Goal: Task Accomplishment & Management: Manage account settings

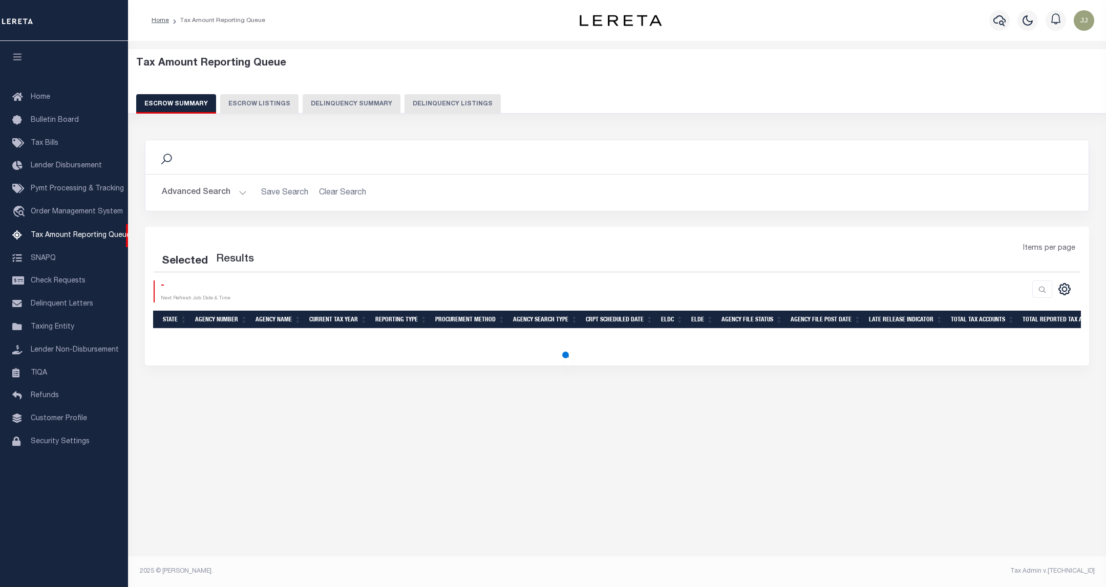
select select "100"
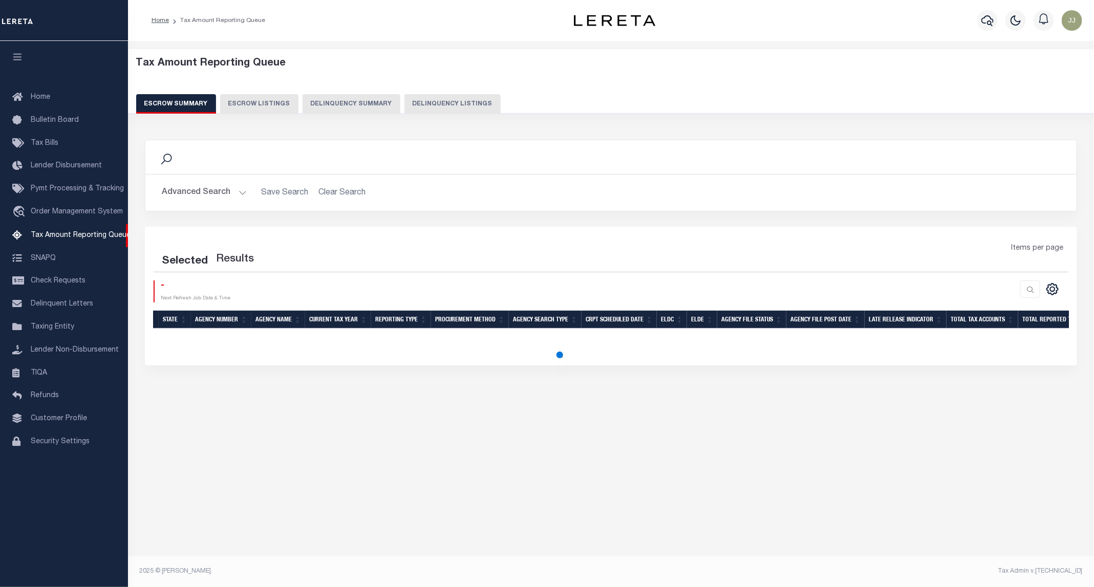
select select "100"
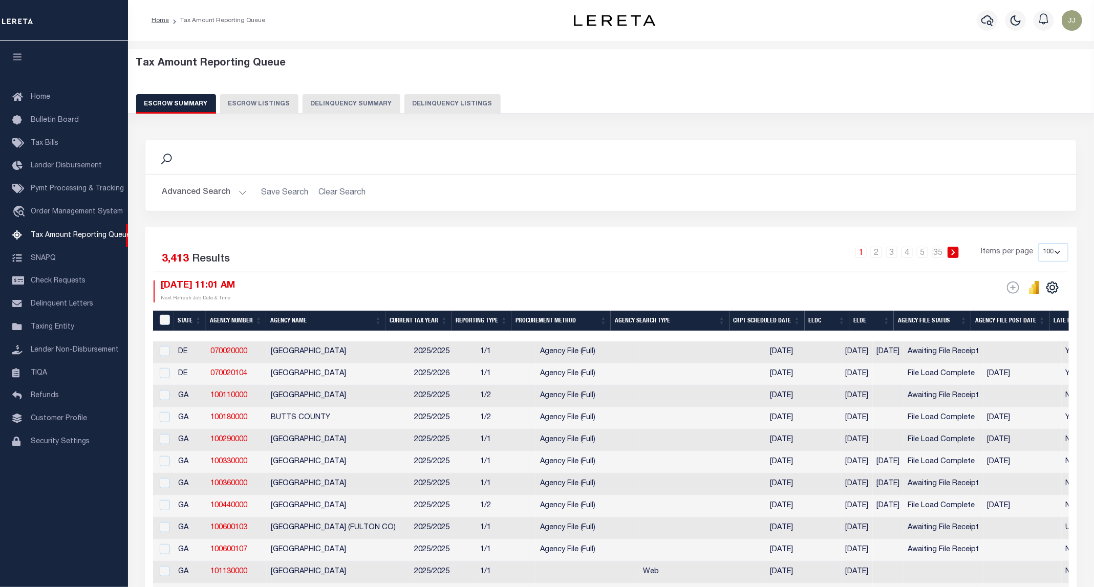
click at [438, 112] on button "Delinquency Listings" at bounding box center [452, 103] width 96 height 19
select select "100"
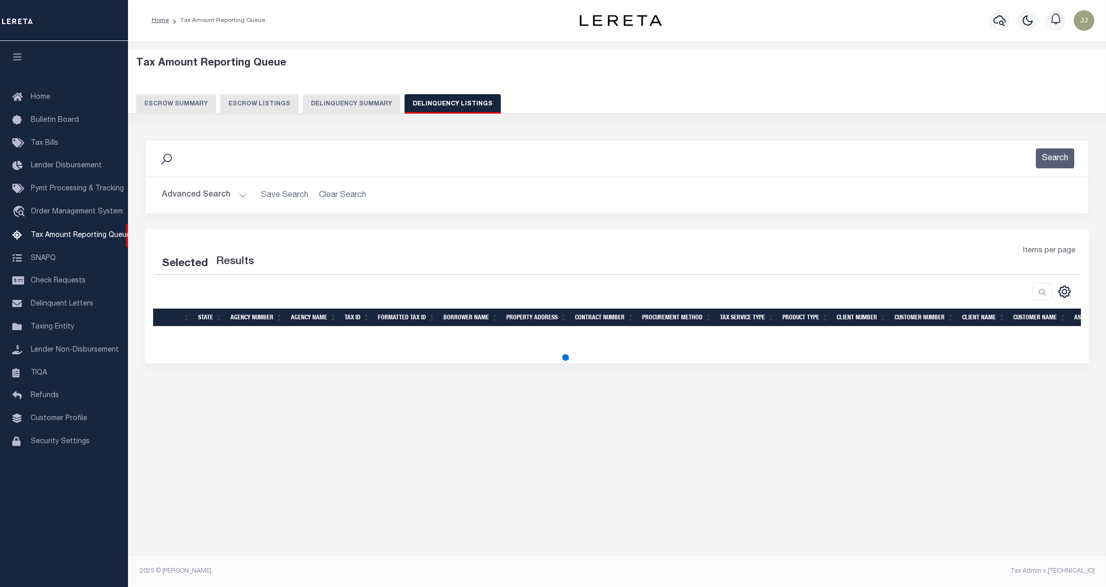
select select "100"
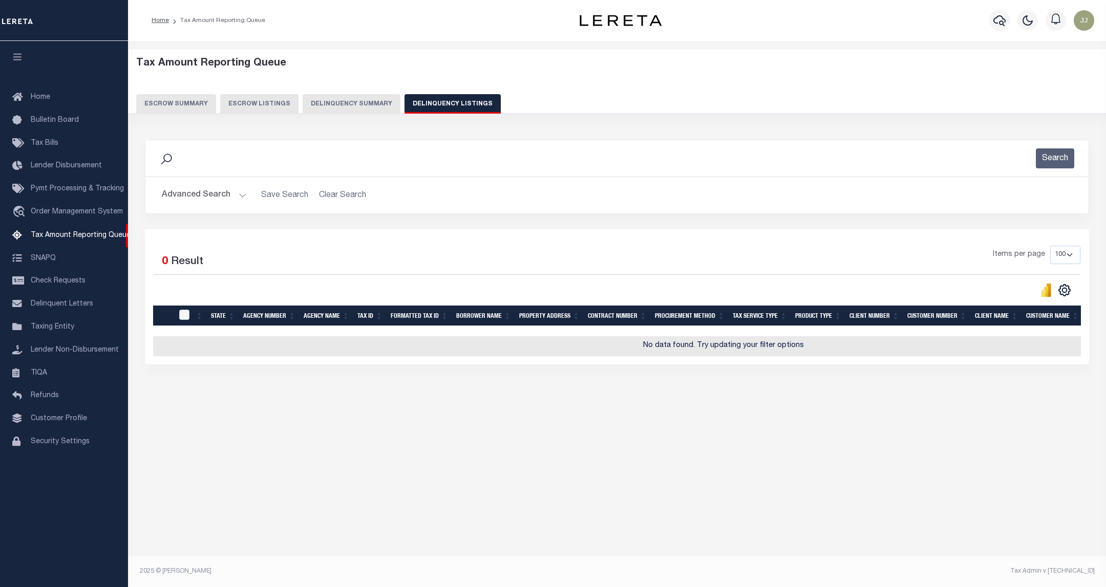
click at [220, 202] on button "Advanced Search" at bounding box center [204, 195] width 85 height 20
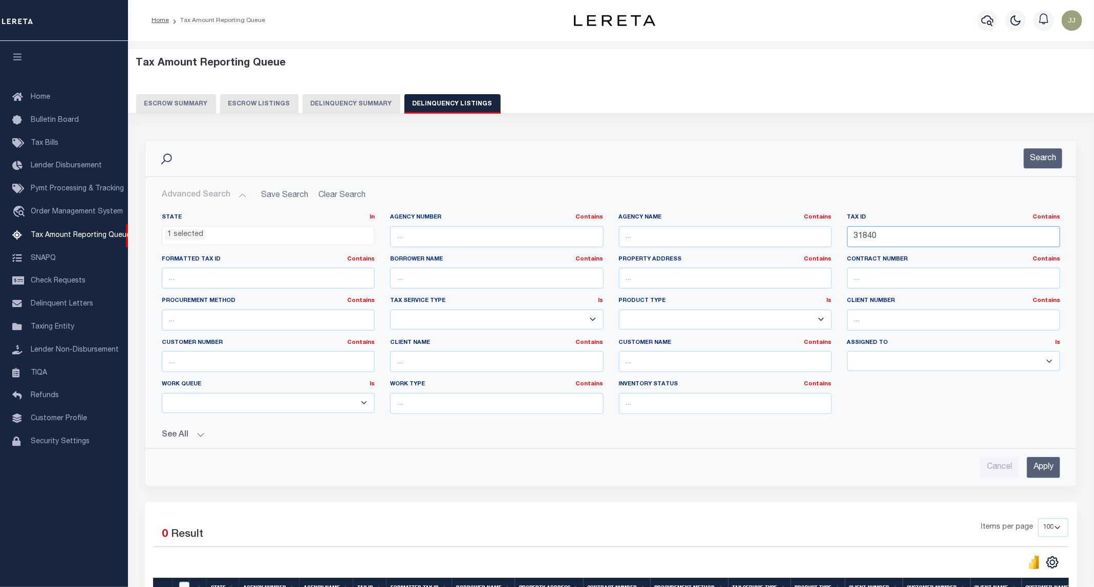
click at [830, 246] on div "State In In AK AL AR AZ CA CO CT DC DE FL GA GU HI IA ID IL IN KS KY LA MA MD M…" at bounding box center [611, 318] width 914 height 209
paste input "21615"
type input "21615"
click at [1040, 159] on button "Search" at bounding box center [1043, 158] width 38 height 20
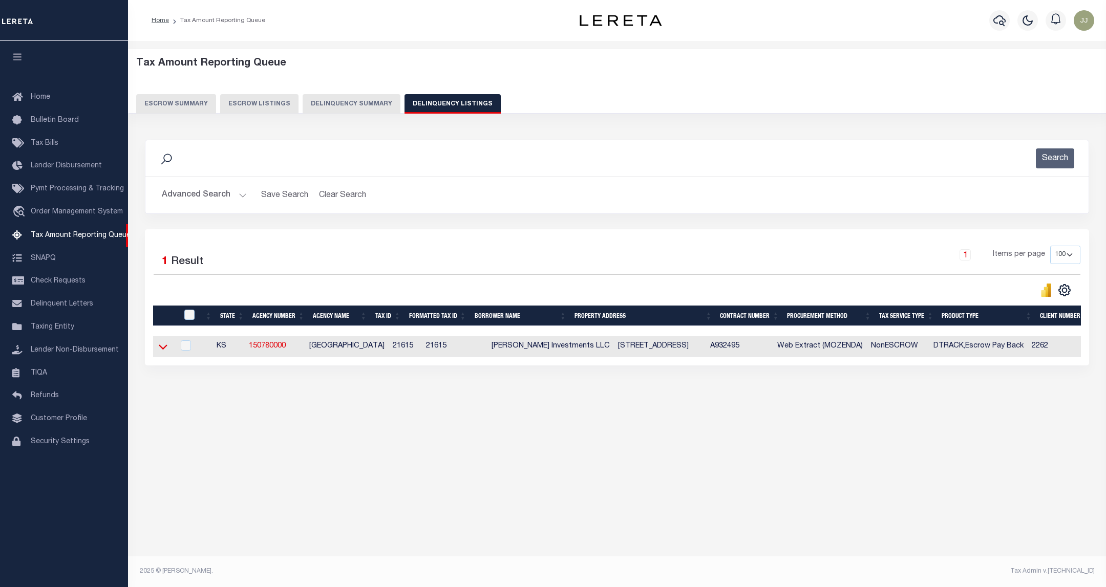
click at [165, 350] on icon at bounding box center [163, 347] width 9 height 5
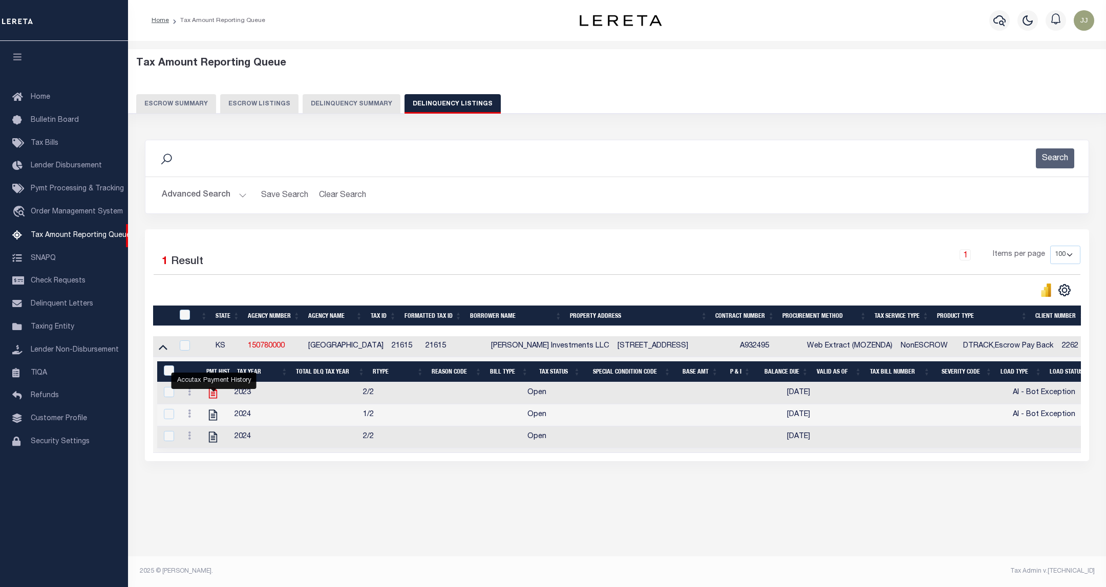
click at [212, 397] on icon "" at bounding box center [212, 393] width 13 height 13
checkbox input "true"
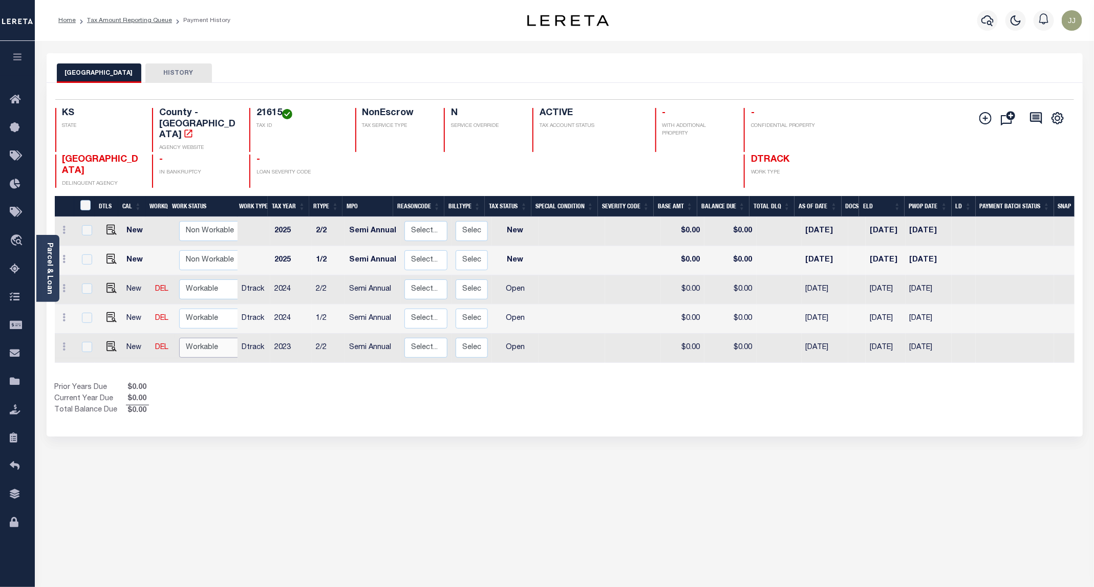
scroll to position [1, 0]
click at [197, 337] on select "Non Workable Workable" at bounding box center [209, 347] width 61 height 20
checkbox input "true"
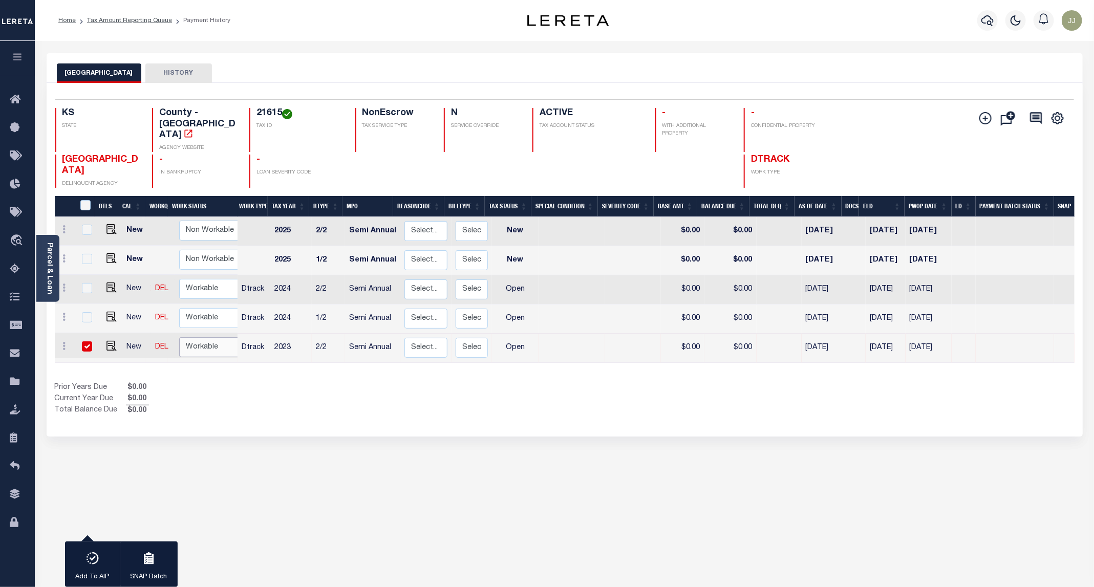
select select "true"
click at [179, 337] on select "Non Workable Workable" at bounding box center [209, 347] width 61 height 20
checkbox input "false"
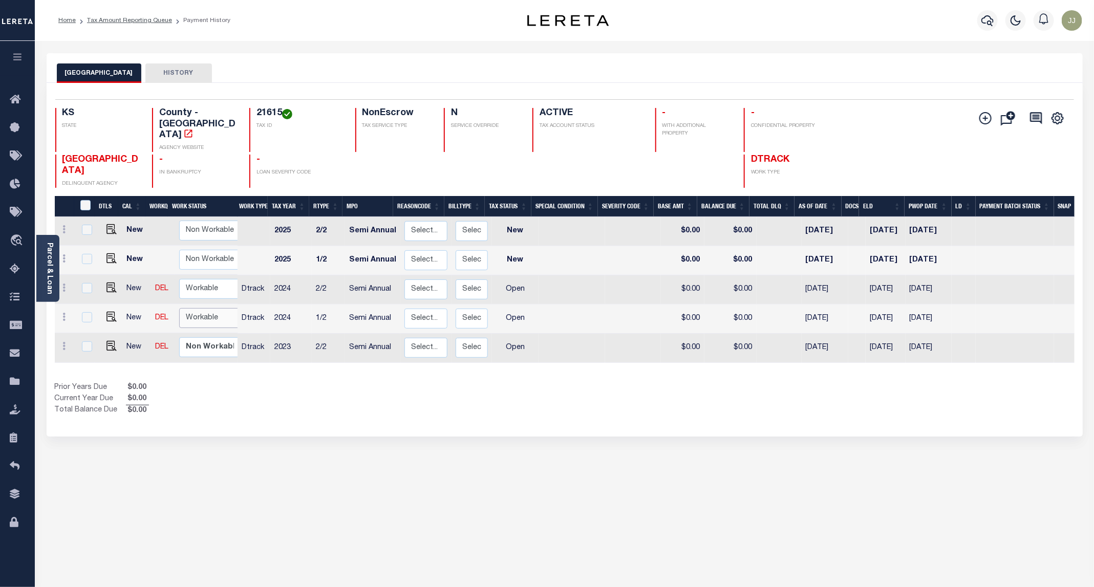
click at [203, 308] on select "Non Workable Workable" at bounding box center [209, 318] width 61 height 20
checkbox input "true"
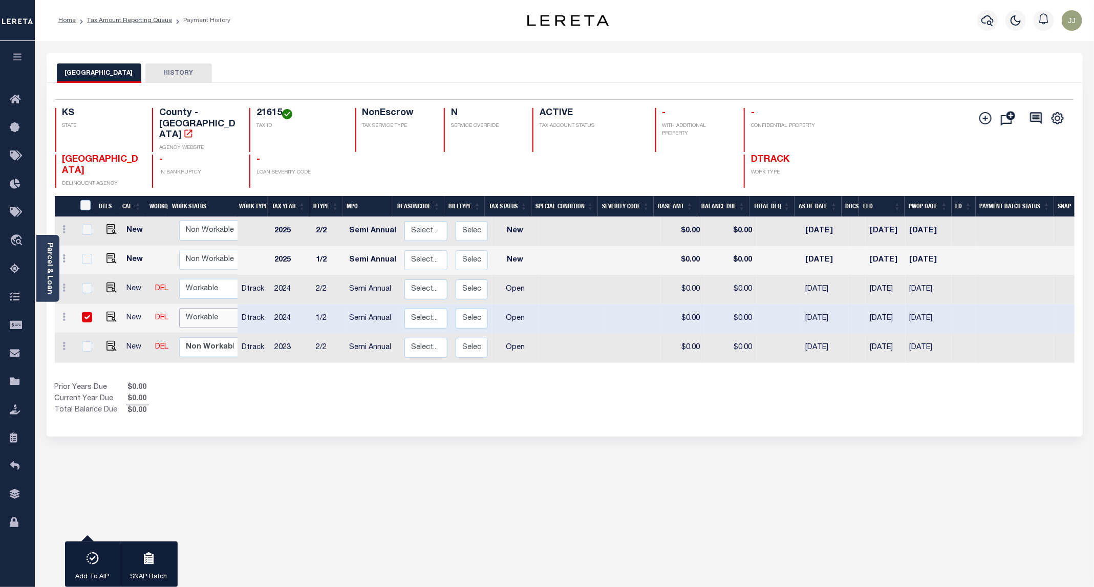
select select "true"
click at [179, 308] on select "Non Workable Workable" at bounding box center [209, 318] width 61 height 20
checkbox input "false"
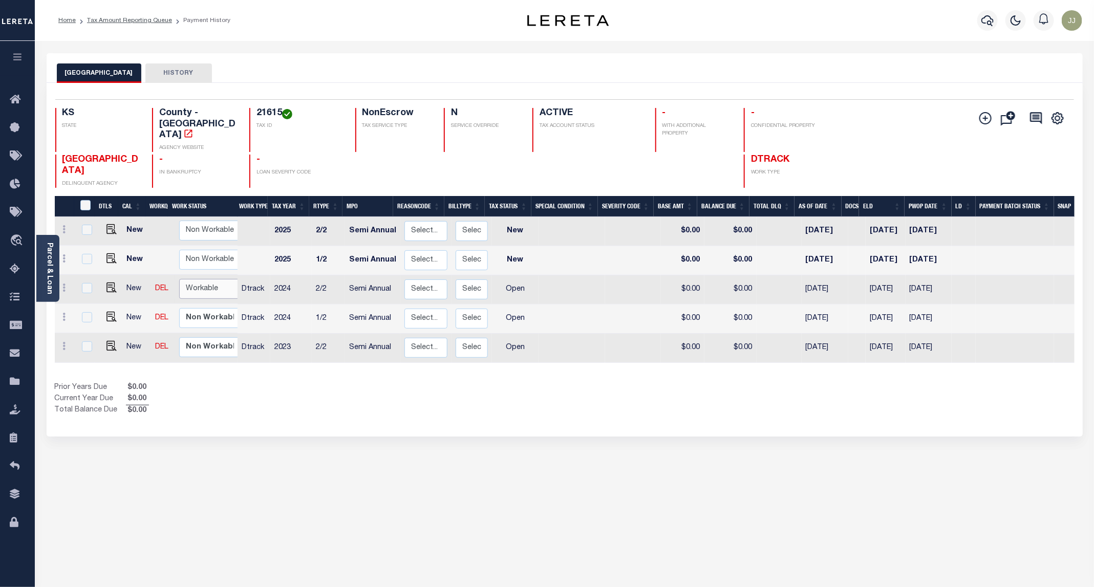
click at [197, 279] on select "Non Workable Workable" at bounding box center [209, 289] width 61 height 20
checkbox input "true"
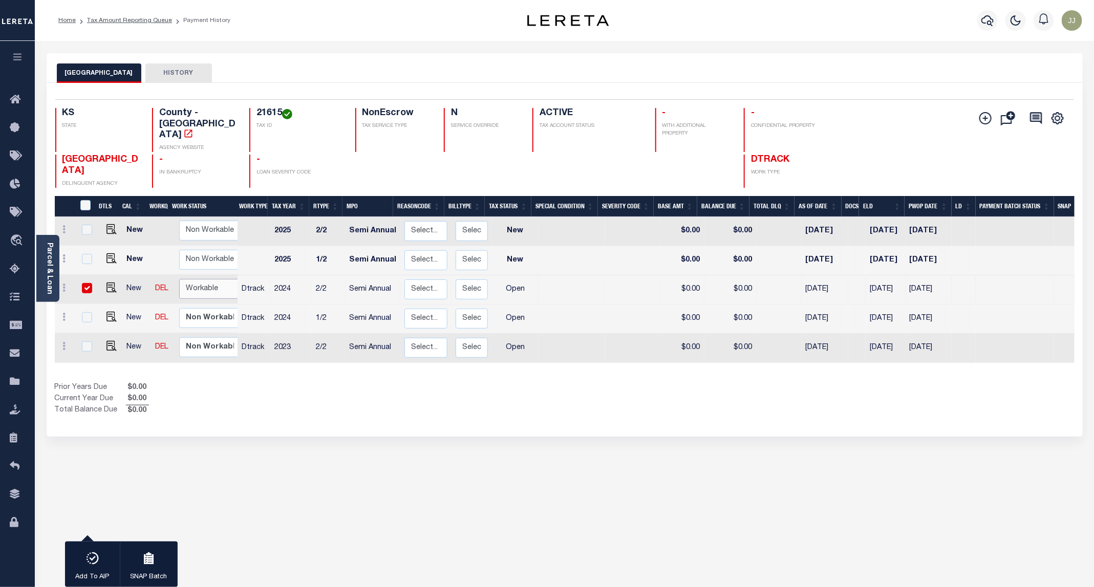
select select "true"
click at [179, 279] on select "Non Workable Workable" at bounding box center [209, 289] width 61 height 20
checkbox input "false"
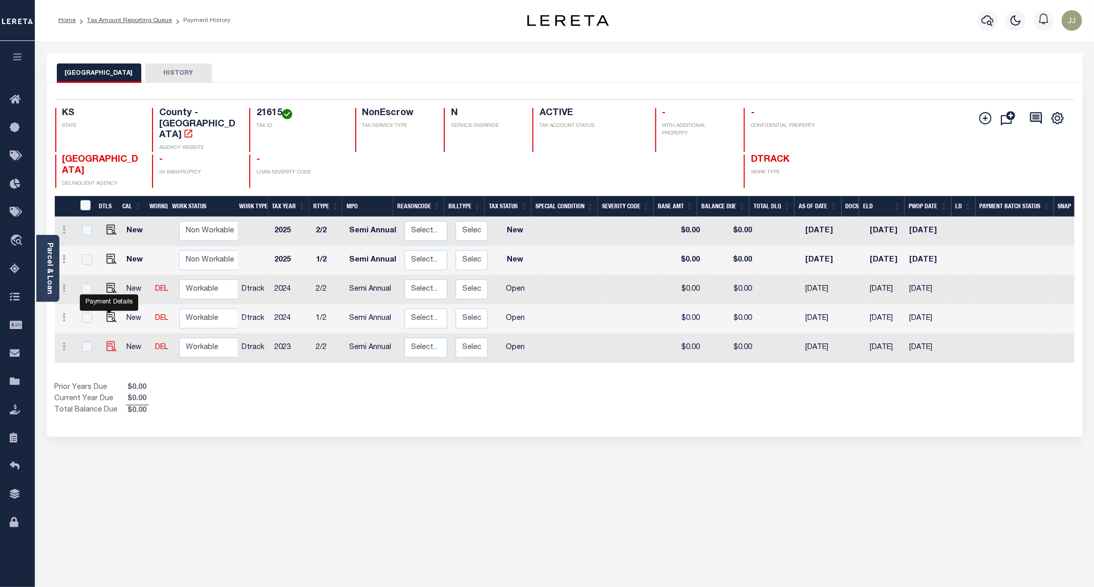
click at [108, 342] on img "" at bounding box center [112, 347] width 10 height 10
checkbox input "true"
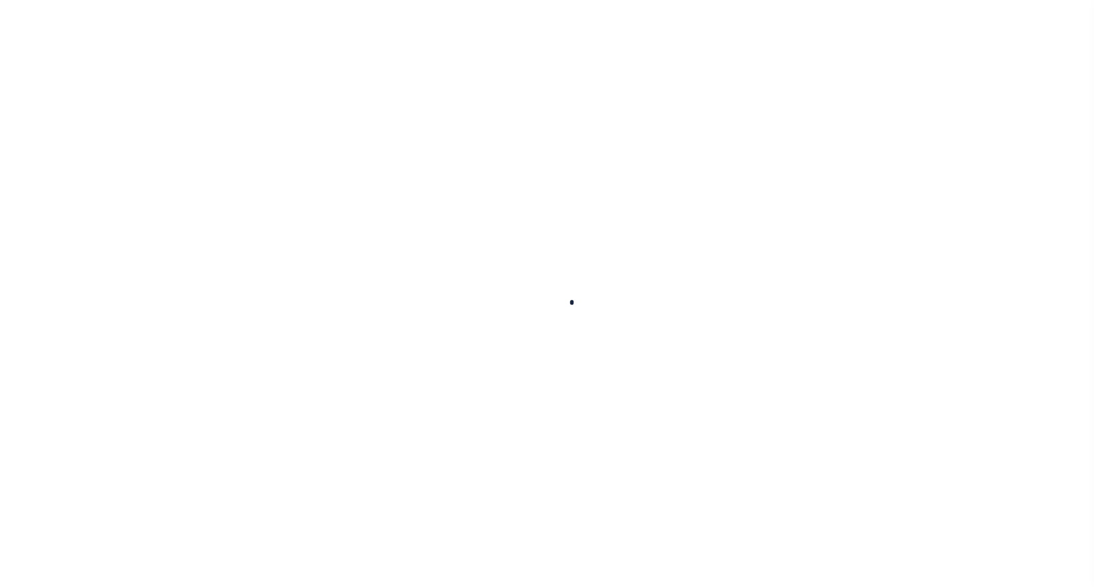
checkbox input "false"
type input "[DATE]"
select select "OP2"
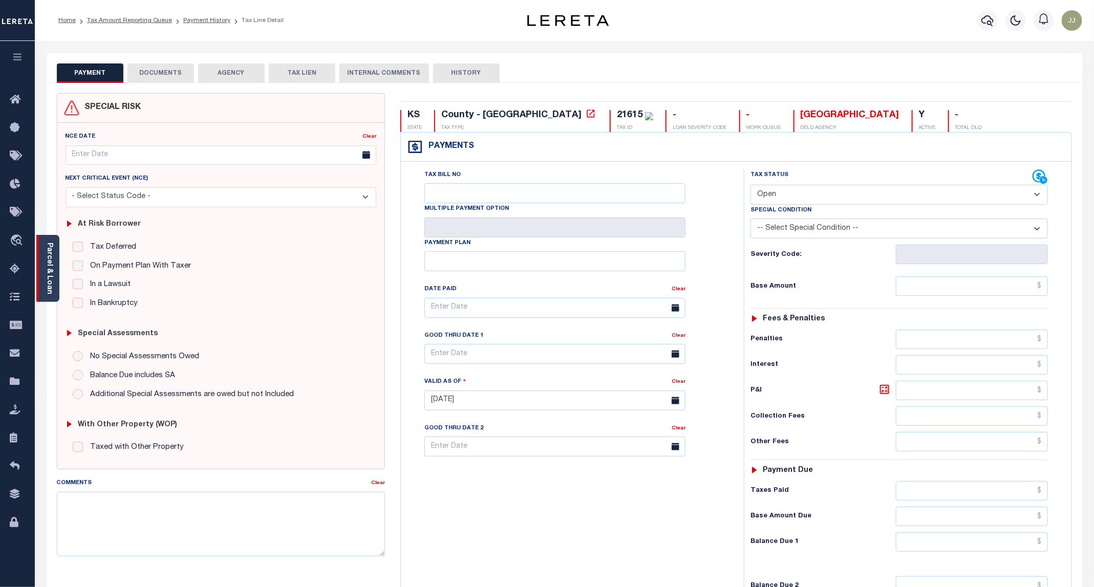
click at [43, 294] on div "Parcel & Loan" at bounding box center [47, 268] width 23 height 67
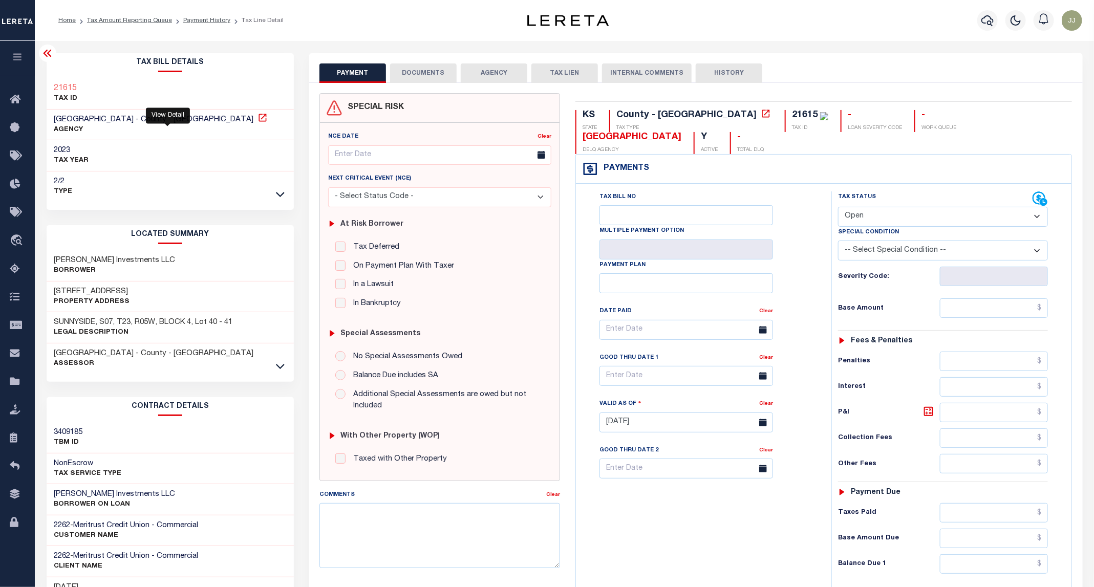
click at [258, 118] on icon at bounding box center [263, 118] width 10 height 10
click at [83, 296] on h3 "815 E 9TH AVE" at bounding box center [92, 292] width 76 height 10
click at [83, 296] on h3 "[STREET_ADDRESS]" at bounding box center [92, 292] width 76 height 10
copy h3 "9TH"
drag, startPoint x: 108, startPoint y: 83, endPoint x: 53, endPoint y: 86, distance: 54.8
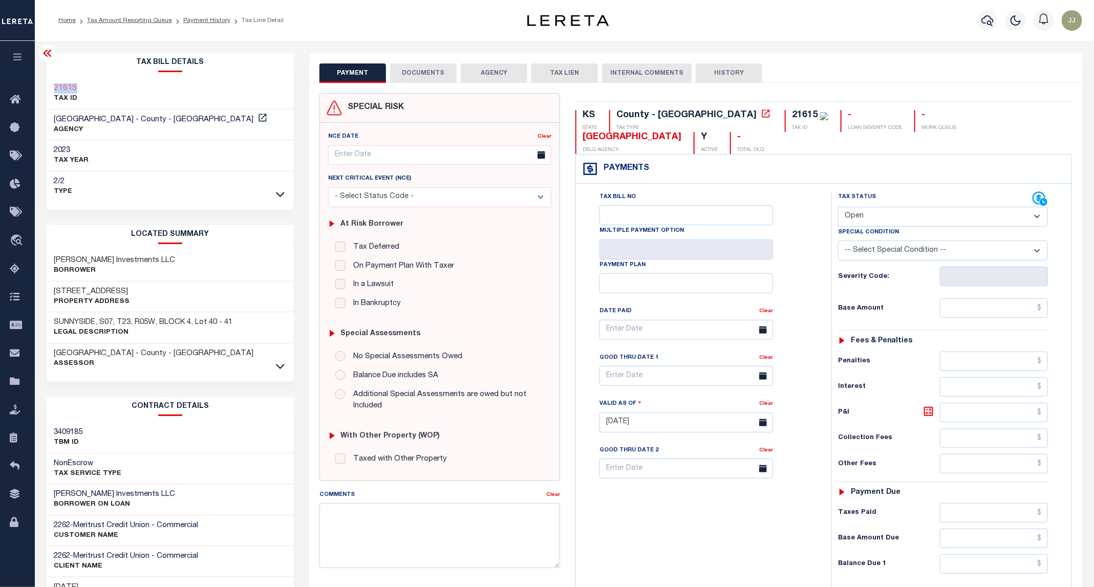
click at [53, 86] on div "21615 TAX ID" at bounding box center [171, 93] width 248 height 31
copy h3 "21615"
click at [406, 74] on button "DOCUMENTS" at bounding box center [423, 72] width 67 height 19
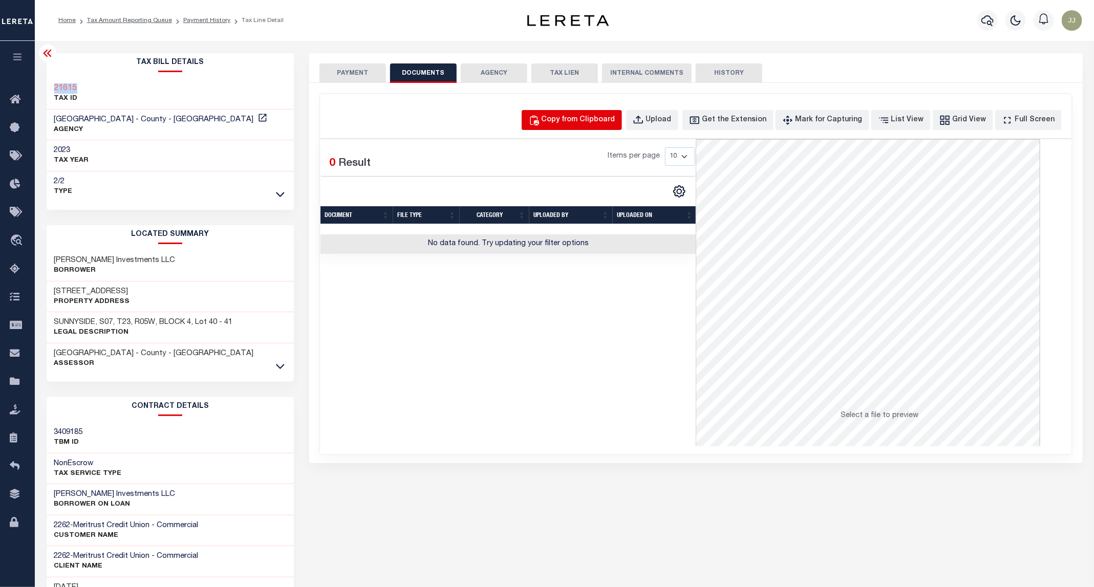
click at [574, 114] on button "Copy from Clipboard" at bounding box center [572, 120] width 100 height 20
select select "POP"
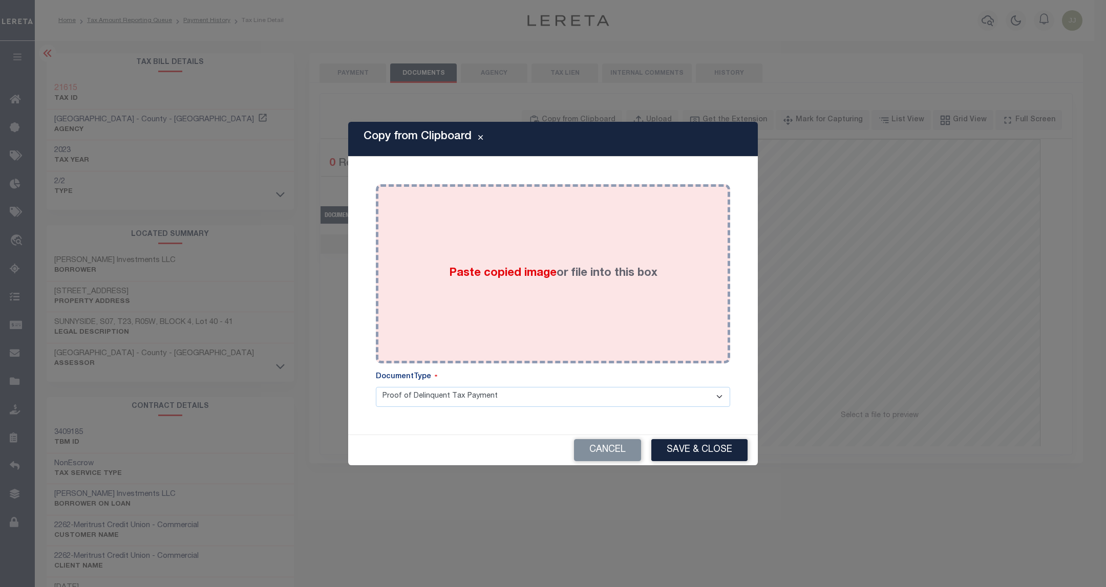
click at [559, 255] on div "Paste copied image or file into this box" at bounding box center [553, 274] width 339 height 164
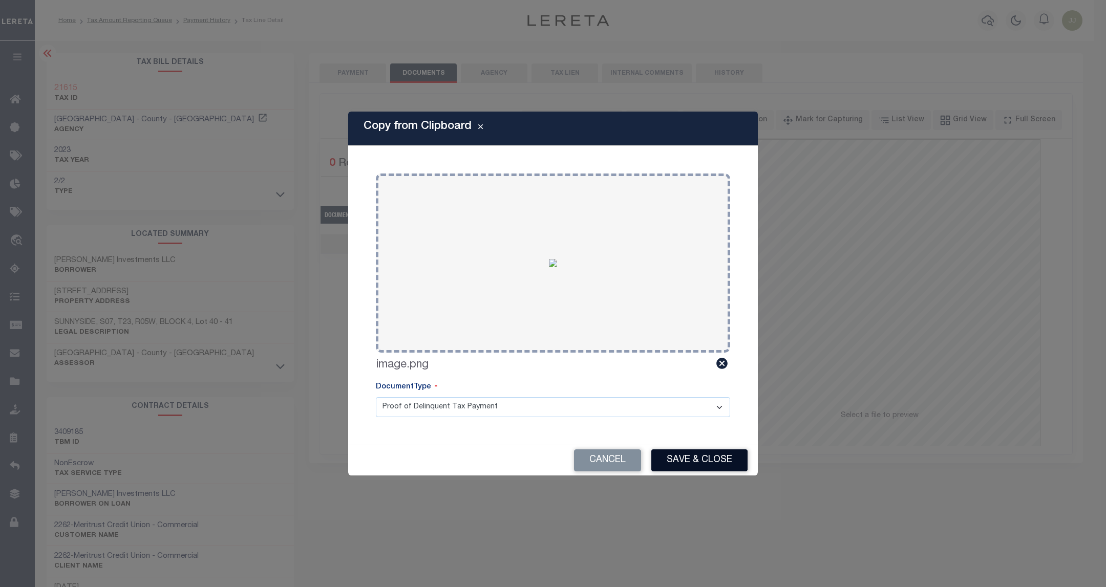
click at [699, 452] on button "Save & Close" at bounding box center [699, 461] width 96 height 22
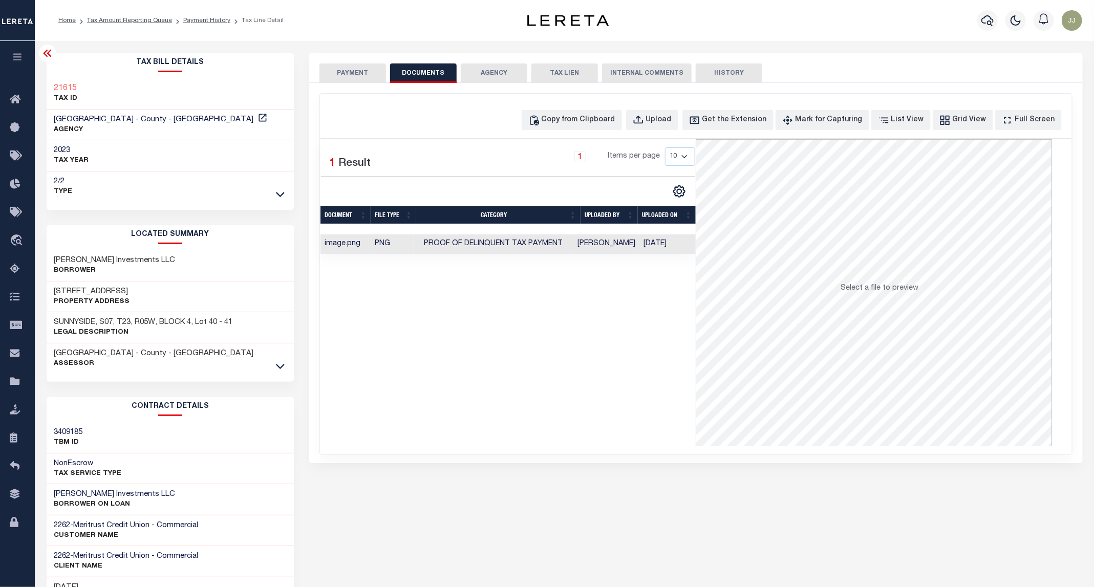
click at [360, 72] on button "PAYMENT" at bounding box center [353, 72] width 67 height 19
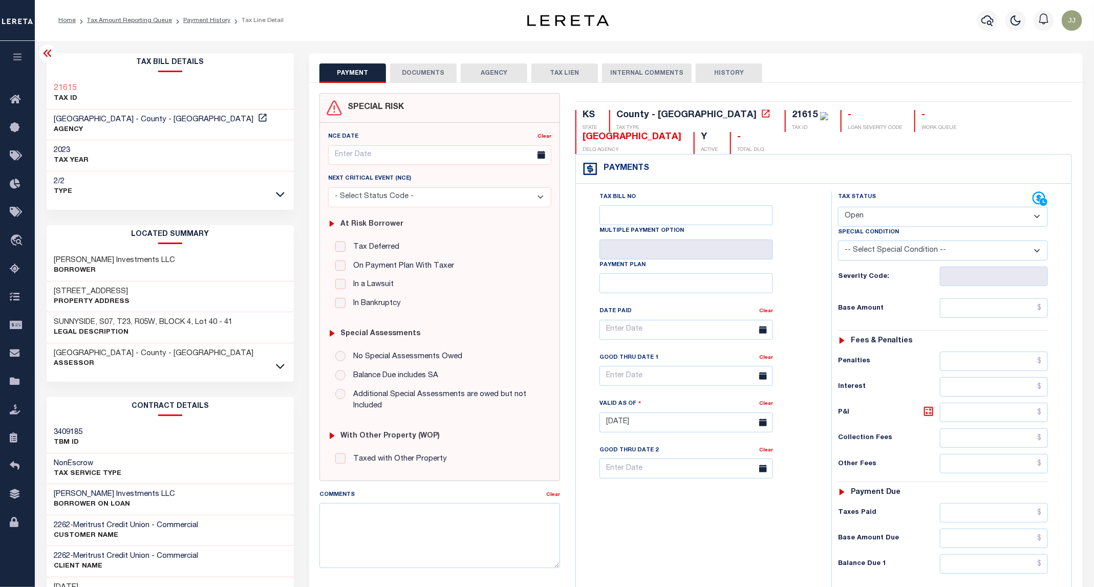
click at [876, 207] on select "- Select Status Code - Open Due/Unpaid Paid Incomplete No Tax Due Internal Refu…" at bounding box center [943, 217] width 210 height 20
select select "PYD"
click at [839, 207] on select "- Select Status Code - Open Due/Unpaid Paid Incomplete No Tax Due Internal Refu…" at bounding box center [943, 217] width 210 height 20
type input "[DATE]"
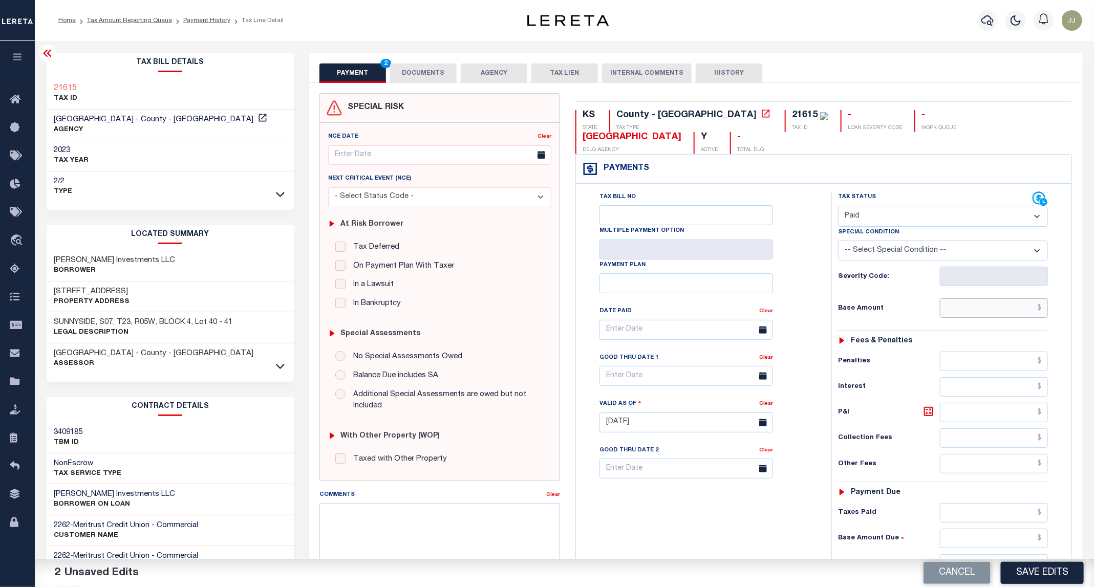
click at [965, 299] on input "text" at bounding box center [994, 308] width 109 height 19
type input "$0.00"
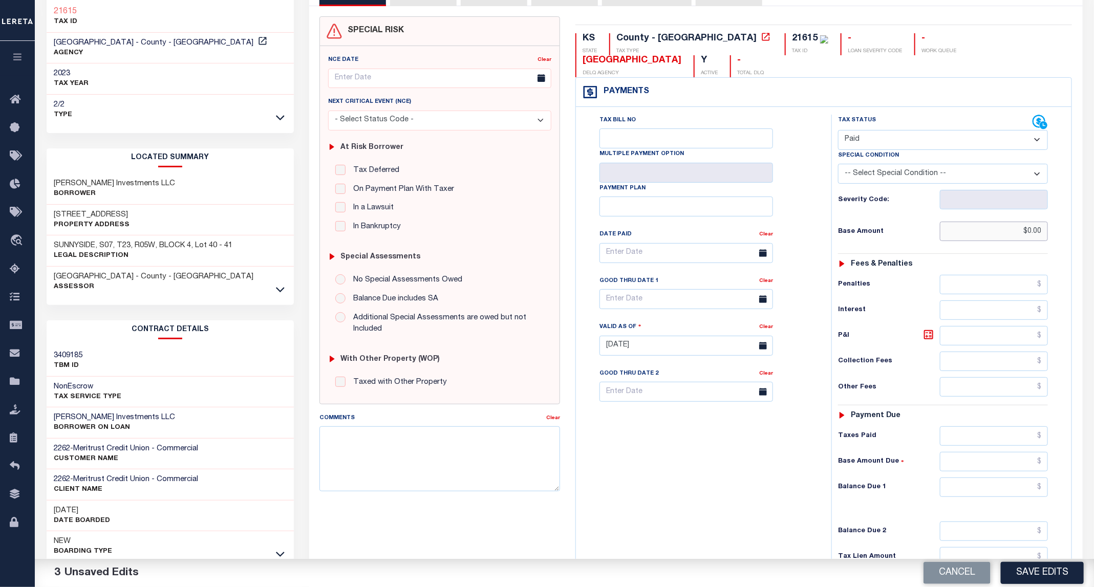
scroll to position [171, 0]
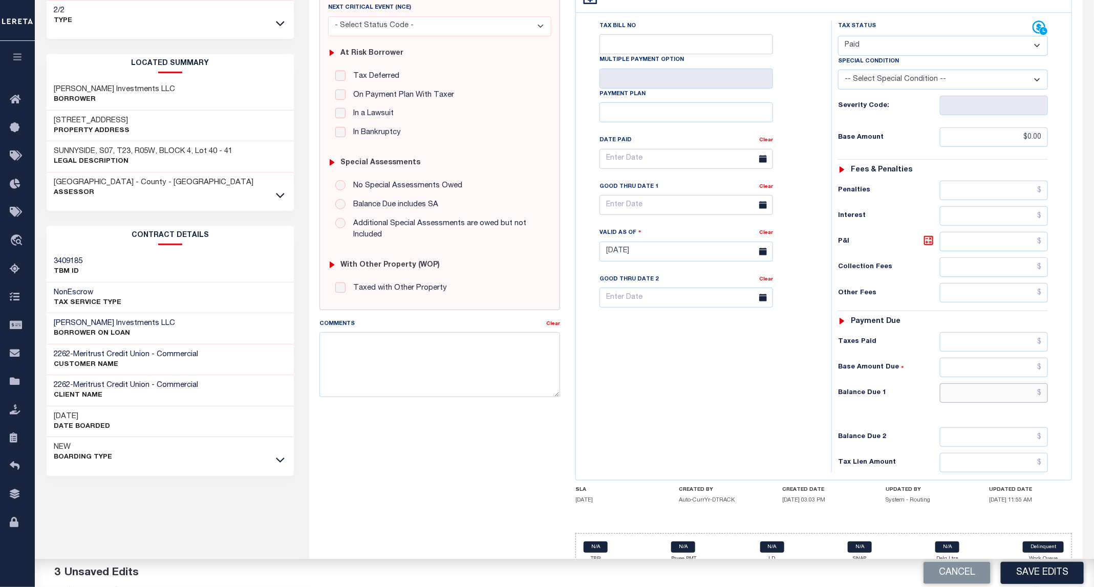
click at [971, 387] on input "text" at bounding box center [994, 393] width 109 height 19
type input "$0.00"
click at [1027, 564] on button "Save Edits" at bounding box center [1042, 573] width 83 height 22
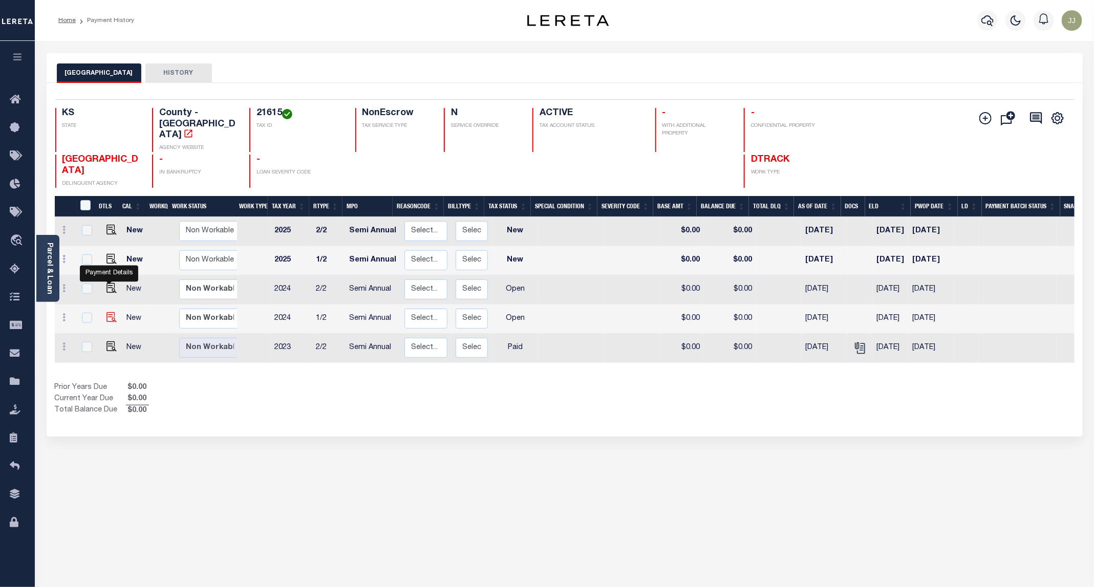
click at [107, 312] on img "" at bounding box center [112, 317] width 10 height 10
checkbox input "true"
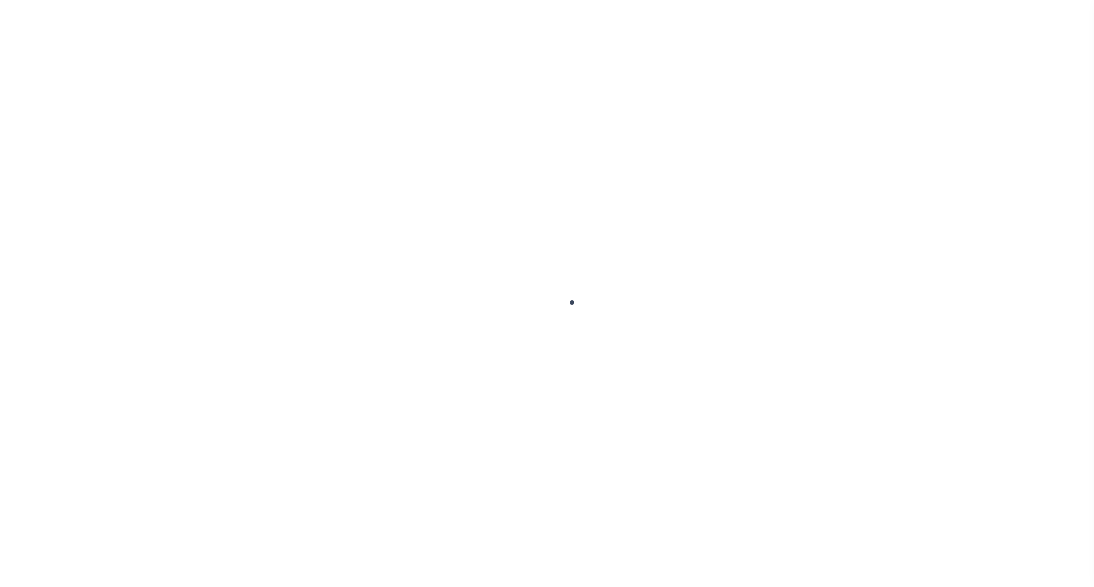
select select "OP2"
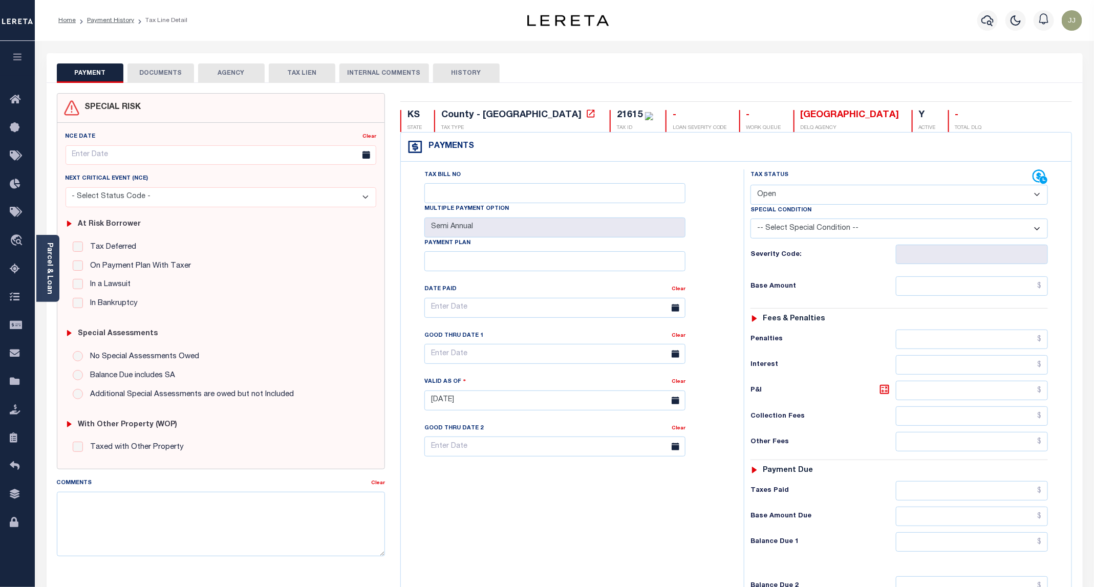
click at [180, 77] on button "DOCUMENTS" at bounding box center [160, 72] width 67 height 19
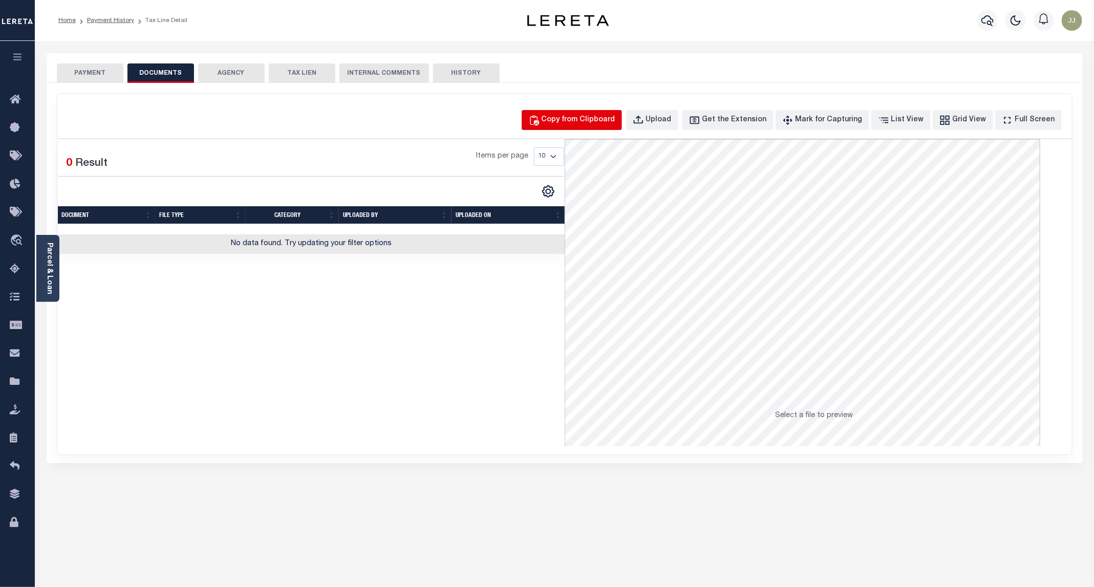
click at [567, 115] on div "Copy from Clipboard" at bounding box center [579, 120] width 74 height 11
select select "POP"
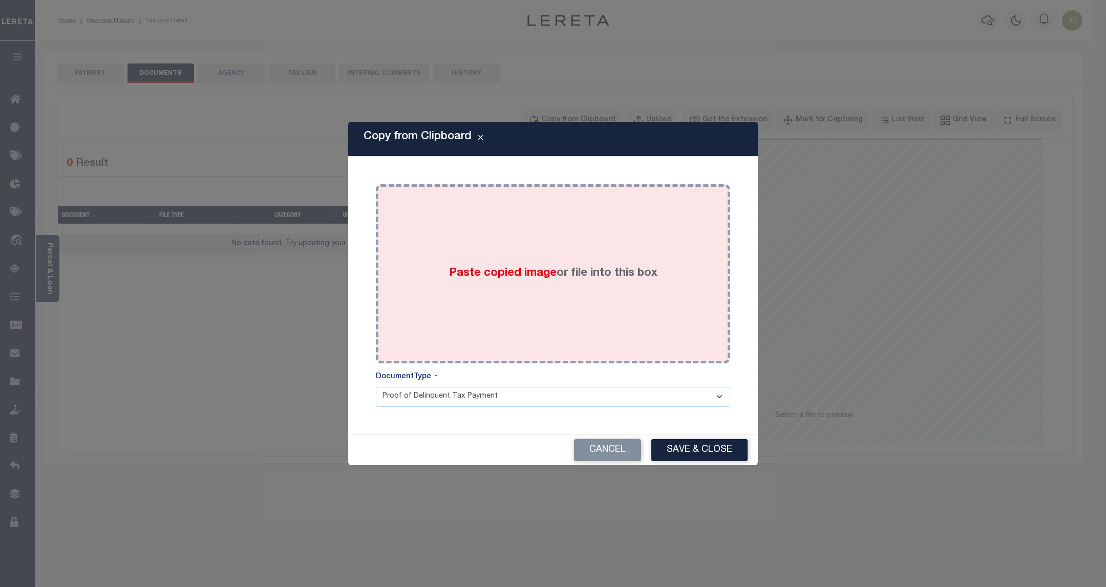
click at [573, 258] on div "Paste copied image or file into this box" at bounding box center [553, 274] width 339 height 164
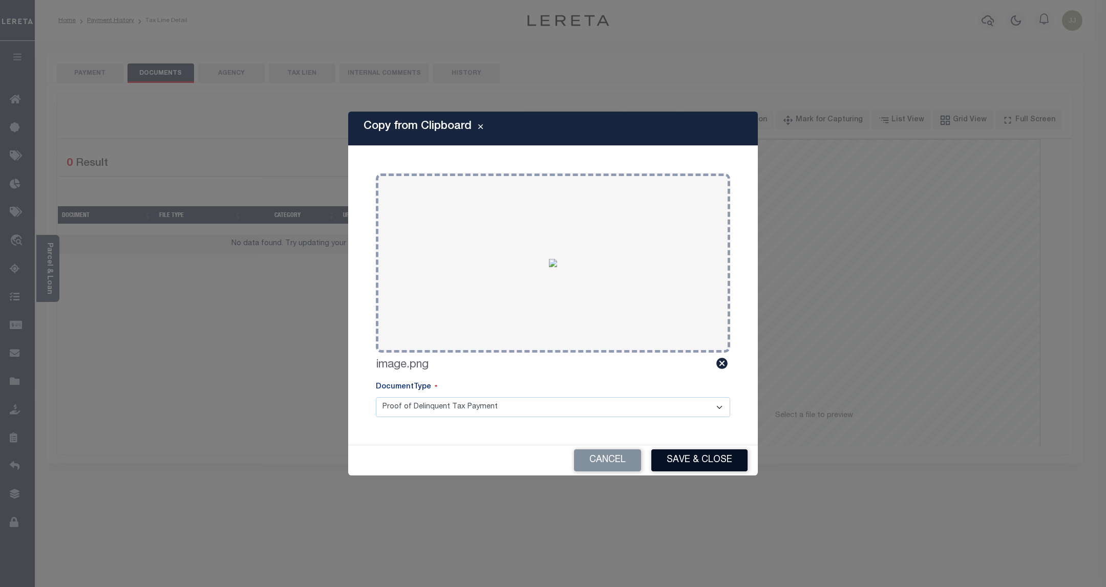
click at [687, 459] on button "Save & Close" at bounding box center [699, 461] width 96 height 22
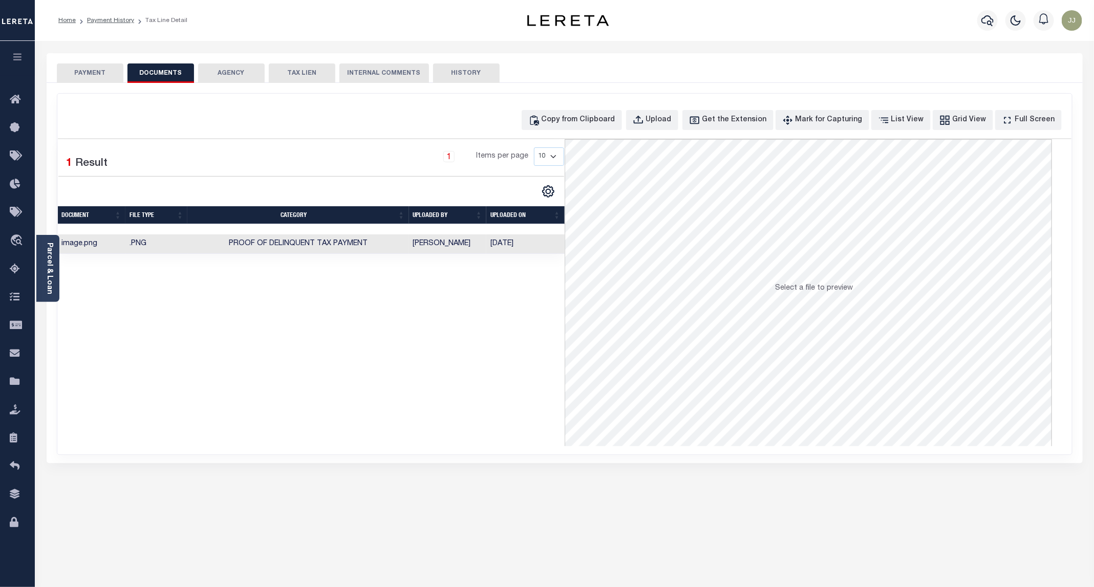
click at [98, 73] on button "PAYMENT" at bounding box center [90, 72] width 67 height 19
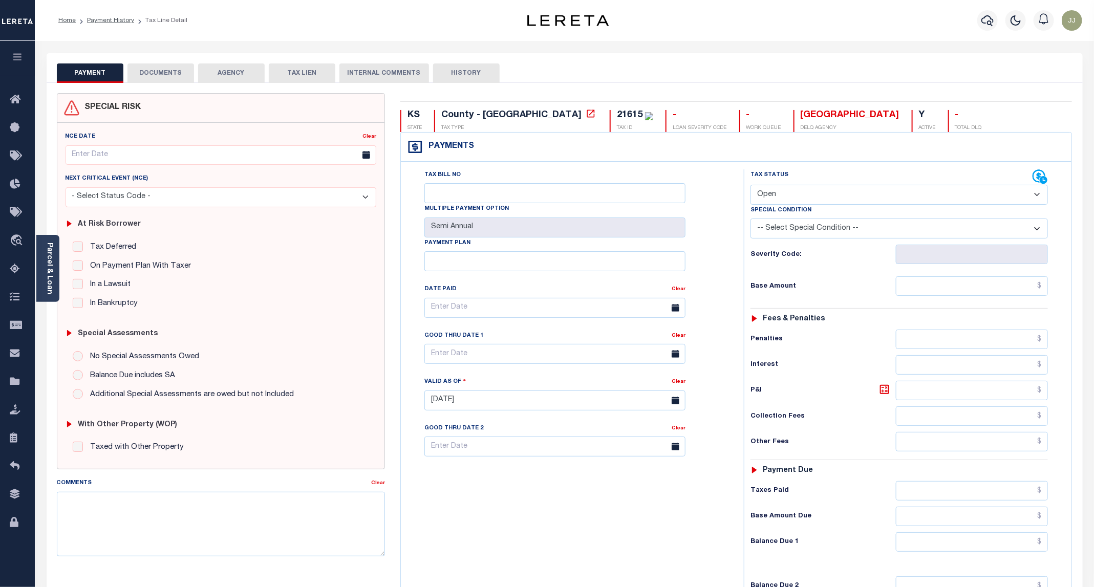
click at [804, 194] on select "- Select Status Code - Open Due/Unpaid Paid Incomplete No Tax Due Internal Refu…" at bounding box center [899, 195] width 297 height 20
select select "PYD"
click at [751, 186] on select "- Select Status Code - Open Due/Unpaid Paid Incomplete No Tax Due Internal Refu…" at bounding box center [899, 195] width 297 height 20
type input "09/12/2025"
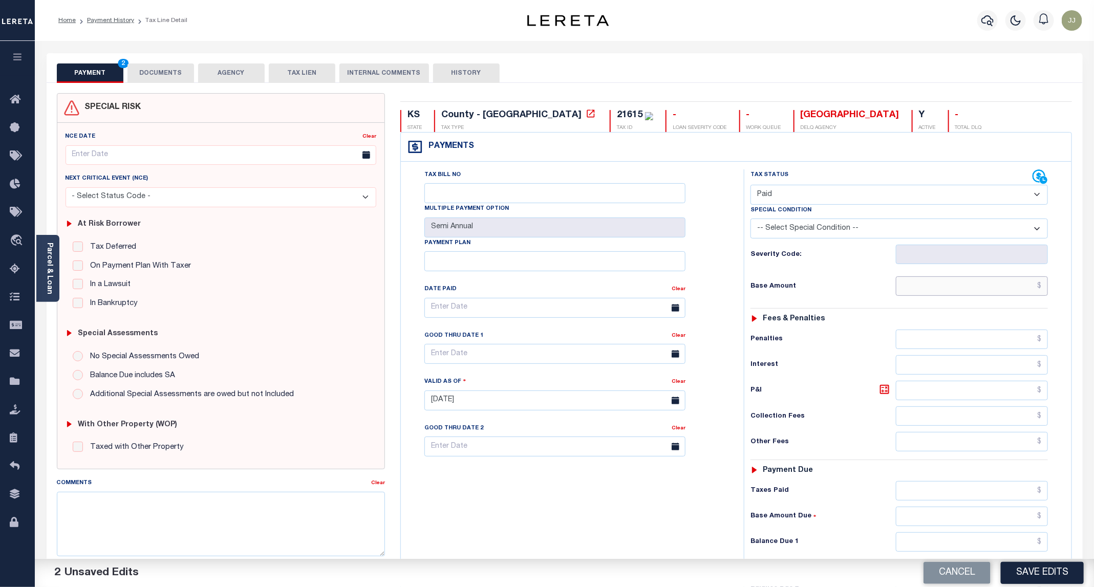
click at [943, 286] on input "text" at bounding box center [972, 285] width 152 height 19
type input "$0.00"
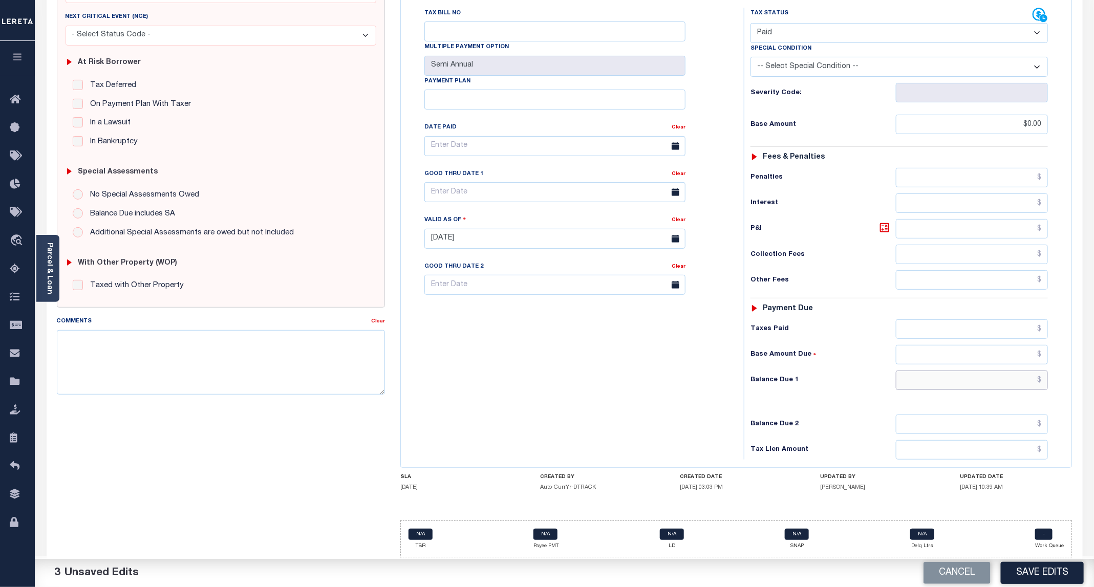
click at [948, 381] on input "text" at bounding box center [972, 380] width 152 height 19
type input "$0.00"
click at [1028, 572] on button "Save Edits" at bounding box center [1042, 573] width 83 height 22
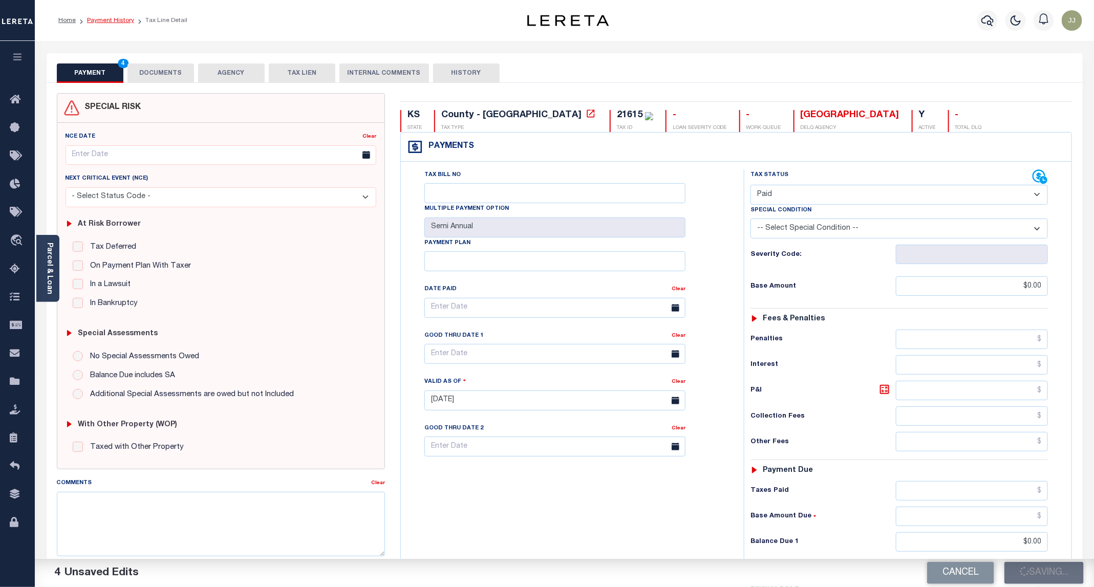
click at [120, 22] on link "Payment History" at bounding box center [110, 20] width 47 height 6
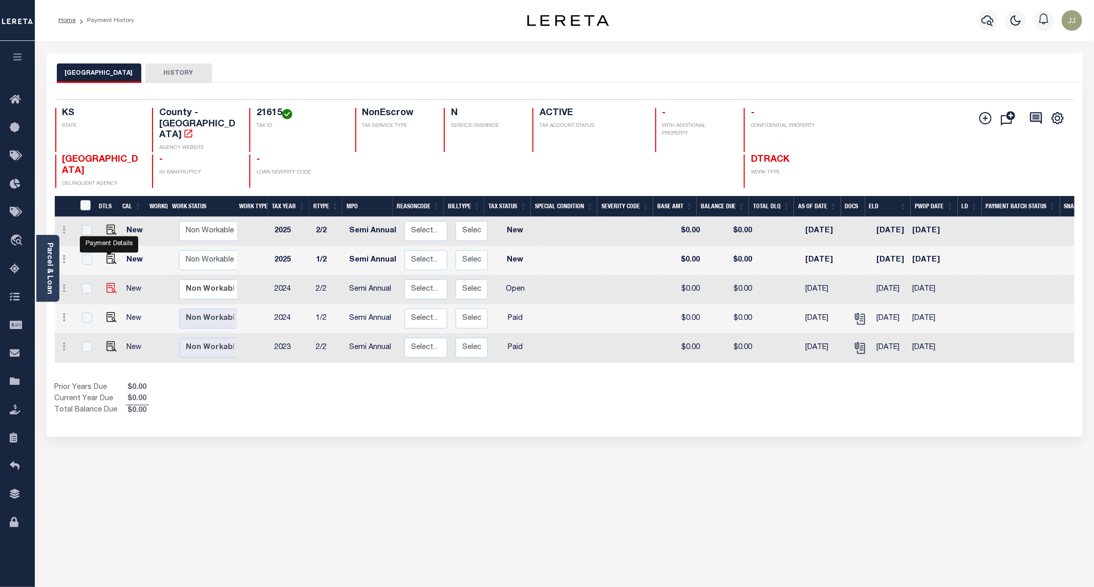
click at [108, 283] on img "" at bounding box center [112, 288] width 10 height 10
checkbox input "true"
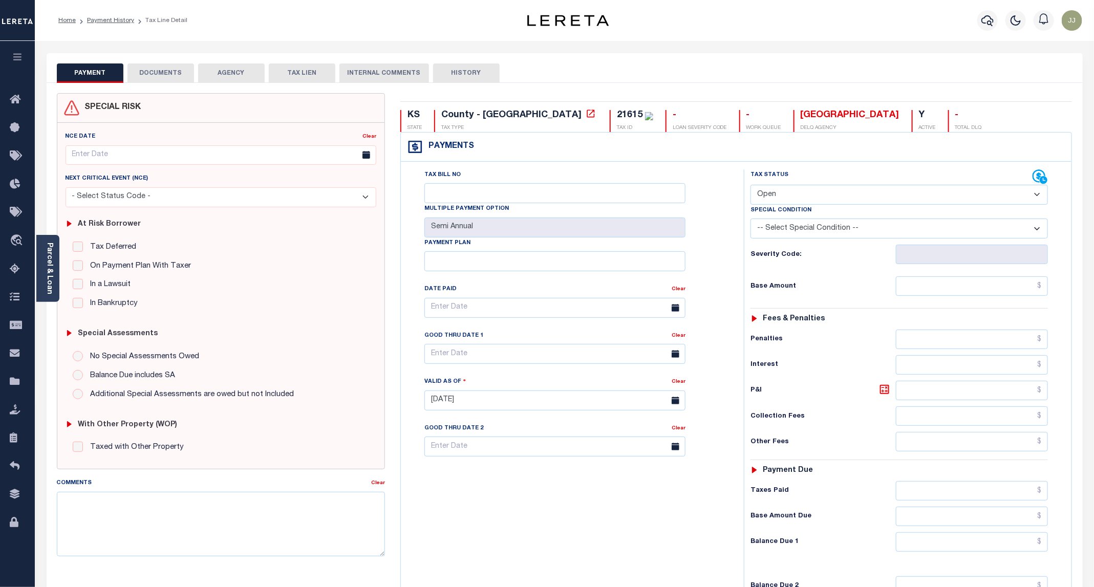
click at [160, 71] on button "DOCUMENTS" at bounding box center [160, 72] width 67 height 19
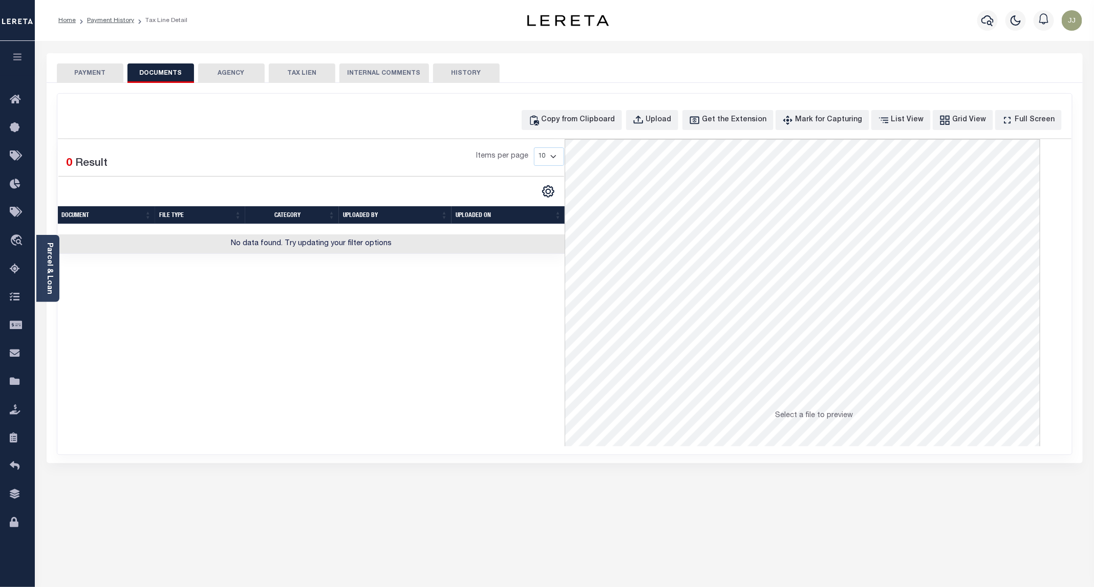
click at [112, 76] on button "PAYMENT" at bounding box center [90, 72] width 67 height 19
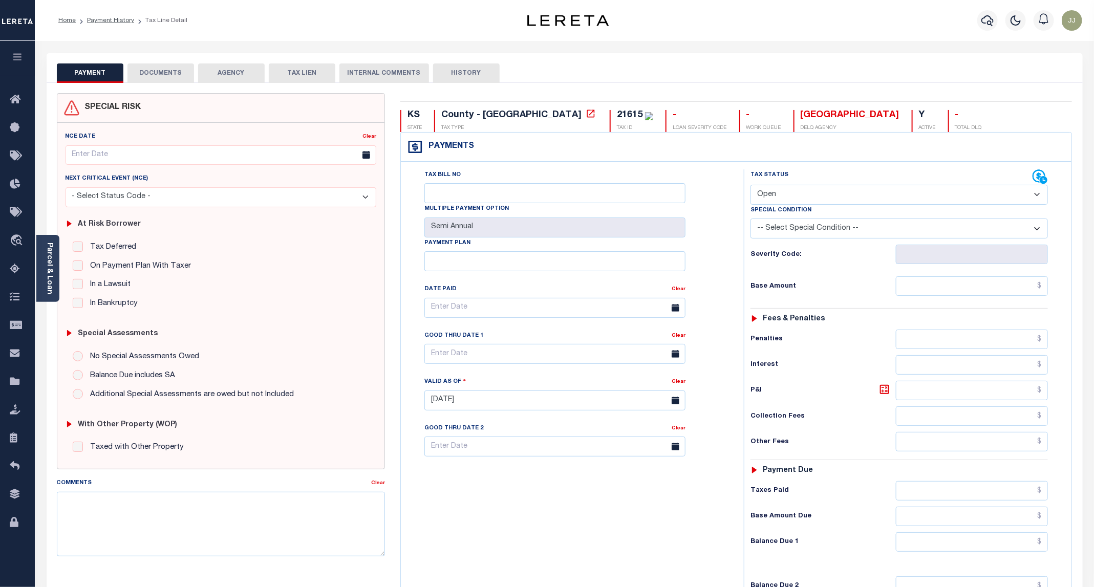
click at [790, 202] on select "- Select Status Code - Open Due/Unpaid Paid Incomplete No Tax Due Internal Refu…" at bounding box center [899, 195] width 297 height 20
select select "DUE"
click at [751, 186] on select "- Select Status Code - Open Due/Unpaid Paid Incomplete No Tax Due Internal Refu…" at bounding box center [899, 195] width 297 height 20
type input "[DATE]"
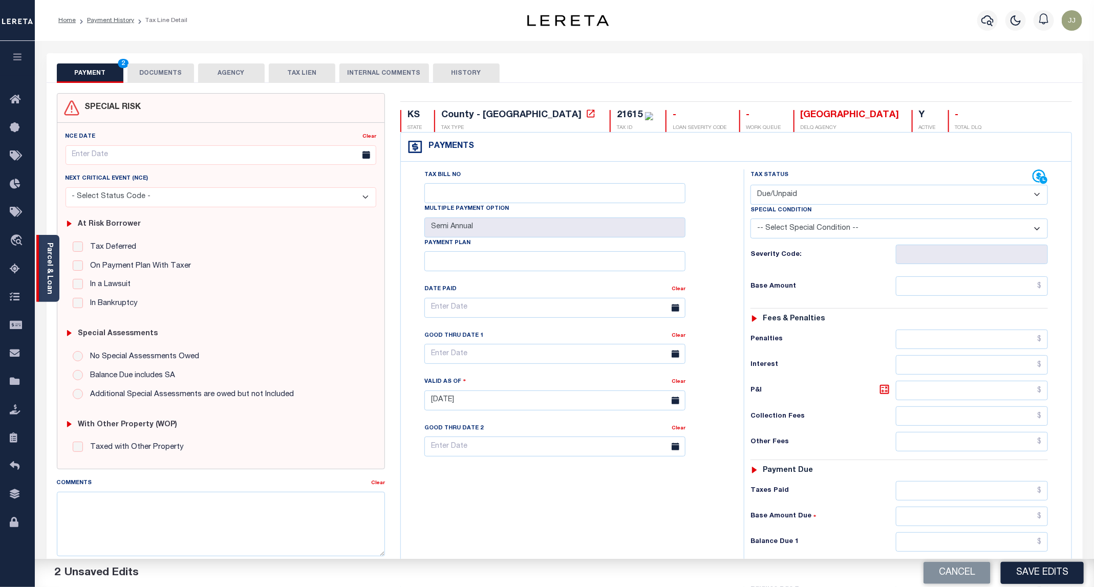
click at [56, 283] on div "Parcel & Loan" at bounding box center [47, 268] width 23 height 67
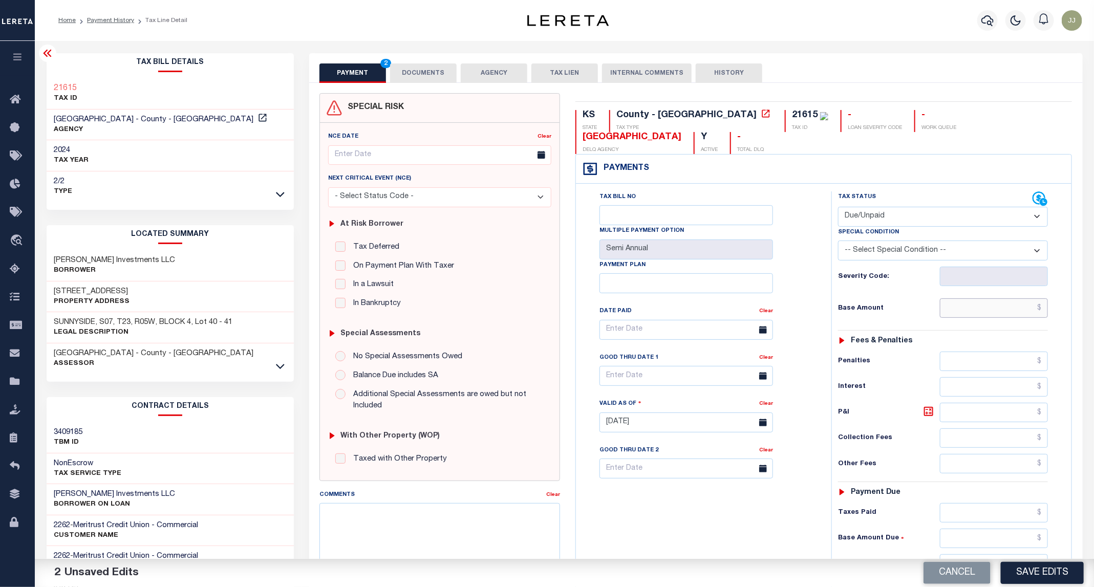
click at [976, 299] on input "text" at bounding box center [994, 308] width 109 height 19
paste input "419.62"
type input "$419.62"
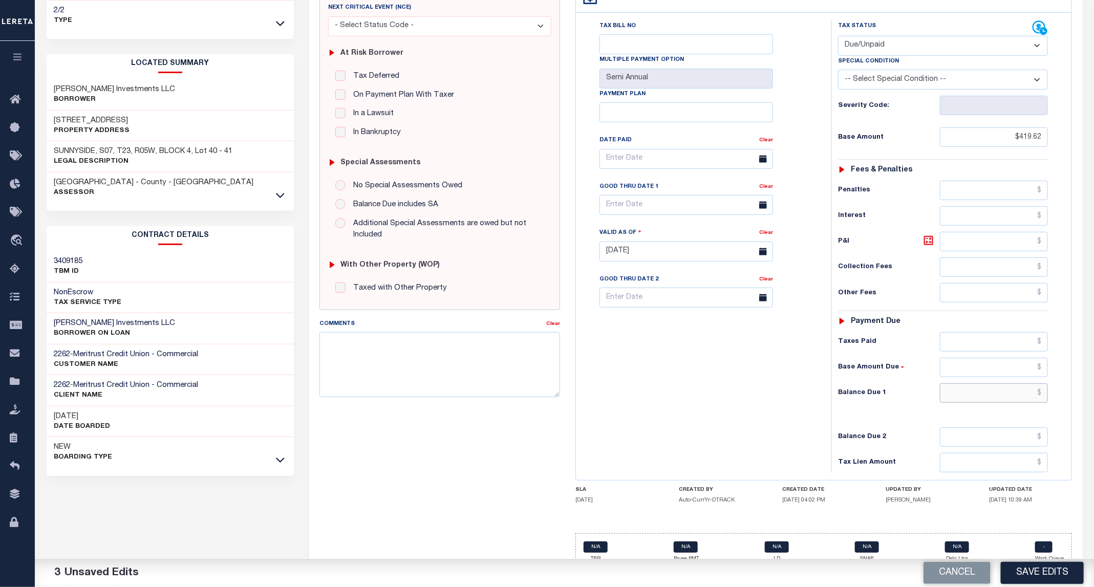
click at [991, 384] on input "text" at bounding box center [994, 393] width 109 height 19
click at [1027, 384] on input "text" at bounding box center [994, 393] width 109 height 19
type input "$460.32"
click at [930, 235] on icon at bounding box center [929, 241] width 12 height 12
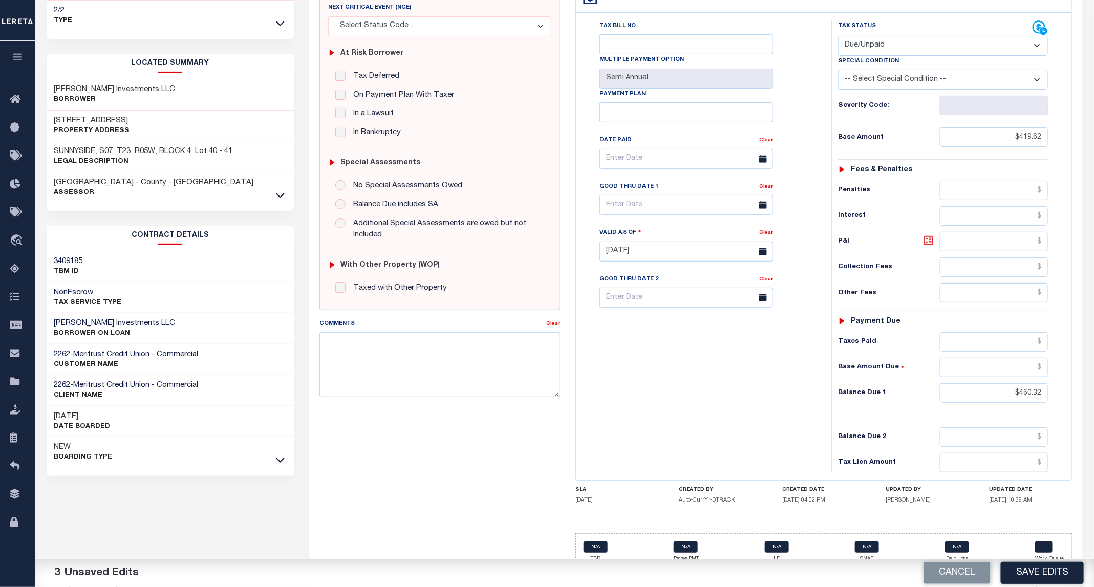
type input "$40.70"
click at [639, 195] on input "text" at bounding box center [687, 205] width 174 height 20
click at [656, 329] on span "30" at bounding box center [656, 327] width 20 height 20
type input "[DATE]"
click at [651, 406] on div "Tax Bill No Multiple Payment Option Semi Annual Payment Plan Clear" at bounding box center [701, 246] width 245 height 452
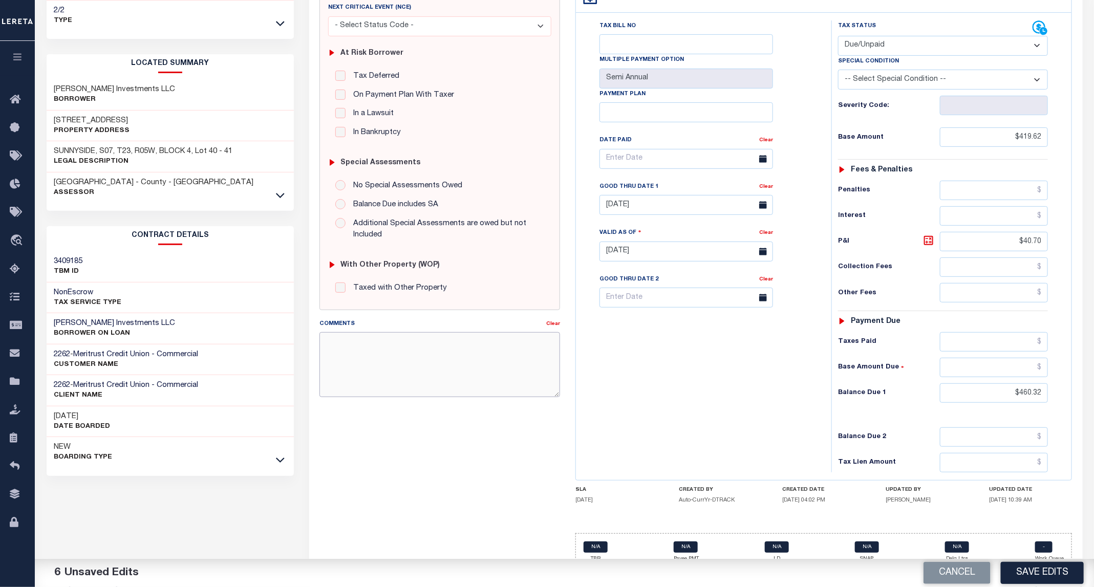
click at [368, 364] on textarea "Comments" at bounding box center [440, 364] width 241 height 65
click at [352, 372] on textarea "Comments" at bounding box center [440, 364] width 241 height 65
paste textarea "09/12/2025 - as per Kristin, the P&I breakdown not available, total P&I is upda…"
drag, startPoint x: 416, startPoint y: 346, endPoint x: 382, endPoint y: 361, distance: 37.1
click at [382, 361] on textarea "09/12/2025 - as per Kristin, the P&I breakdown not available, total P&I is upda…" at bounding box center [440, 364] width 241 height 65
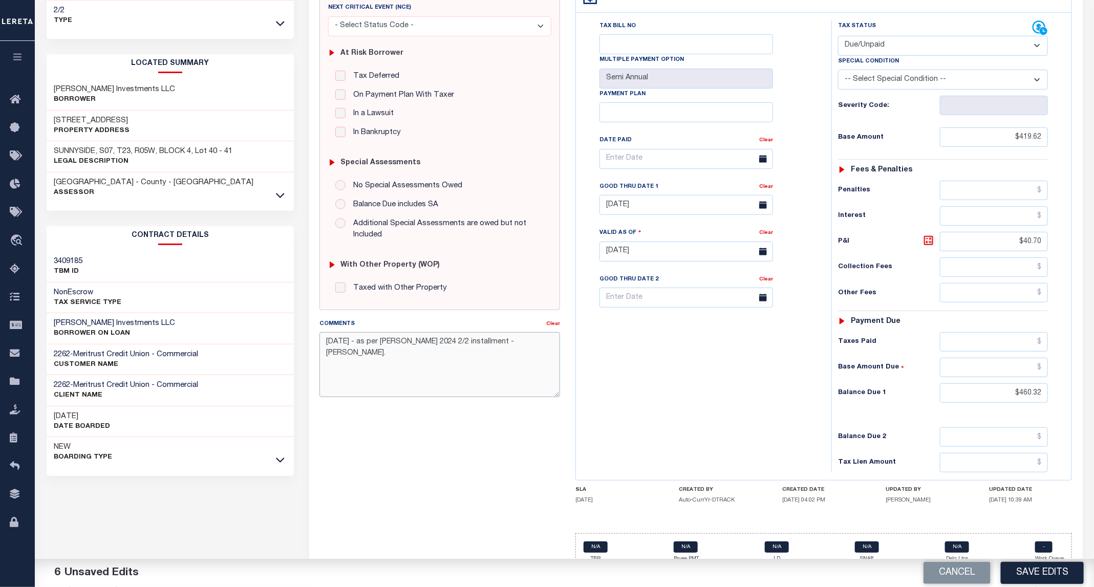
drag, startPoint x: 484, startPoint y: 347, endPoint x: 588, endPoint y: 392, distance: 113.6
click at [483, 349] on textarea "09/12/2025 - as per Kristin 2024 2/2 installment - JJ." at bounding box center [440, 364] width 241 height 65
drag, startPoint x: 553, startPoint y: 349, endPoint x: 285, endPoint y: 355, distance: 268.4
click at [285, 355] on div "Parcel & Loan Tax Bill Details 21615 TAX ID AGENCY 2024 TAX YEAR 2025 2/2" at bounding box center [565, 235] width 1052 height 730
type textarea "09/12/2025 - as per Kristin 2024 2/2 installment taxes are delq - JJ."
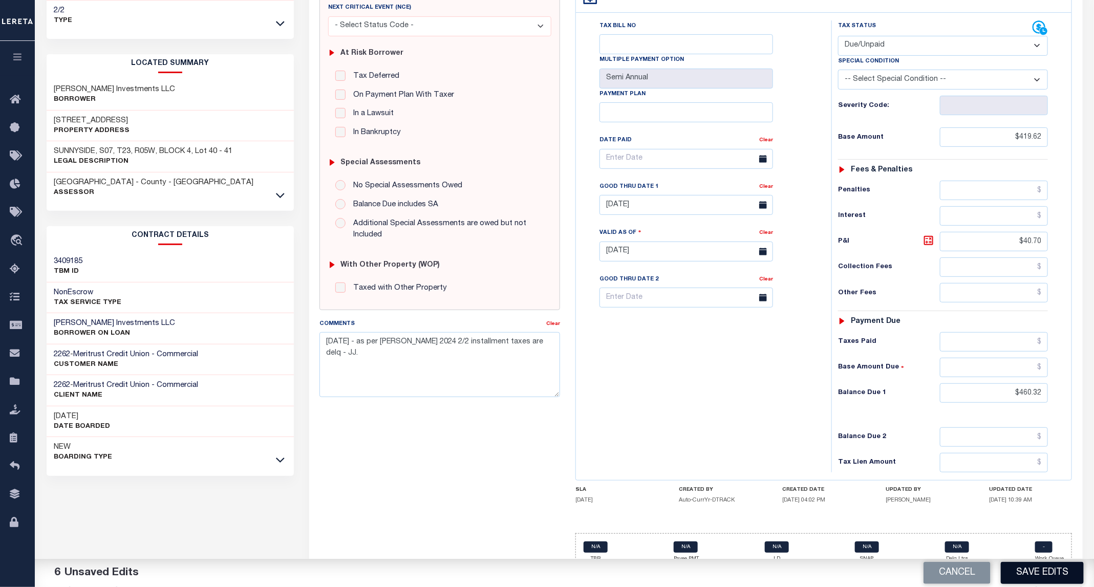
click at [1017, 567] on button "Save Edits" at bounding box center [1042, 573] width 83 height 22
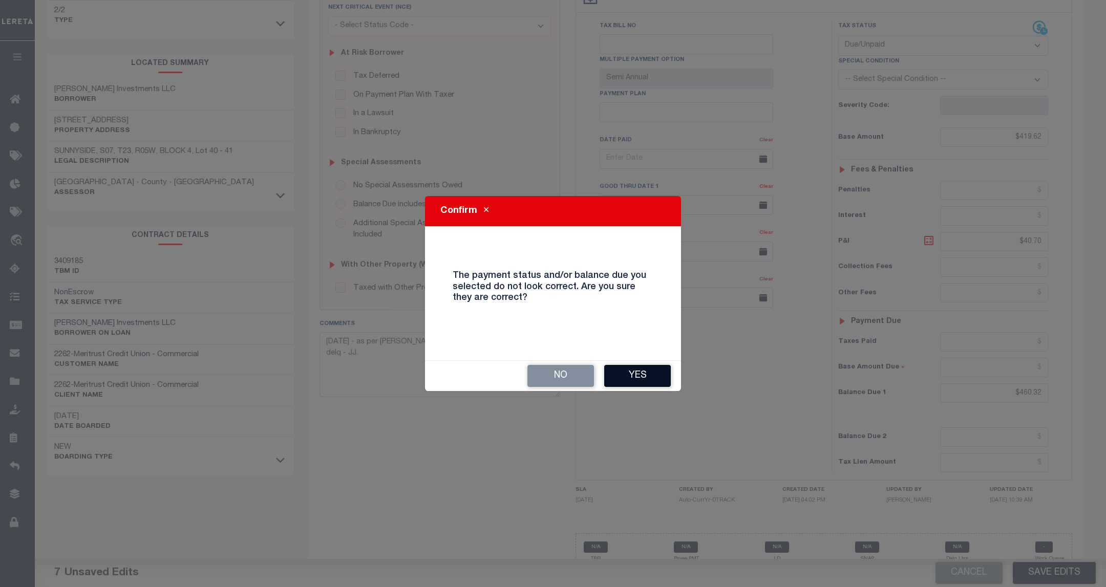
click at [643, 372] on button "Yes" at bounding box center [637, 376] width 67 height 22
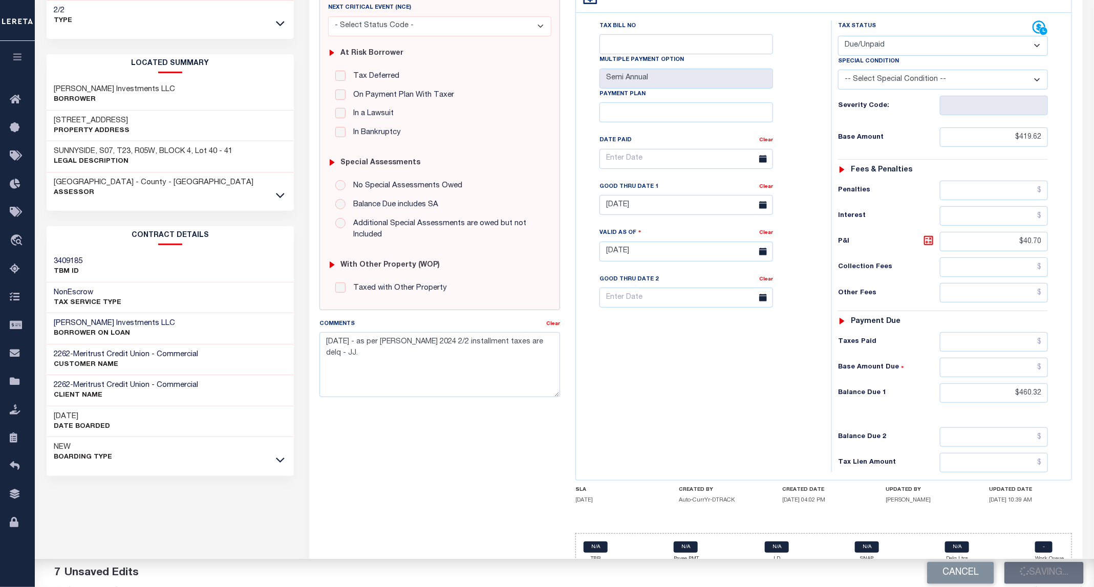
checkbox input "false"
type input "$419.62"
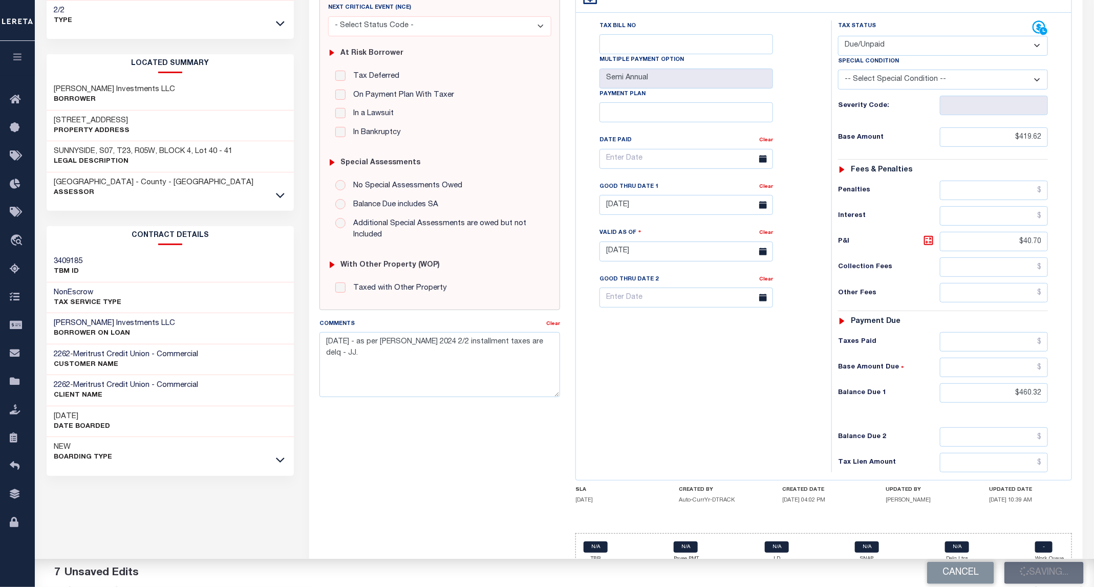
type input "$40.7"
type input "$460.32"
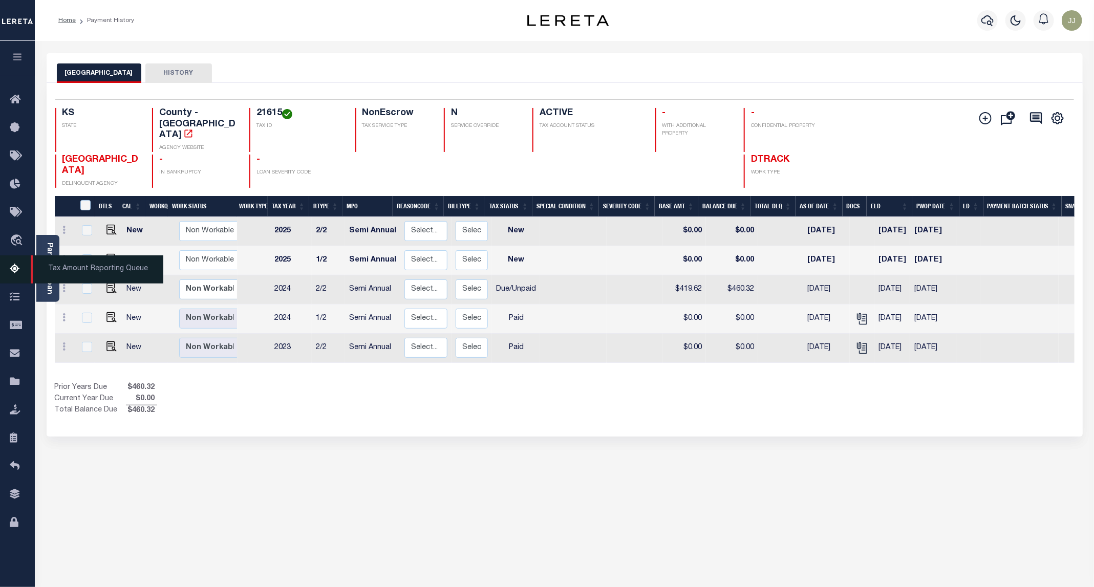
click at [13, 270] on icon at bounding box center [18, 269] width 16 height 13
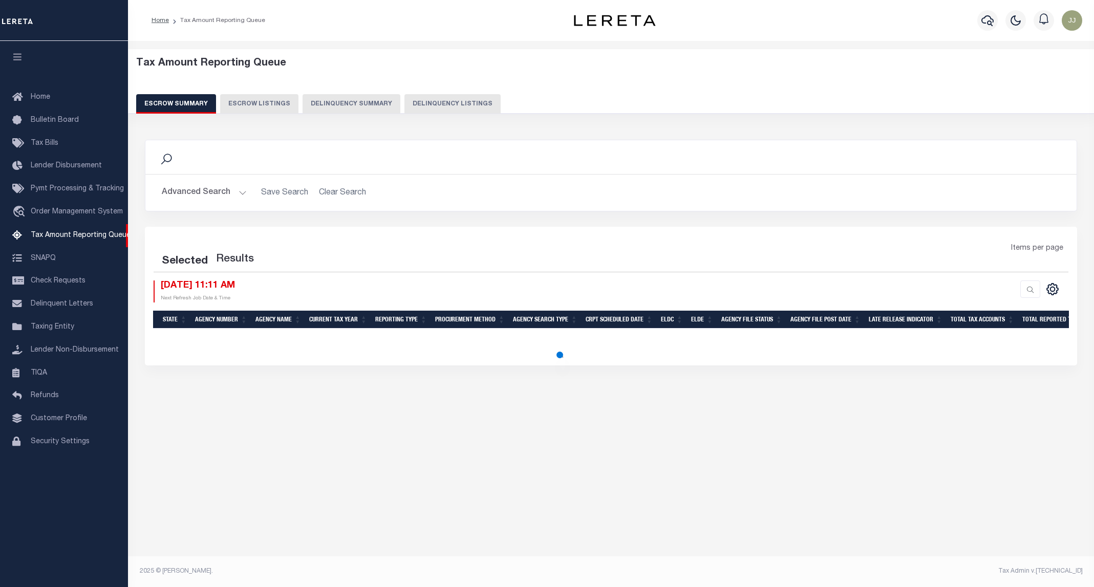
click at [404, 103] on button "Delinquency Listings" at bounding box center [452, 103] width 96 height 19
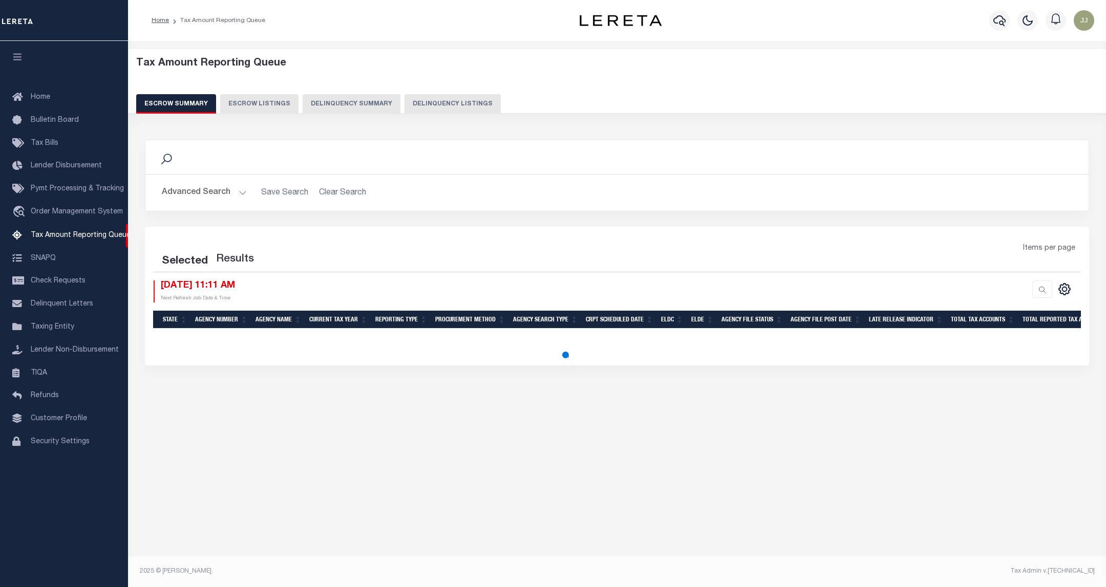
select select "100"
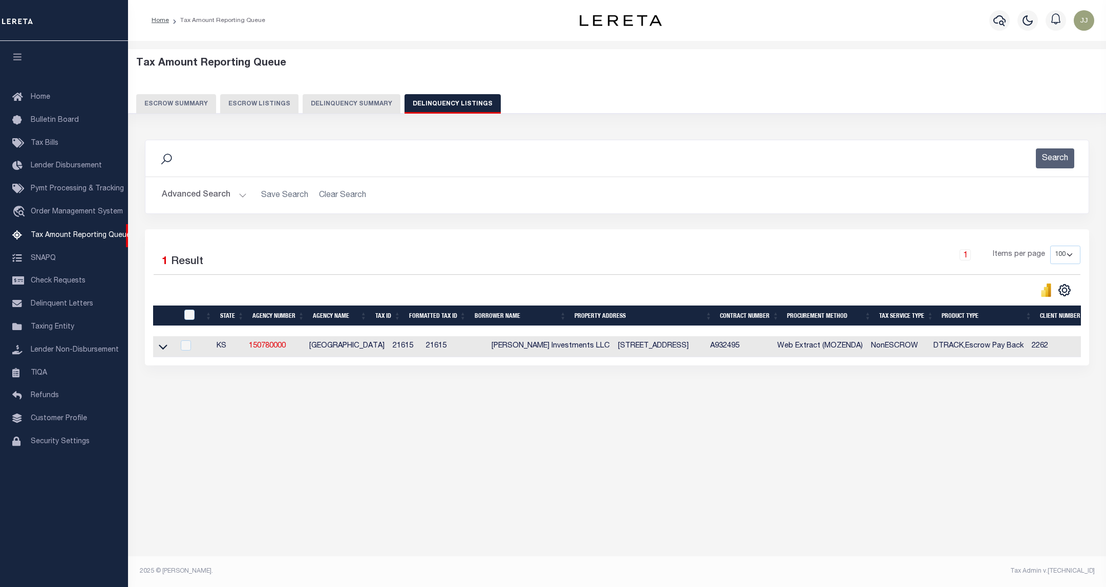
click at [231, 205] on button "Advanced Search" at bounding box center [204, 195] width 85 height 20
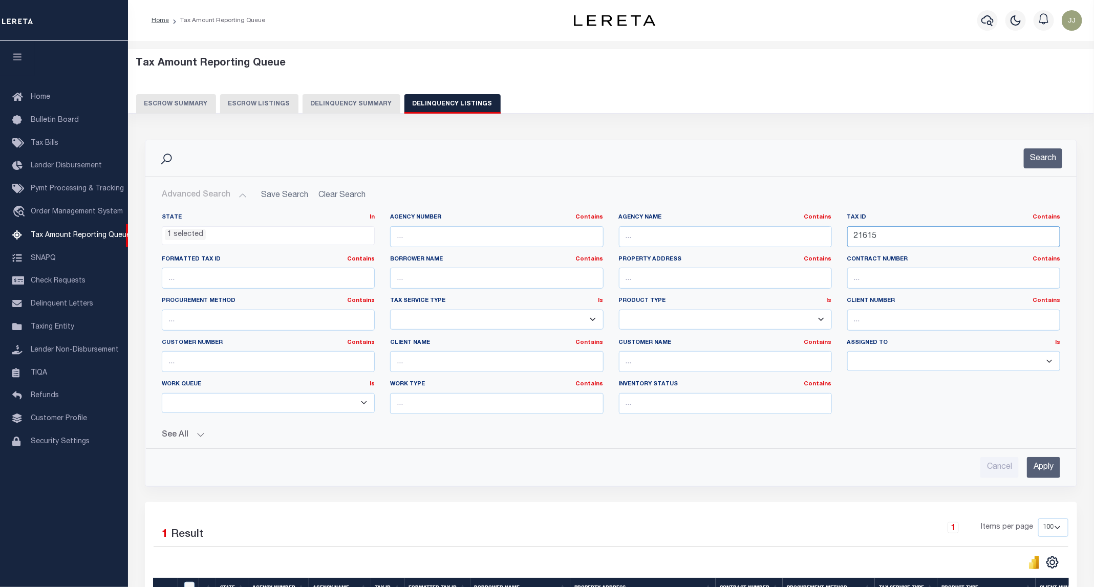
drag, startPoint x: 904, startPoint y: 237, endPoint x: 751, endPoint y: 237, distance: 152.6
click at [751, 237] on div "State In In AK AL AR AZ CA CO CT DC DE FL GA GU HI IA ID IL IN KS KY LA MA MD M…" at bounding box center [611, 318] width 914 height 209
paste input "3543"
type input "23543"
click at [1047, 171] on div "Search" at bounding box center [610, 158] width 931 height 36
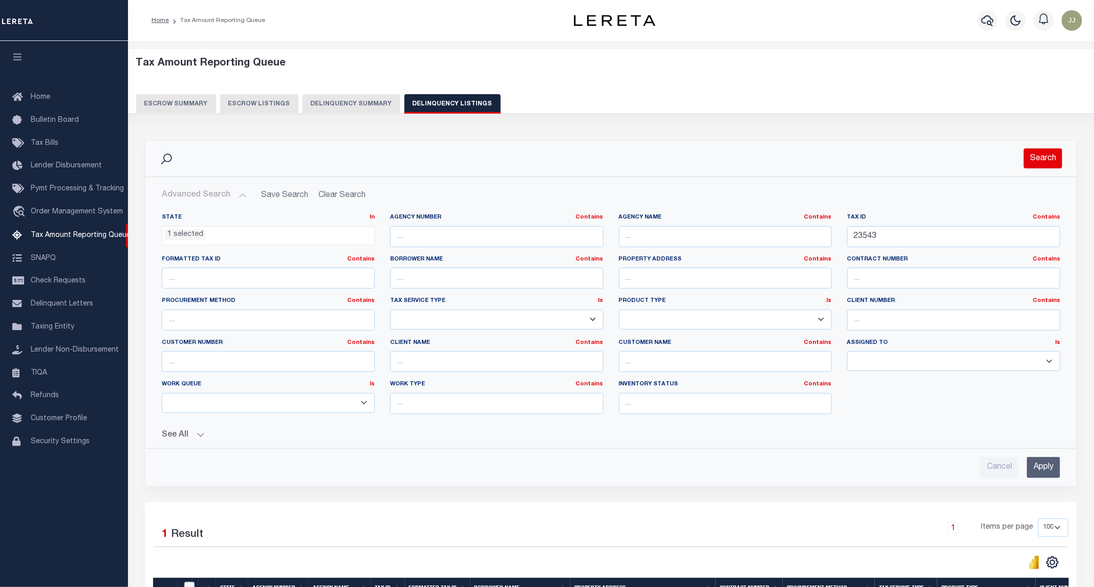
click at [1040, 160] on button "Search" at bounding box center [1043, 158] width 38 height 20
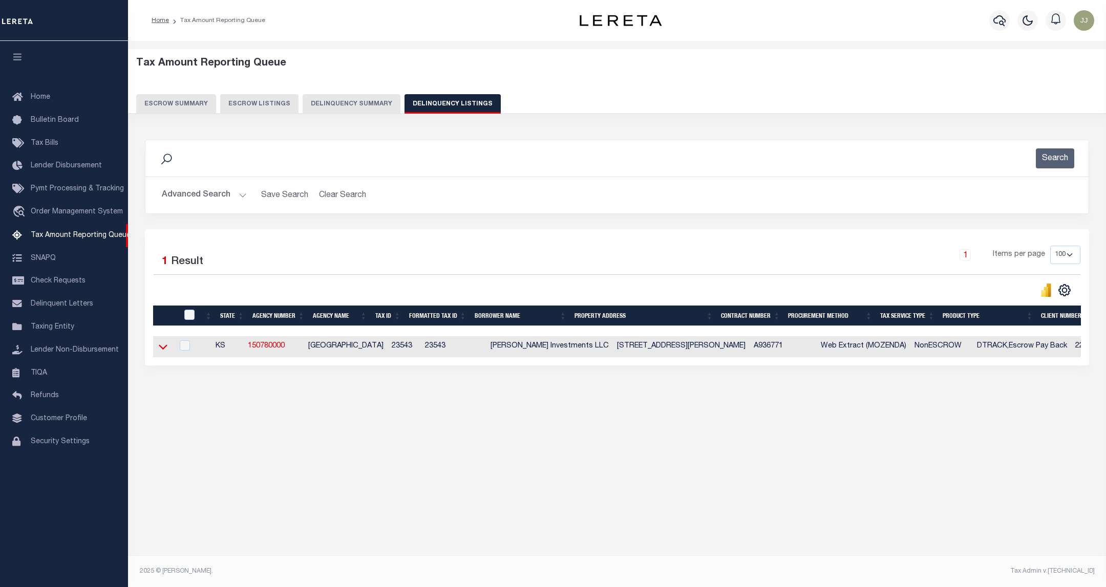
click at [166, 349] on icon at bounding box center [163, 347] width 9 height 11
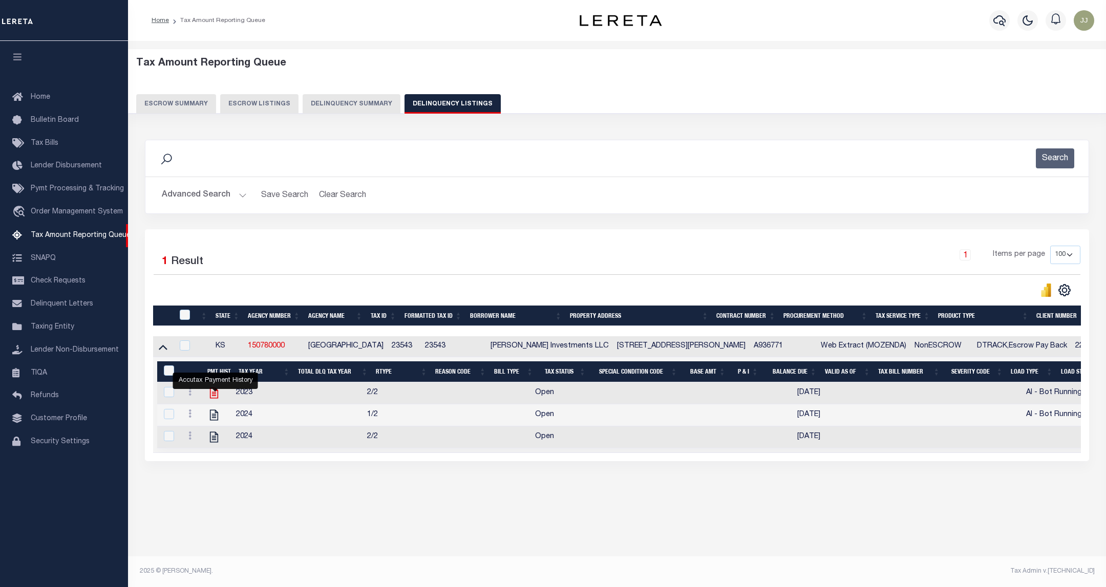
click at [215, 398] on icon "" at bounding box center [214, 393] width 8 height 11
checkbox input "true"
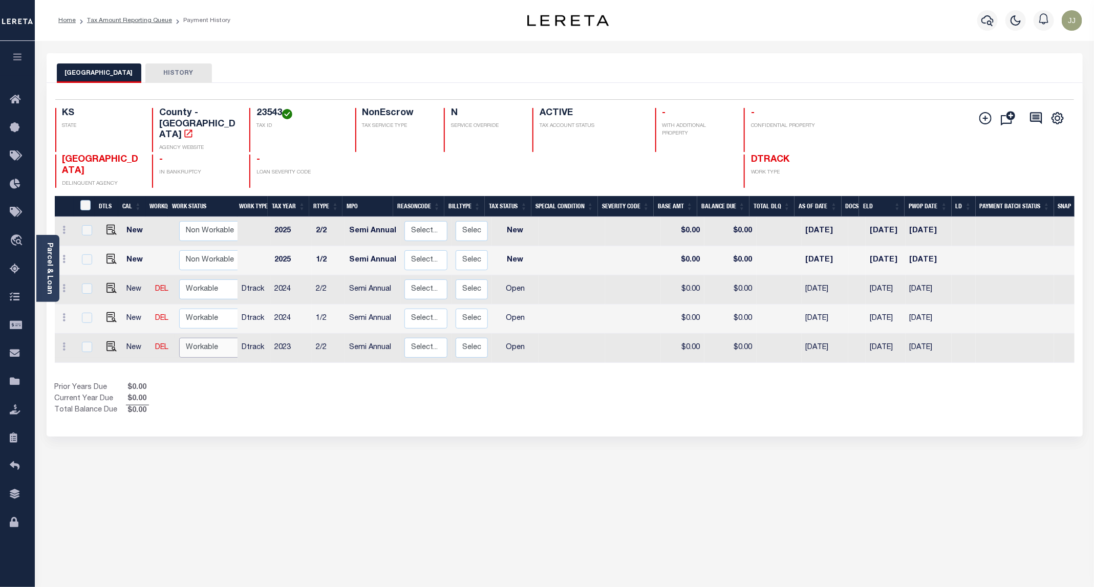
click at [206, 338] on select "Non Workable Workable" at bounding box center [209, 348] width 61 height 20
checkbox input "true"
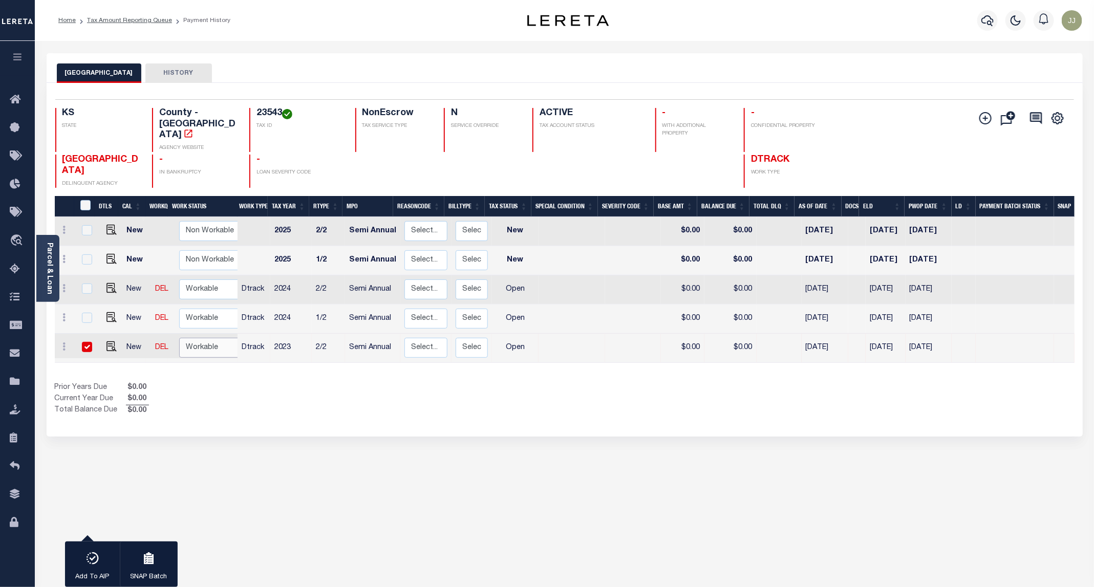
scroll to position [1, 0]
select select "true"
click at [179, 337] on select "Non Workable Workable" at bounding box center [209, 347] width 61 height 20
checkbox input "false"
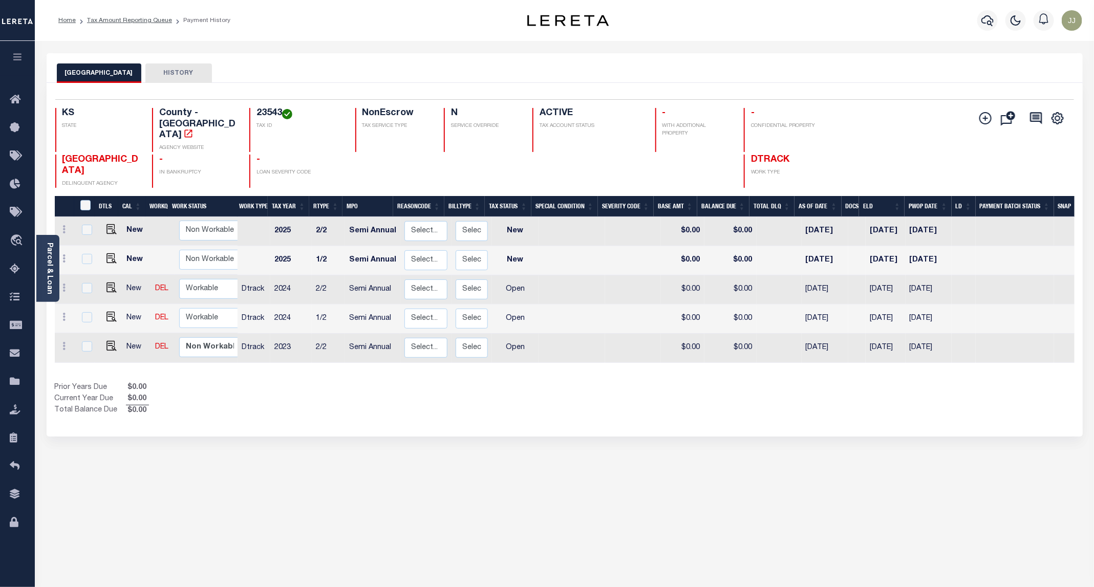
click at [200, 306] on td "Non Workable Workable" at bounding box center [212, 318] width 74 height 29
checkbox input "true"
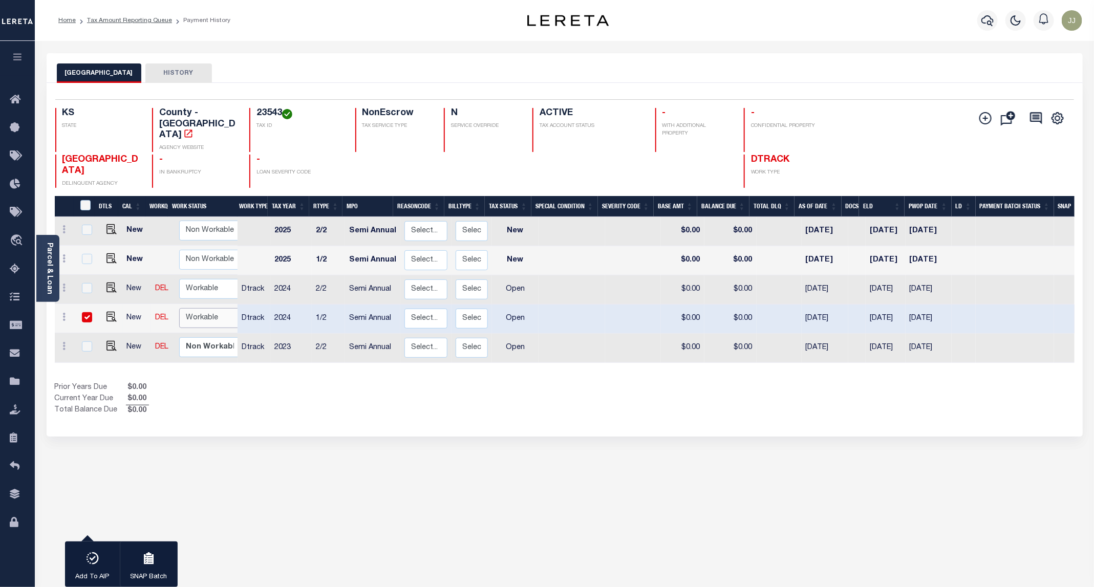
click at [199, 308] on select "Non Workable Workable" at bounding box center [209, 318] width 61 height 20
checkbox input "false"
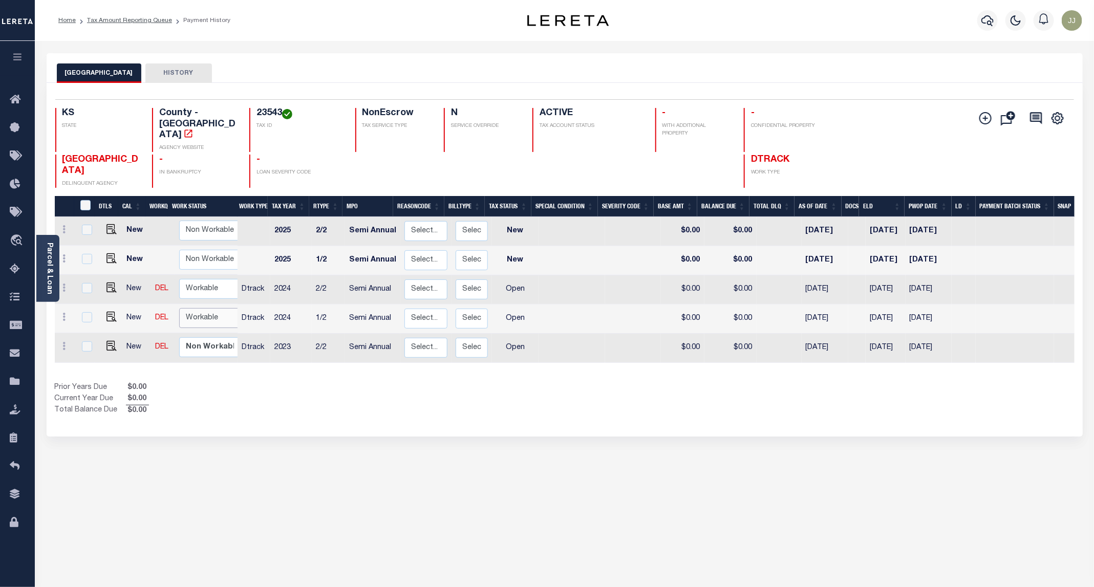
select select "true"
click at [179, 308] on select "Non Workable Workable" at bounding box center [209, 318] width 61 height 20
checkbox input "true"
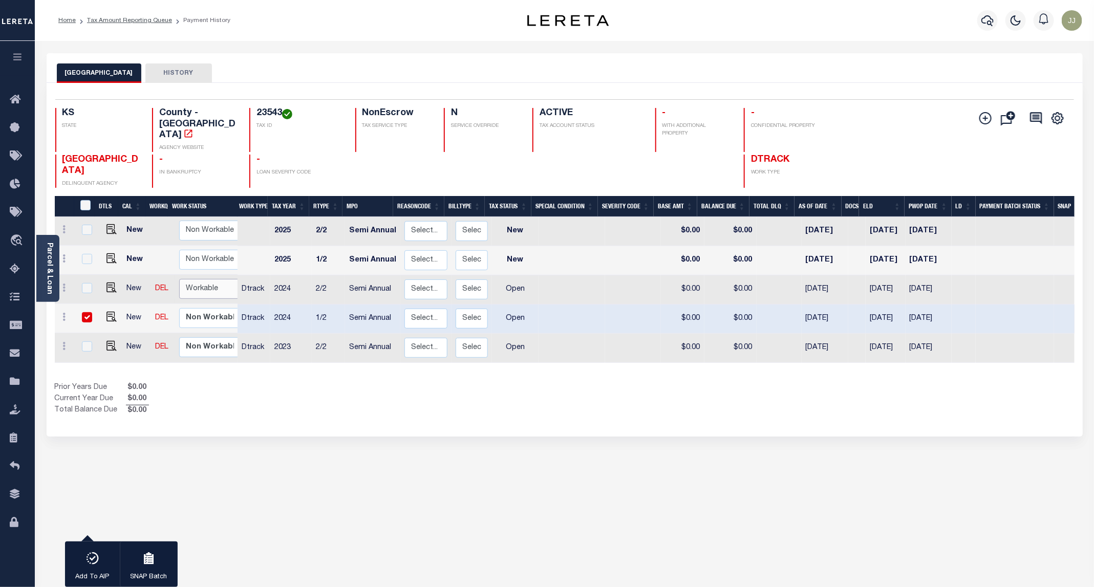
click at [188, 279] on select "Non Workable Workable" at bounding box center [209, 289] width 61 height 20
checkbox input "true"
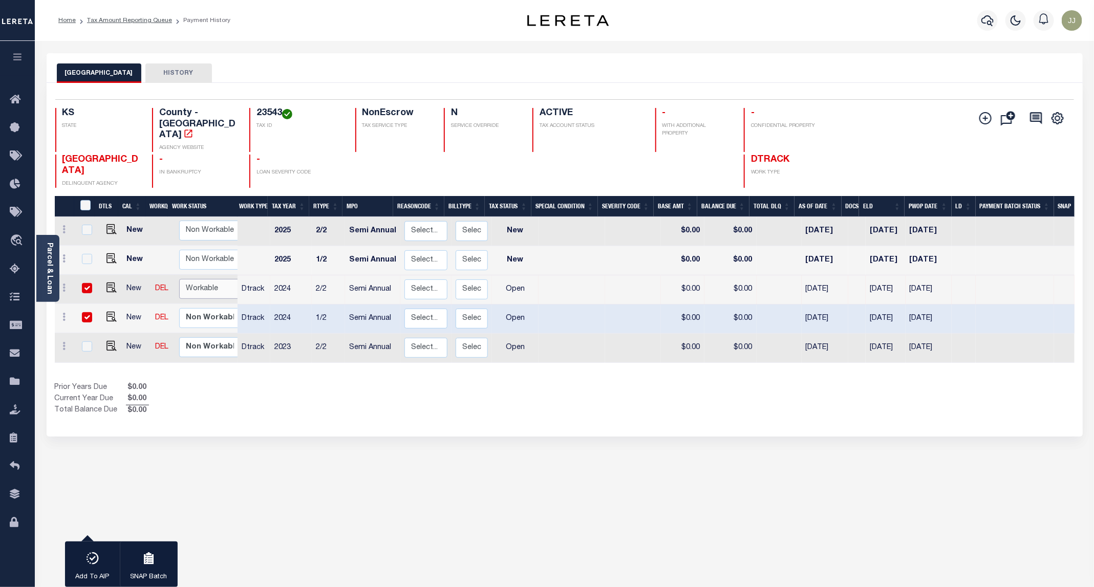
select select "true"
click at [179, 279] on select "Non Workable Workable" at bounding box center [209, 289] width 61 height 20
checkbox input "false"
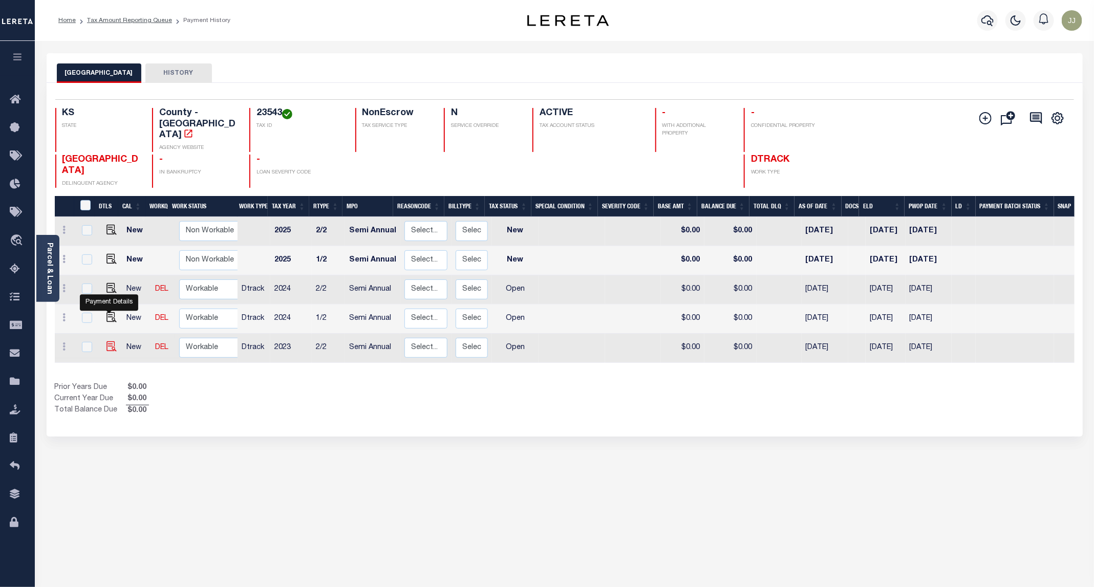
click at [108, 342] on img "" at bounding box center [112, 347] width 10 height 10
checkbox input "true"
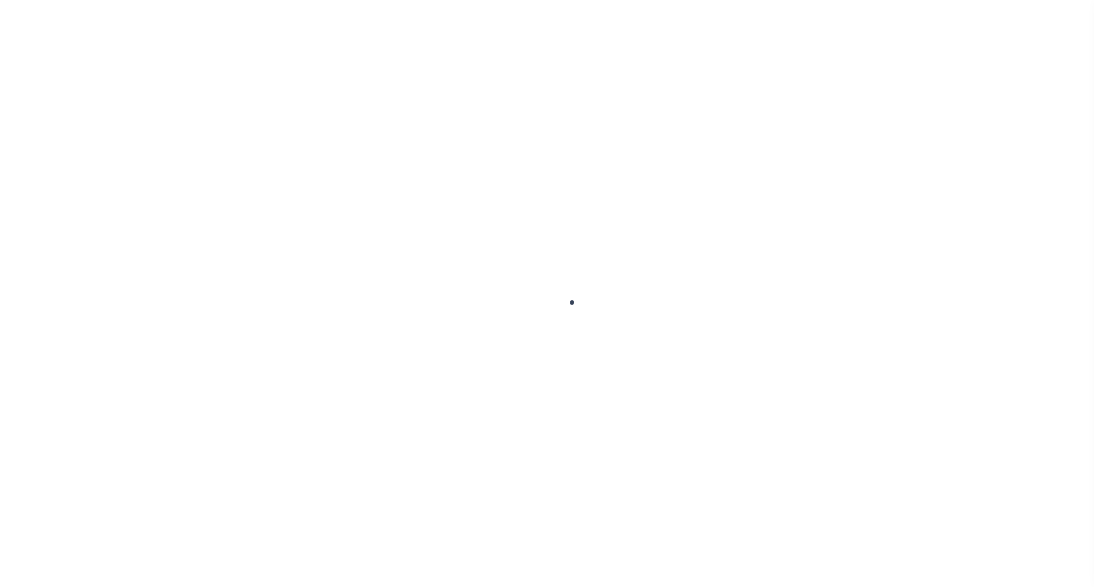
select select "OP2"
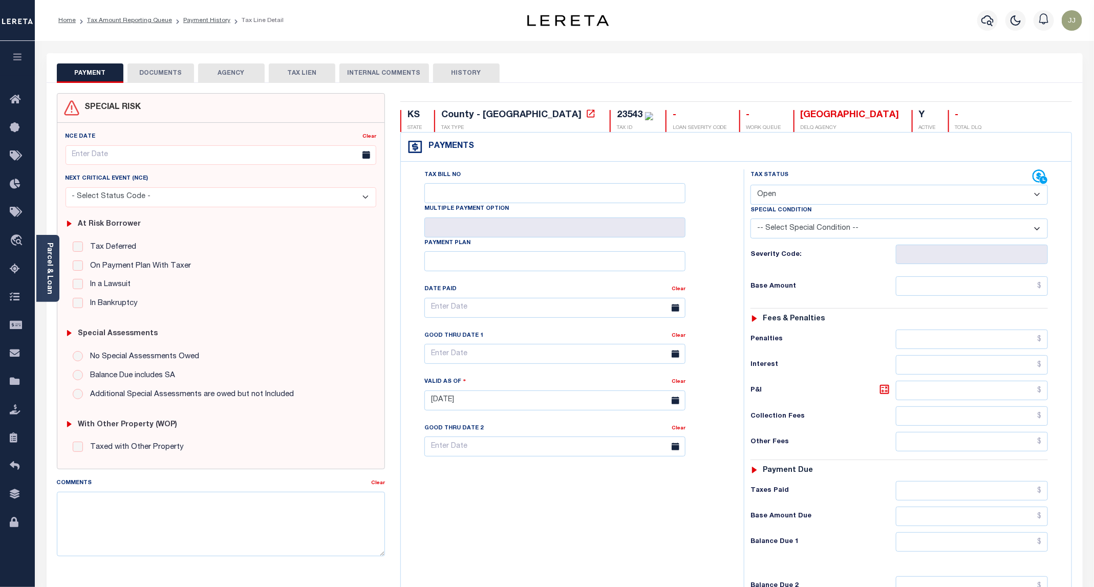
click at [53, 285] on link "Parcel & Loan" at bounding box center [49, 269] width 7 height 52
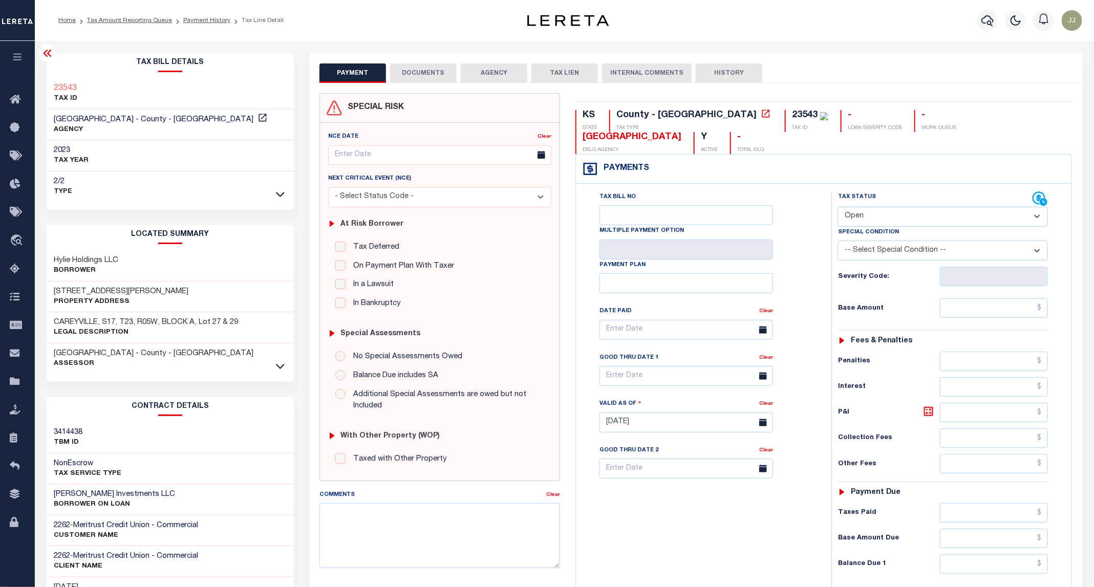
click at [97, 292] on h3 "[STREET_ADDRESS][PERSON_NAME]" at bounding box center [121, 292] width 135 height 10
copy h3 "[PERSON_NAME]"
click at [427, 75] on button "DOCUMENTS" at bounding box center [423, 72] width 67 height 19
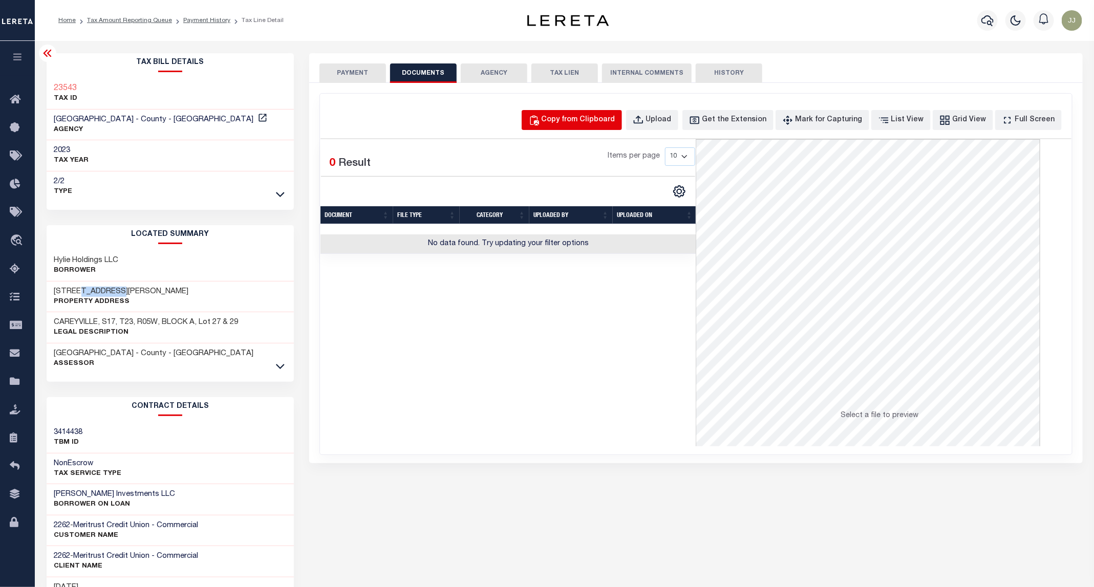
click at [570, 126] on button "Copy from Clipboard" at bounding box center [572, 120] width 100 height 20
select select "POP"
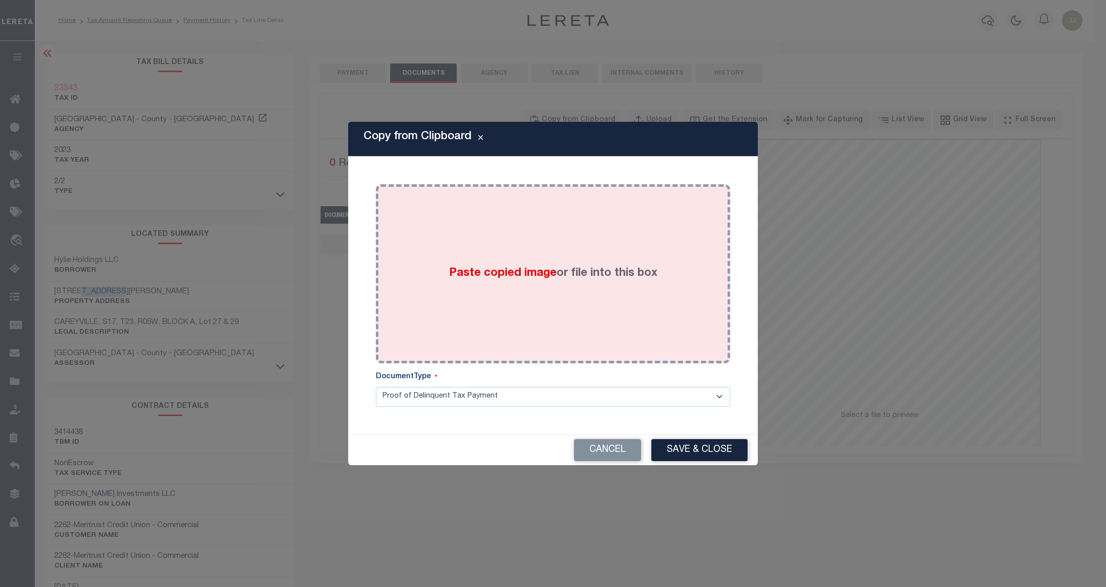
click at [543, 296] on div "Paste copied image or file into this box" at bounding box center [553, 274] width 339 height 164
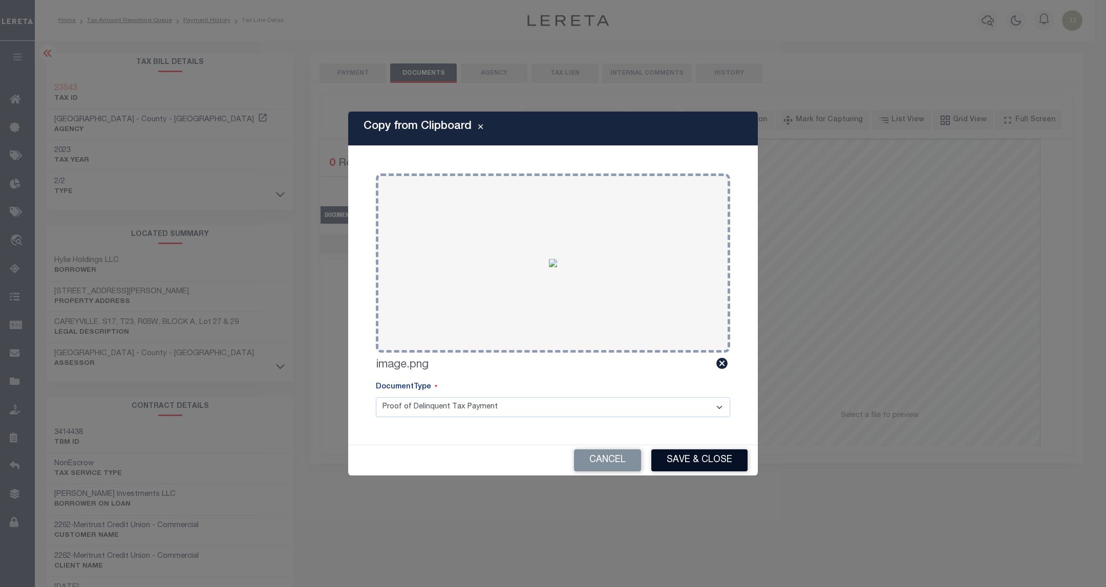
click at [699, 452] on button "Save & Close" at bounding box center [699, 461] width 96 height 22
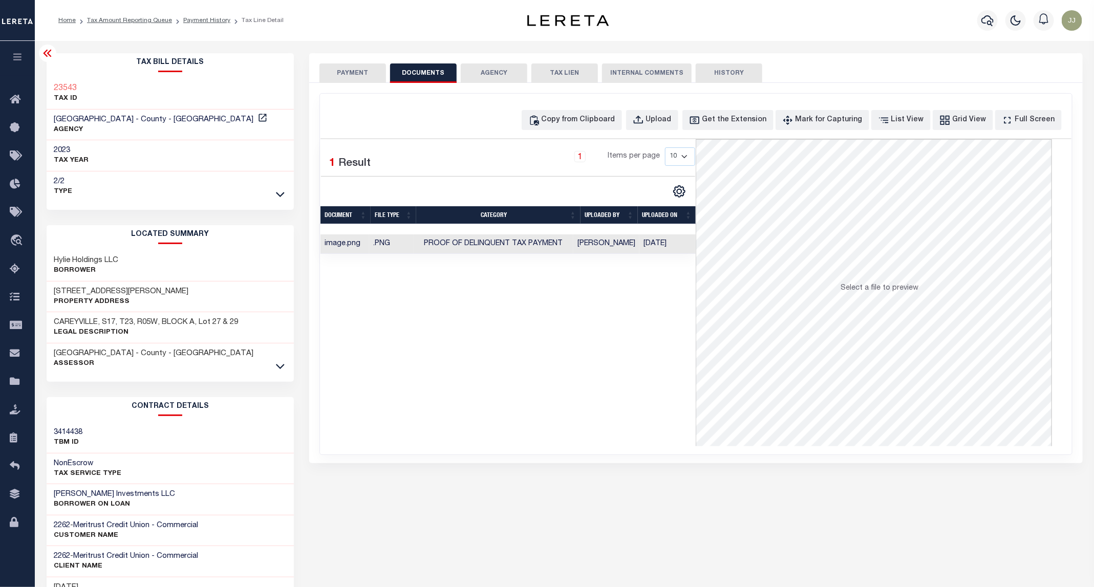
click at [366, 75] on button "PAYMENT" at bounding box center [353, 72] width 67 height 19
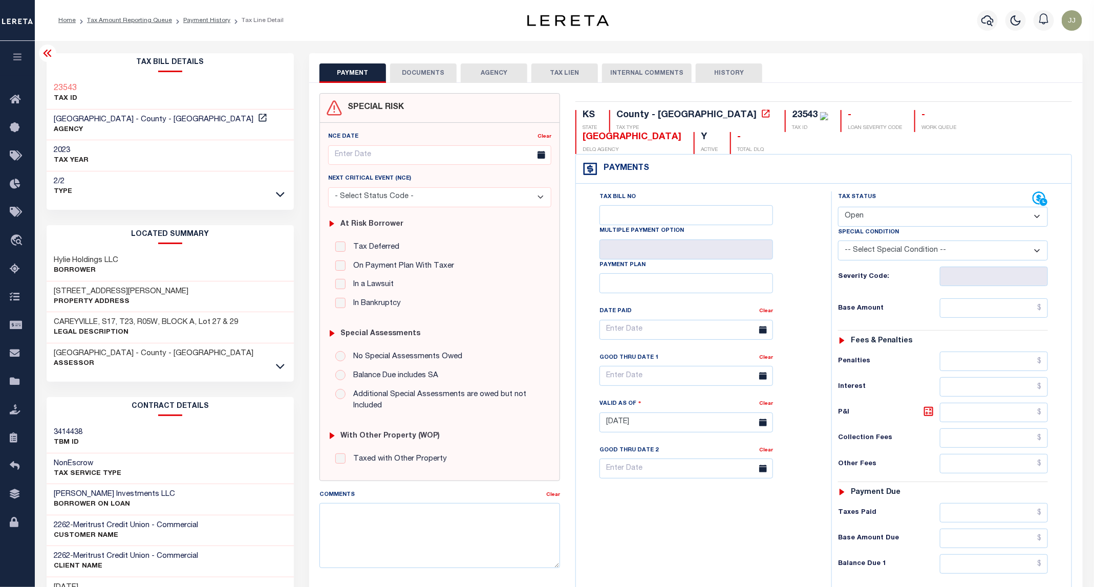
click at [861, 207] on select "- Select Status Code - Open Due/Unpaid Paid Incomplete No Tax Due Internal Refu…" at bounding box center [943, 217] width 210 height 20
select select "PYD"
click at [839, 207] on select "- Select Status Code - Open Due/Unpaid Paid Incomplete No Tax Due Internal Refu…" at bounding box center [943, 217] width 210 height 20
type input "09/12/2025"
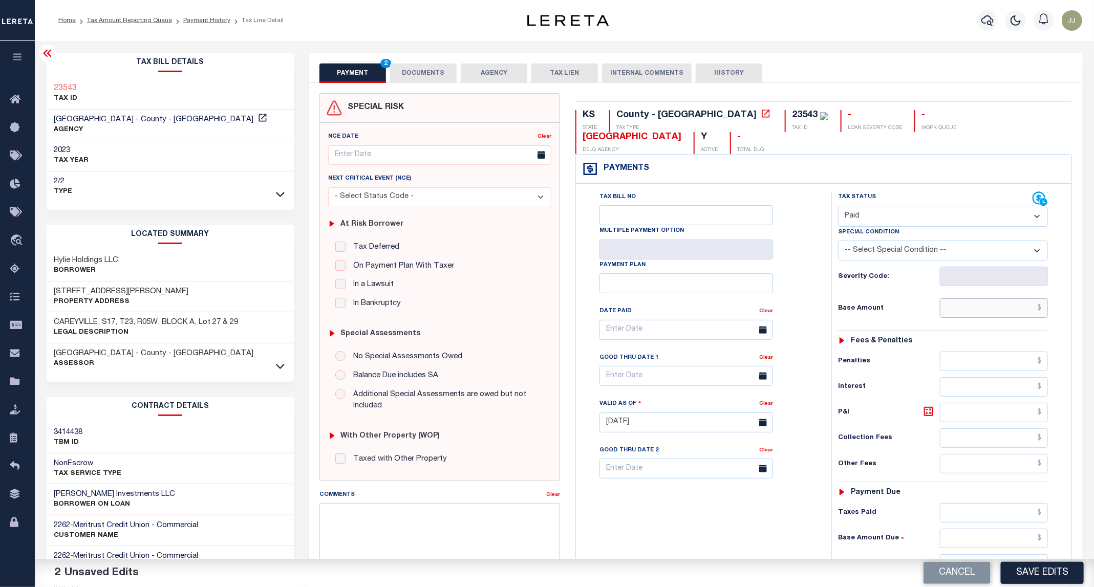
click at [991, 299] on input "text" at bounding box center [994, 308] width 109 height 19
type input "$0.00"
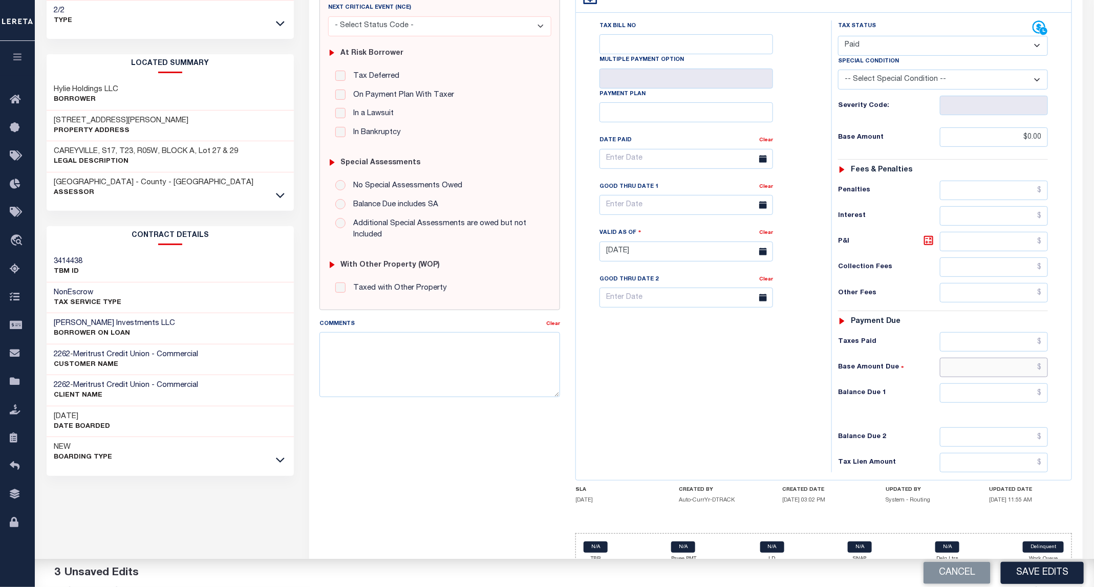
click at [968, 361] on input "text" at bounding box center [994, 367] width 109 height 19
click at [732, 365] on div "Tax Bill No Multiple Payment Option Payment Plan Clear" at bounding box center [701, 246] width 245 height 452
click at [1023, 384] on input "text" at bounding box center [994, 393] width 109 height 19
type input "$0.00"
click at [1038, 573] on button "Save Edits" at bounding box center [1042, 573] width 83 height 22
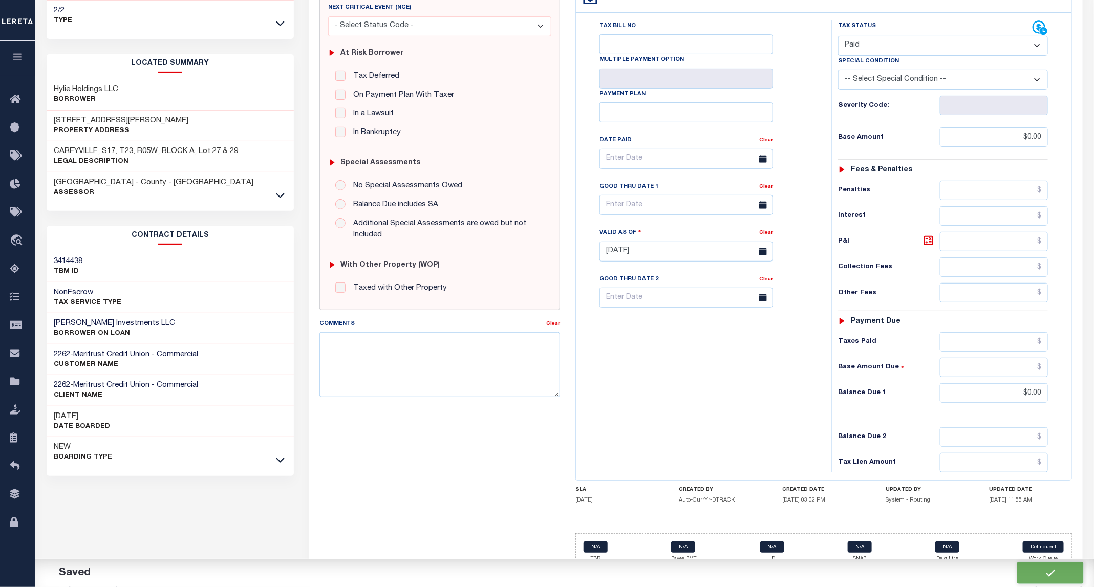
checkbox input "false"
type input "$0"
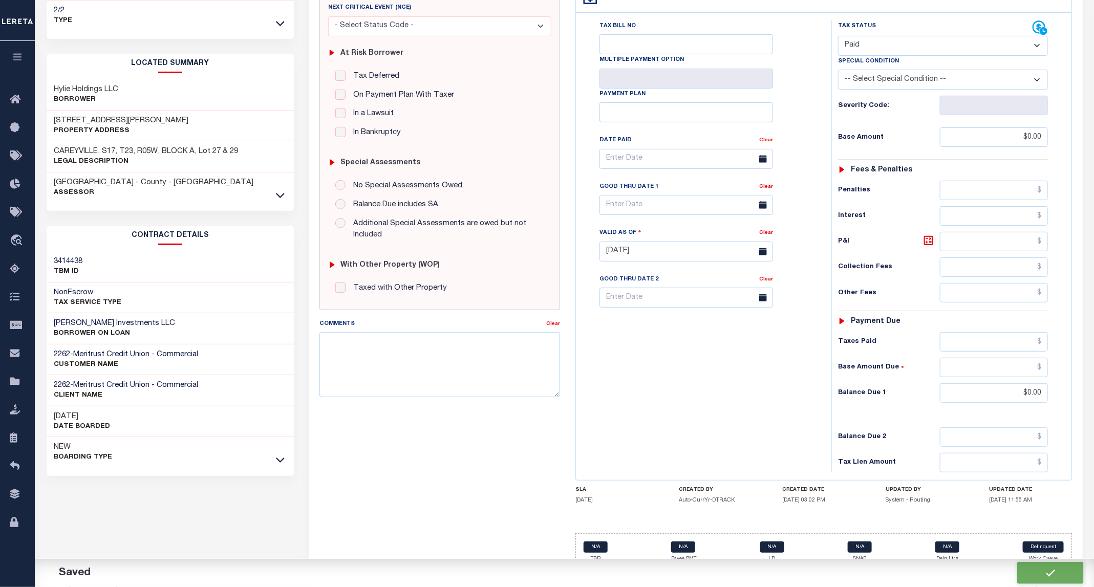
type input "$0"
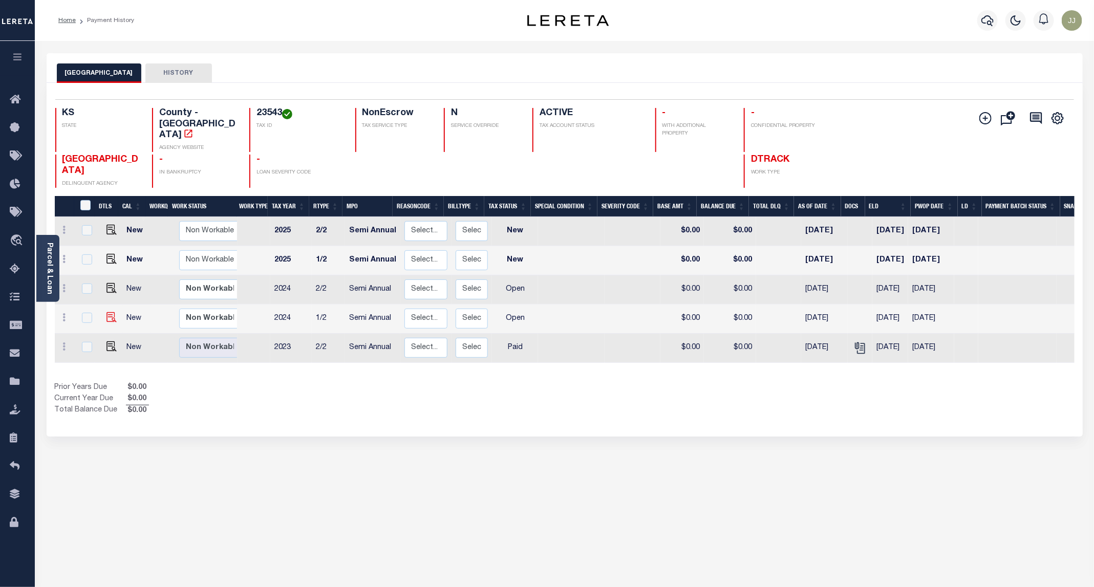
click at [108, 312] on img at bounding box center [112, 317] width 10 height 10
checkbox input "true"
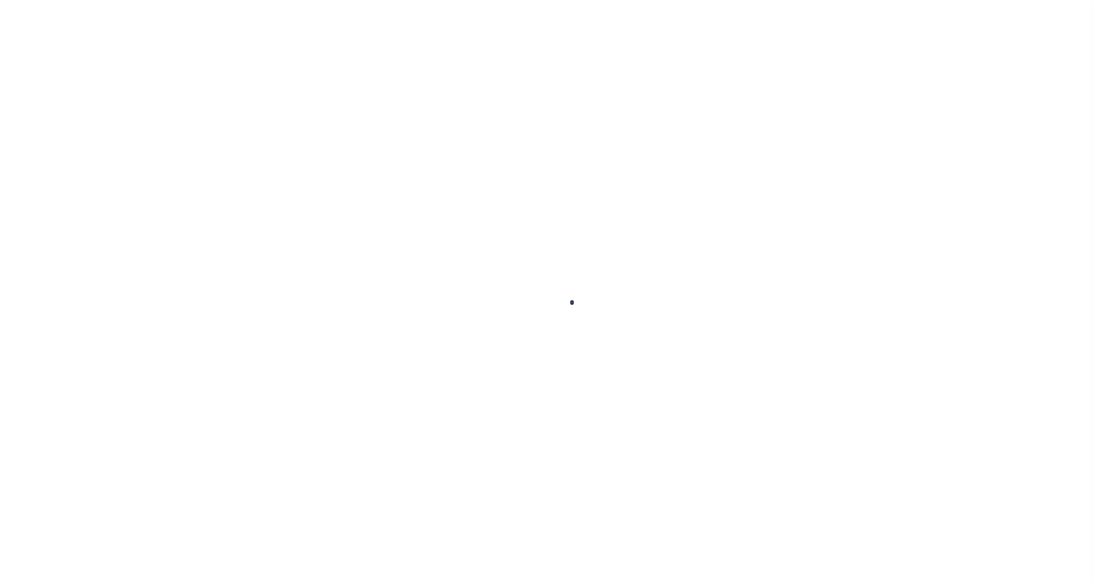
select select "OP2"
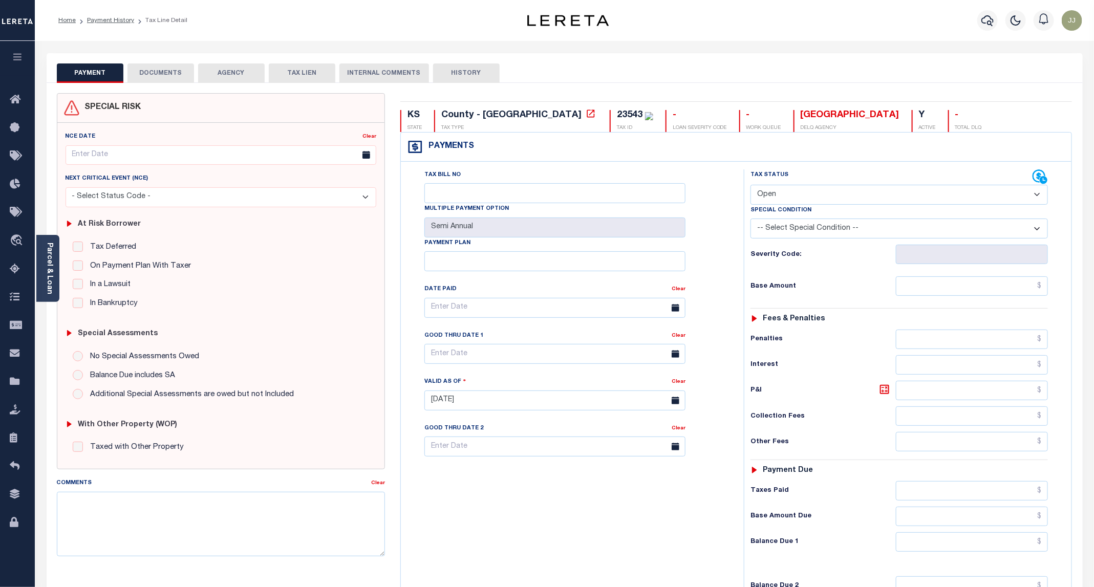
click at [173, 87] on div "SPECIAL RISK NCE Date Clear" at bounding box center [565, 410] width 1036 height 654
click at [163, 73] on button "DOCUMENTS" at bounding box center [160, 72] width 67 height 19
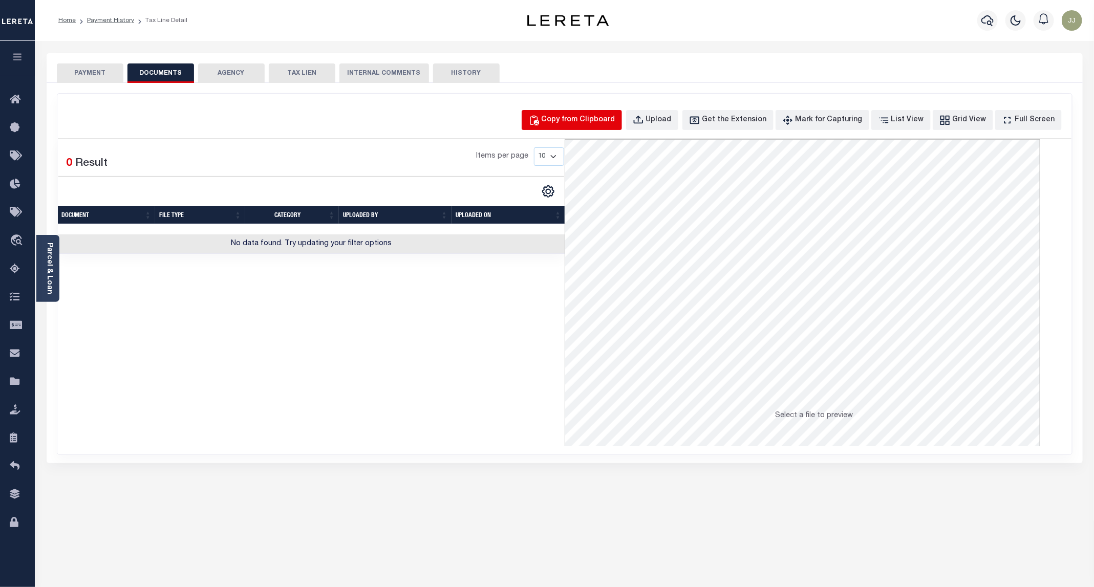
click at [573, 117] on div "Copy from Clipboard" at bounding box center [579, 120] width 74 height 11
select select "POP"
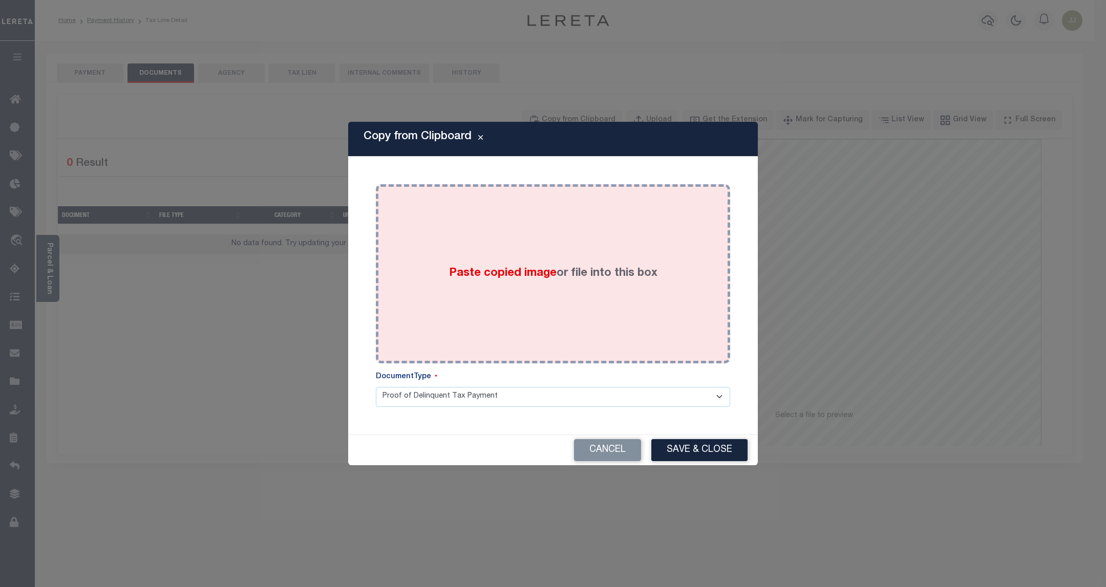
click at [579, 249] on div "Paste copied image or file into this box" at bounding box center [553, 274] width 339 height 164
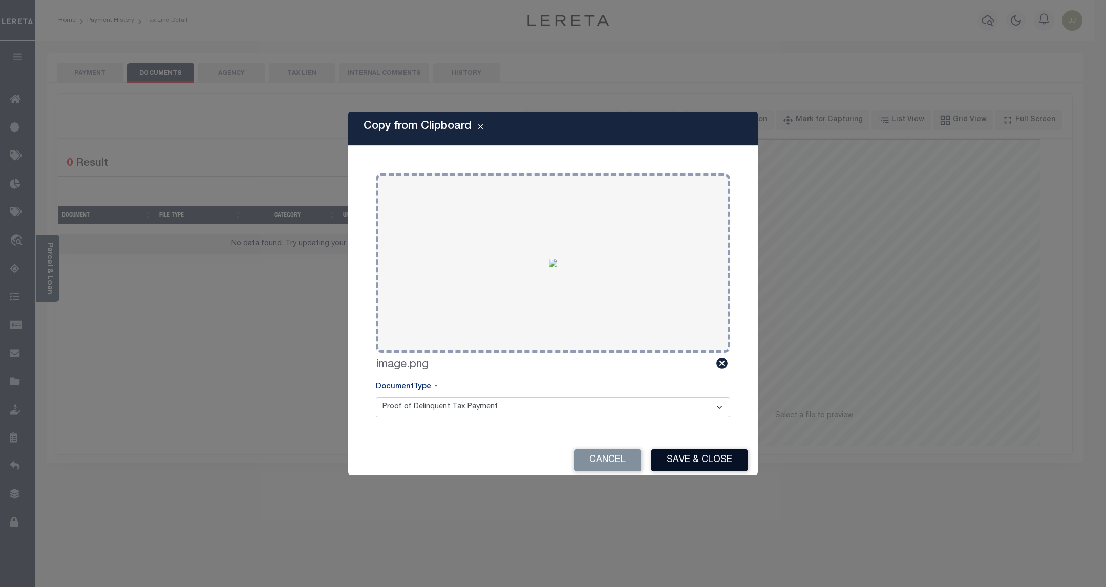
click at [684, 459] on button "Save & Close" at bounding box center [699, 461] width 96 height 22
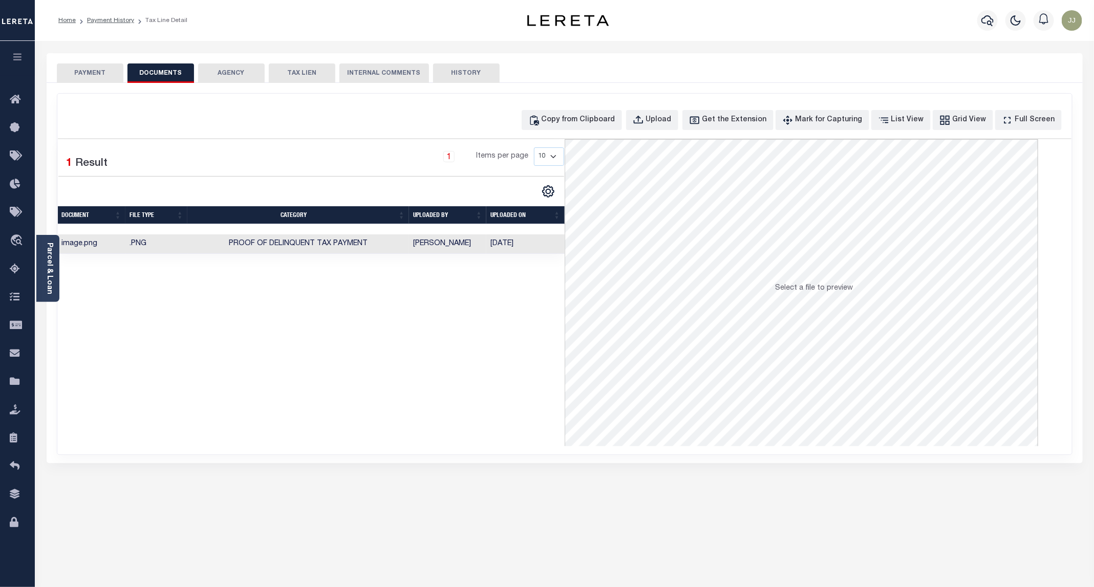
click at [83, 77] on button "PAYMENT" at bounding box center [90, 72] width 67 height 19
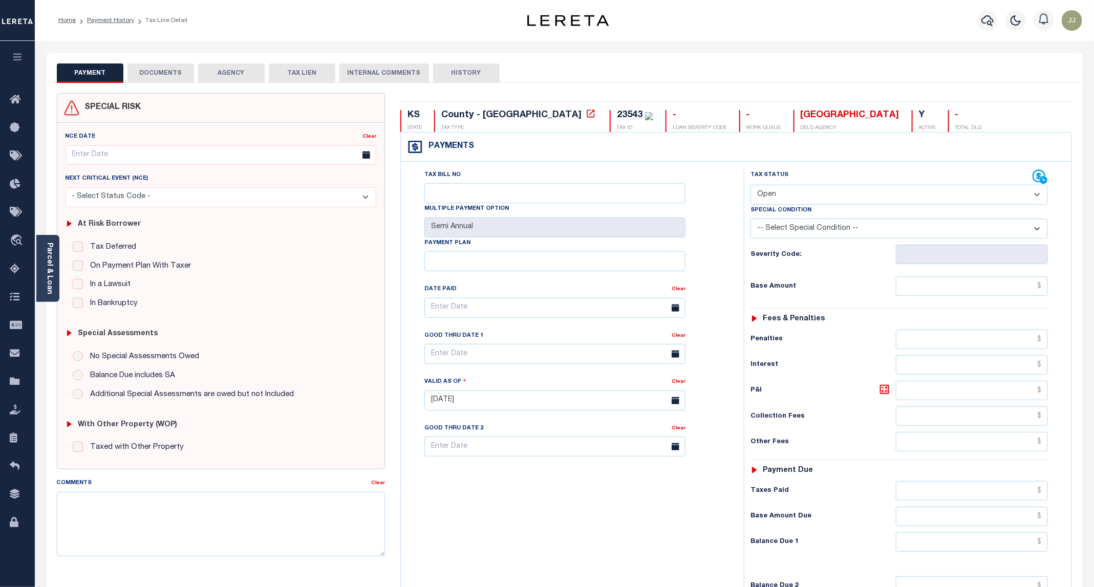
click at [782, 200] on select "- Select Status Code - Open Due/Unpaid Paid Incomplete No Tax Due Internal Refu…" at bounding box center [899, 195] width 297 height 20
select select "PYD"
click at [751, 186] on select "- Select Status Code - Open Due/Unpaid Paid Incomplete No Tax Due Internal Refu…" at bounding box center [899, 195] width 297 height 20
type input "[DATE]"
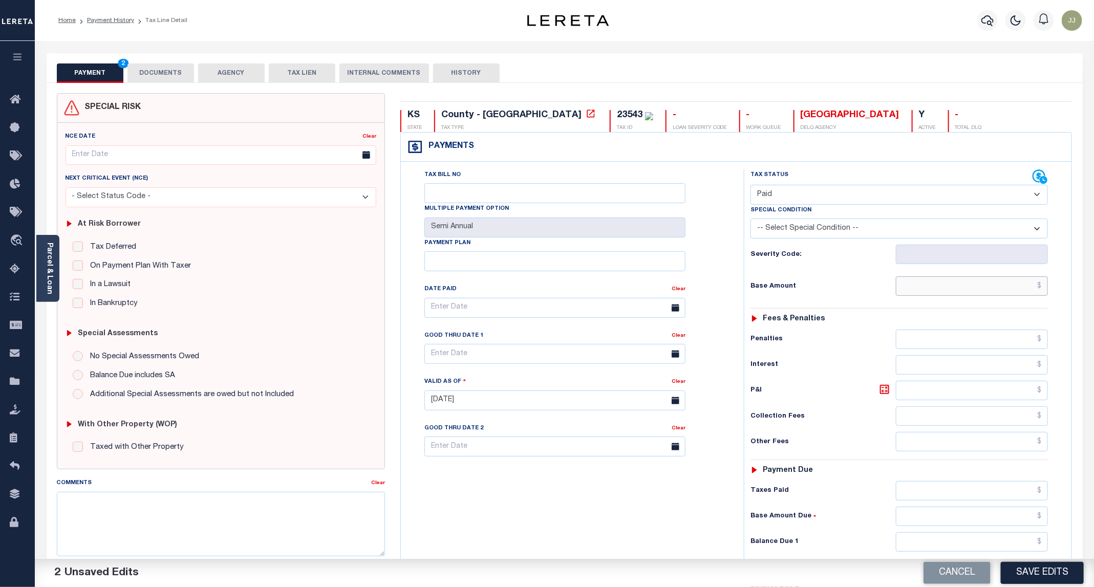
click at [957, 283] on input "text" at bounding box center [972, 285] width 152 height 19
type input "$0.00"
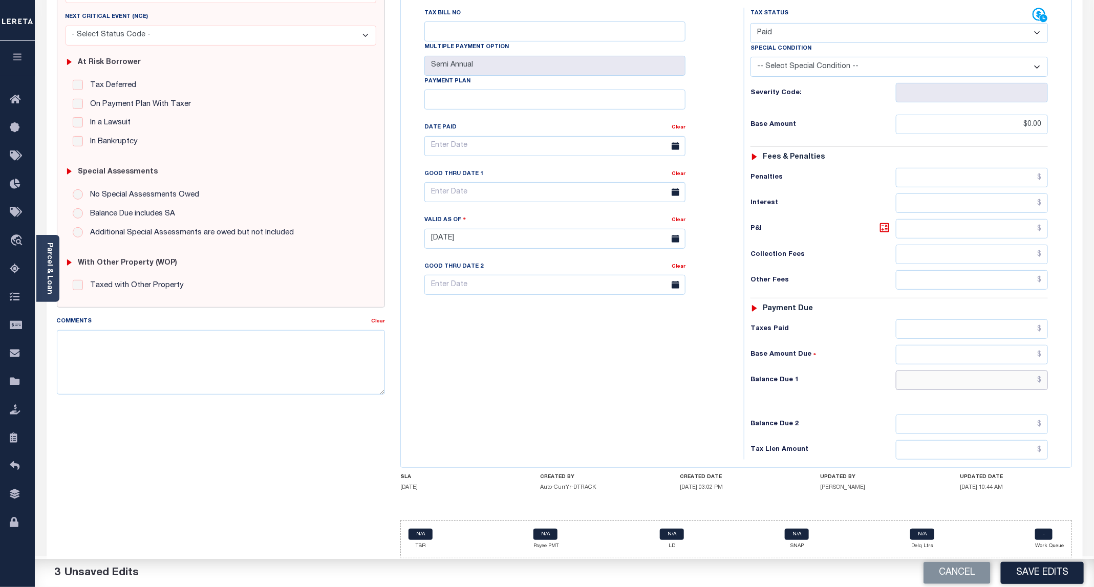
click at [925, 380] on input "text" at bounding box center [972, 380] width 152 height 19
type input "$0.00"
click at [1040, 577] on button "Save Edits" at bounding box center [1042, 573] width 83 height 22
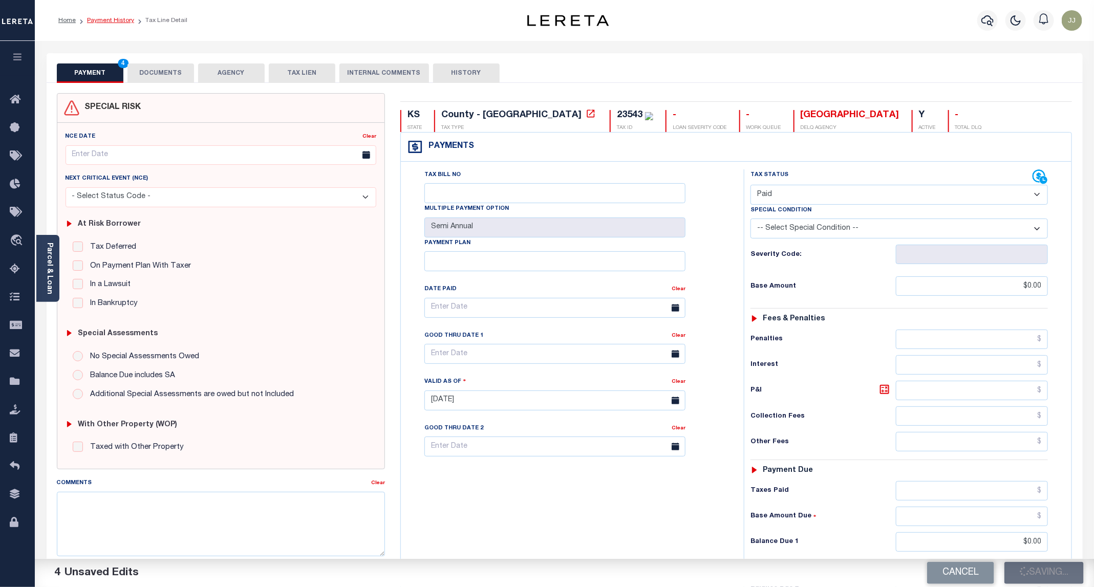
click at [111, 20] on link "Payment History" at bounding box center [110, 20] width 47 height 6
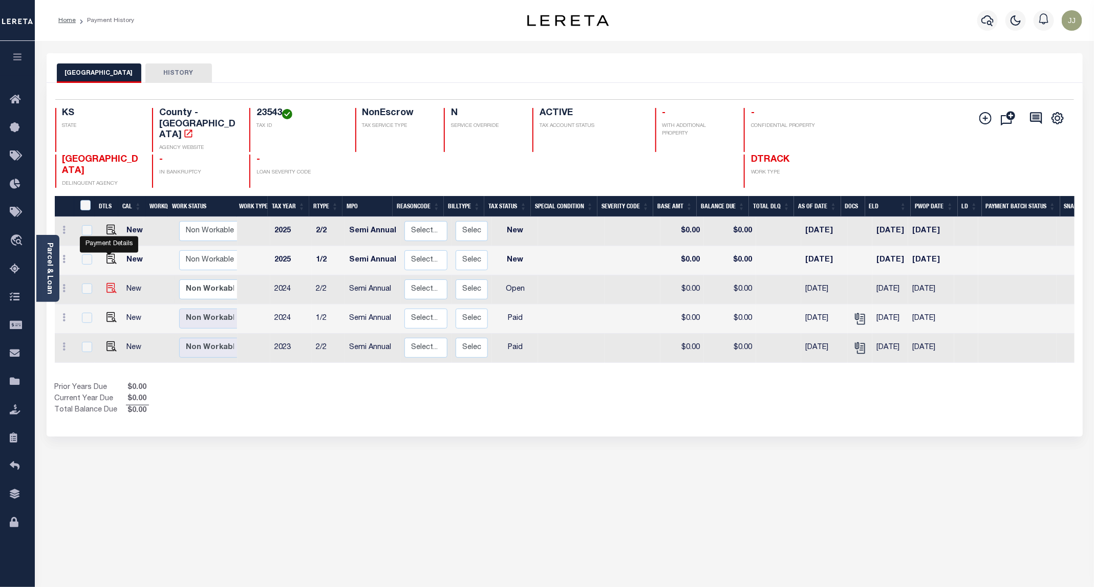
click at [108, 283] on img "" at bounding box center [112, 288] width 10 height 10
checkbox input "true"
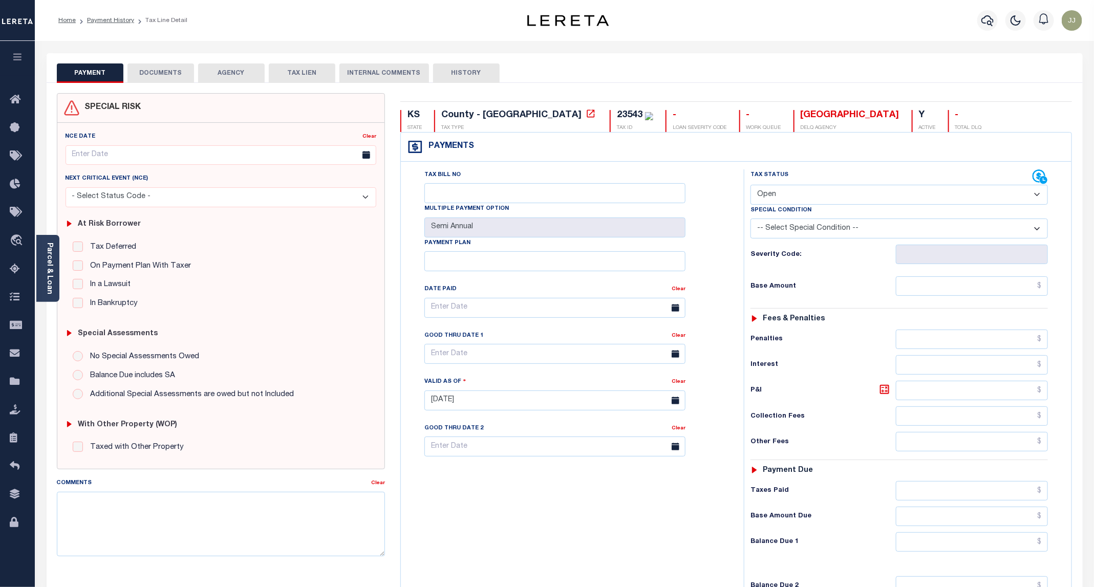
click at [789, 194] on select "- Select Status Code - Open Due/Unpaid Paid Incomplete No Tax Due Internal Refu…" at bounding box center [899, 195] width 297 height 20
select select "DUE"
click at [751, 186] on select "- Select Status Code - Open Due/Unpaid Paid Incomplete No Tax Due Internal Refu…" at bounding box center [899, 195] width 297 height 20
type input "[DATE]"
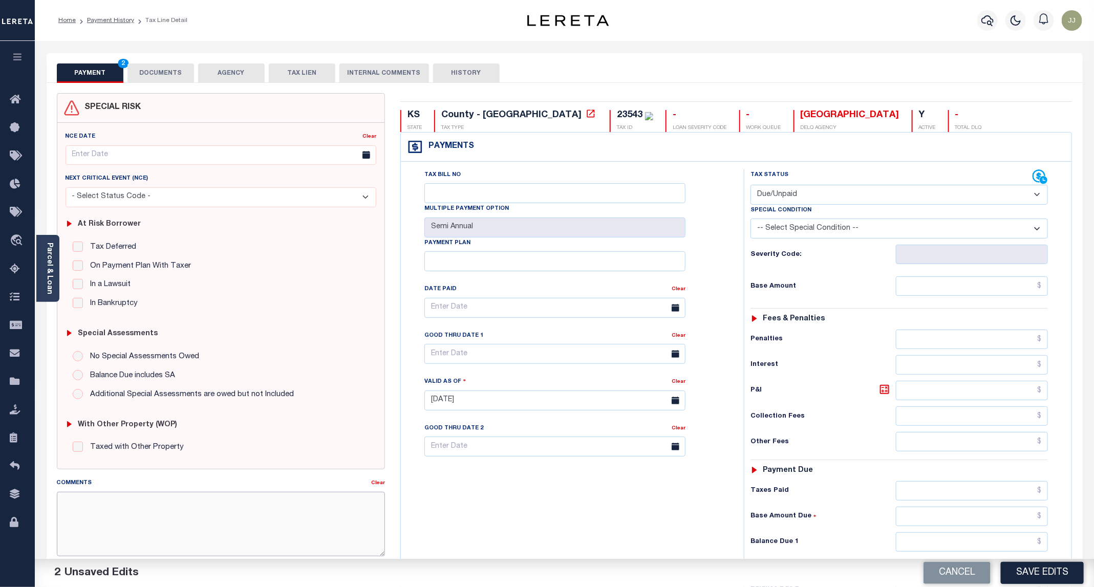
click at [236, 520] on textarea "Comments" at bounding box center [221, 524] width 328 height 65
paste textarea "09/12/2025 - as per Kristin 2024 2/2 installment taxes are delq - JJ."
type textarea "09/12/2025 - as per Kristin 2024 2/2 installment taxes are delq - JJ."
click at [928, 285] on input "text" at bounding box center [972, 285] width 152 height 19
type input "$392.18"
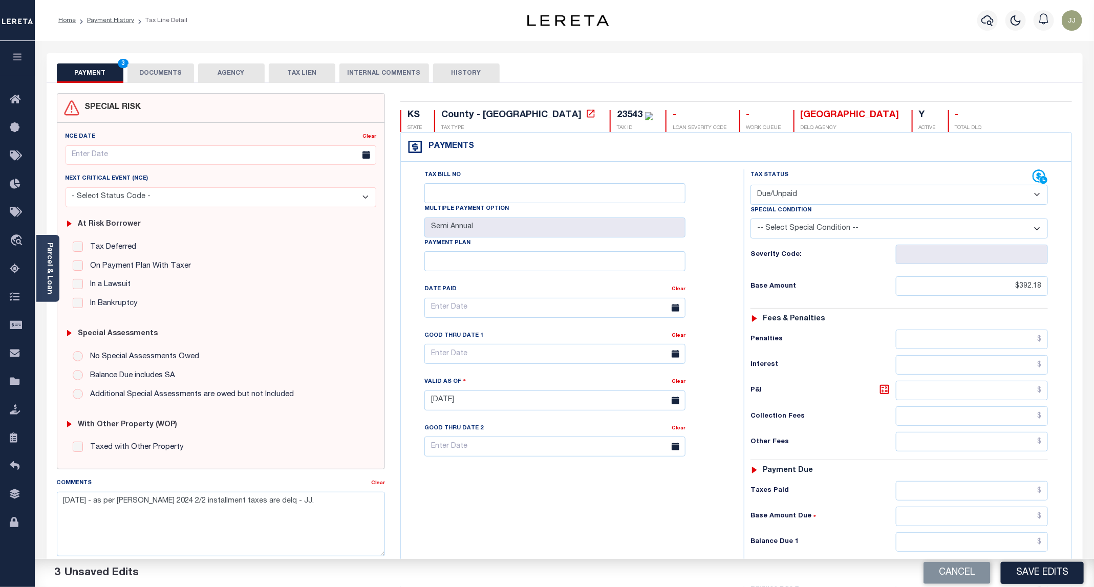
click at [590, 522] on div "Tax Bill No Multiple Payment Option Semi Annual Payment Plan Clear" at bounding box center [569, 395] width 333 height 452
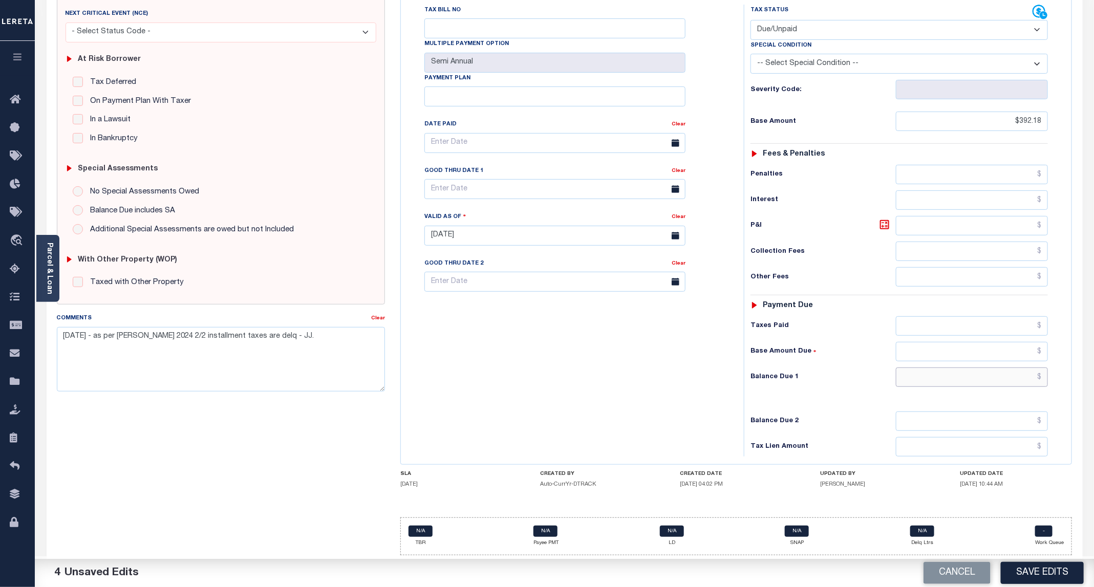
click at [968, 372] on input "text" at bounding box center [972, 377] width 152 height 19
click at [989, 375] on input "text" at bounding box center [972, 377] width 152 height 19
type input "$431.39"
click at [586, 404] on div "Tax Bill No Multiple Payment Option Semi Annual Payment Plan Clear" at bounding box center [569, 231] width 333 height 452
click at [884, 219] on icon at bounding box center [885, 225] width 12 height 12
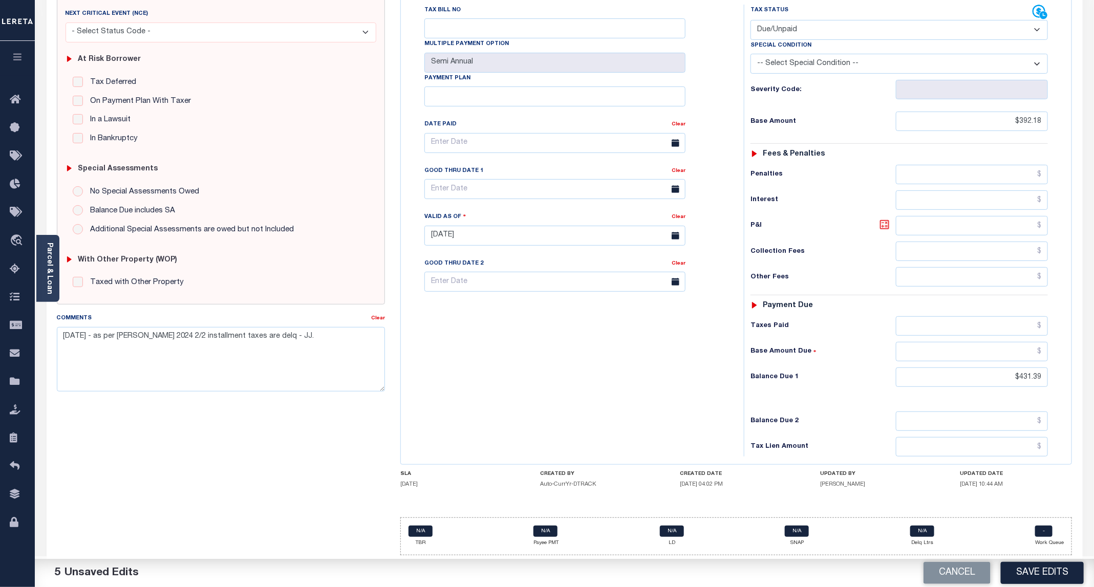
type input "$39.21"
click at [487, 190] on input "text" at bounding box center [554, 189] width 261 height 20
click at [483, 324] on span "30" at bounding box center [481, 334] width 20 height 20
type input "09/30/2025"
click at [481, 413] on div "Tax Bill No Multiple Payment Option Semi Annual Payment Plan Clear" at bounding box center [569, 231] width 333 height 452
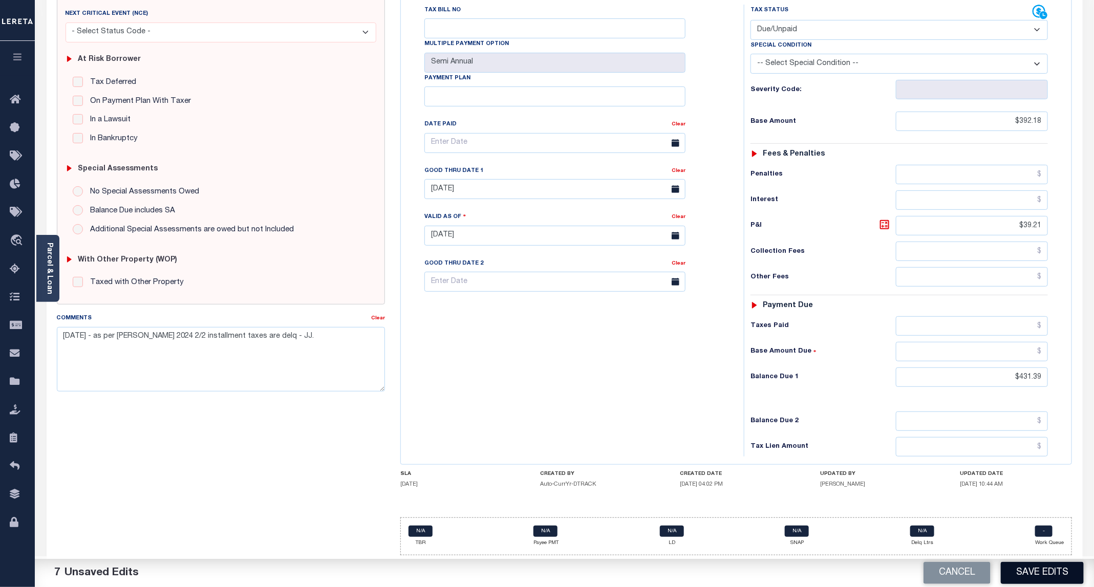
click at [1031, 573] on button "Save Edits" at bounding box center [1042, 573] width 83 height 22
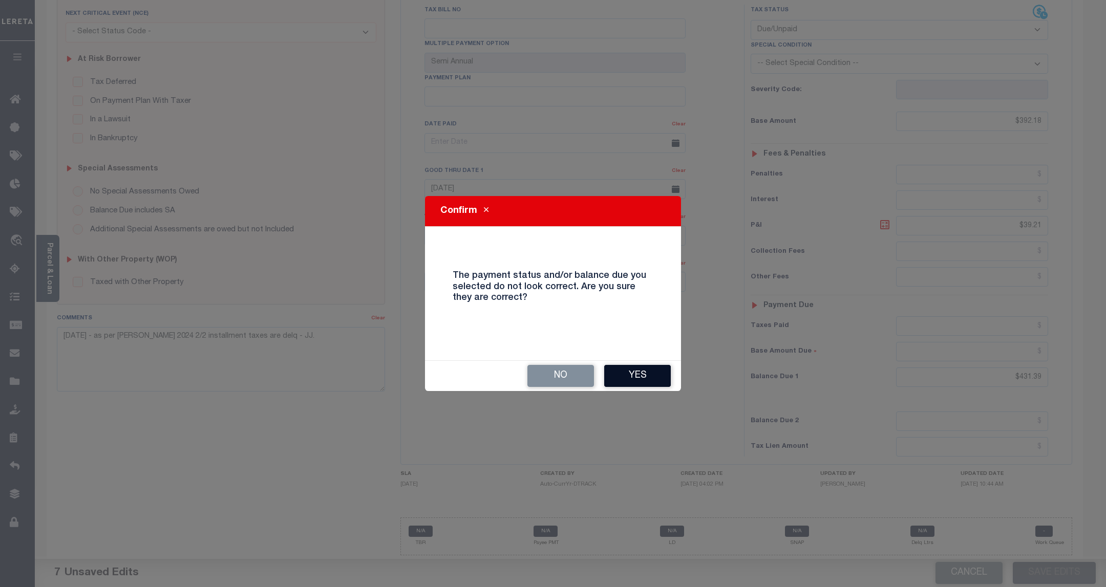
click at [649, 375] on button "Yes" at bounding box center [637, 376] width 67 height 22
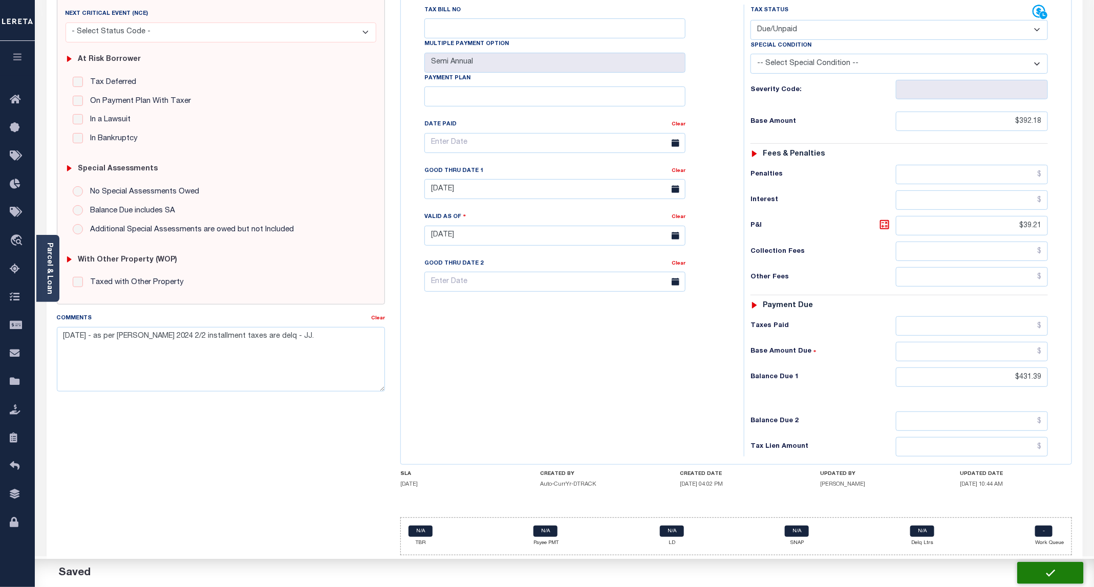
checkbox input "false"
type input "$392.18"
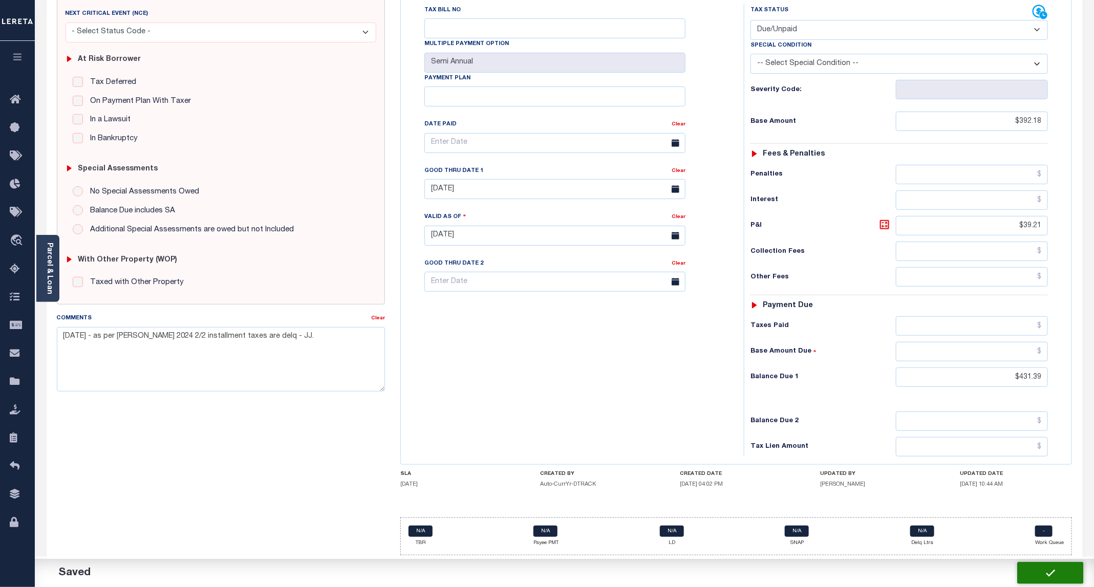
type input "$39.21"
type input "$431.39"
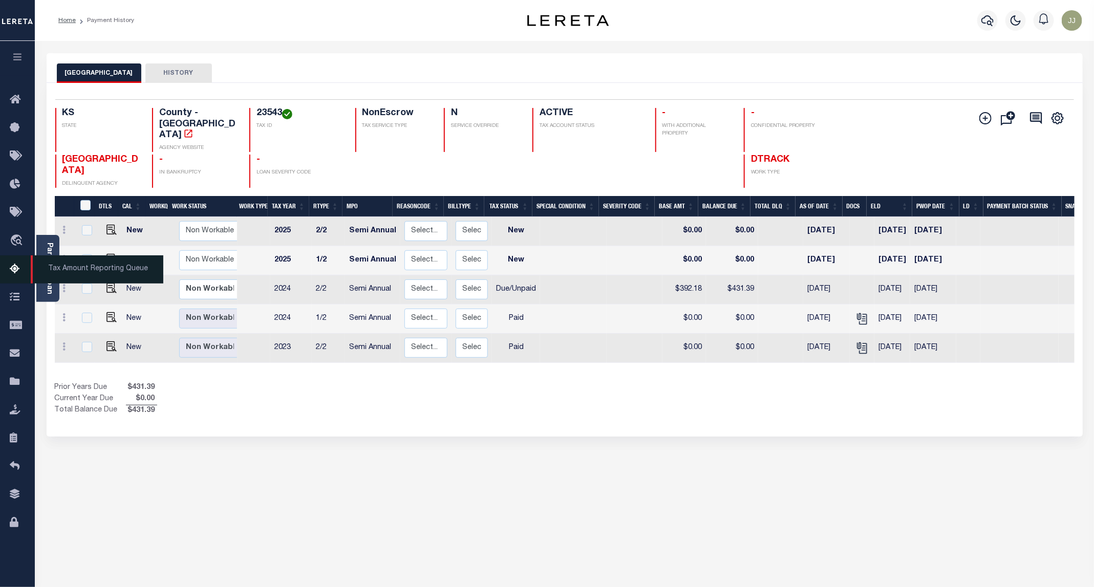
click at [31, 260] on span "Tax Amount Reporting Queue" at bounding box center [97, 269] width 133 height 28
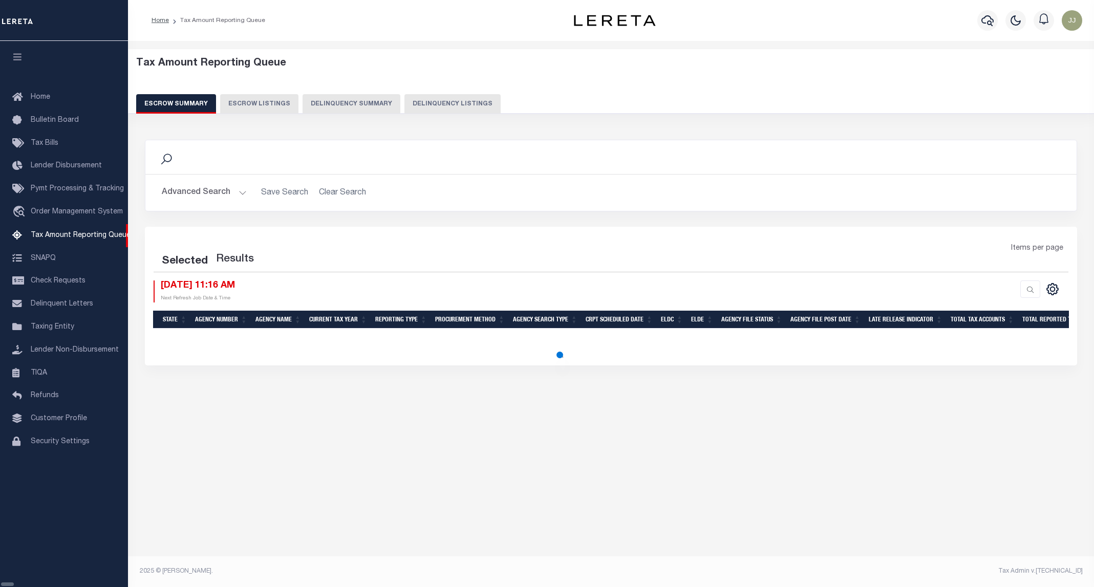
select select "100"
click at [393, 108] on div "Escrow Summary Escrow Listings Delinquency Summary Delinquency Listings" at bounding box center [611, 103] width 950 height 19
select select "100"
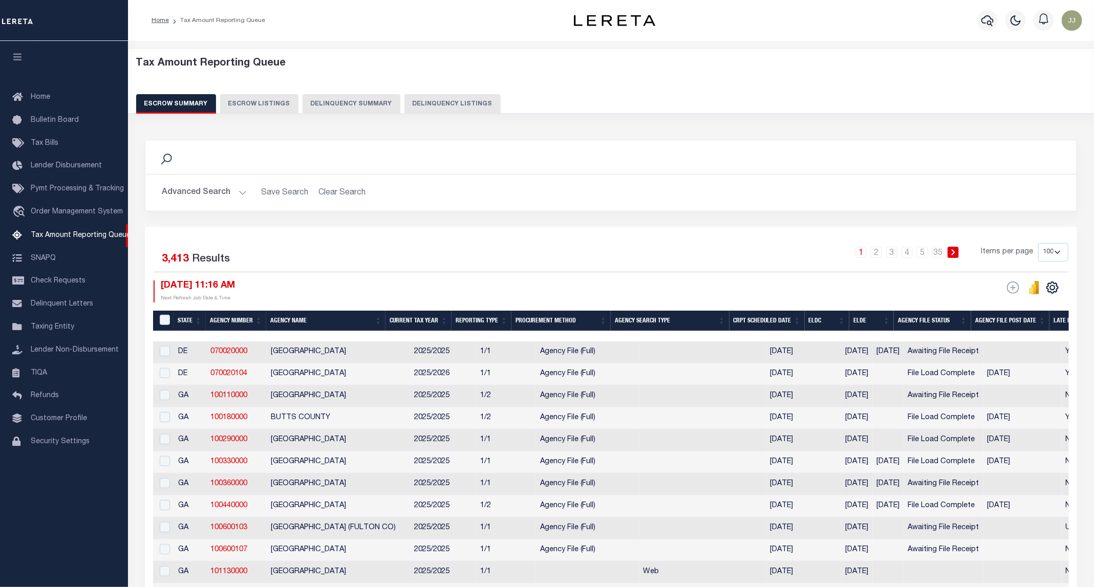
click at [423, 103] on button "Delinquency Listings" at bounding box center [452, 103] width 96 height 19
select select "100"
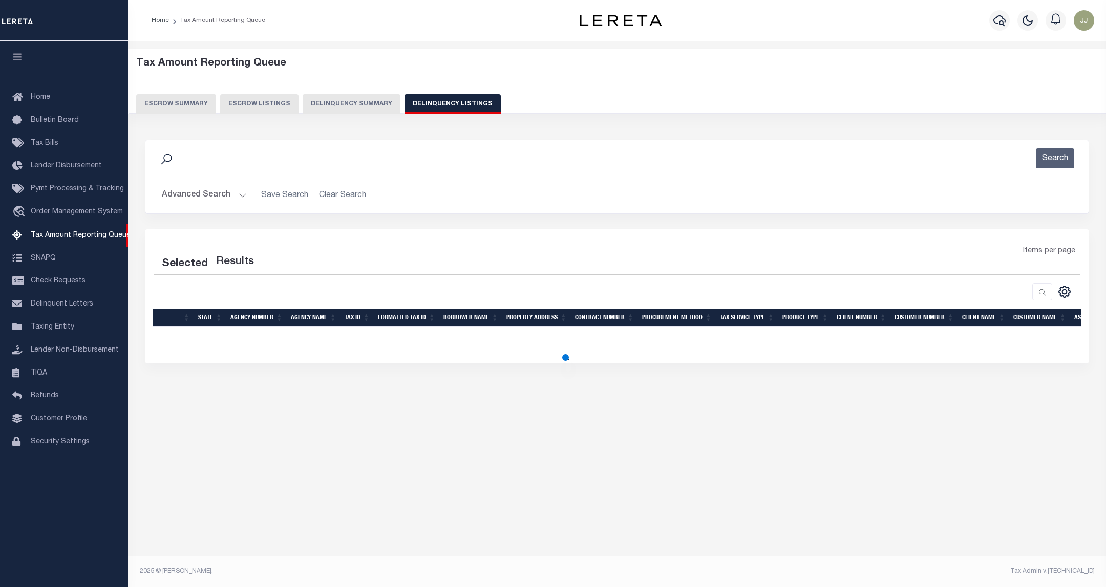
select select "100"
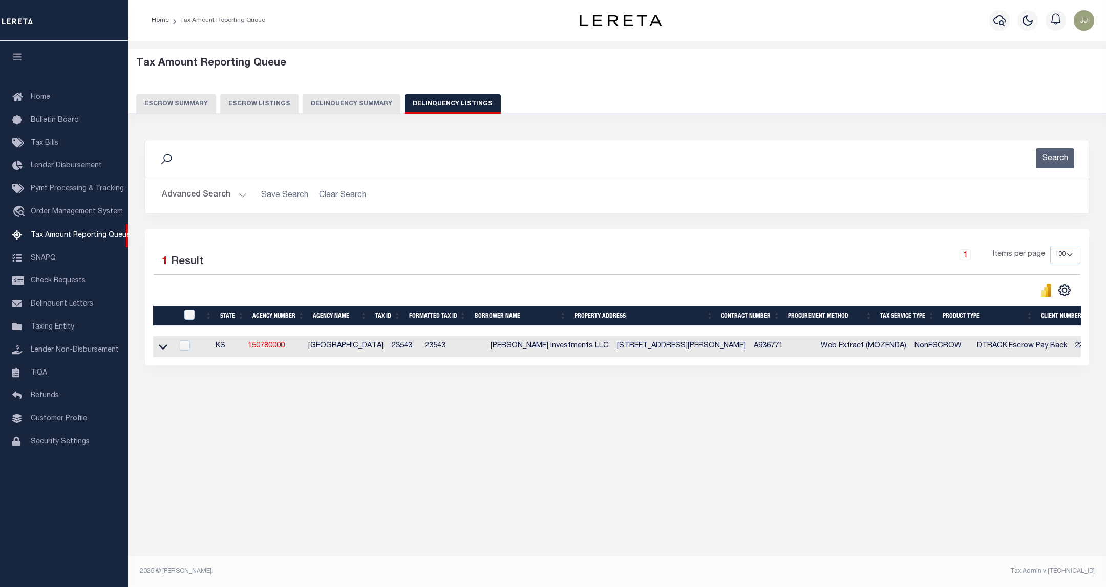
click at [230, 198] on button "Advanced Search" at bounding box center [204, 195] width 85 height 20
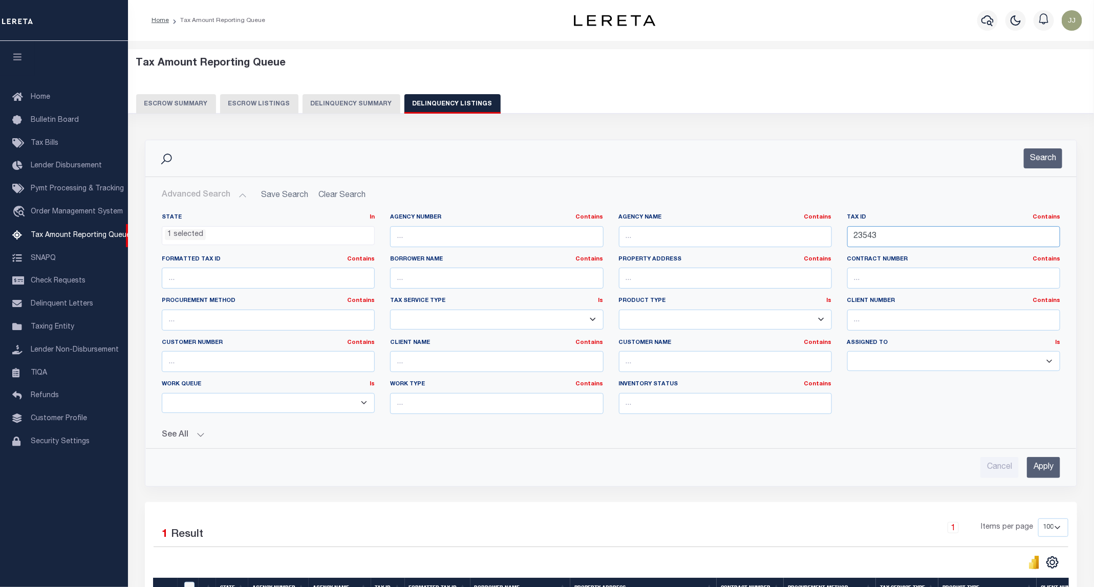
drag, startPoint x: 900, startPoint y: 236, endPoint x: 791, endPoint y: 246, distance: 109.6
click at [791, 246] on div "State In In AK AL AR AZ CA CO CT DC DE FL GA GU HI IA ID IL IN KS [GEOGRAPHIC_D…" at bounding box center [611, 318] width 914 height 209
paste input "31864"
type input "31864"
click at [1037, 157] on button "Search" at bounding box center [1043, 158] width 38 height 20
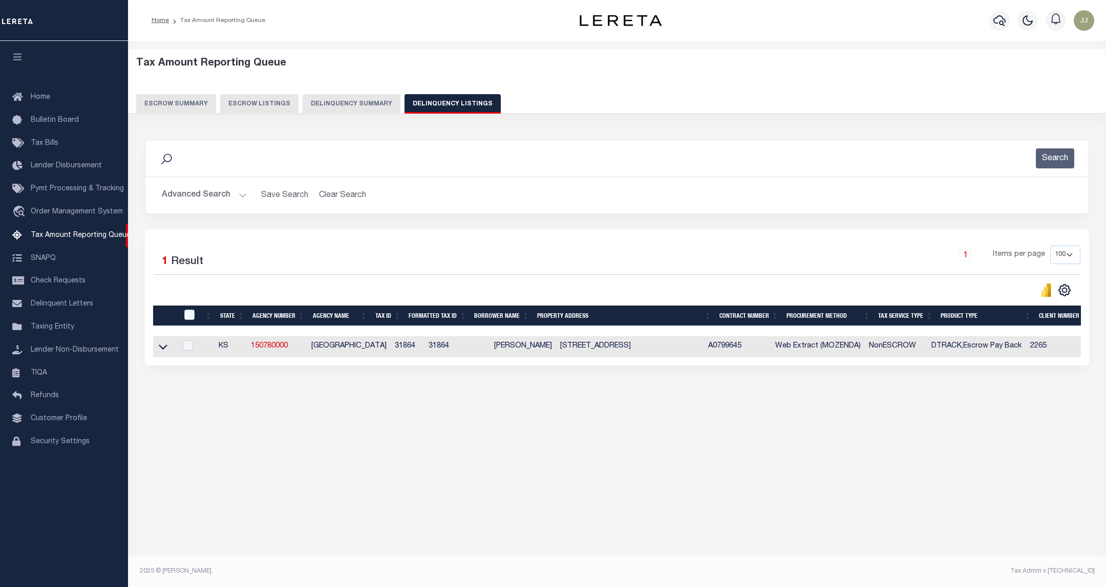
click at [155, 354] on td at bounding box center [164, 346] width 23 height 21
checkbox input "true"
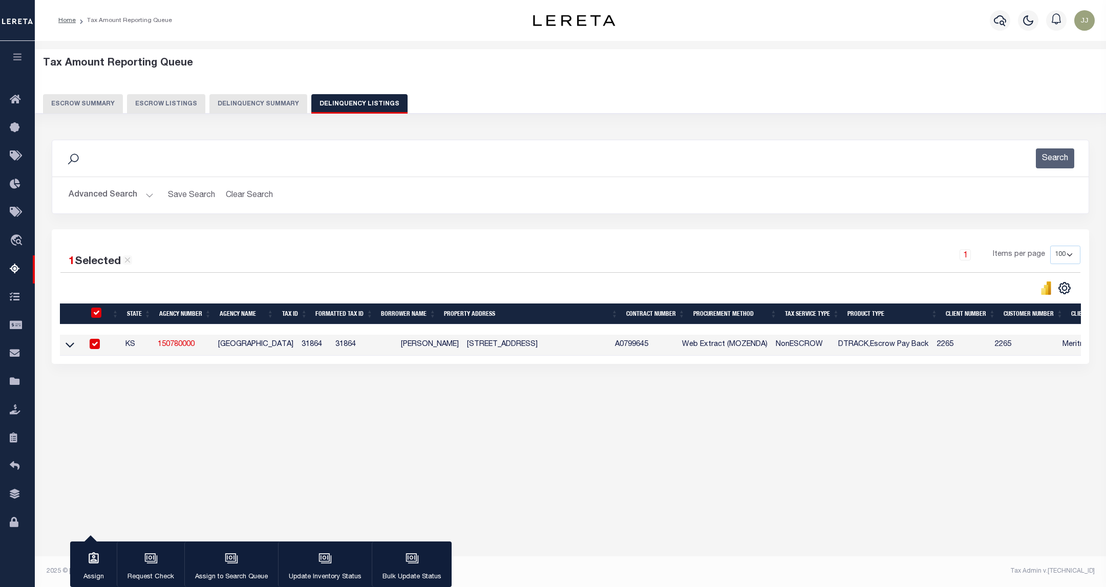
click at [161, 348] on link "150780000" at bounding box center [176, 344] width 37 height 7
checkbox input "false"
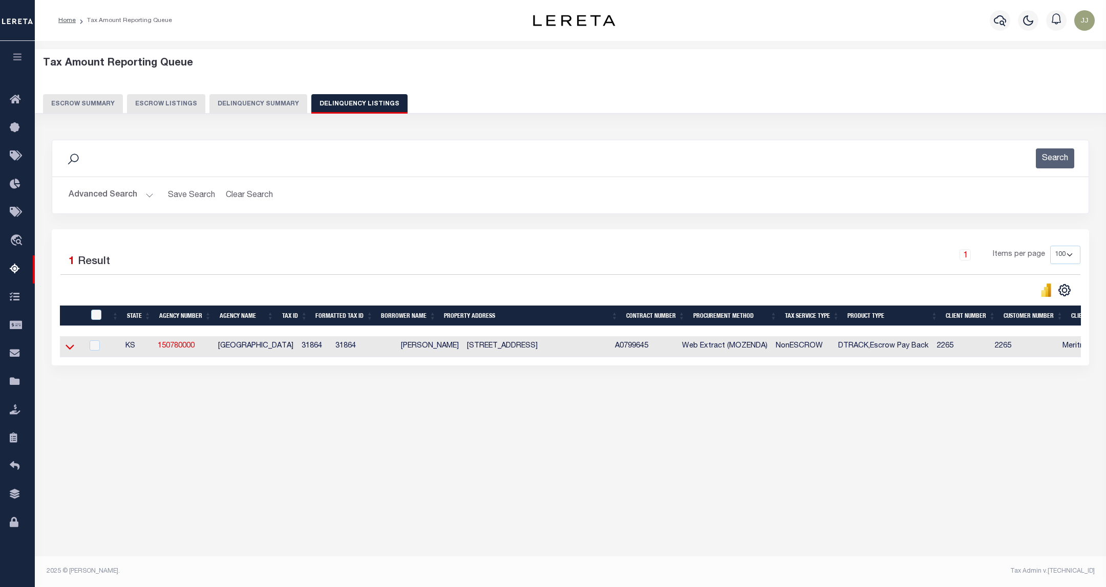
click at [70, 352] on icon at bounding box center [70, 347] width 9 height 11
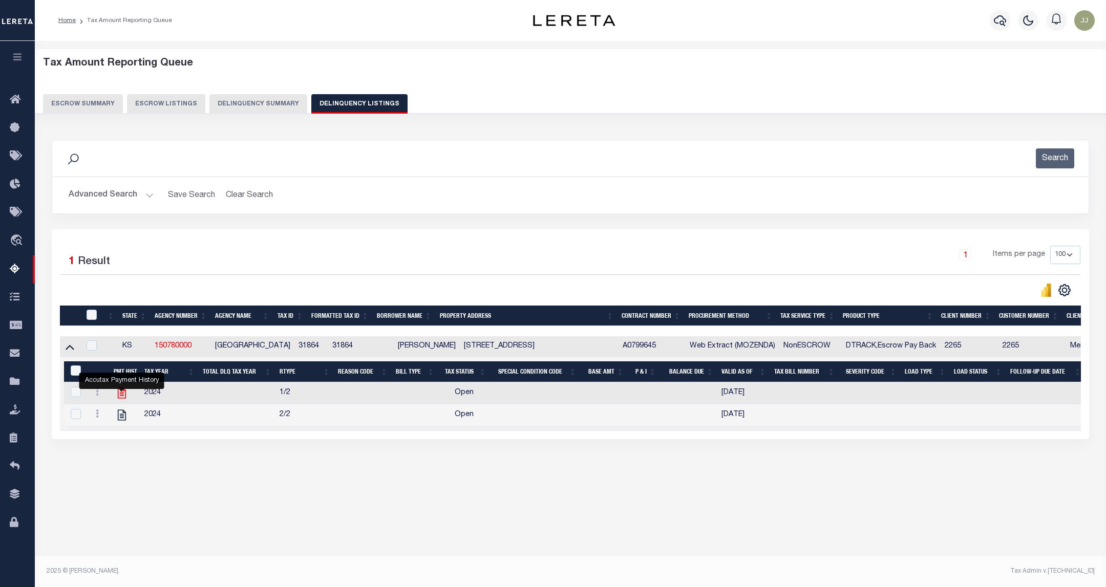
click at [121, 398] on icon "" at bounding box center [122, 393] width 8 height 11
checkbox input "true"
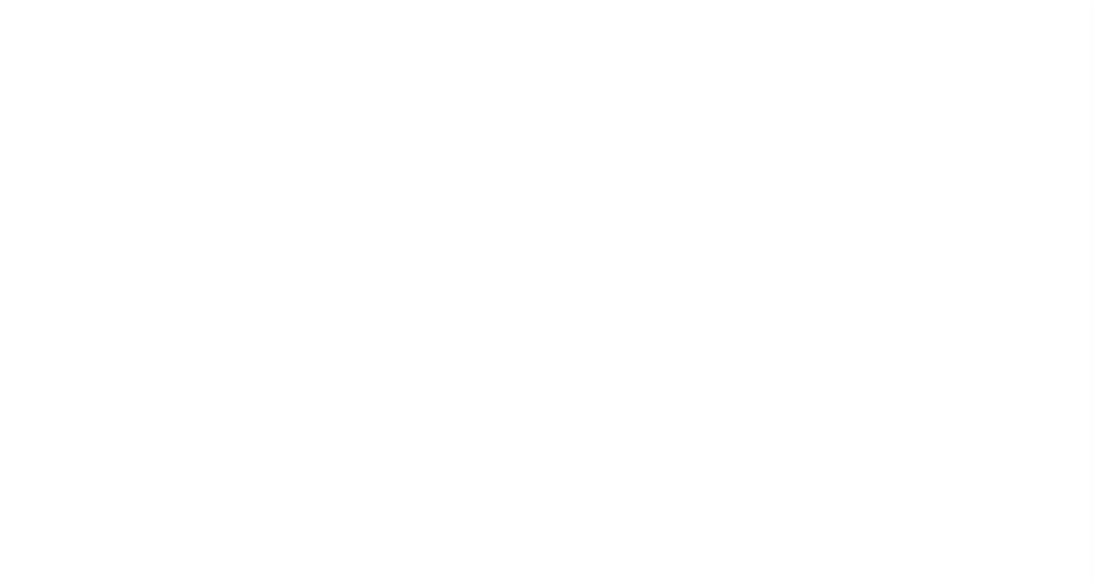
select select
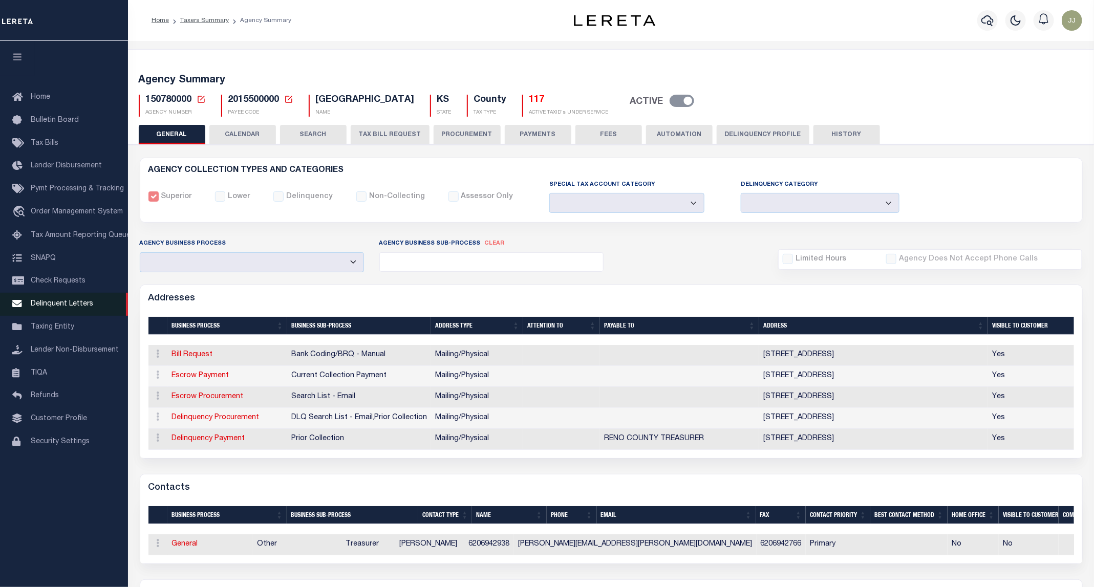
click at [94, 315] on link "Delinquent Letters" at bounding box center [64, 304] width 128 height 23
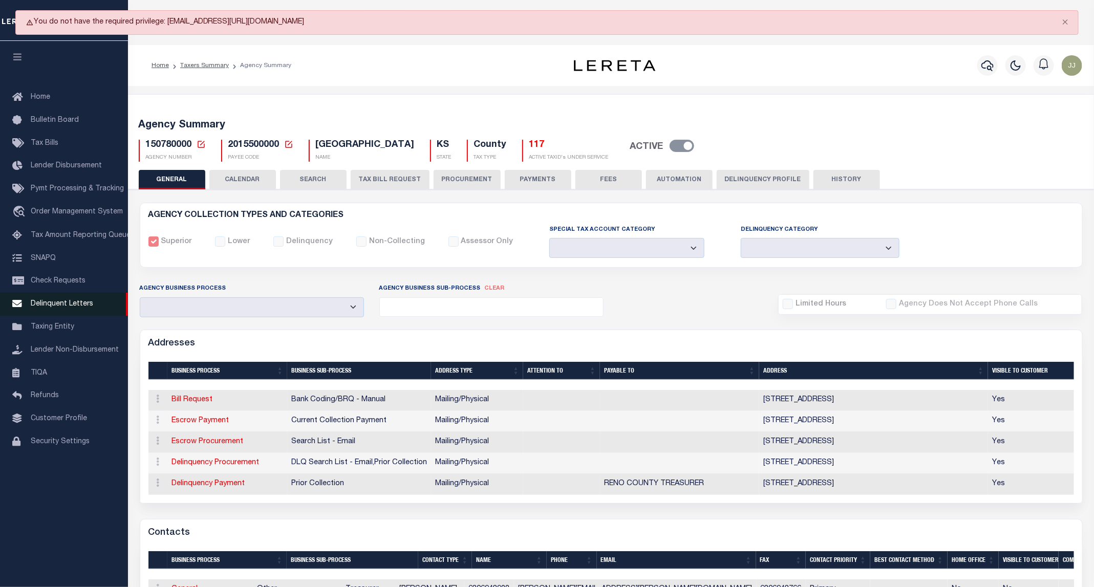
click at [89, 314] on link "Delinquent Letters" at bounding box center [64, 304] width 128 height 23
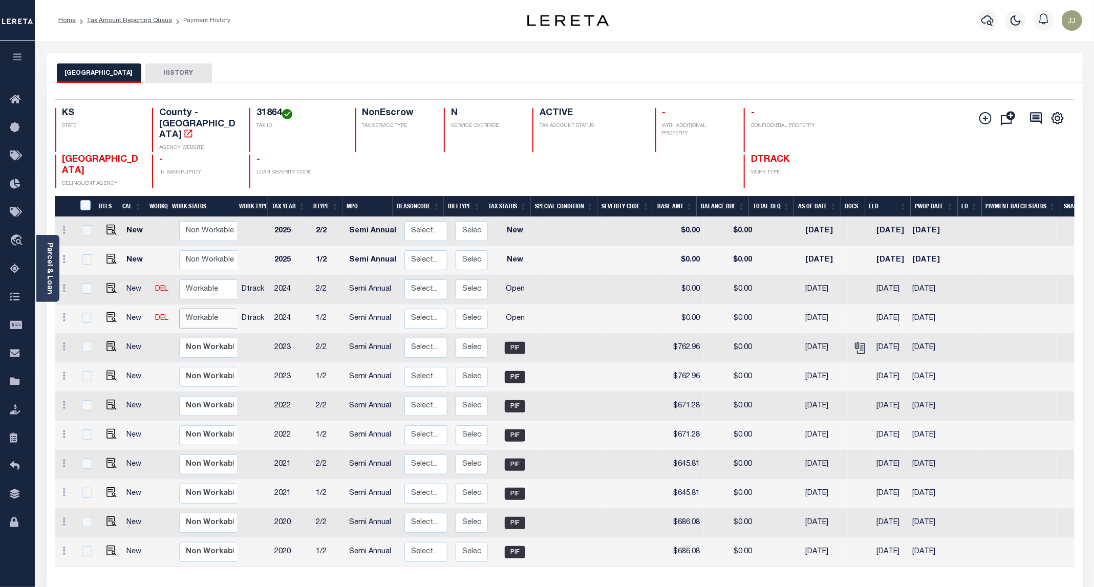
click at [196, 309] on select "Non Workable Workable" at bounding box center [209, 319] width 61 height 20
checkbox input "true"
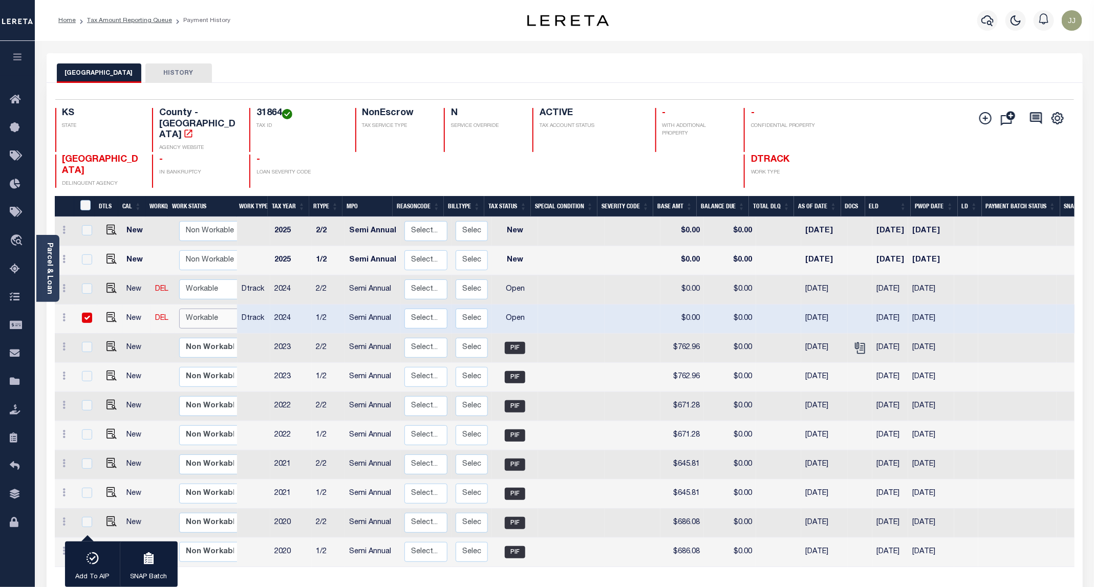
select select "true"
click at [179, 309] on select "Non Workable Workable" at bounding box center [209, 319] width 61 height 20
checkbox input "false"
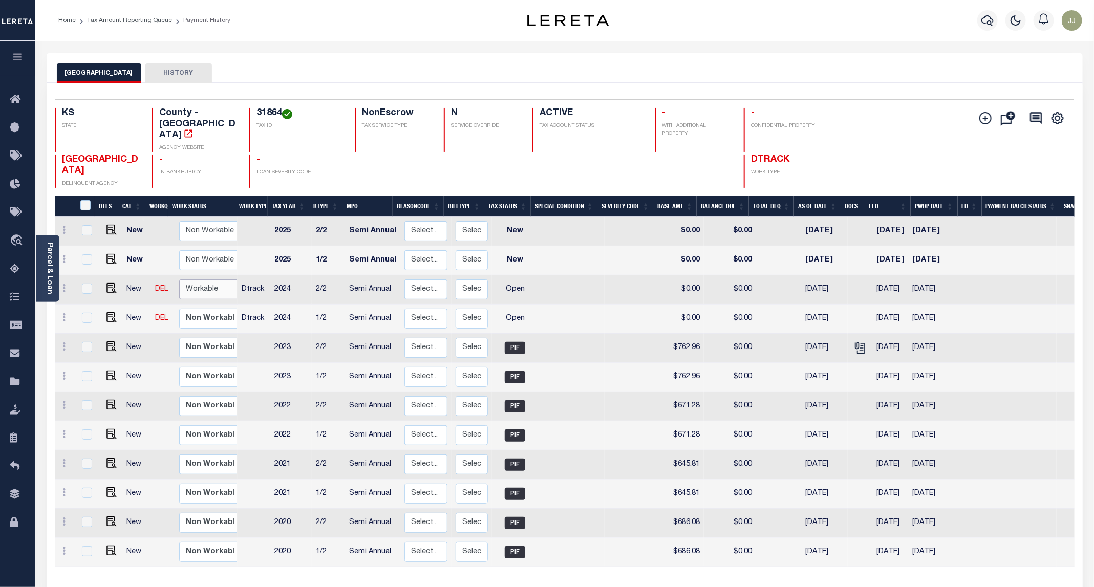
click at [205, 280] on select "Non Workable Workable" at bounding box center [209, 290] width 61 height 20
checkbox input "true"
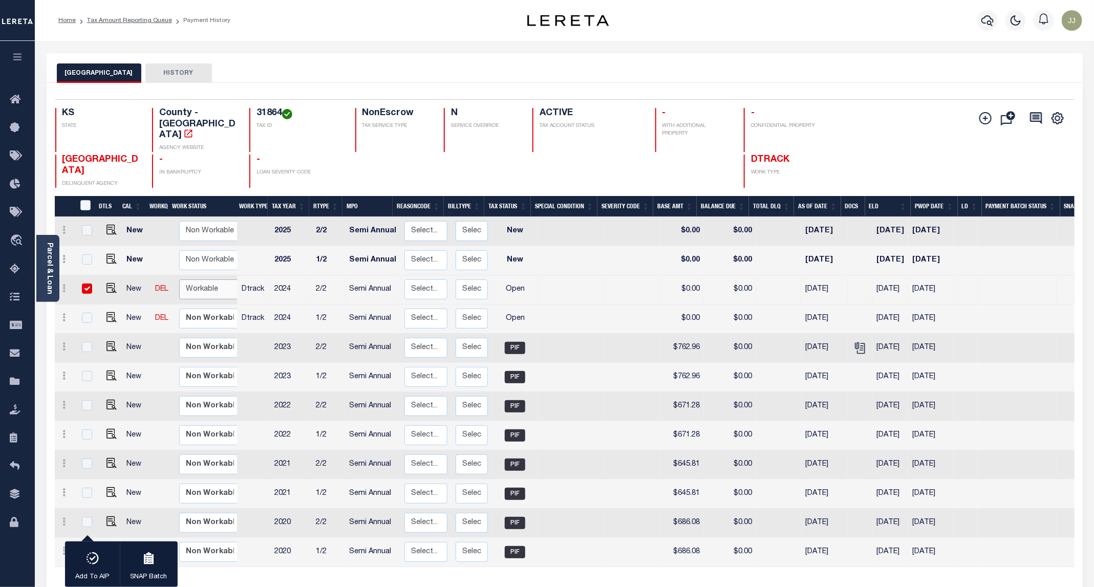
select select "true"
click at [179, 280] on select "Non Workable Workable" at bounding box center [209, 290] width 61 height 20
checkbox input "false"
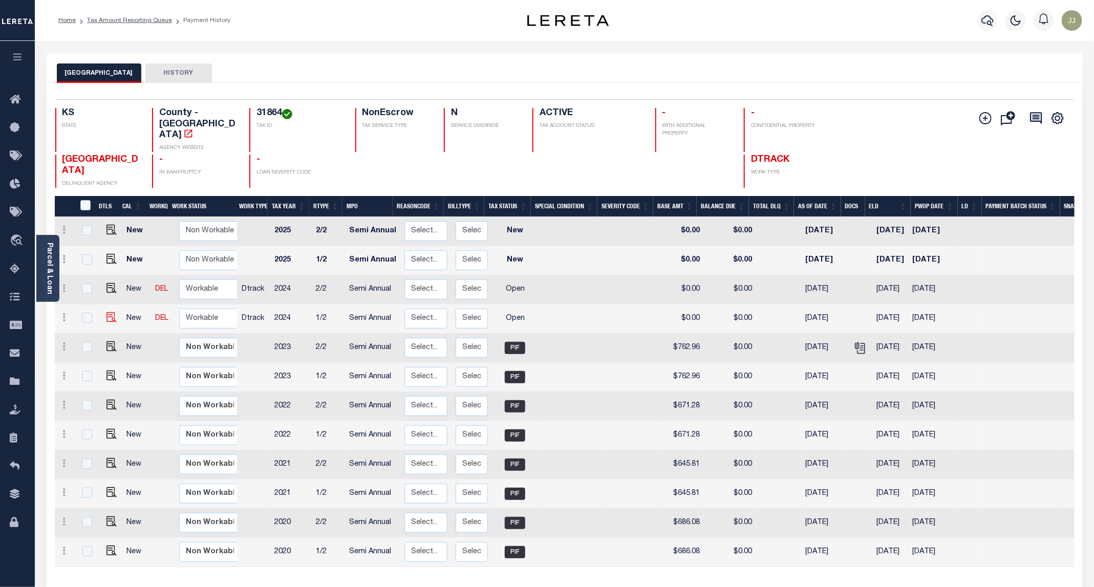
click at [107, 312] on img "" at bounding box center [112, 317] width 10 height 10
checkbox input "true"
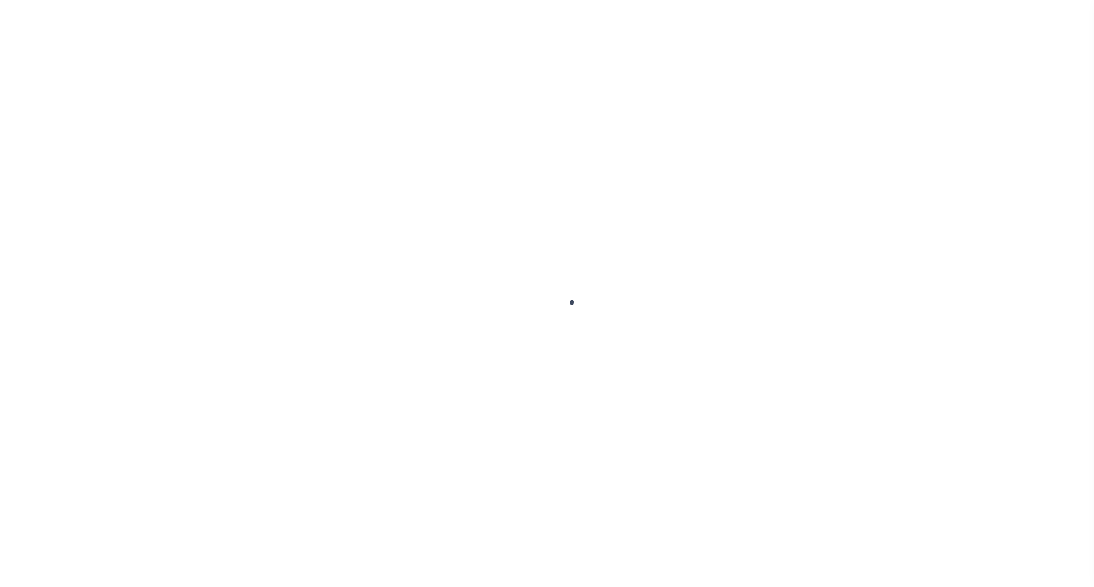
select select "OP2"
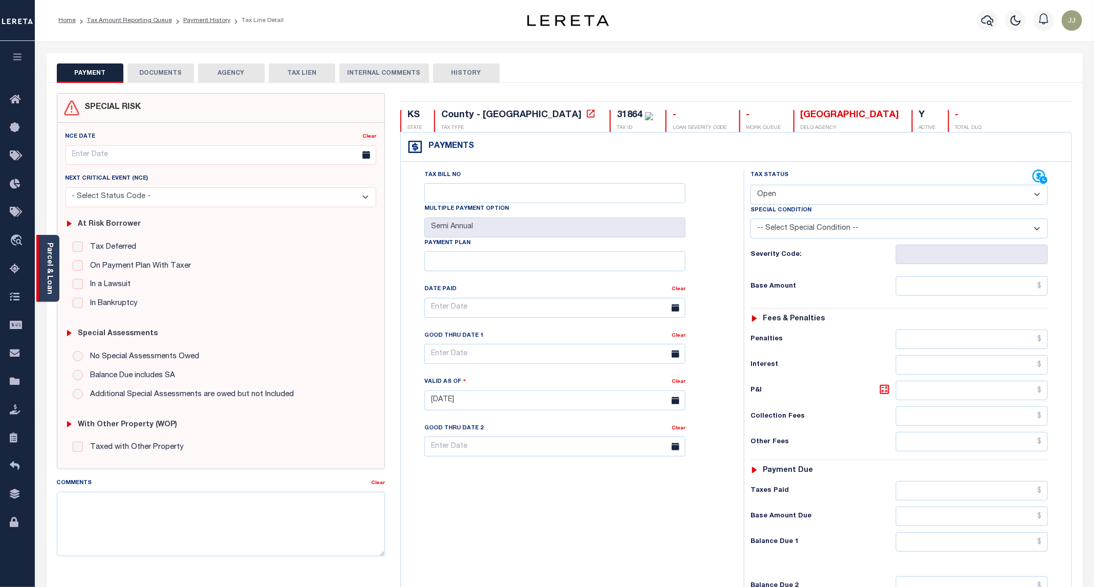
click at [48, 288] on link "Parcel & Loan" at bounding box center [49, 269] width 7 height 52
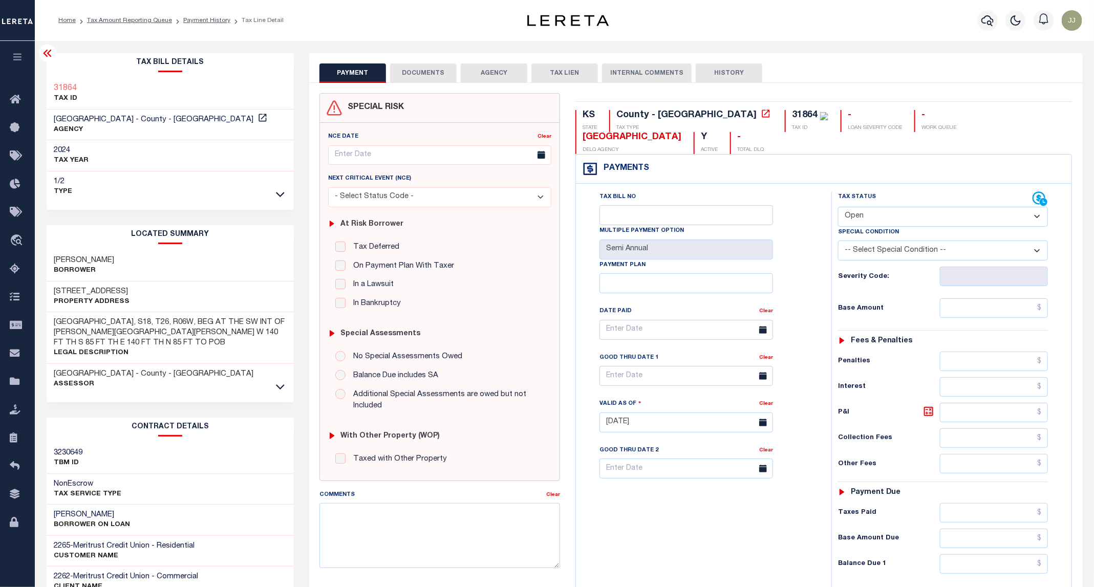
click at [111, 292] on h3 "301 S COLLINGWOOD ST" at bounding box center [92, 292] width 76 height 10
copy h3 "COLLINGWOOD"
click at [410, 73] on button "DOCUMENTS" at bounding box center [423, 72] width 67 height 19
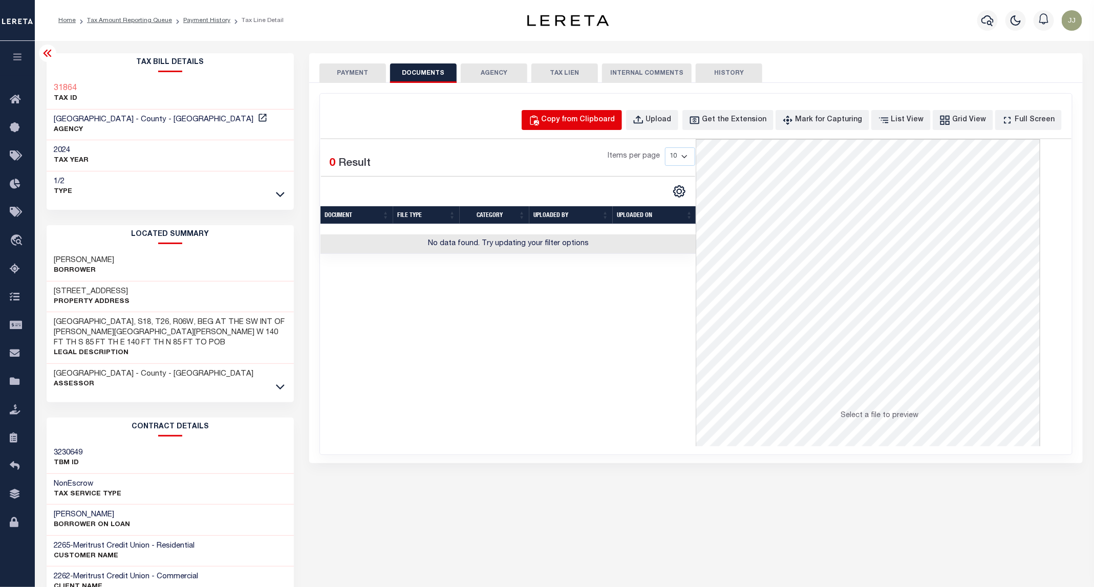
click at [598, 123] on div "Copy from Clipboard" at bounding box center [579, 120] width 74 height 11
select select "POP"
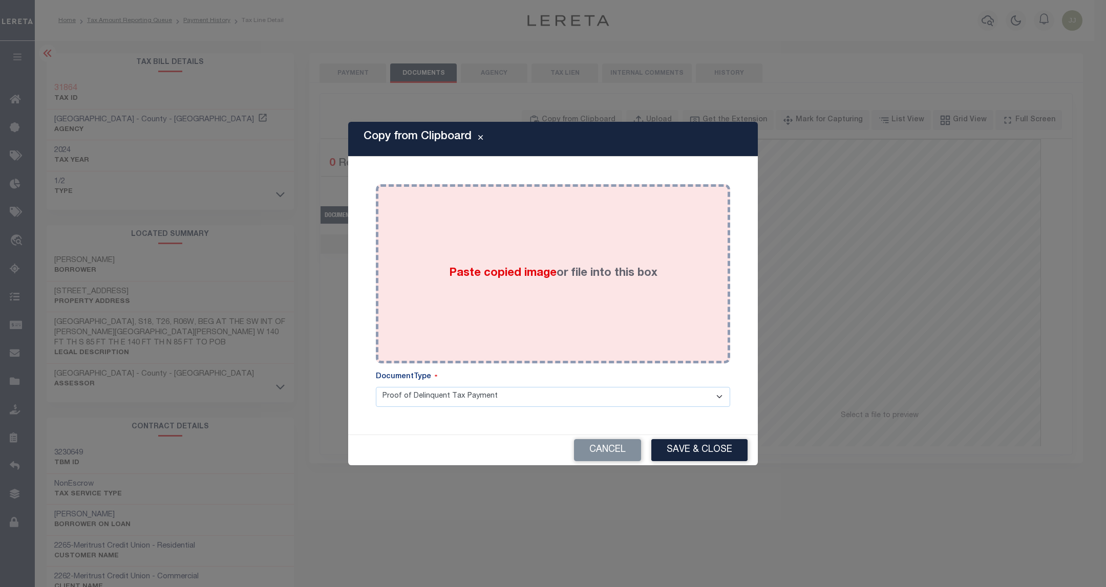
click at [596, 263] on div "Paste copied image or file into this box" at bounding box center [553, 274] width 339 height 164
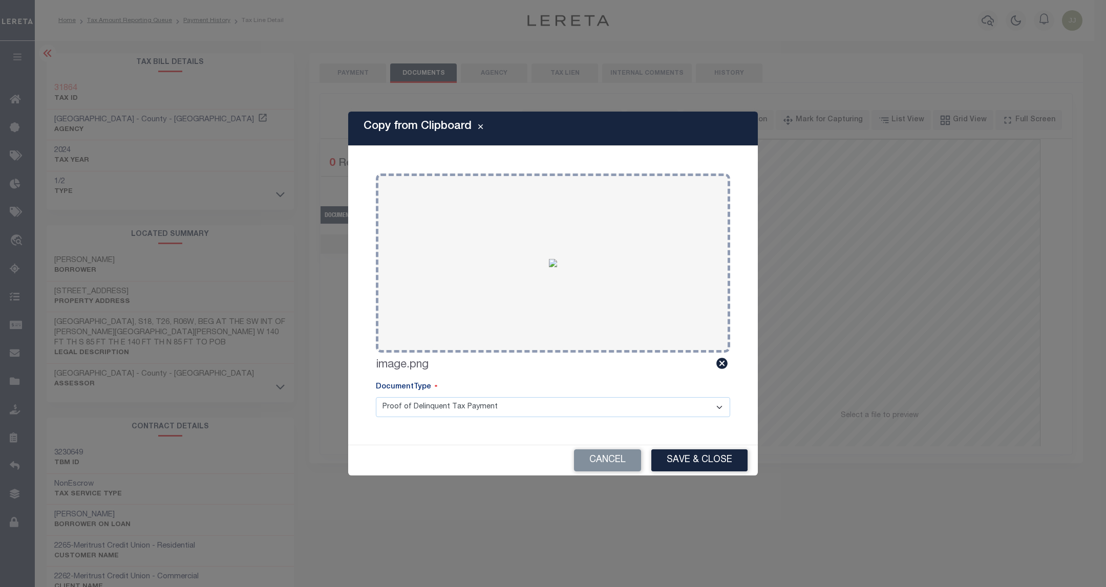
click at [683, 449] on div "Cancel Save & Close" at bounding box center [553, 460] width 410 height 30
click at [697, 461] on button "Save & Close" at bounding box center [699, 461] width 96 height 22
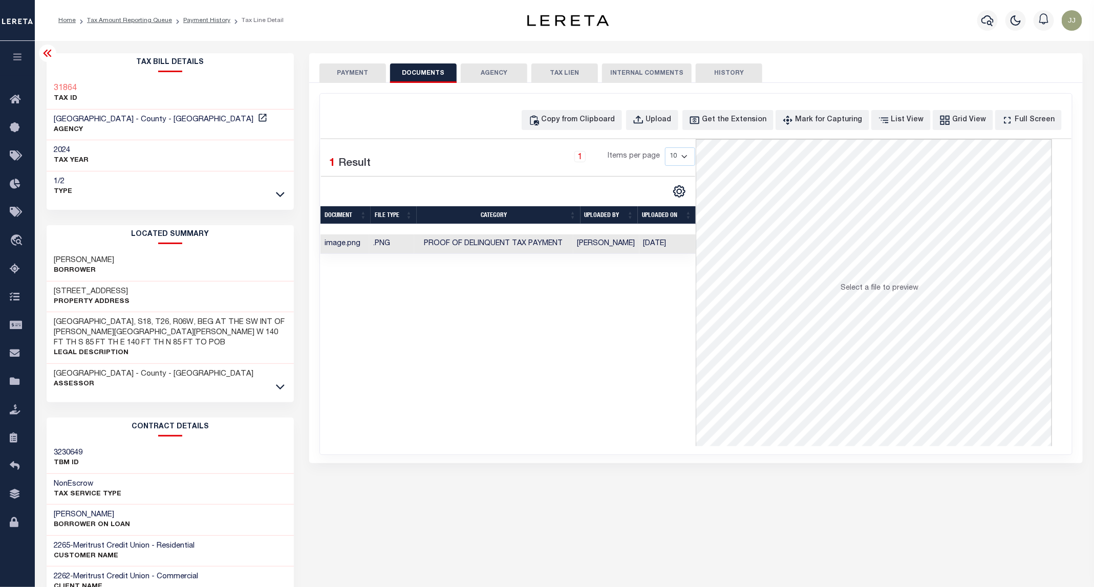
click at [356, 71] on button "PAYMENT" at bounding box center [353, 72] width 67 height 19
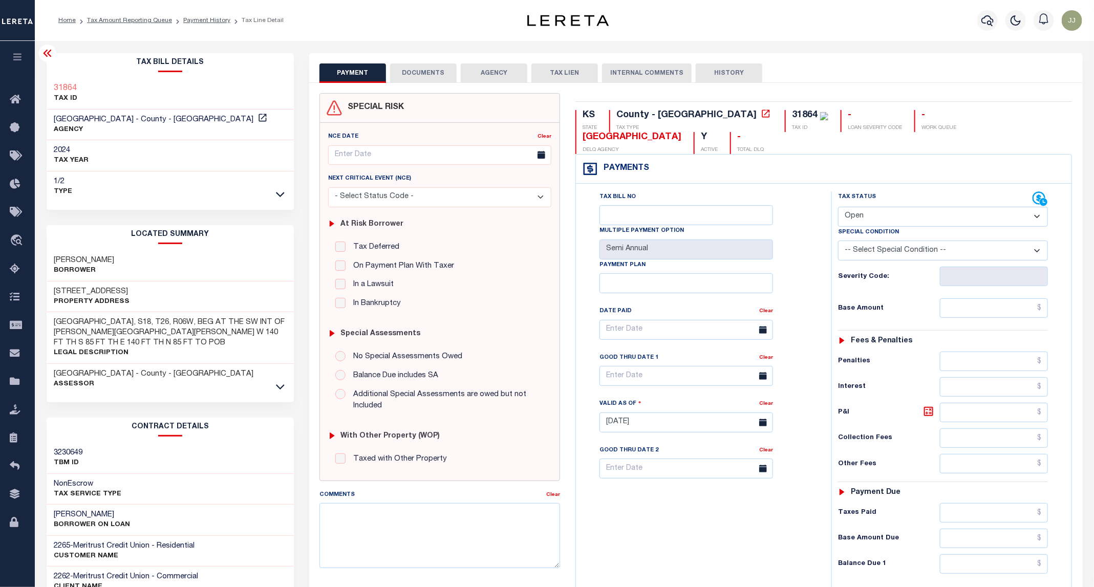
click at [867, 191] on div "Tax Status Status" at bounding box center [935, 198] width 195 height 15
click at [868, 207] on select "- Select Status Code - Open Due/Unpaid Paid Incomplete No Tax Due Internal Refu…" at bounding box center [943, 217] width 210 height 20
select select "PYD"
click at [839, 207] on select "- Select Status Code - Open Due/Unpaid Paid Incomplete No Tax Due Internal Refu…" at bounding box center [943, 217] width 210 height 20
type input "09/12/2025"
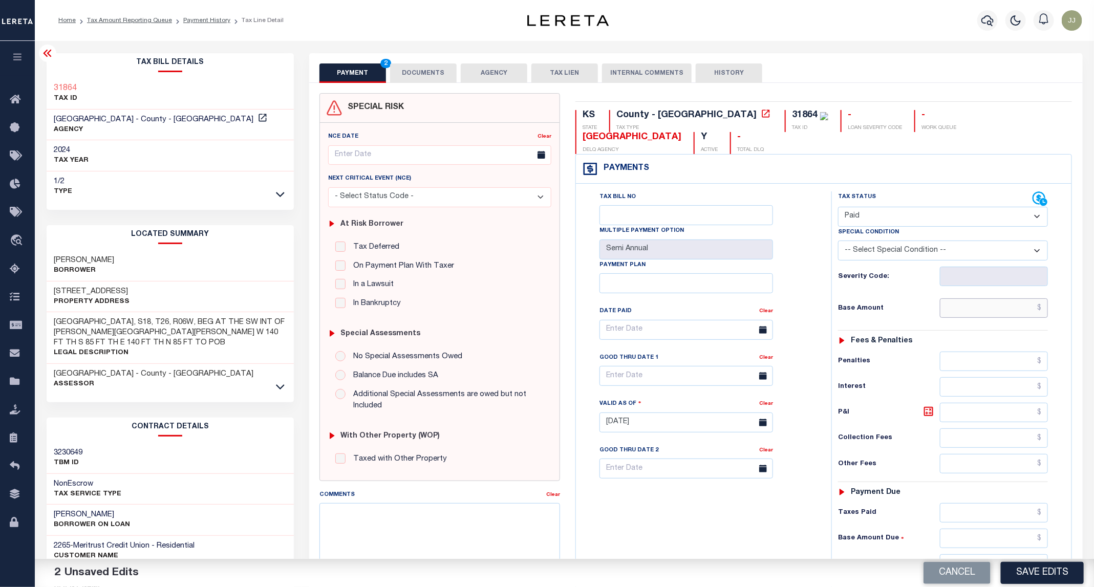
click at [970, 299] on input "text" at bounding box center [994, 308] width 109 height 19
type input "$0.00"
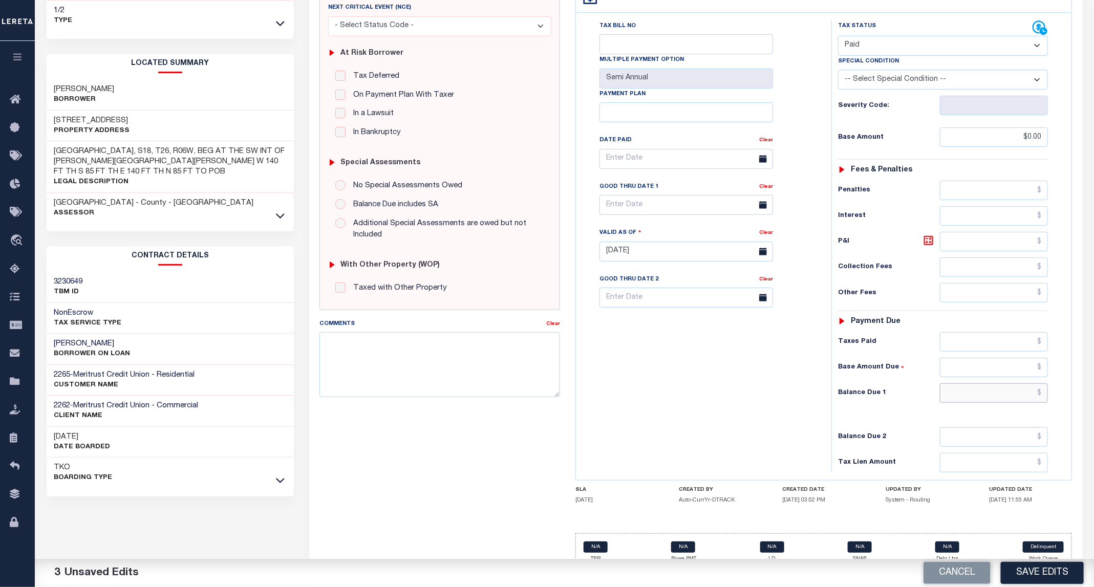
click at [982, 384] on input "text" at bounding box center [994, 393] width 109 height 19
type input "$0.00"
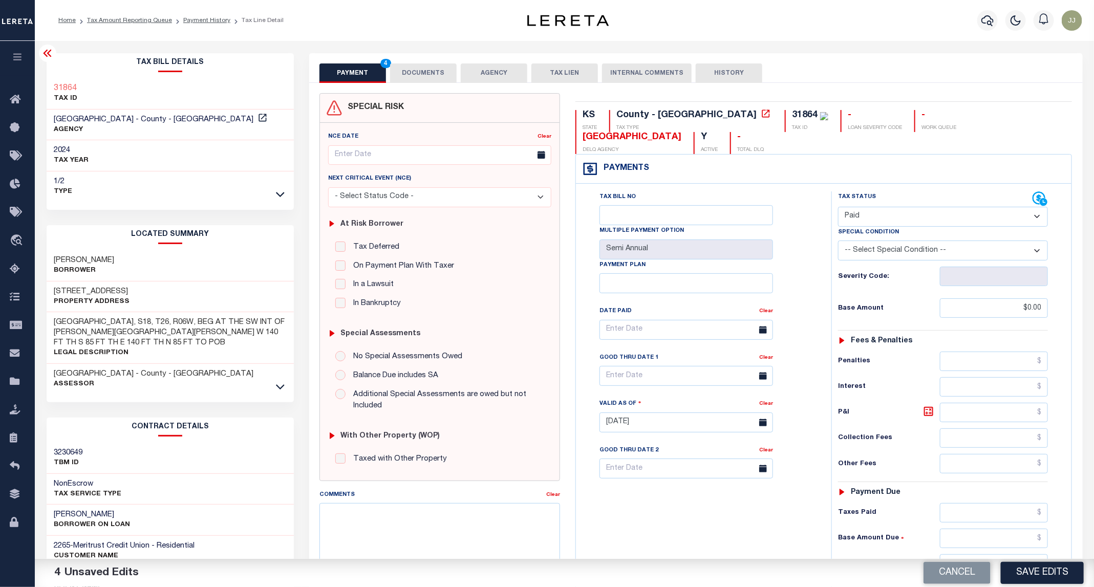
click at [432, 80] on button "DOCUMENTS" at bounding box center [423, 72] width 67 height 19
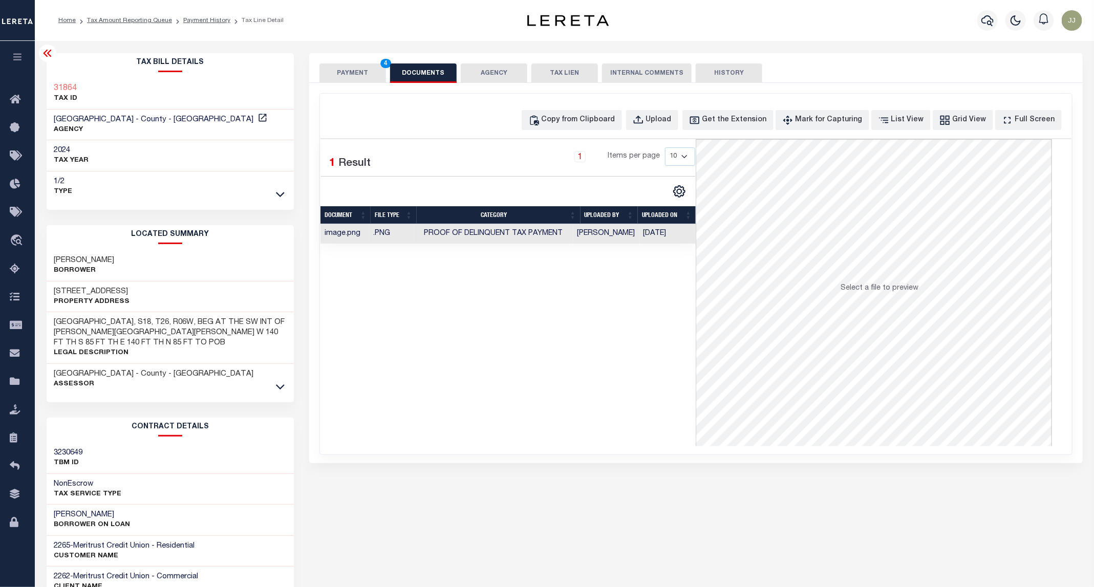
click at [350, 80] on button "PAYMENT 4" at bounding box center [353, 72] width 67 height 19
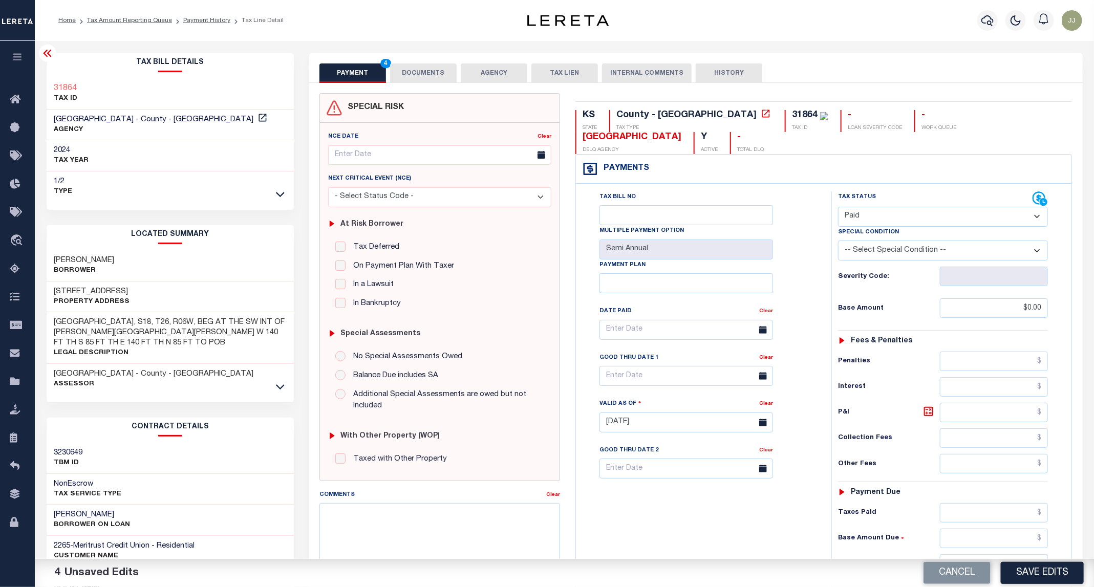
scroll to position [171, 0]
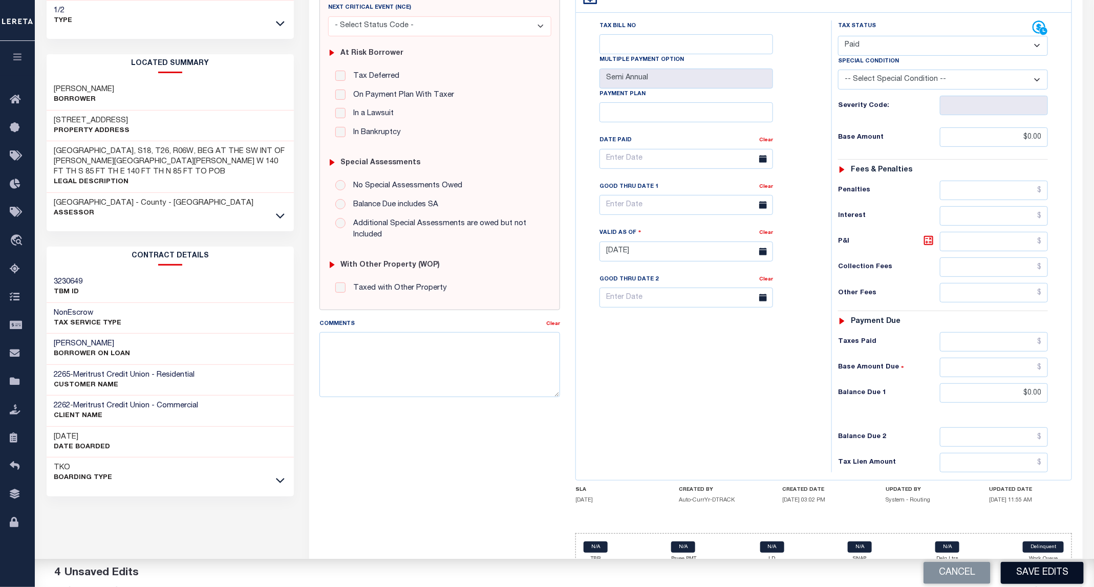
click at [1030, 576] on button "Save Edits" at bounding box center [1042, 573] width 83 height 22
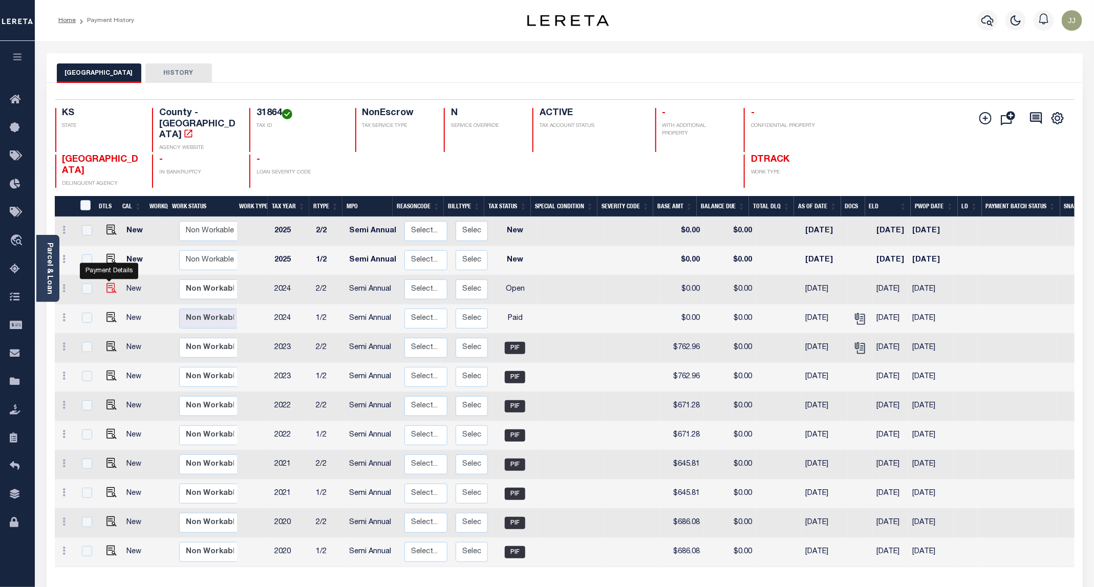
click at [110, 283] on img "" at bounding box center [112, 288] width 10 height 10
checkbox input "true"
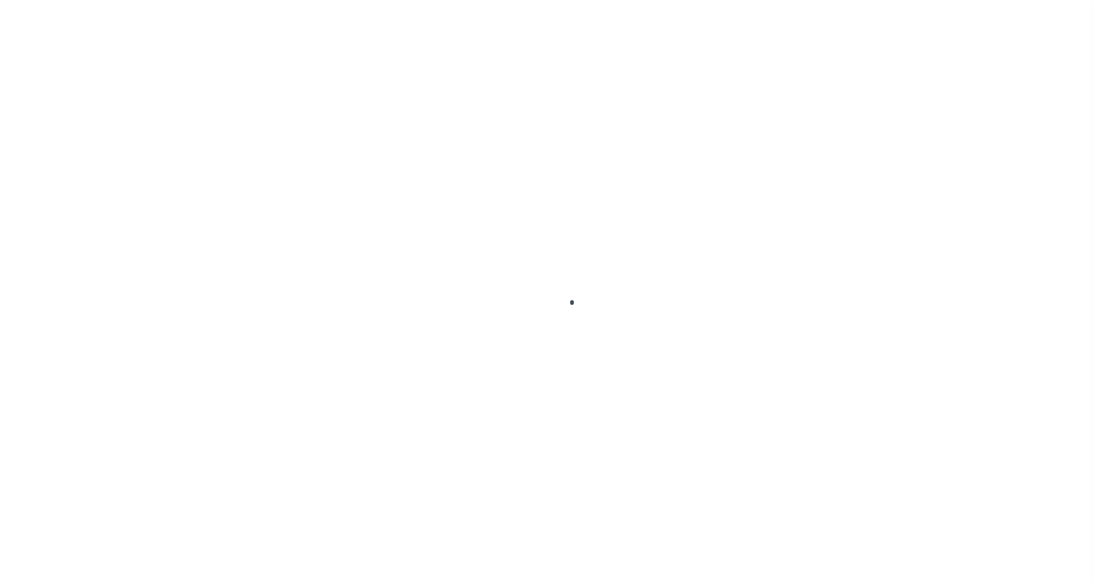
select select "OP2"
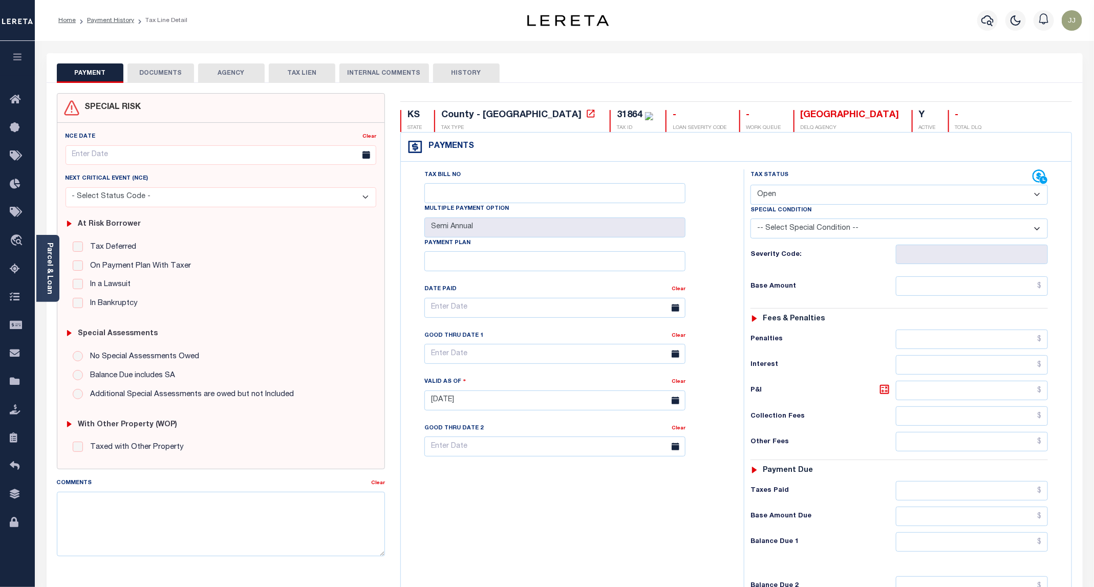
click at [174, 78] on button "DOCUMENTS" at bounding box center [160, 72] width 67 height 19
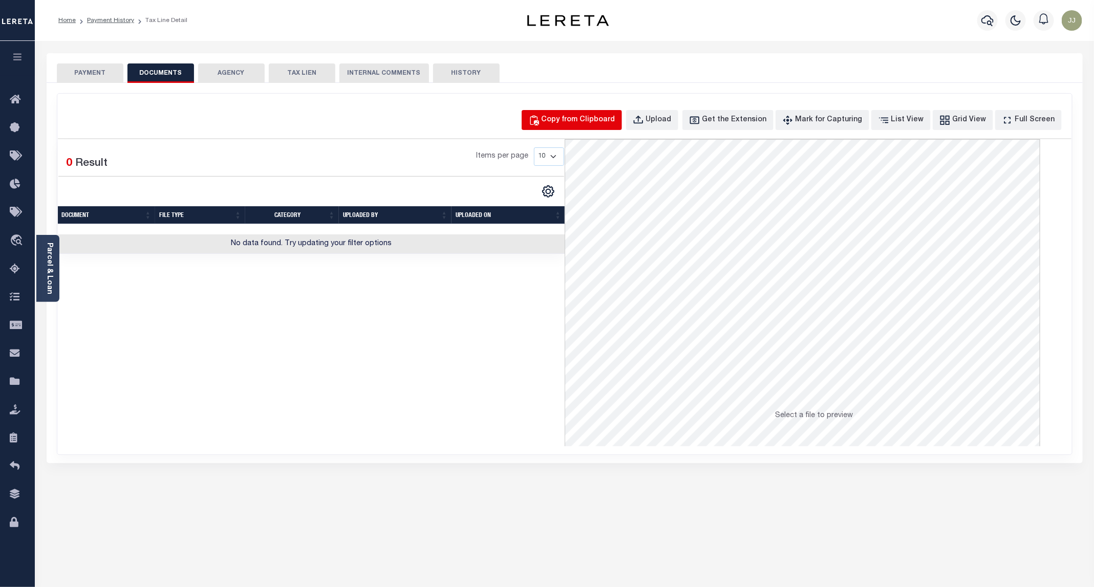
click at [577, 127] on button "Copy from Clipboard" at bounding box center [572, 120] width 100 height 20
select select "POP"
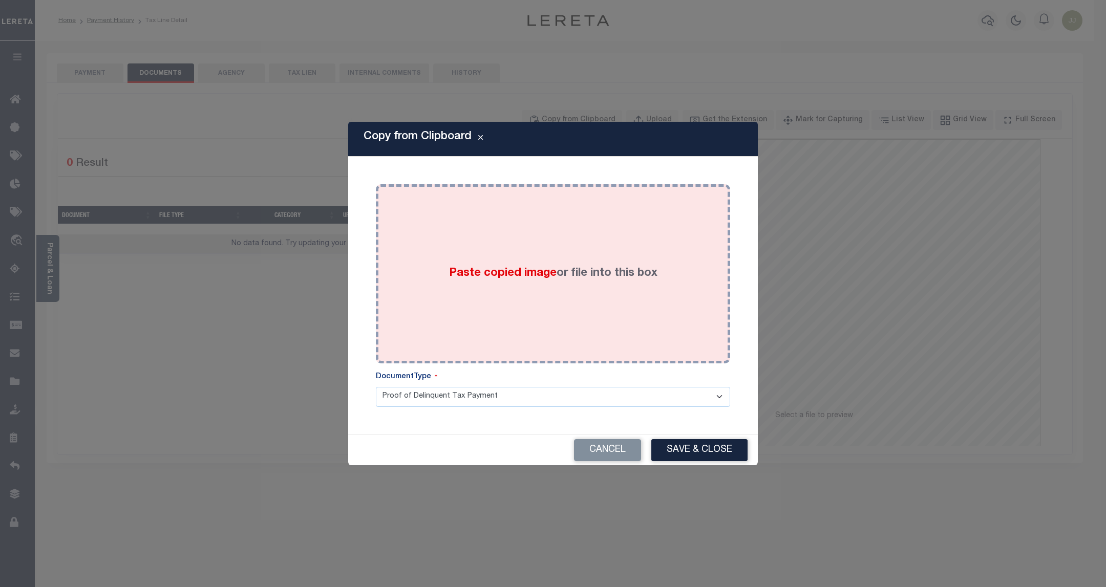
click at [551, 336] on div "Paste copied image or file into this box" at bounding box center [553, 274] width 339 height 164
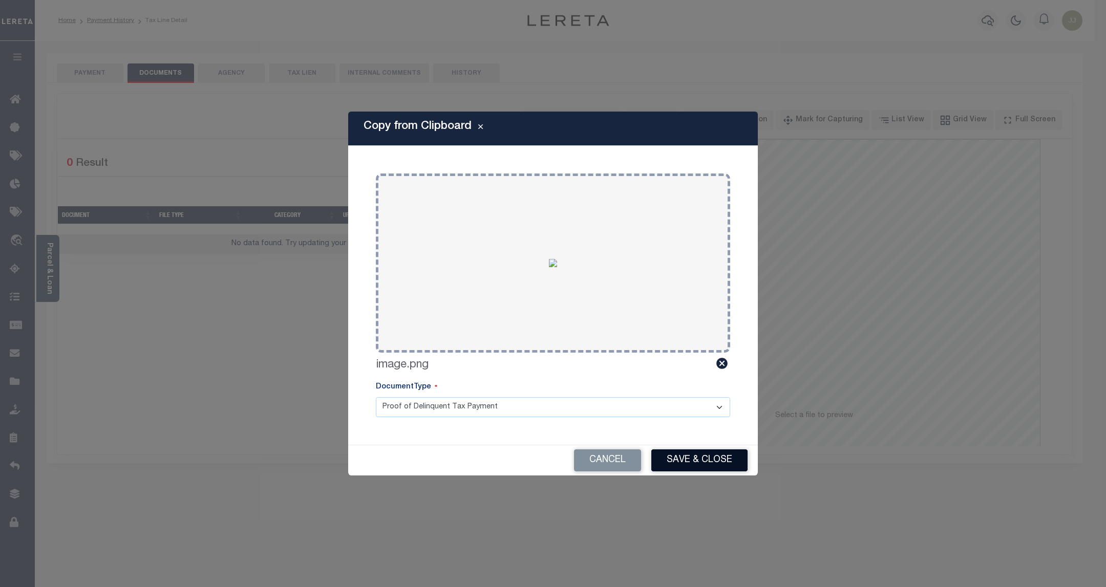
click at [726, 461] on button "Save & Close" at bounding box center [699, 461] width 96 height 22
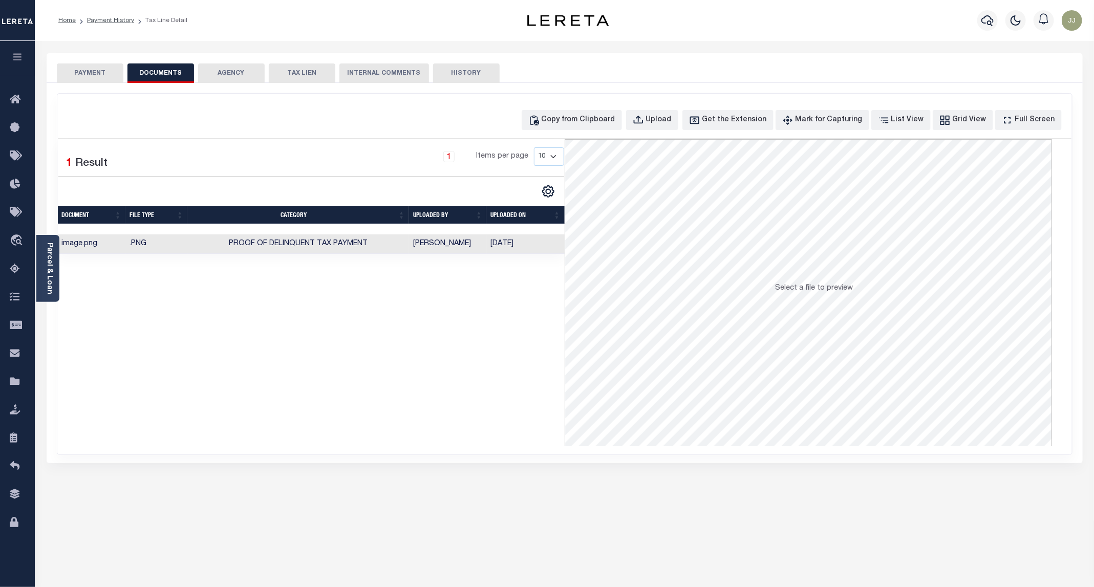
click at [74, 73] on button "PAYMENT" at bounding box center [90, 72] width 67 height 19
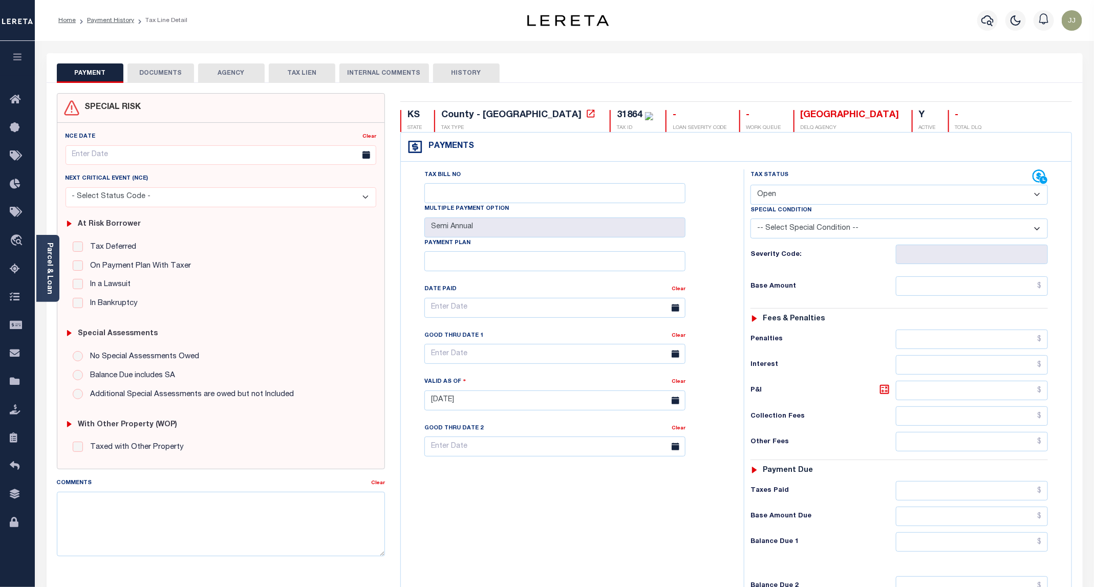
click at [785, 202] on select "- Select Status Code - Open Due/Unpaid Paid Incomplete No Tax Due Internal Refu…" at bounding box center [899, 195] width 297 height 20
select select "DUE"
click at [751, 186] on select "- Select Status Code - Open Due/Unpaid Paid Incomplete No Tax Due Internal Refu…" at bounding box center [899, 195] width 297 height 20
type input "[DATE]"
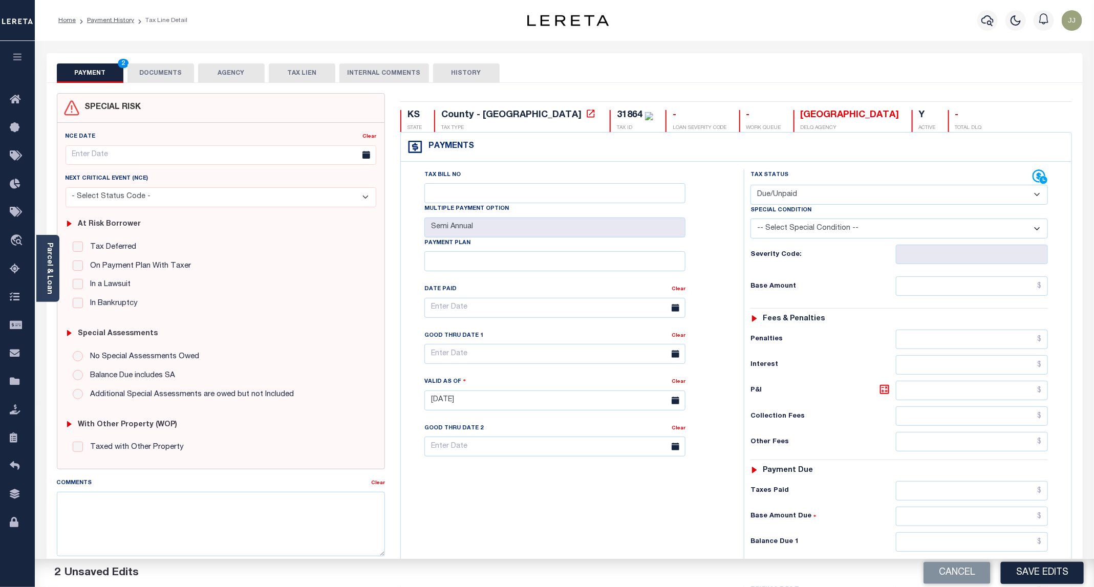
click at [785, 201] on select "- Select Status Code - Open Due/Unpaid Paid Incomplete No Tax Due Internal Refu…" at bounding box center [899, 195] width 297 height 20
select select "PYD"
click at [751, 186] on select "- Select Status Code - Open Due/Unpaid Paid Incomplete No Tax Due Internal Refu…" at bounding box center [899, 195] width 297 height 20
click at [978, 295] on input "text" at bounding box center [972, 285] width 152 height 19
type input "$0.00"
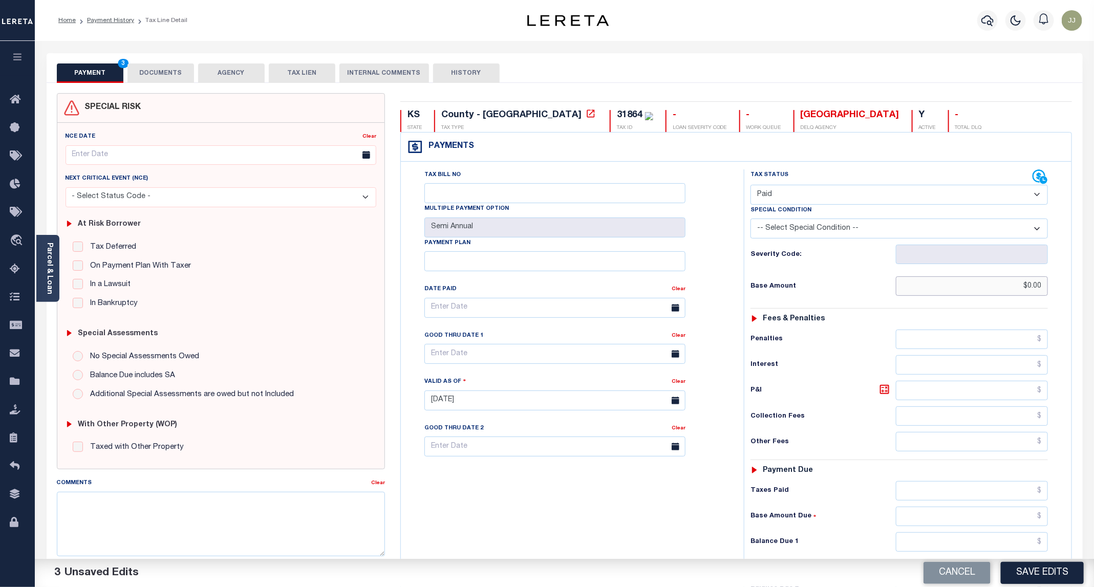
scroll to position [171, 0]
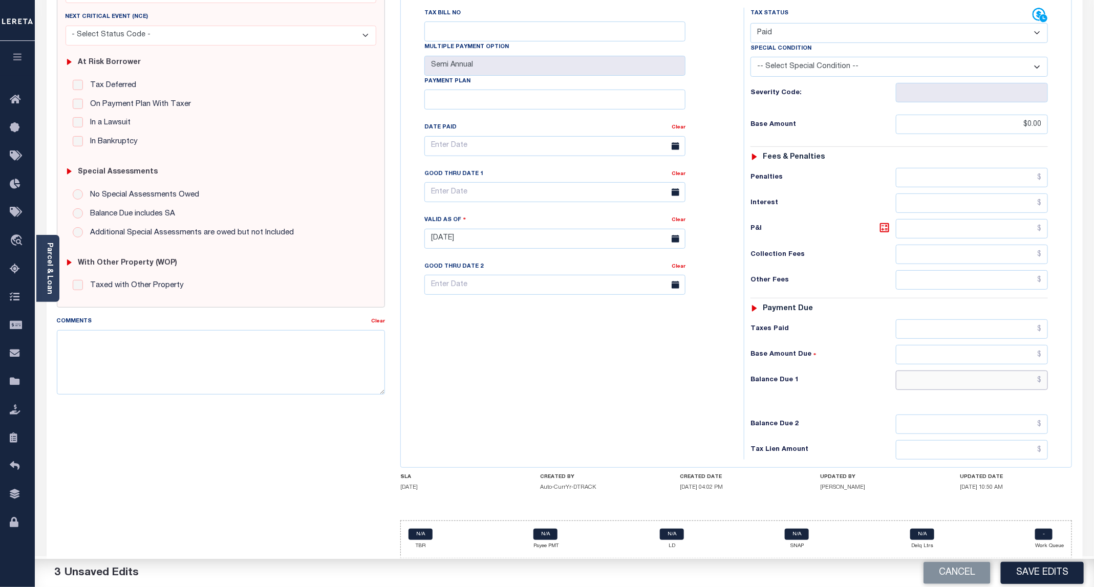
click at [997, 389] on input "text" at bounding box center [972, 380] width 152 height 19
type input "$0.00"
click at [1032, 575] on button "Save Edits" at bounding box center [1042, 573] width 83 height 22
checkbox input "false"
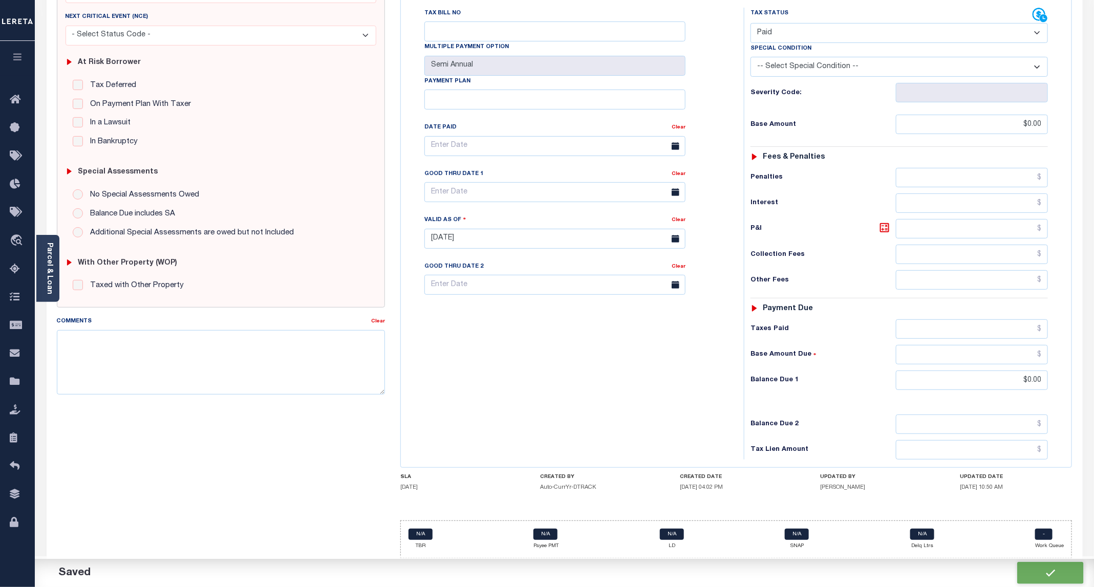
checkbox input "false"
type input "$0"
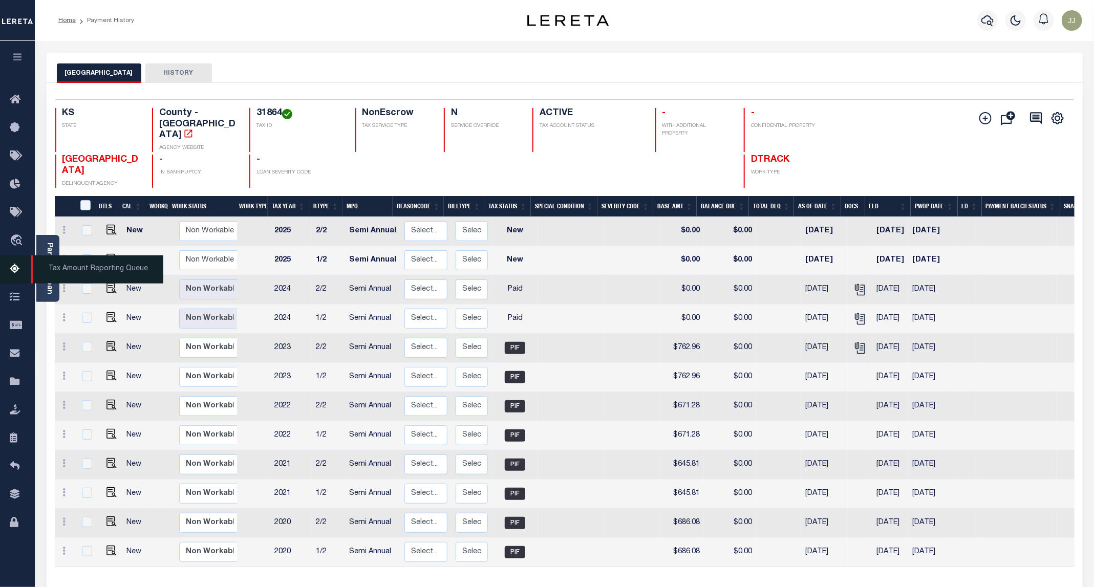
click at [16, 267] on icon at bounding box center [18, 269] width 16 height 13
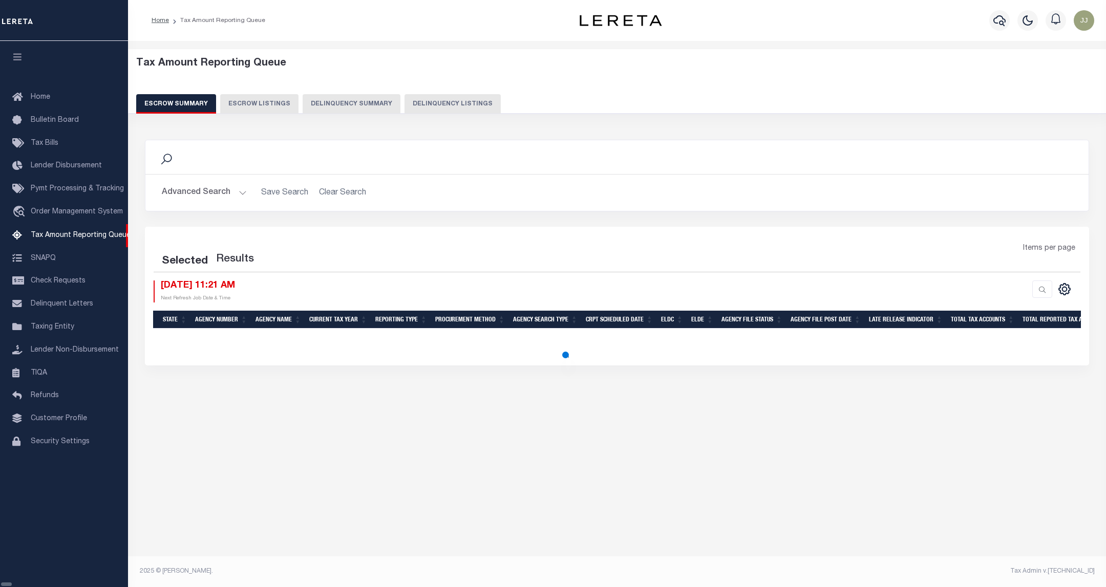
select select "100"
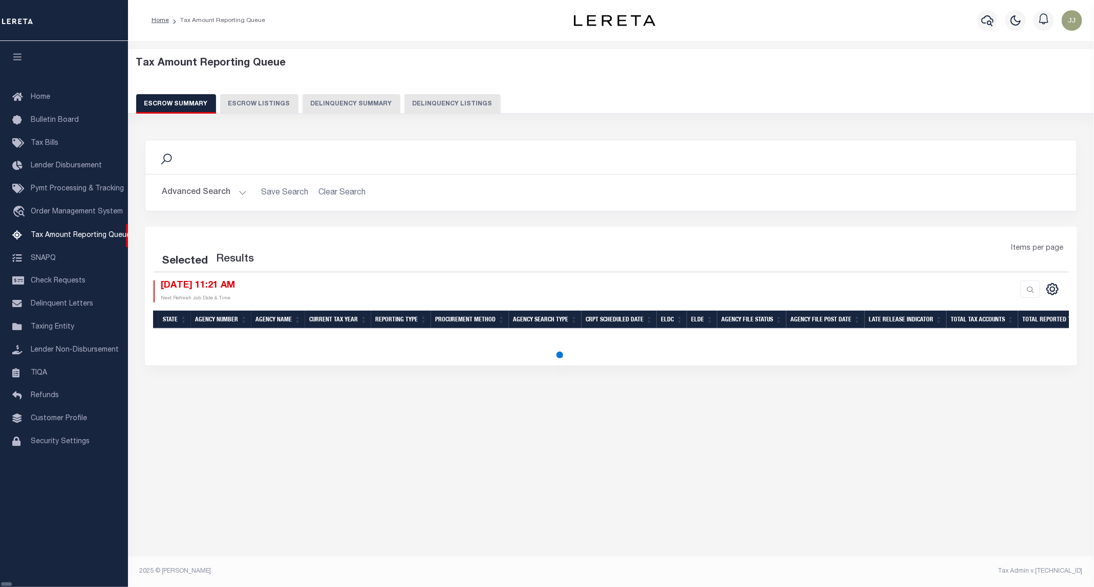
select select "100"
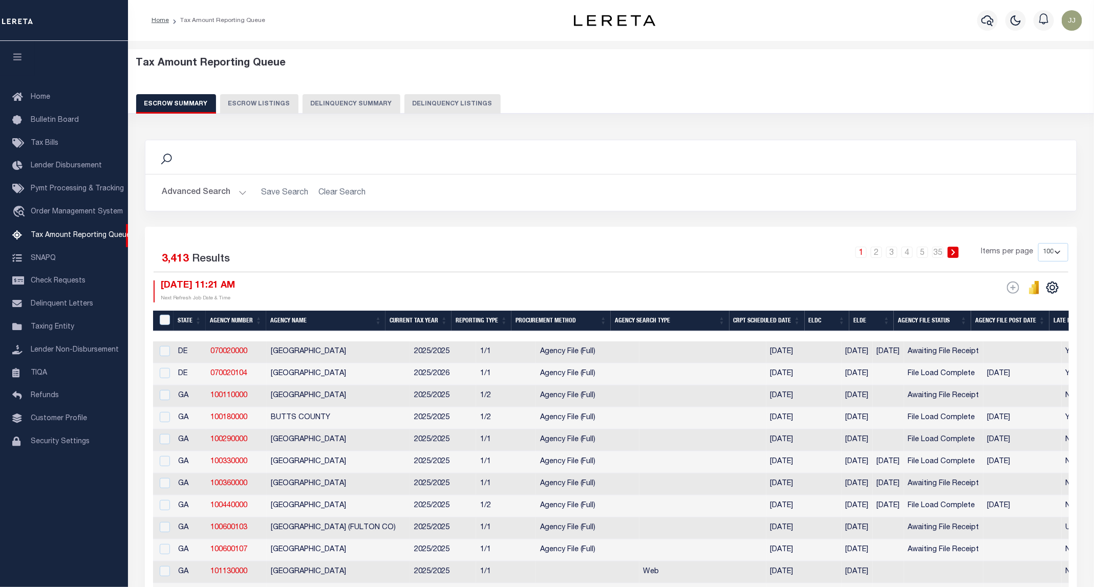
click at [438, 104] on button "Delinquency Listings" at bounding box center [452, 103] width 96 height 19
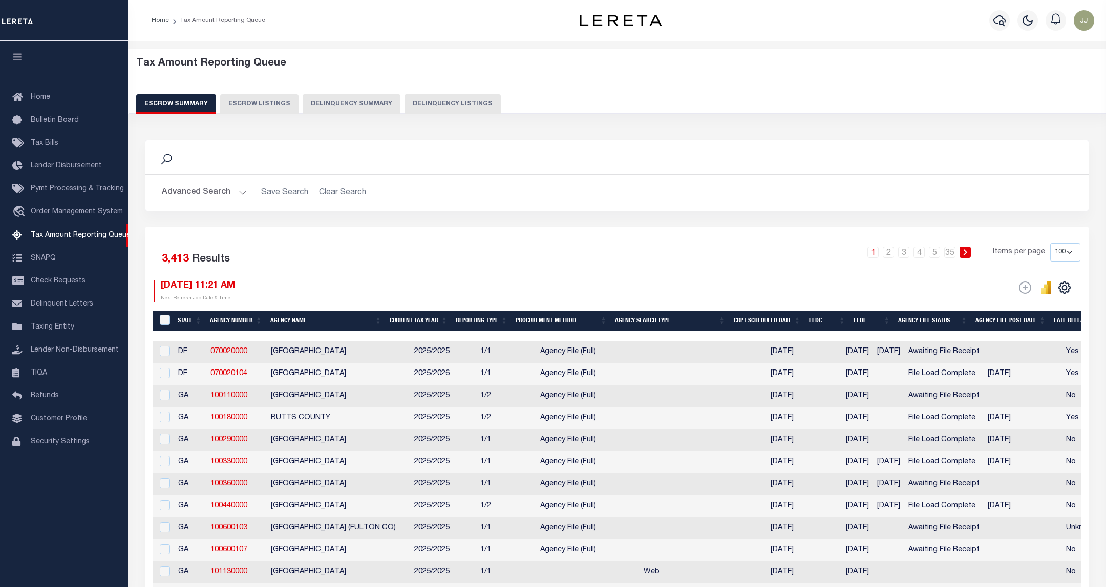
select select "100"
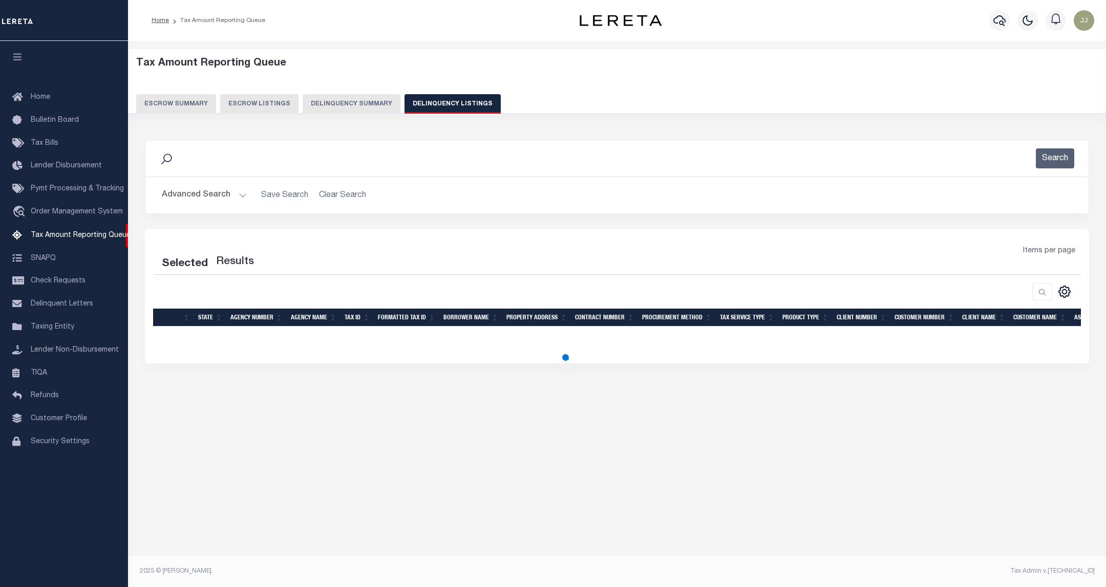
select select "100"
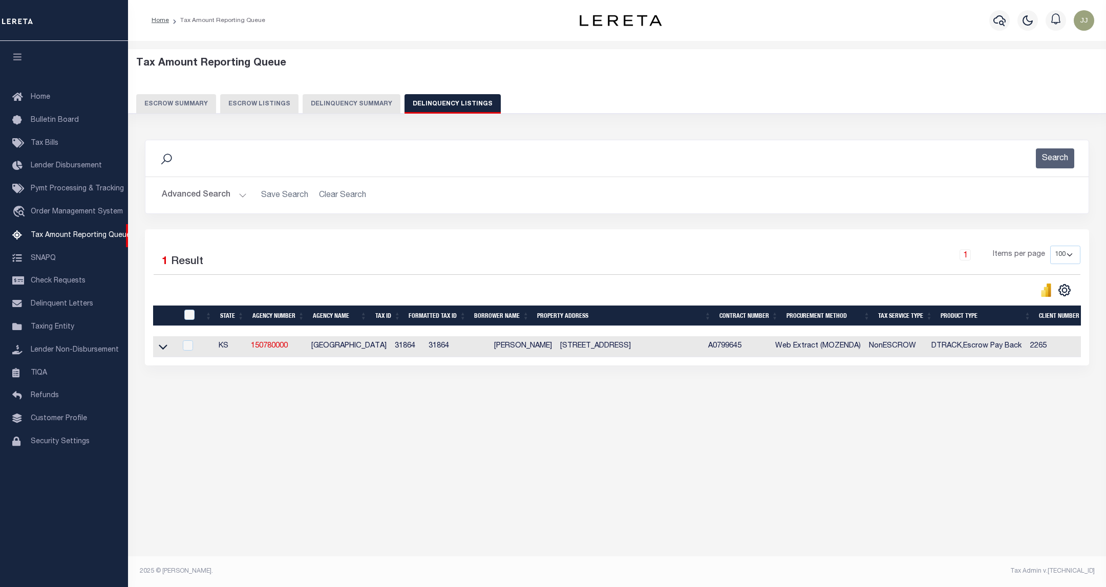
click at [229, 192] on button "Advanced Search" at bounding box center [204, 195] width 85 height 20
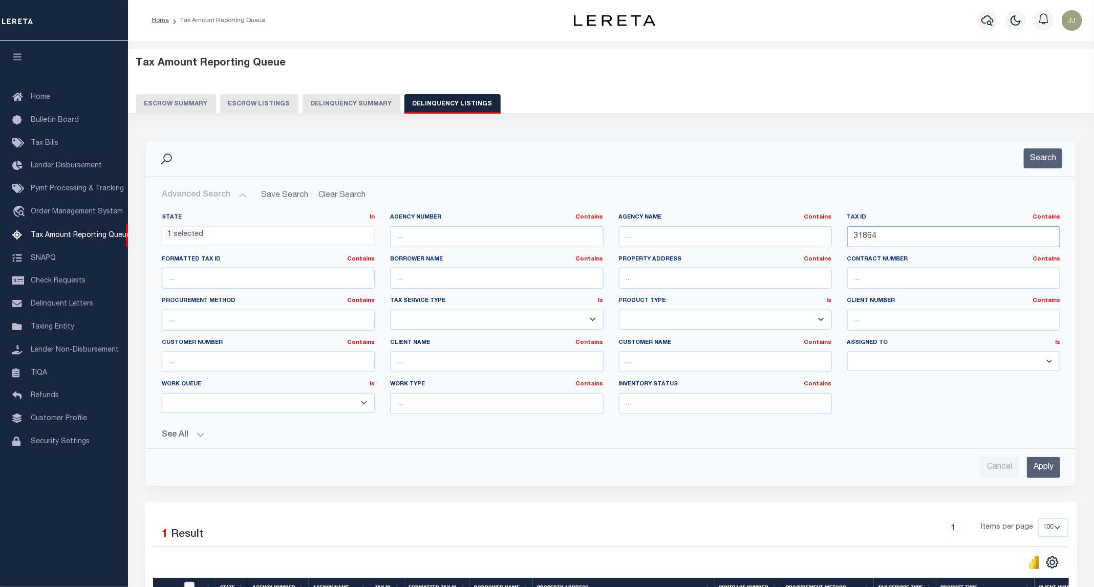
drag, startPoint x: 916, startPoint y: 241, endPoint x: 828, endPoint y: 238, distance: 88.1
click at [828, 238] on div "State In In AK AL AR AZ CA CO CT DC DE FL GA GU HI IA ID IL IN KS KY LA MA MD M…" at bounding box center [611, 318] width 914 height 209
paste input "3491"
type input "33491"
click at [1052, 159] on button "Search" at bounding box center [1043, 158] width 38 height 20
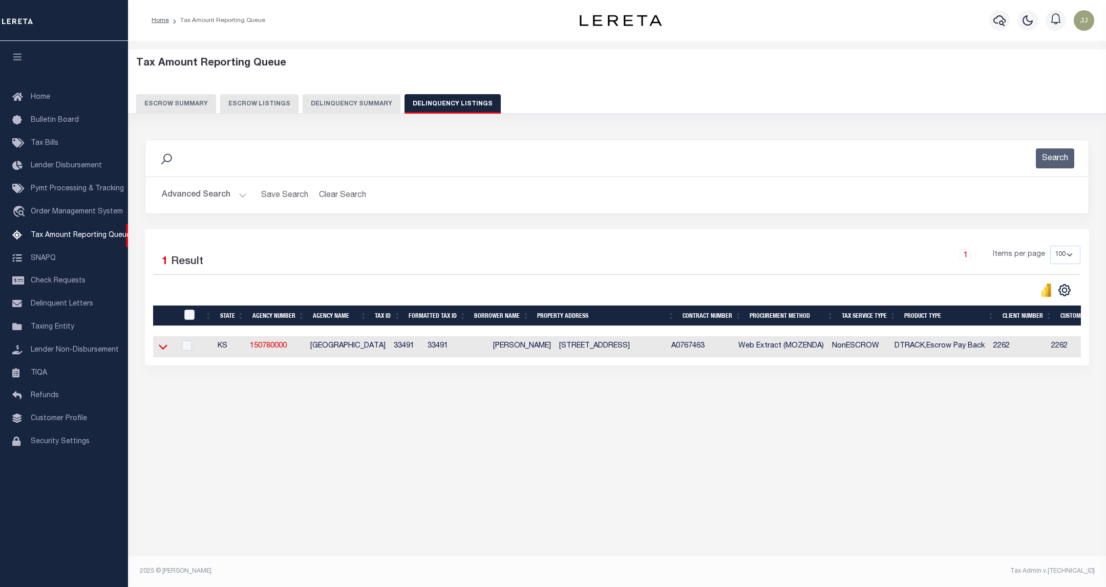
click at [163, 352] on icon at bounding box center [163, 347] width 9 height 11
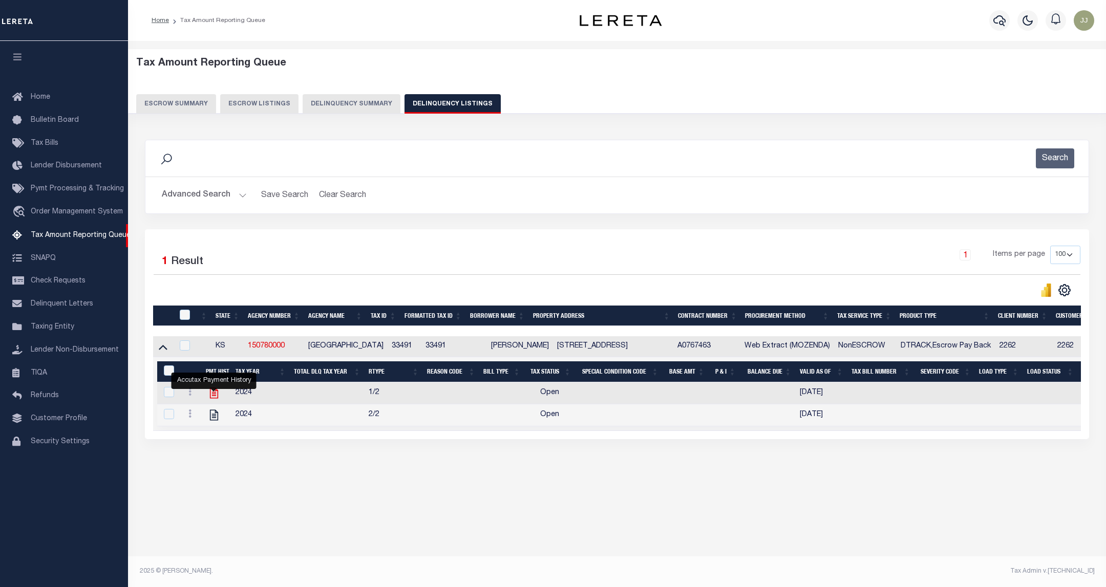
click at [212, 399] on icon "" at bounding box center [214, 393] width 8 height 11
checkbox input "true"
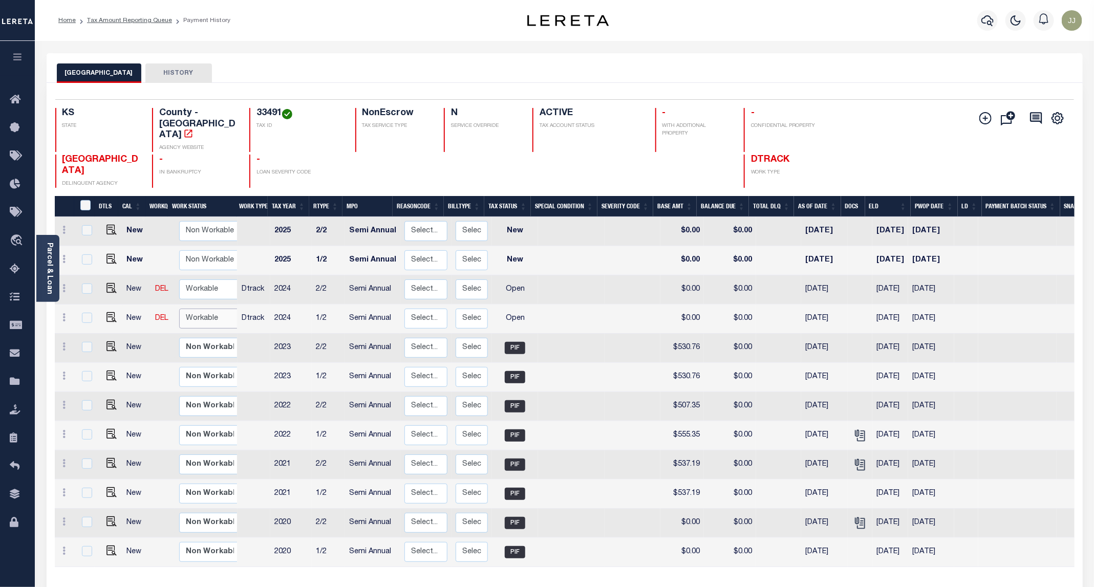
click at [196, 309] on select "Non Workable Workable" at bounding box center [209, 319] width 61 height 20
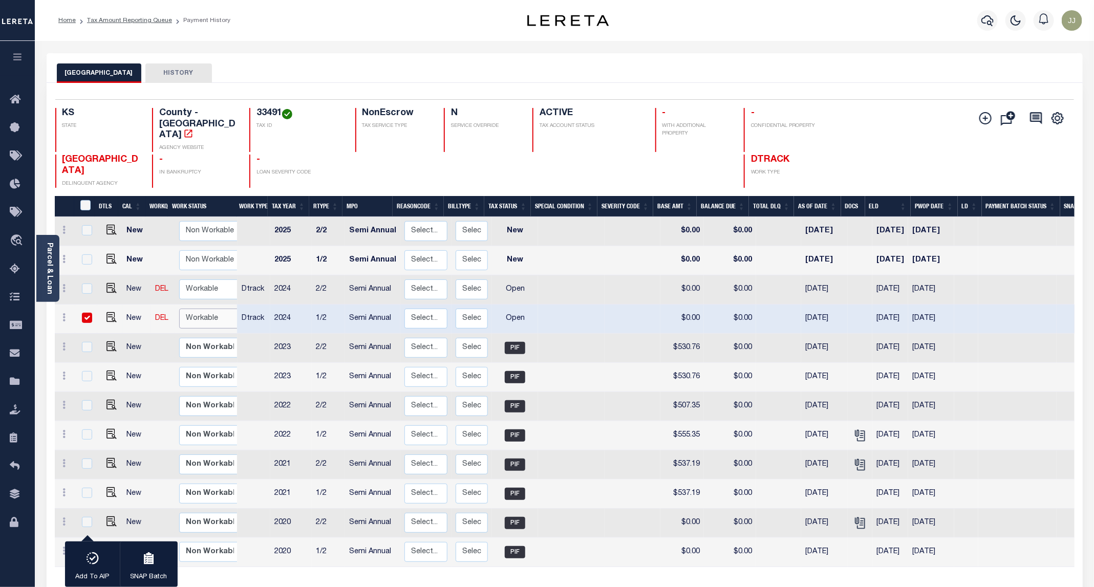
checkbox input "true"
select select "true"
click at [179, 309] on select "Non Workable Workable" at bounding box center [209, 319] width 61 height 20
checkbox input "false"
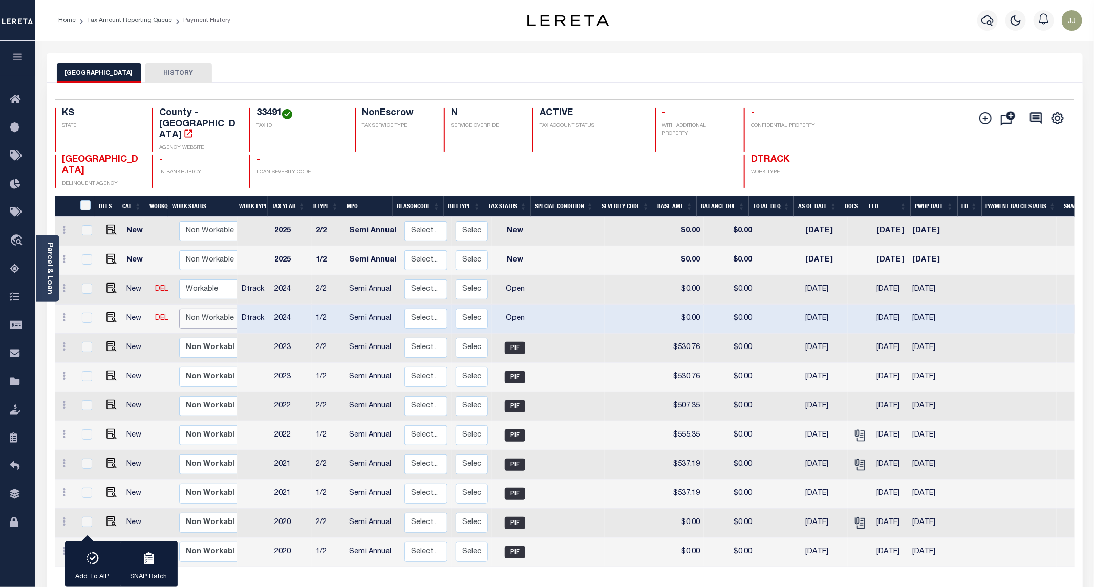
checkbox input "false"
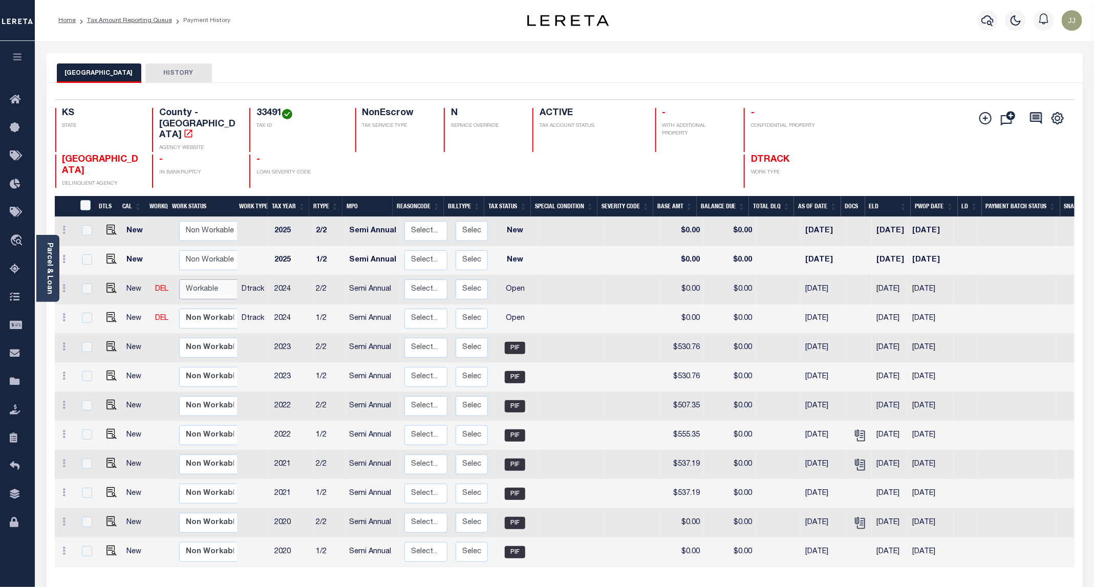
click at [202, 280] on select "Non Workable Workable" at bounding box center [209, 290] width 61 height 20
checkbox input "true"
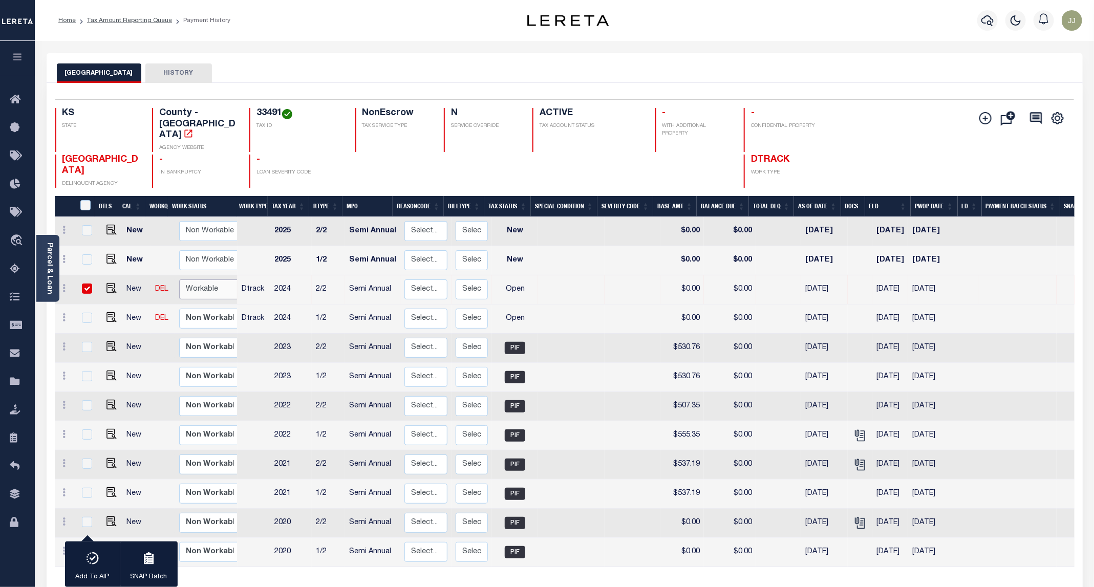
click at [206, 280] on select "Non Workable Workable" at bounding box center [209, 290] width 61 height 20
checkbox input "false"
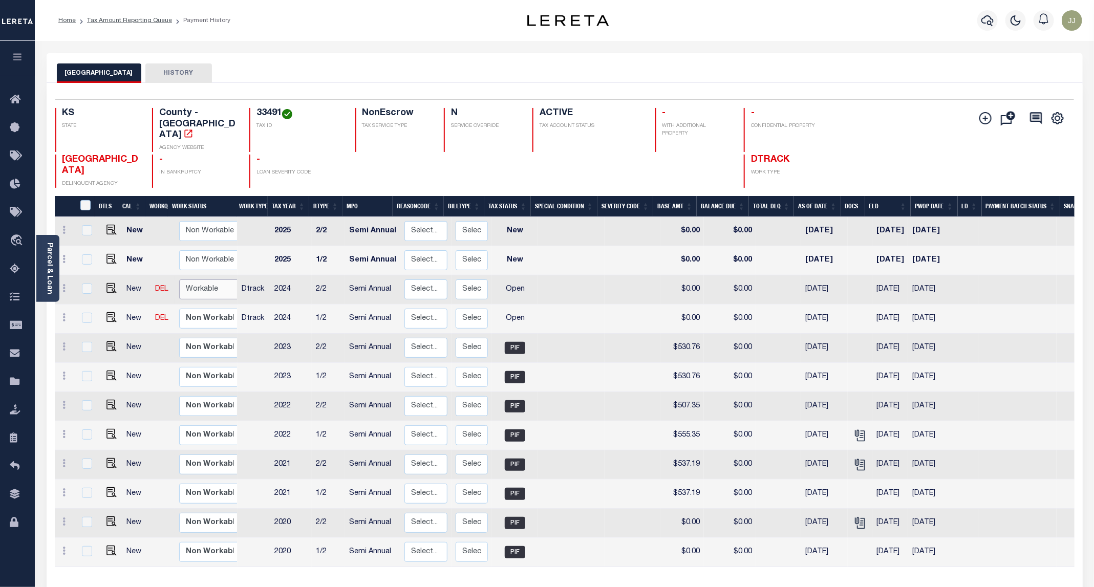
click at [198, 280] on select "Non Workable Workable" at bounding box center [209, 290] width 61 height 20
checkbox input "true"
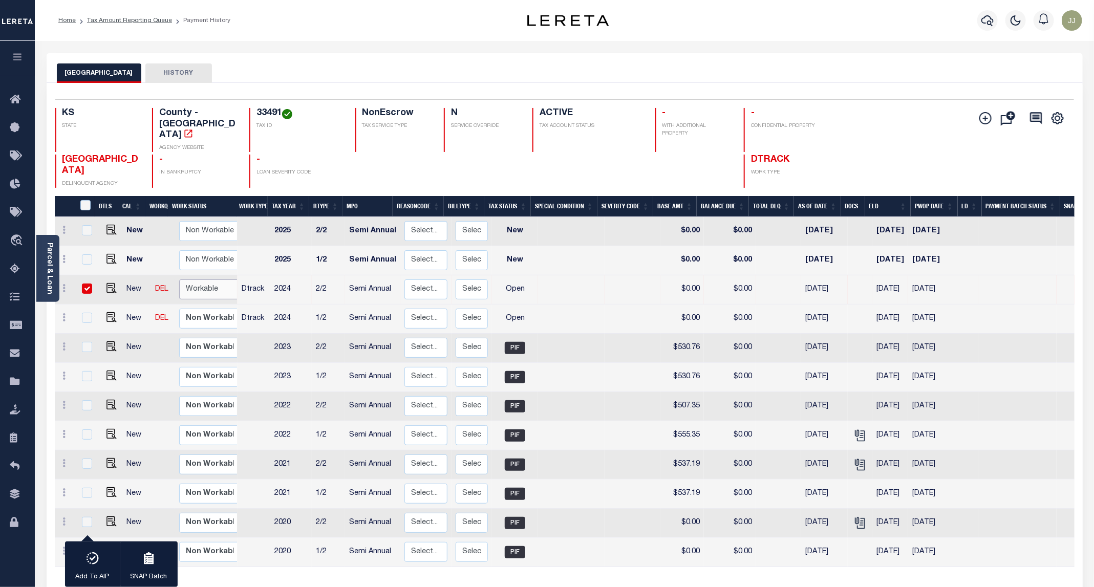
select select "true"
click at [179, 280] on select "Non Workable Workable" at bounding box center [209, 290] width 61 height 20
checkbox input "false"
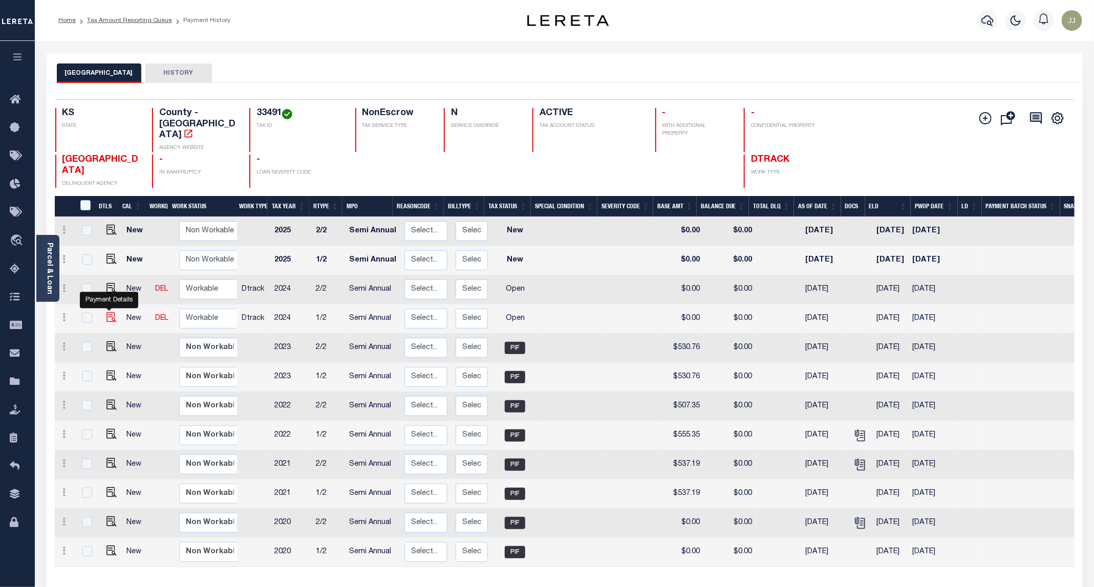
click at [110, 312] on img "" at bounding box center [112, 317] width 10 height 10
checkbox input "true"
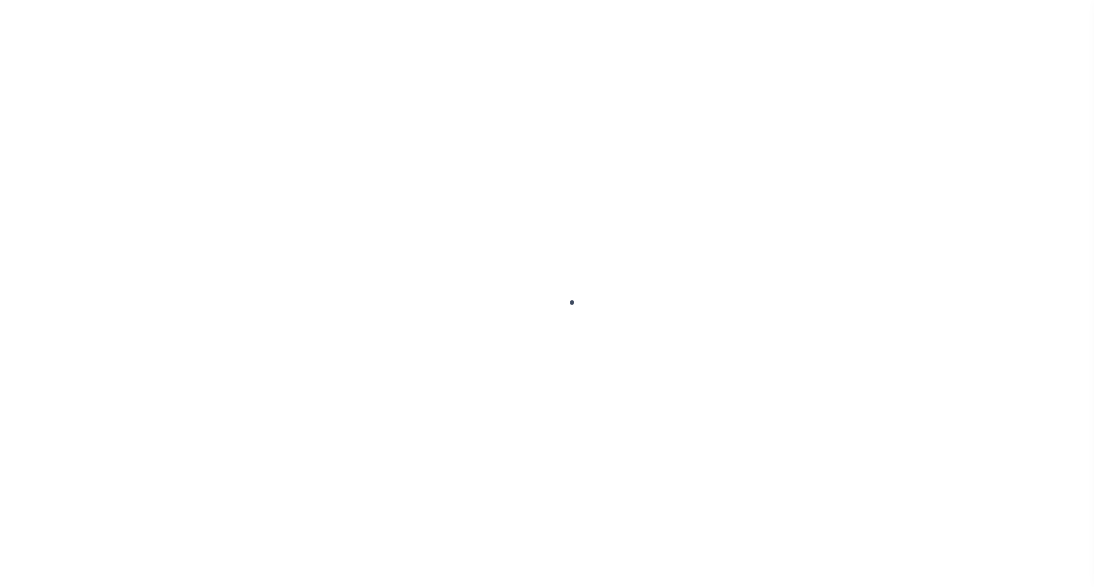
select select "OP2"
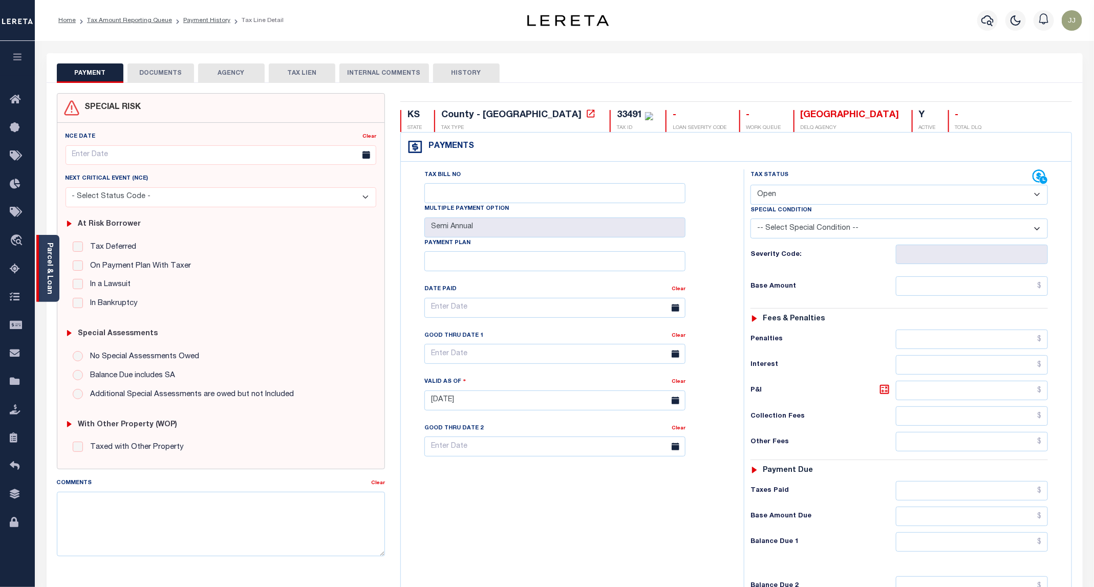
click at [52, 281] on link "Parcel & Loan" at bounding box center [49, 269] width 7 height 52
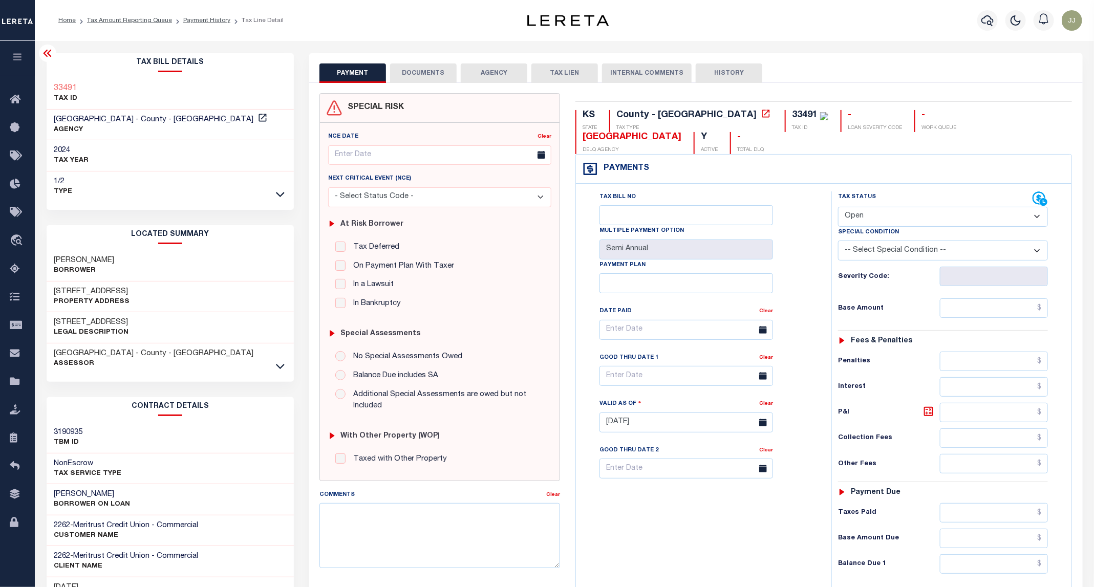
click at [94, 288] on h3 "[STREET_ADDRESS]" at bounding box center [92, 292] width 76 height 10
copy h3 "RENO"
click at [415, 84] on div "SPECIAL RISK NCE Date Clear" at bounding box center [696, 421] width 774 height 676
click at [425, 75] on button "DOCUMENTS" at bounding box center [423, 72] width 67 height 19
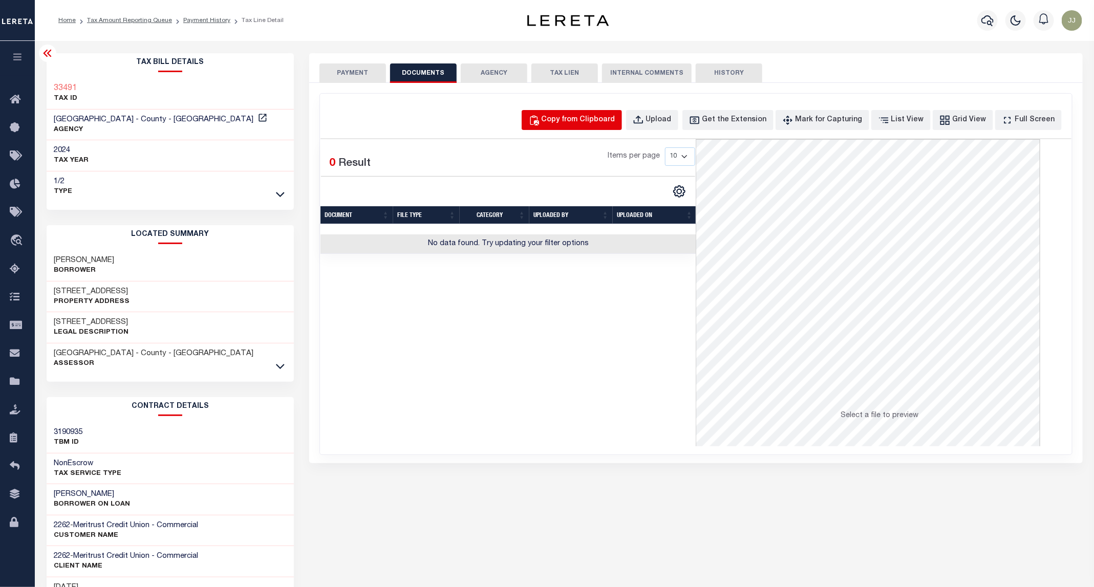
click at [571, 123] on div "Copy from Clipboard" at bounding box center [579, 120] width 74 height 11
select select "POP"
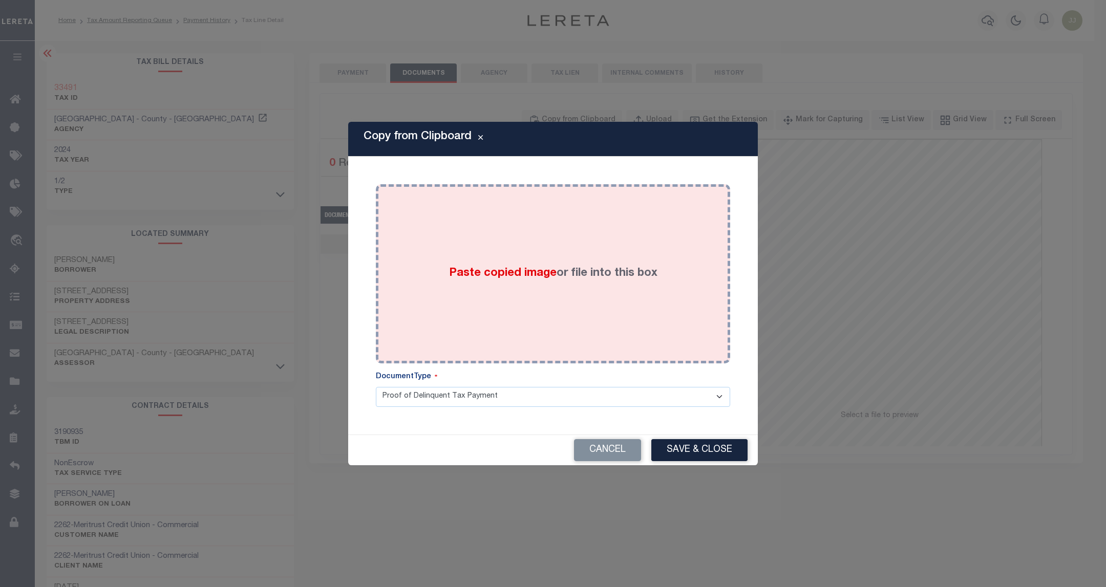
click at [573, 246] on div "Paste copied image or file into this box" at bounding box center [553, 274] width 339 height 164
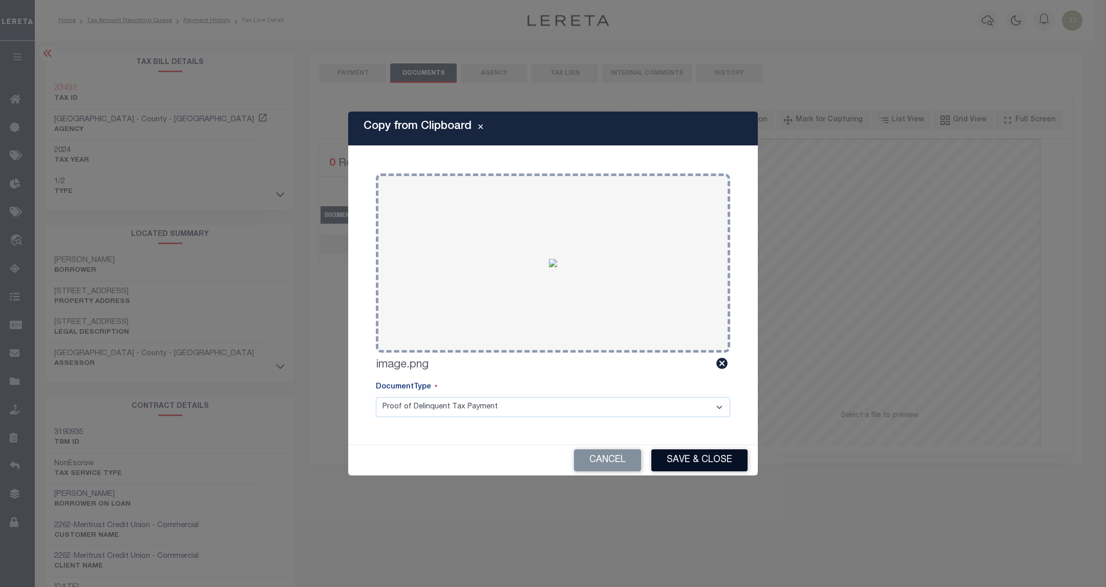
click at [688, 454] on button "Save & Close" at bounding box center [699, 461] width 96 height 22
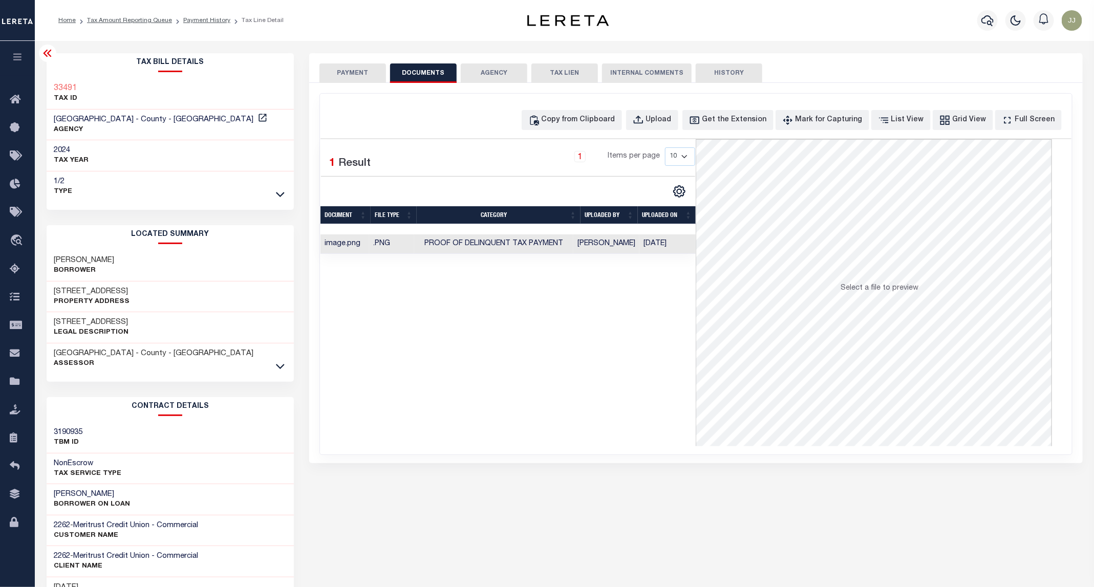
click at [358, 77] on button "PAYMENT" at bounding box center [353, 72] width 67 height 19
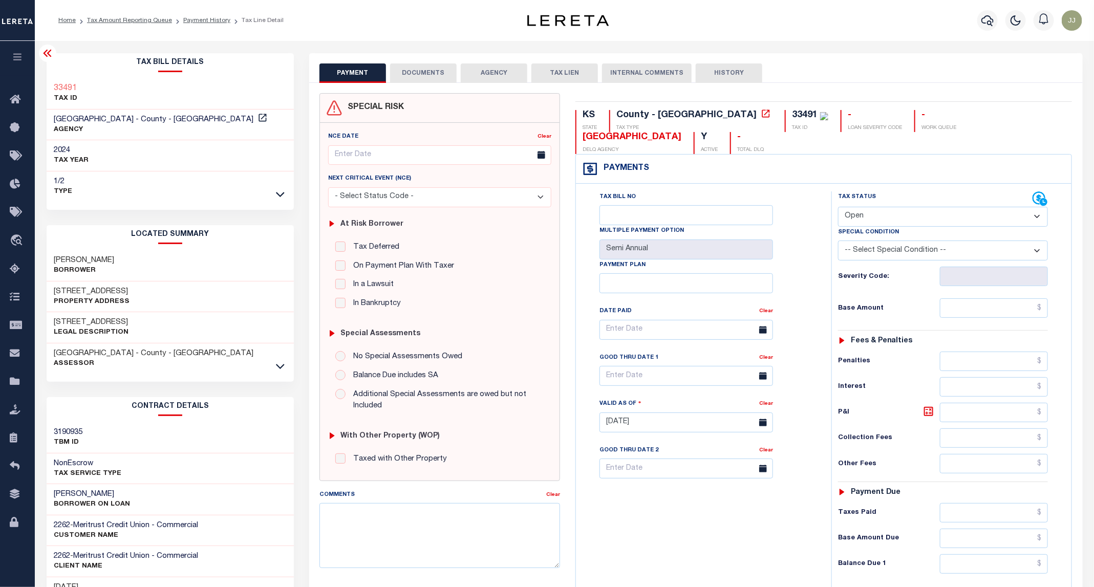
click at [871, 207] on select "- Select Status Code - Open Due/Unpaid Paid Incomplete No Tax Due Internal Refu…" at bounding box center [943, 217] width 210 height 20
select select "PYD"
click at [839, 207] on select "- Select Status Code - Open Due/Unpaid Paid Incomplete No Tax Due Internal Refu…" at bounding box center [943, 217] width 210 height 20
type input "[DATE]"
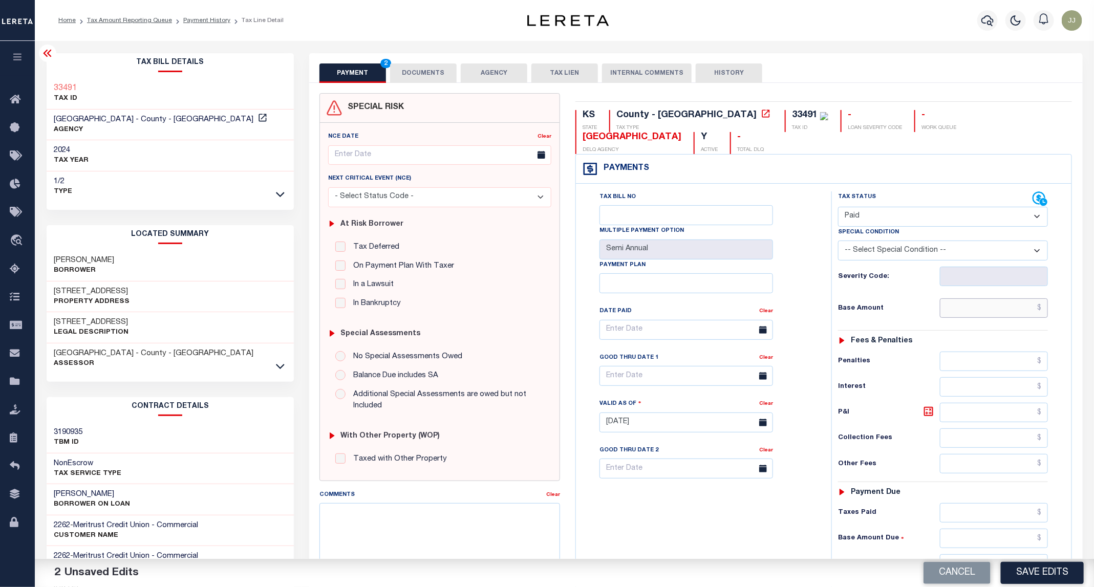
click at [993, 299] on input "text" at bounding box center [994, 308] width 109 height 19
type input "$0.00"
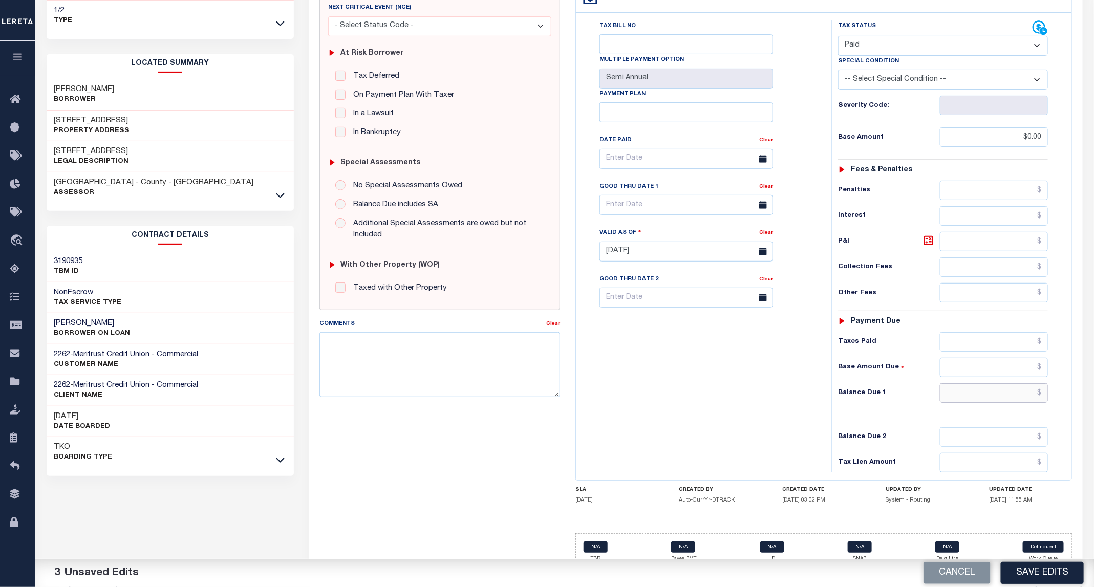
click at [971, 384] on input "text" at bounding box center [994, 393] width 109 height 19
type input "$0.00"
click at [1027, 577] on button "Save Edits" at bounding box center [1042, 573] width 83 height 22
checkbox input "false"
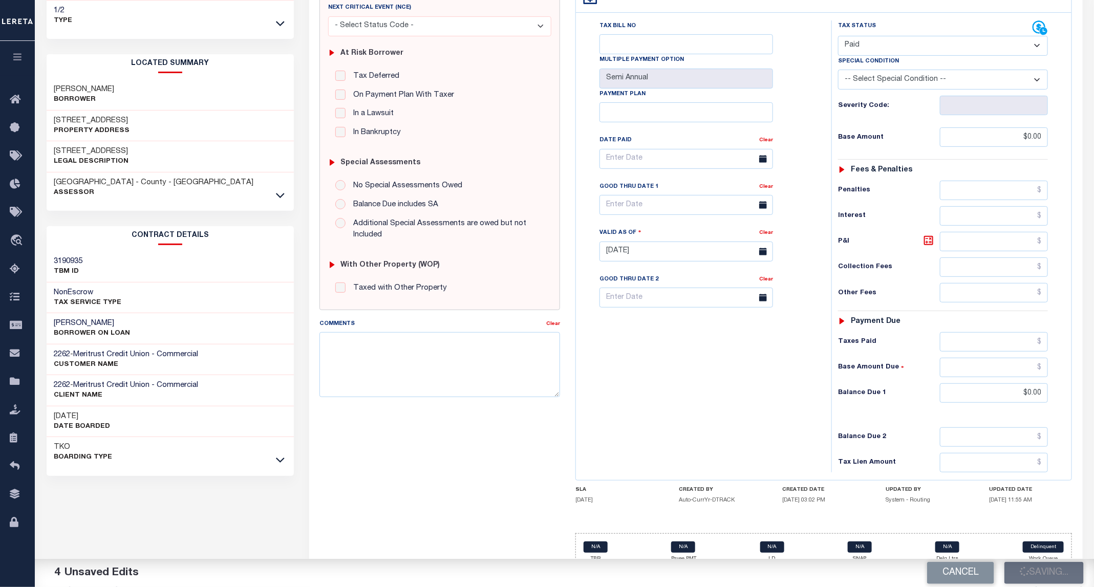
checkbox input "false"
type input "$0"
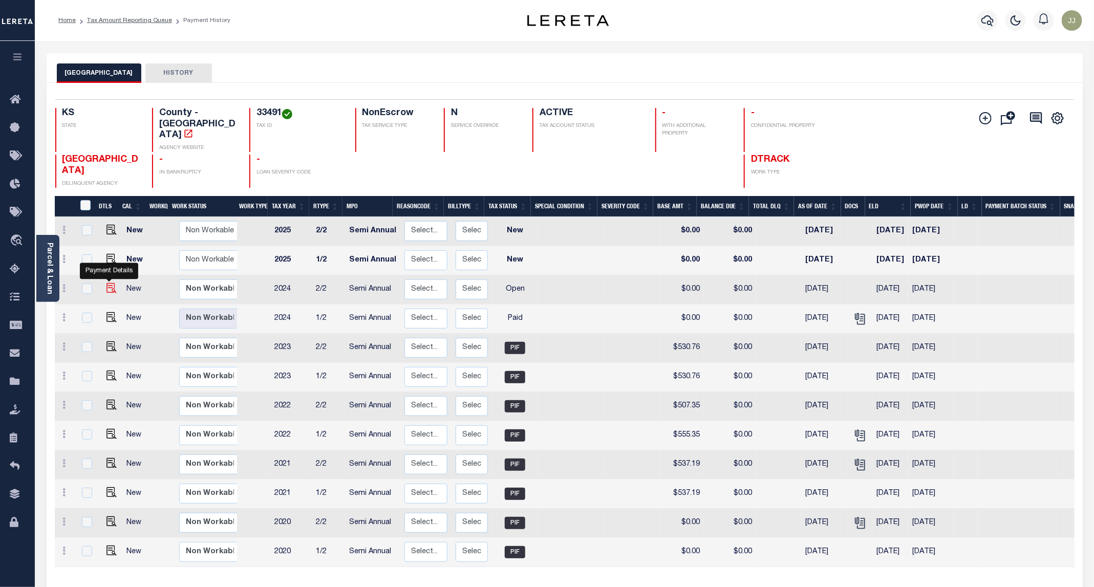
click at [109, 283] on img "" at bounding box center [112, 288] width 10 height 10
checkbox input "true"
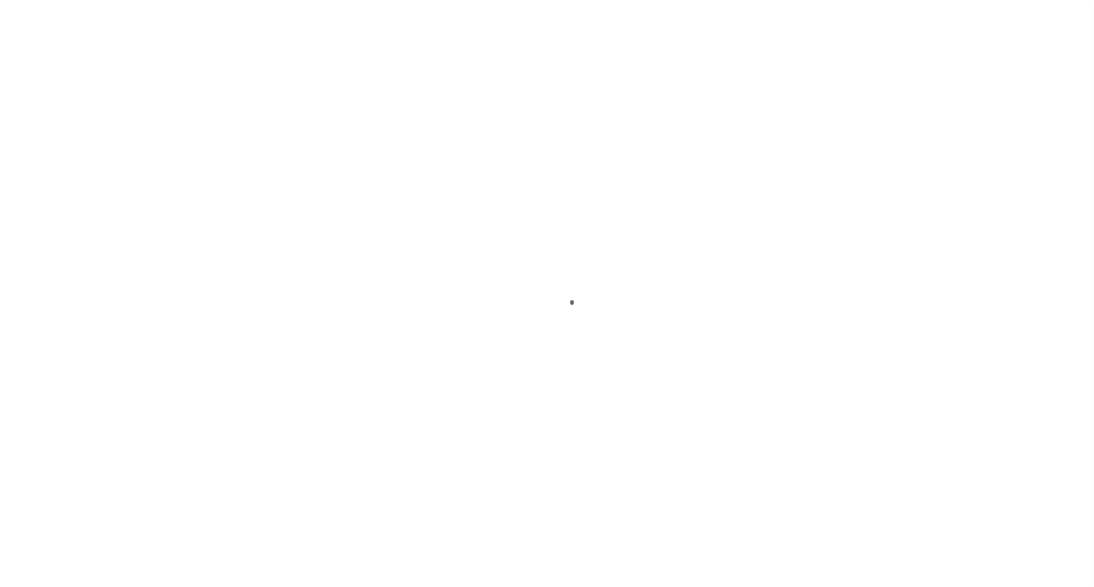
select select "OP2"
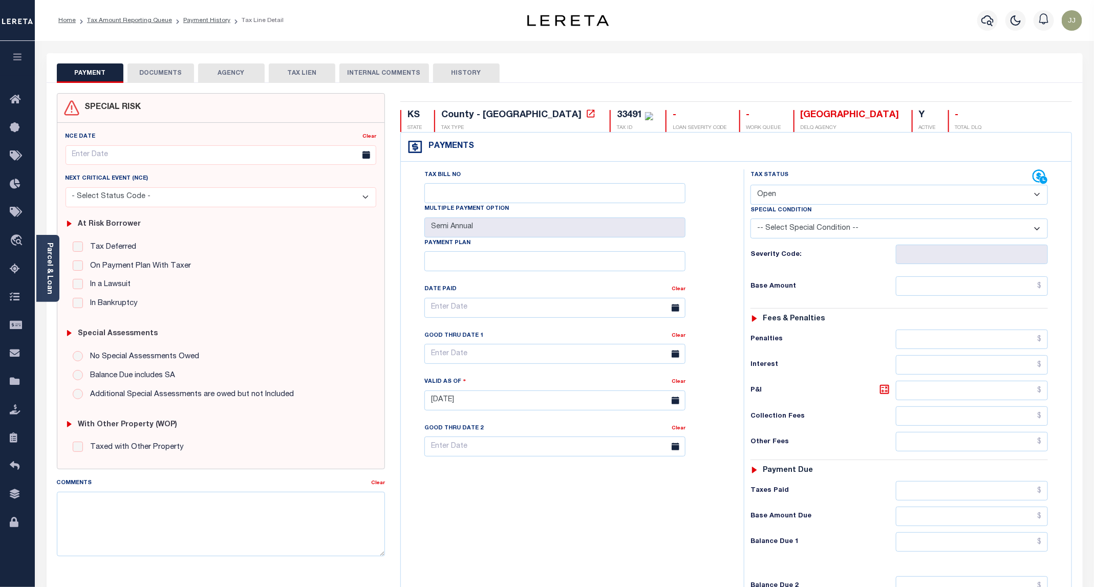
click at [165, 65] on button "DOCUMENTS" at bounding box center [160, 72] width 67 height 19
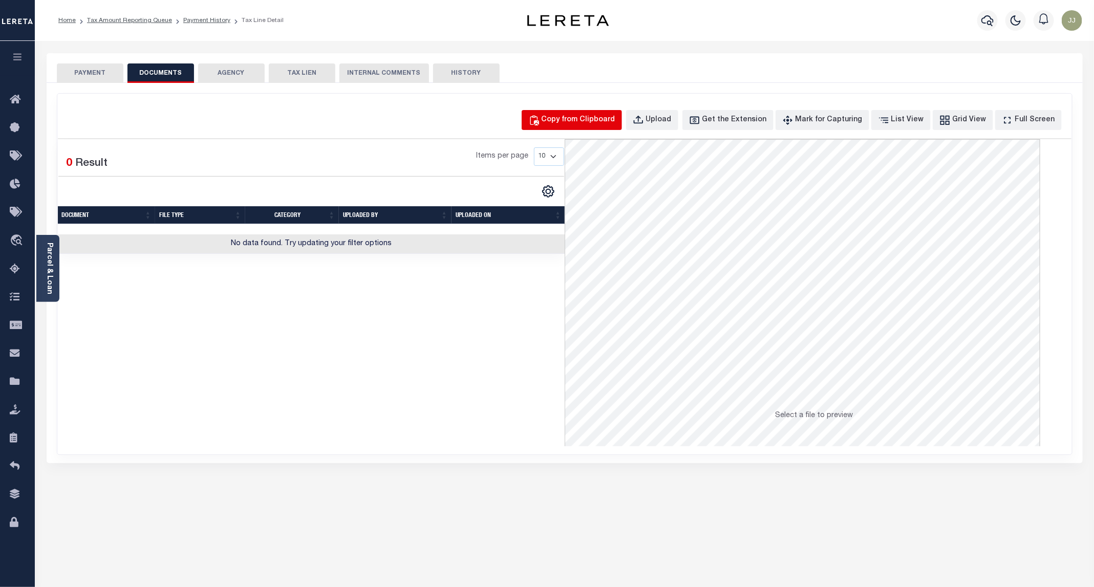
click at [577, 120] on div "Copy from Clipboard" at bounding box center [579, 120] width 74 height 11
select select "POP"
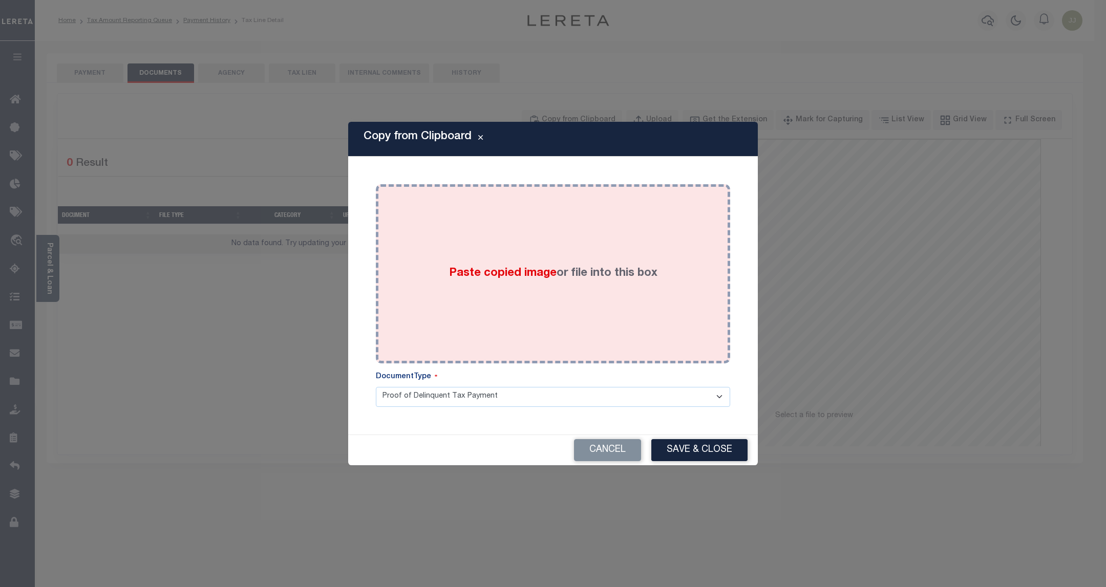
click at [596, 307] on div "Paste copied image or file into this box" at bounding box center [553, 274] width 339 height 164
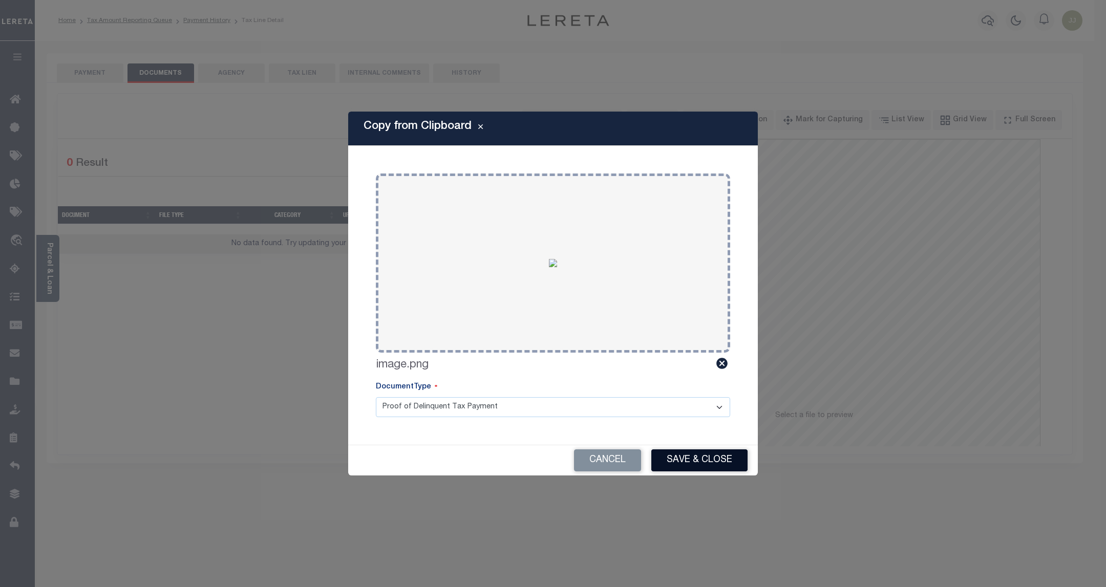
click at [702, 463] on button "Save & Close" at bounding box center [699, 461] width 96 height 22
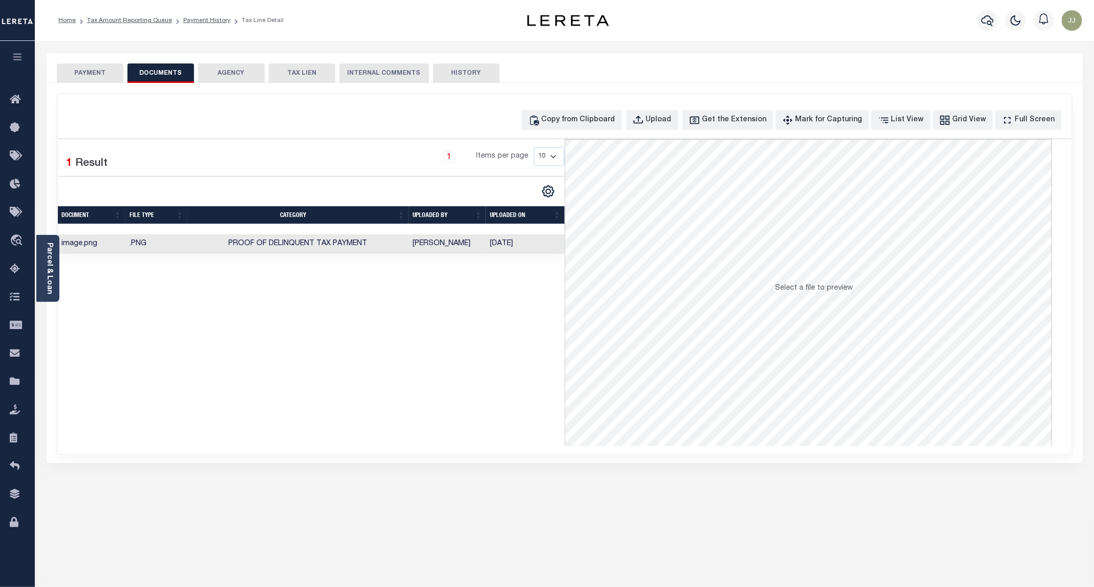
click at [87, 81] on button "PAYMENT" at bounding box center [90, 72] width 67 height 19
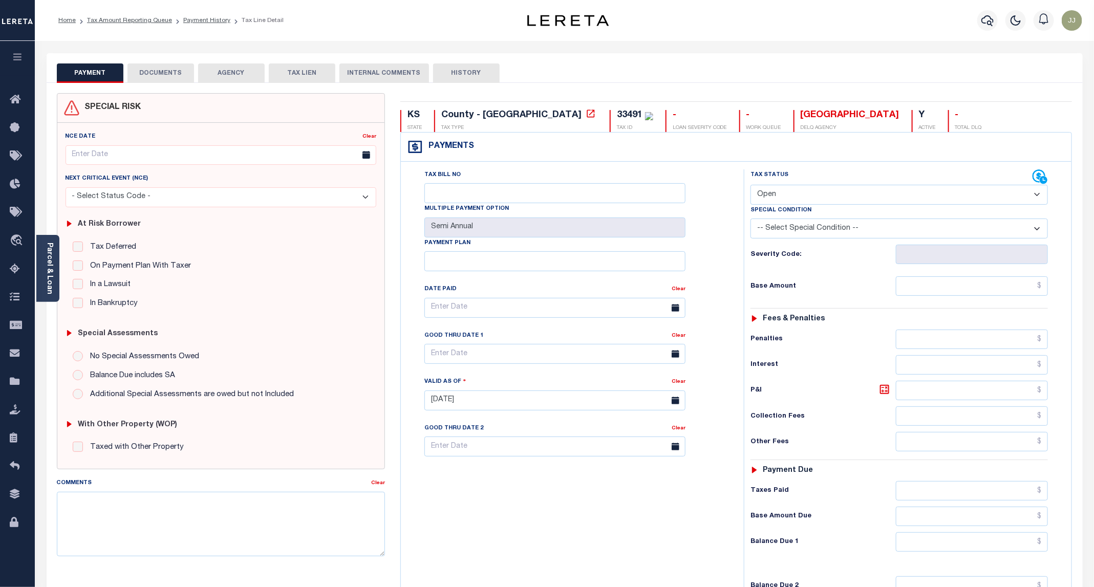
click at [793, 194] on select "- Select Status Code - Open Due/Unpaid Paid Incomplete No Tax Due Internal Refu…" at bounding box center [899, 195] width 297 height 20
select select "PYD"
click at [751, 186] on select "- Select Status Code - Open Due/Unpaid Paid Incomplete No Tax Due Internal Refu…" at bounding box center [899, 195] width 297 height 20
type input "[DATE]"
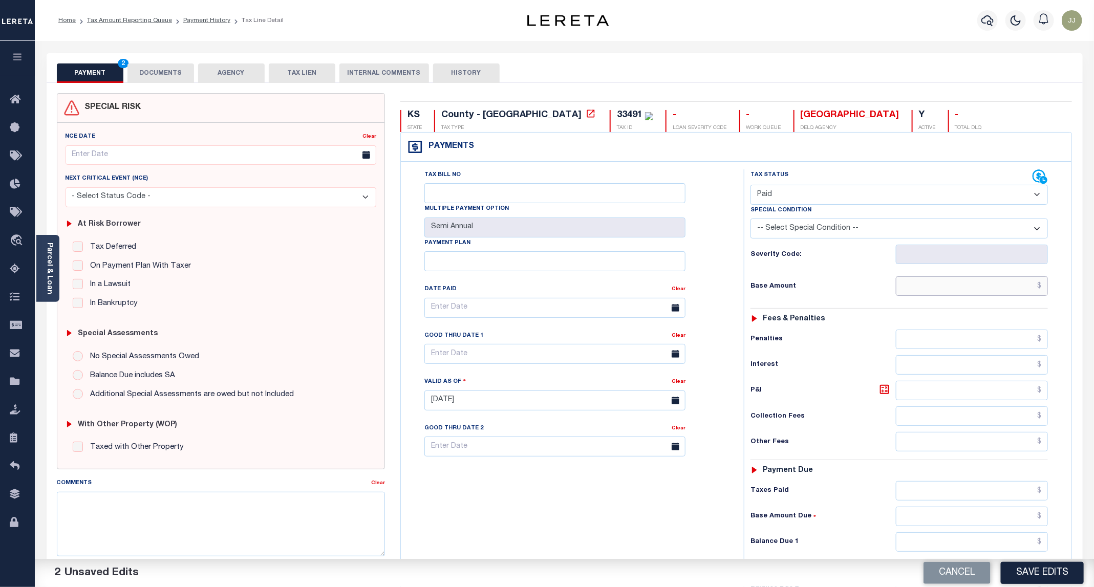
click at [929, 280] on input "text" at bounding box center [972, 285] width 152 height 19
type input "$0.00"
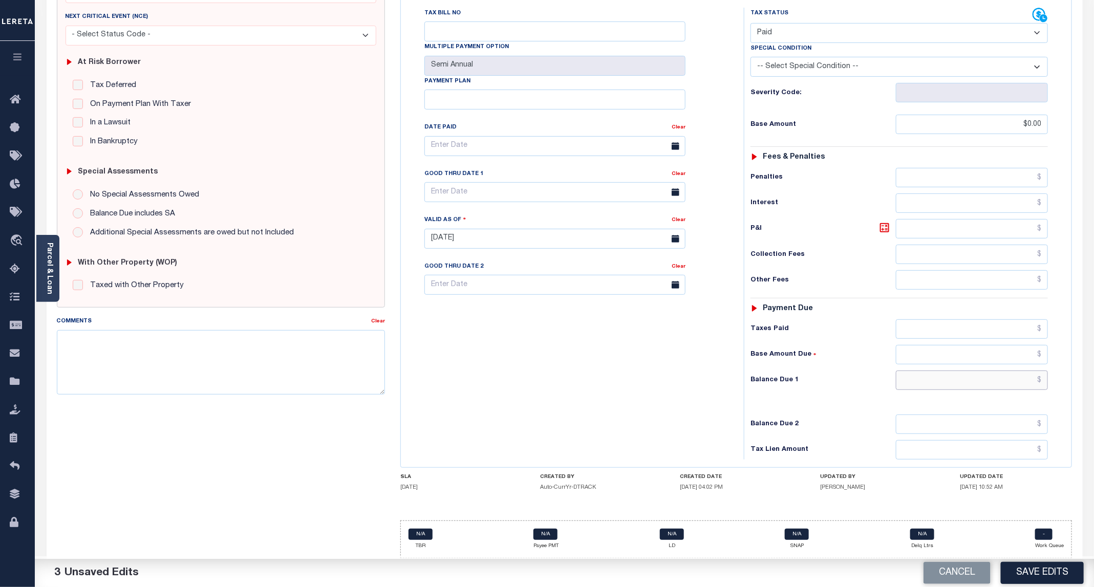
click at [934, 373] on input "text" at bounding box center [972, 380] width 152 height 19
type input "$0.00"
click at [1060, 569] on button "Save Edits" at bounding box center [1042, 573] width 83 height 22
checkbox input "false"
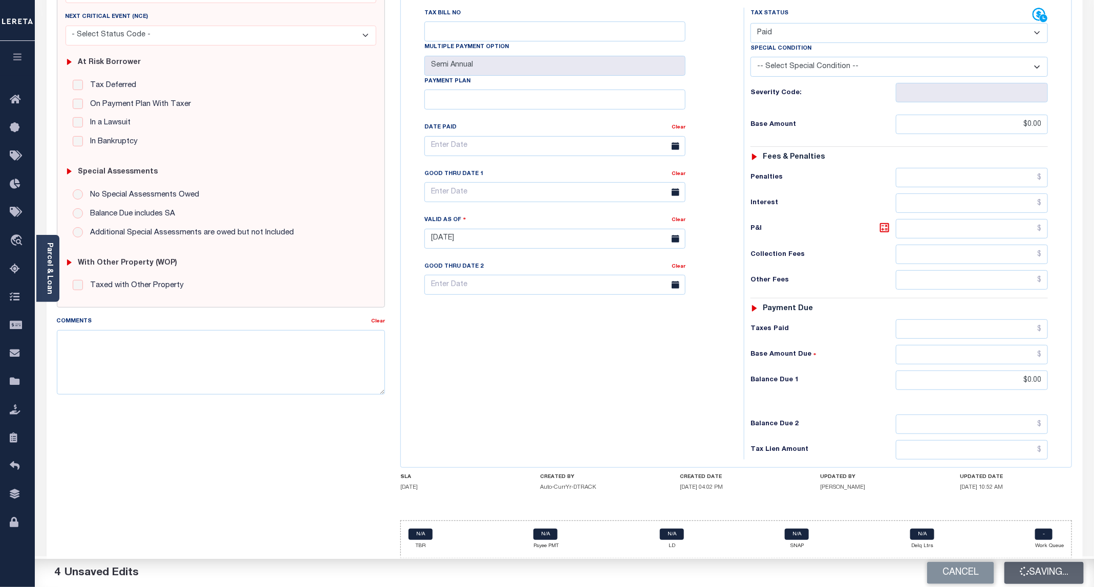
checkbox input "false"
type input "$0"
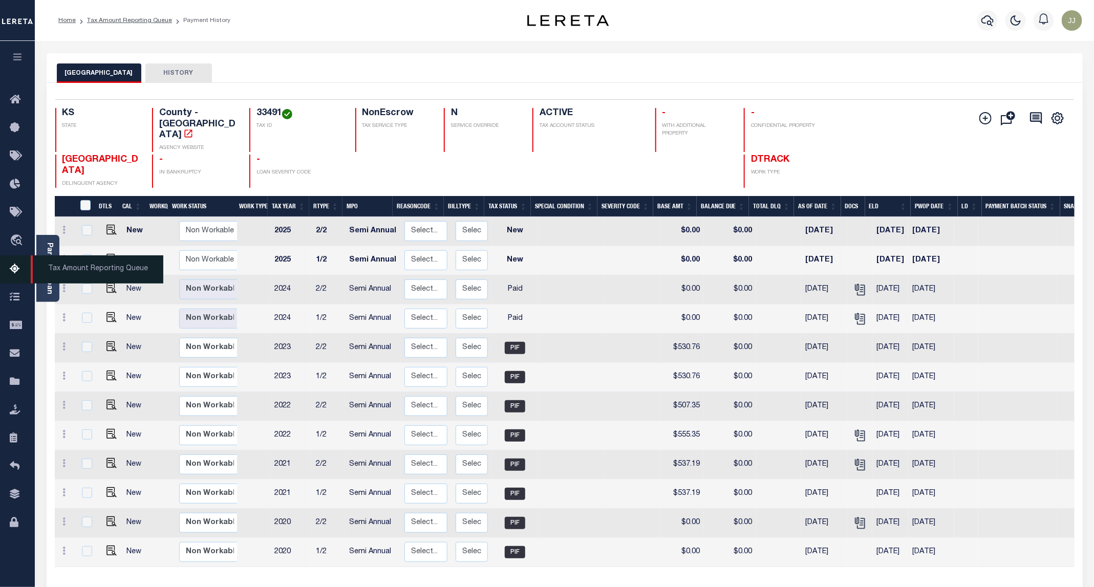
click at [18, 274] on icon at bounding box center [18, 269] width 16 height 13
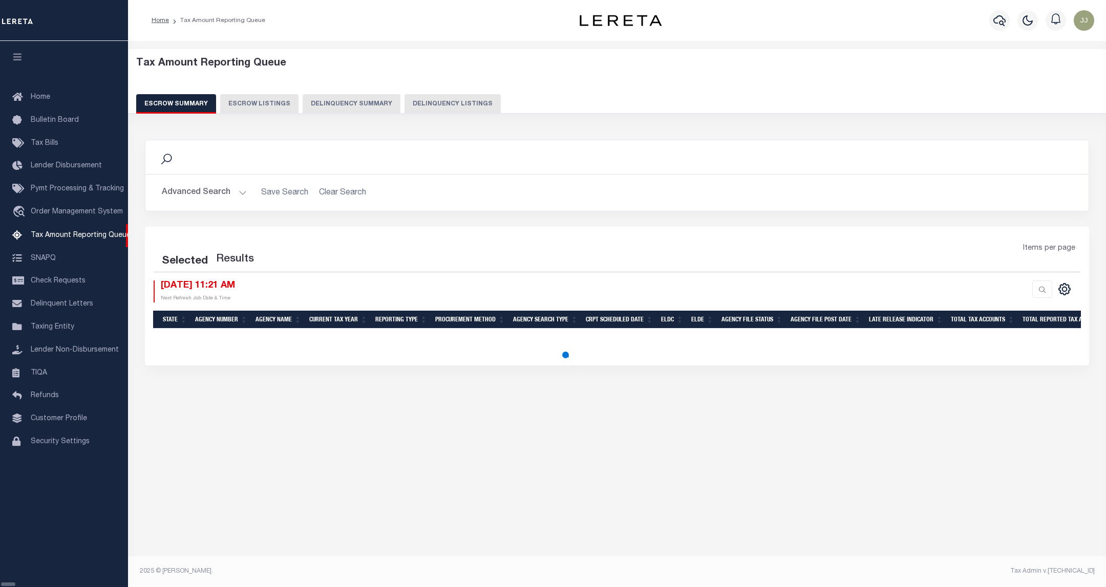
select select "100"
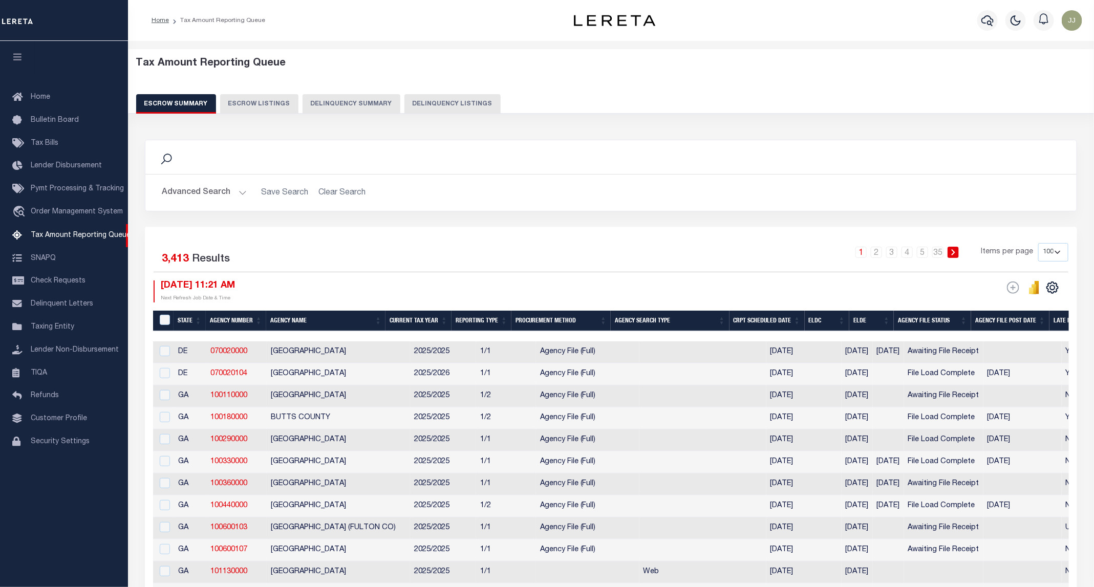
click at [429, 94] on button "Delinquency Listings" at bounding box center [452, 103] width 96 height 19
select select "KS"
select select "100"
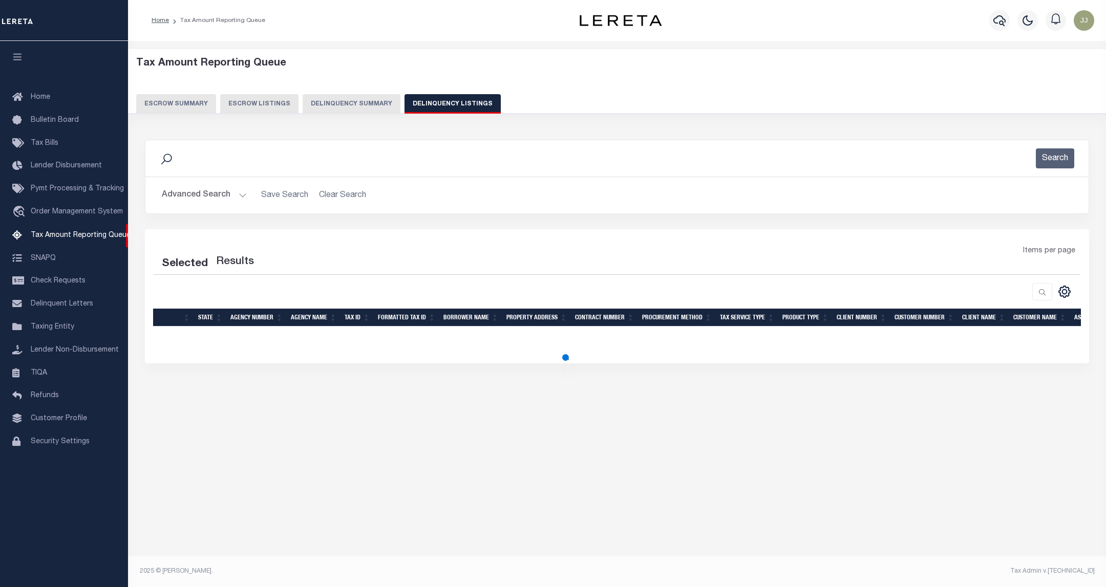
select select "100"
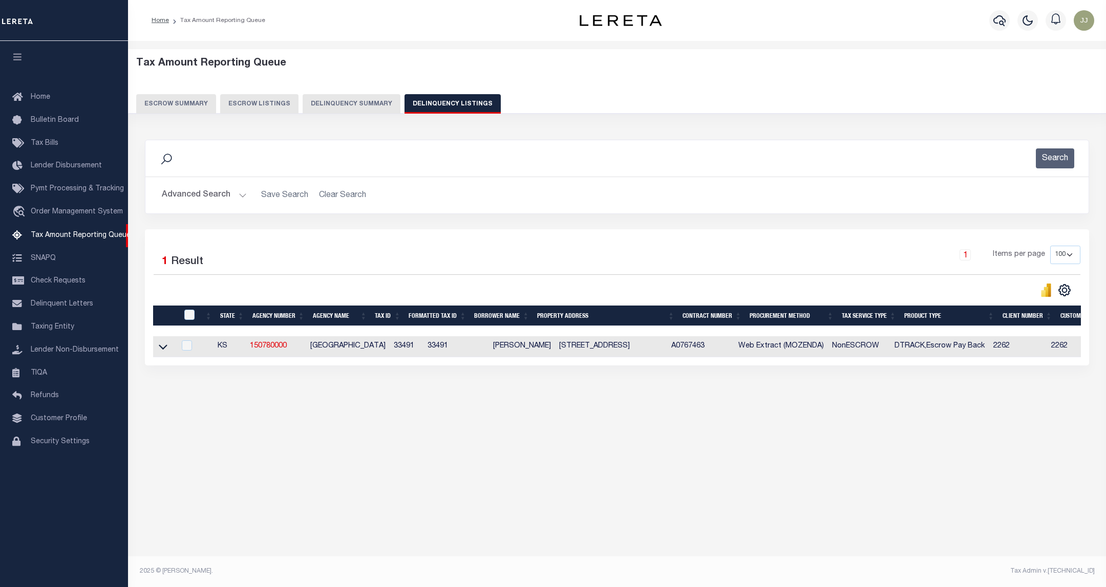
click at [190, 200] on button "Advanced Search" at bounding box center [204, 195] width 85 height 20
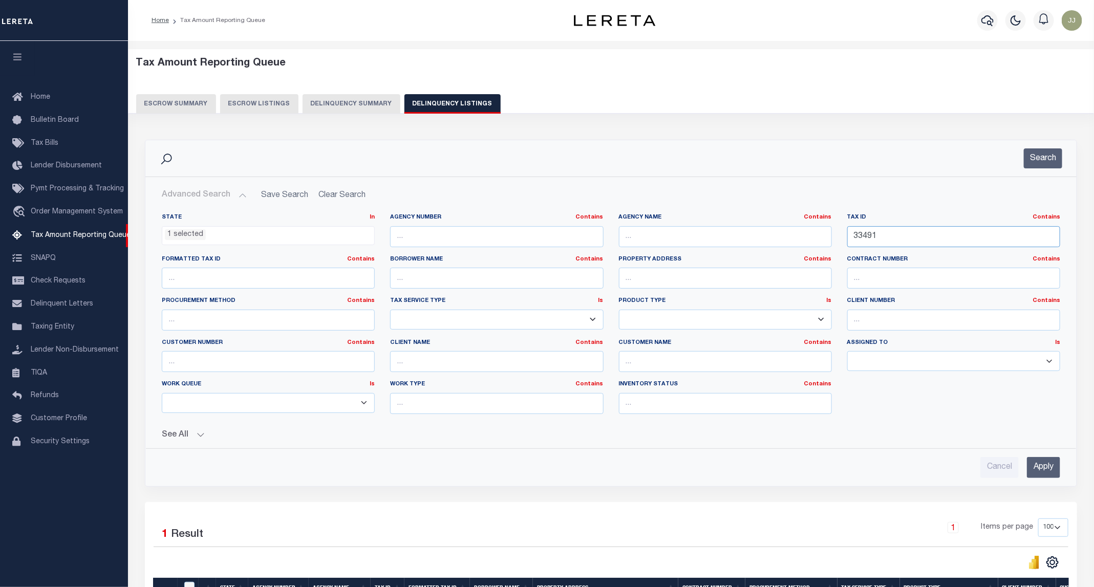
drag, startPoint x: 872, startPoint y: 229, endPoint x: 919, endPoint y: 238, distance: 47.4
click at [787, 232] on div "State In In AK AL AR AZ CA CO CT DC DE FL GA GU HI IA ID IL IN KS KY LA MA MD M…" at bounding box center [611, 318] width 914 height 209
paste input "5150"
type input "35150"
click at [1038, 154] on button "Search" at bounding box center [1043, 158] width 38 height 20
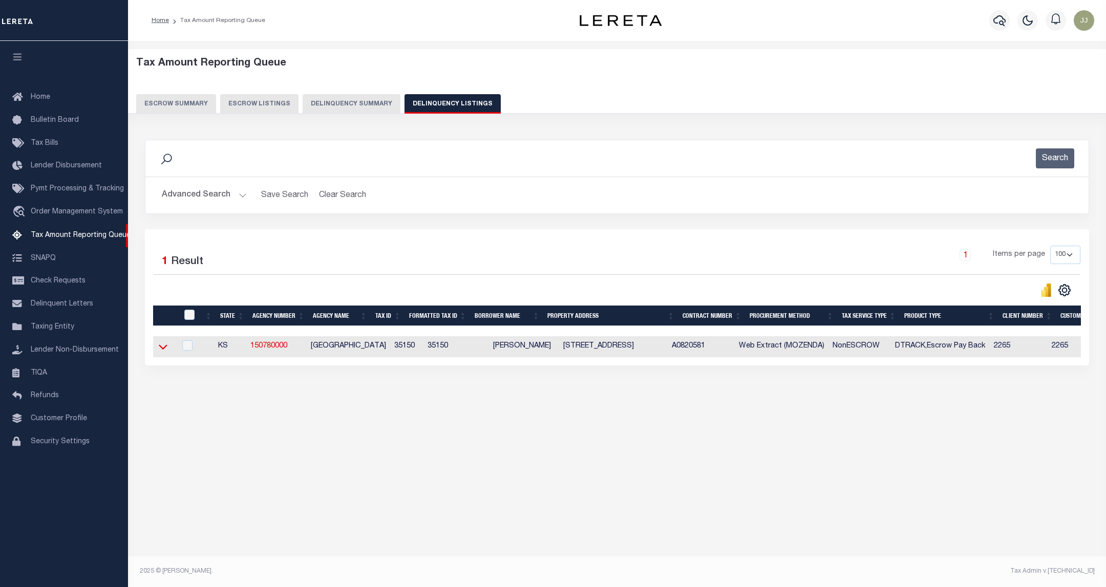
click at [161, 350] on icon at bounding box center [163, 347] width 9 height 5
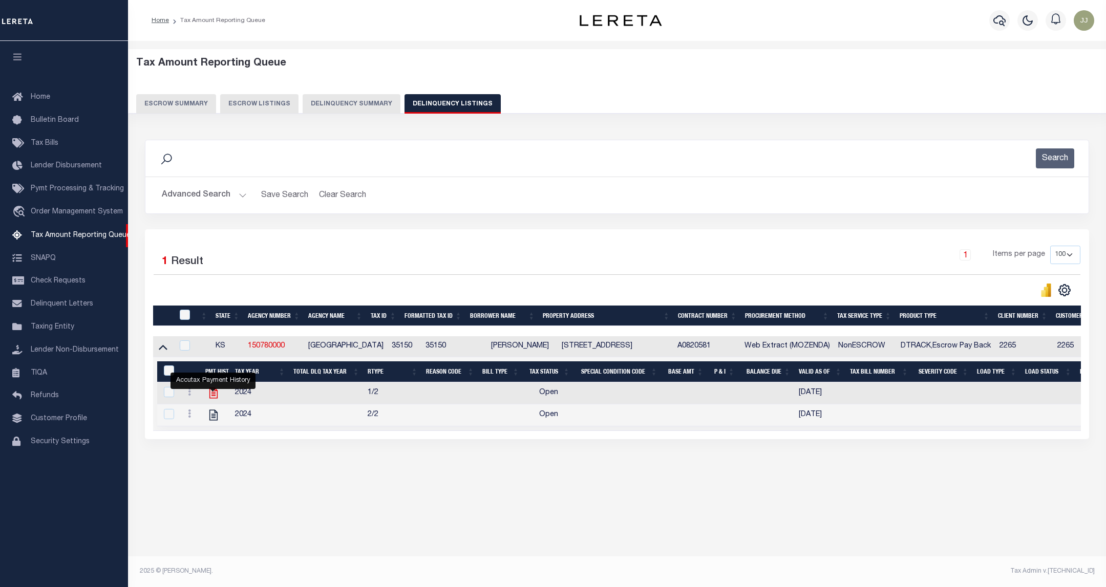
click at [212, 399] on icon "" at bounding box center [213, 393] width 8 height 11
checkbox input "true"
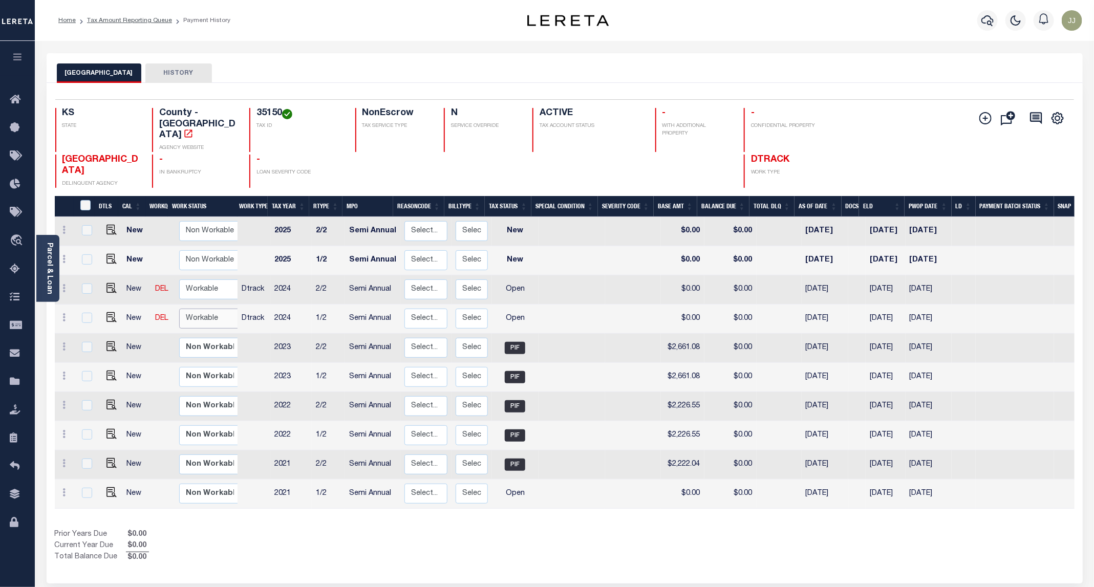
click at [202, 309] on select "Non Workable Workable" at bounding box center [209, 319] width 61 height 20
checkbox input "true"
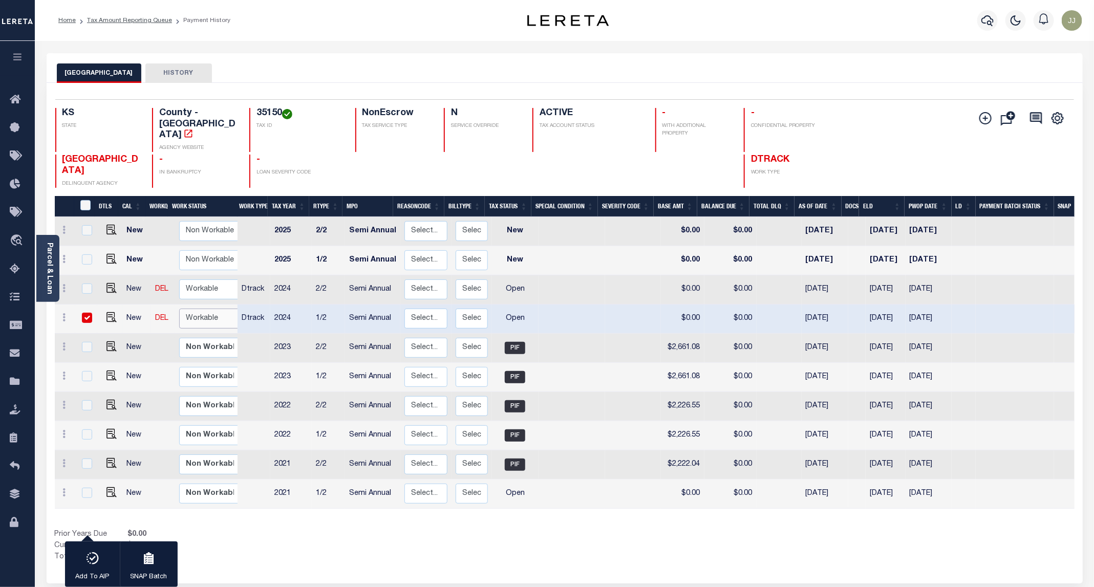
select select "true"
click at [179, 309] on select "Non Workable Workable" at bounding box center [209, 319] width 61 height 20
checkbox input "false"
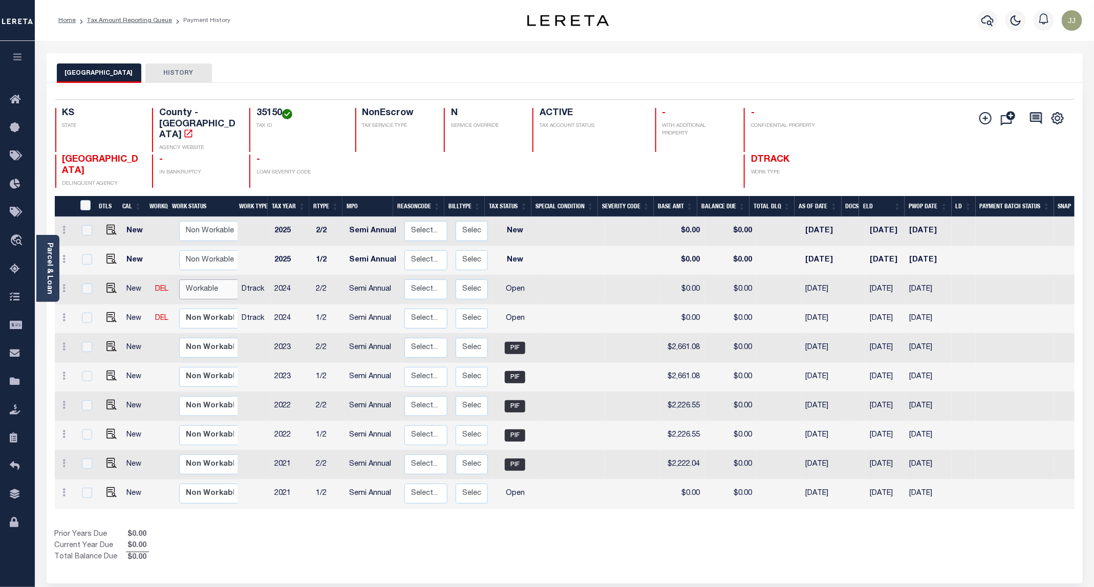
click at [200, 280] on select "Non Workable Workable" at bounding box center [209, 290] width 61 height 20
checkbox input "true"
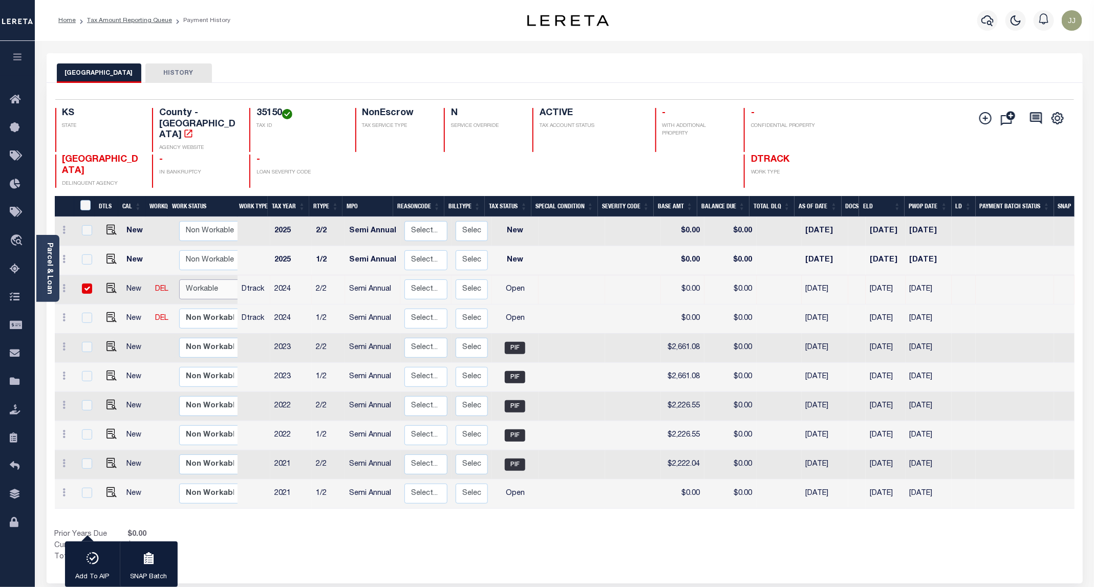
select select "true"
click at [179, 280] on select "Non Workable Workable" at bounding box center [209, 290] width 61 height 20
checkbox input "false"
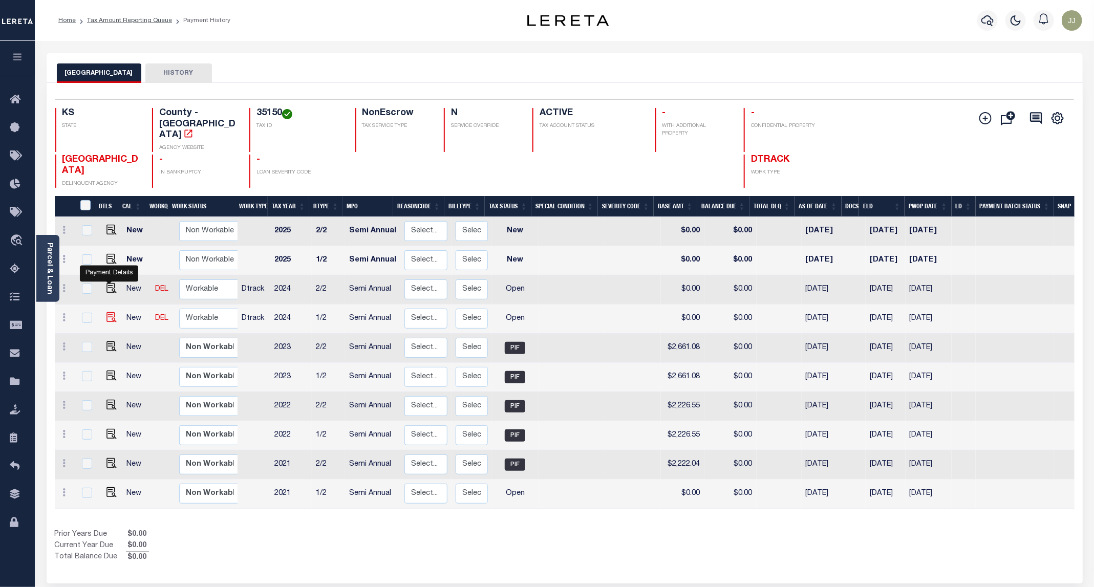
click at [107, 312] on img "" at bounding box center [112, 317] width 10 height 10
checkbox input "true"
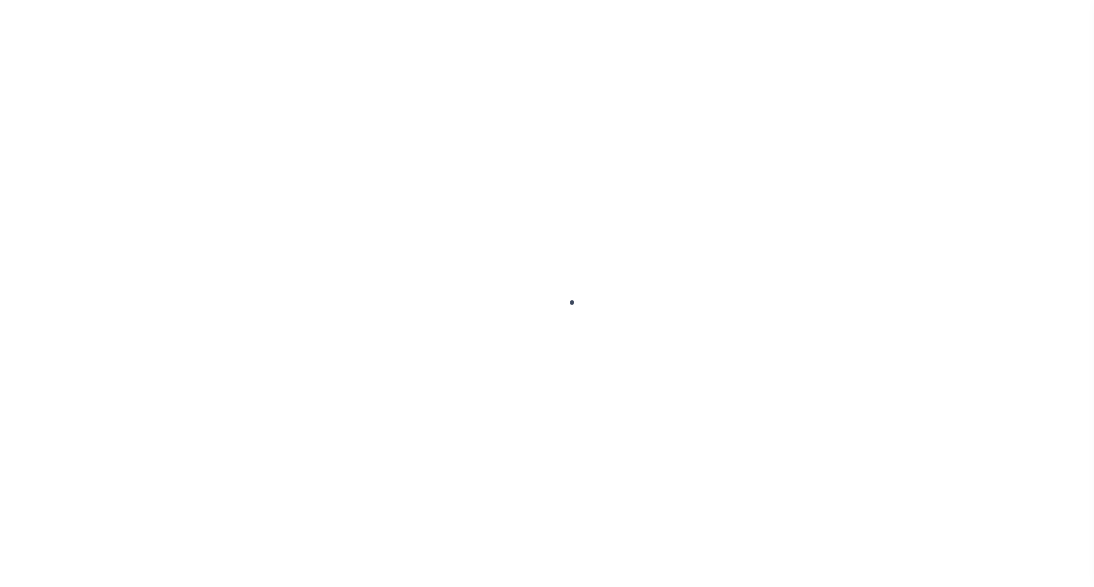
select select "OP2"
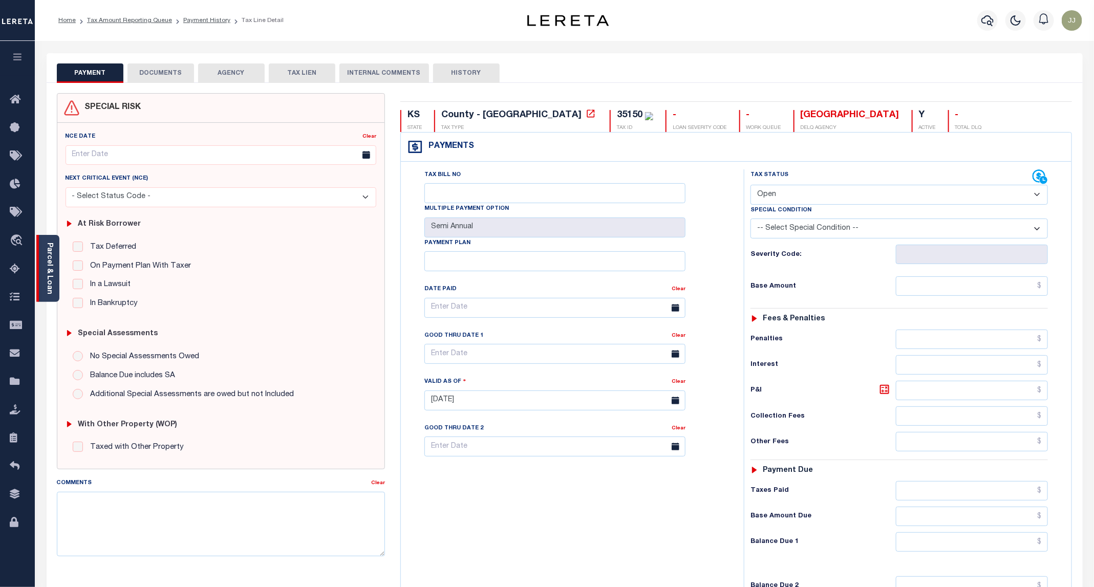
click at [50, 287] on link "Parcel & Loan" at bounding box center [49, 269] width 7 height 52
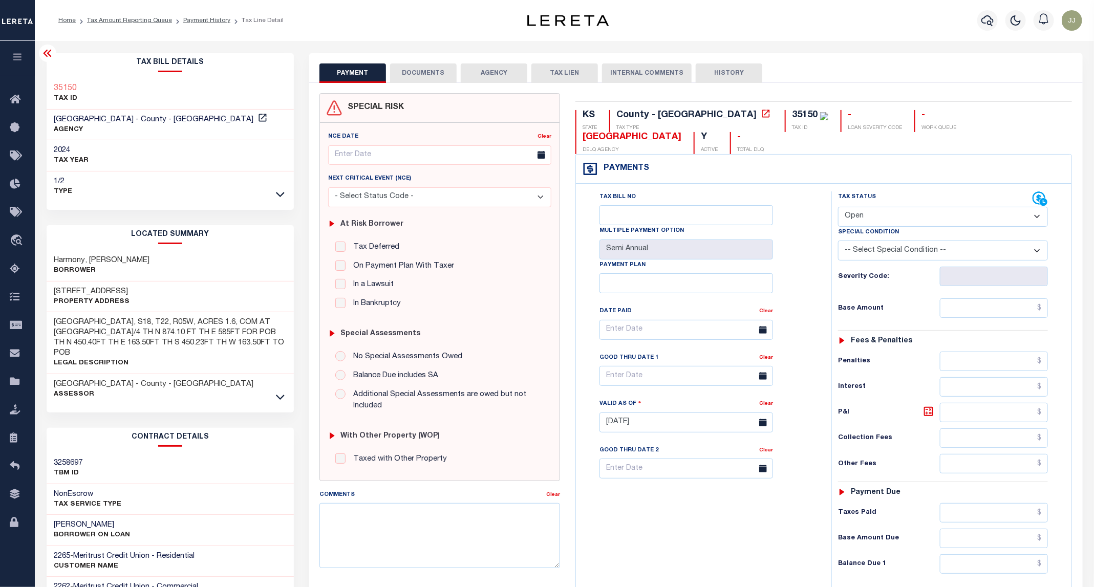
click at [88, 288] on h3 "[STREET_ADDRESS]" at bounding box center [92, 292] width 76 height 10
copy h3 "71ST"
click at [430, 75] on button "DOCUMENTS" at bounding box center [423, 72] width 67 height 19
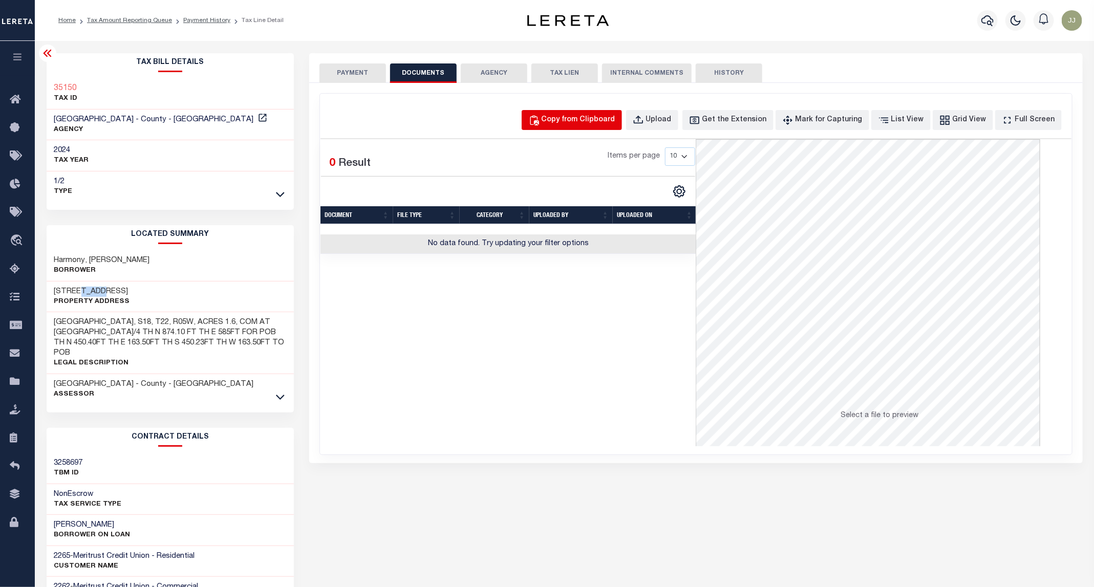
click at [615, 124] on div "Copy from Clipboard" at bounding box center [579, 120] width 74 height 11
select select "POP"
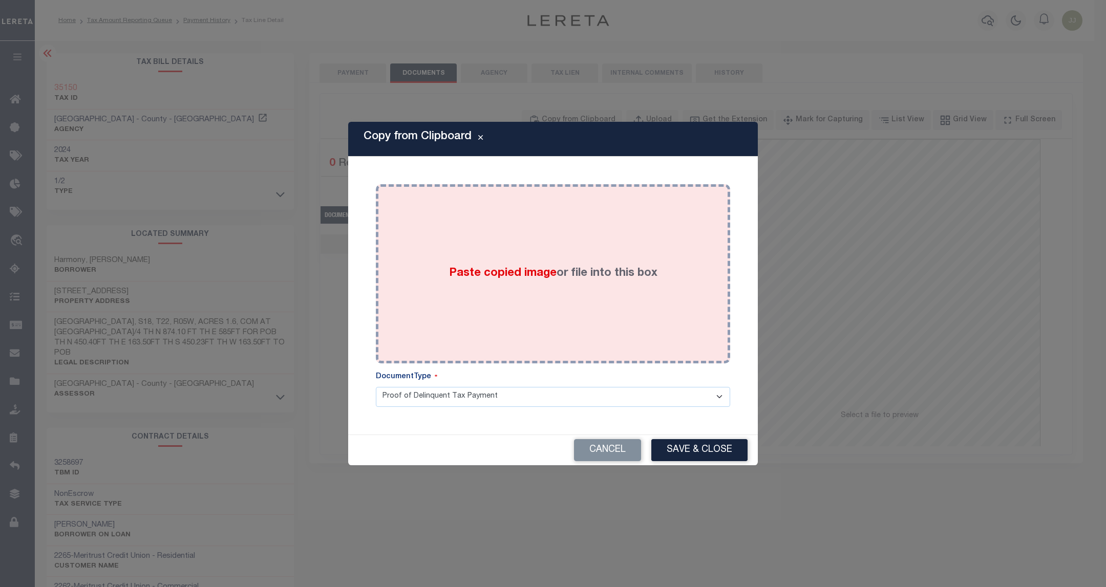
click at [598, 217] on div "Paste copied image or file into this box" at bounding box center [553, 274] width 339 height 164
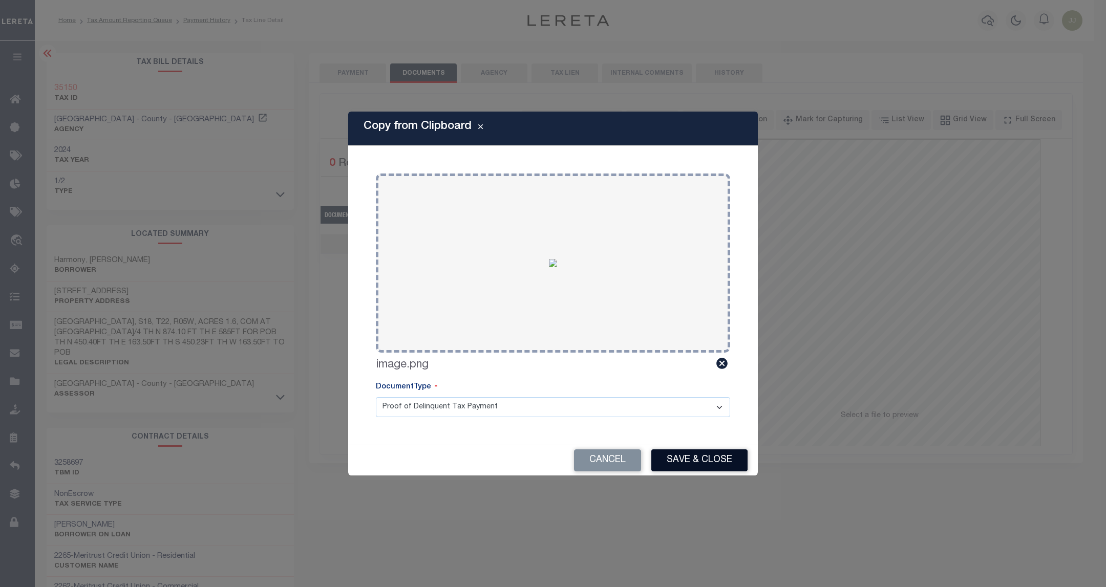
click at [687, 458] on button "Save & Close" at bounding box center [699, 461] width 96 height 22
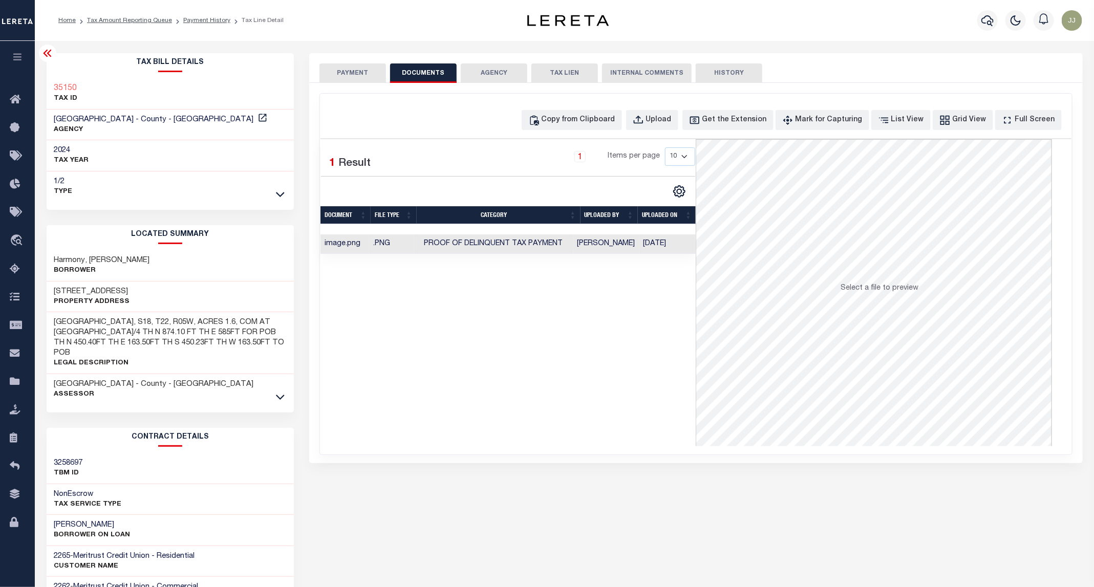
click at [349, 68] on button "PAYMENT" at bounding box center [353, 72] width 67 height 19
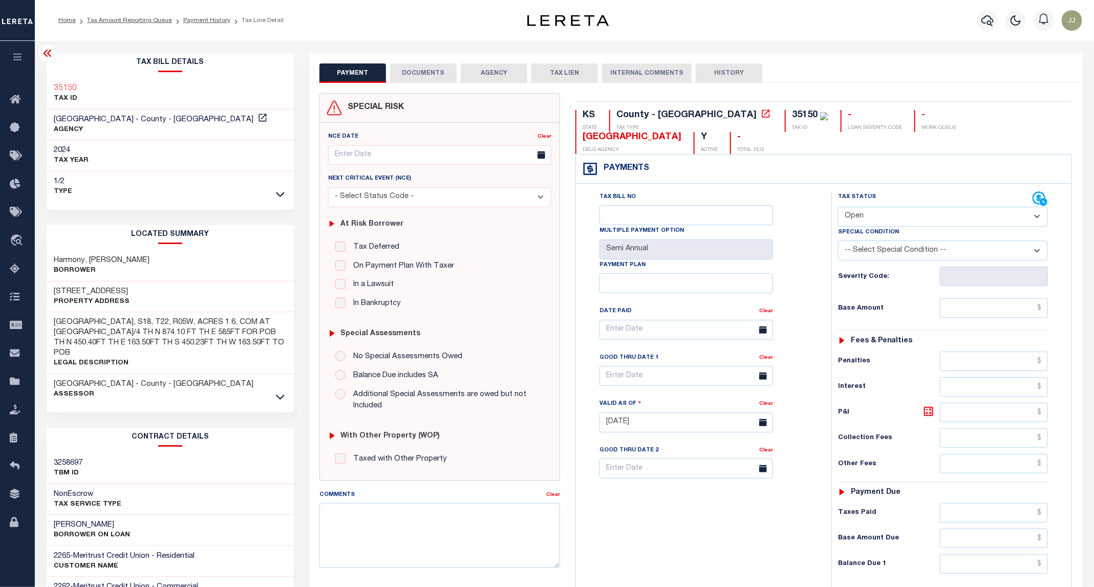
click at [879, 191] on div "Tax Status Status" at bounding box center [935, 198] width 195 height 15
click at [880, 207] on select "- Select Status Code - Open Due/Unpaid Paid Incomplete No Tax Due Internal Refu…" at bounding box center [943, 217] width 210 height 20
select select "PYD"
click at [839, 207] on select "- Select Status Code - Open Due/Unpaid Paid Incomplete No Tax Due Internal Refu…" at bounding box center [943, 217] width 210 height 20
type input "[DATE]"
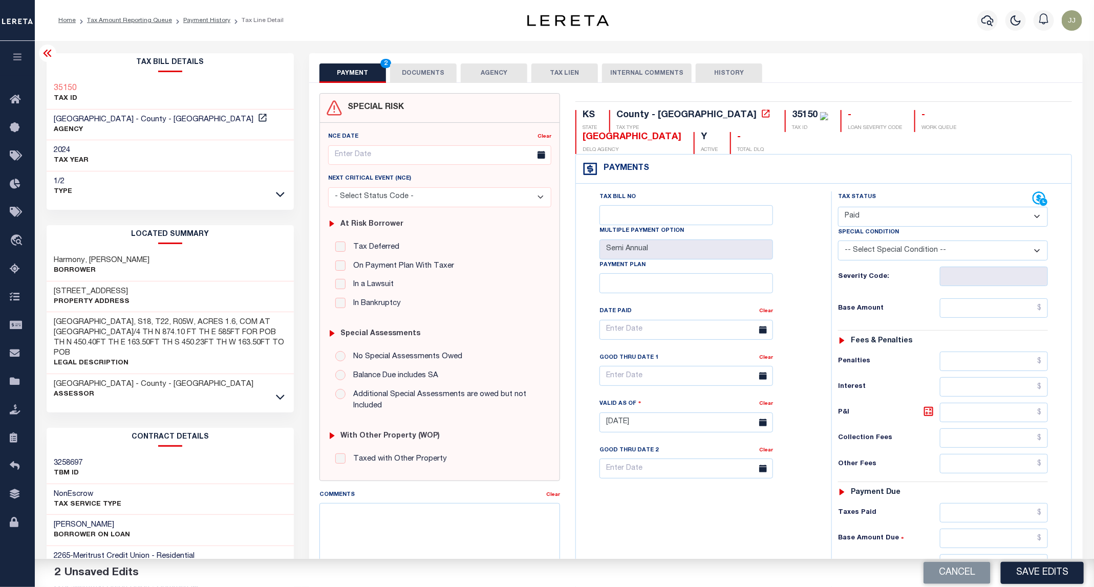
click at [994, 304] on div "Tax Status Status - Select Status Code -" at bounding box center [947, 417] width 230 height 452
click at [984, 299] on input "text" at bounding box center [994, 308] width 109 height 19
type input "$0.00"
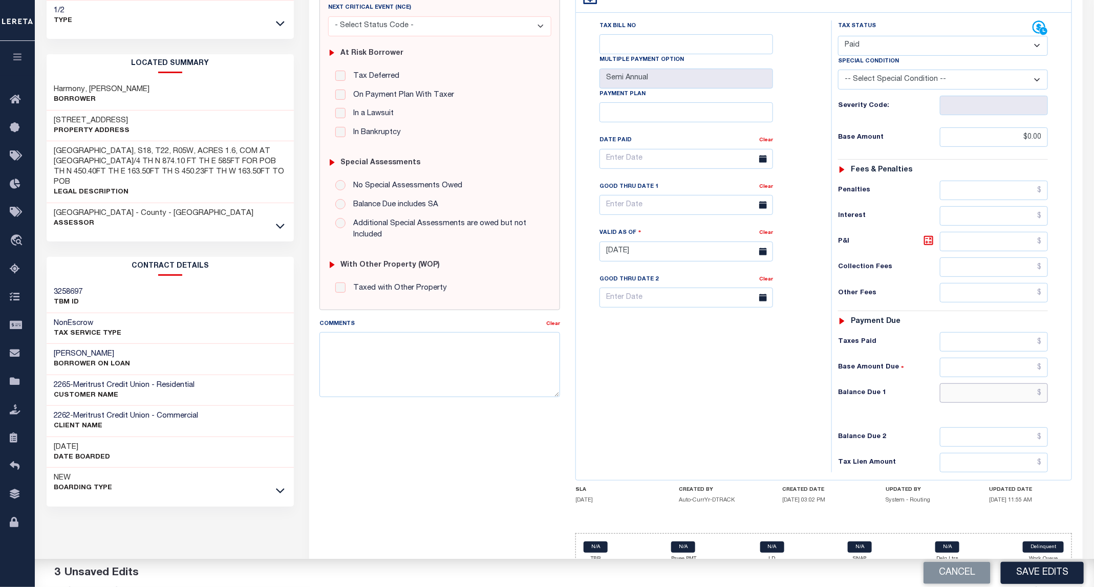
click at [998, 384] on input "text" at bounding box center [994, 393] width 109 height 19
type input "$0.00"
click at [1034, 572] on button "Save Edits" at bounding box center [1042, 573] width 83 height 22
checkbox input "false"
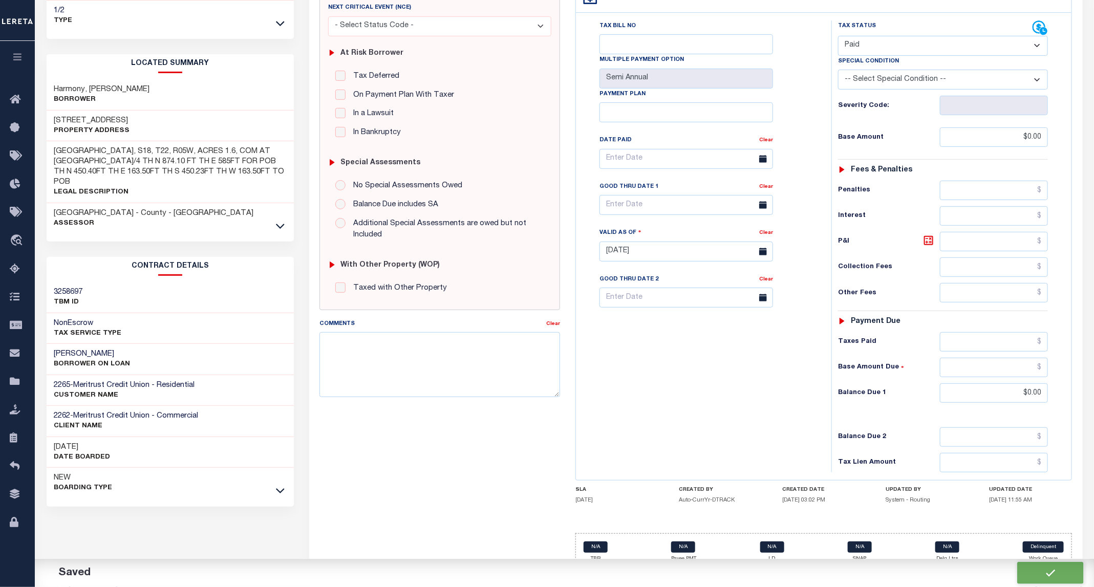
checkbox input "false"
type input "$0"
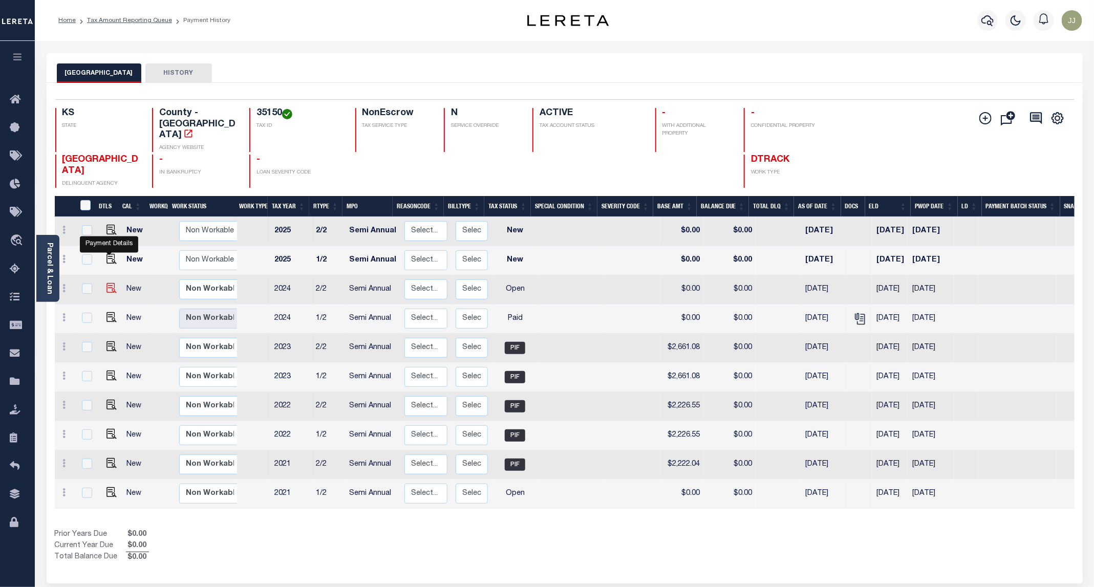
click at [107, 283] on img "" at bounding box center [112, 288] width 10 height 10
checkbox input "true"
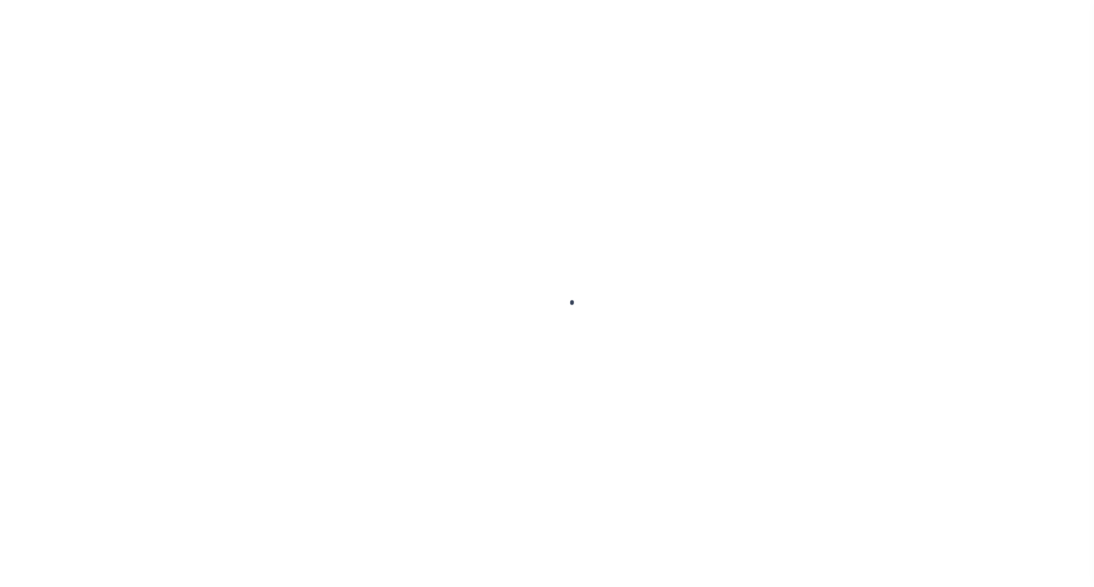
select select "OP2"
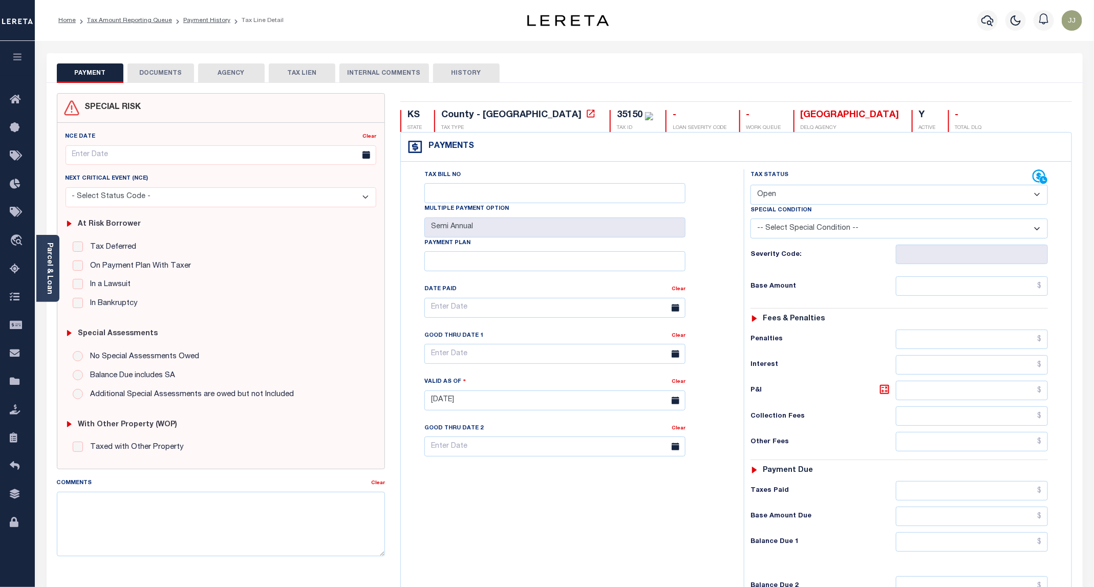
click at [143, 80] on button "DOCUMENTS" at bounding box center [160, 72] width 67 height 19
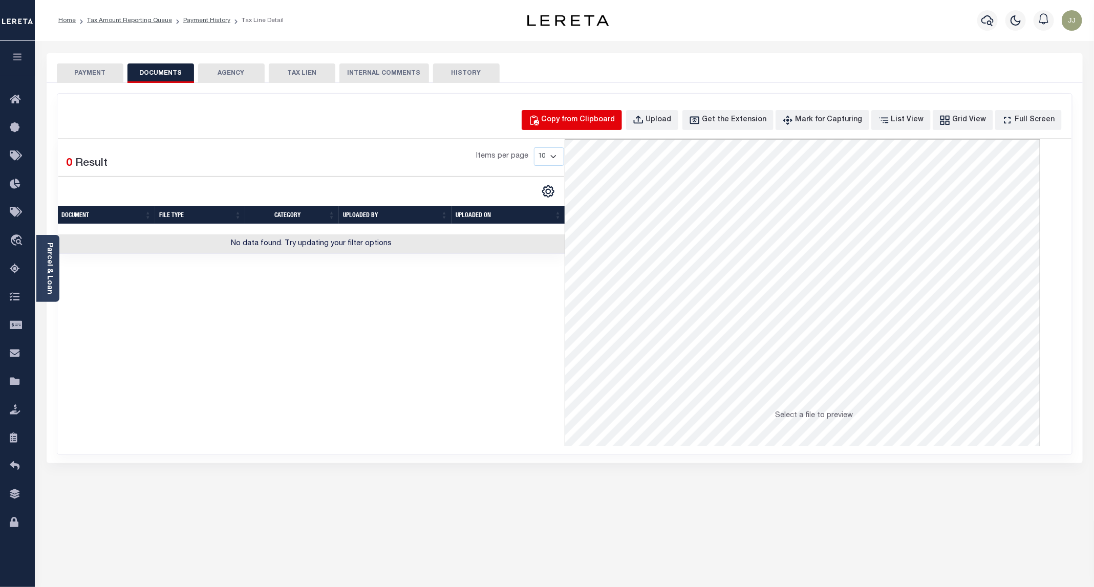
click at [615, 117] on div "Copy from Clipboard" at bounding box center [579, 120] width 74 height 11
select select "POP"
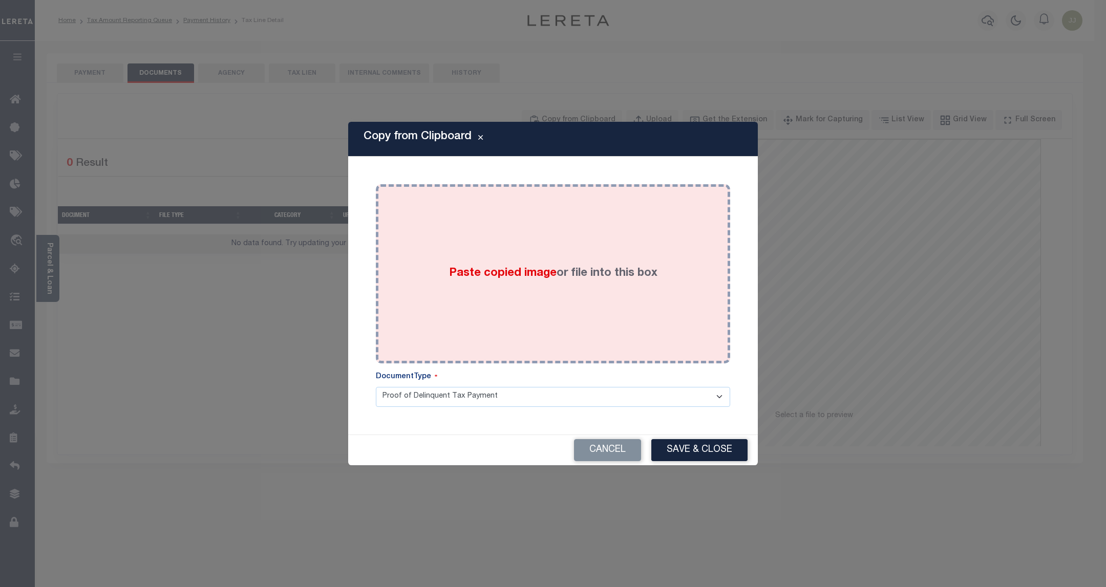
click at [542, 269] on span "Paste copied image" at bounding box center [503, 273] width 108 height 11
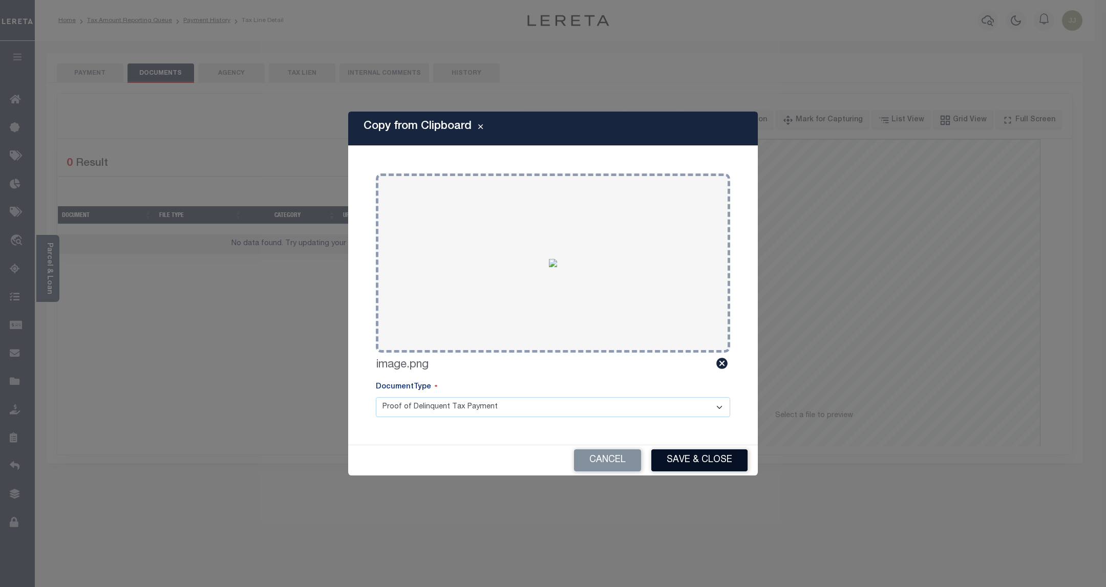
click at [697, 451] on button "Save & Close" at bounding box center [699, 461] width 96 height 22
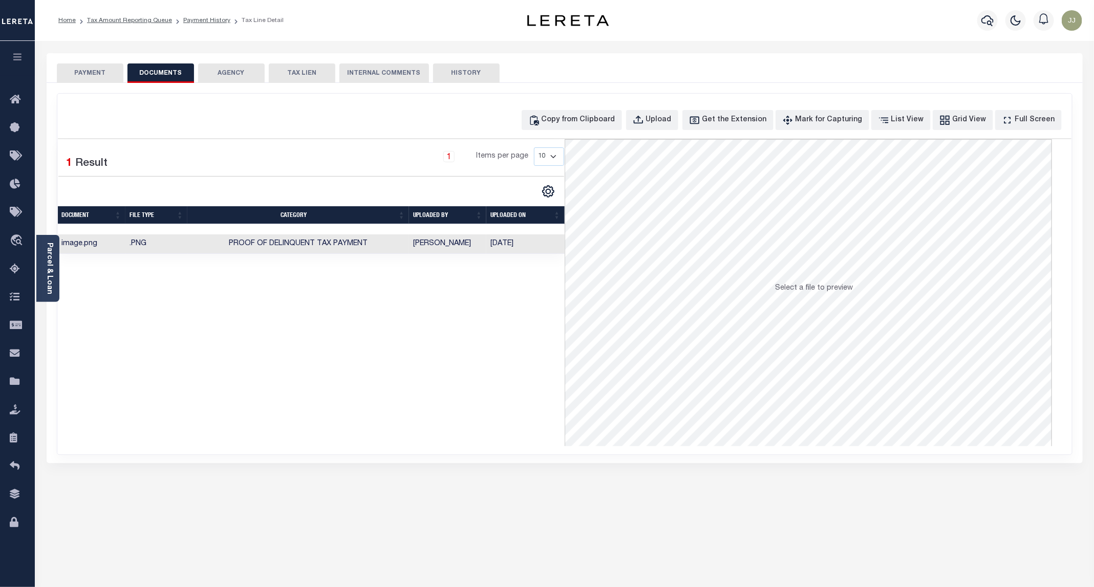
click at [114, 83] on div "SPECIAL RISK NCE Date Clear" at bounding box center [565, 273] width 1036 height 380
click at [83, 76] on button "PAYMENT" at bounding box center [90, 72] width 67 height 19
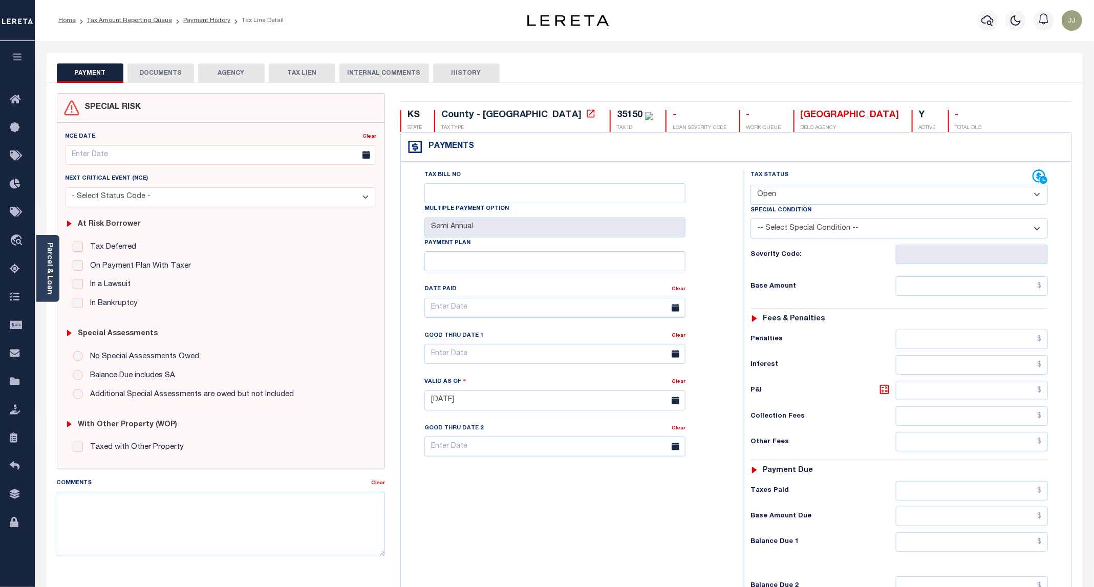
click at [797, 200] on select "- Select Status Code - Open Due/Unpaid Paid Incomplete No Tax Due Internal Refu…" at bounding box center [899, 195] width 297 height 20
select select "PYD"
click at [751, 186] on select "- Select Status Code - Open Due/Unpaid Paid Incomplete No Tax Due Internal Refu…" at bounding box center [899, 195] width 297 height 20
type input "[DATE]"
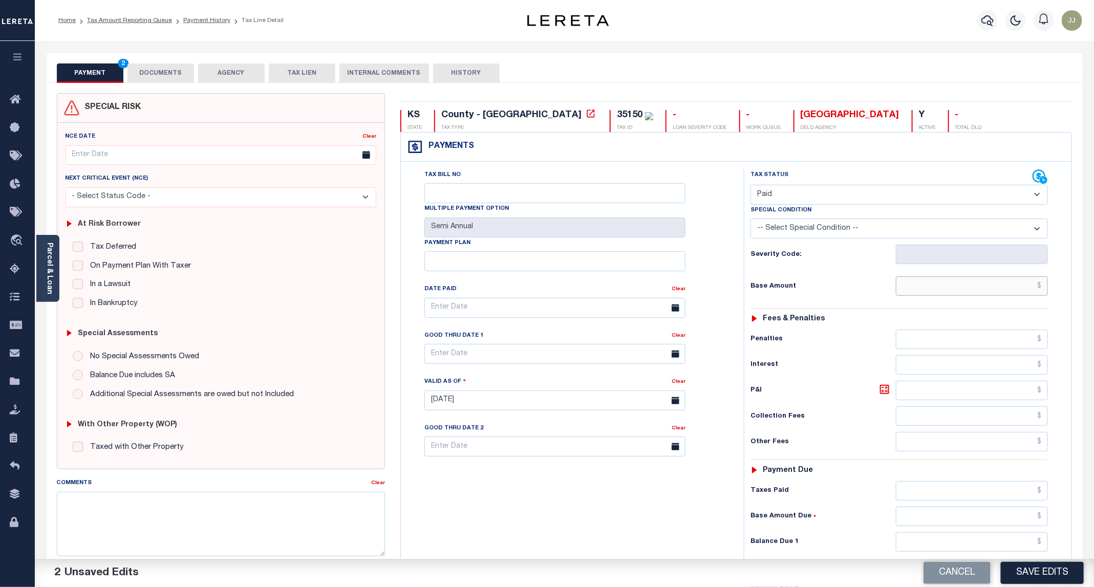
click at [944, 293] on input "text" at bounding box center [972, 285] width 152 height 19
type input "$0.00"
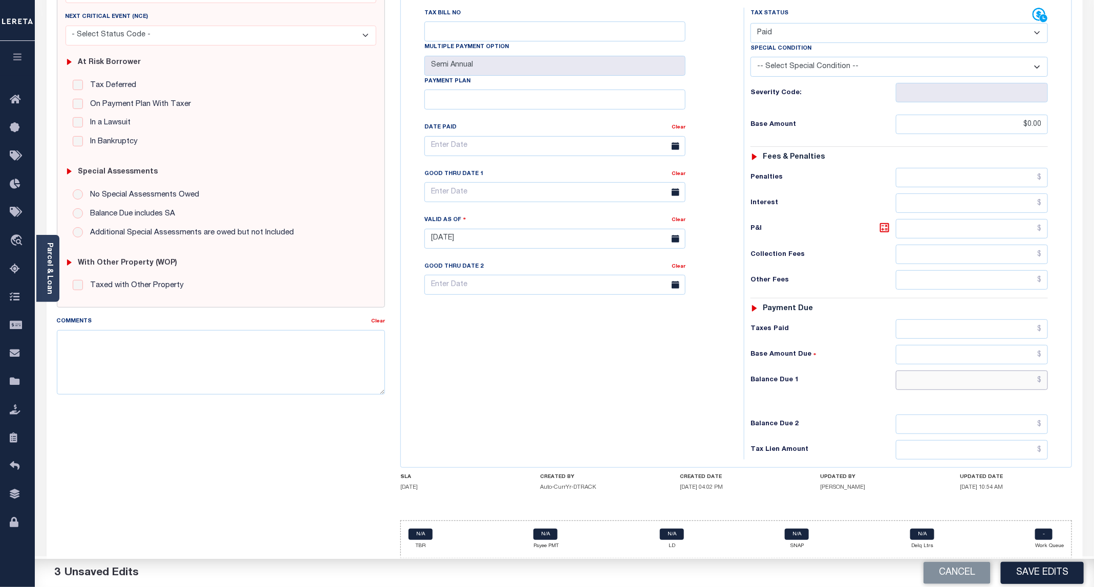
click at [928, 382] on input "text" at bounding box center [972, 380] width 152 height 19
type input "$0.00"
click at [1046, 572] on button "Save Edits" at bounding box center [1042, 573] width 83 height 22
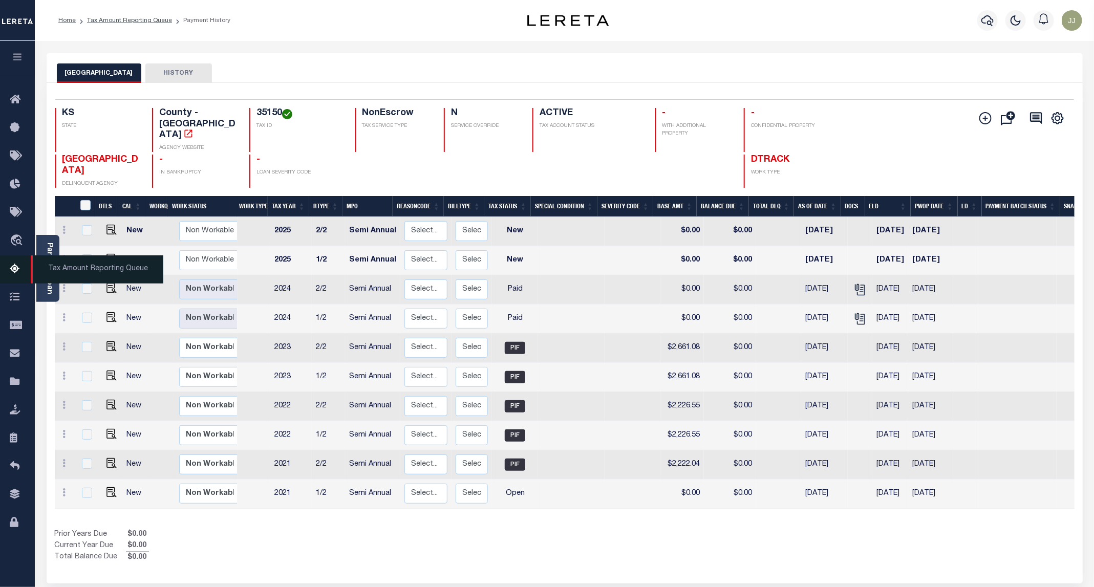
click at [23, 272] on icon at bounding box center [18, 269] width 16 height 13
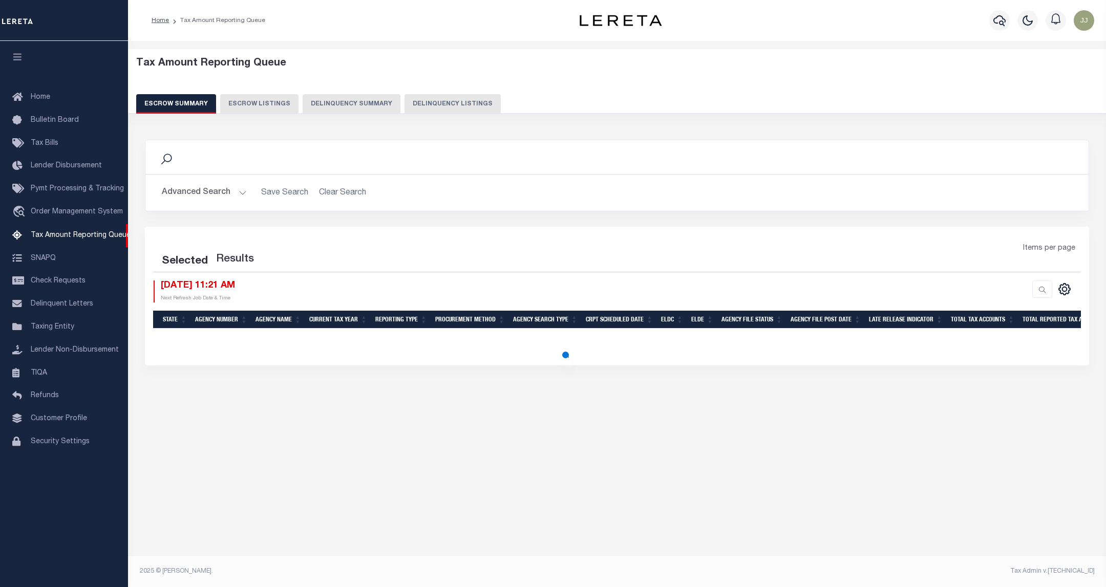
click at [404, 100] on button "Delinquency Listings" at bounding box center [452, 103] width 96 height 19
select select "100"
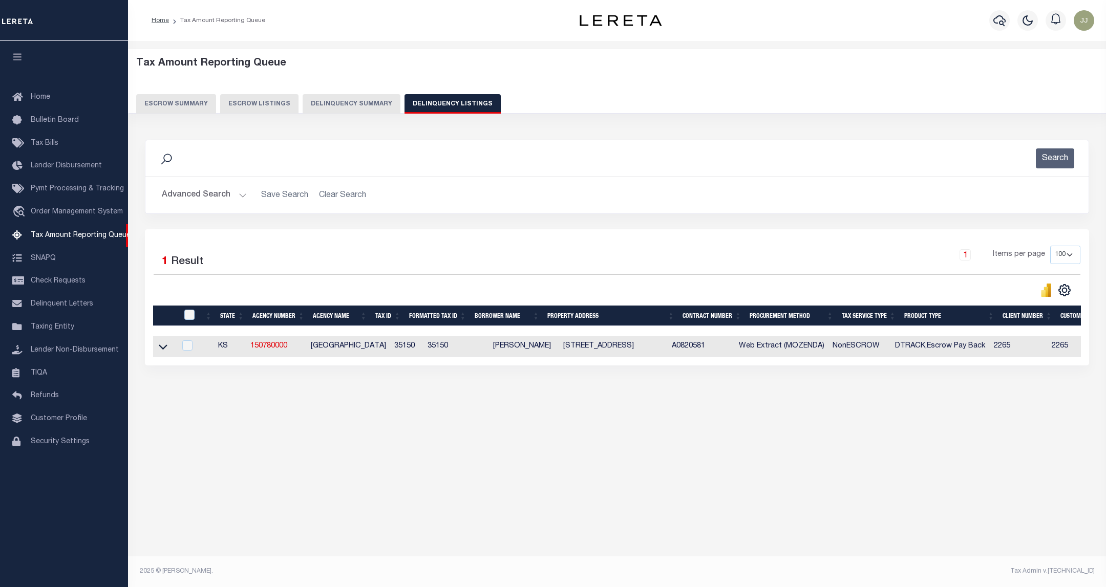
click at [215, 197] on button "Advanced Search" at bounding box center [204, 195] width 85 height 20
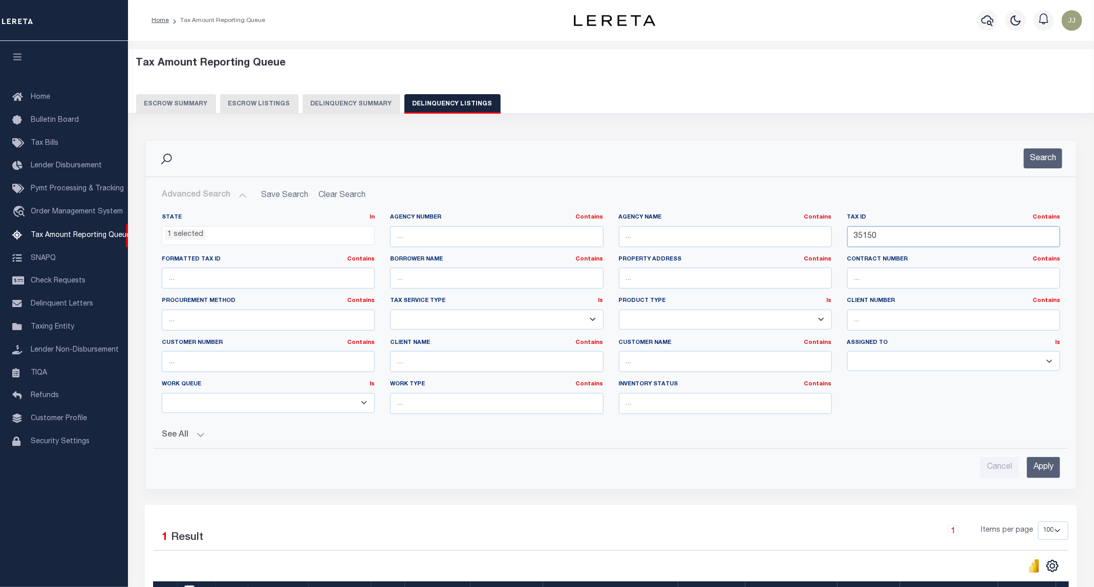
drag, startPoint x: 912, startPoint y: 242, endPoint x: 827, endPoint y: 240, distance: 85.5
click at [827, 240] on div "State In In AK AL AR AZ CA CO CT DC DE FL GA GU HI IA ID IL IN KS [GEOGRAPHIC_D…" at bounding box center [611, 318] width 914 height 209
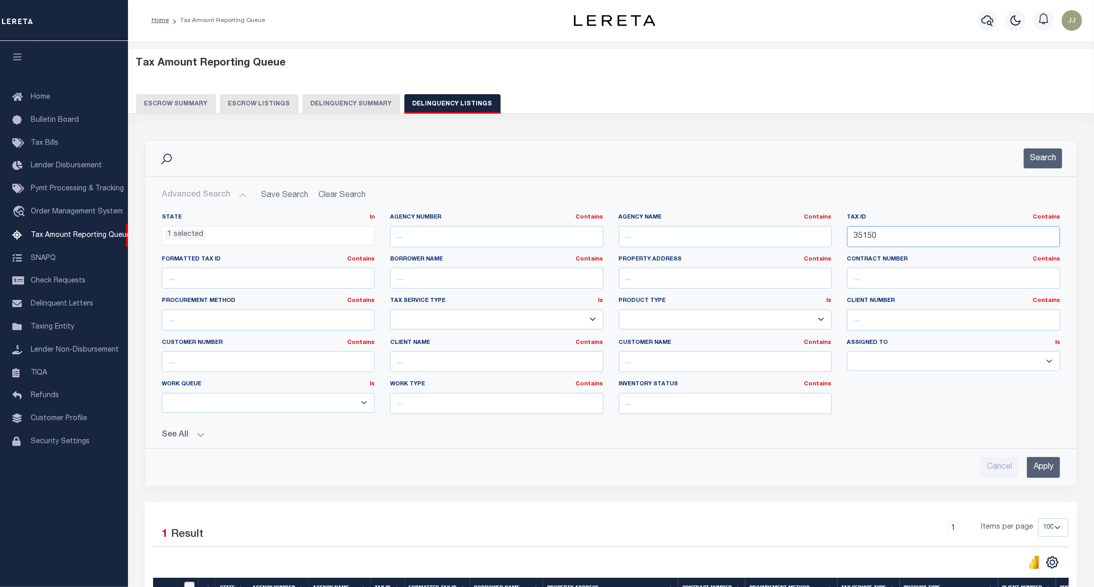
paste input "646"
type input "36460"
click at [1041, 160] on button "Search" at bounding box center [1043, 158] width 38 height 20
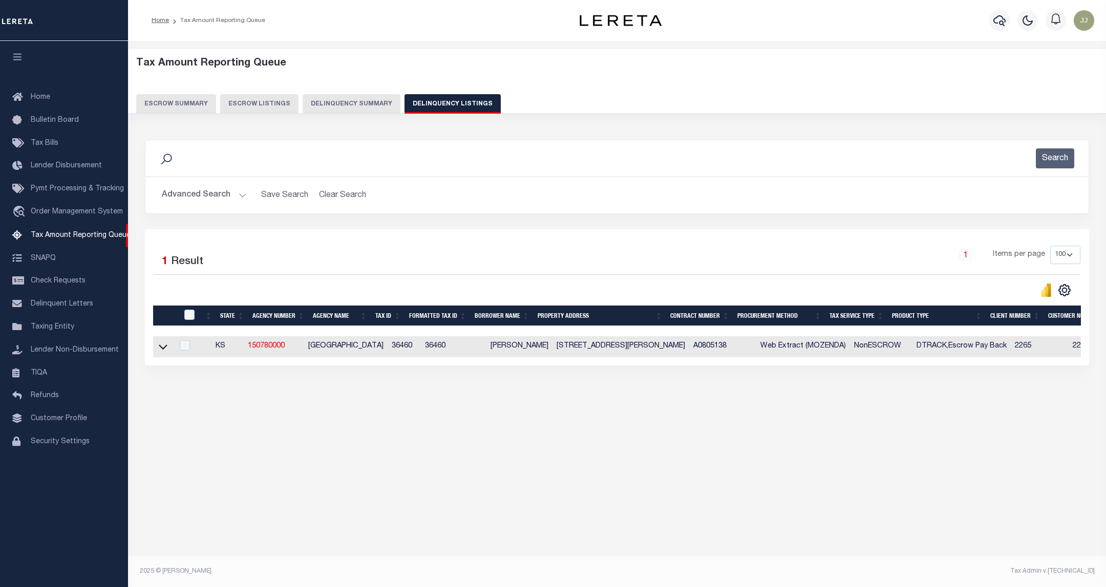
click at [164, 351] on icon at bounding box center [163, 347] width 9 height 11
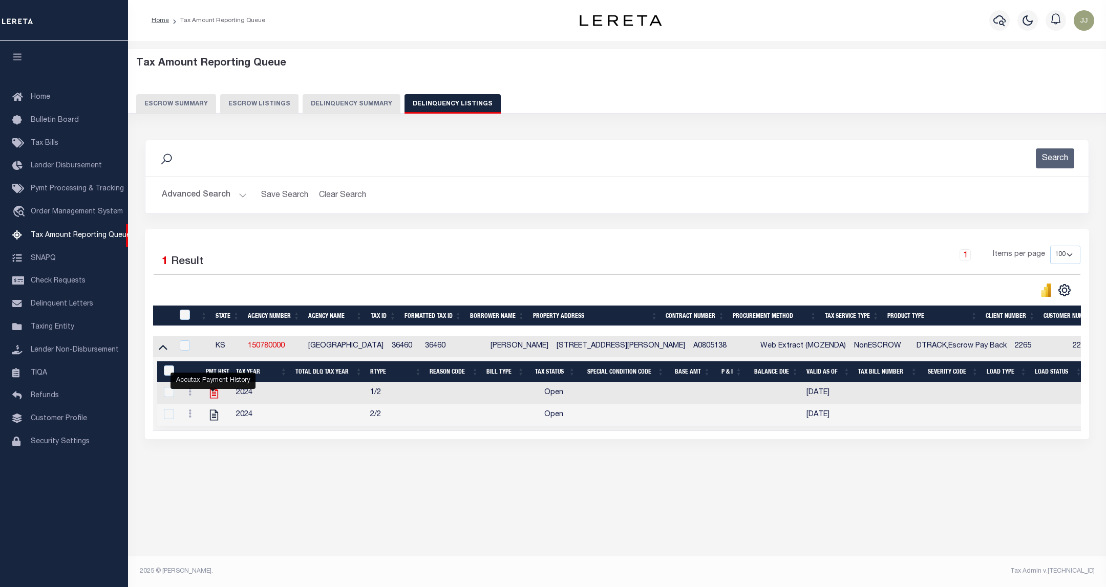
click at [215, 395] on icon "" at bounding box center [213, 393] width 8 height 11
checkbox input "true"
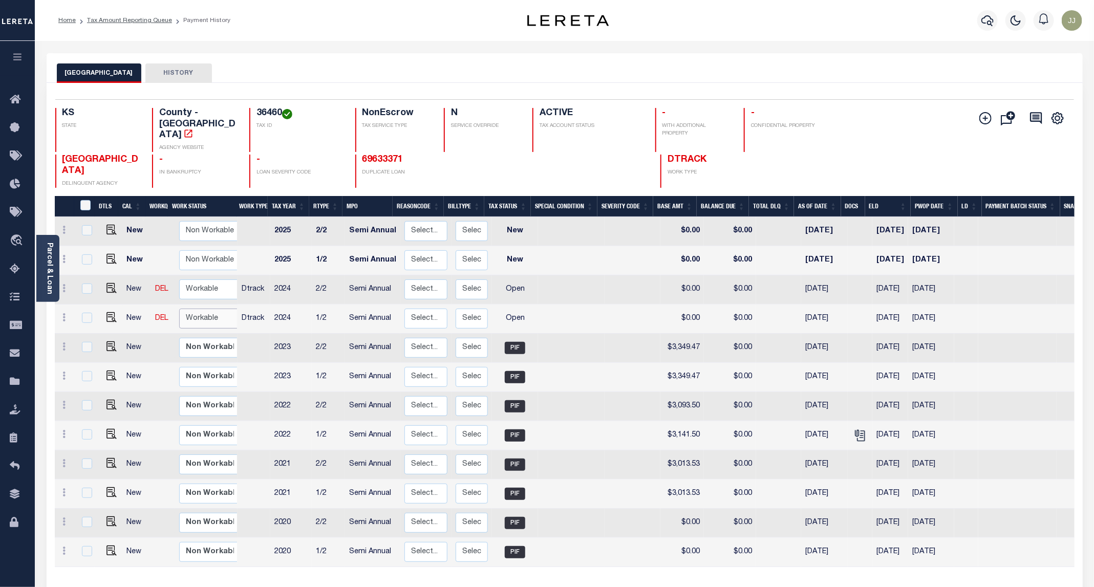
click at [197, 309] on select "Non Workable Workable" at bounding box center [209, 319] width 61 height 20
checkbox input "true"
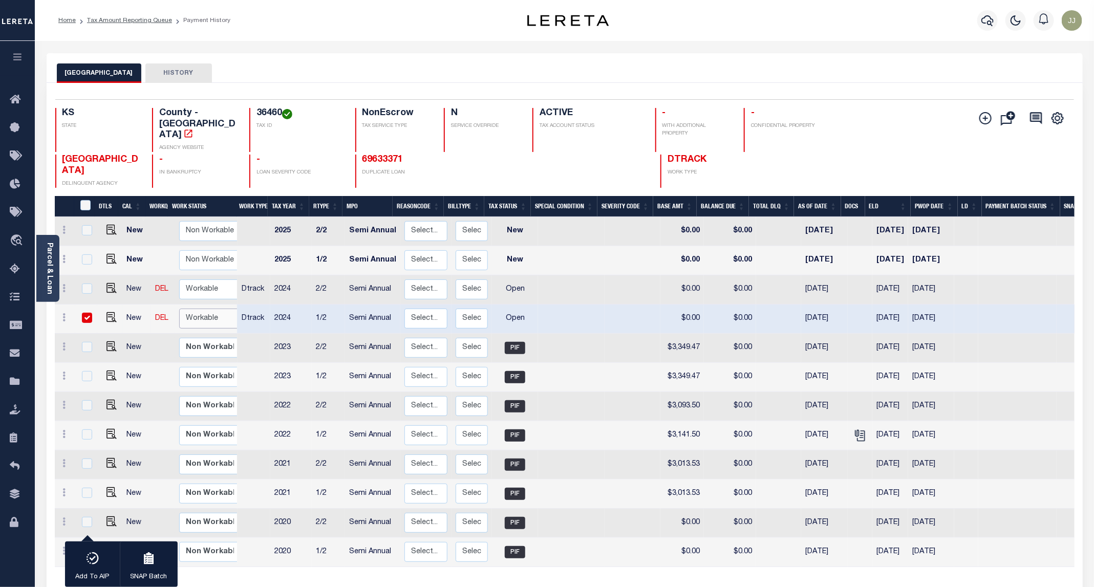
select select "true"
click at [179, 309] on select "Non Workable Workable" at bounding box center [209, 319] width 61 height 20
checkbox input "false"
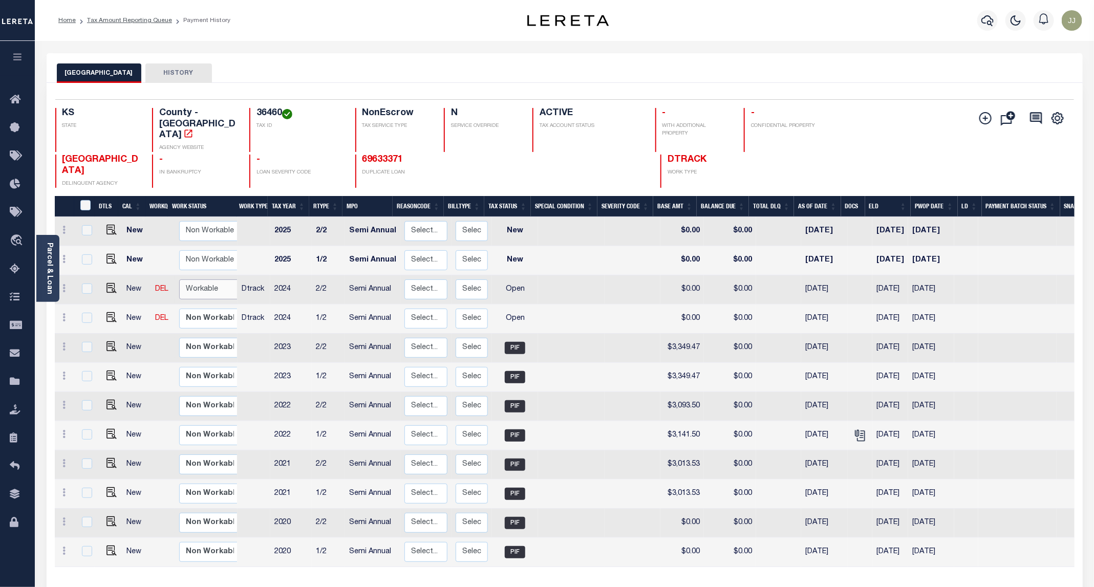
click at [201, 280] on select "Non Workable Workable" at bounding box center [209, 290] width 61 height 20
checkbox input "true"
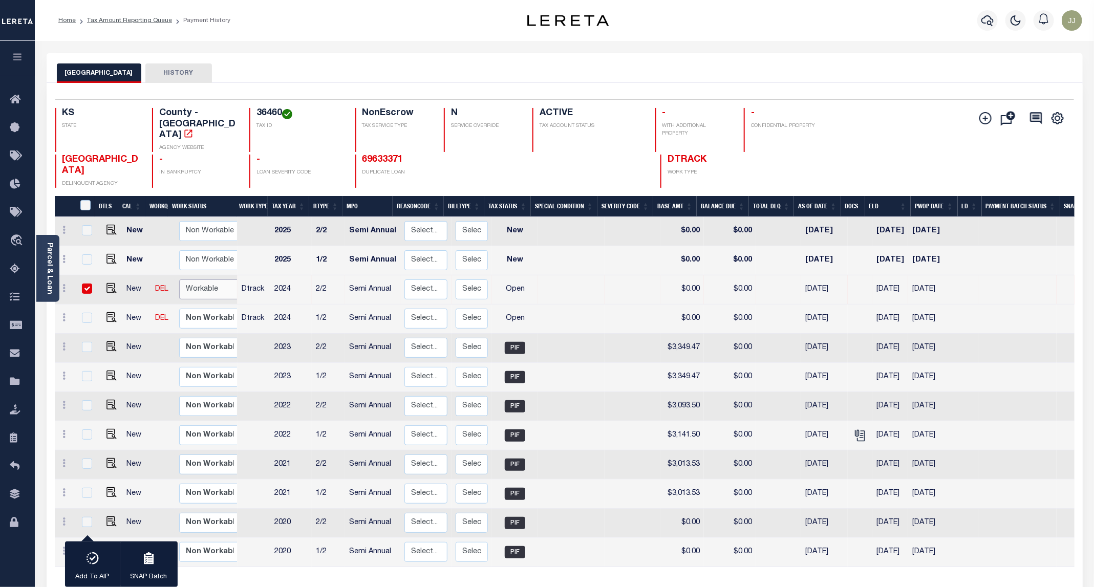
select select "true"
click at [179, 280] on select "Non Workable Workable" at bounding box center [209, 290] width 61 height 20
checkbox input "false"
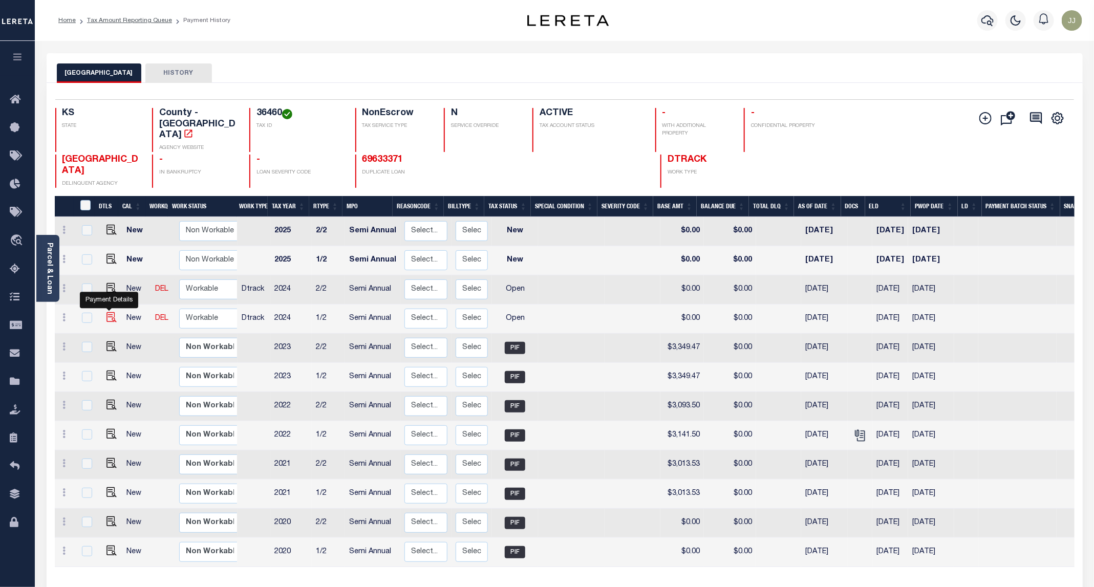
click at [111, 312] on img "" at bounding box center [112, 317] width 10 height 10
checkbox input "true"
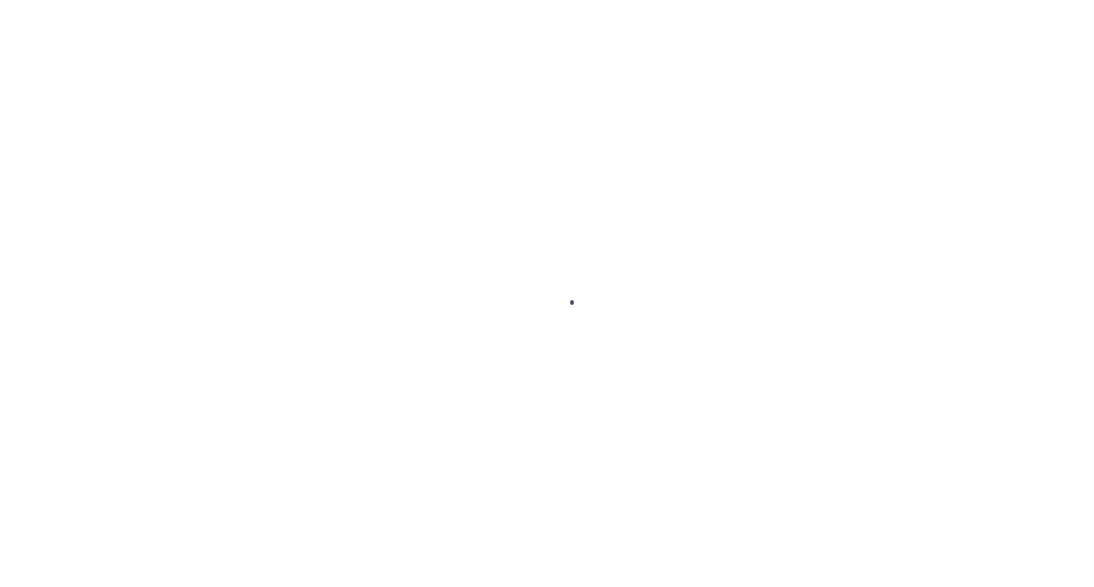
select select "OP2"
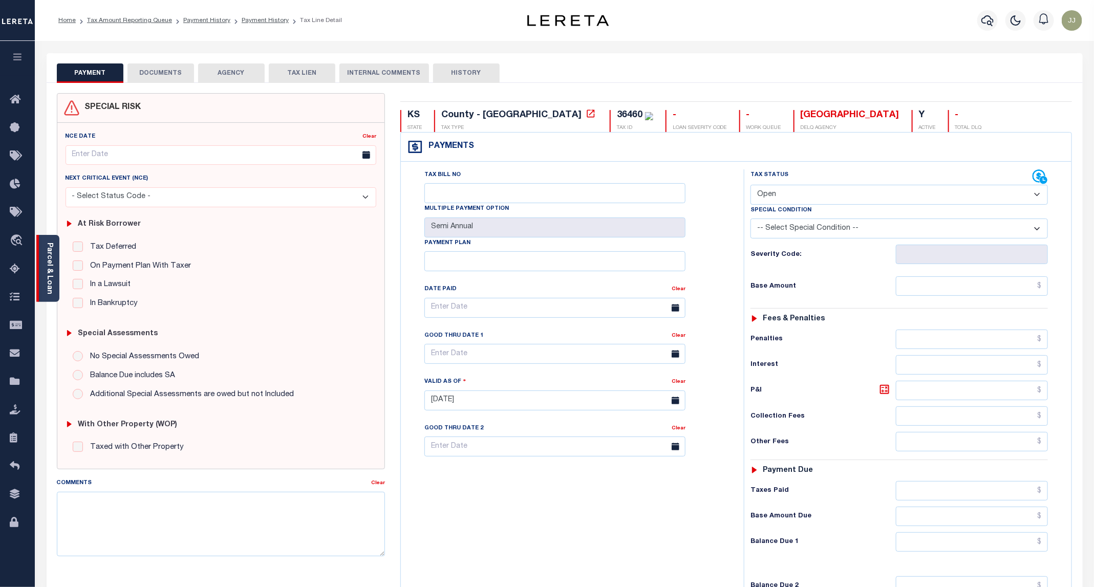
click at [54, 283] on div "Parcel & Loan" at bounding box center [47, 268] width 23 height 67
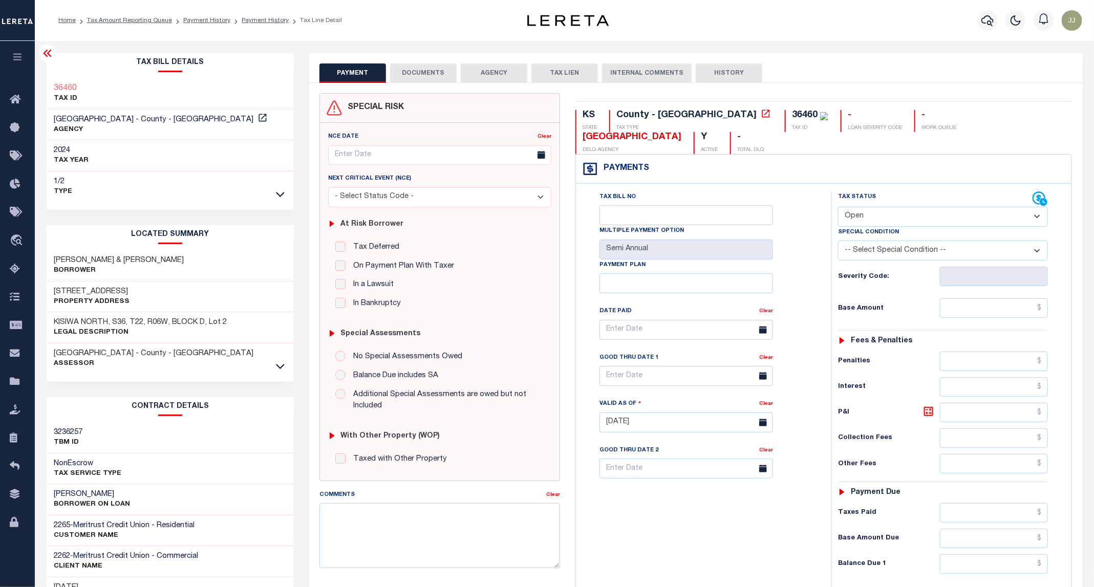
click at [77, 296] on h3 "[STREET_ADDRESS]" at bounding box center [92, 292] width 76 height 10
copy h3 "Dakota"
click at [441, 74] on button "DOCUMENTS" at bounding box center [423, 72] width 67 height 19
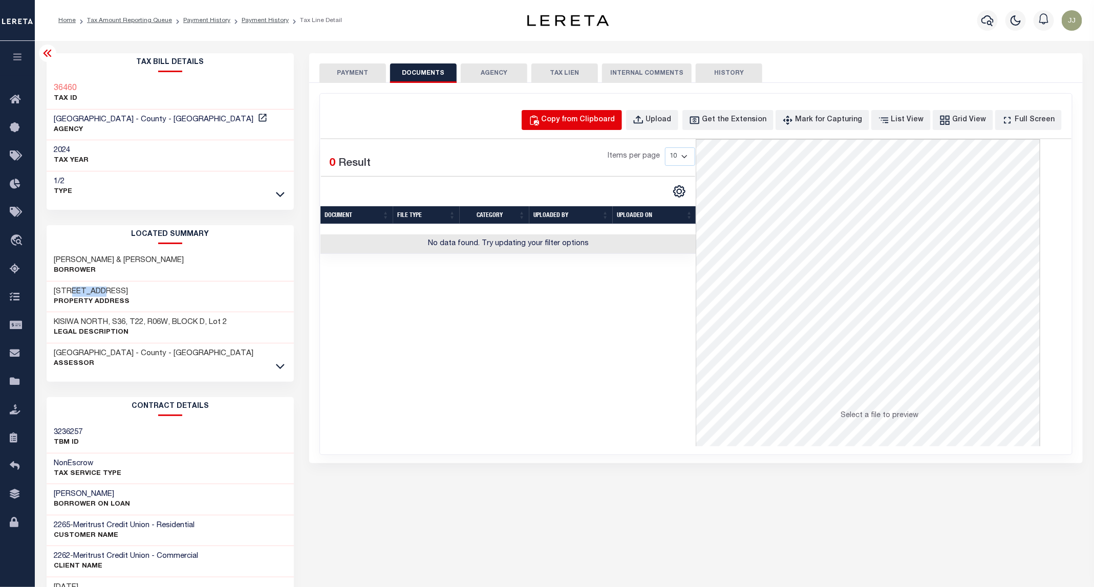
click at [591, 126] on button "Copy from Clipboard" at bounding box center [572, 120] width 100 height 20
select select "POP"
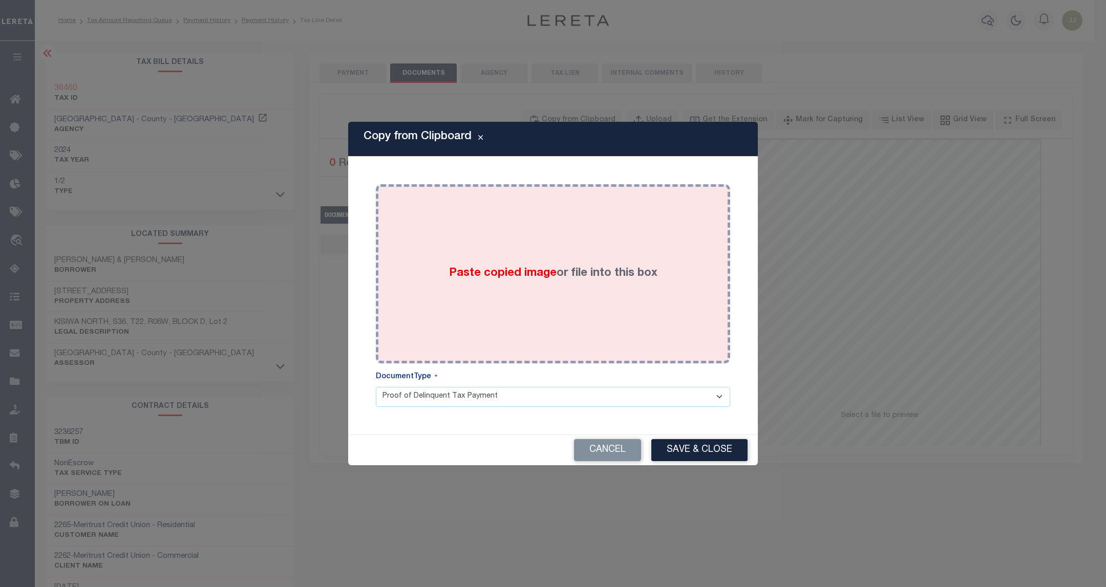
click at [573, 263] on div "Paste copied image or file into this box" at bounding box center [553, 274] width 339 height 164
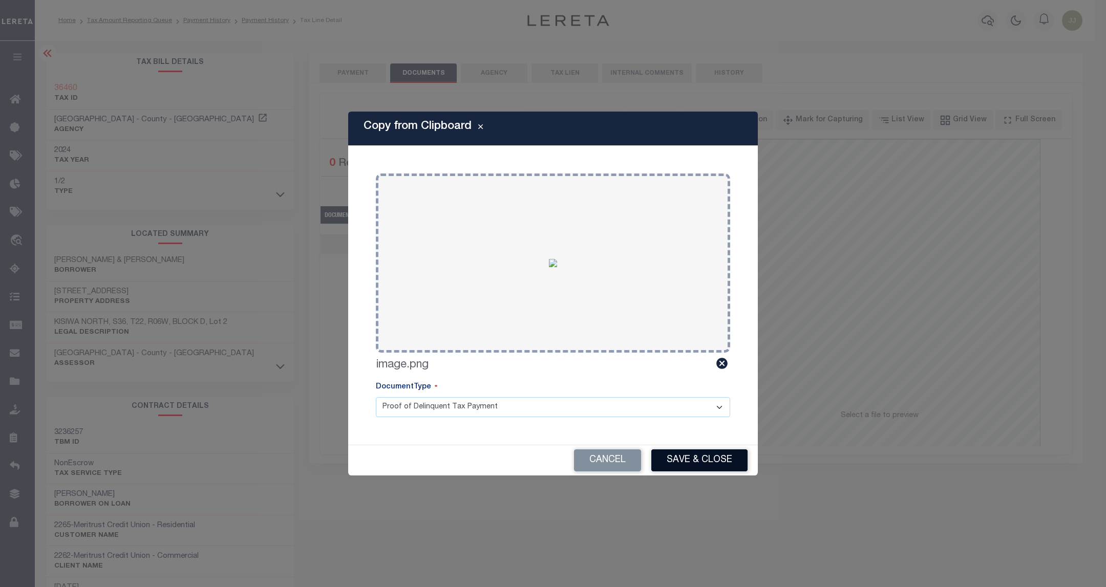
click at [702, 463] on button "Save & Close" at bounding box center [699, 461] width 96 height 22
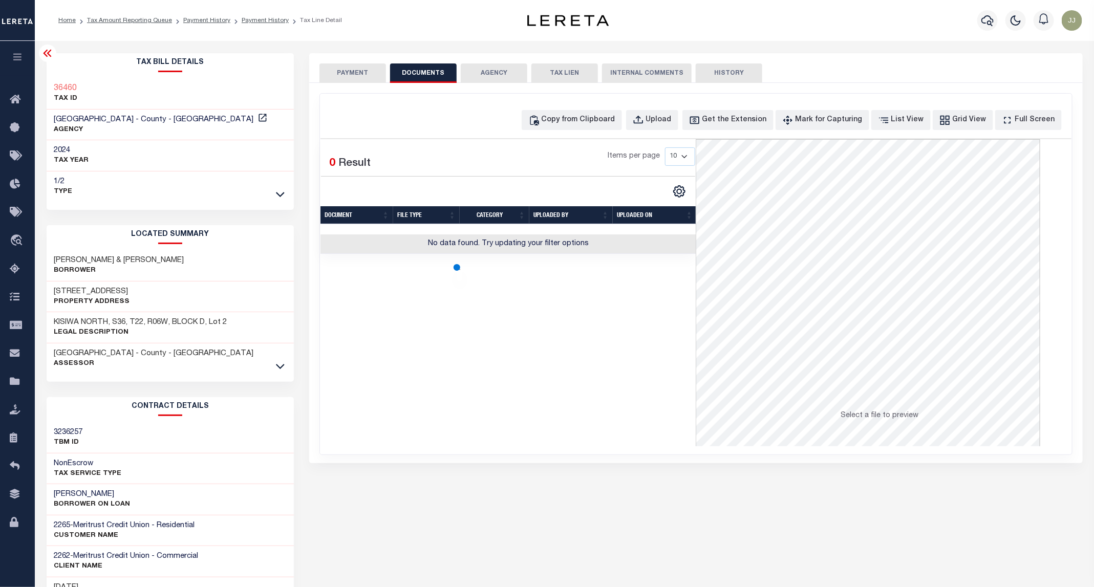
click at [359, 71] on button "PAYMENT" at bounding box center [353, 72] width 67 height 19
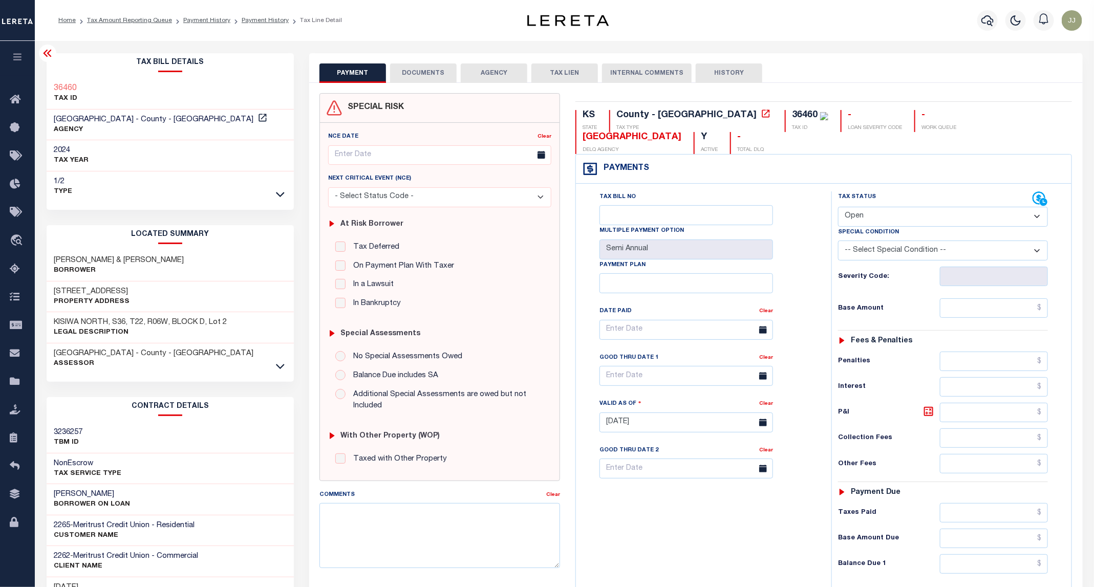
click at [869, 207] on select "- Select Status Code - Open Due/Unpaid Paid Incomplete No Tax Due Internal Refu…" at bounding box center [943, 217] width 210 height 20
select select "PYD"
click at [839, 207] on select "- Select Status Code - Open Due/Unpaid Paid Incomplete No Tax Due Internal Refu…" at bounding box center [943, 217] width 210 height 20
type input "[DATE]"
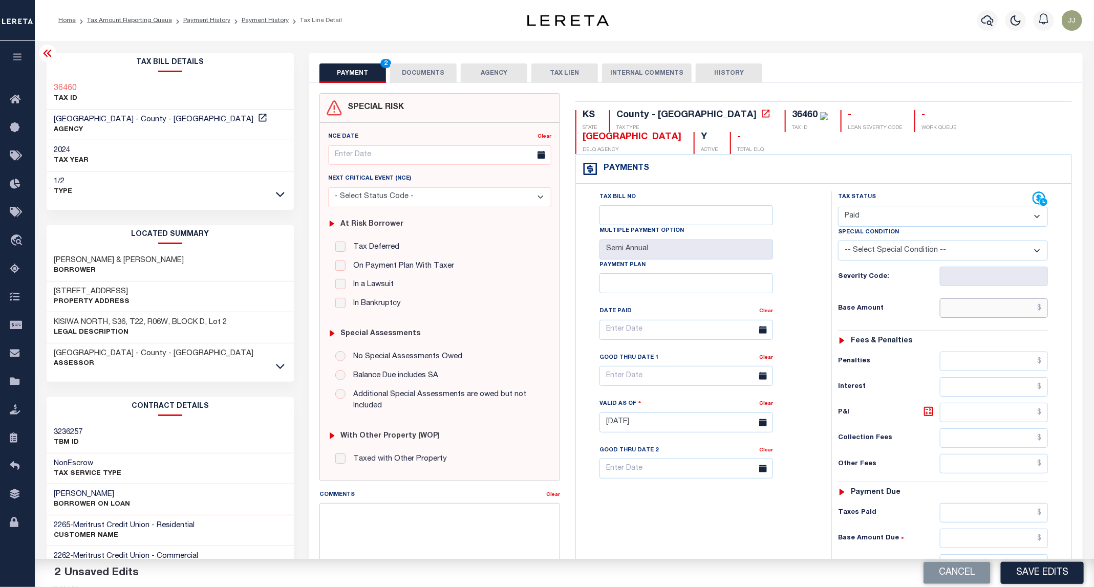
click at [966, 299] on input "text" at bounding box center [994, 308] width 109 height 19
type input "$0.00"
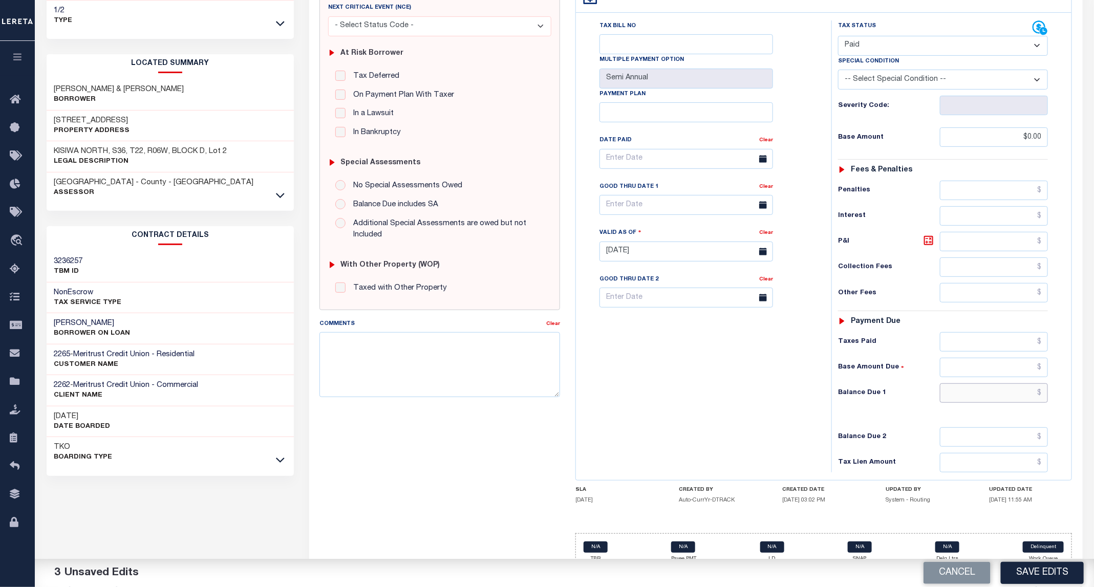
click at [981, 384] on input "text" at bounding box center [994, 393] width 109 height 19
type input "$0.00"
click at [1038, 575] on button "Save Edits" at bounding box center [1042, 573] width 83 height 22
checkbox input "false"
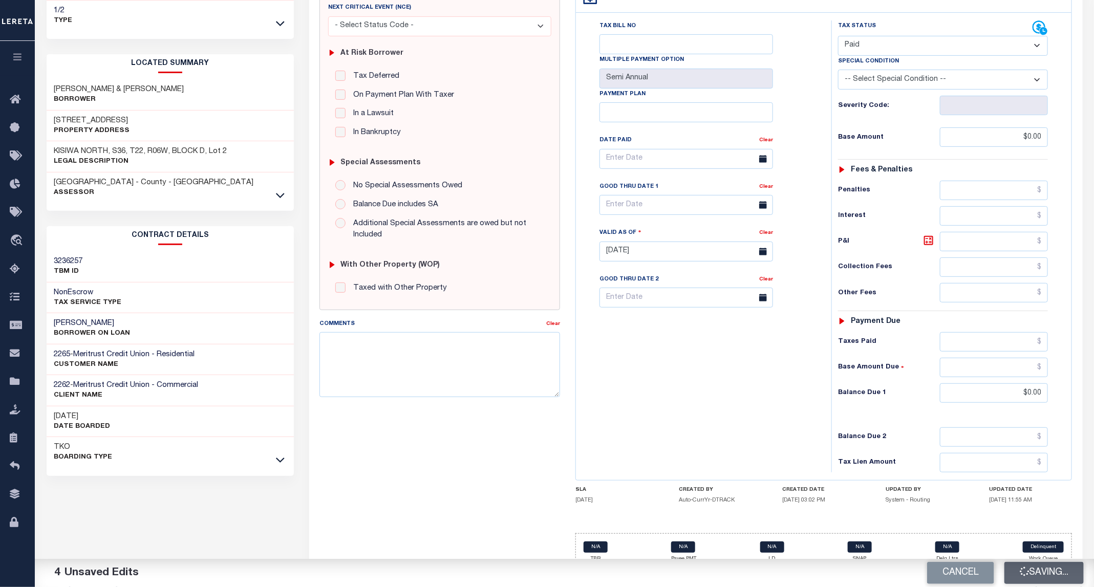
checkbox input "false"
type input "$0"
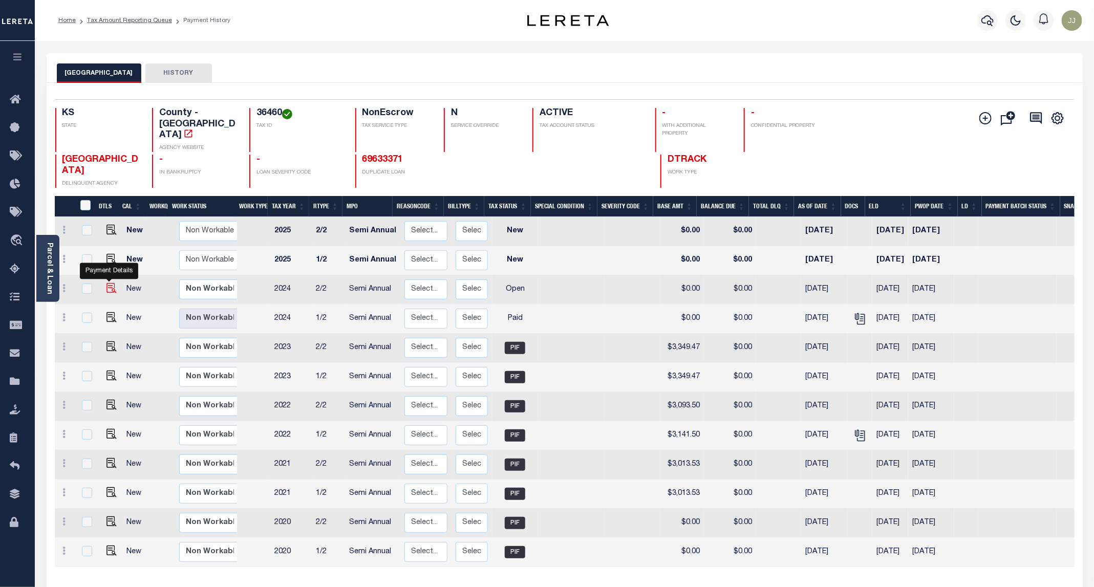
click img ""
checkbox input "true"
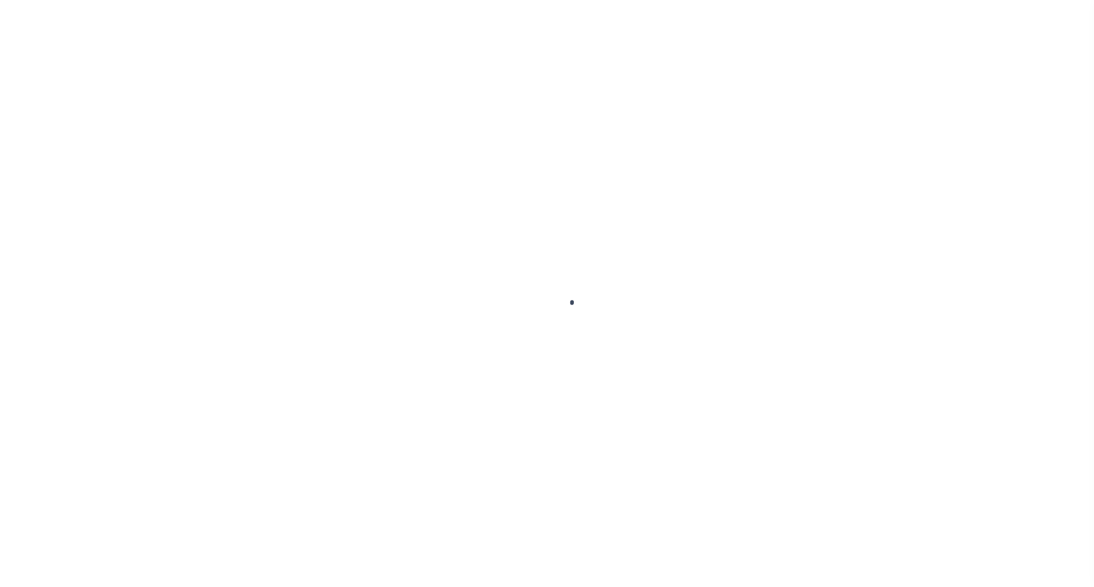
select select "OP2"
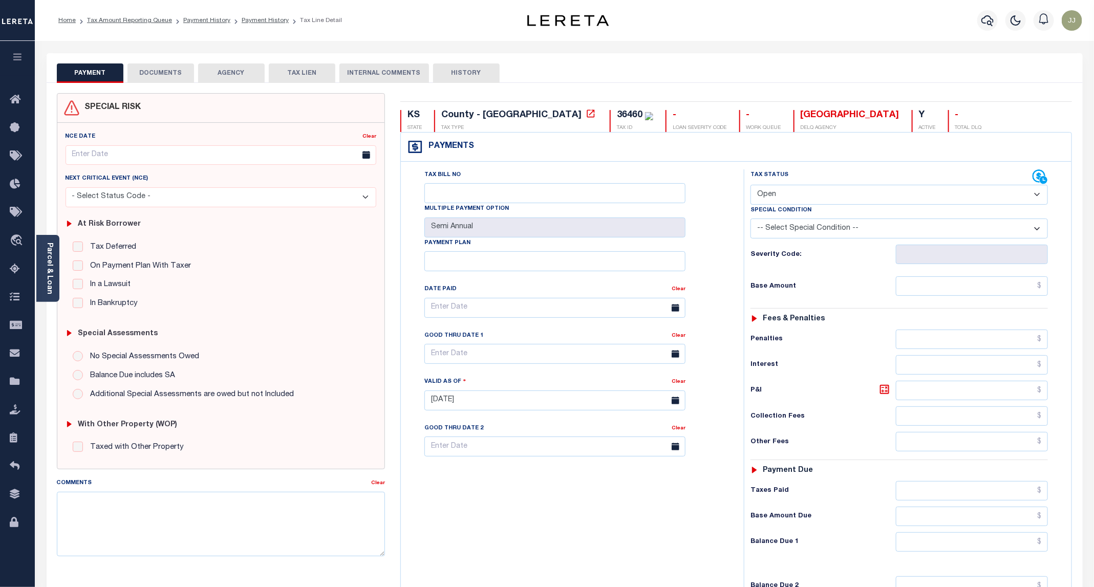
click at [149, 85] on div "SPECIAL RISK NCE Date Clear" at bounding box center [565, 410] width 1036 height 654
click at [159, 69] on button "DOCUMENTS" at bounding box center [160, 72] width 67 height 19
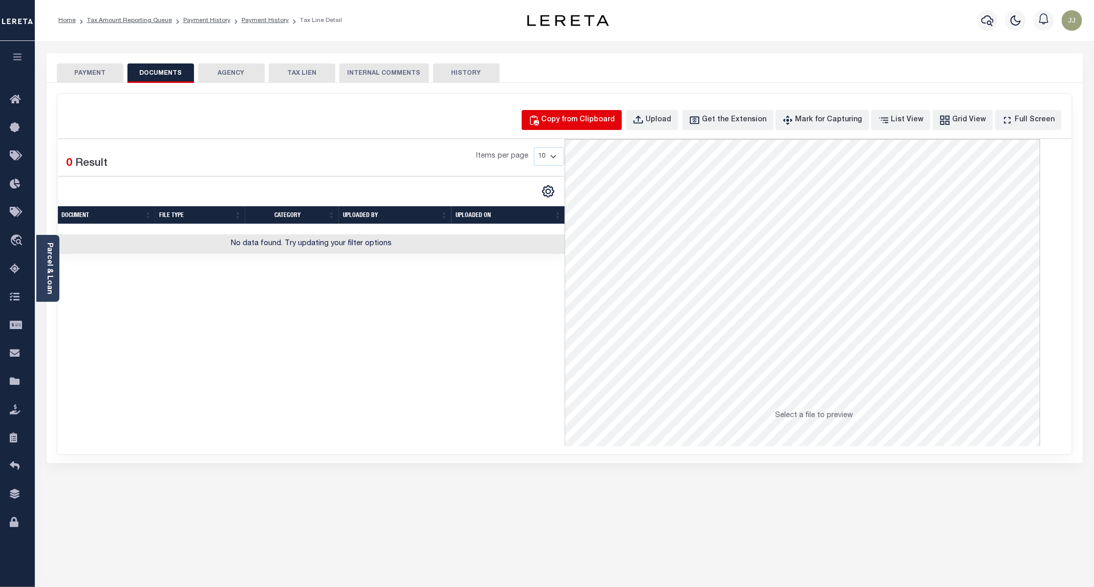
click at [588, 126] on button "Copy from Clipboard" at bounding box center [572, 120] width 100 height 20
select select "POP"
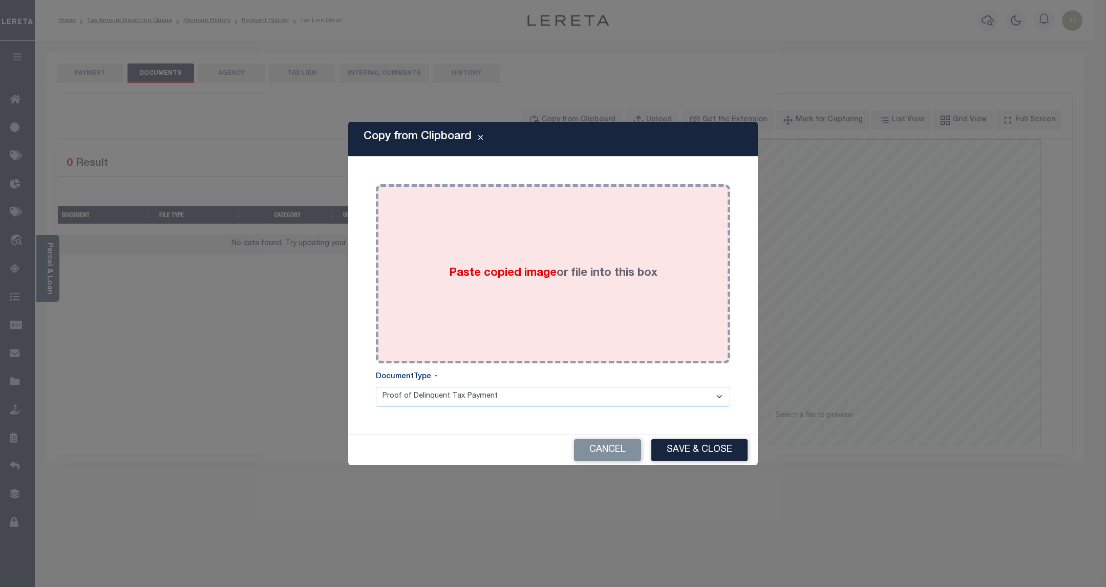
click at [567, 301] on div "Paste copied image or file into this box" at bounding box center [553, 274] width 339 height 164
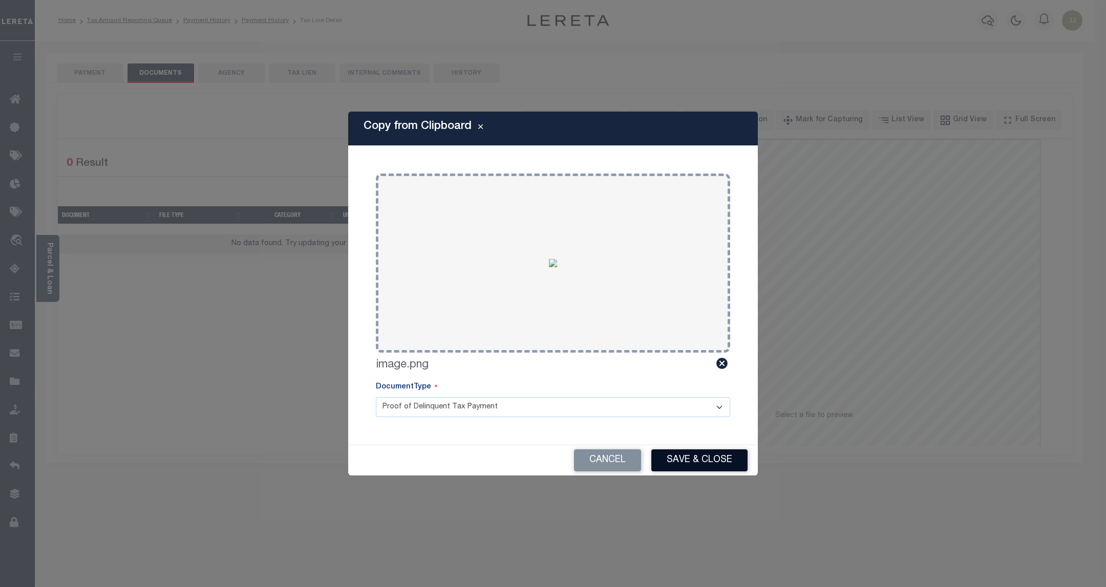
click at [695, 455] on button "Save & Close" at bounding box center [699, 461] width 96 height 22
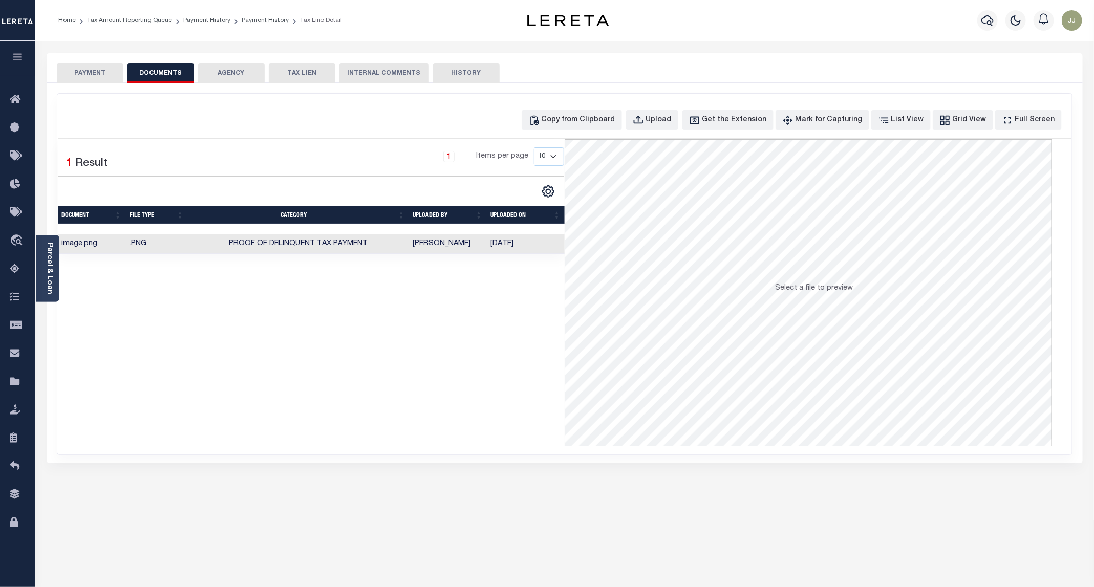
click at [88, 71] on button "PAYMENT" at bounding box center [90, 72] width 67 height 19
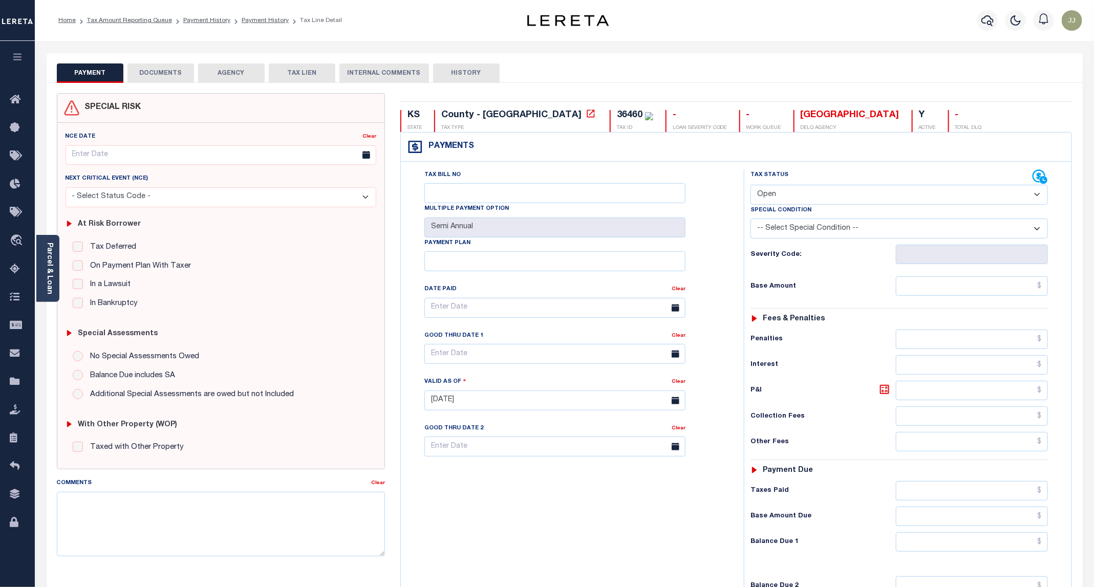
click at [799, 203] on select "- Select Status Code - Open Due/Unpaid Paid Incomplete No Tax Due Internal Refu…" at bounding box center [899, 195] width 297 height 20
select select "PYD"
click at [751, 186] on select "- Select Status Code - Open Due/Unpaid Paid Incomplete No Tax Due Internal Refu…" at bounding box center [899, 195] width 297 height 20
type input "[DATE]"
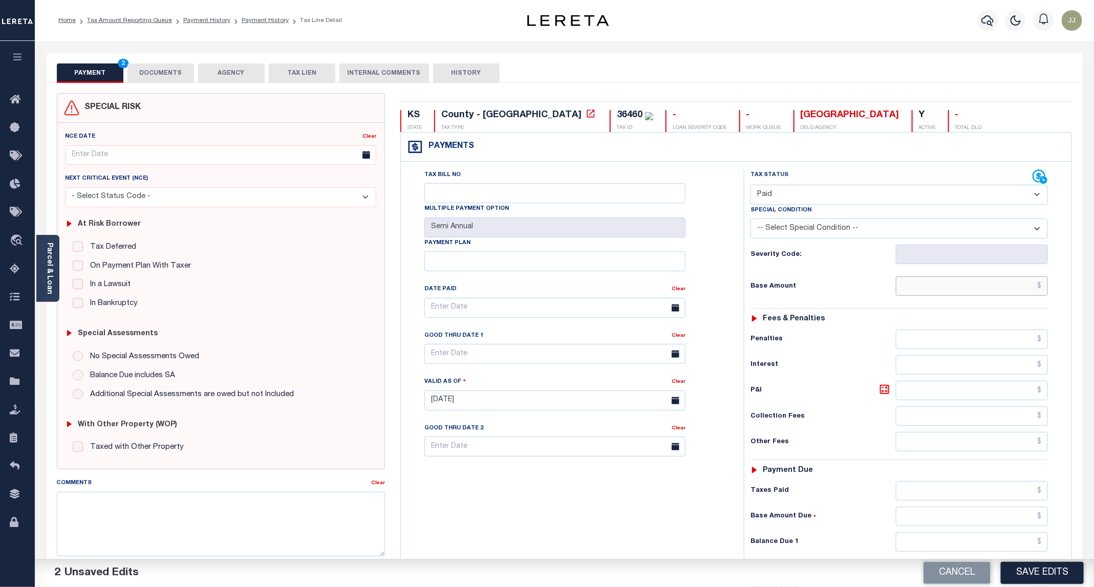
click at [929, 290] on input "text" at bounding box center [972, 285] width 152 height 19
type input "$0.00"
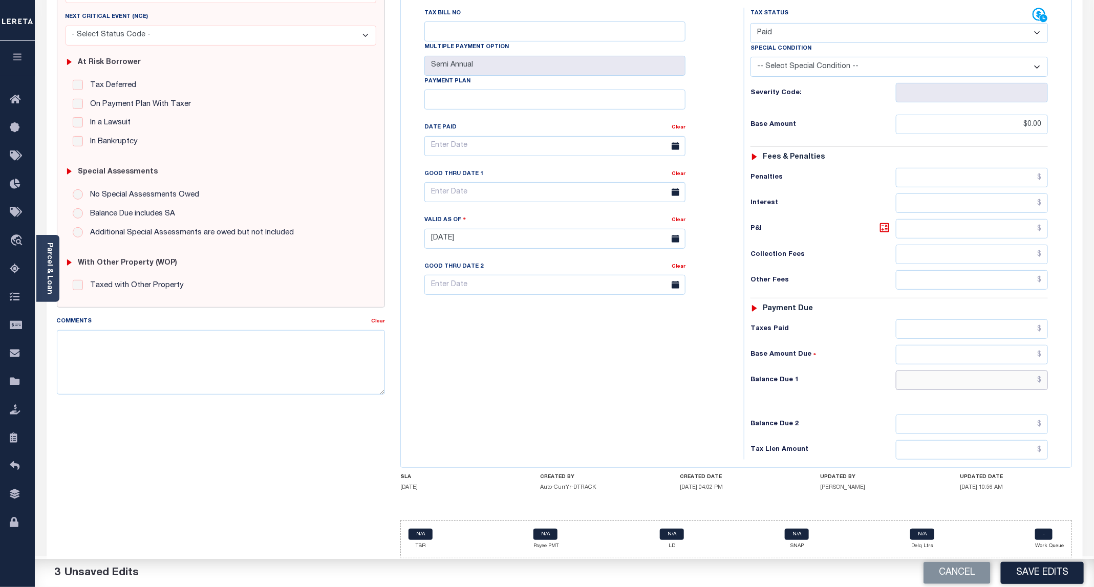
click at [964, 376] on input "text" at bounding box center [972, 380] width 152 height 19
type input "$0.00"
click at [1037, 573] on button "Save Edits" at bounding box center [1042, 573] width 83 height 22
checkbox input "false"
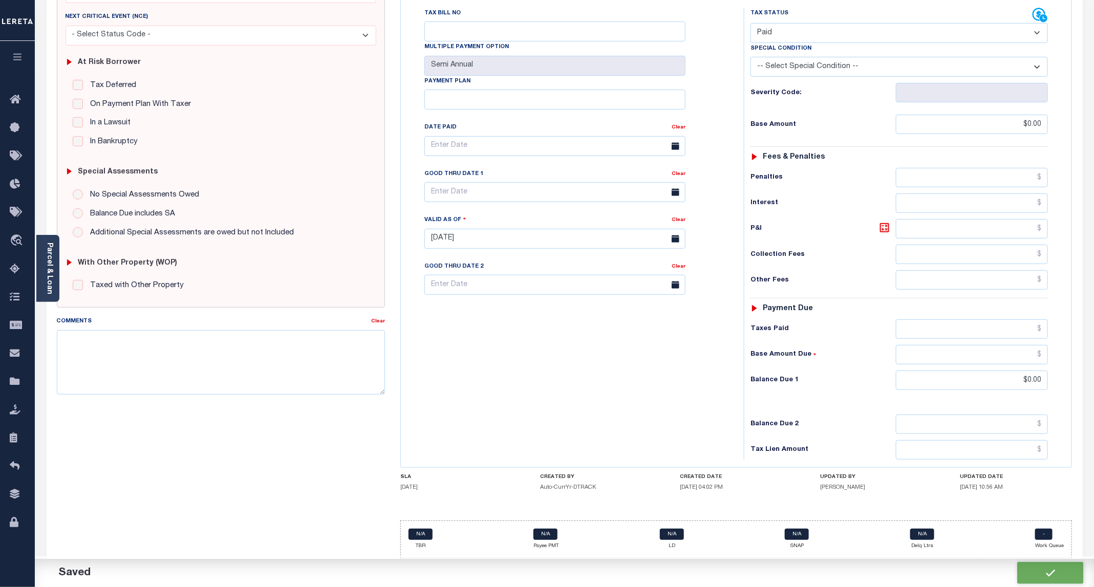
checkbox input "false"
type input "$0"
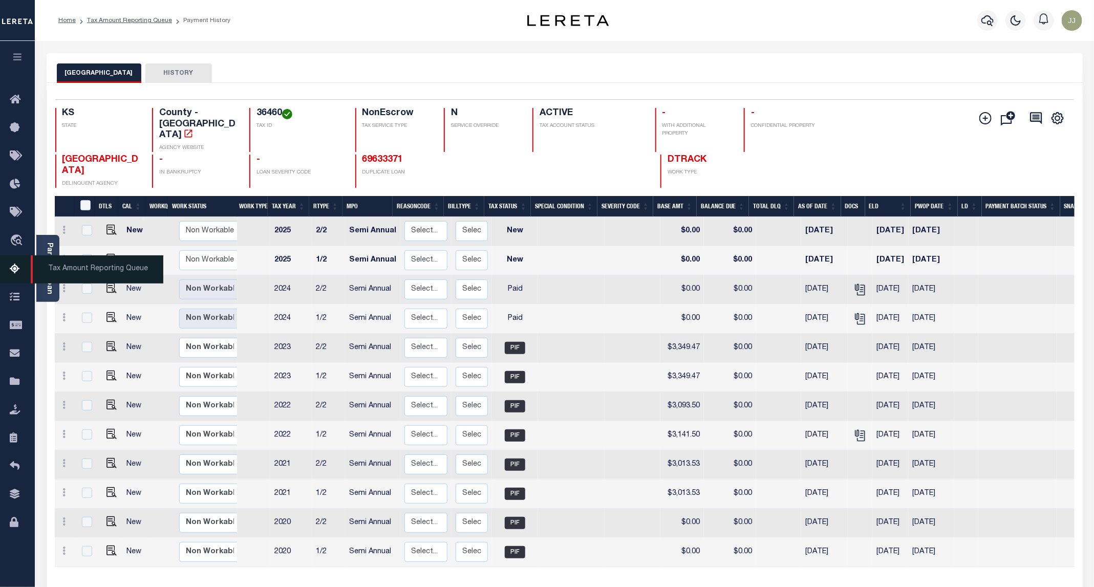
click at [8, 273] on link "Tax Amount Reporting Queue" at bounding box center [17, 269] width 35 height 28
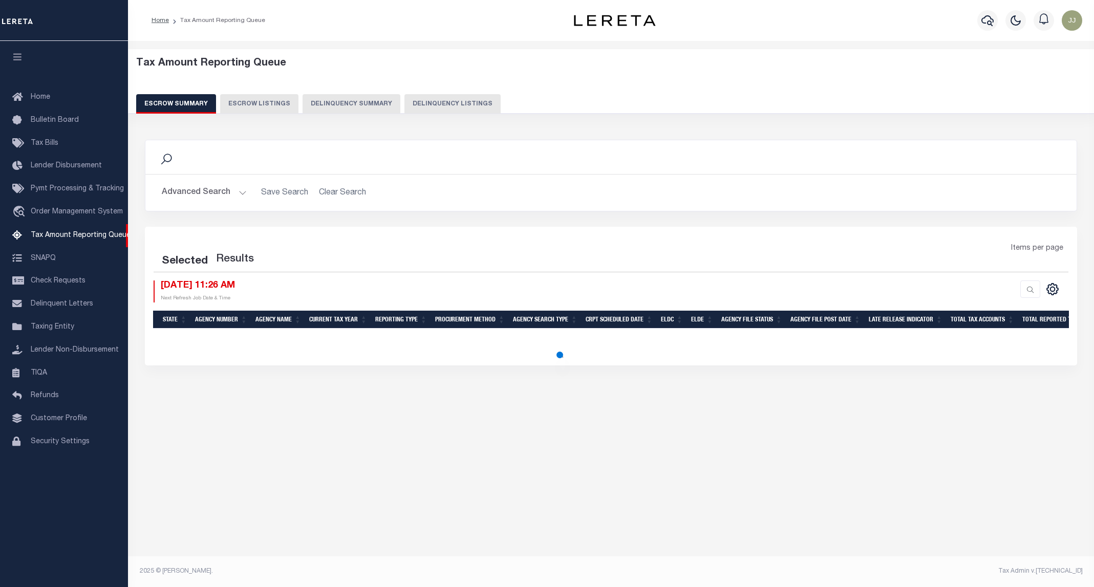
click at [410, 111] on button "Delinquency Listings" at bounding box center [452, 103] width 96 height 19
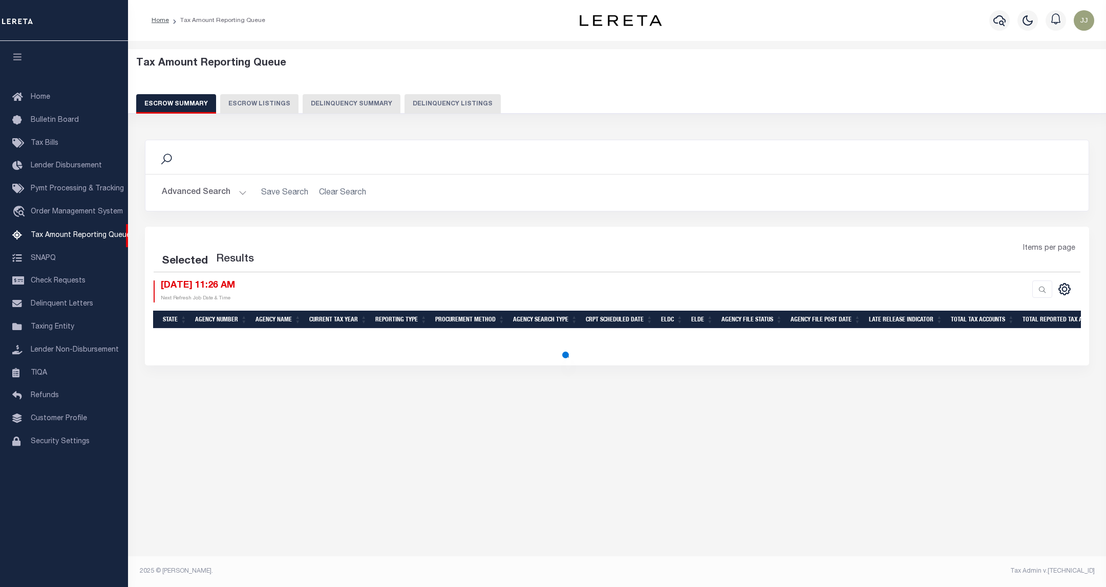
select select "100"
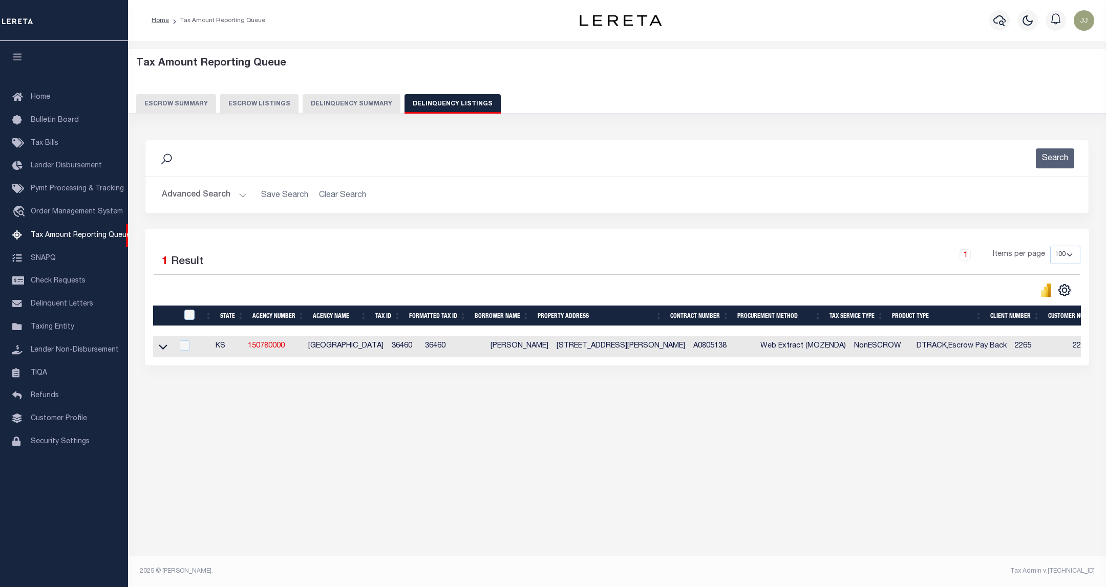
click at [233, 197] on button "Advanced Search" at bounding box center [204, 195] width 85 height 20
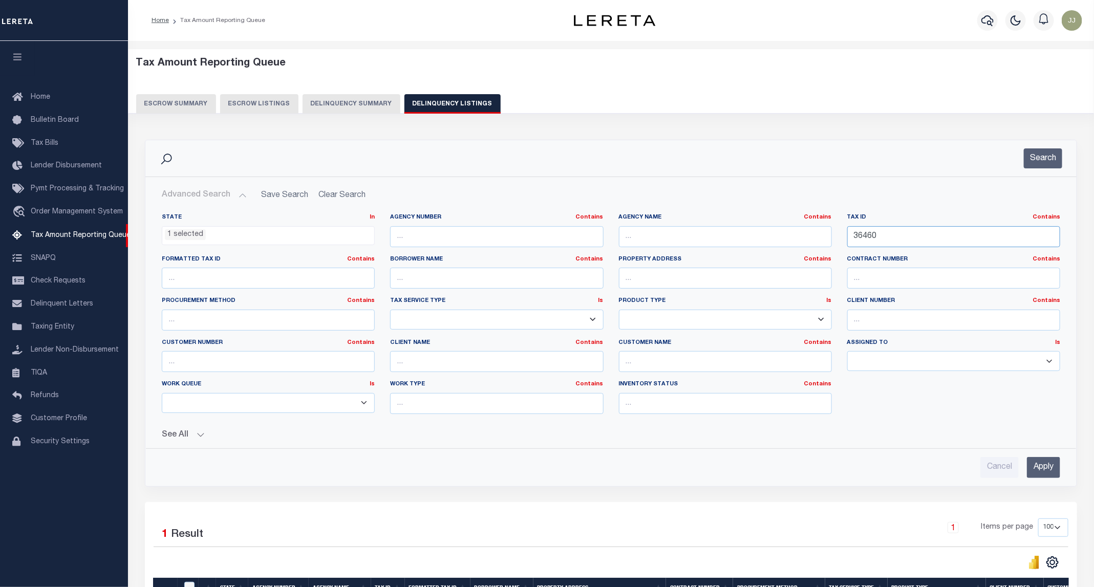
drag, startPoint x: 907, startPoint y: 235, endPoint x: 817, endPoint y: 235, distance: 89.6
click at [817, 235] on div "State In In AK AL AR AZ CA CO CT DC DE FL GA GU HI IA ID IL IN KS KY LA MA MD M…" at bounding box center [611, 318] width 914 height 209
paste input "941"
type input "36941"
click at [1045, 160] on button "Search" at bounding box center [1043, 158] width 38 height 20
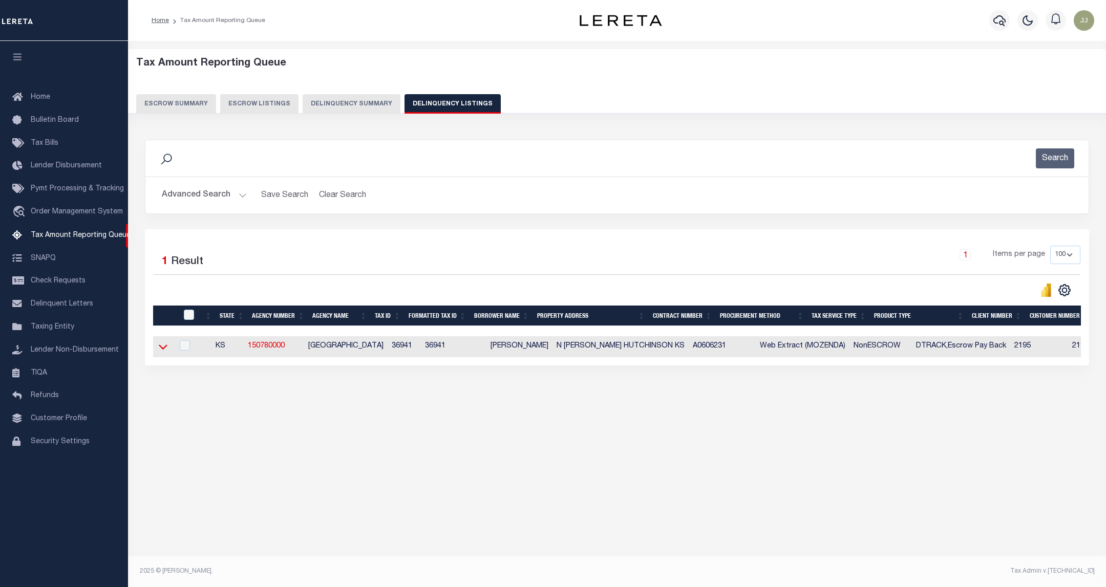
click at [161, 352] on icon at bounding box center [163, 347] width 9 height 11
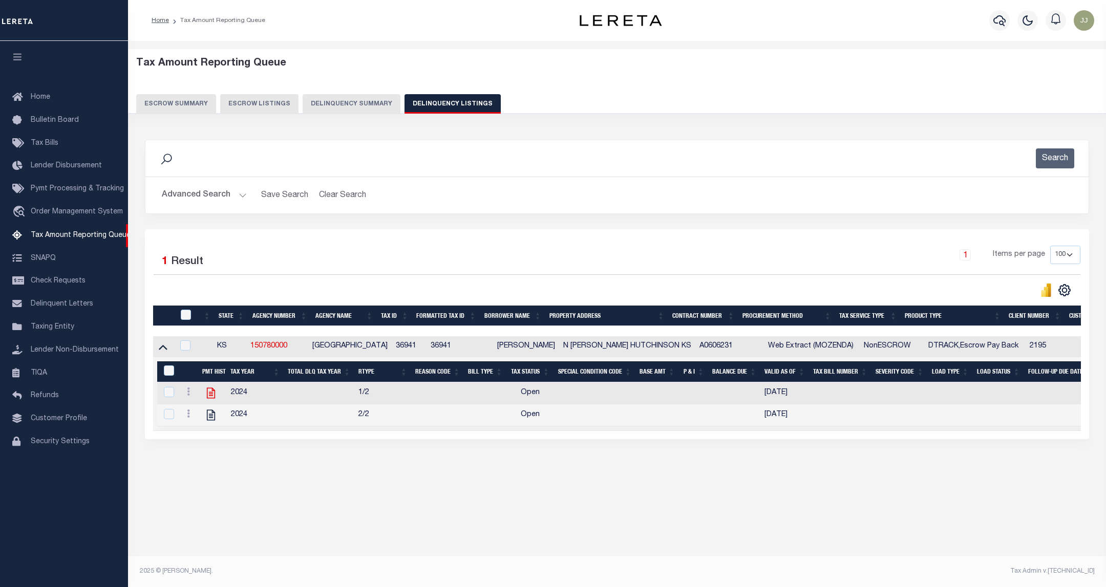
click at [210, 400] on icon at bounding box center [210, 393] width 13 height 13
checkbox input "true"
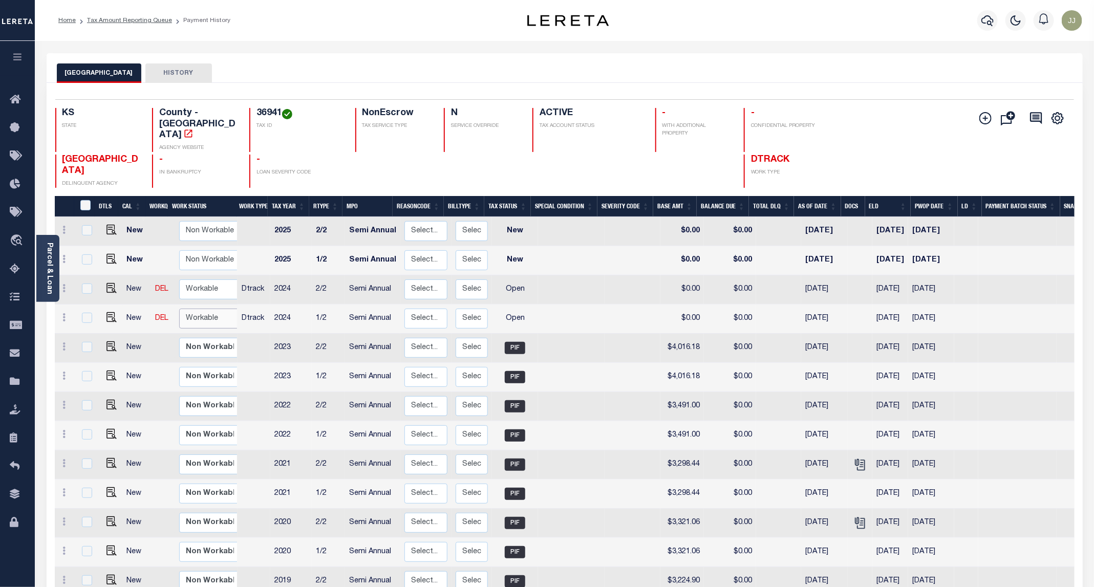
click at [197, 309] on select "Non Workable Workable" at bounding box center [209, 319] width 61 height 20
checkbox input "true"
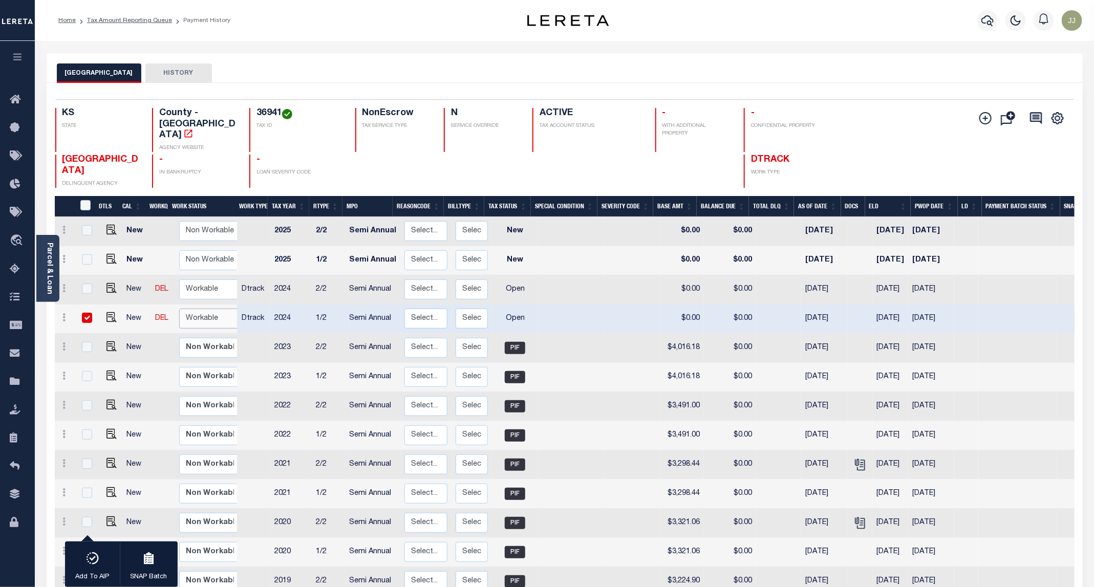
click at [200, 309] on select "Non Workable Workable" at bounding box center [209, 319] width 61 height 20
checkbox input "false"
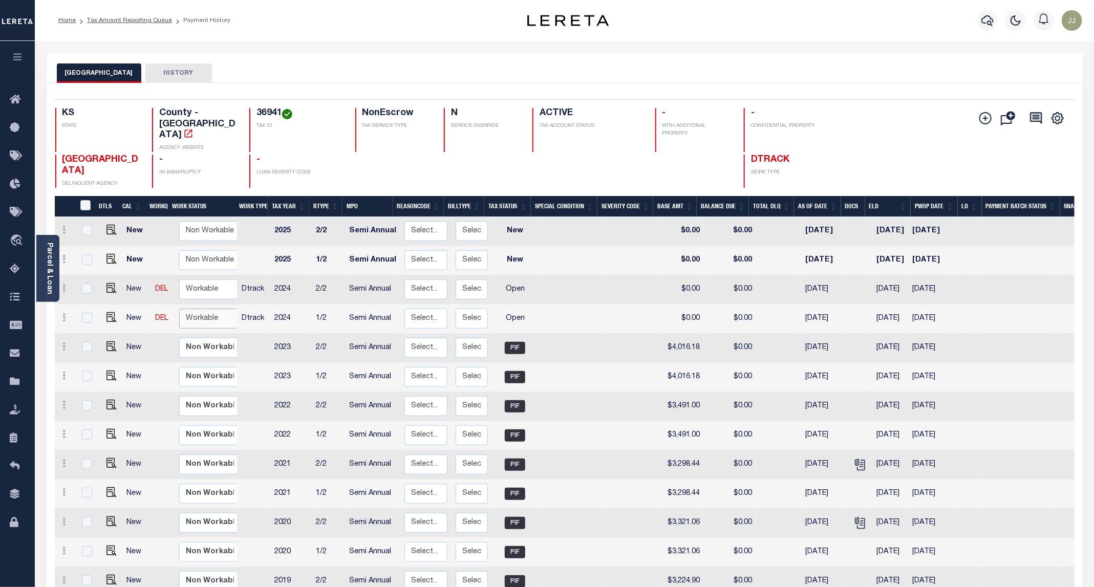
click at [196, 309] on select "Non Workable Workable" at bounding box center [209, 319] width 61 height 20
checkbox input "true"
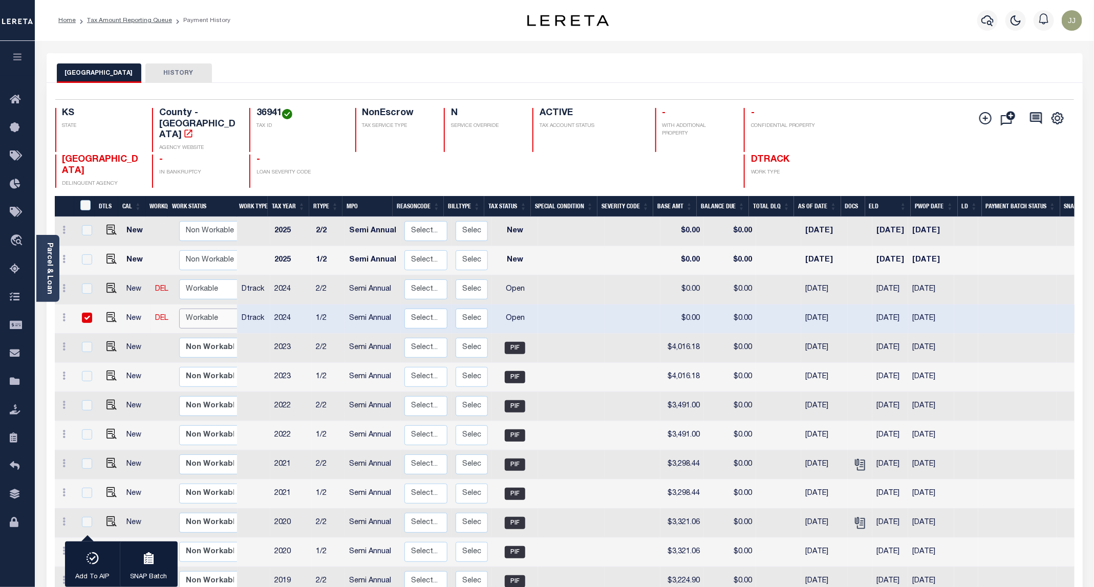
select select "true"
click at [179, 309] on select "Non Workable Workable" at bounding box center [209, 319] width 61 height 20
checkbox input "false"
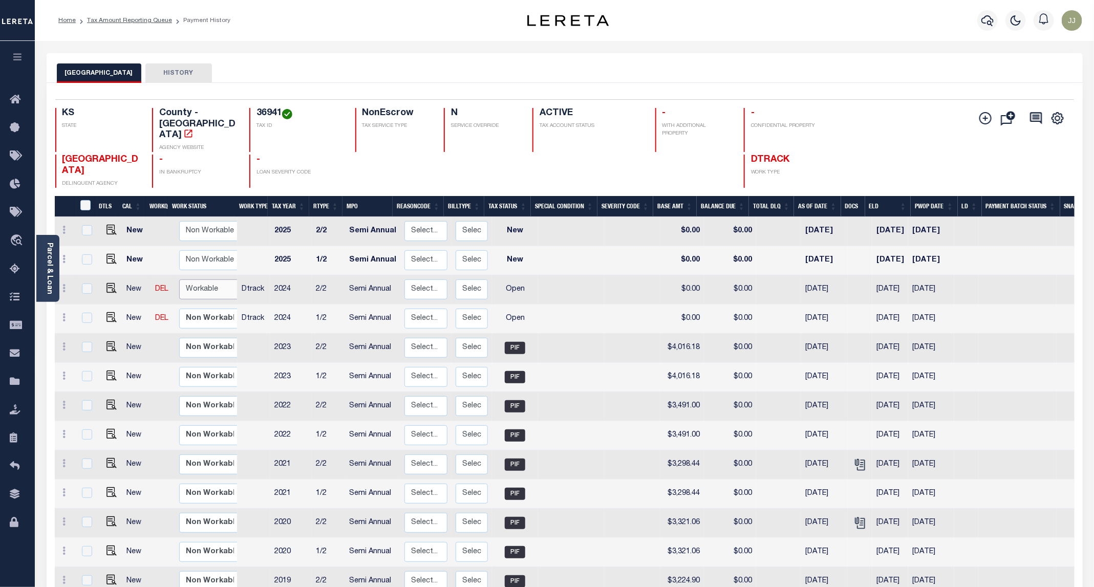
click at [197, 280] on select "Non Workable Workable" at bounding box center [209, 290] width 61 height 20
checkbox input "true"
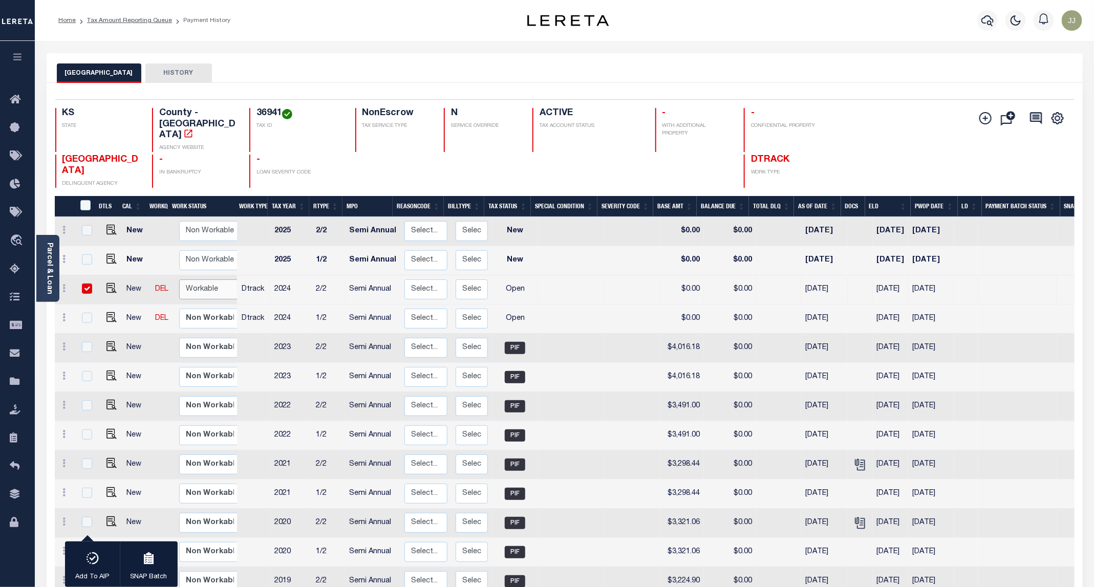
select select "true"
click at [179, 280] on select "Non Workable Workable" at bounding box center [209, 290] width 61 height 20
checkbox input "false"
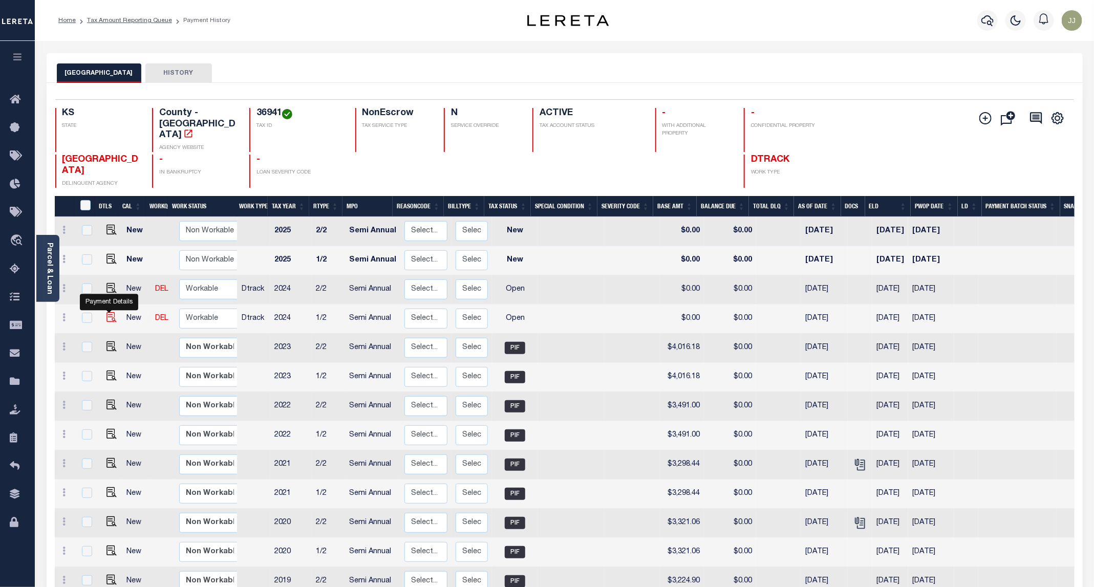
click at [107, 312] on img "" at bounding box center [112, 317] width 10 height 10
checkbox input "true"
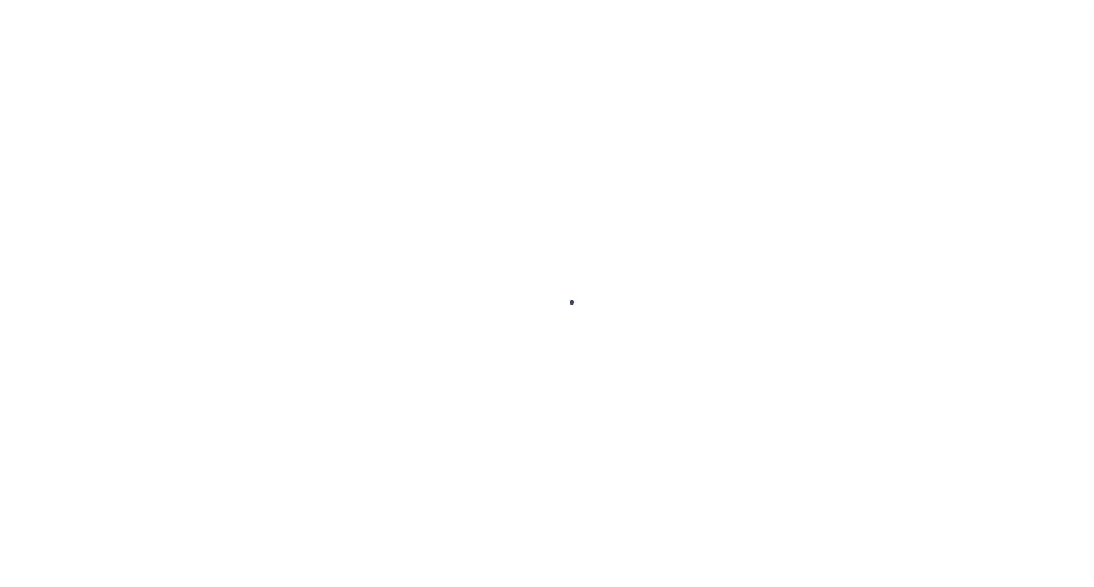
select select "OP2"
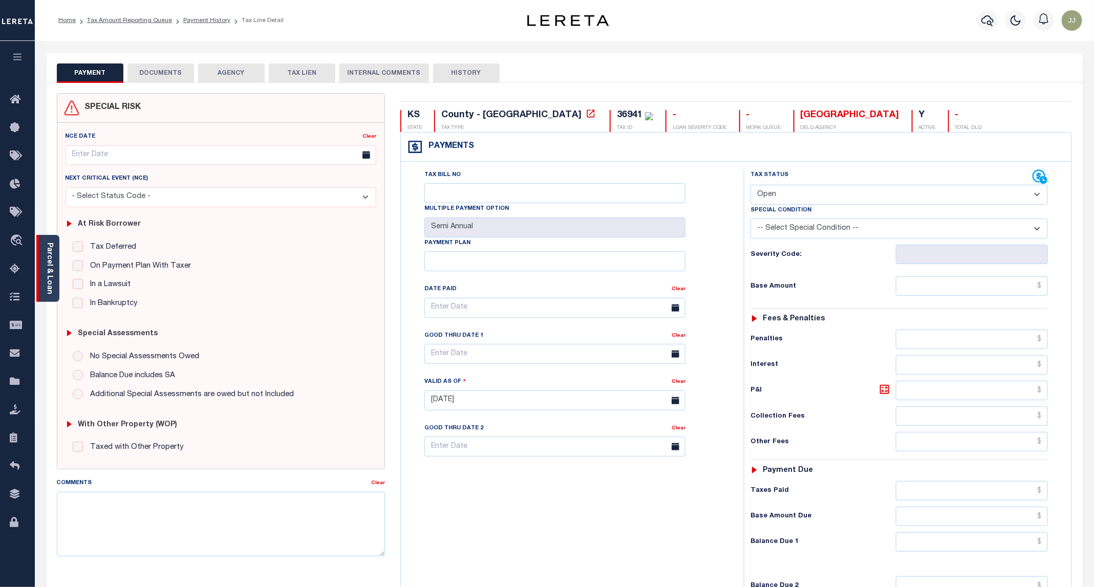
click at [46, 285] on link "Parcel & Loan" at bounding box center [49, 269] width 7 height 52
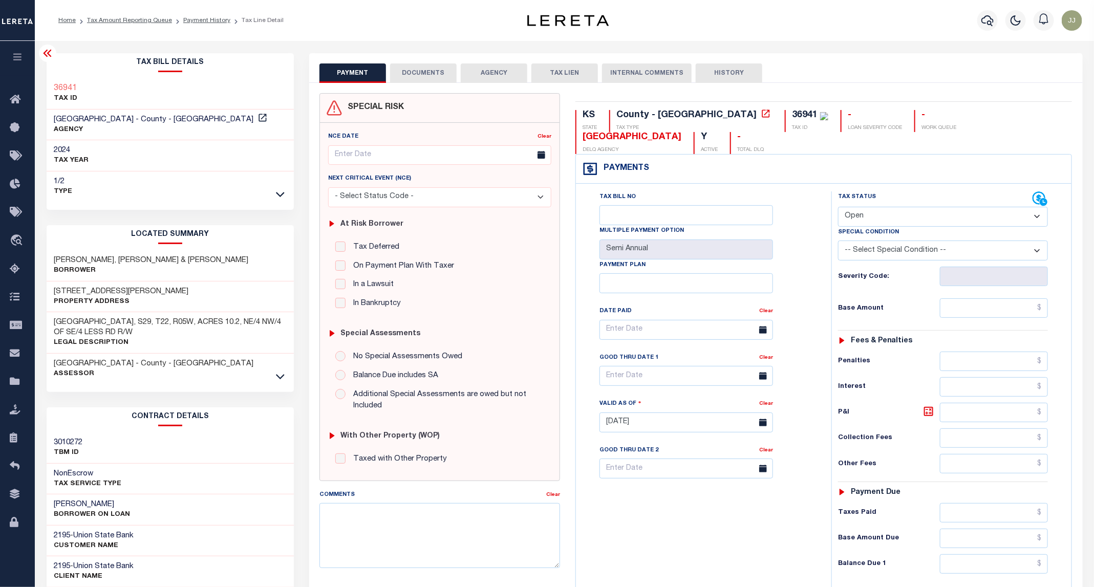
click at [92, 289] on h3 "4815 N HALSTEAD ST" at bounding box center [121, 292] width 135 height 10
copy h3 "HALSTEAD"
click at [413, 77] on button "DOCUMENTS" at bounding box center [423, 72] width 67 height 19
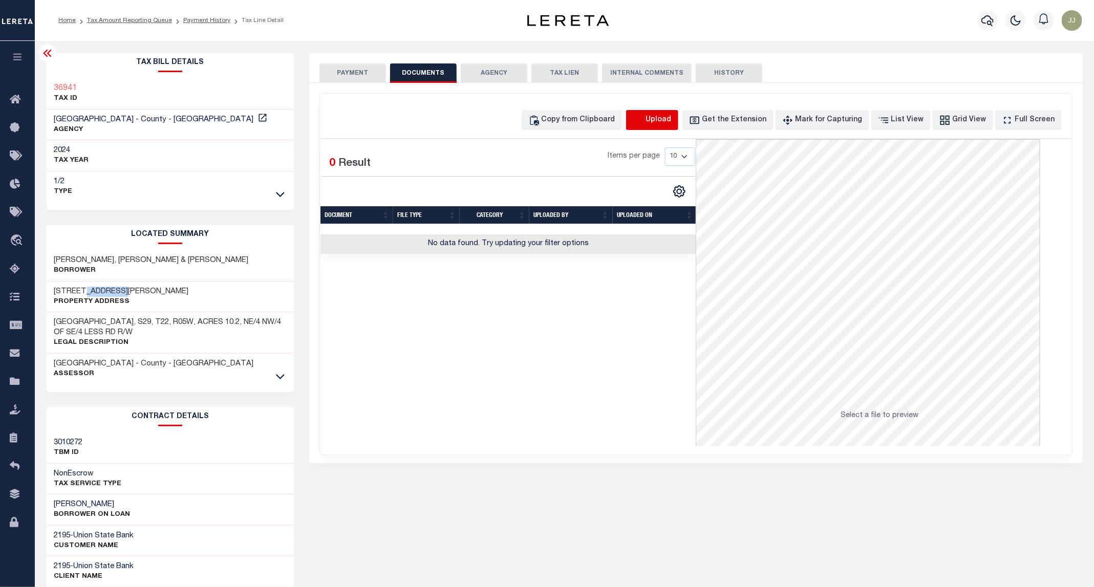
click at [644, 123] on icon "button" at bounding box center [638, 120] width 11 height 11
select select "POP"
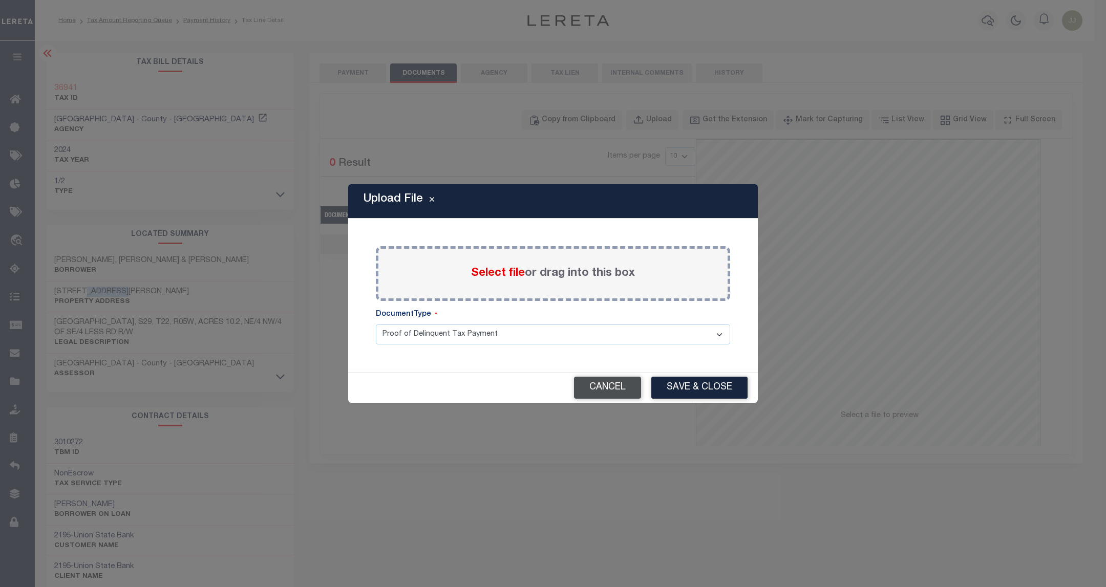
click at [615, 391] on button "Cancel" at bounding box center [607, 388] width 67 height 22
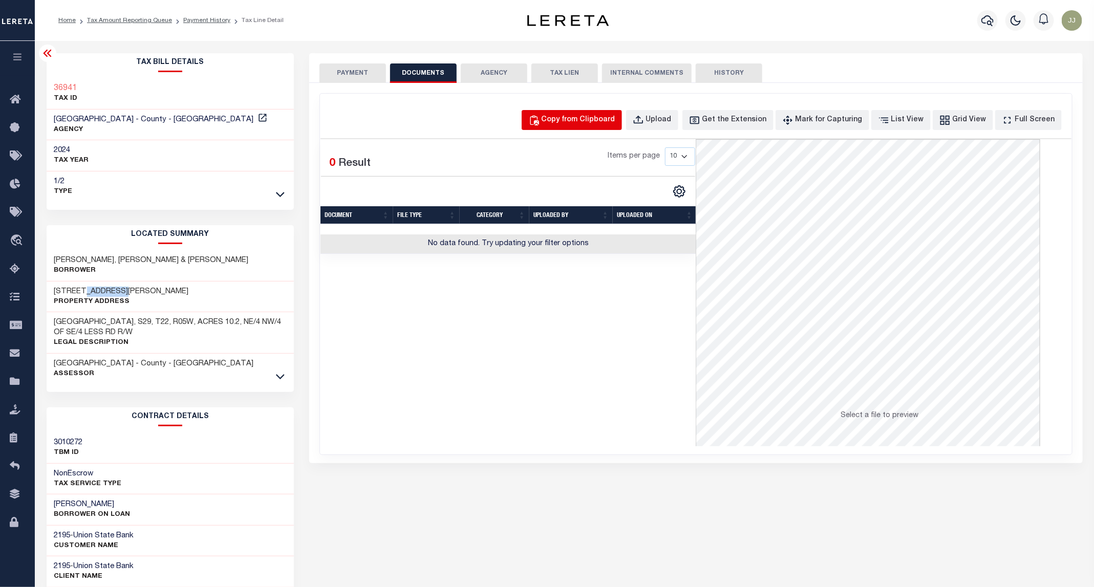
click at [588, 123] on div "Copy from Clipboard" at bounding box center [579, 120] width 74 height 11
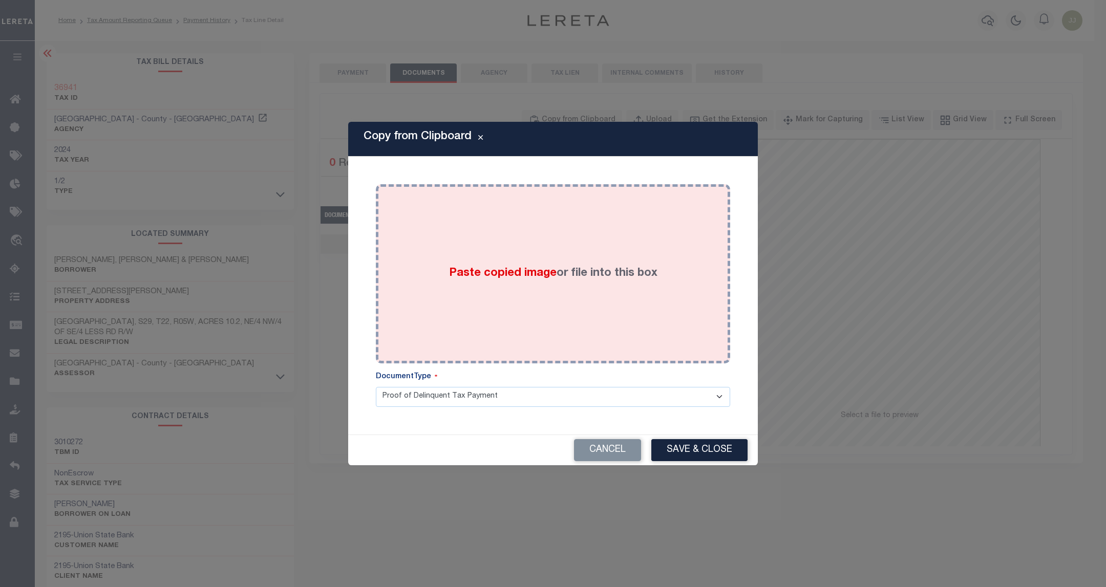
click at [572, 247] on div "Paste copied image or file into this box" at bounding box center [553, 274] width 339 height 164
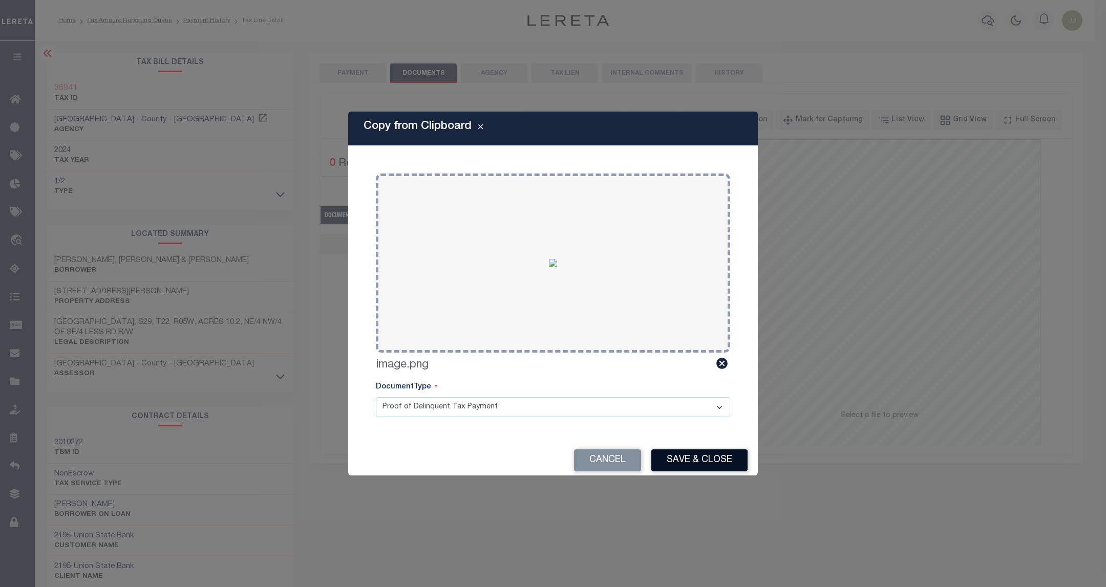
click at [691, 458] on button "Save & Close" at bounding box center [699, 461] width 96 height 22
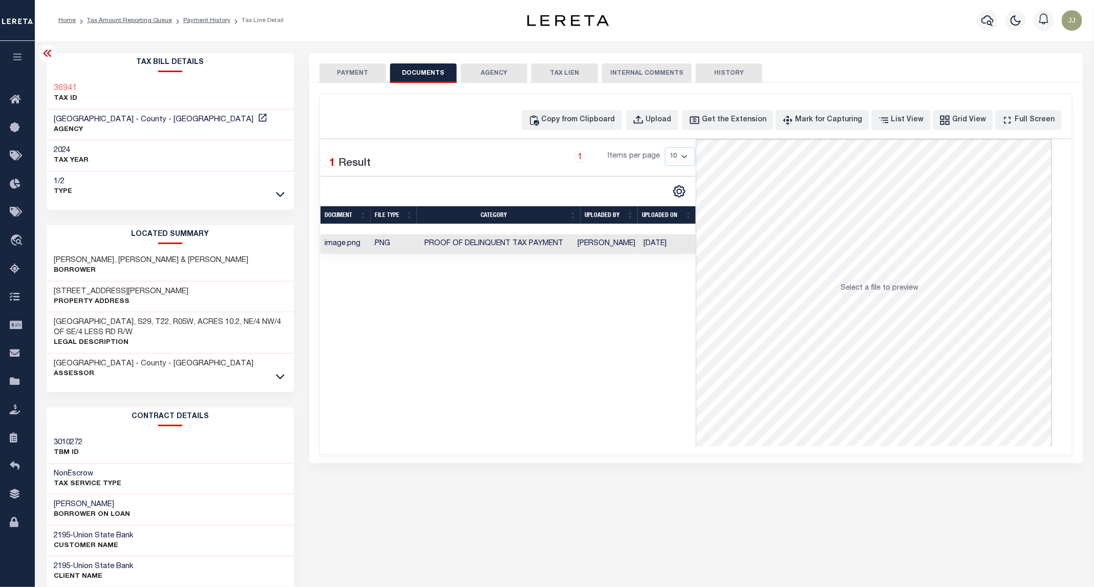
click at [375, 76] on button "PAYMENT" at bounding box center [353, 72] width 67 height 19
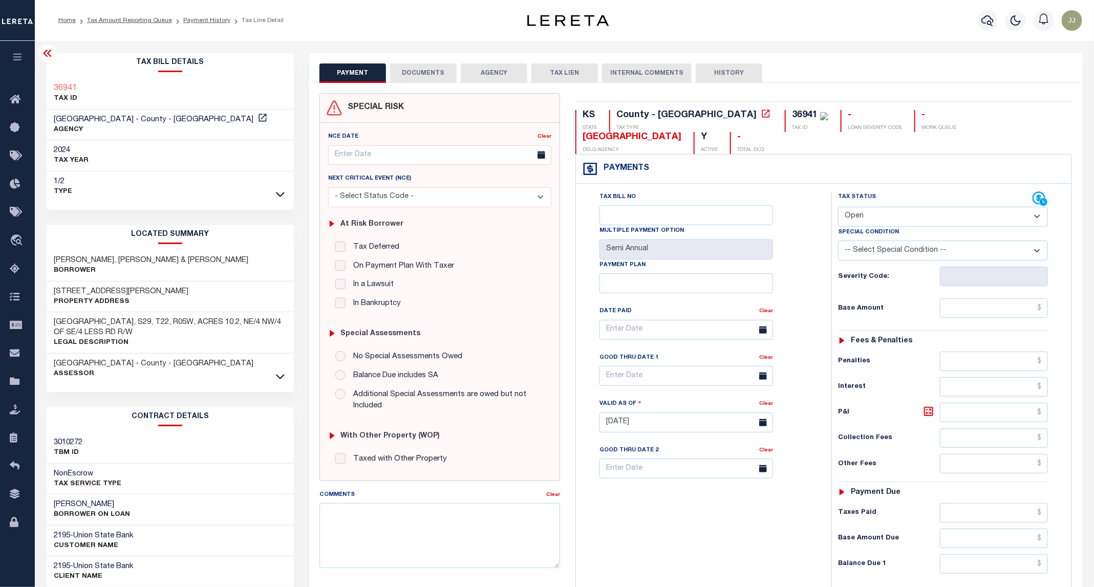
click at [849, 207] on select "- Select Status Code - Open Due/Unpaid Paid Incomplete No Tax Due Internal Refu…" at bounding box center [943, 217] width 210 height 20
select select "PYD"
click at [839, 207] on select "- Select Status Code - Open Due/Unpaid Paid Incomplete No Tax Due Internal Refu…" at bounding box center [943, 217] width 210 height 20
type input "[DATE]"
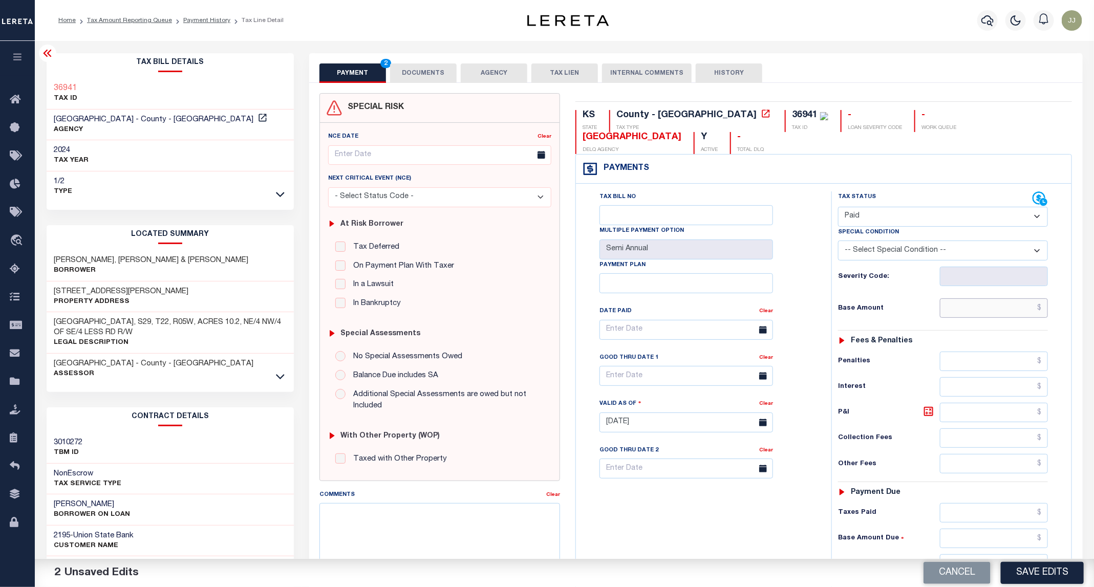
click at [988, 299] on input "text" at bounding box center [994, 308] width 109 height 19
type input "$0.00"
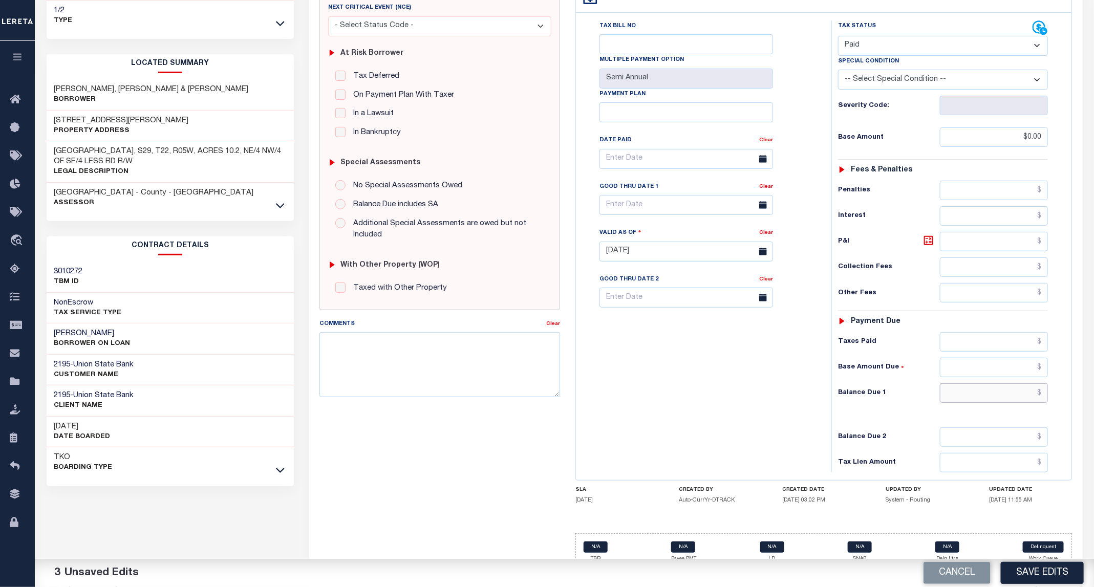
click at [983, 384] on input "text" at bounding box center [994, 393] width 109 height 19
type input "$0.00"
click at [1040, 579] on button "Save Edits" at bounding box center [1042, 573] width 83 height 22
checkbox input "false"
type input "$0"
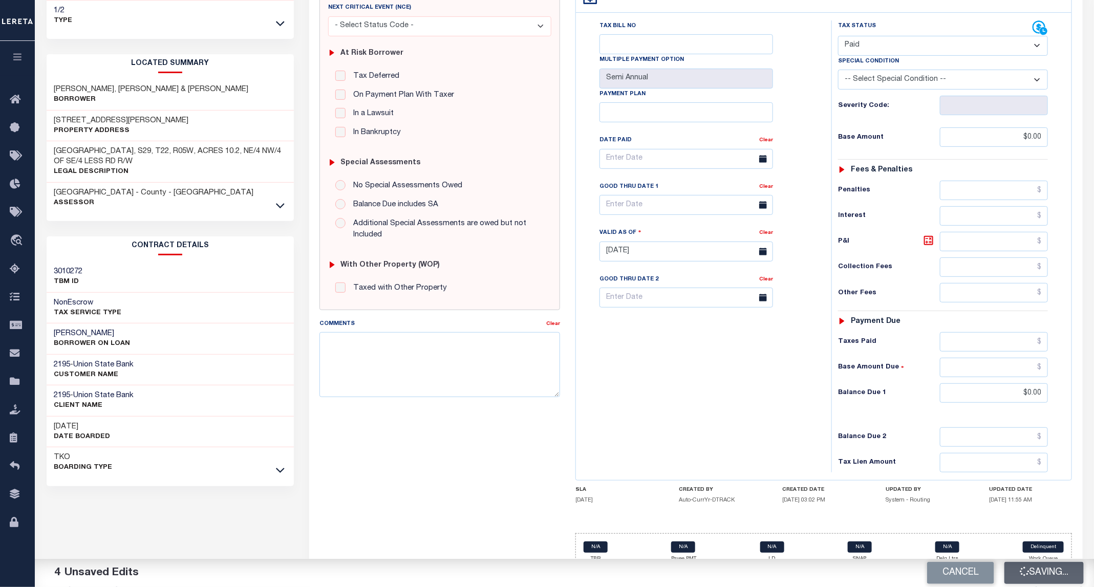
type input "$0"
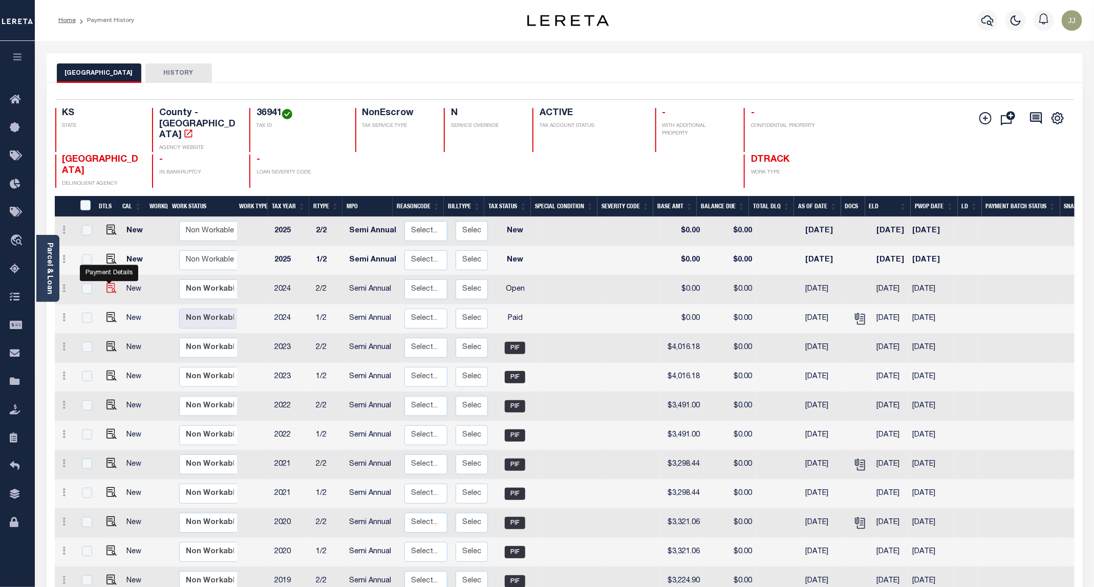
click at [107, 283] on img "" at bounding box center [112, 288] width 10 height 10
checkbox input "true"
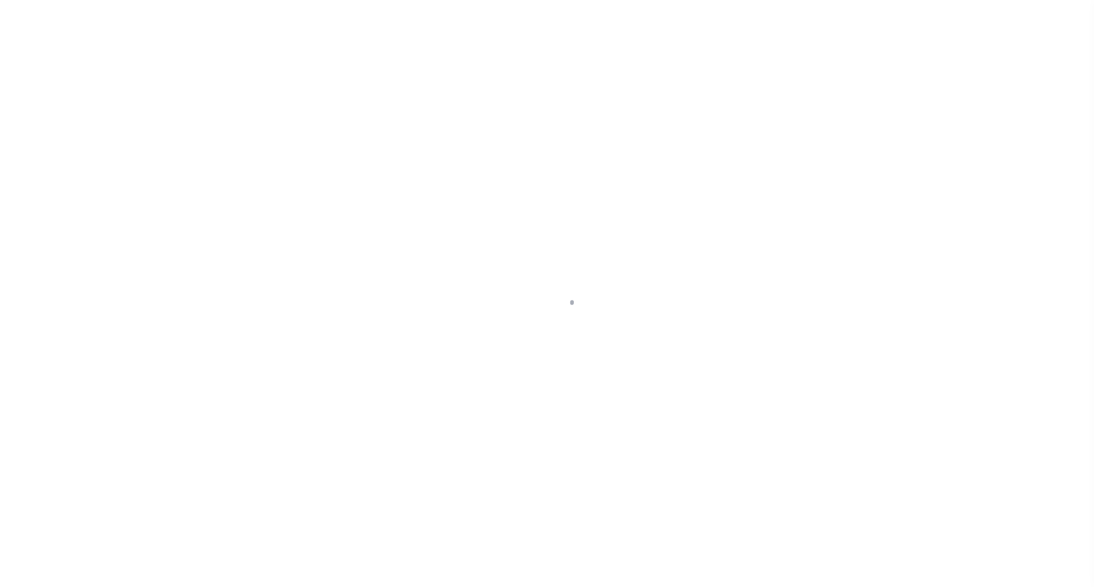
select select "OP2"
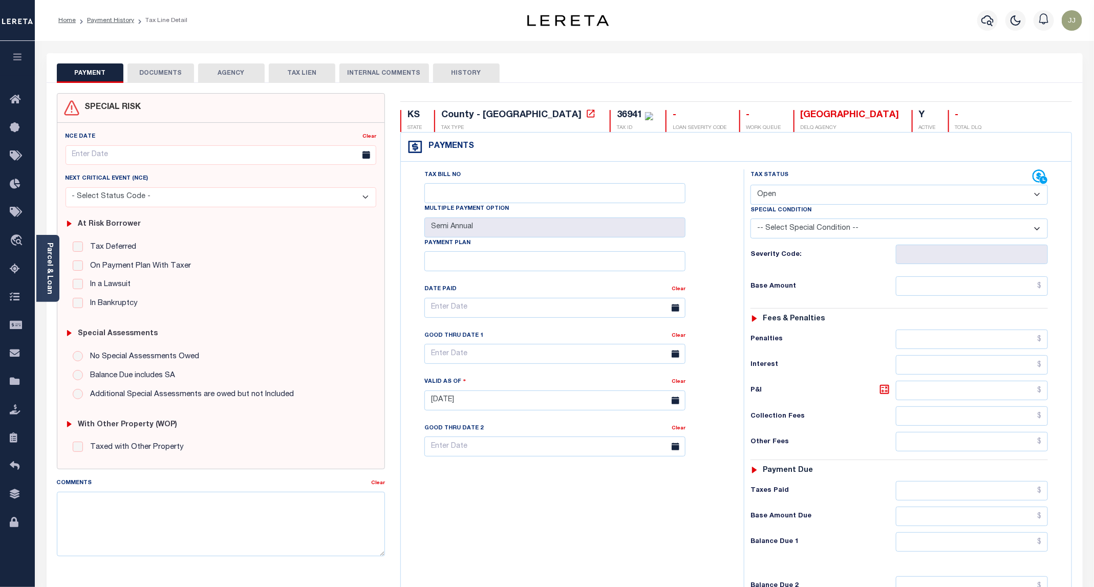
click at [165, 72] on button "DOCUMENTS" at bounding box center [160, 72] width 67 height 19
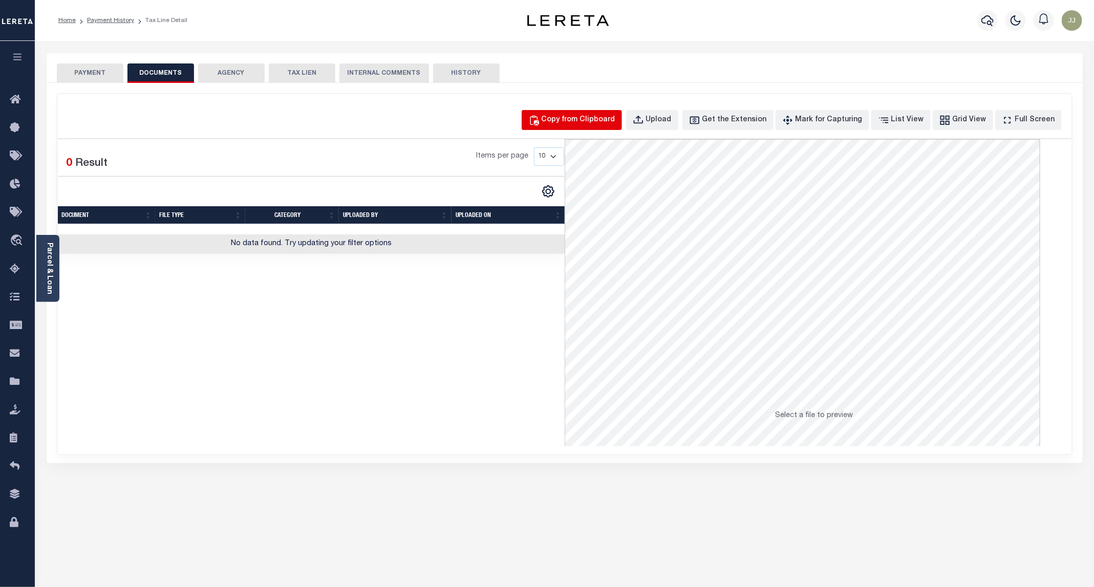
click at [576, 123] on div "Copy from Clipboard" at bounding box center [579, 120] width 74 height 11
select select "POP"
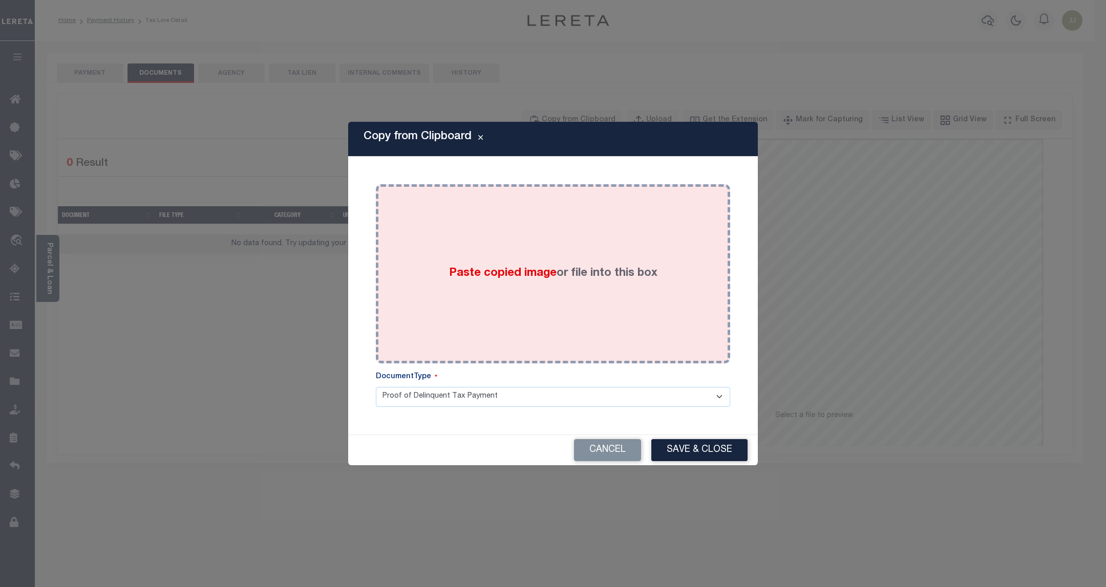
click at [582, 273] on label "Paste copied image or file into this box" at bounding box center [553, 273] width 208 height 17
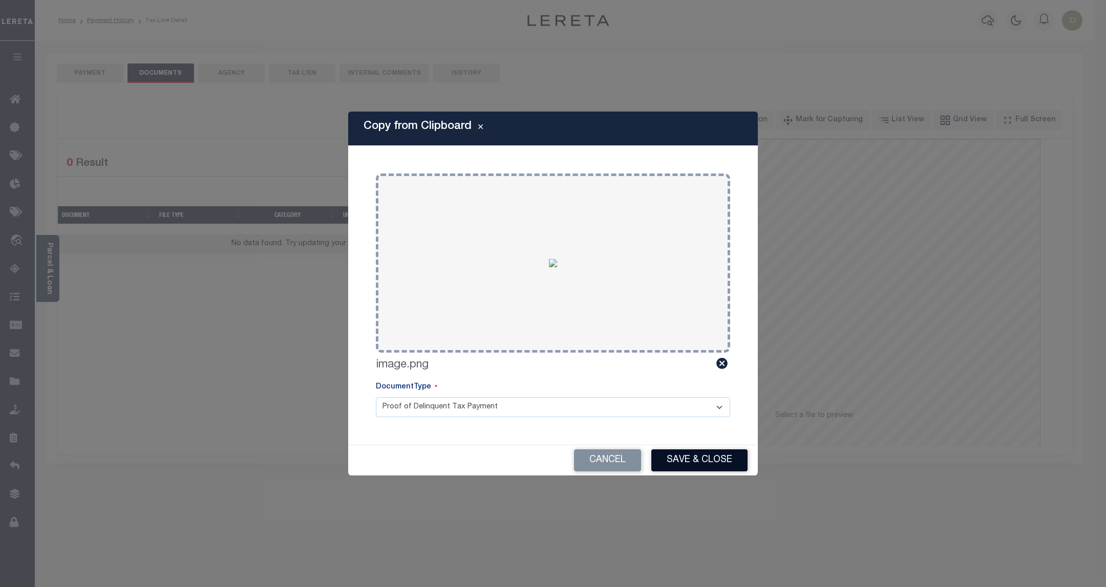
click at [717, 463] on button "Save & Close" at bounding box center [699, 461] width 96 height 22
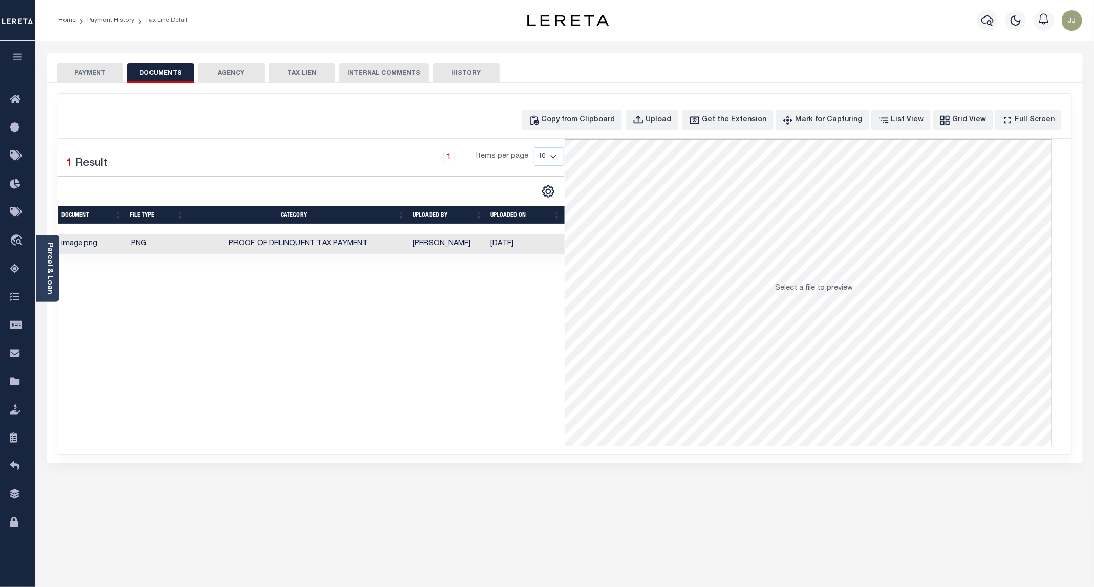
click at [96, 71] on button "PAYMENT" at bounding box center [90, 72] width 67 height 19
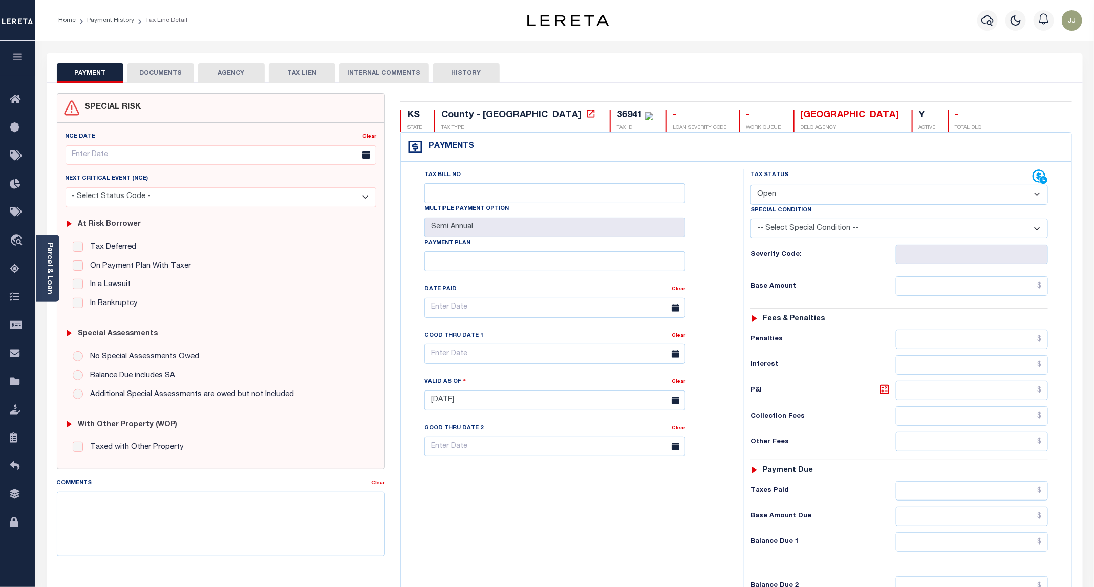
click at [786, 197] on select "- Select Status Code - Open Due/Unpaid Paid Incomplete No Tax Due Internal Refu…" at bounding box center [899, 195] width 297 height 20
select select "PYD"
click at [751, 186] on select "- Select Status Code - Open Due/Unpaid Paid Incomplete No Tax Due Internal Refu…" at bounding box center [899, 195] width 297 height 20
type input "[DATE]"
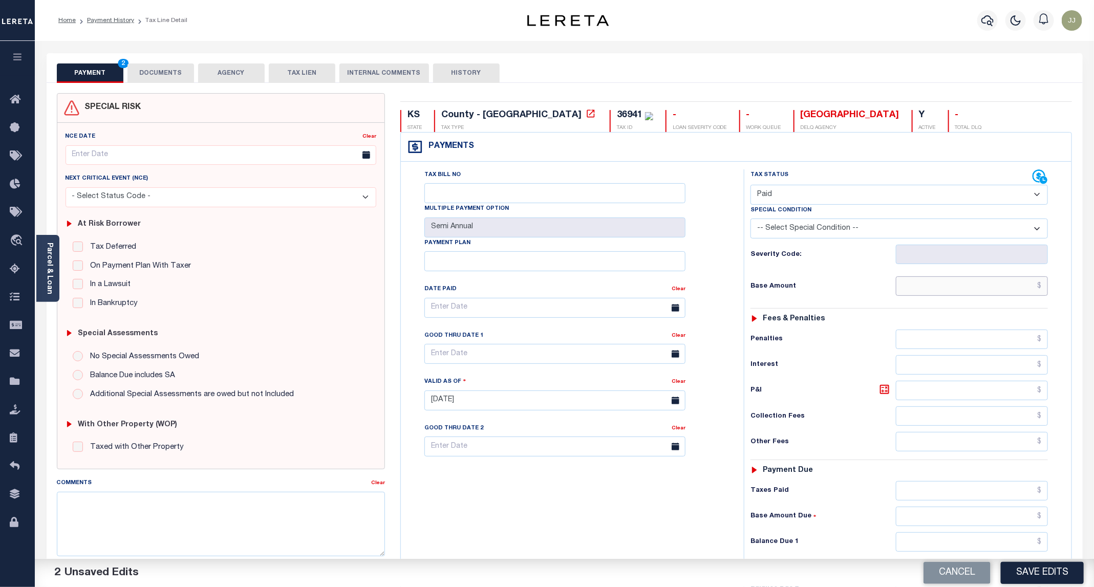
click at [922, 289] on input "text" at bounding box center [972, 285] width 152 height 19
type input "$0.00"
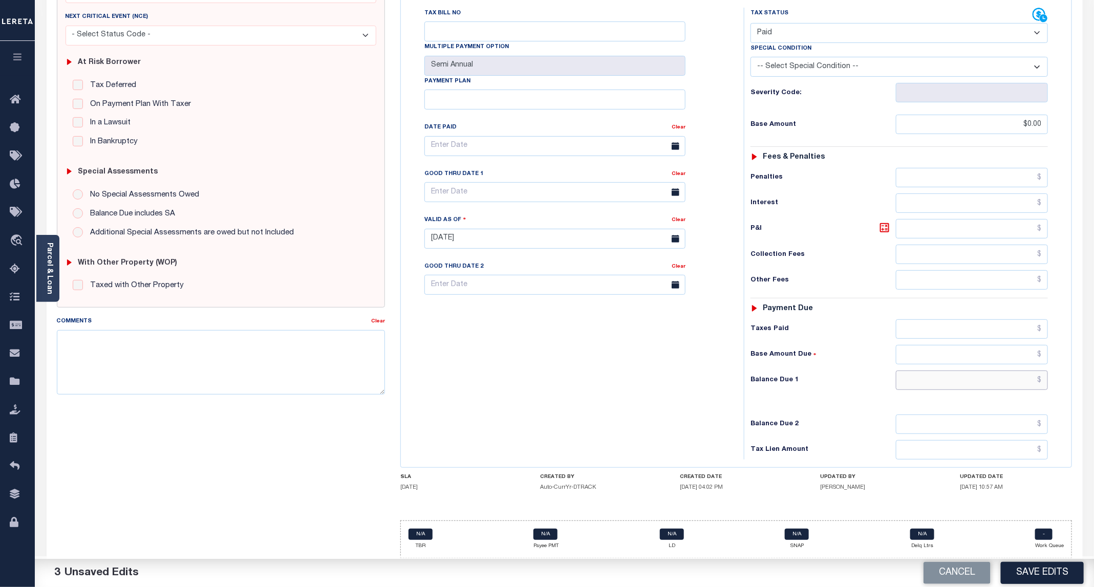
click at [939, 384] on input "text" at bounding box center [972, 380] width 152 height 19
type input "$0.00"
click at [1050, 565] on button "Save Edits" at bounding box center [1042, 573] width 83 height 22
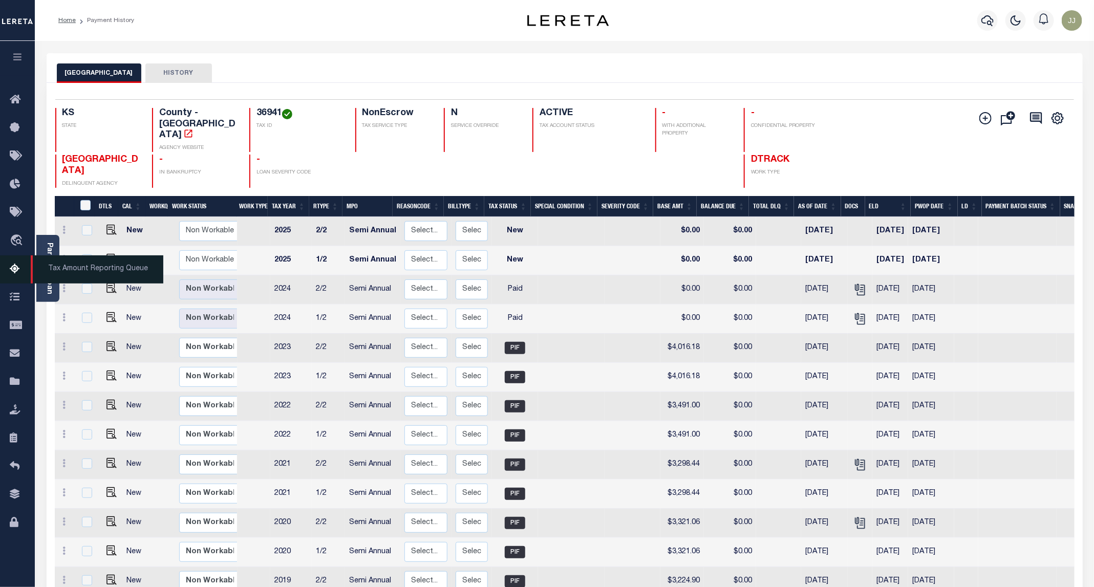
click at [17, 270] on icon at bounding box center [18, 269] width 16 height 13
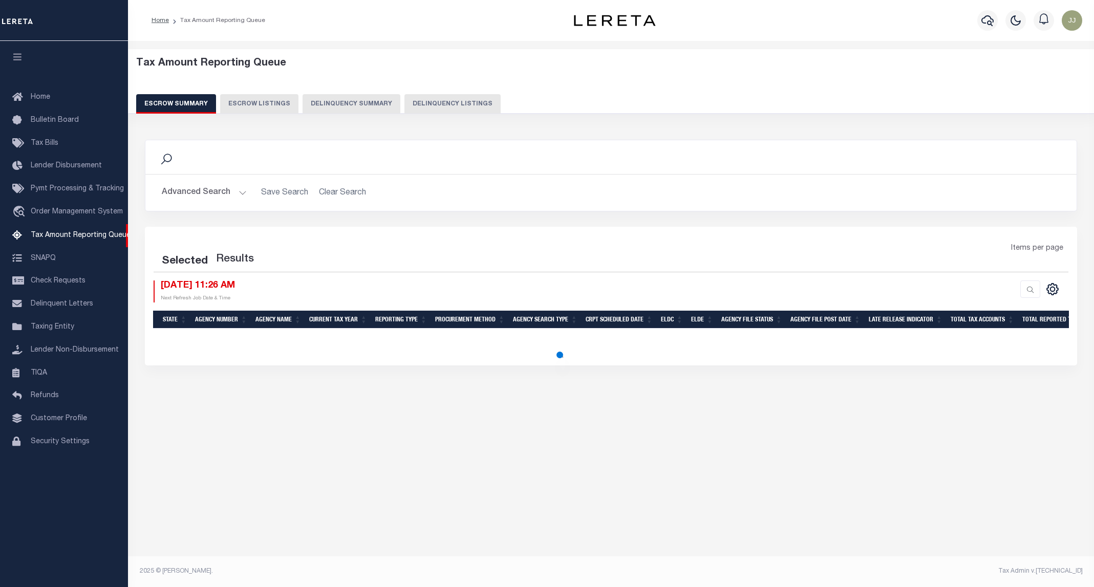
select select "100"
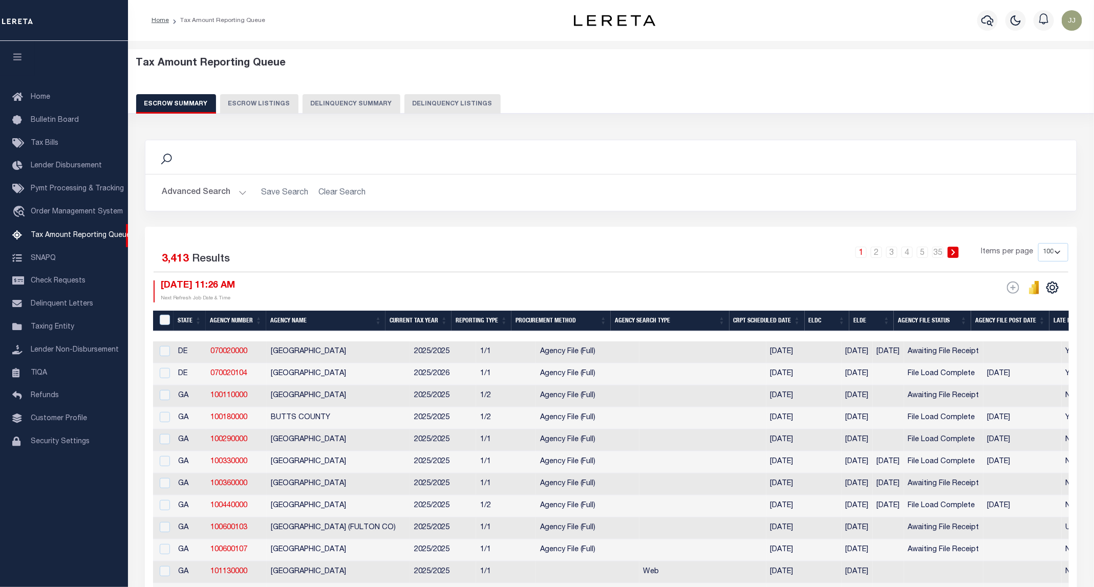
click at [434, 98] on button "Delinquency Listings" at bounding box center [452, 103] width 96 height 19
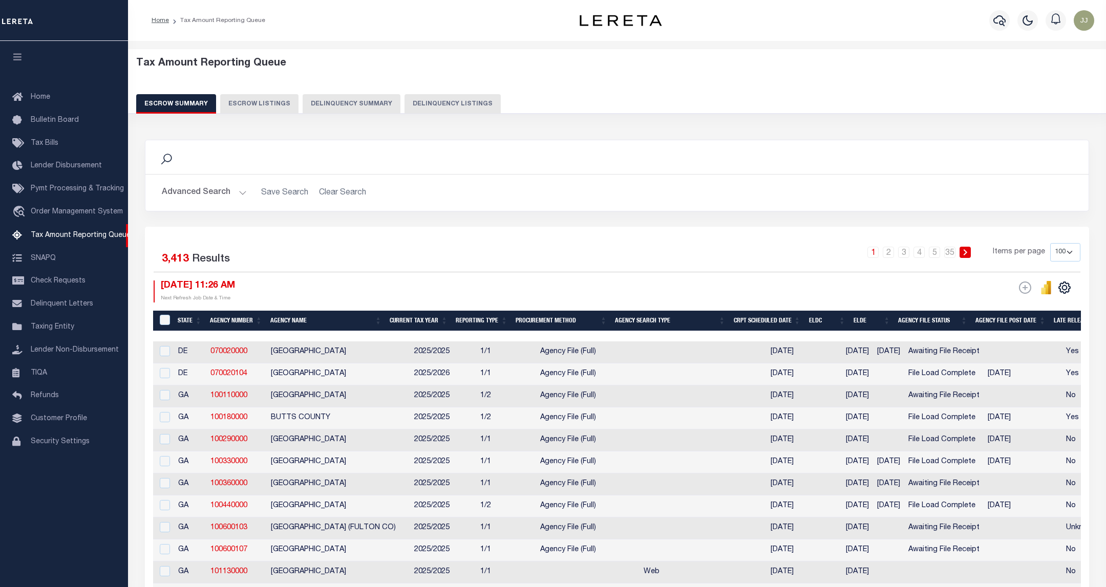
select select "100"
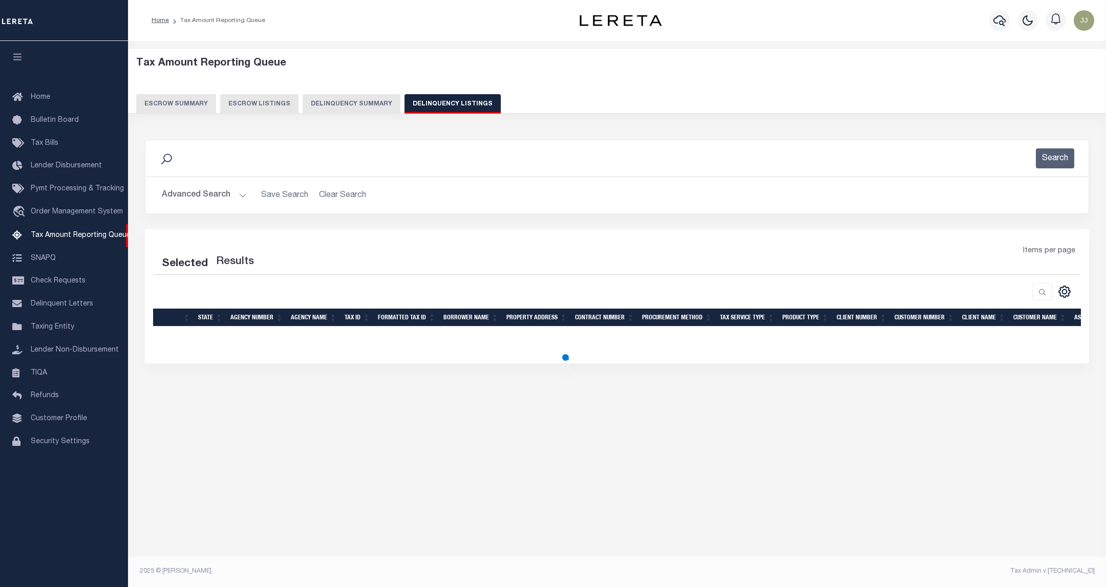
select select "100"
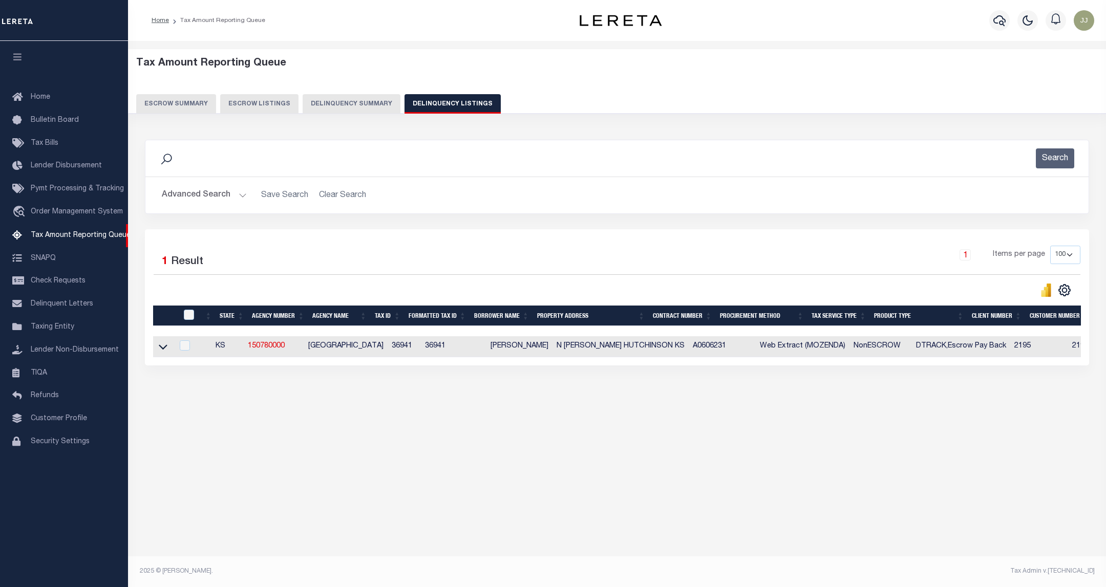
click at [204, 189] on button "Advanced Search" at bounding box center [204, 195] width 85 height 20
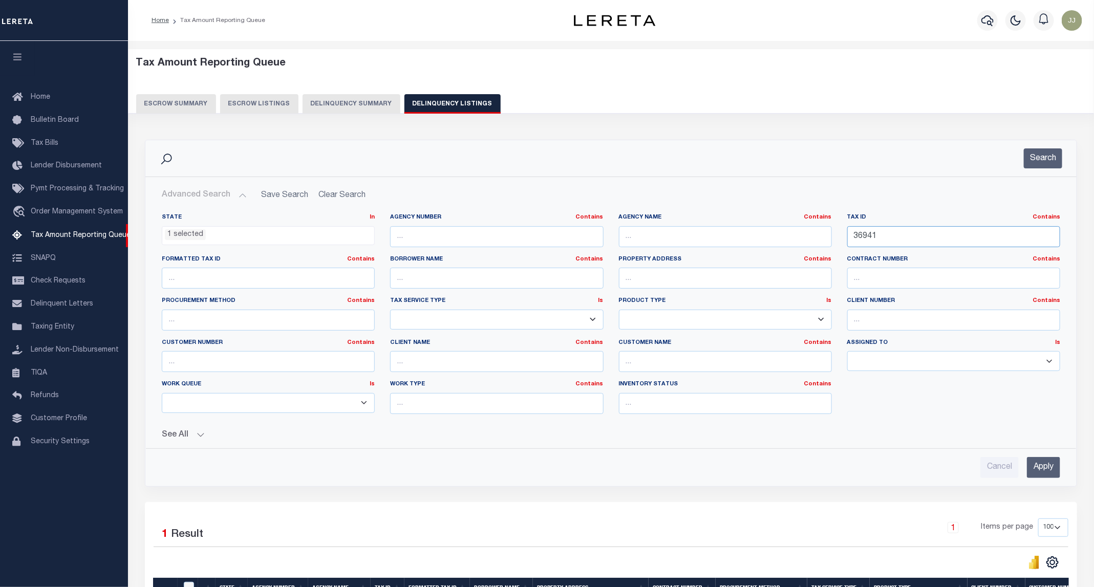
drag, startPoint x: 897, startPoint y: 247, endPoint x: 844, endPoint y: 240, distance: 53.7
click at [844, 240] on div "Tax ID Contains Contains Is 36941" at bounding box center [954, 235] width 228 height 42
paste input "7025"
type input "37025"
click at [1049, 157] on button "Search" at bounding box center [1043, 158] width 38 height 20
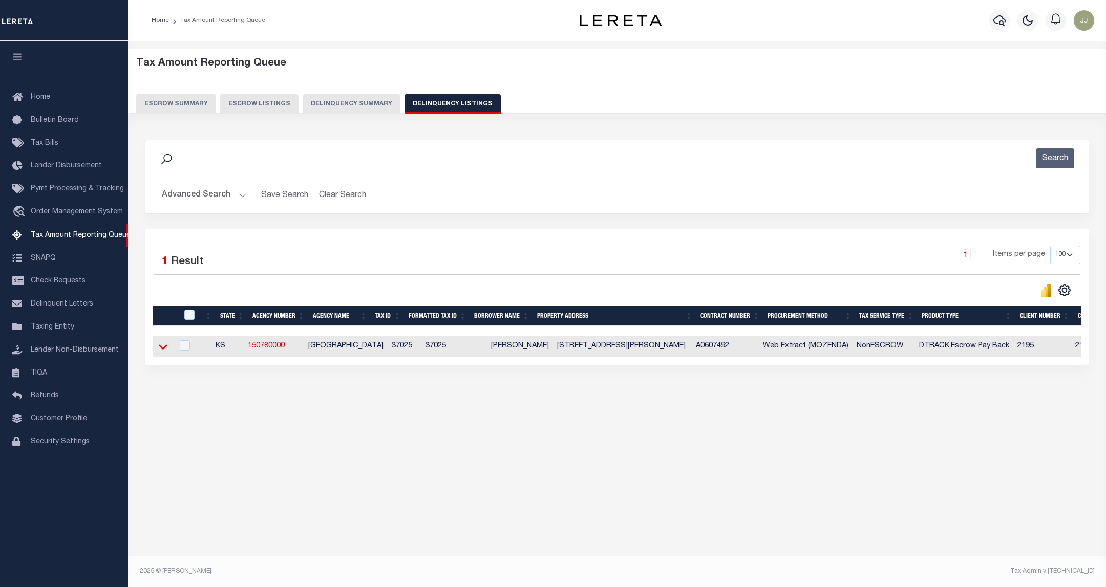
click at [165, 350] on icon at bounding box center [163, 347] width 9 height 5
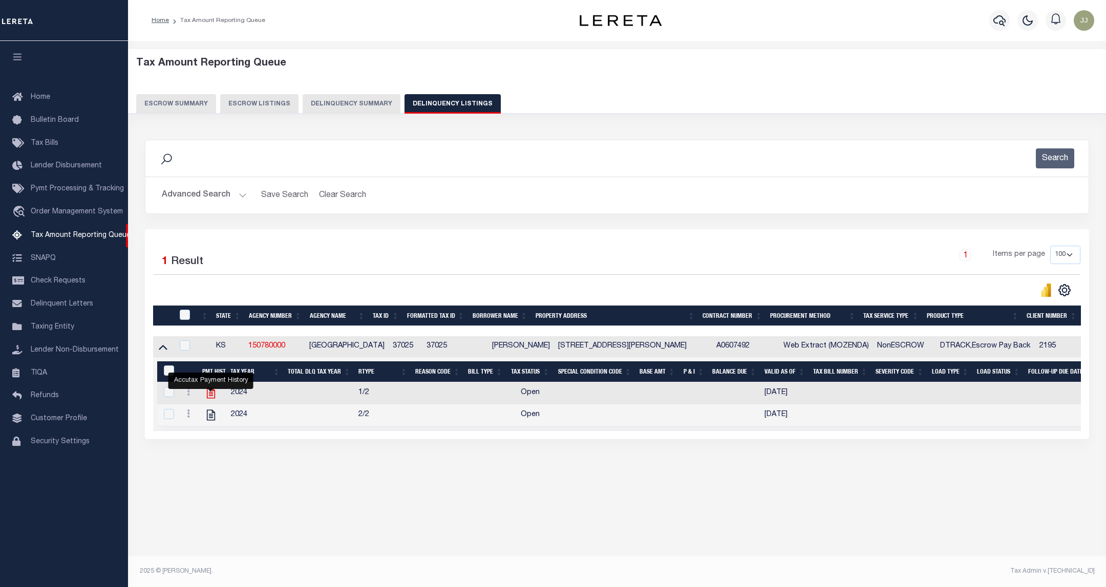
click at [209, 398] on icon "" at bounding box center [211, 393] width 8 height 11
checkbox input "true"
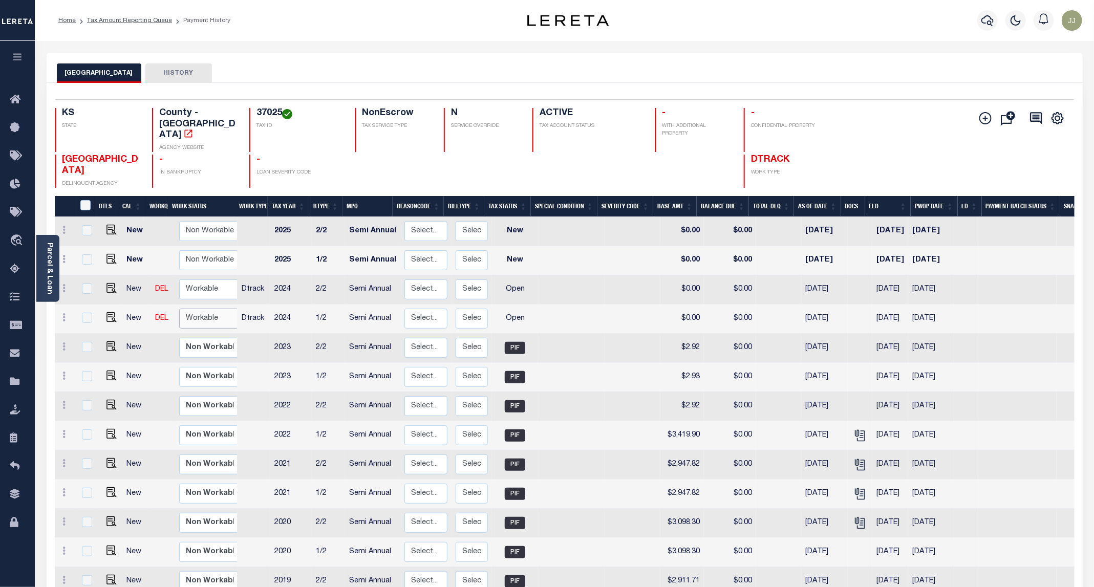
click at [209, 309] on select "Non Workable Workable" at bounding box center [209, 319] width 61 height 20
checkbox input "true"
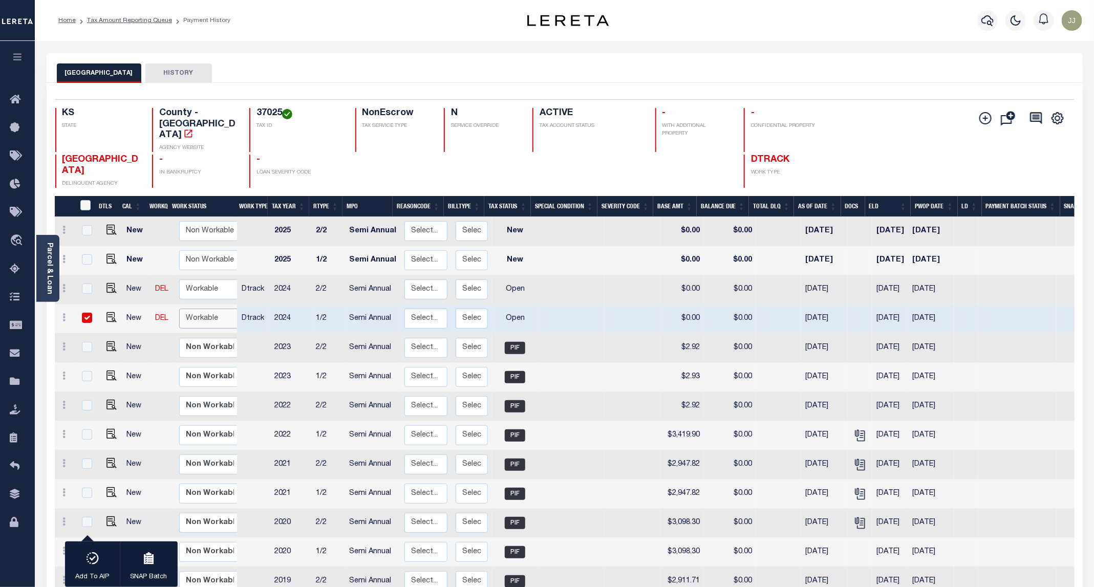
select select "true"
click at [179, 309] on select "Non Workable Workable" at bounding box center [209, 319] width 61 height 20
checkbox input "false"
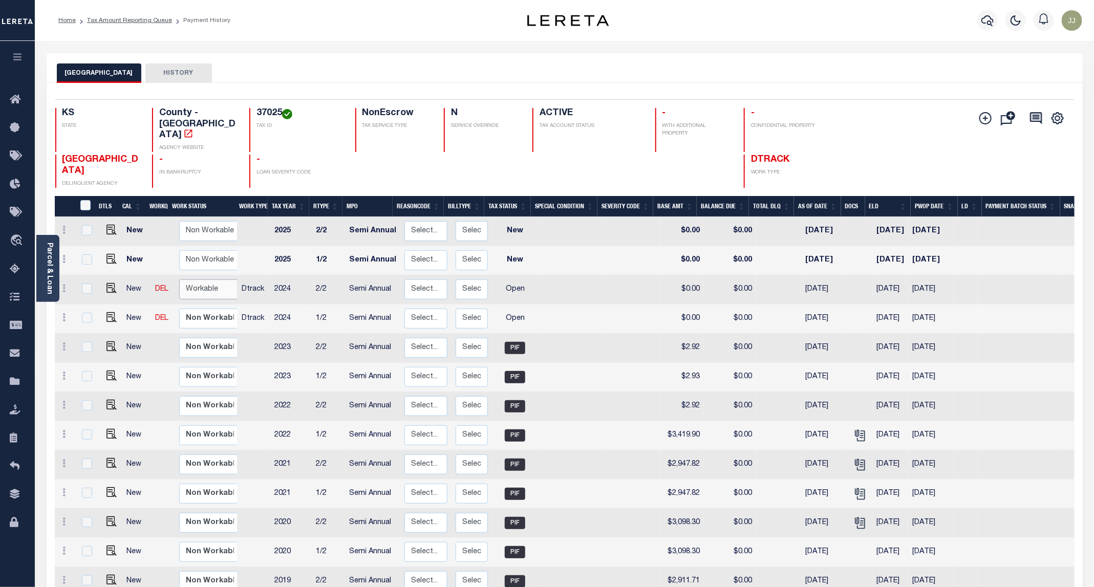
click at [203, 280] on select "Non Workable Workable" at bounding box center [209, 290] width 61 height 20
checkbox input "true"
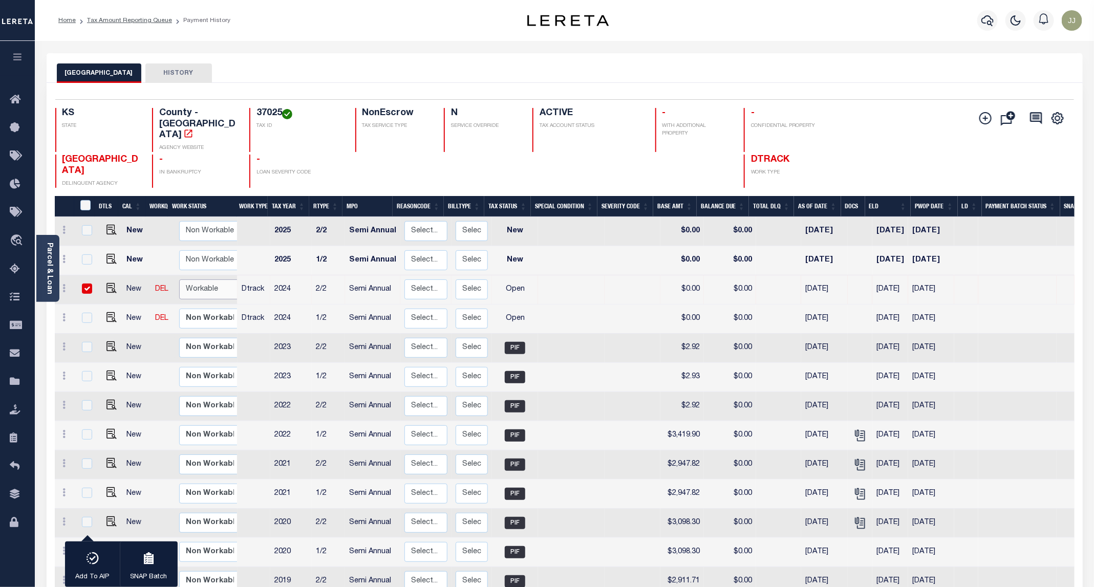
click at [179, 280] on select "Non Workable Workable" at bounding box center [209, 290] width 61 height 20
checkbox input "false"
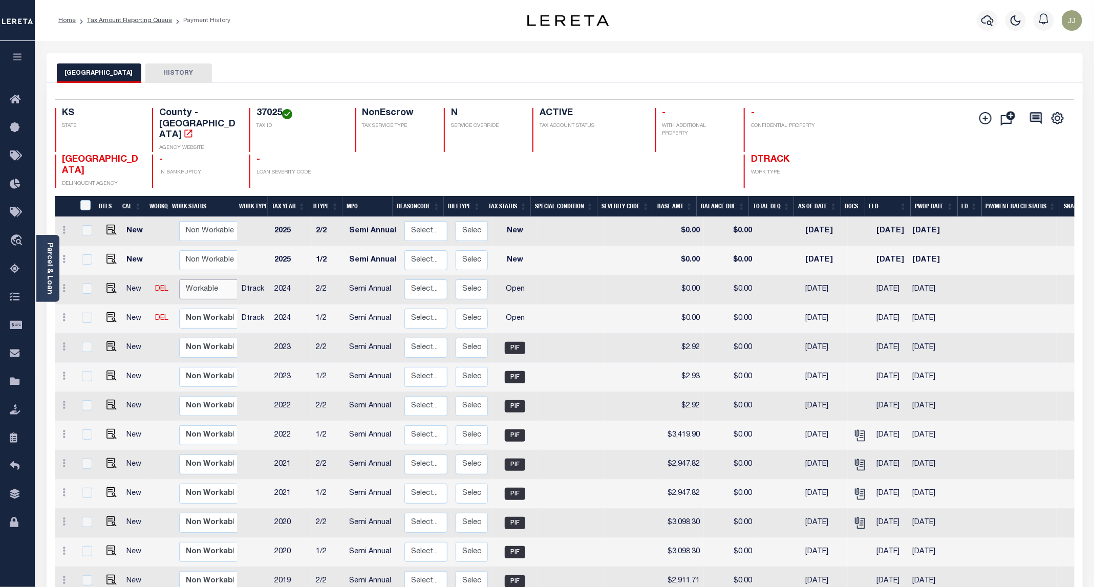
click at [202, 280] on select "Non Workable Workable" at bounding box center [209, 290] width 61 height 20
checkbox input "true"
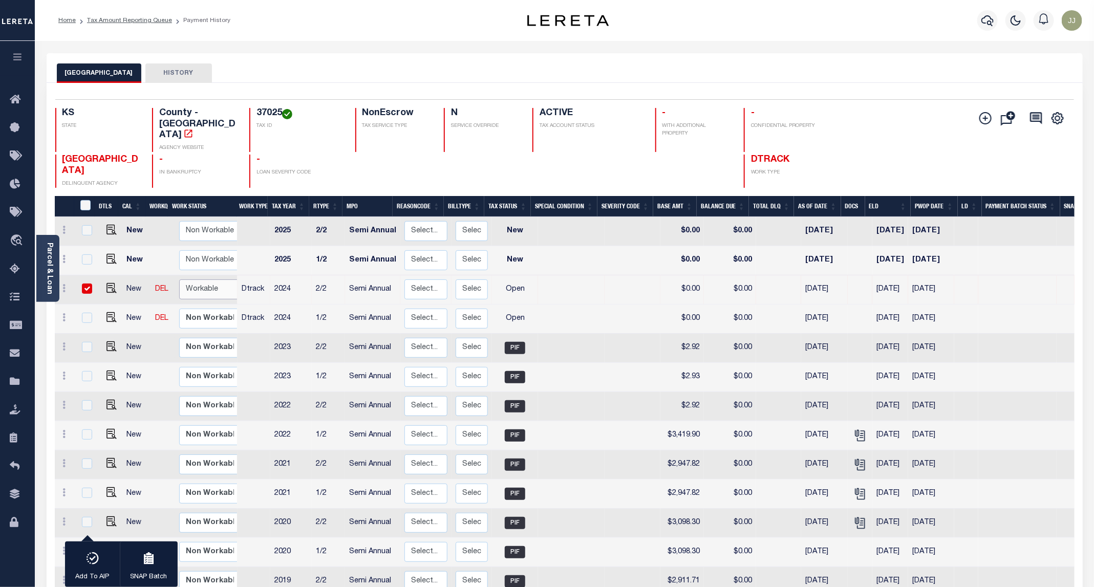
select select "true"
click at [179, 280] on select "Non Workable Workable" at bounding box center [209, 290] width 61 height 20
checkbox input "false"
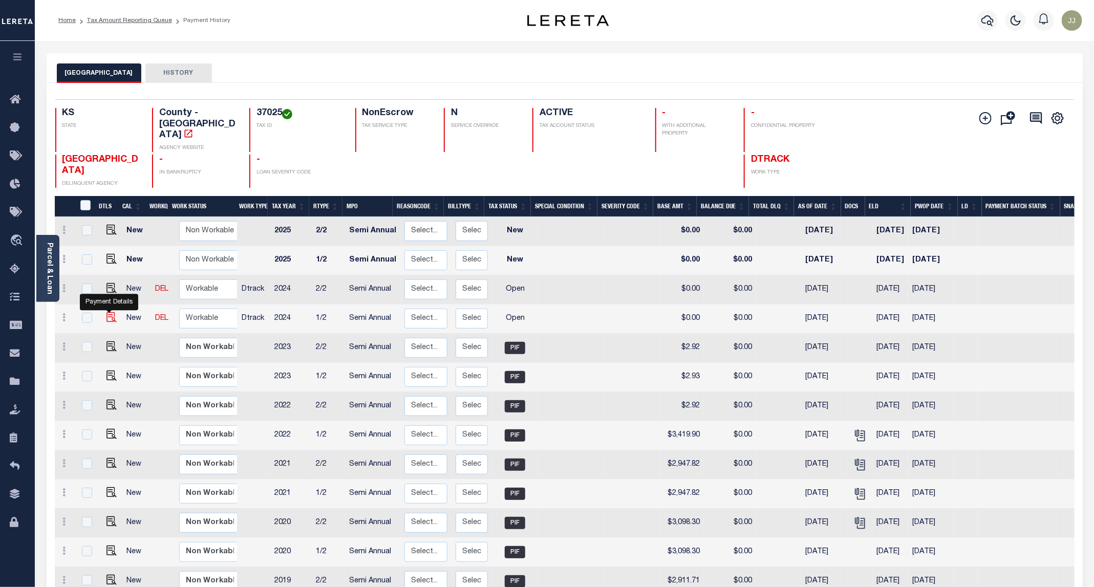
click at [108, 312] on img "" at bounding box center [112, 317] width 10 height 10
checkbox input "true"
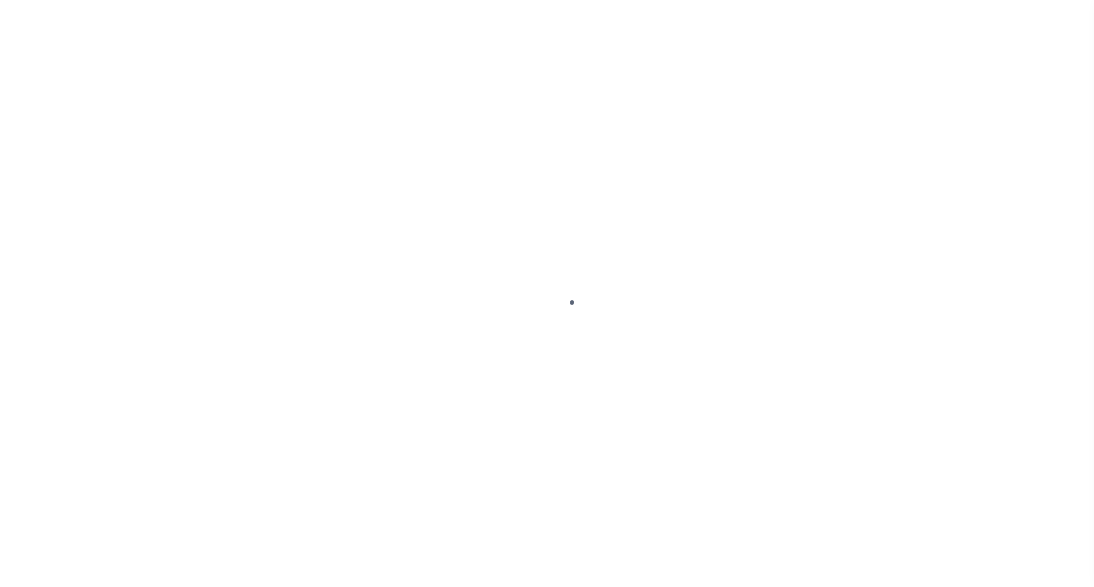
select select "OP2"
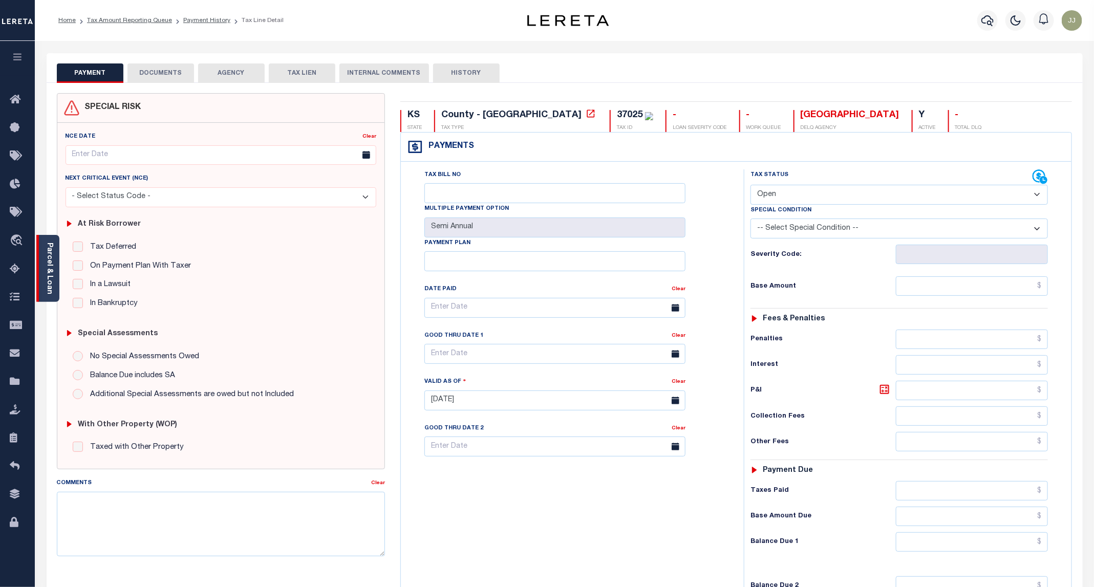
click at [46, 283] on link "Parcel & Loan" at bounding box center [49, 269] width 7 height 52
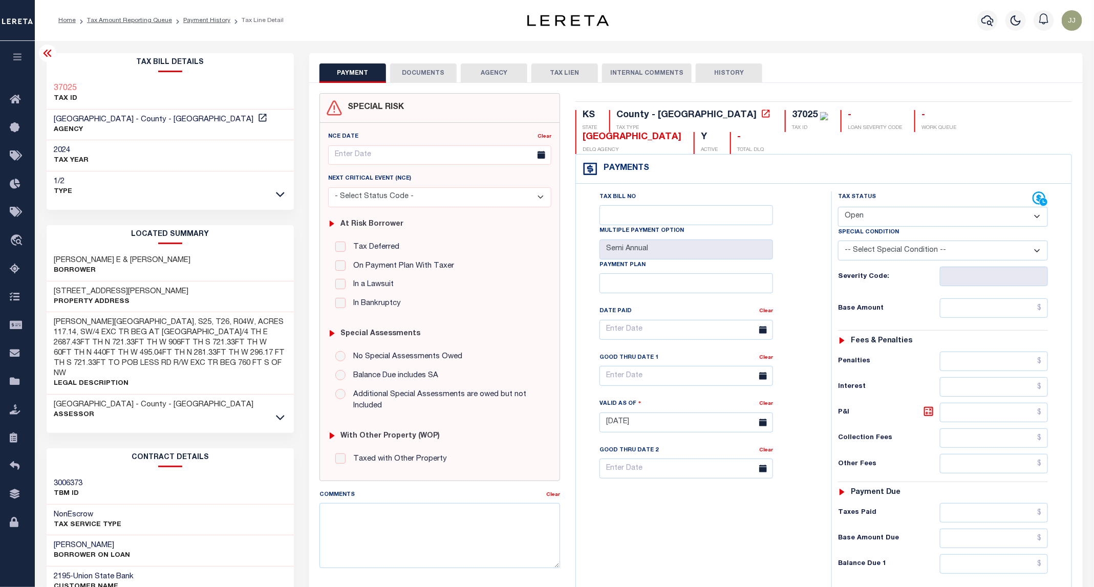
click at [110, 289] on h3 "[STREET_ADDRESS][PERSON_NAME]" at bounding box center [121, 292] width 135 height 10
copy h3 "WORTHINGTON"
click at [426, 74] on button "DOCUMENTS" at bounding box center [423, 72] width 67 height 19
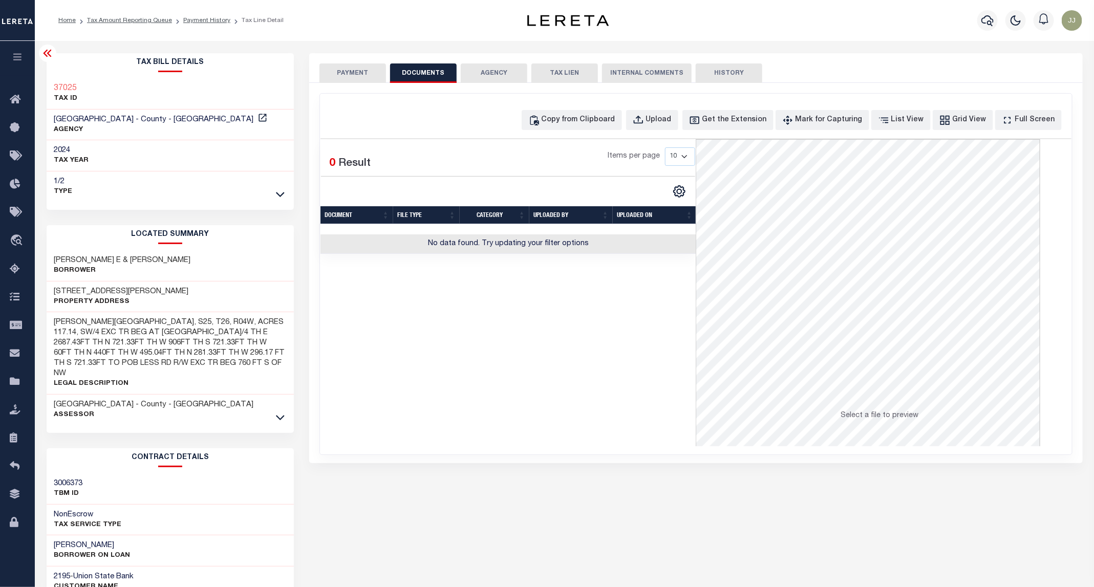
click at [435, 151] on div "Items per page 10 25 50 100" at bounding box center [556, 160] width 277 height 27
click at [604, 118] on div "Copy from Clipboard" at bounding box center [579, 120] width 74 height 11
select select "POP"
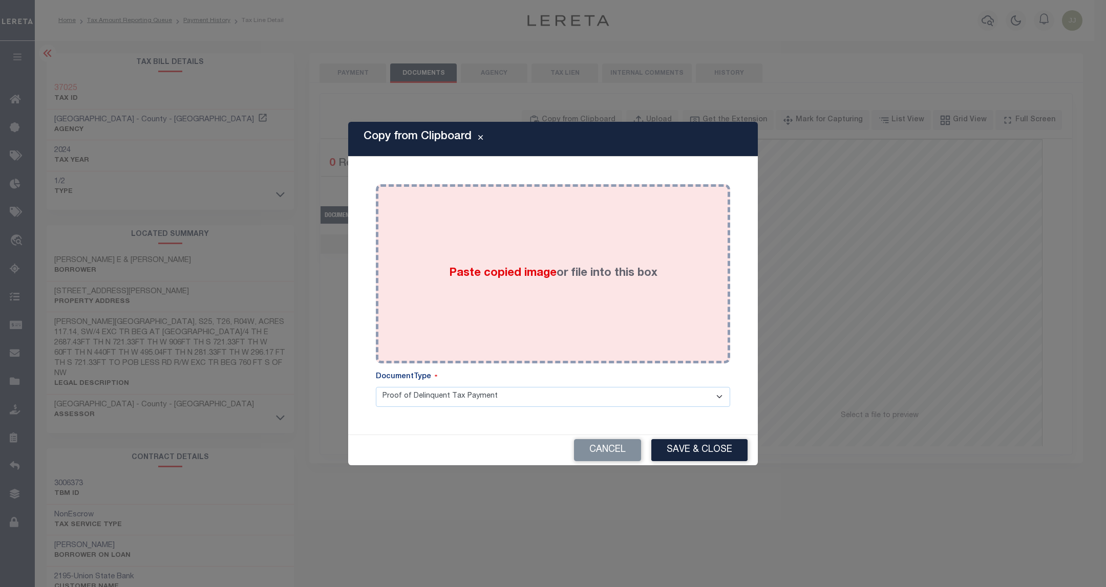
click at [607, 261] on div "Paste copied image or file into this box" at bounding box center [553, 274] width 339 height 164
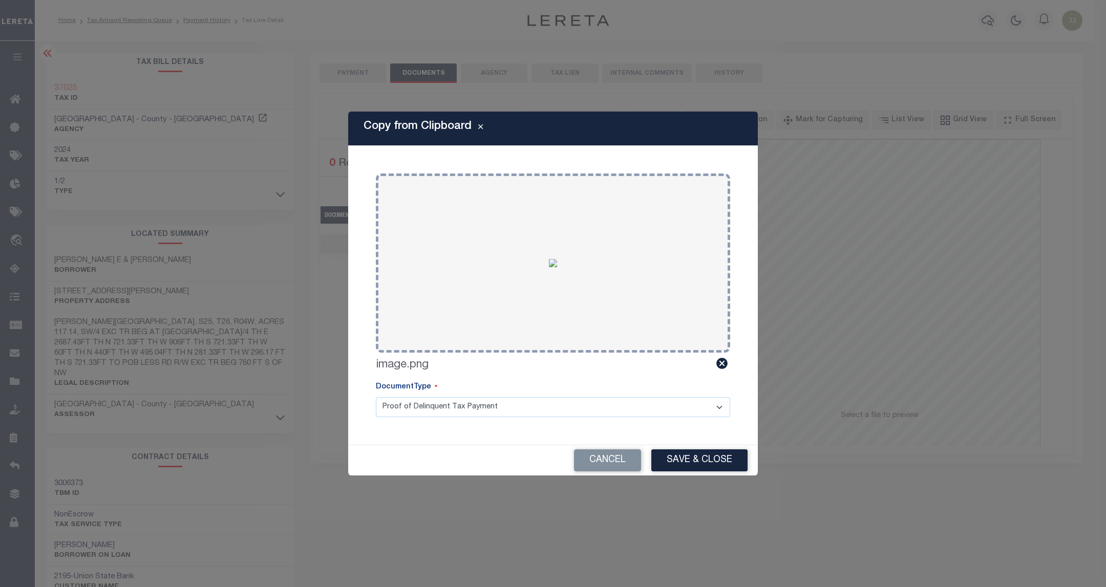
click at [684, 442] on div "Copy from Clipboard Paste copied image or file into this box Select file or dra…" at bounding box center [553, 294] width 410 height 364
click at [676, 461] on button "Save & Close" at bounding box center [699, 461] width 96 height 22
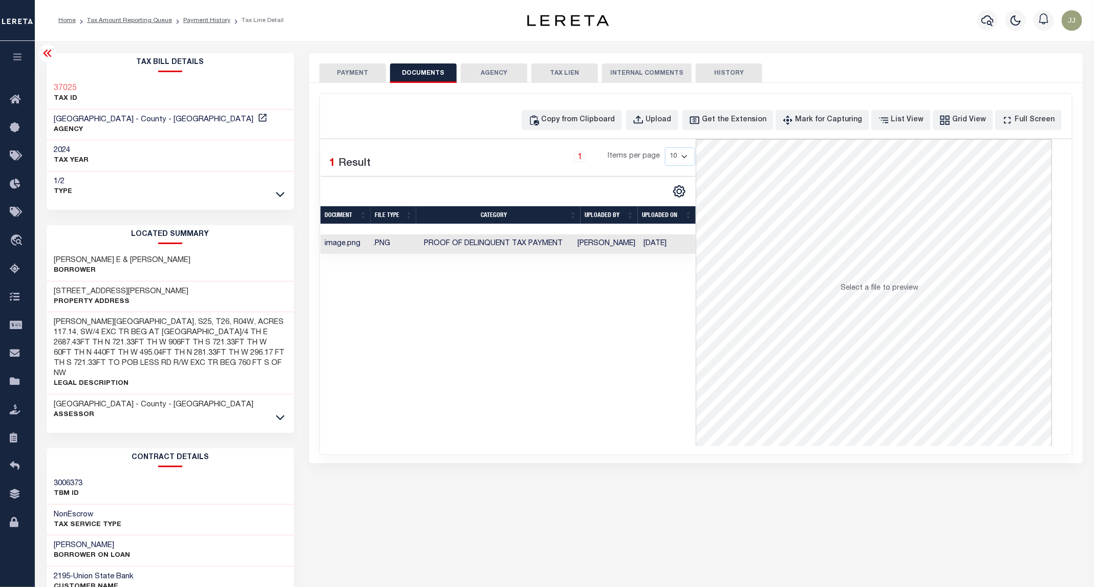
click at [355, 71] on button "PAYMENT" at bounding box center [353, 72] width 67 height 19
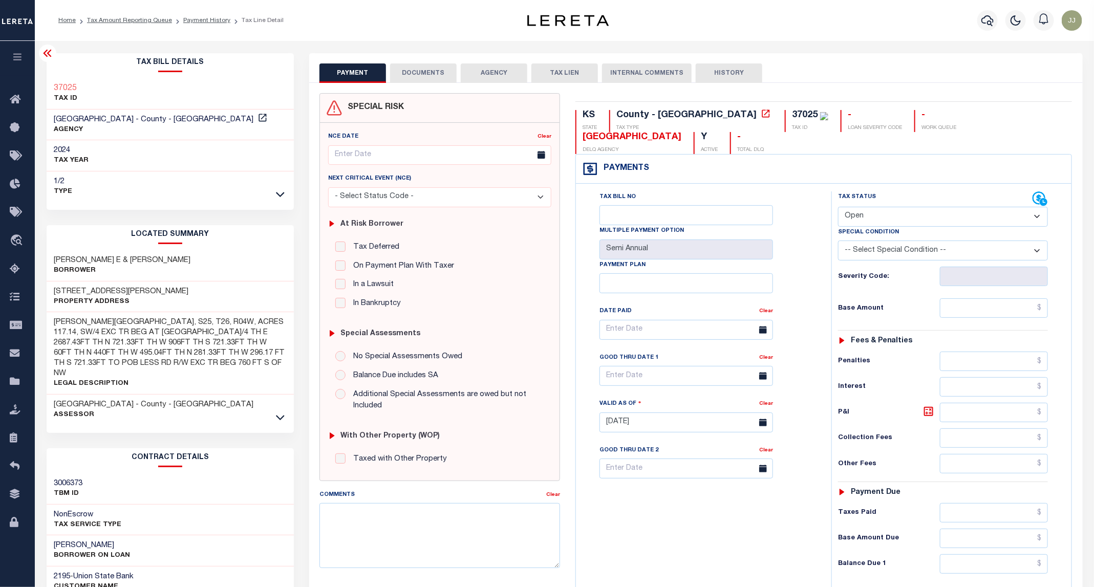
click at [899, 207] on select "- Select Status Code - Open Due/Unpaid Paid Incomplete No Tax Due Internal Refu…" at bounding box center [943, 217] width 210 height 20
select select "PYD"
click at [839, 207] on select "- Select Status Code - Open Due/Unpaid Paid Incomplete No Tax Due Internal Refu…" at bounding box center [943, 217] width 210 height 20
type input "09/12/2025"
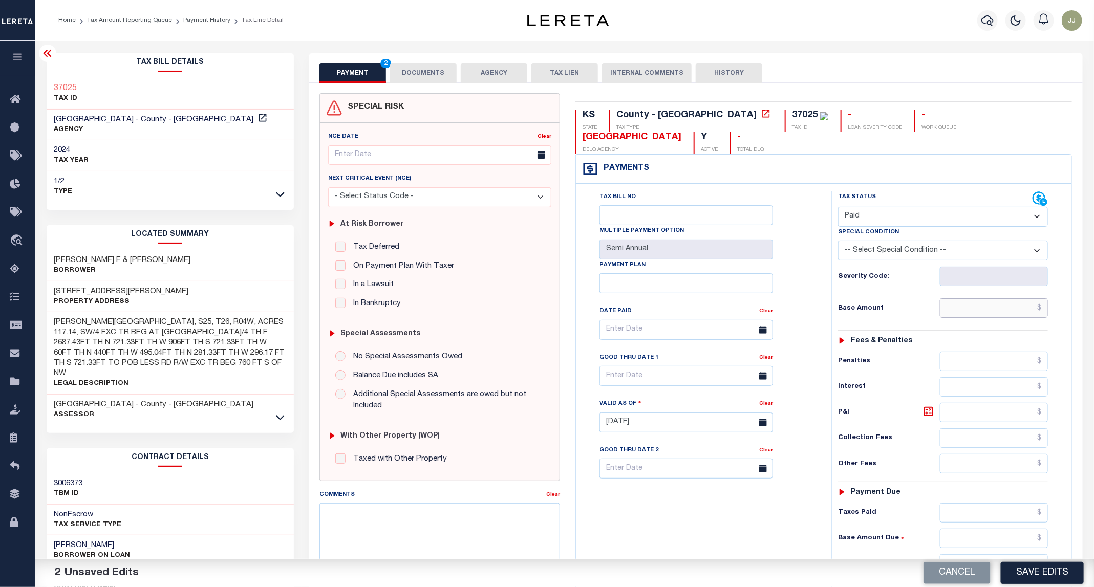
click at [979, 299] on input "text" at bounding box center [994, 308] width 109 height 19
type input "$0.00"
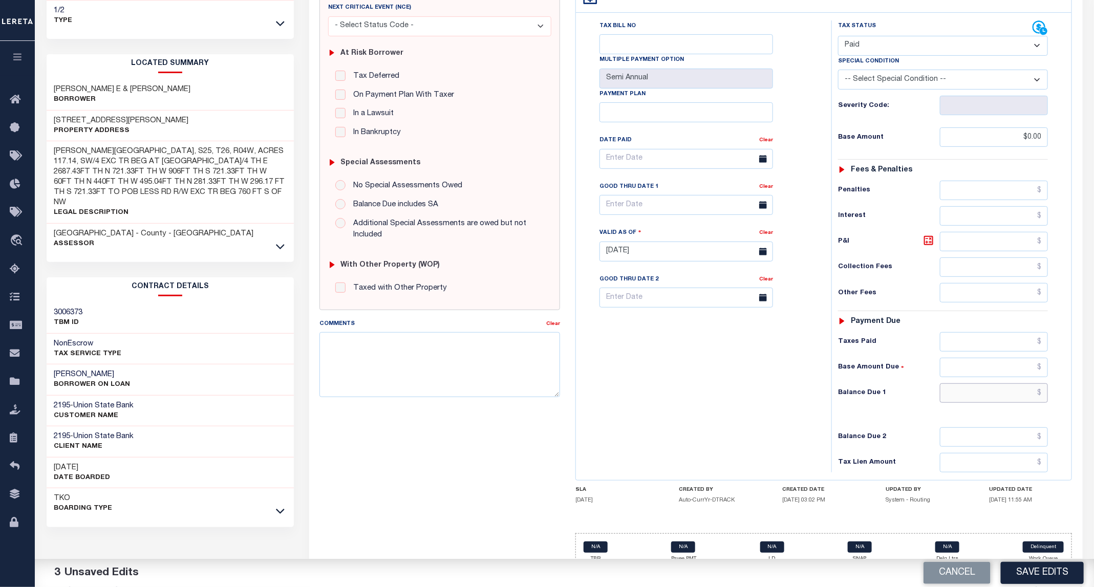
click at [968, 384] on input "text" at bounding box center [994, 393] width 109 height 19
type input "$0.00"
click at [1042, 574] on button "Save Edits" at bounding box center [1042, 573] width 83 height 22
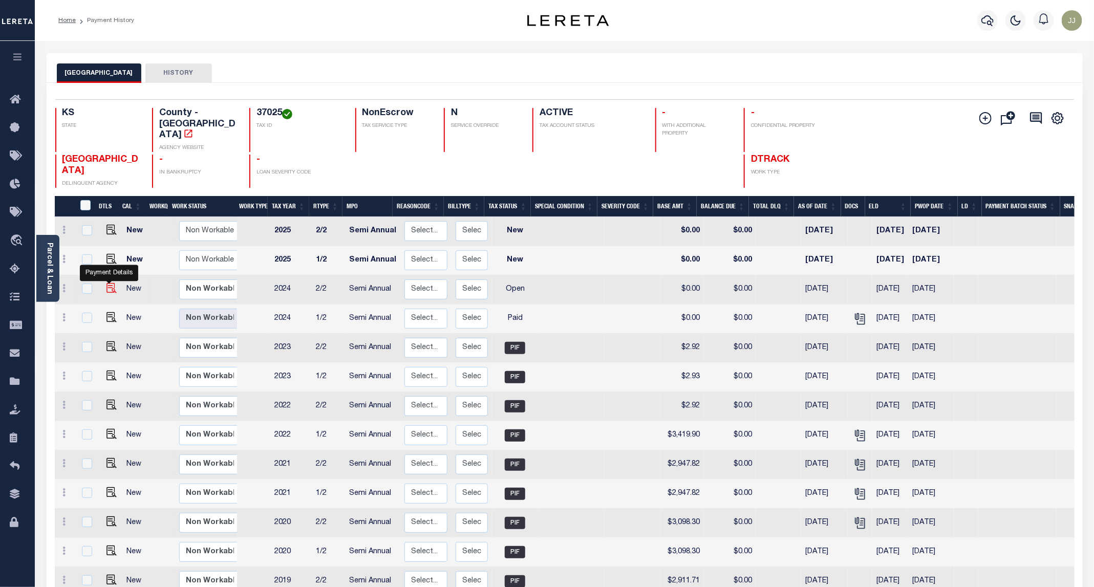
click at [107, 283] on img "" at bounding box center [112, 288] width 10 height 10
checkbox input "true"
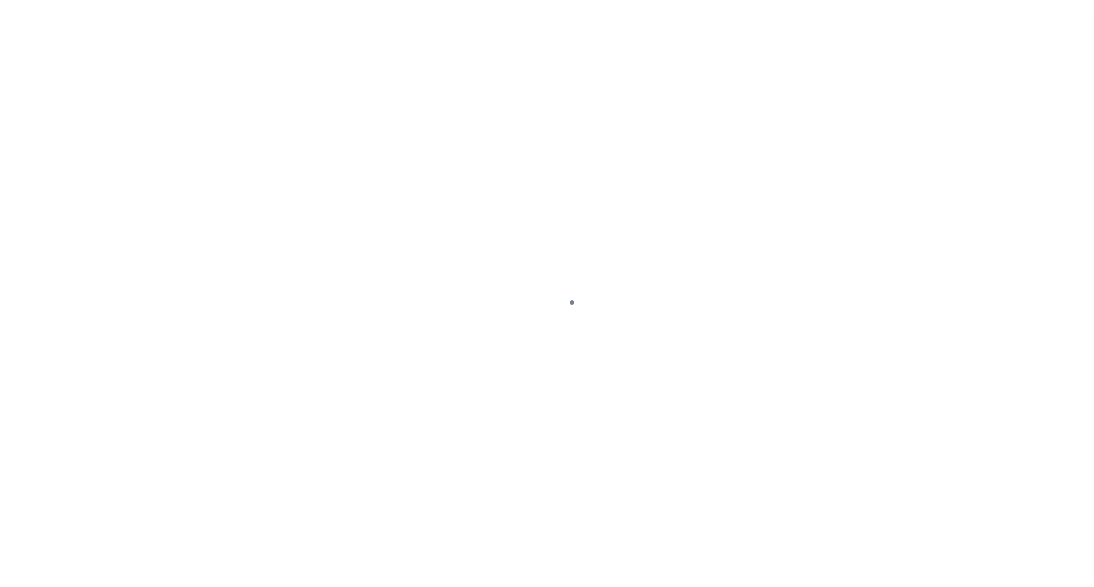
select select "OP2"
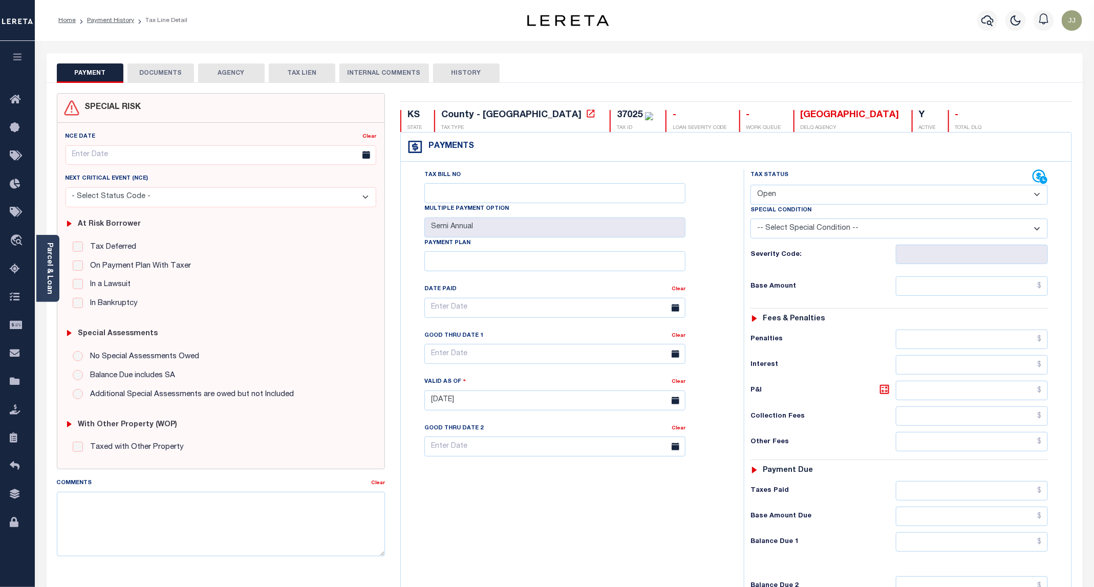
click at [148, 78] on button "DOCUMENTS" at bounding box center [160, 72] width 67 height 19
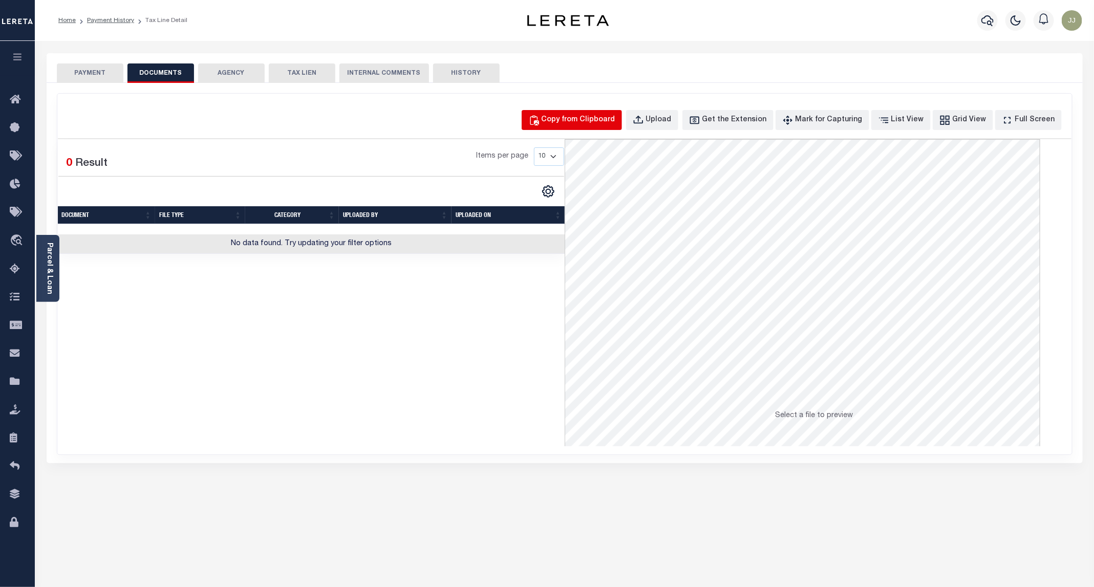
click at [587, 123] on div "Copy from Clipboard" at bounding box center [579, 120] width 74 height 11
select select "POP"
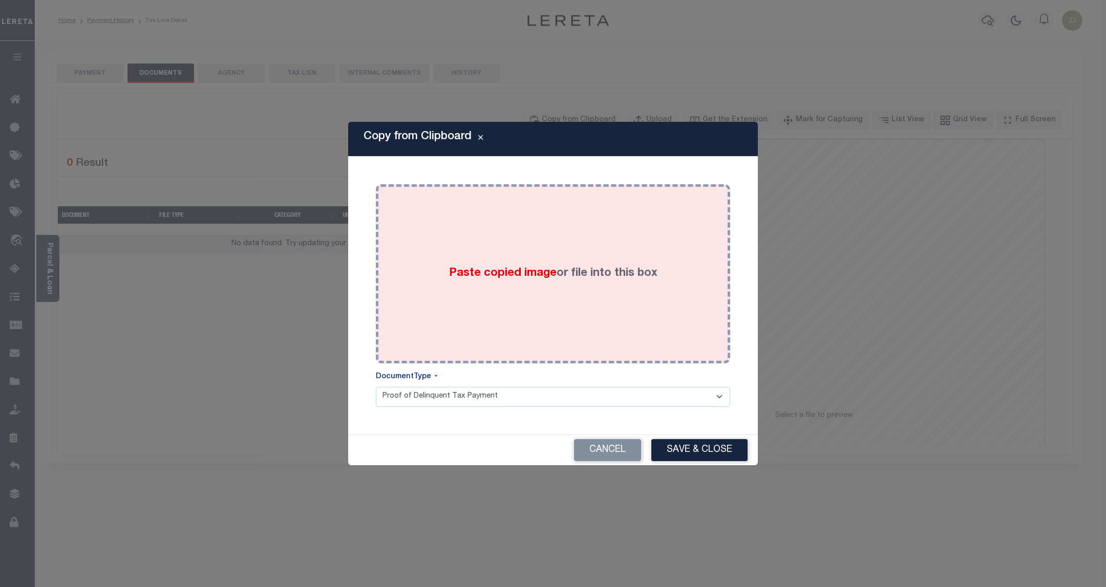
click at [561, 243] on div "Paste copied image or file into this box" at bounding box center [553, 274] width 339 height 164
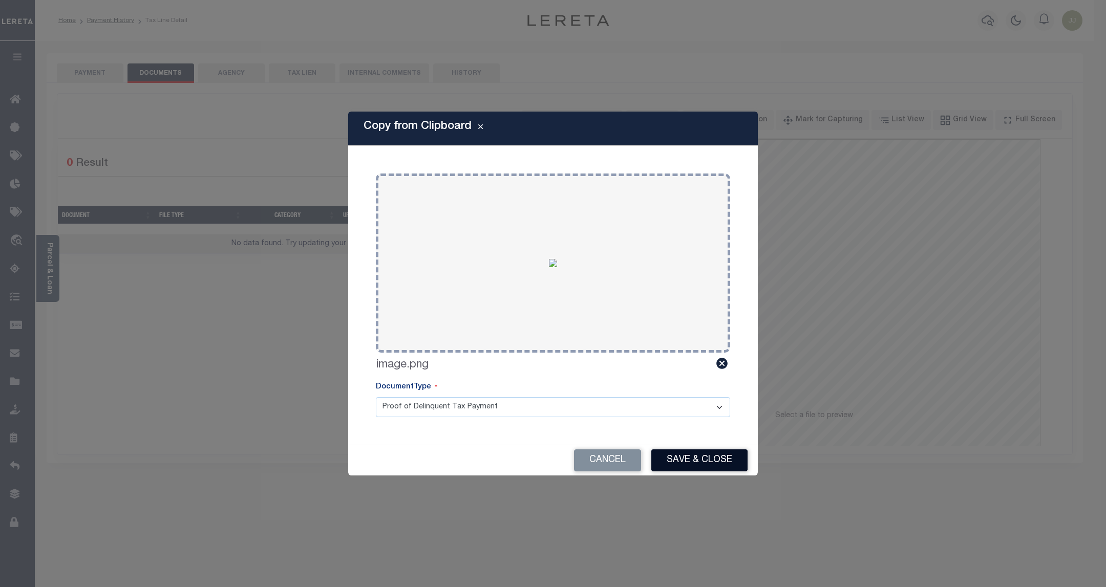
click at [678, 455] on button "Save & Close" at bounding box center [699, 461] width 96 height 22
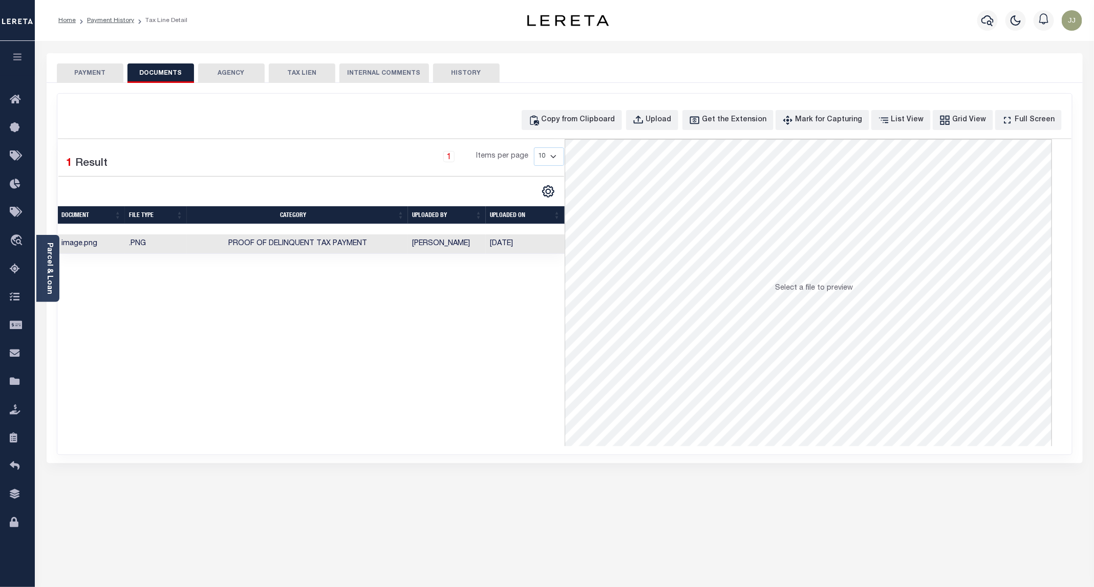
click at [77, 76] on button "PAYMENT" at bounding box center [90, 72] width 67 height 19
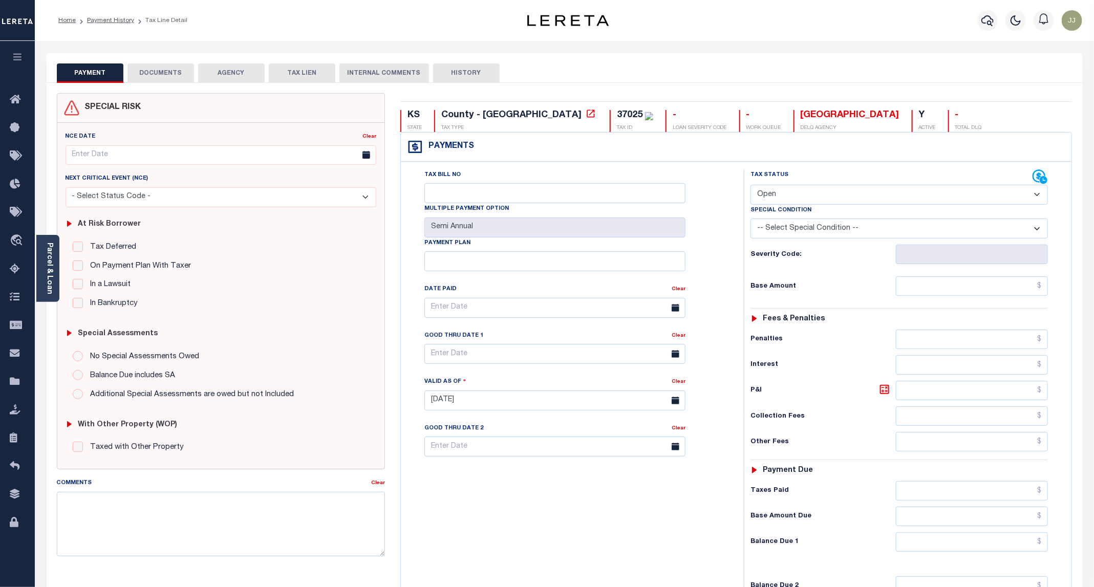
click at [773, 196] on select "- Select Status Code - Open Due/Unpaid Paid Incomplete No Tax Due Internal Refu…" at bounding box center [899, 195] width 297 height 20
select select "PYD"
click at [751, 186] on select "- Select Status Code - Open Due/Unpaid Paid Incomplete No Tax Due Internal Refu…" at bounding box center [899, 195] width 297 height 20
type input "[DATE]"
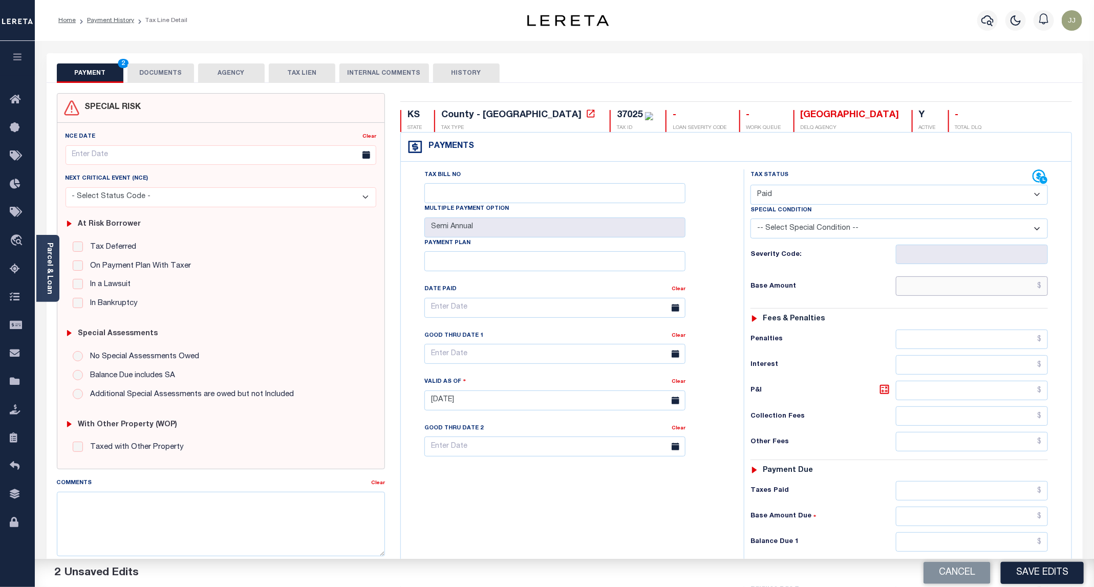
click at [950, 292] on input "text" at bounding box center [972, 285] width 152 height 19
type input "$0.00"
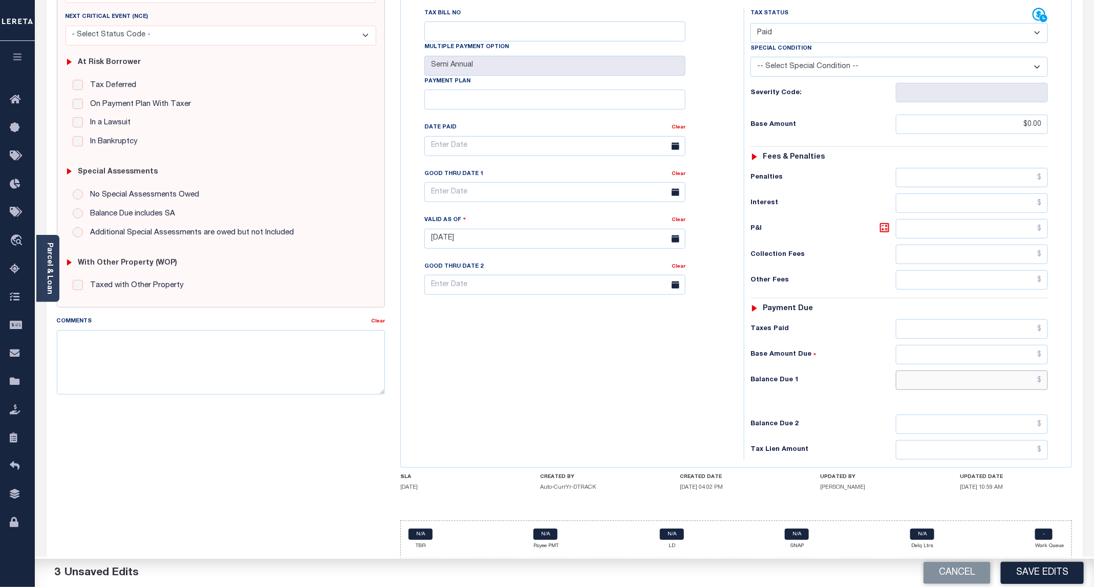
click at [948, 379] on input "text" at bounding box center [972, 380] width 152 height 19
type input "$0.00"
click at [1041, 574] on button "Save Edits" at bounding box center [1042, 573] width 83 height 22
checkbox input "false"
type input "$0"
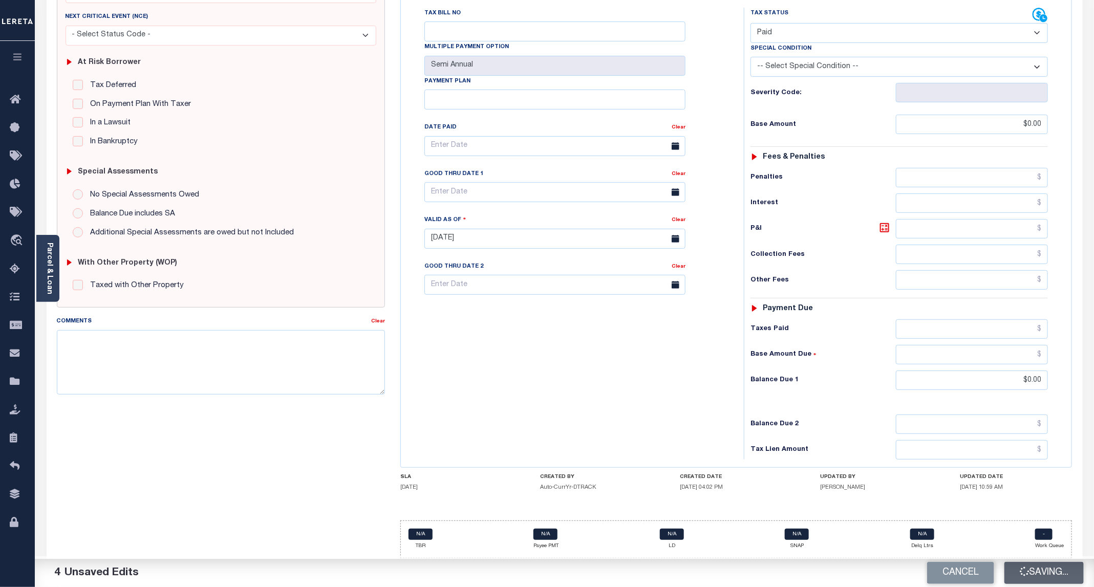
type input "$0"
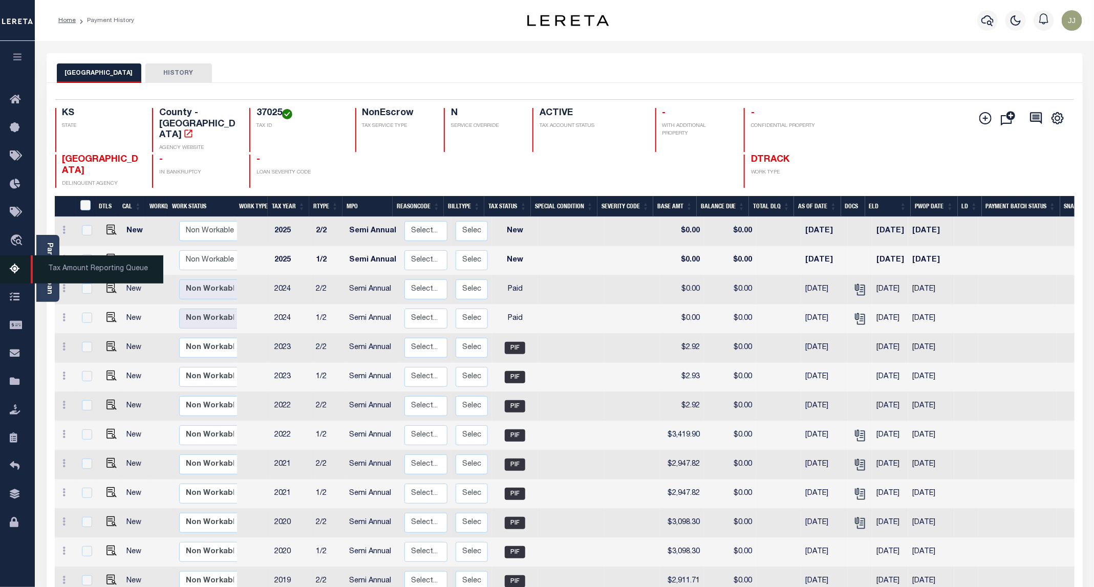
click at [15, 279] on link "Tax Amount Reporting Queue" at bounding box center [17, 269] width 35 height 28
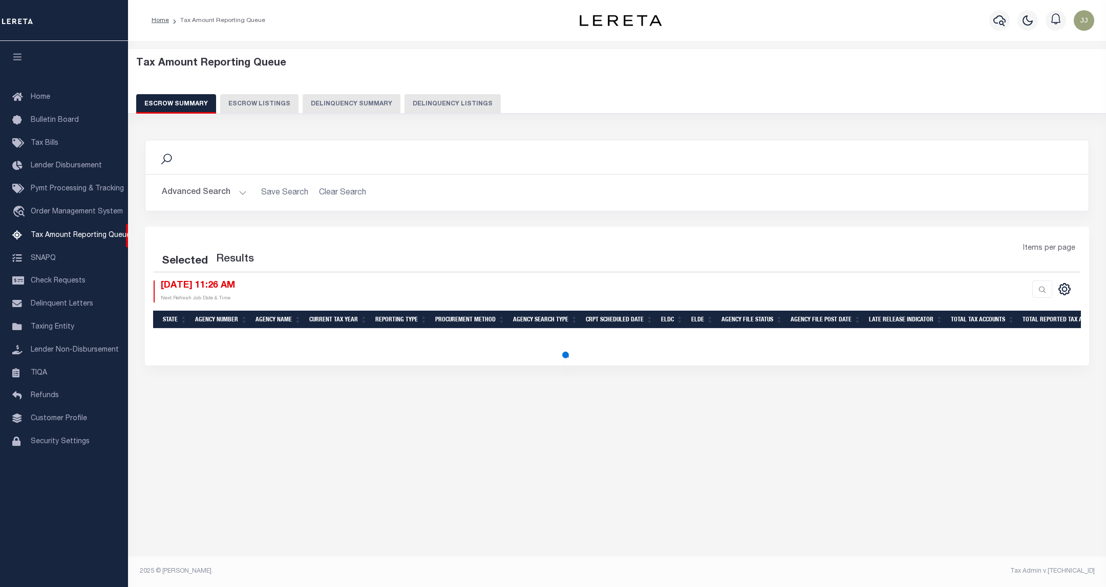
select select "100"
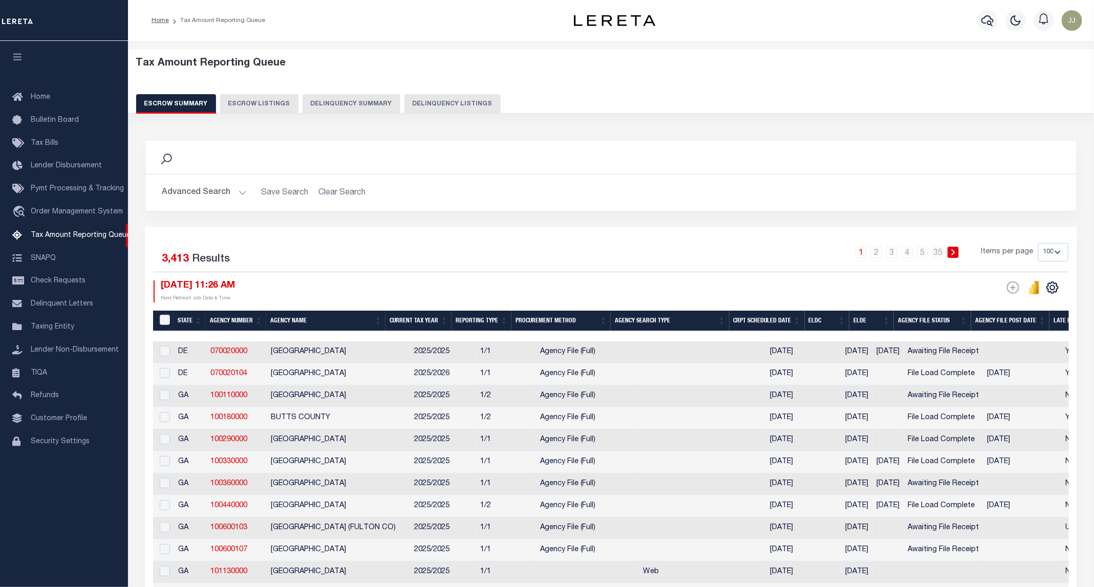
click at [449, 116] on div "Tax Amount Reporting Queue Escrow Summary Escrow Listings Delinquency Summary" at bounding box center [611, 89] width 986 height 80
click at [446, 108] on button "Delinquency Listings" at bounding box center [452, 103] width 96 height 19
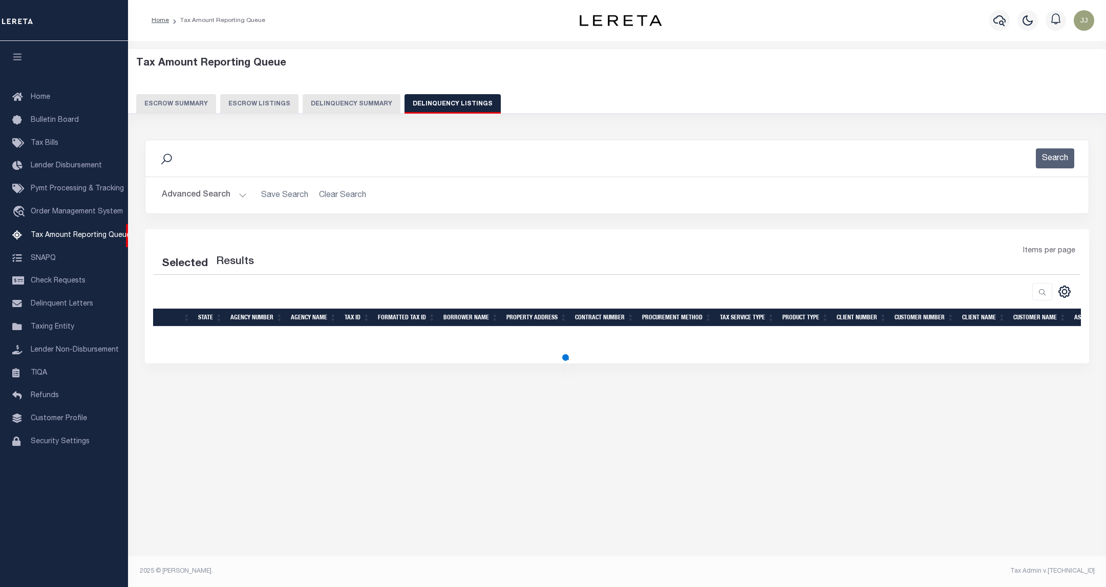
select select "100"
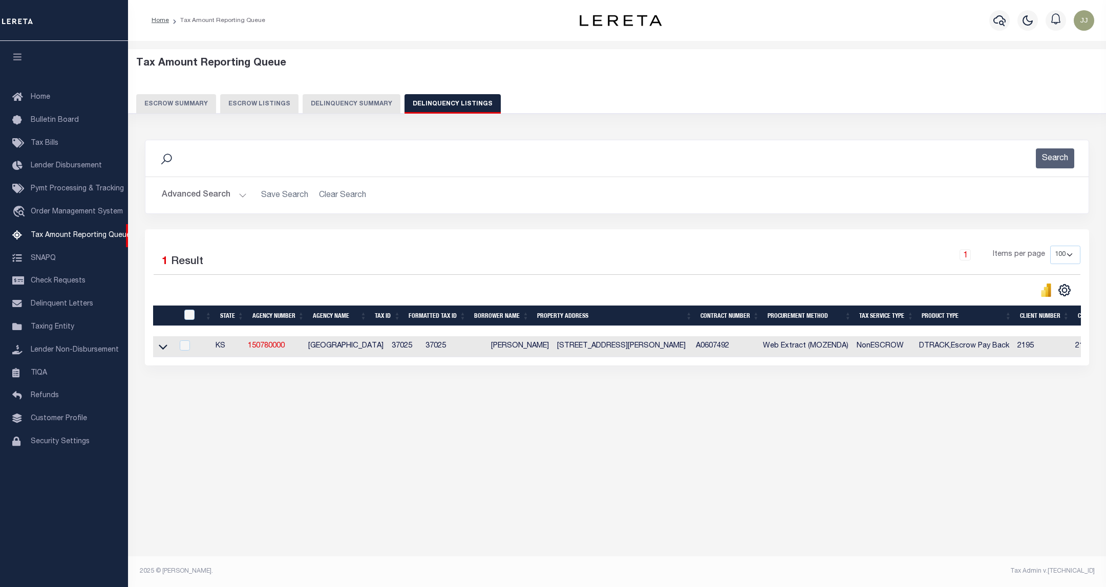
click at [195, 189] on button "Advanced Search" at bounding box center [204, 195] width 85 height 20
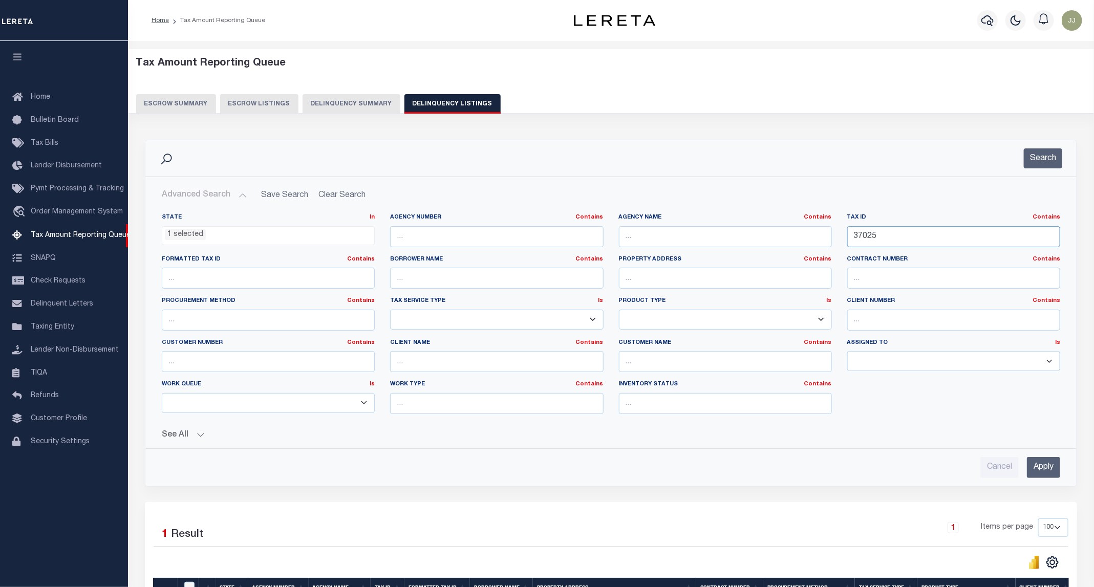
drag, startPoint x: 888, startPoint y: 241, endPoint x: 807, endPoint y: 237, distance: 81.5
click at [807, 237] on div "State In In AK AL AR AZ CA CO CT DC DE FL GA GU HI IA ID IL IN KS KY LA MA MD M…" at bounding box center [611, 318] width 914 height 209
paste input "966"
type input "39665"
click at [1037, 157] on button "Search" at bounding box center [1043, 158] width 38 height 20
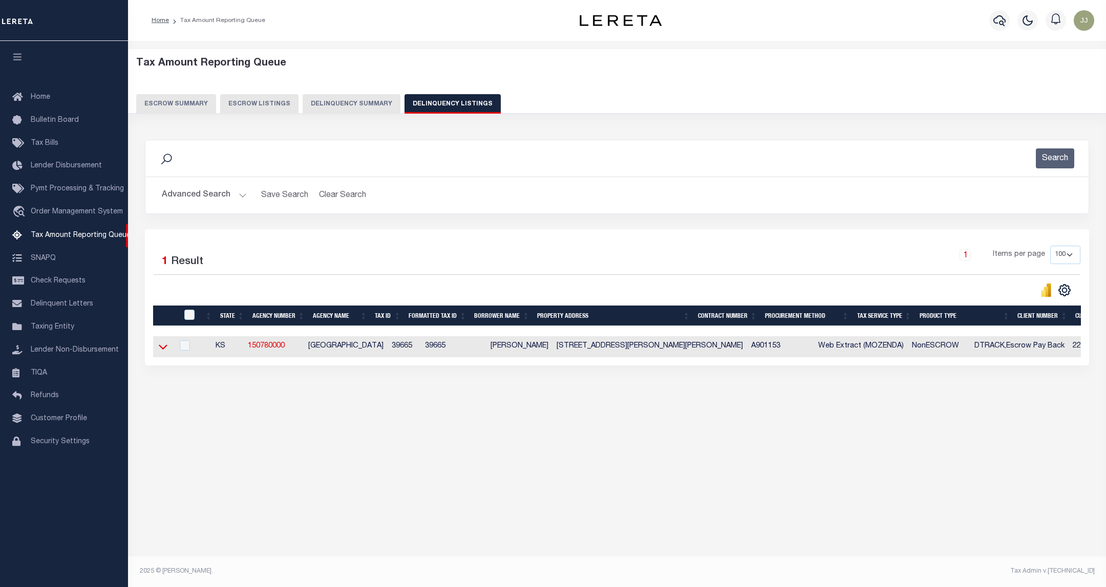
click at [163, 352] on icon at bounding box center [163, 347] width 9 height 11
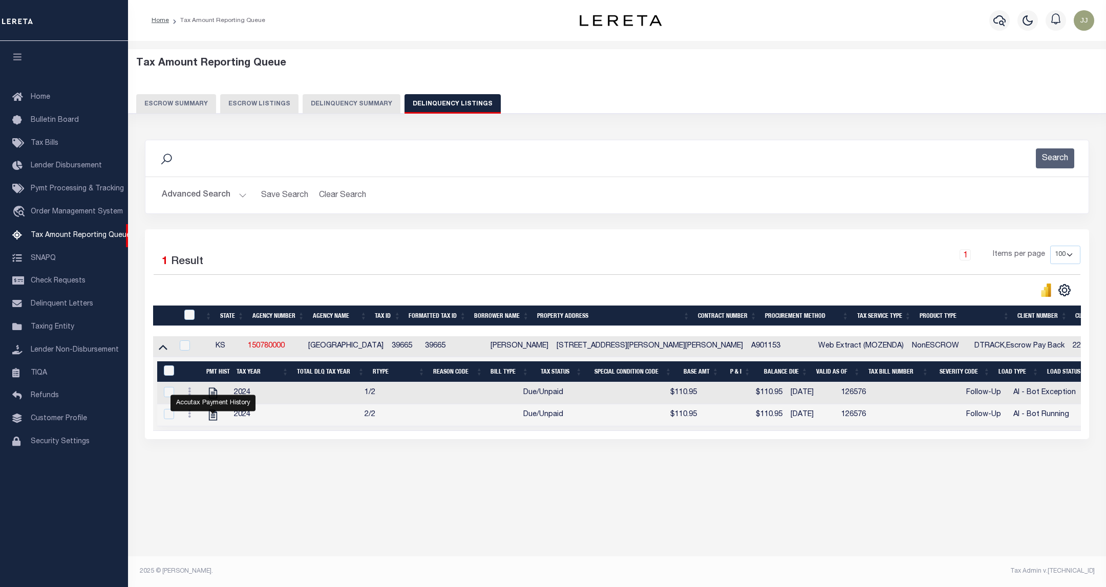
click at [212, 401] on div "Accutax Payment History" at bounding box center [213, 403] width 85 height 16
click at [209, 419] on icon "" at bounding box center [212, 415] width 13 height 13
checkbox input "true"
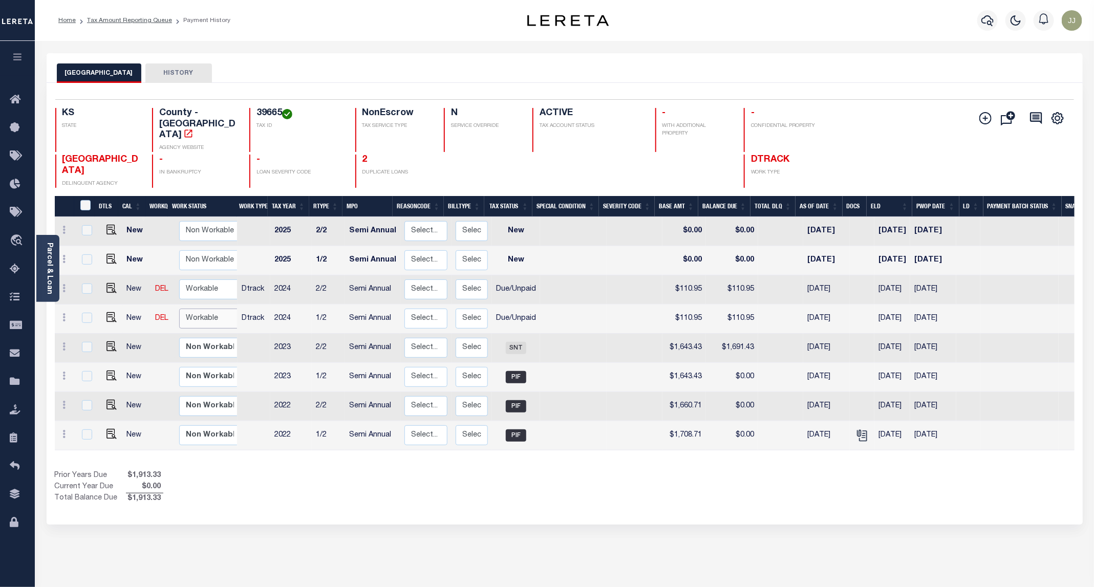
click at [203, 309] on select "Non Workable Workable" at bounding box center [209, 319] width 61 height 20
checkbox input "true"
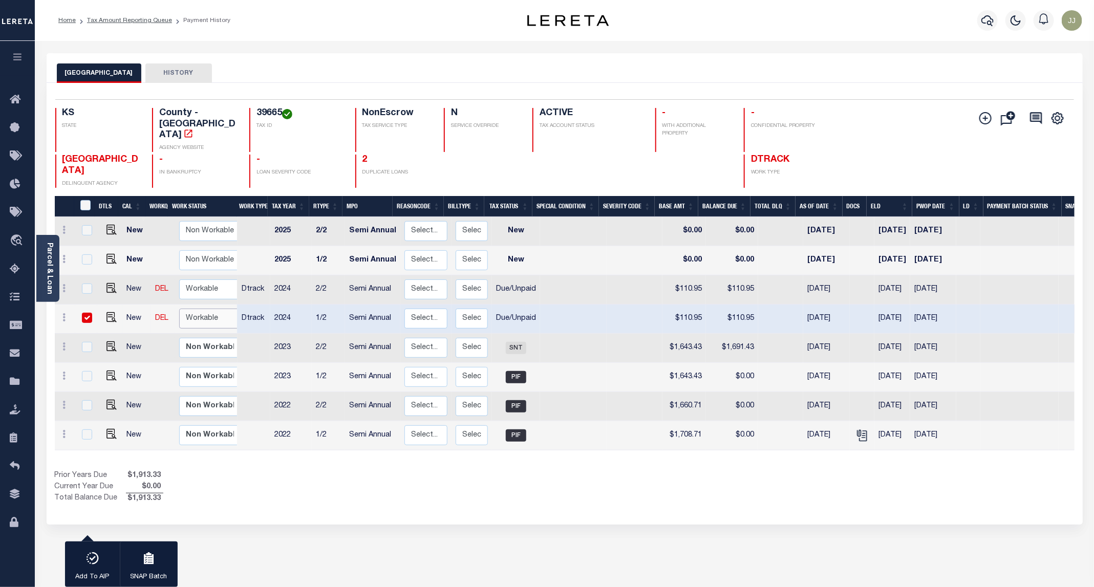
select select "true"
click at [179, 309] on select "Non Workable Workable" at bounding box center [209, 319] width 61 height 20
checkbox input "false"
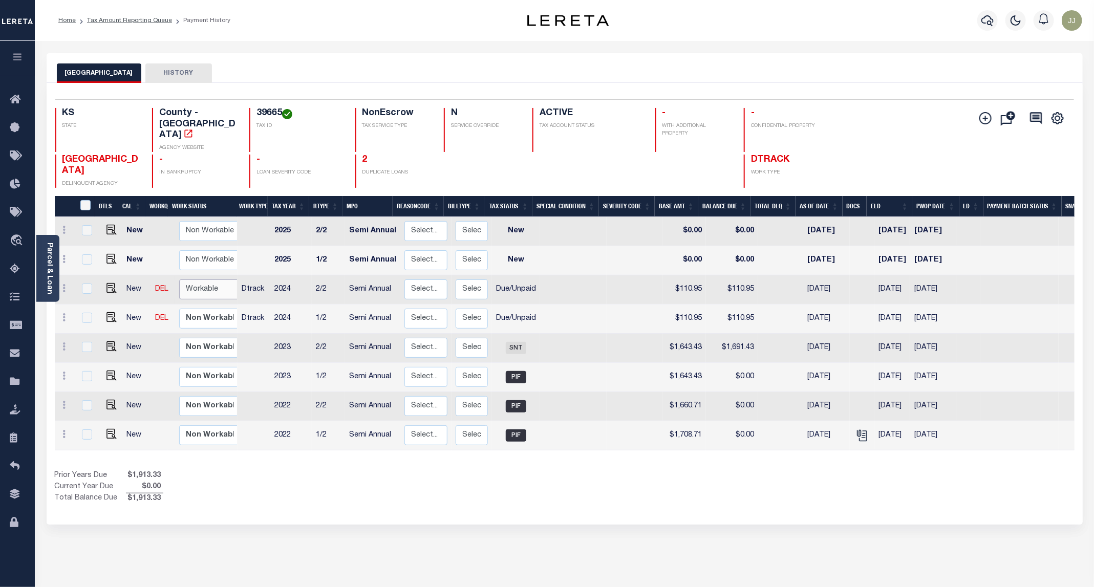
click at [194, 280] on select "Non Workable Workable" at bounding box center [209, 290] width 61 height 20
checkbox input "true"
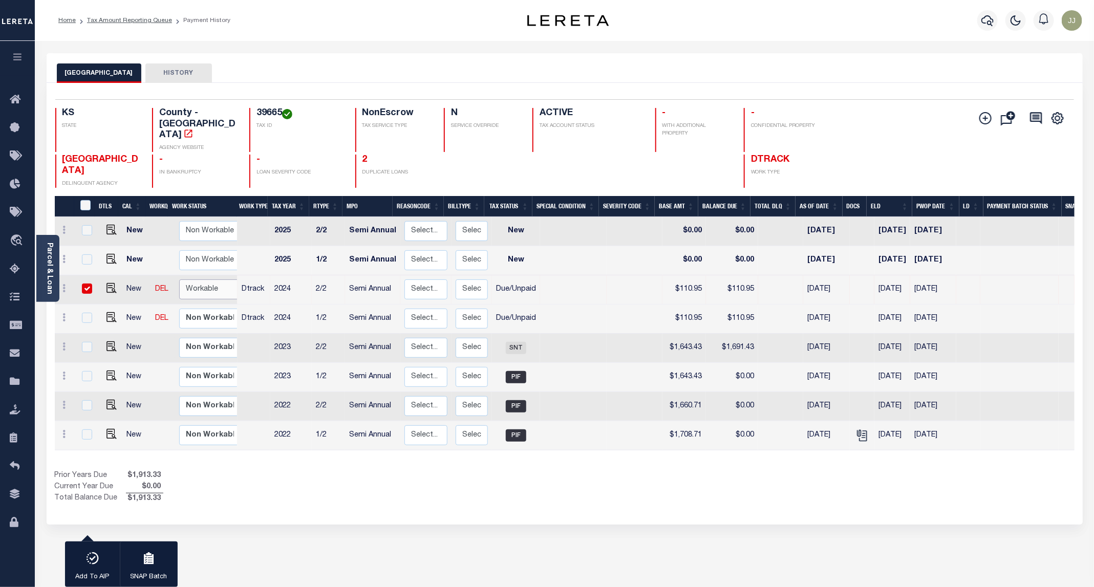
select select "true"
click at [179, 280] on select "Non Workable Workable" at bounding box center [209, 290] width 61 height 20
checkbox input "false"
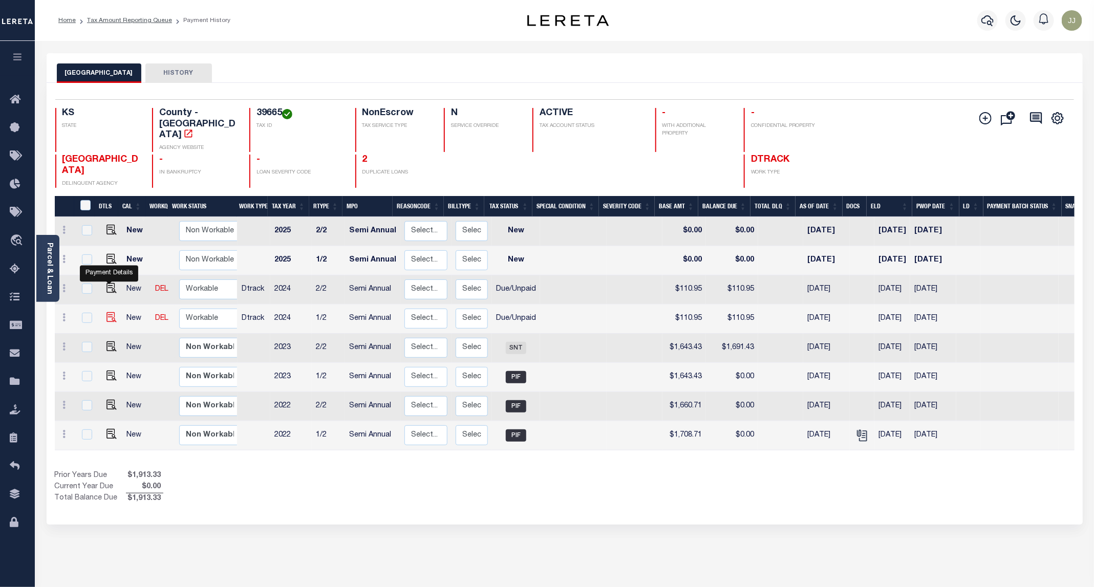
click at [107, 312] on img "" at bounding box center [112, 317] width 10 height 10
checkbox input "true"
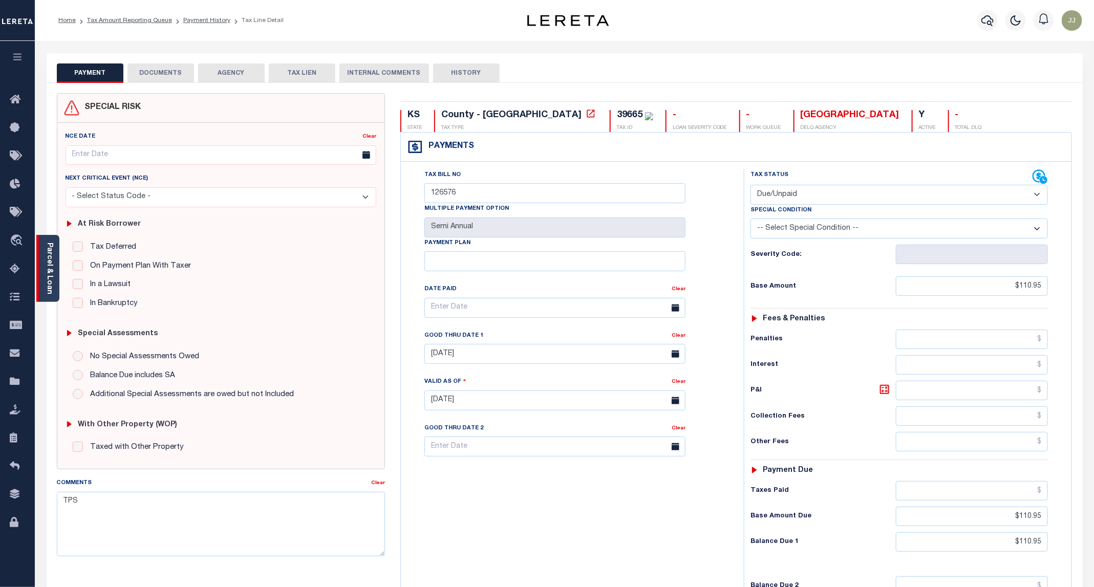
click at [44, 280] on div "Parcel & Loan" at bounding box center [47, 268] width 23 height 67
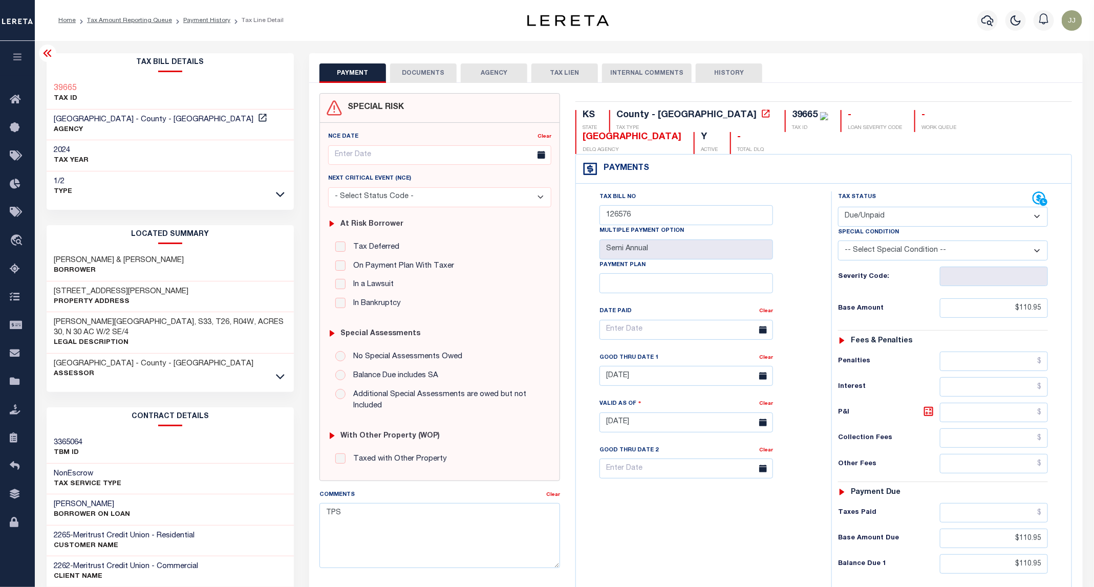
click at [94, 290] on h3 "[STREET_ADDRESS][PERSON_NAME]" at bounding box center [121, 292] width 135 height 10
copy h3 "Smoots"
click at [912, 207] on select "- Select Status Code - Open Due/Unpaid Paid Incomplete No Tax Due Internal Refu…" at bounding box center [943, 217] width 210 height 20
select select "PYD"
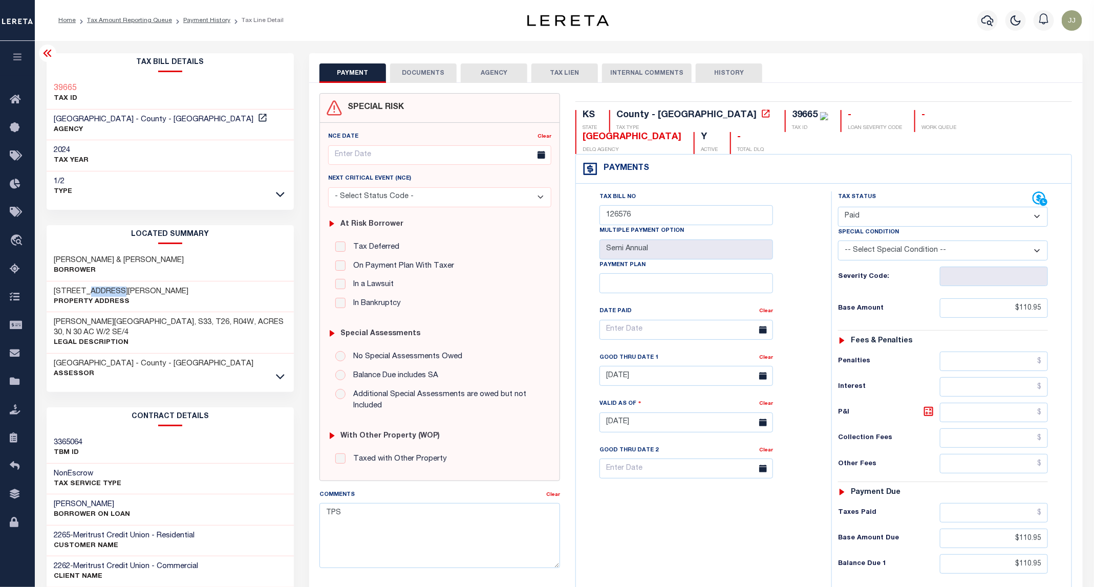
click at [839, 207] on select "- Select Status Code - Open Due/Unpaid Paid Incomplete No Tax Due Internal Refu…" at bounding box center [943, 217] width 210 height 20
type input "[DATE]"
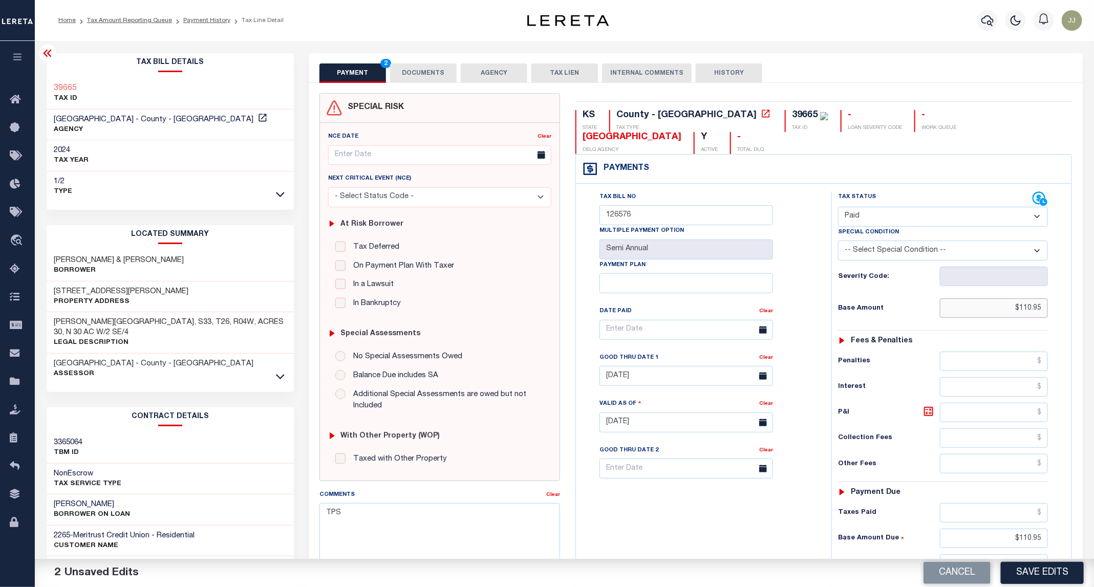
drag, startPoint x: 993, startPoint y: 290, endPoint x: 1048, endPoint y: 289, distance: 54.8
click at [1048, 299] on input "$110.95" at bounding box center [994, 308] width 109 height 19
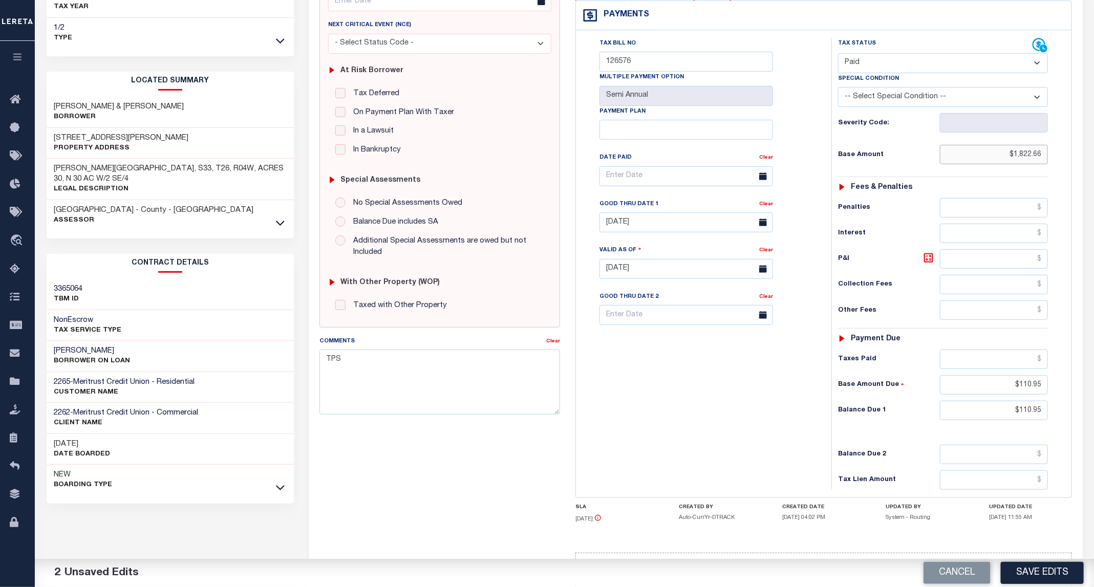
type input "$1,822.66"
drag, startPoint x: 1006, startPoint y: 375, endPoint x: 1071, endPoint y: 380, distance: 65.2
click at [1071, 380] on div "Tax Bill No 126576 Multiple Payment Option Semi Annual Payment Plan Clear Clear…" at bounding box center [824, 263] width 496 height 467
drag, startPoint x: 1002, startPoint y: 398, endPoint x: 1092, endPoint y: 406, distance: 91.0
click at [1092, 406] on div "Parcel & Loan Tax Bill Details 39665 1/2" at bounding box center [564, 254] width 1059 height 735
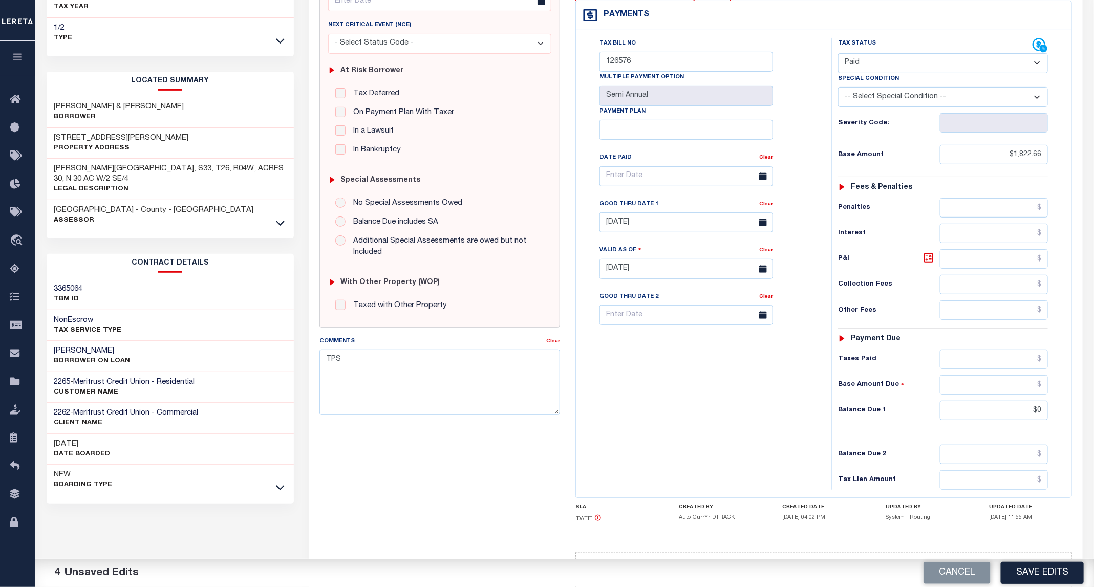
type input "$0.00"
click at [647, 423] on div "Tax Bill No 126576 Multiple Payment Option Semi Annual Payment Plan Clear Clear…" at bounding box center [701, 264] width 245 height 452
click at [766, 202] on link "Clear" at bounding box center [766, 204] width 14 height 5
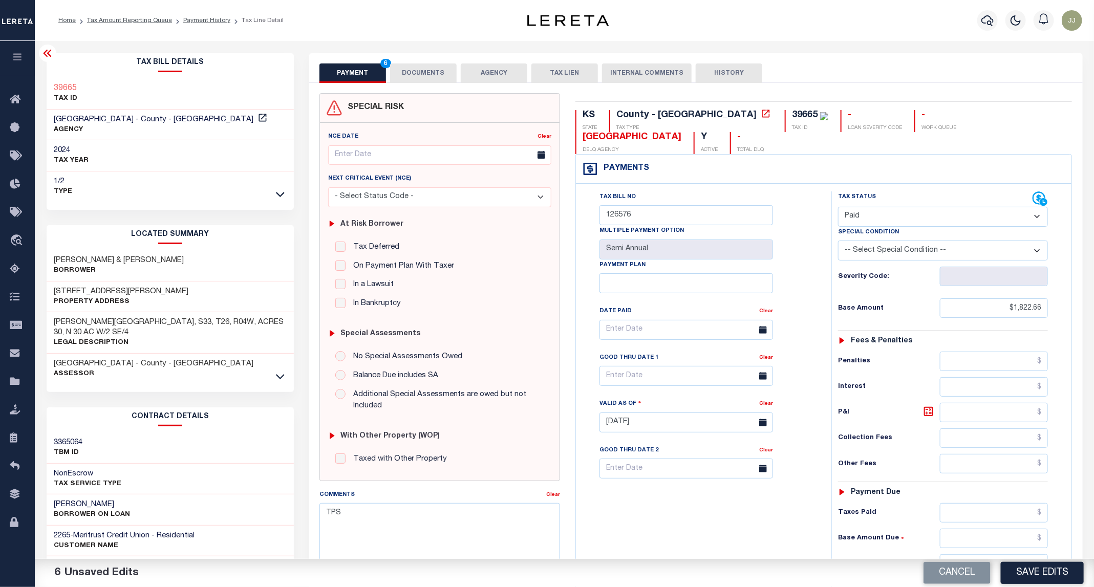
click at [413, 61] on div "PAYMENT 6 DOCUMENTS AGENCY DELINQUENT PAYEE TAX LIEN" at bounding box center [696, 68] width 774 height 30
click at [412, 76] on button "DOCUMENTS" at bounding box center [423, 72] width 67 height 19
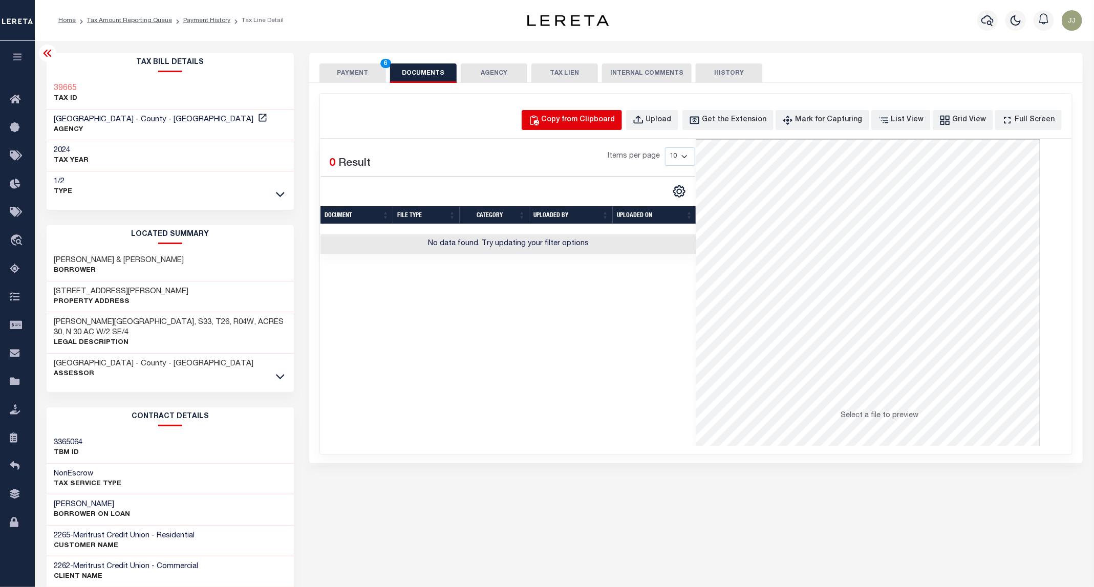
click at [598, 119] on div "Copy from Clipboard" at bounding box center [579, 120] width 74 height 11
select select "POP"
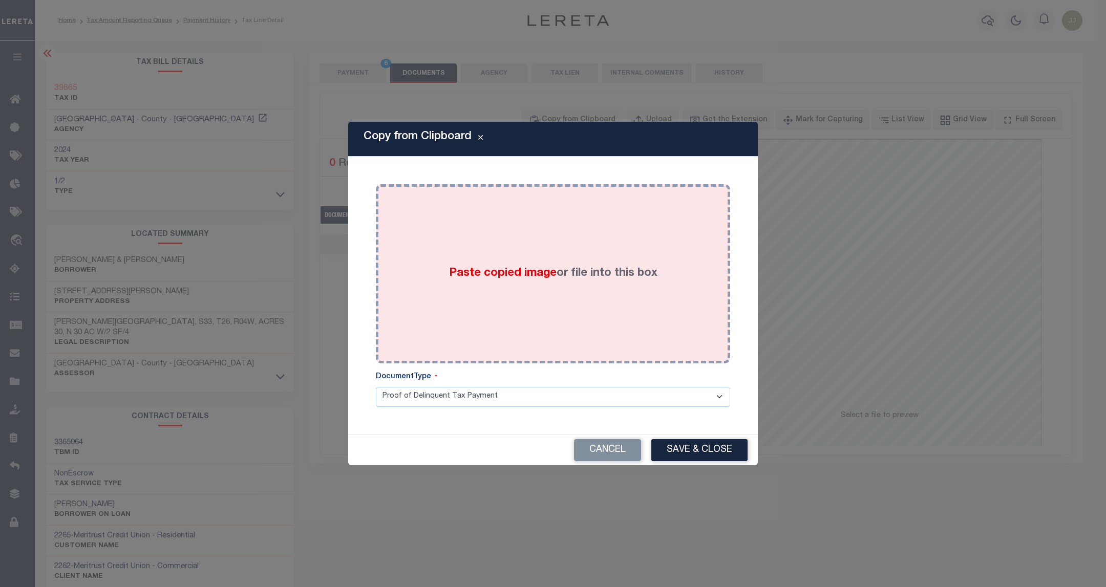
click at [547, 327] on div "Paste copied image or file into this box" at bounding box center [553, 274] width 339 height 164
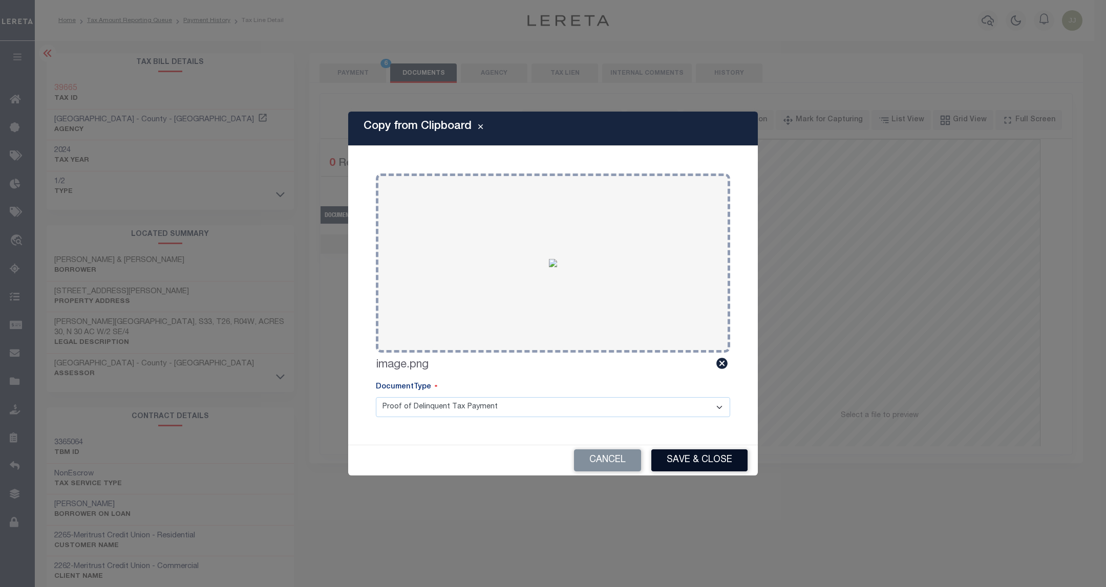
click at [700, 466] on button "Save & Close" at bounding box center [699, 461] width 96 height 22
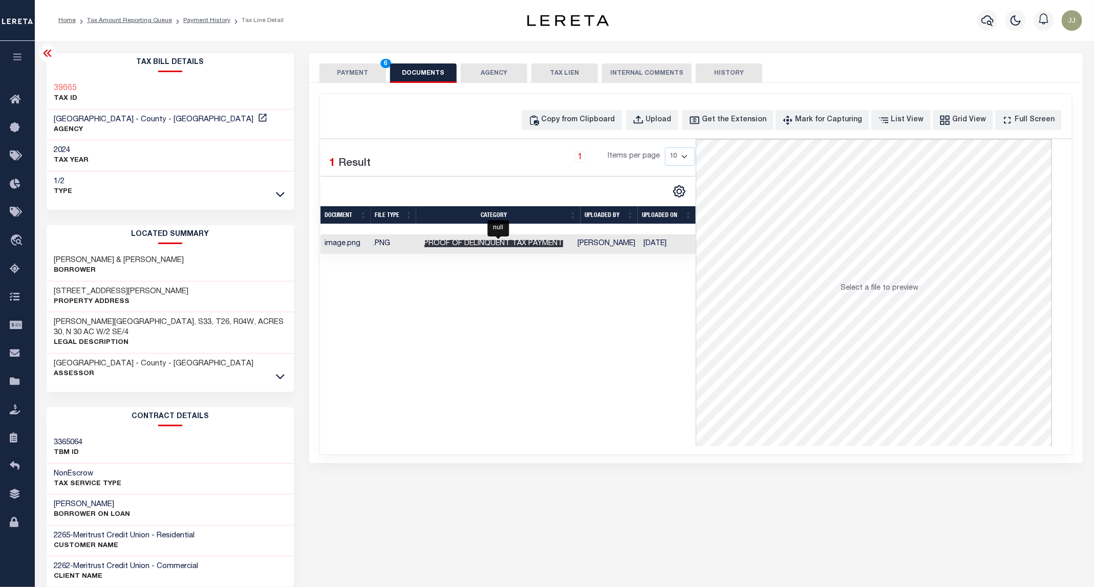
click at [446, 244] on span "Proof of Delinquent Tax Payment" at bounding box center [493, 243] width 139 height 7
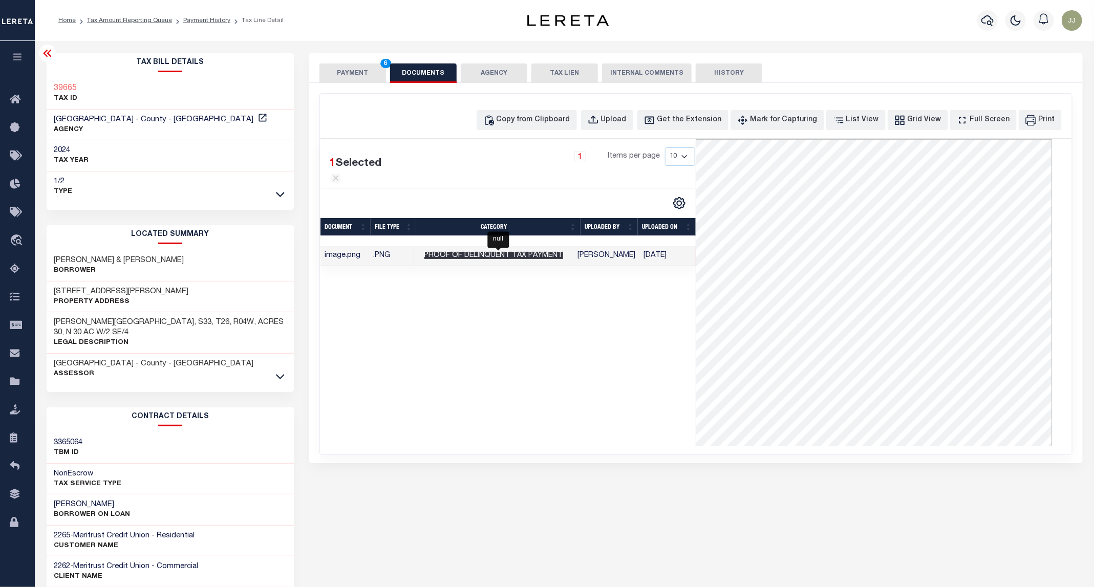
click at [484, 259] on span "Proof of Delinquent Tax Payment" at bounding box center [493, 255] width 139 height 7
click at [484, 259] on div "1 Selected 1 Result 1 Items per page 10 25 50 100" at bounding box center [508, 292] width 375 height 307
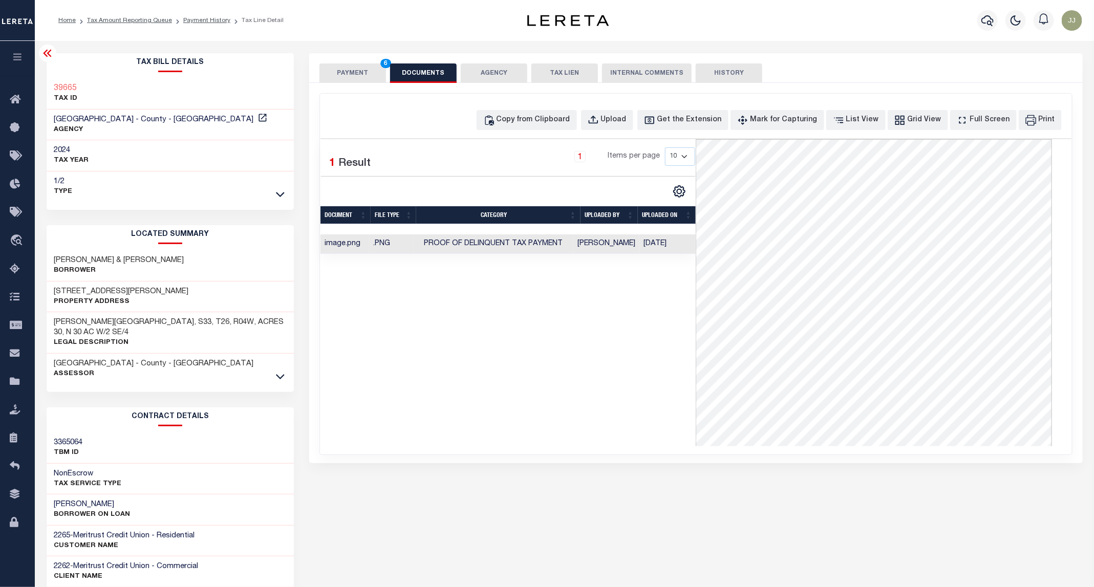
click at [406, 392] on div "1 Selected 1 Result 1 Items per page 10 25 50 100" at bounding box center [508, 292] width 375 height 307
click at [358, 69] on button "PAYMENT 6" at bounding box center [353, 72] width 67 height 19
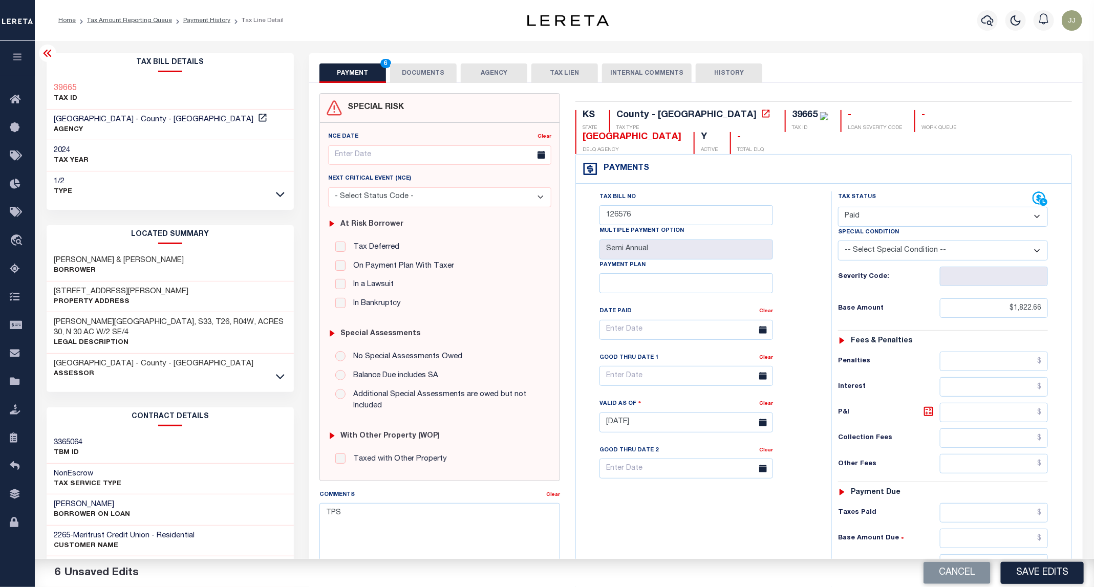
scroll to position [173, 0]
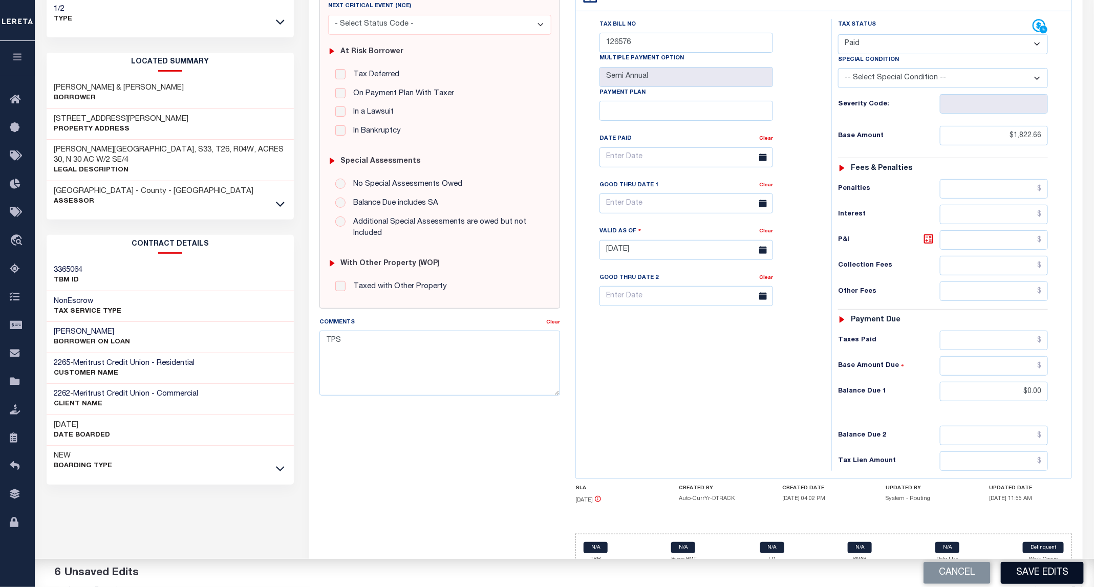
click at [1034, 576] on button "Save Edits" at bounding box center [1042, 573] width 83 height 22
checkbox input "false"
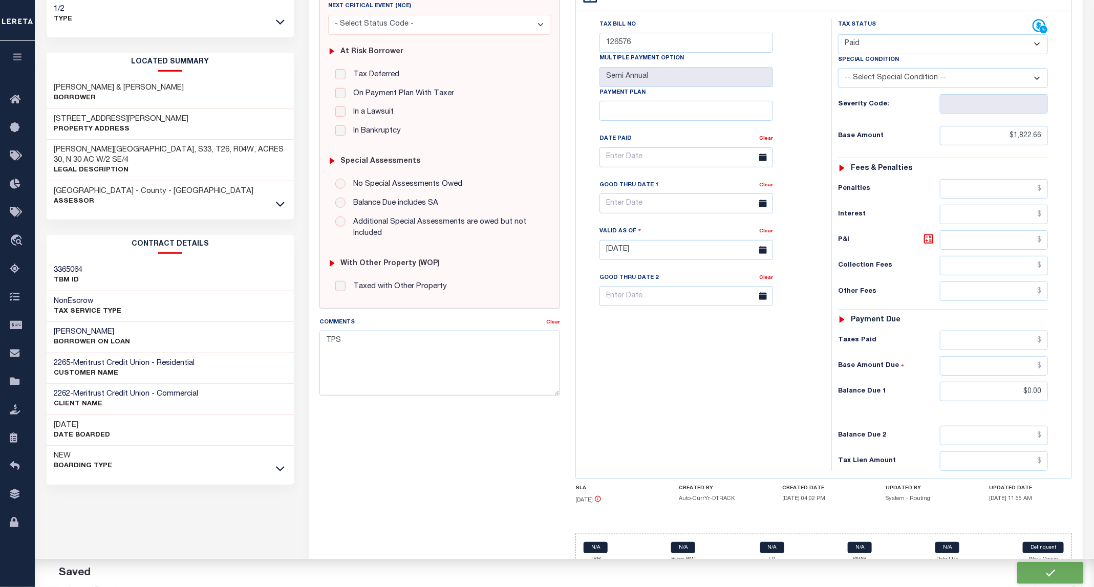
type input "$1,822.66"
type input "$0"
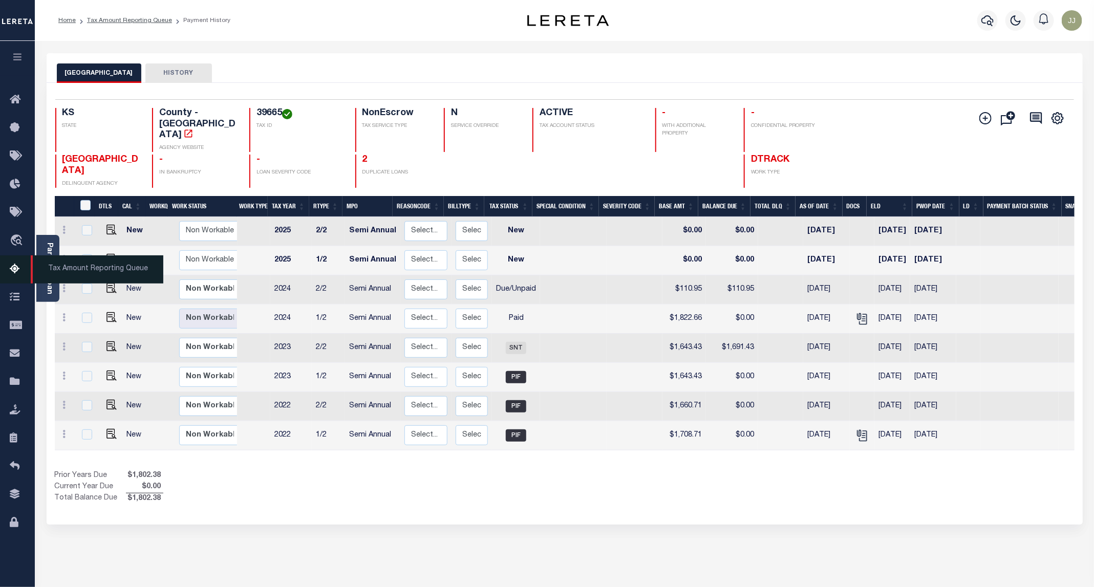
click at [17, 275] on icon at bounding box center [18, 269] width 16 height 13
click at [107, 283] on img "" at bounding box center [112, 288] width 10 height 10
checkbox input "true"
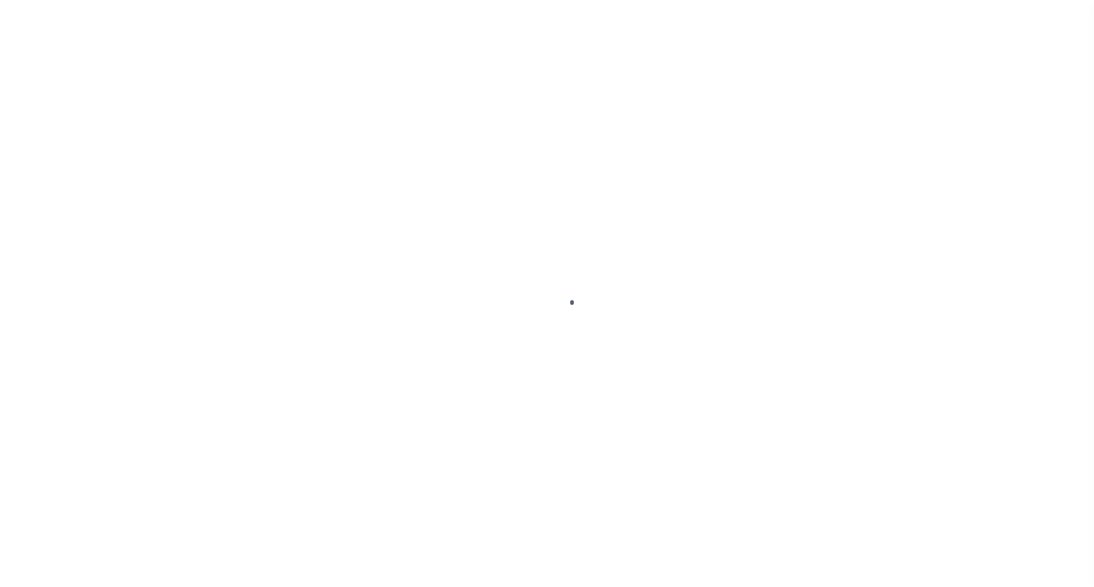
select select "DUE"
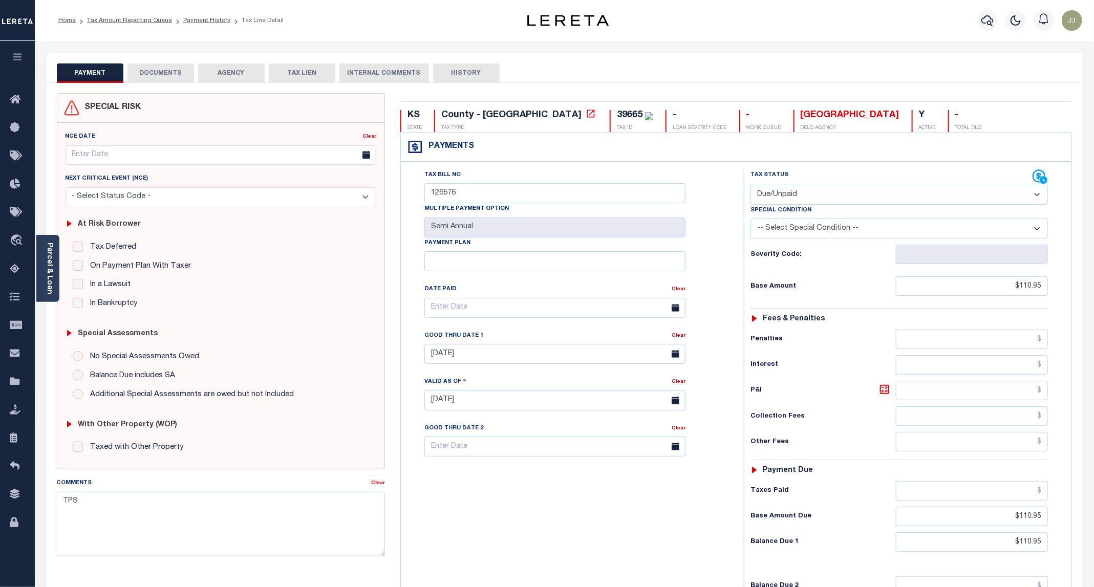
click at [160, 71] on button "DOCUMENTS" at bounding box center [160, 72] width 67 height 19
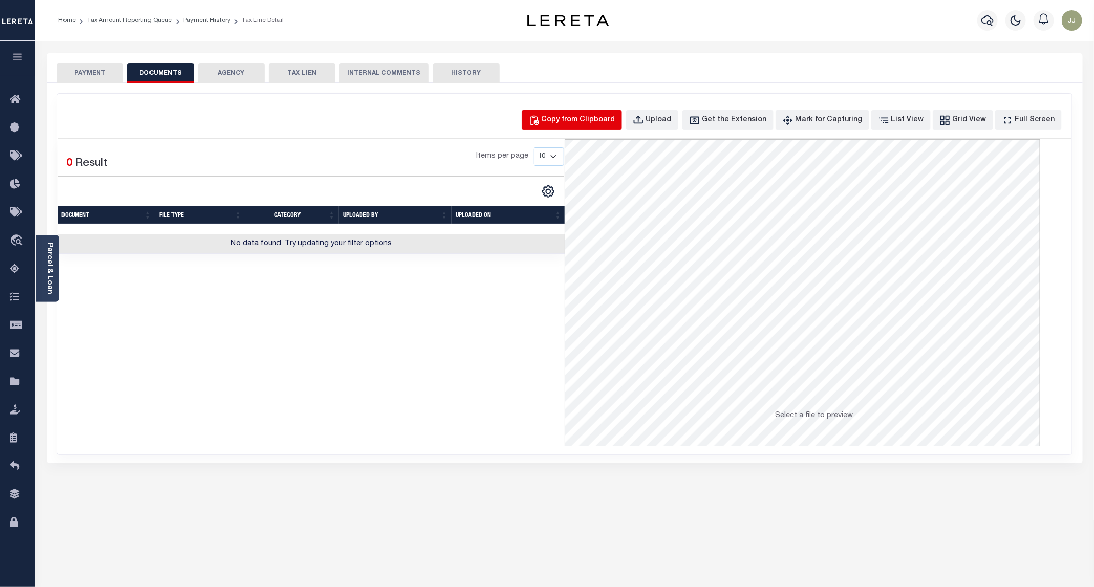
click at [587, 124] on div "Copy from Clipboard" at bounding box center [579, 120] width 74 height 11
select select "POP"
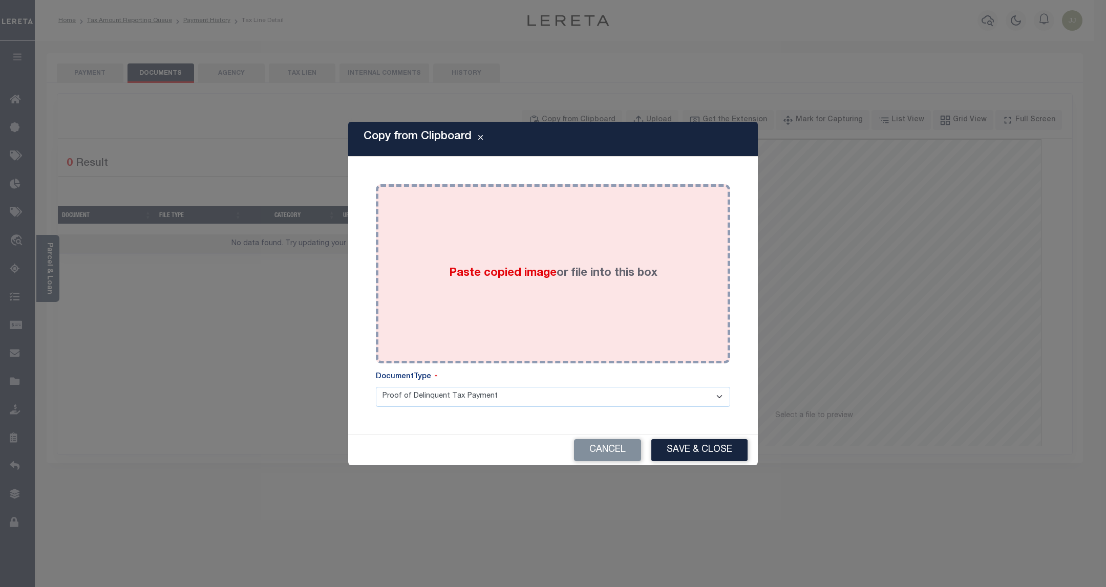
click at [597, 262] on div "Paste copied image or file into this box" at bounding box center [553, 274] width 339 height 164
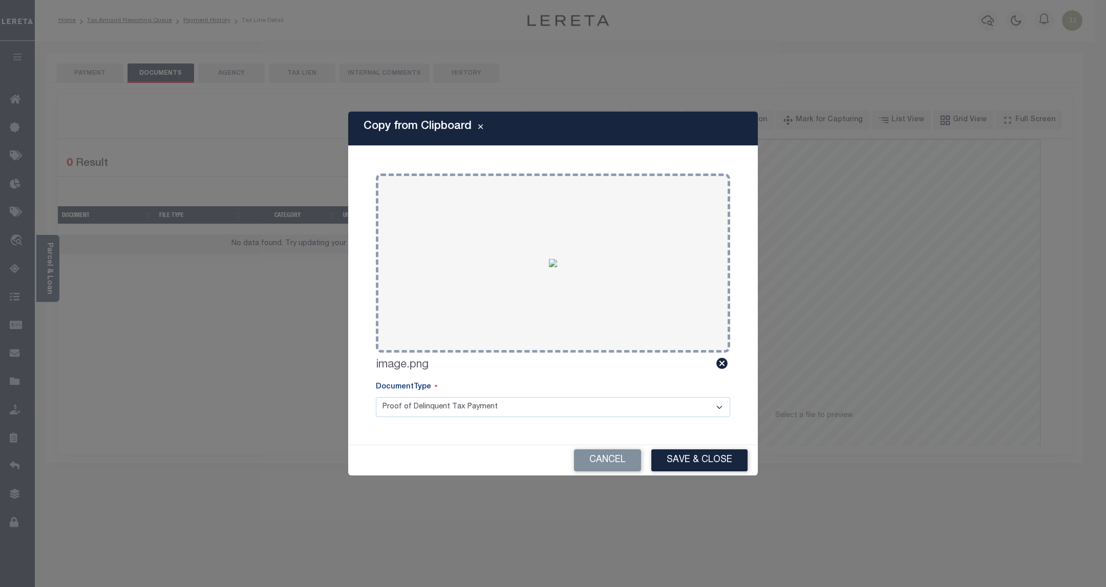
click at [693, 475] on div "Cancel Save & Close" at bounding box center [553, 460] width 410 height 30
click at [693, 471] on button "Save & Close" at bounding box center [699, 461] width 96 height 22
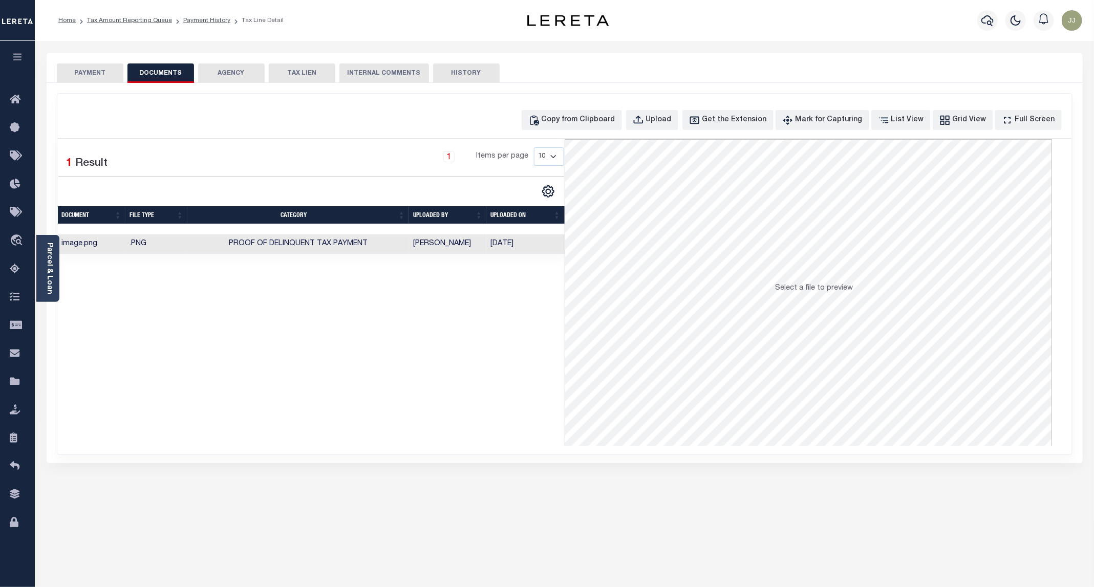
click at [95, 71] on button "PAYMENT" at bounding box center [90, 72] width 67 height 19
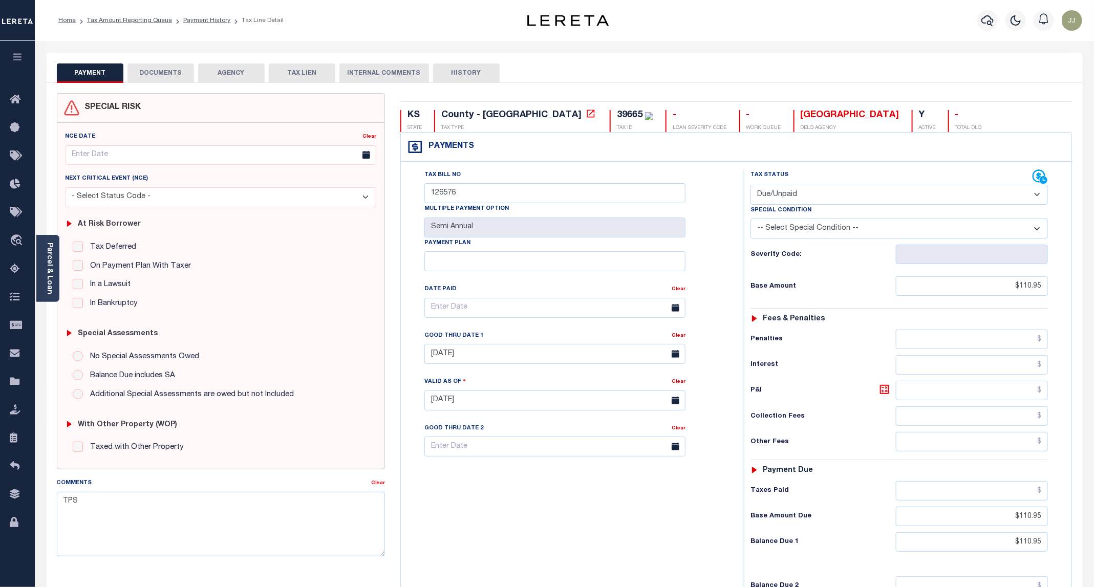
click at [805, 195] on select "- Select Status Code - Open Due/Unpaid Paid Incomplete No Tax Due Internal Refu…" at bounding box center [899, 195] width 297 height 20
select select "PYD"
click at [751, 186] on select "- Select Status Code - Open Due/Unpaid Paid Incomplete No Tax Due Internal Refu…" at bounding box center [899, 195] width 297 height 20
type input "[DATE]"
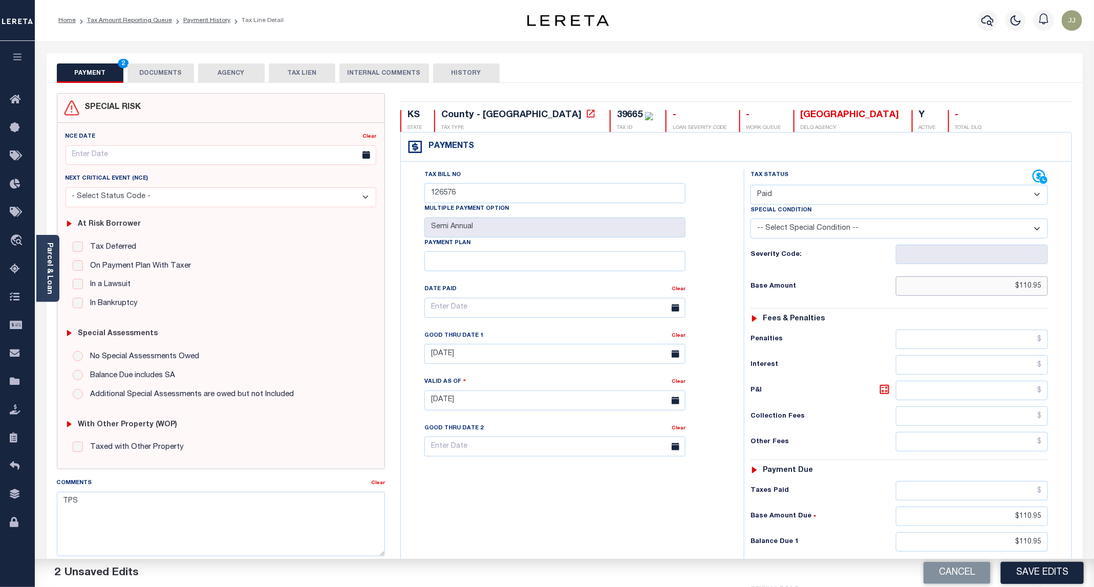
drag, startPoint x: 971, startPoint y: 289, endPoint x: 1078, endPoint y: 289, distance: 107.5
click at [1078, 289] on div "KS STATE County - KS TAX TYPE 39665 TAX ID - LOAN SEVERITY CODE - WORK QUEUE RE…" at bounding box center [737, 411] width 688 height 637
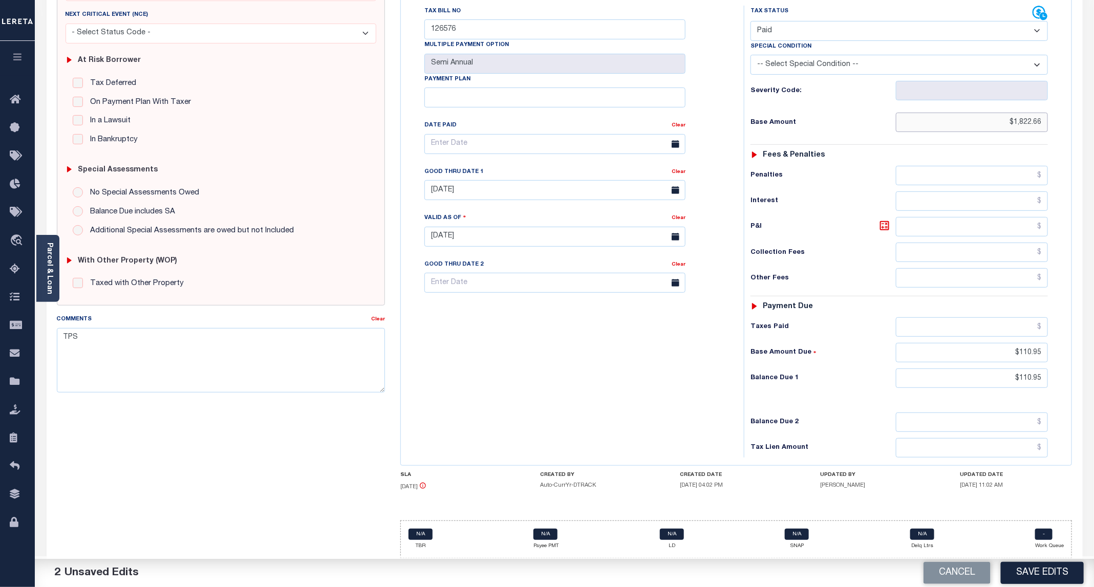
type input "$1,822.66"
drag, startPoint x: 1018, startPoint y: 378, endPoint x: 1088, endPoint y: 386, distance: 69.5
click at [1088, 386] on div "PAYMENT 3 DOCUMENTS AGENCY DELINQUENT PAYEE" at bounding box center [565, 238] width 1052 height 698
click at [1014, 378] on input "text" at bounding box center [972, 378] width 152 height 19
type input "$0.00"
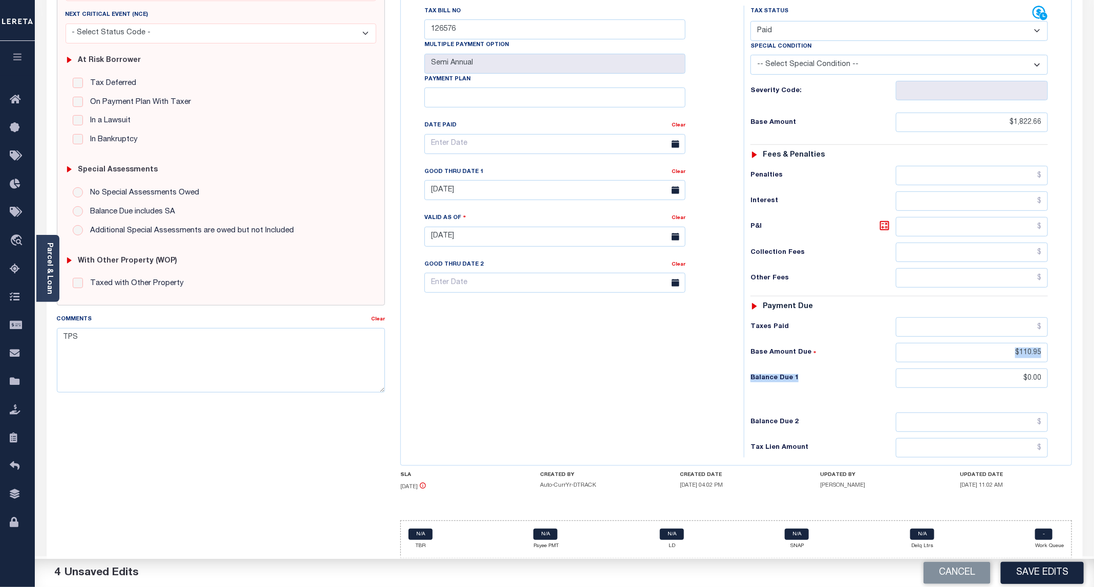
drag, startPoint x: 997, startPoint y: 361, endPoint x: 1068, endPoint y: 358, distance: 70.7
click at [1068, 358] on div "Tax Status Status" at bounding box center [902, 232] width 333 height 452
click at [980, 346] on input "$110.95" at bounding box center [972, 352] width 152 height 19
drag, startPoint x: 993, startPoint y: 346, endPoint x: 1058, endPoint y: 346, distance: 65.5
click at [1058, 346] on div "Tax Status Status - Select Status Code -" at bounding box center [902, 232] width 317 height 452
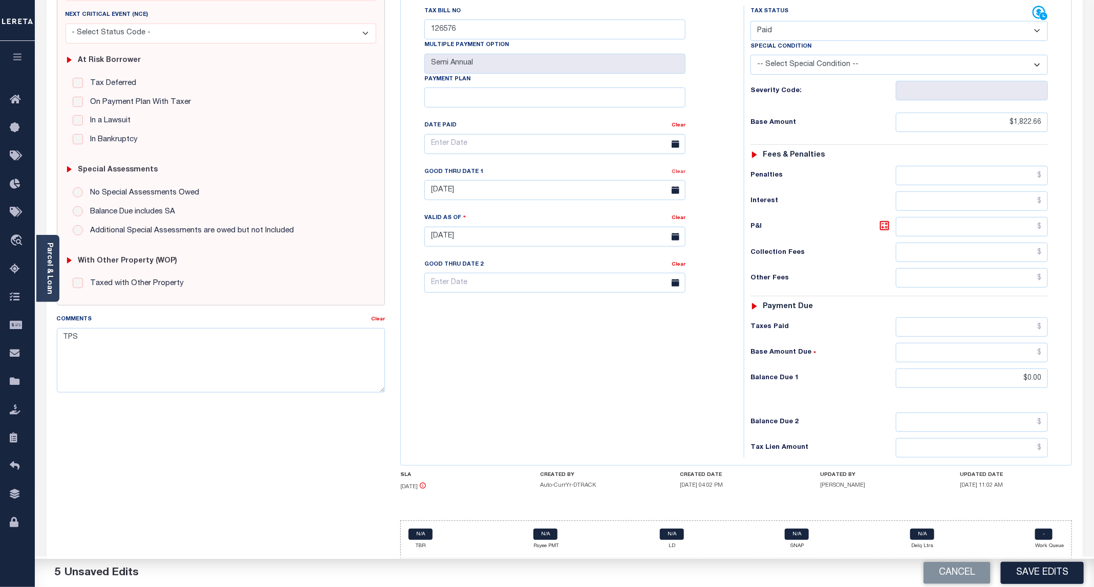
click at [684, 169] on link "Clear" at bounding box center [679, 171] width 14 height 5
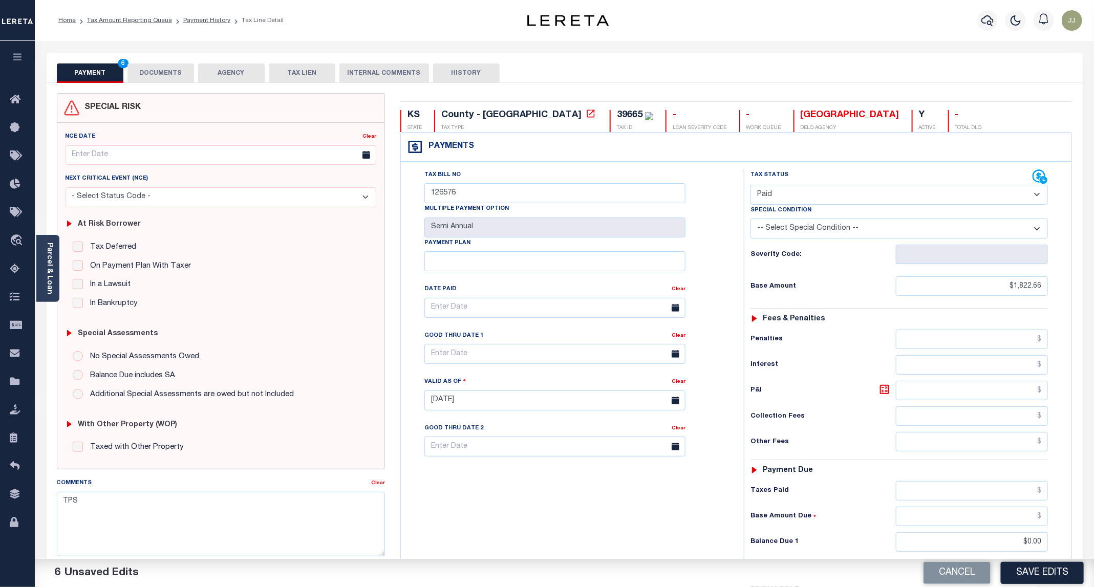
click at [158, 67] on button "DOCUMENTS" at bounding box center [160, 72] width 67 height 19
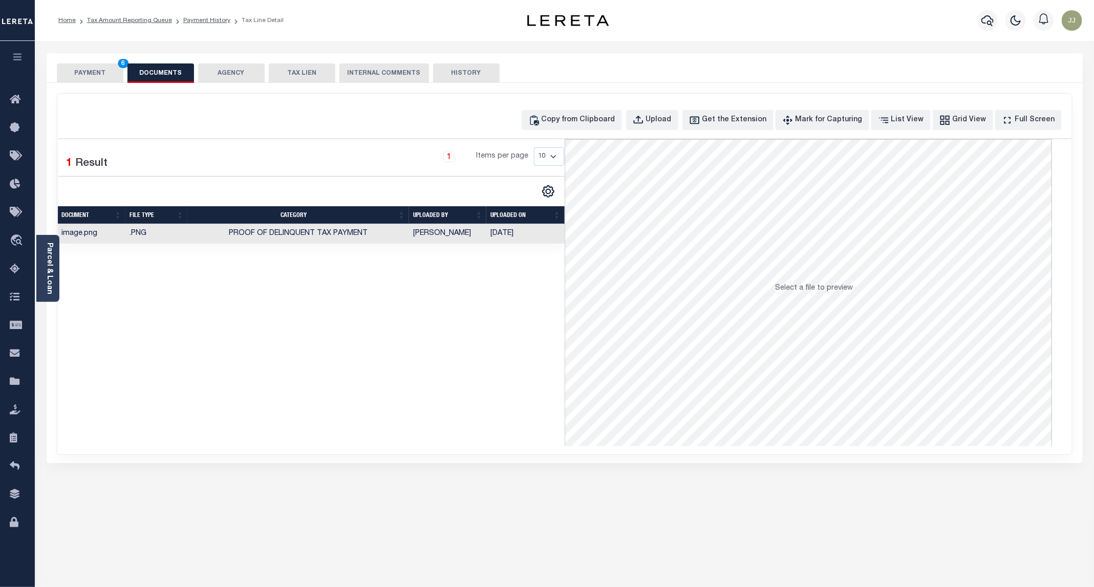
click at [87, 71] on button "PAYMENT 6" at bounding box center [90, 72] width 67 height 19
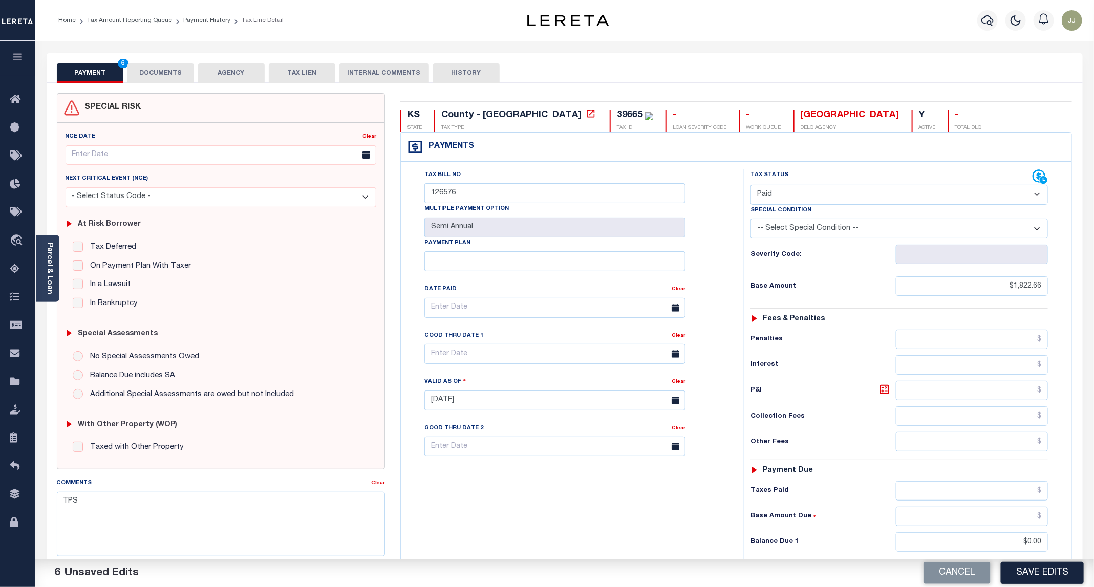
scroll to position [173, 0]
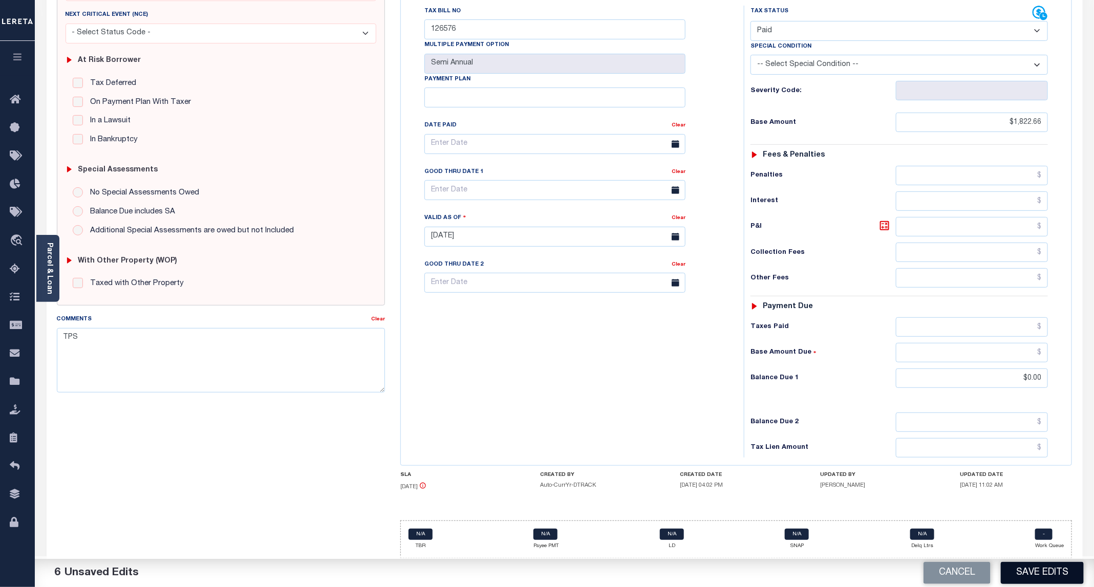
click at [1040, 581] on button "Save Edits" at bounding box center [1042, 573] width 83 height 22
checkbox input "false"
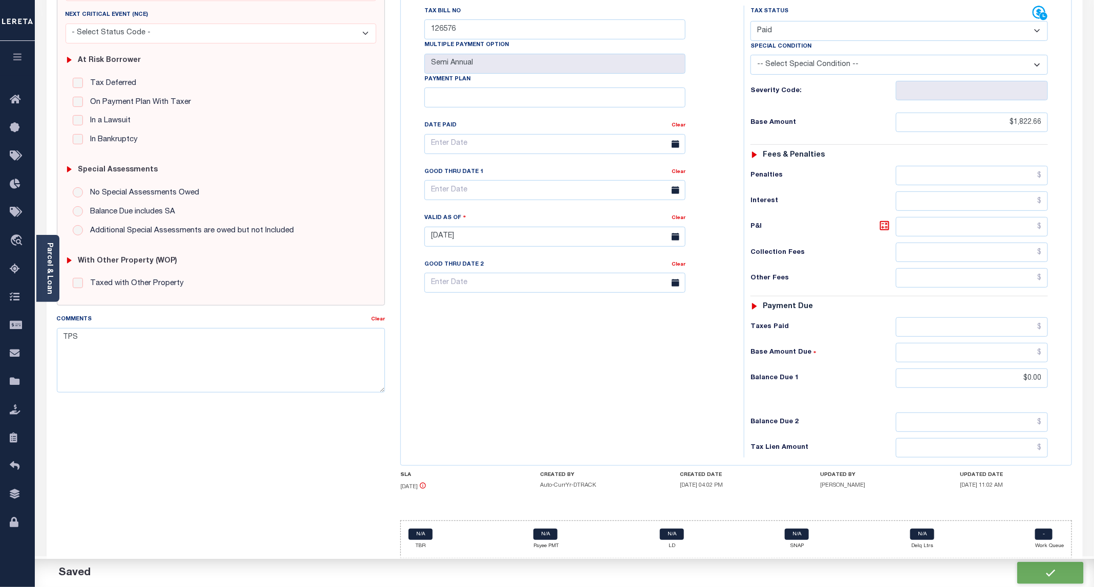
type input "$1,822.66"
type input "$0"
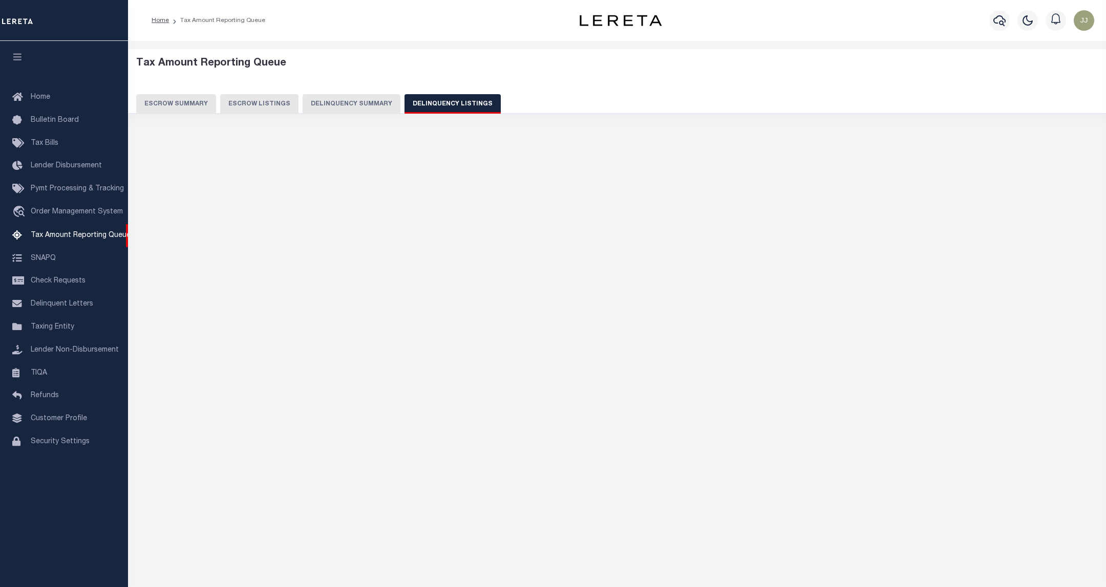
select select "100"
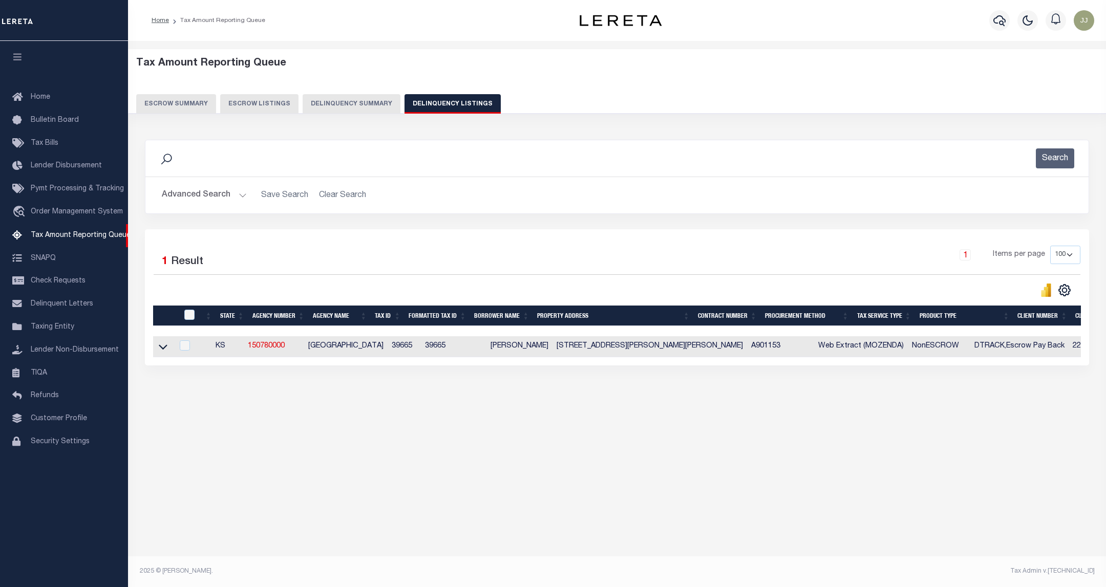
click at [215, 205] on button "Advanced Search" at bounding box center [204, 195] width 85 height 20
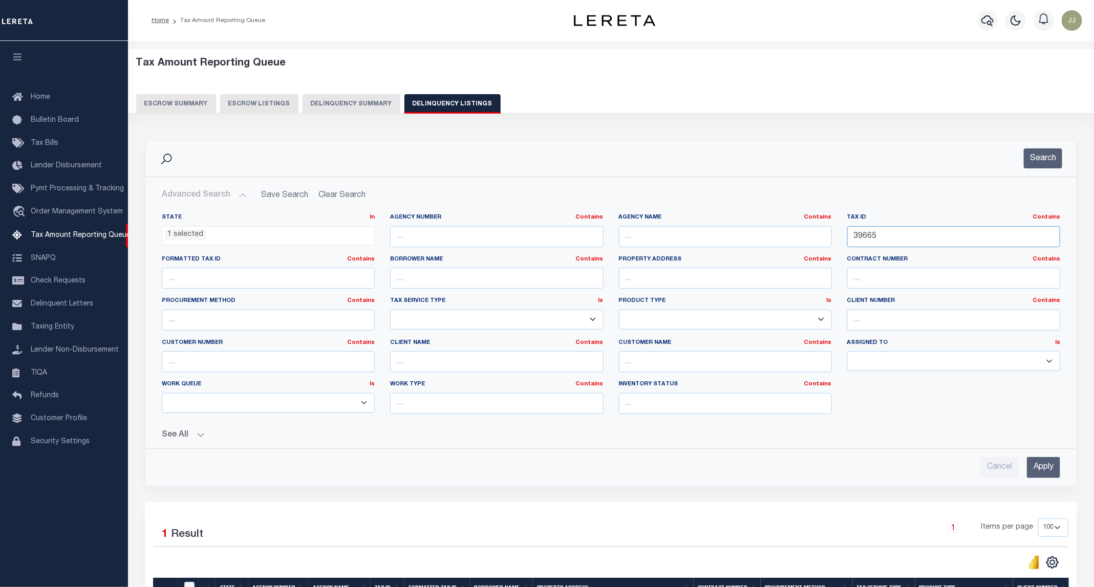
drag, startPoint x: 802, startPoint y: 233, endPoint x: 793, endPoint y: 233, distance: 9.7
click at [793, 233] on div "State In In AK AL AR AZ CA CO CT DC DE FL GA GU HI IA ID IL IN KS [GEOGRAPHIC_D…" at bounding box center [611, 318] width 914 height 209
paste input "41947"
type input "41947"
click at [1050, 161] on button "Search" at bounding box center [1043, 158] width 38 height 20
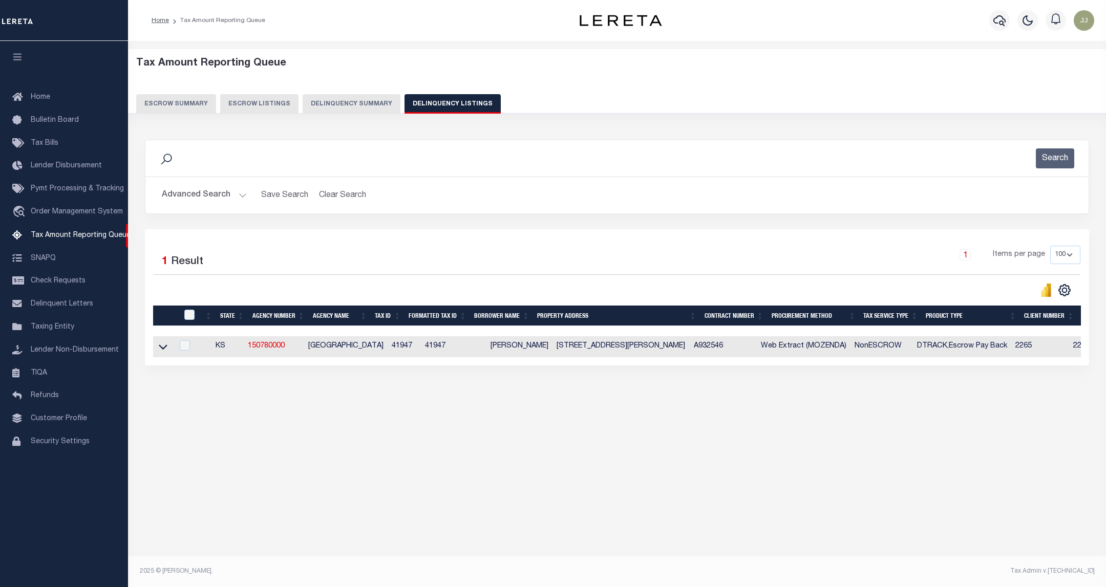
click at [161, 346] on link at bounding box center [163, 346] width 12 height 7
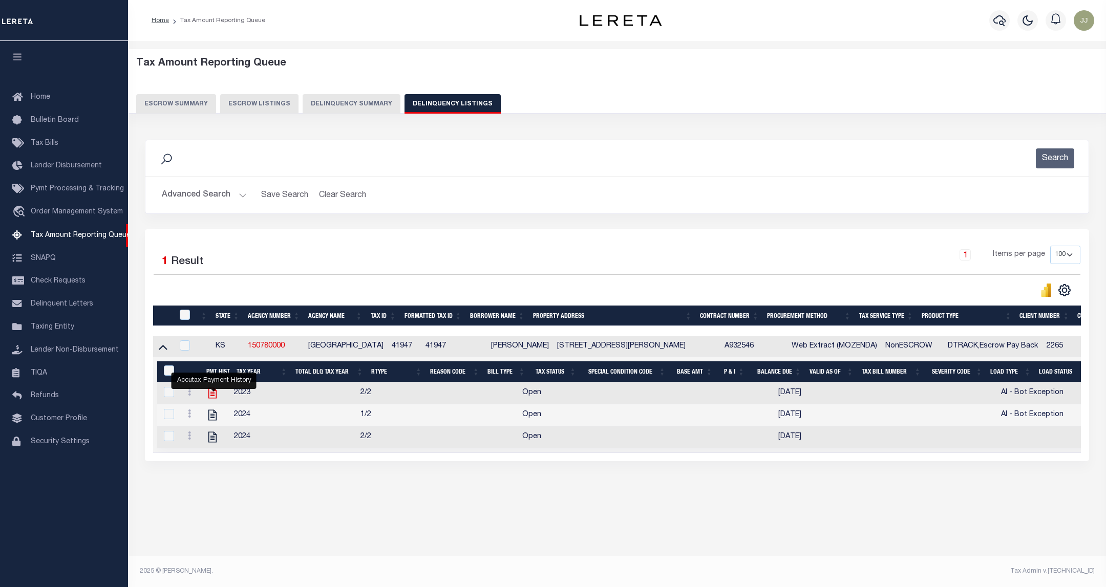
click at [214, 396] on icon "" at bounding box center [212, 393] width 13 height 13
checkbox input "true"
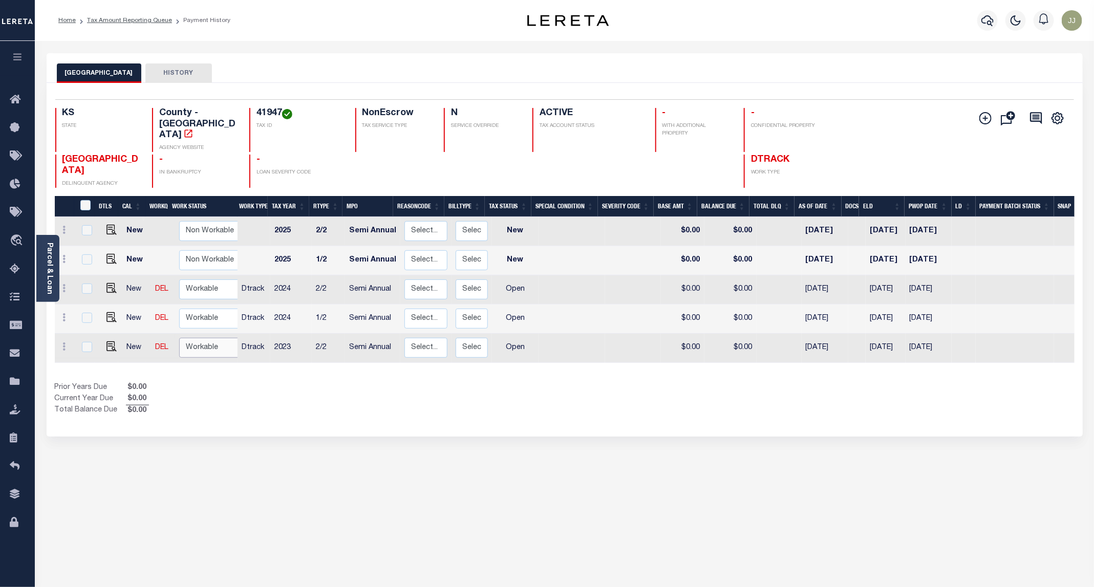
click at [204, 338] on select "Non Workable Workable" at bounding box center [209, 348] width 61 height 20
checkbox input "true"
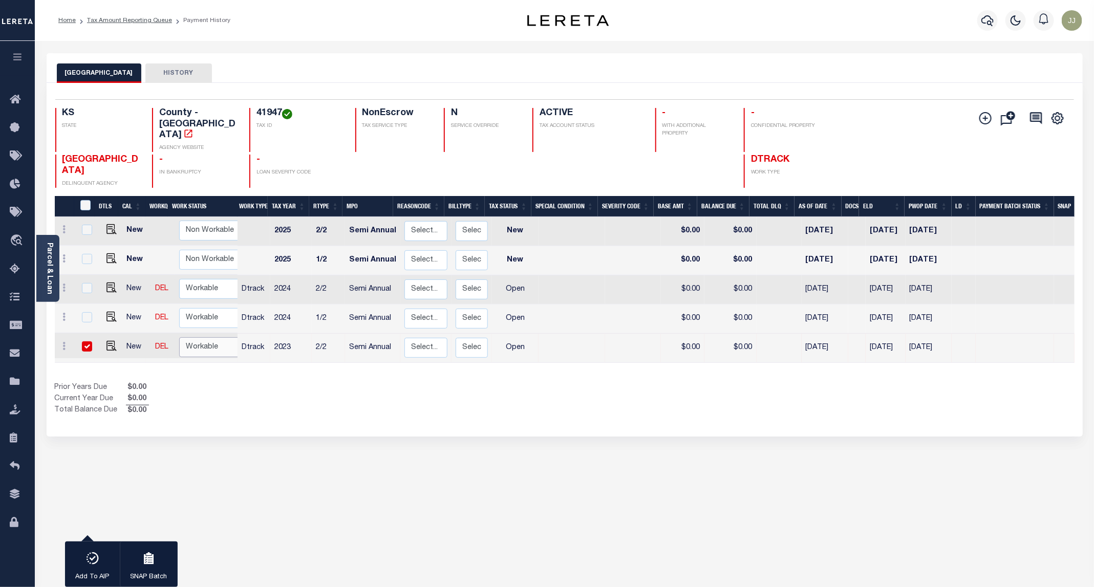
select select "true"
click at [179, 337] on select "Non Workable Workable" at bounding box center [209, 347] width 61 height 20
checkbox input "false"
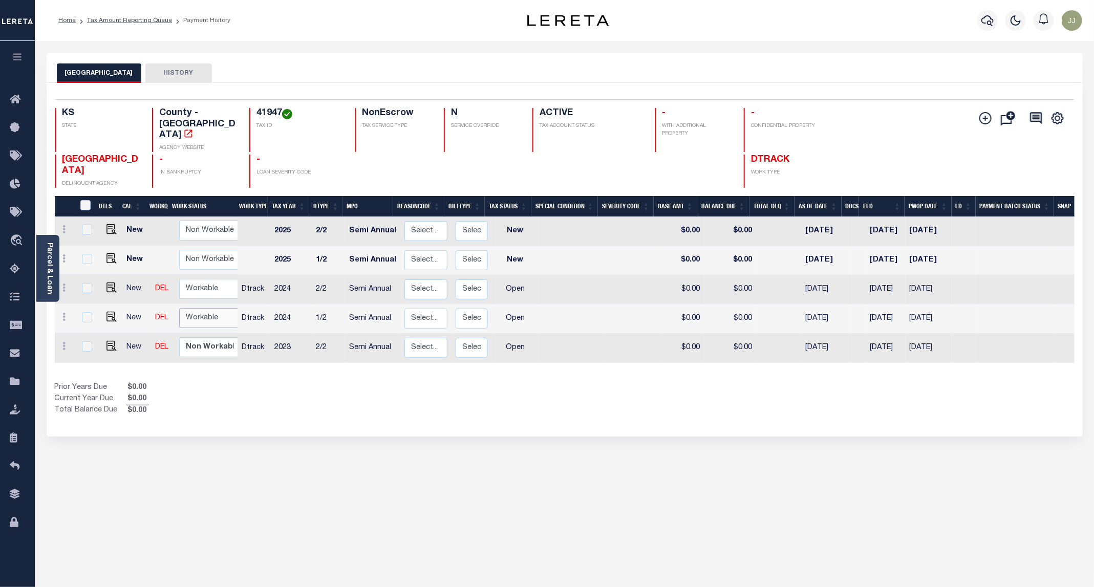
click at [204, 308] on select "Non Workable Workable" at bounding box center [209, 318] width 61 height 20
checkbox input "true"
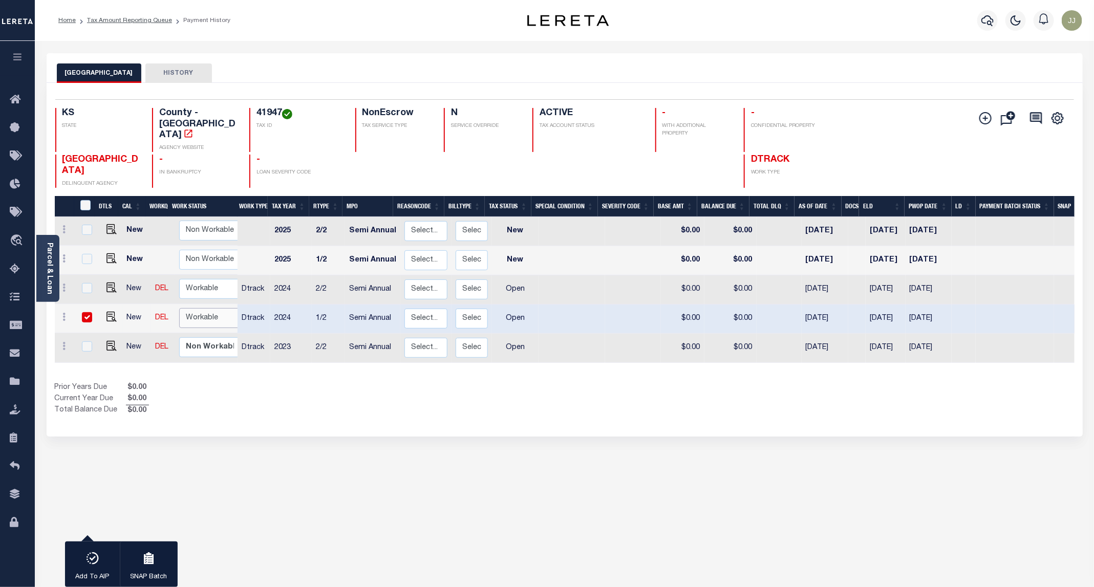
select select "true"
click at [179, 308] on select "Non Workable Workable" at bounding box center [209, 318] width 61 height 20
checkbox input "false"
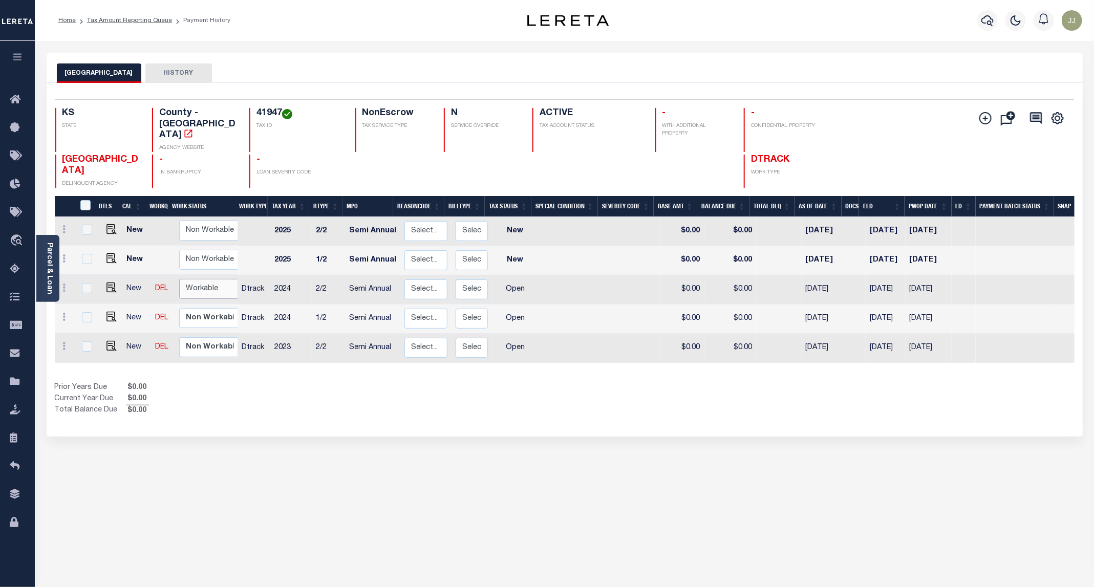
click at [197, 279] on select "Non Workable Workable" at bounding box center [209, 289] width 61 height 20
checkbox input "true"
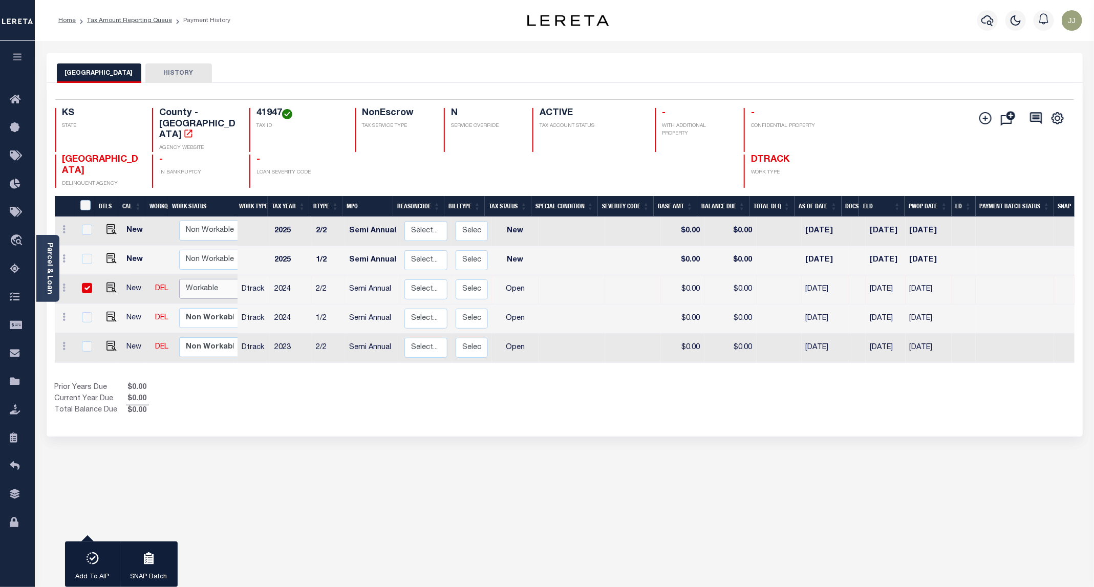
select select "true"
click at [179, 279] on select "Non Workable Workable" at bounding box center [209, 289] width 61 height 20
checkbox input "false"
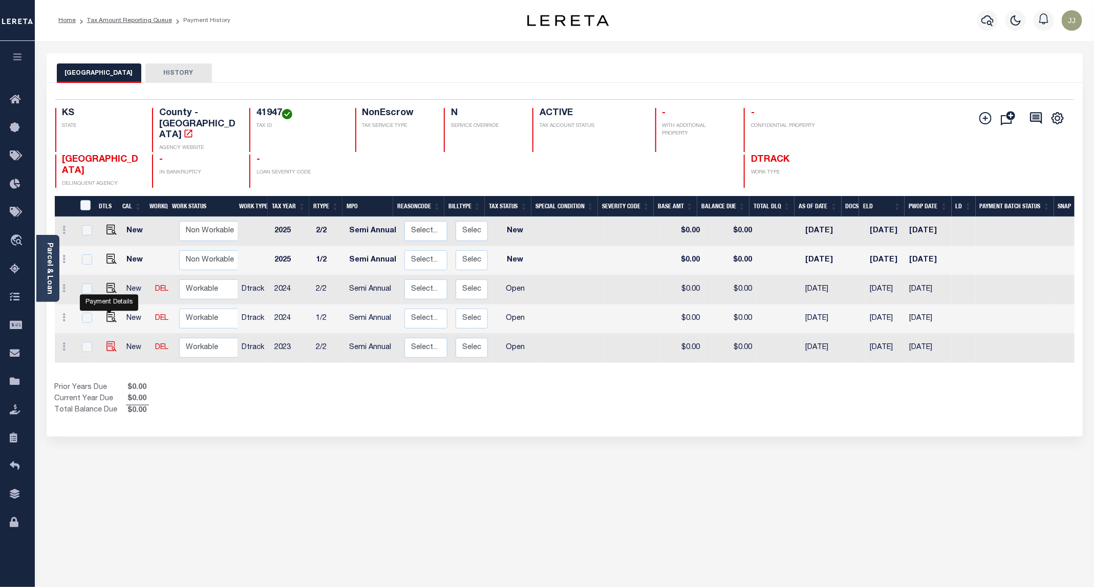
click at [107, 342] on img "" at bounding box center [112, 347] width 10 height 10
checkbox input "true"
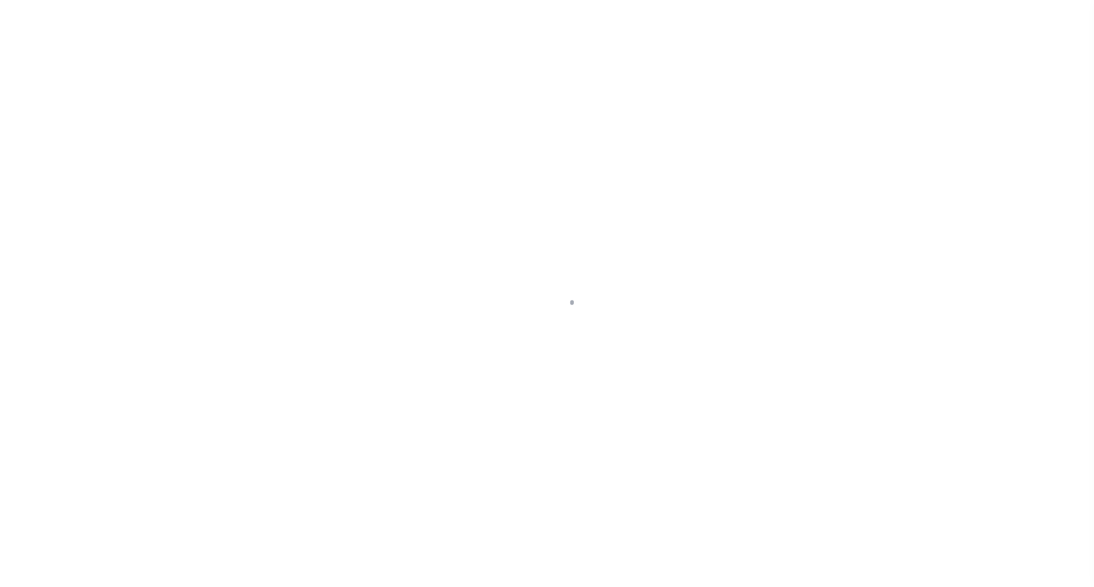
select select "OP2"
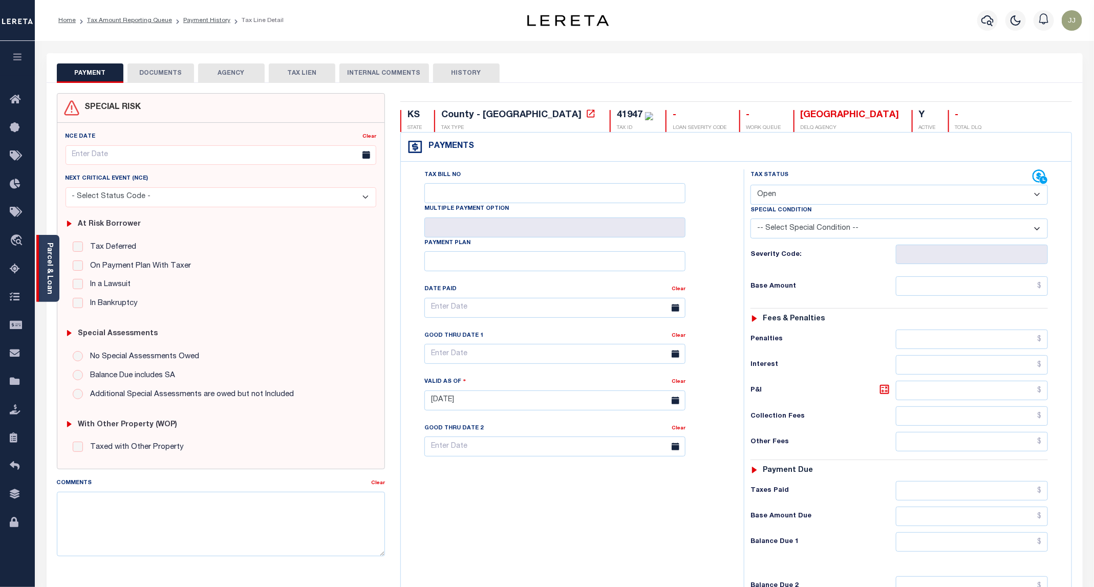
click at [50, 287] on link "Parcel & Loan" at bounding box center [49, 269] width 7 height 52
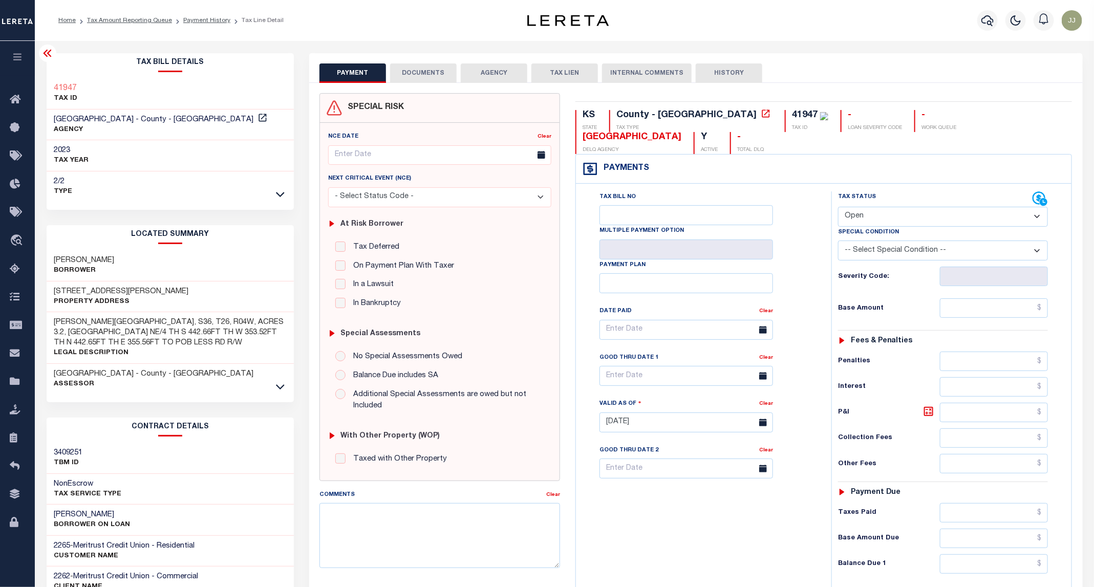
click at [117, 290] on h3 "26711 S WOODBERRY RD" at bounding box center [121, 292] width 135 height 10
copy h3 "WOODBERRY"
click at [420, 71] on button "DOCUMENTS" at bounding box center [423, 72] width 67 height 19
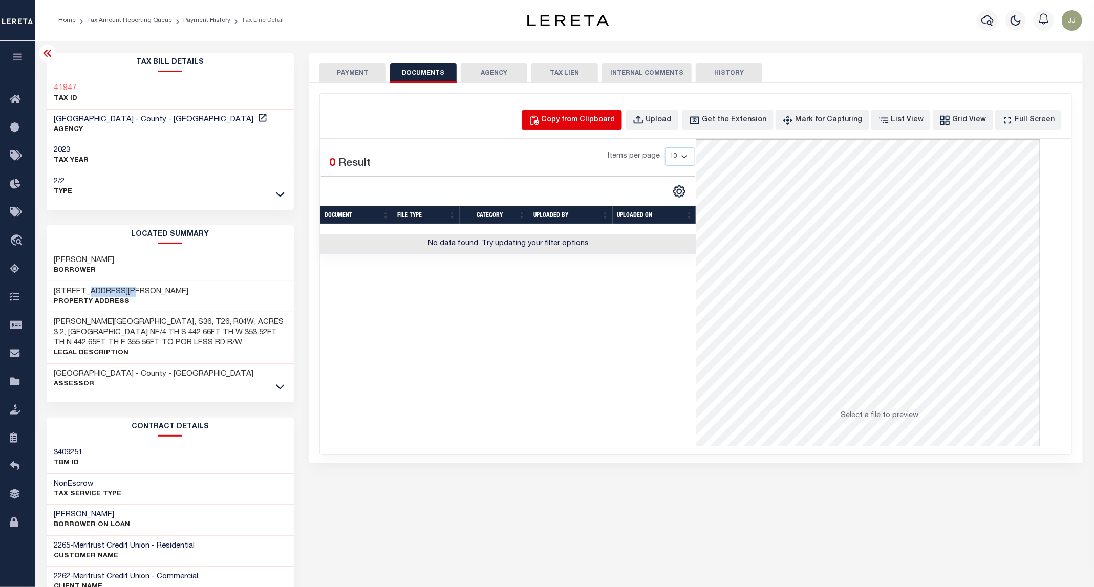
click at [619, 127] on button "Copy from Clipboard" at bounding box center [572, 120] width 100 height 20
select select "POP"
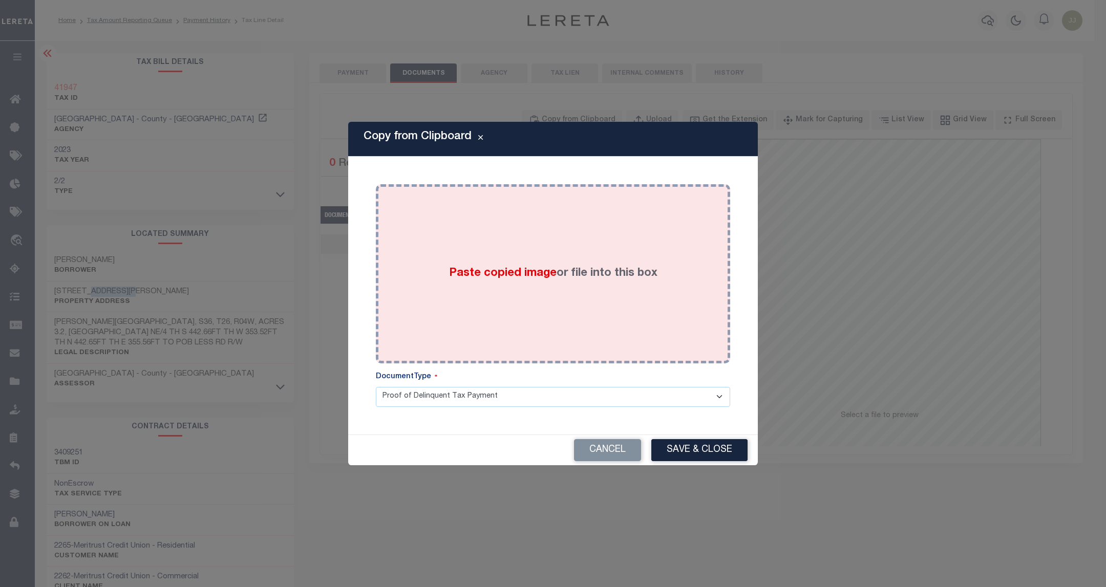
click at [598, 228] on div "Paste copied image or file into this box" at bounding box center [553, 274] width 339 height 164
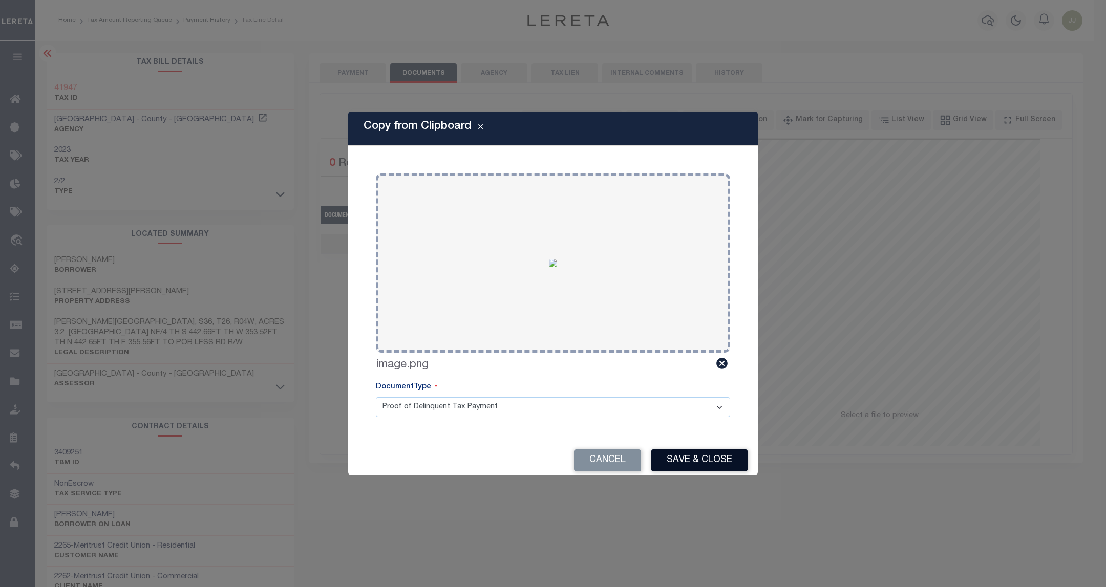
click at [705, 464] on button "Save & Close" at bounding box center [699, 461] width 96 height 22
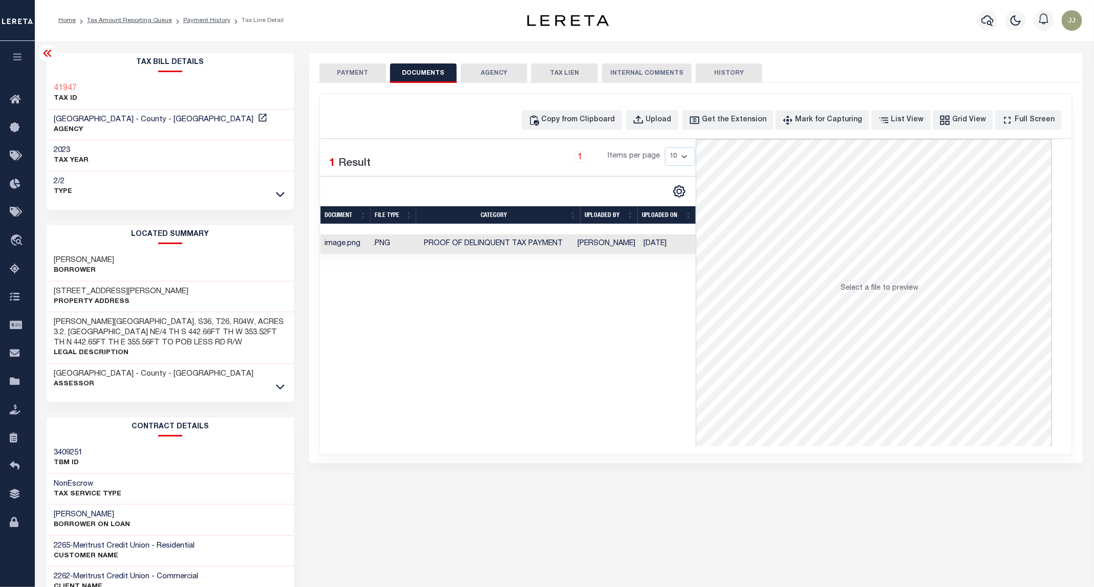
click at [351, 77] on button "PAYMENT" at bounding box center [353, 72] width 67 height 19
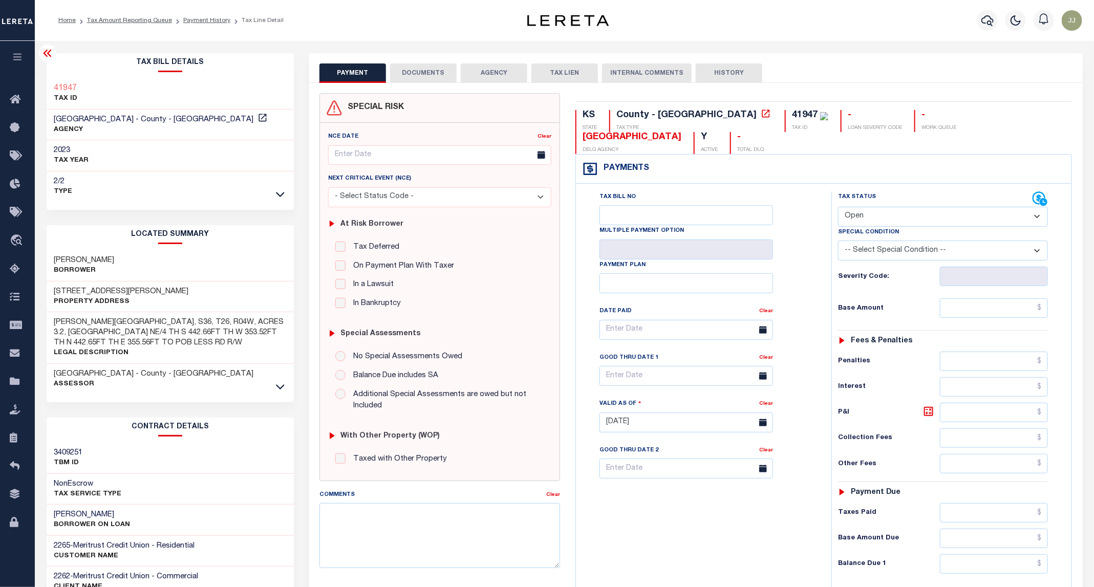
click at [868, 207] on select "- Select Status Code - Open Due/Unpaid Paid Incomplete No Tax Due Internal Refu…" at bounding box center [943, 217] width 210 height 20
select select "PYD"
click at [839, 207] on select "- Select Status Code - Open Due/Unpaid Paid Incomplete No Tax Due Internal Refu…" at bounding box center [943, 217] width 210 height 20
type input "[DATE]"
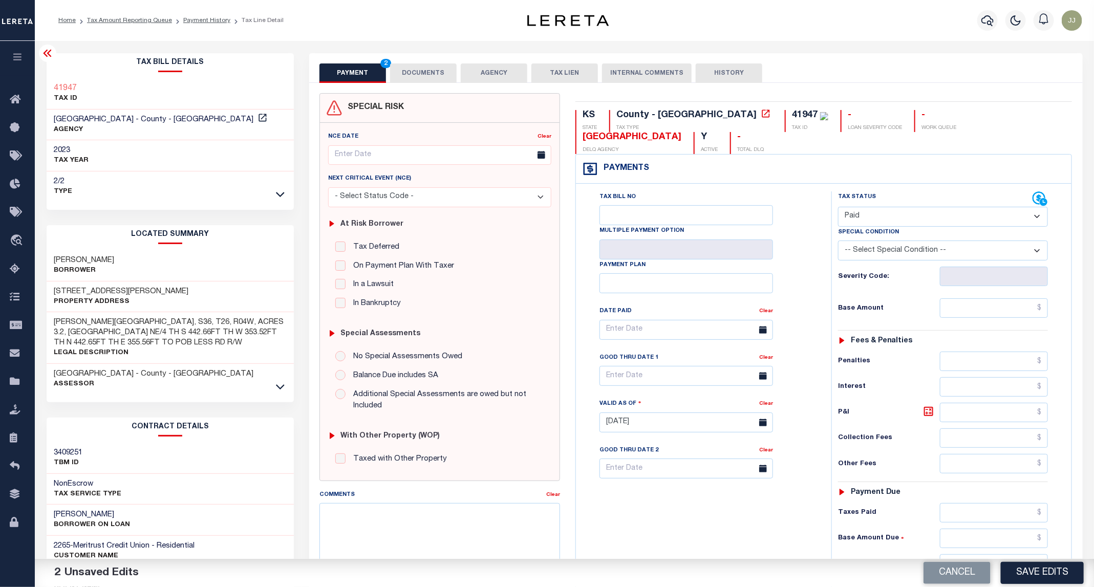
click at [1017, 303] on div "Tax Status Status - Select Status Code -" at bounding box center [947, 417] width 230 height 452
click at [1000, 299] on input "text" at bounding box center [994, 308] width 109 height 19
type input "$0.00"
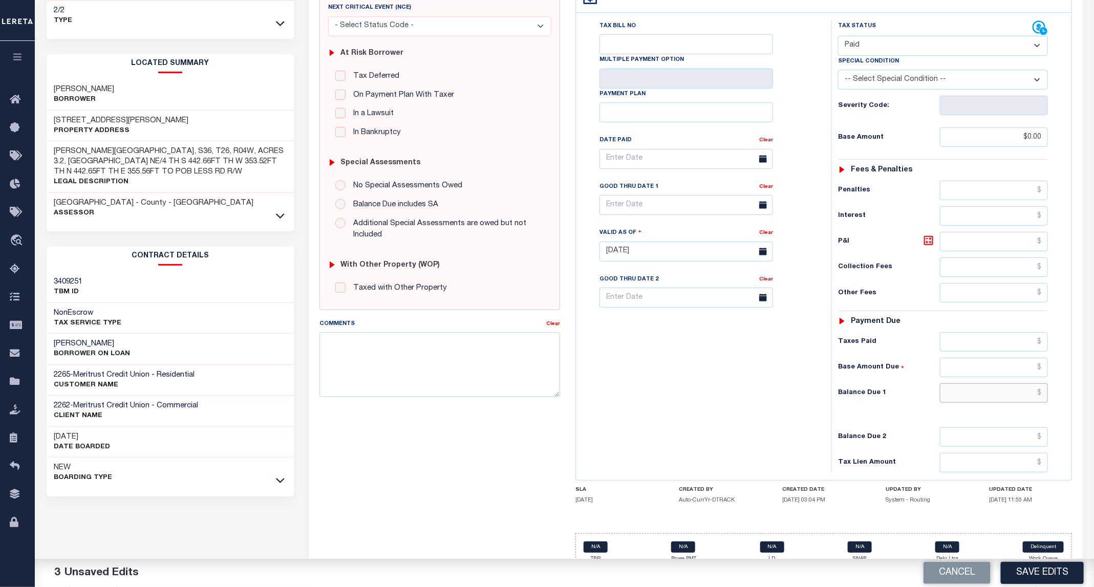
click at [1000, 384] on input "text" at bounding box center [994, 393] width 109 height 19
type input "$0.00"
click at [1033, 583] on button "Save Edits" at bounding box center [1042, 573] width 83 height 22
checkbox input "false"
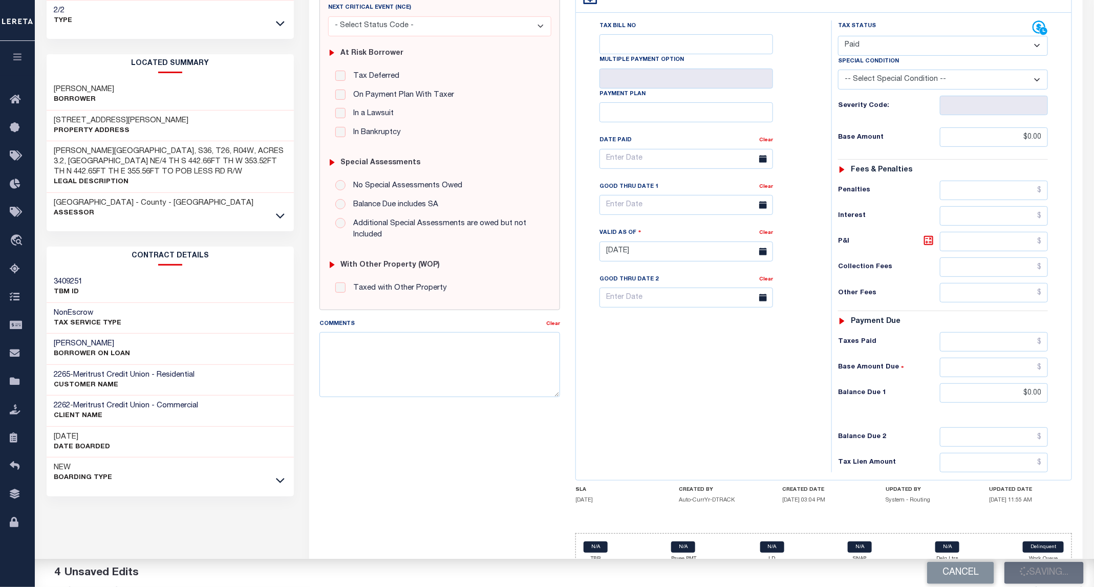
checkbox input "false"
type input "$0"
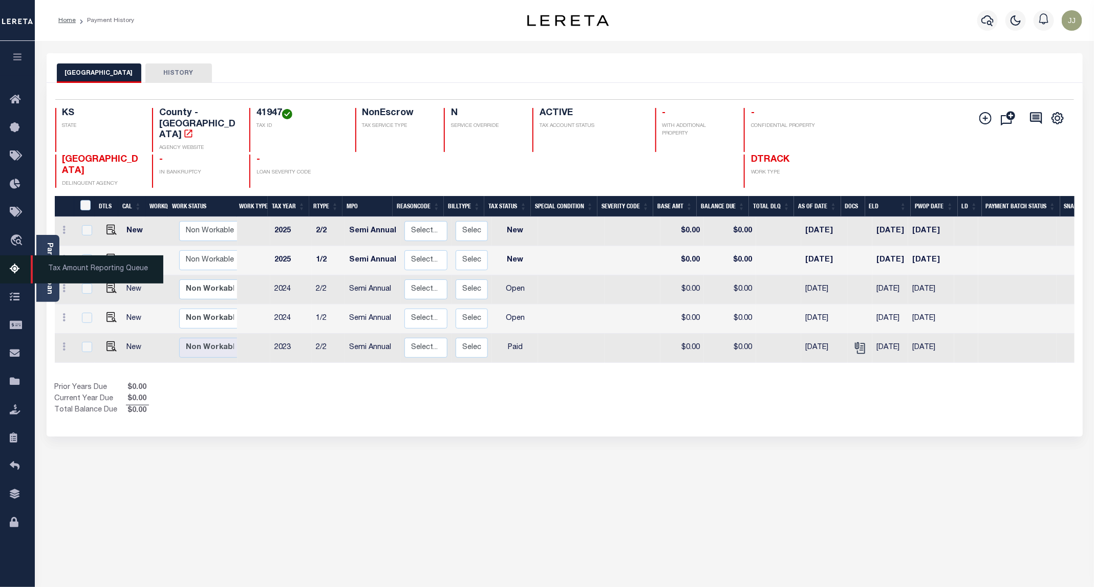
click at [16, 270] on icon at bounding box center [18, 269] width 16 height 13
click at [107, 312] on img "" at bounding box center [112, 317] width 10 height 10
checkbox input "true"
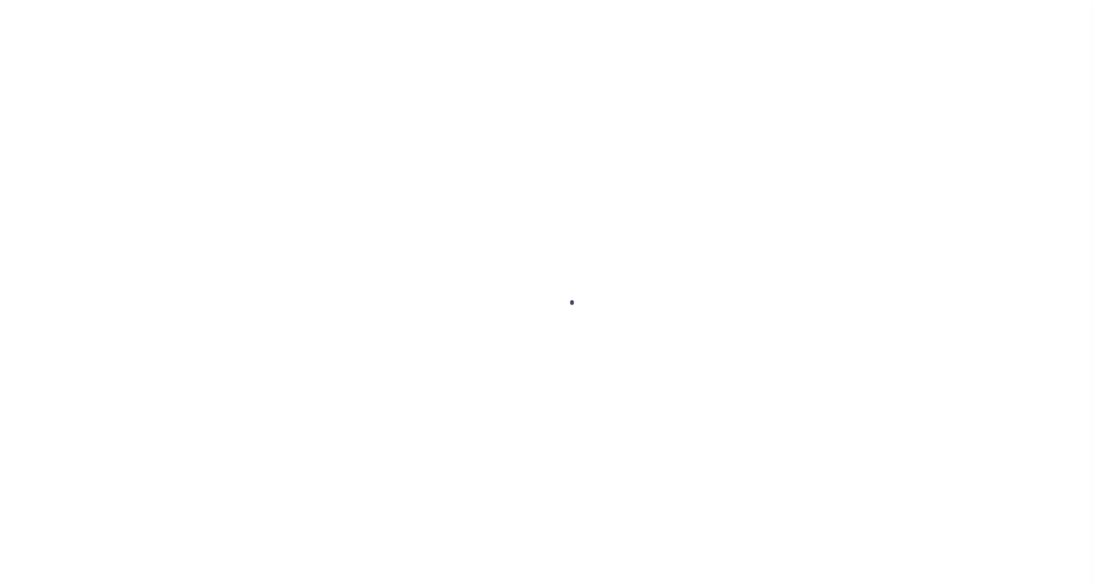
select select "OP2"
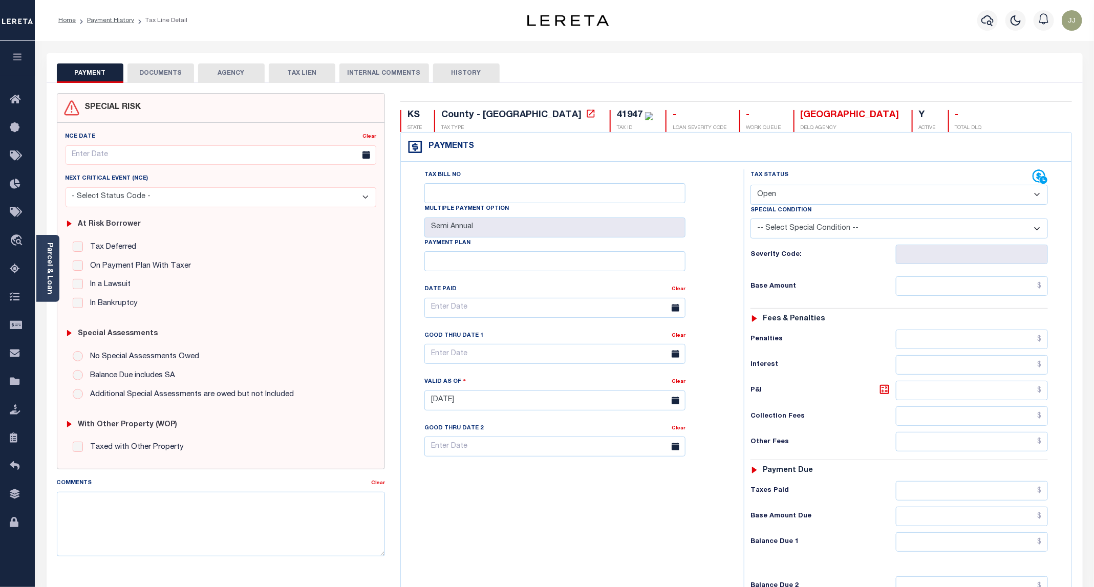
click at [164, 74] on button "DOCUMENTS" at bounding box center [160, 72] width 67 height 19
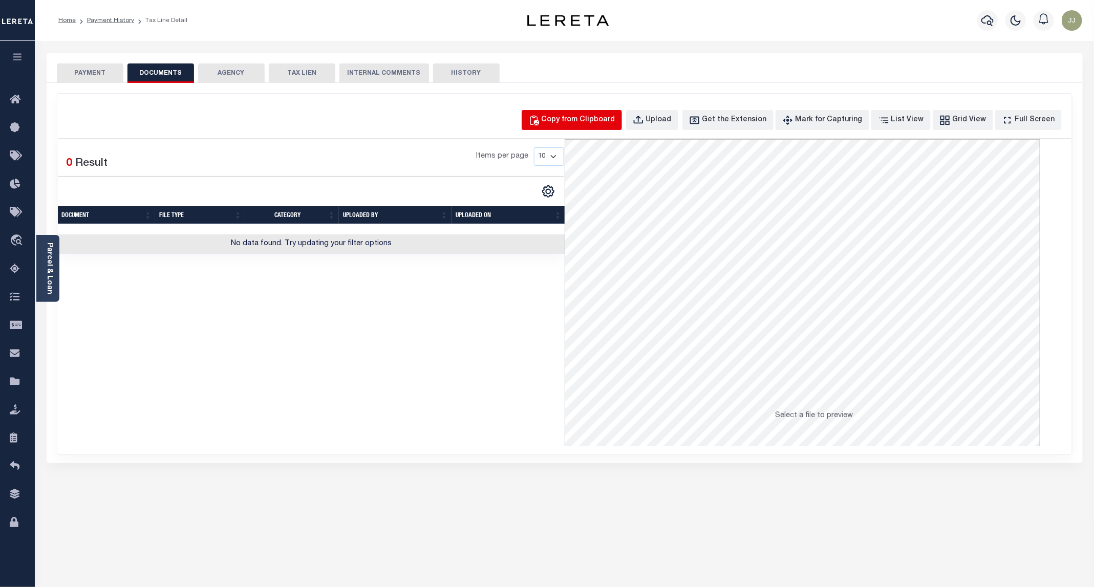
click at [578, 115] on div "Copy from Clipboard" at bounding box center [579, 120] width 74 height 11
select select "POP"
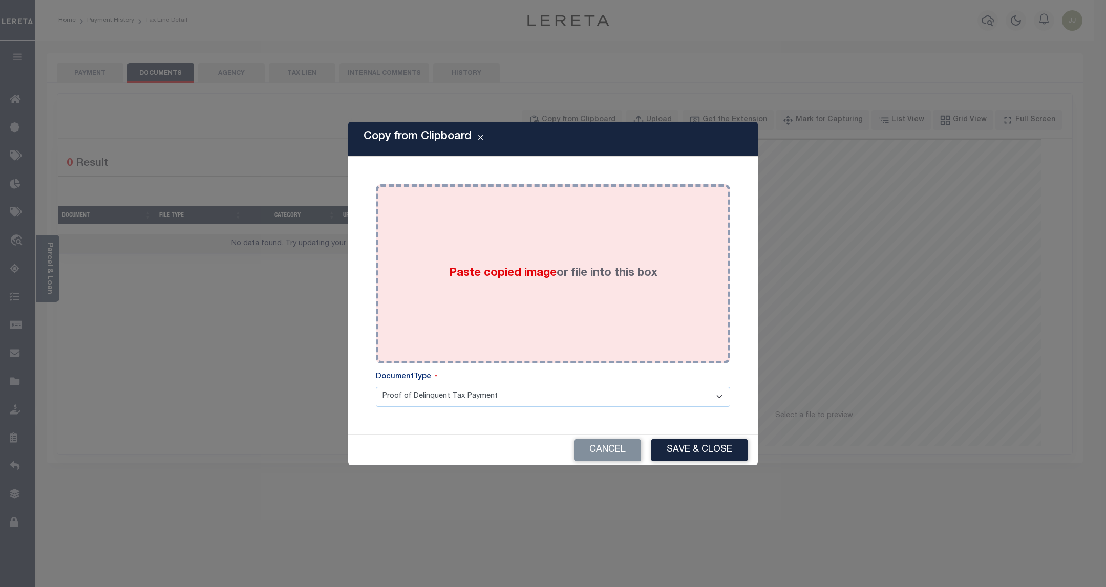
click at [581, 240] on div "Paste copied image or file into this box" at bounding box center [553, 274] width 339 height 164
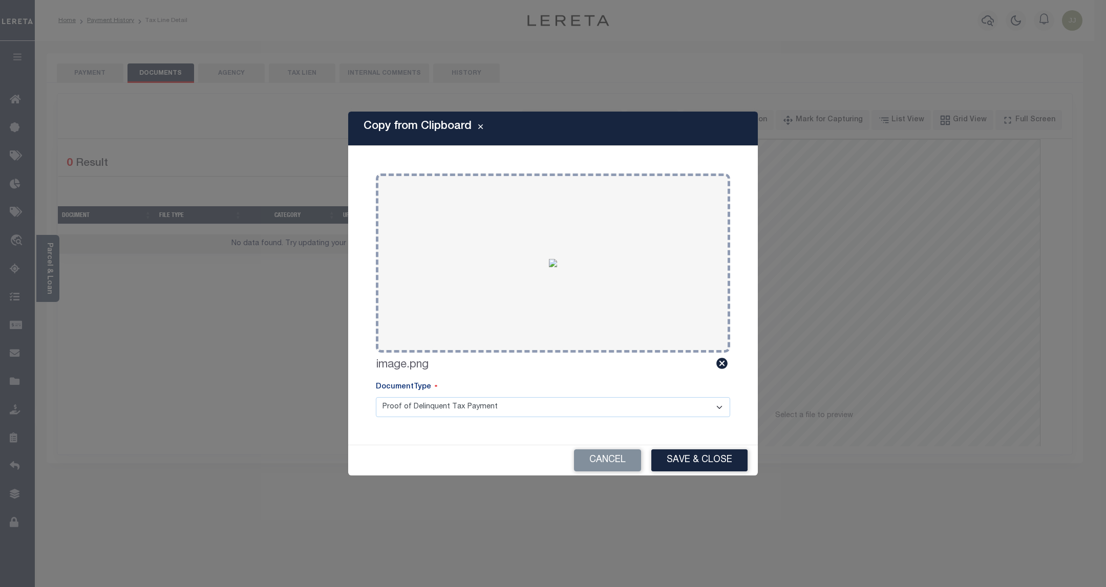
click at [661, 446] on div "Cancel Save & Close" at bounding box center [553, 460] width 410 height 30
click at [691, 462] on button "Save & Close" at bounding box center [699, 461] width 96 height 22
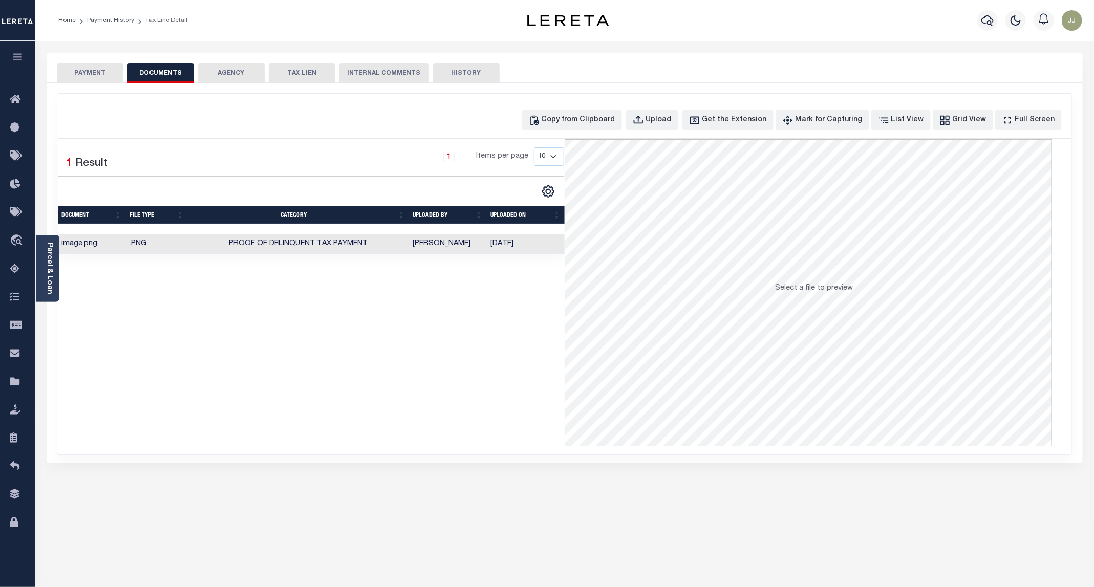
click at [86, 68] on button "PAYMENT" at bounding box center [90, 72] width 67 height 19
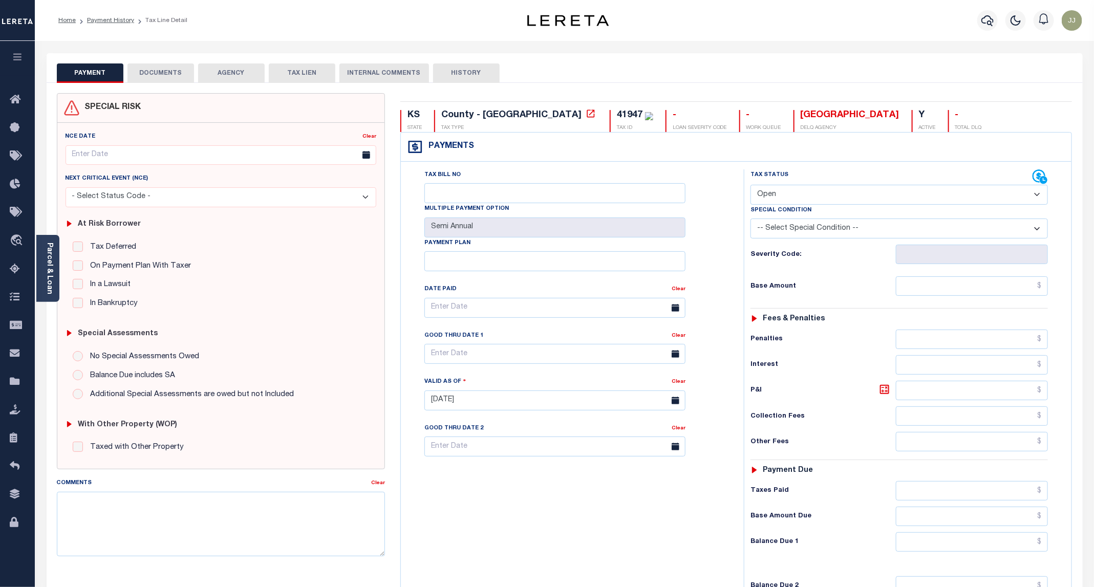
click at [818, 203] on select "- Select Status Code - Open Due/Unpaid Paid Incomplete No Tax Due Internal Refu…" at bounding box center [899, 195] width 297 height 20
select select "PYD"
click at [751, 186] on select "- Select Status Code - Open Due/Unpaid Paid Incomplete No Tax Due Internal Refu…" at bounding box center [899, 195] width 297 height 20
type input "[DATE]"
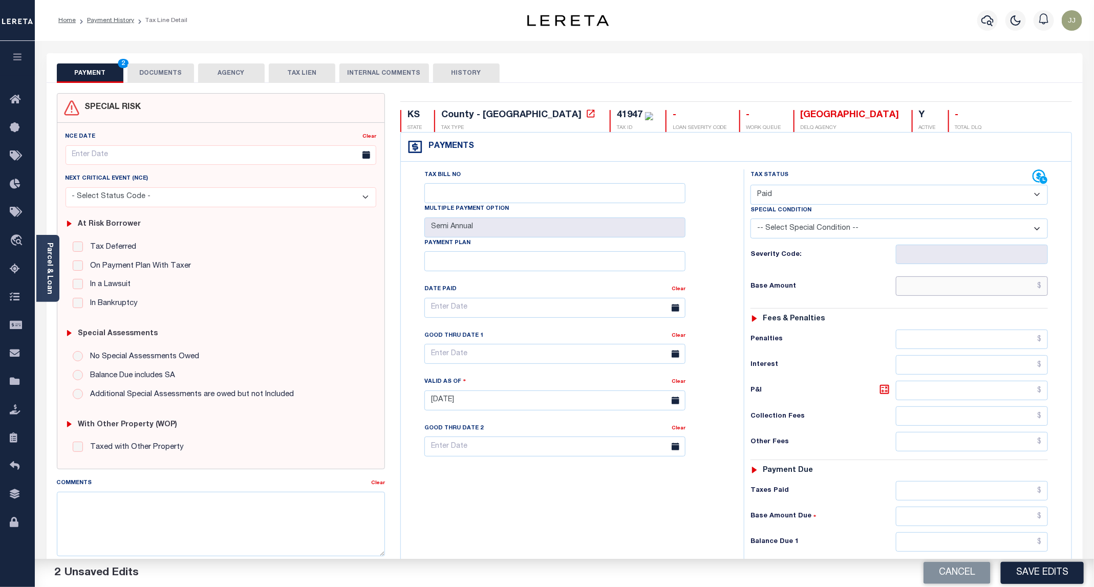
click at [939, 289] on input "text" at bounding box center [972, 285] width 152 height 19
type input "$0.00"
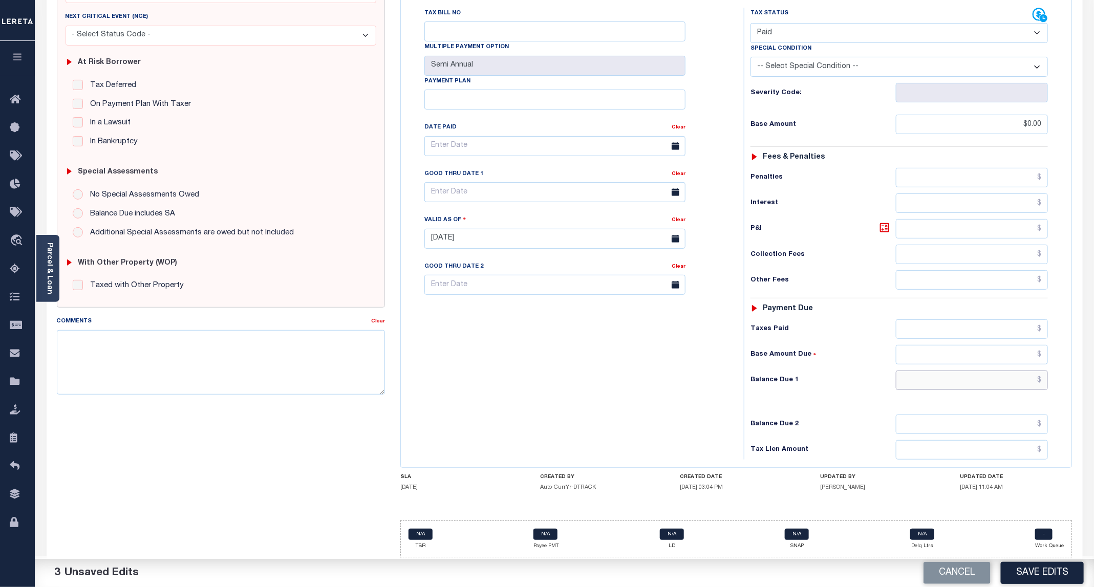
click at [982, 371] on input "text" at bounding box center [972, 380] width 152 height 19
type input "$0.00"
click at [1062, 572] on button "Save Edits" at bounding box center [1042, 573] width 83 height 22
checkbox input "false"
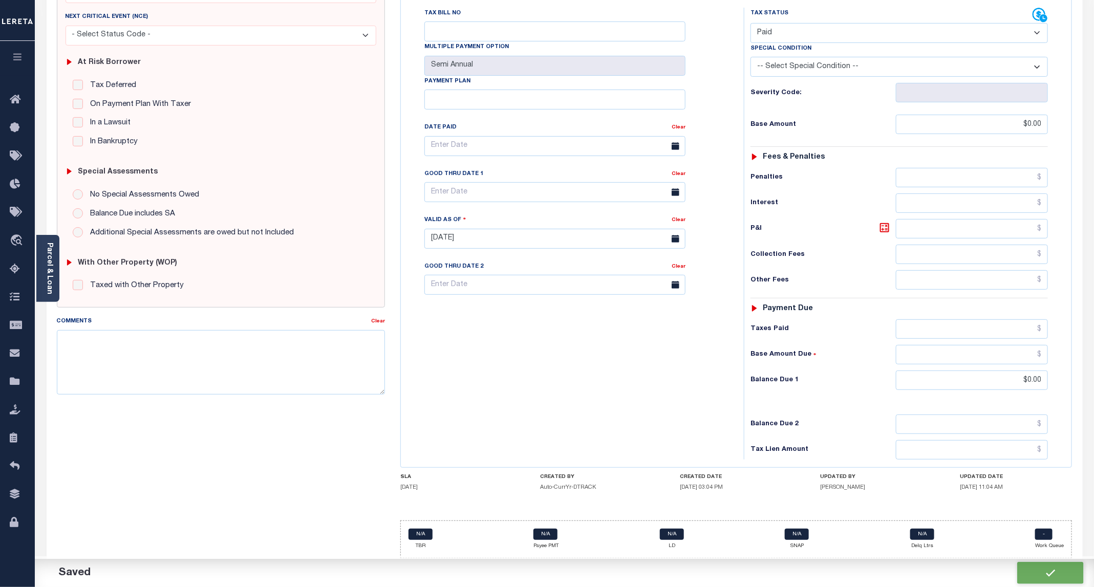
checkbox input "false"
type input "$0"
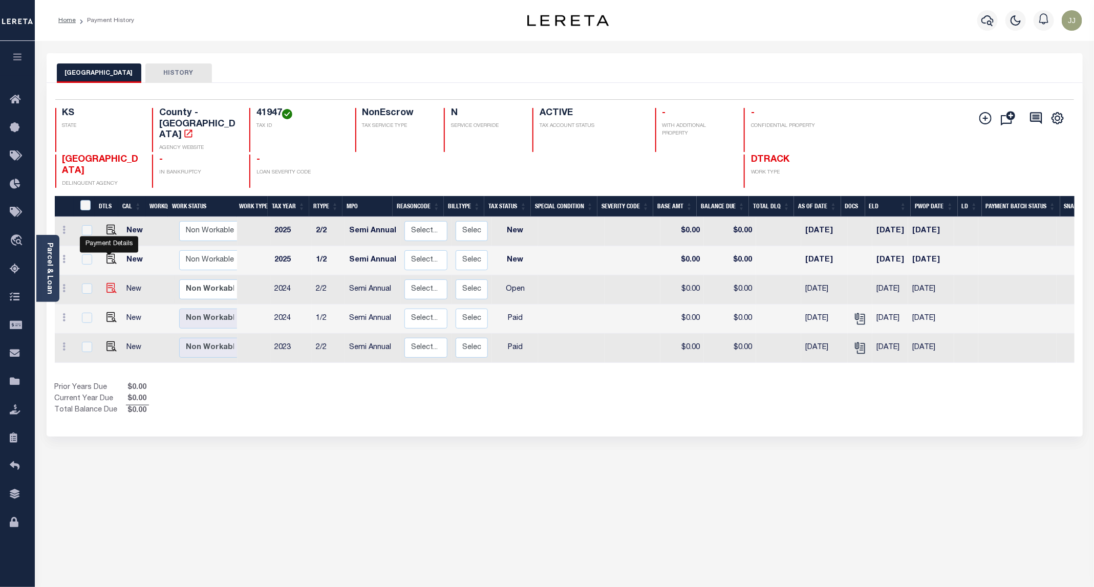
click at [107, 283] on img "" at bounding box center [112, 288] width 10 height 10
checkbox input "true"
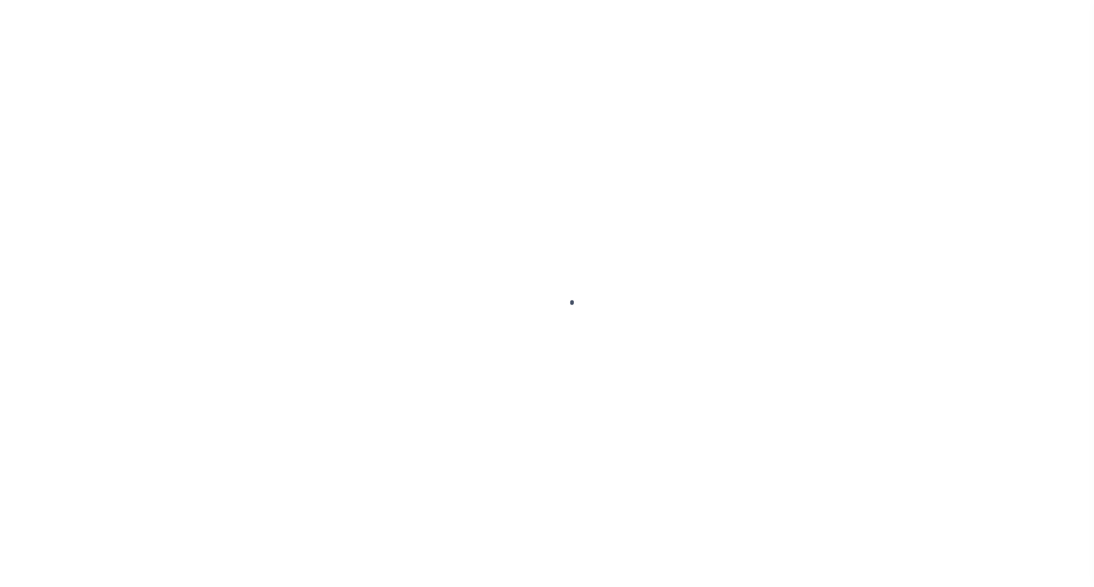
select select "OP2"
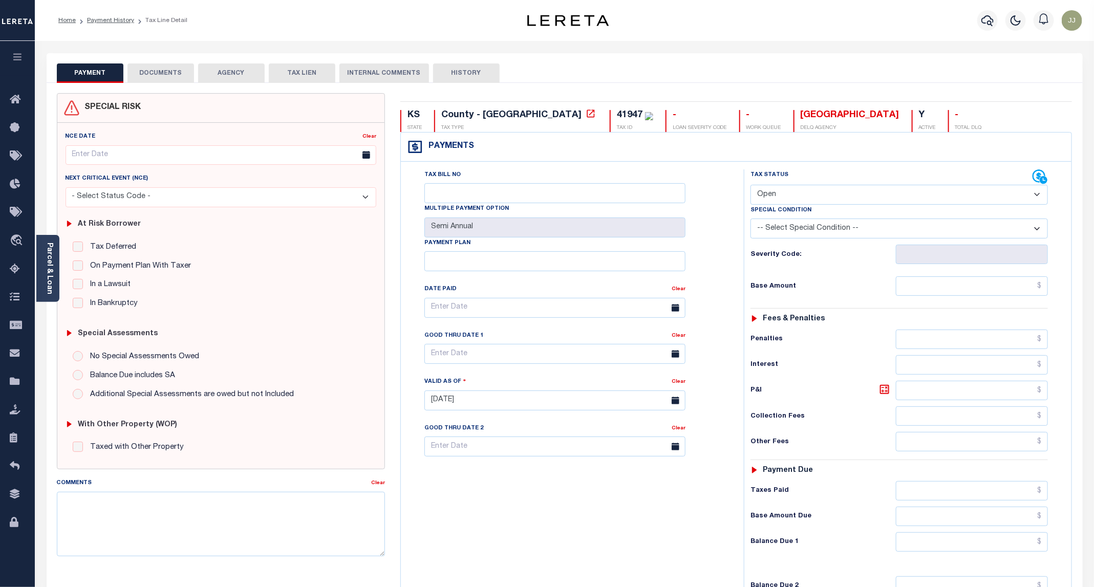
click at [162, 80] on button "DOCUMENTS" at bounding box center [160, 72] width 67 height 19
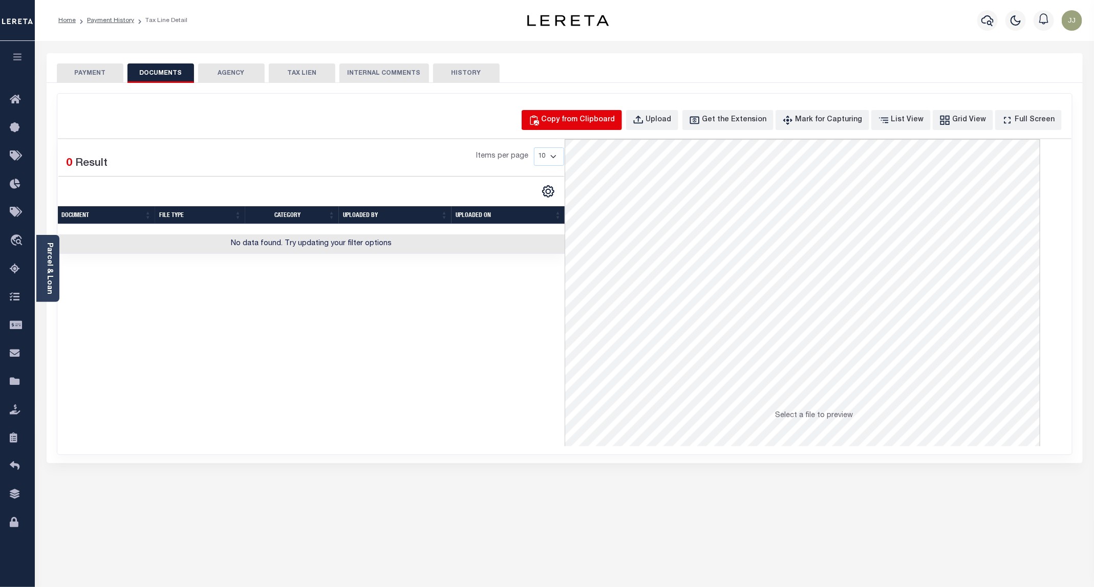
click at [594, 130] on button "Copy from Clipboard" at bounding box center [572, 120] width 100 height 20
select select "POP"
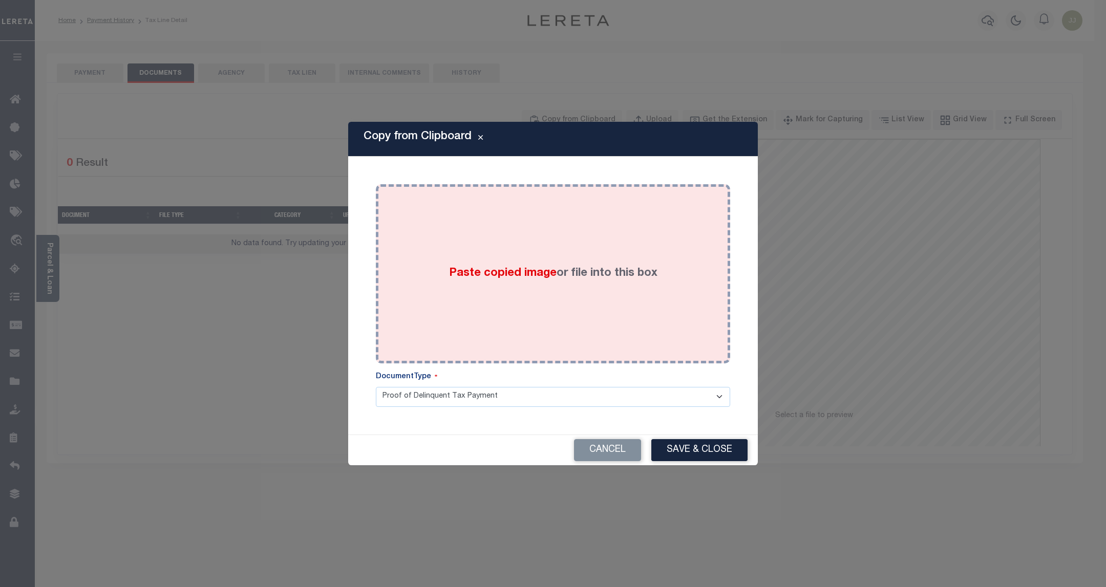
click at [574, 243] on div "Paste copied image or file into this box" at bounding box center [553, 274] width 339 height 164
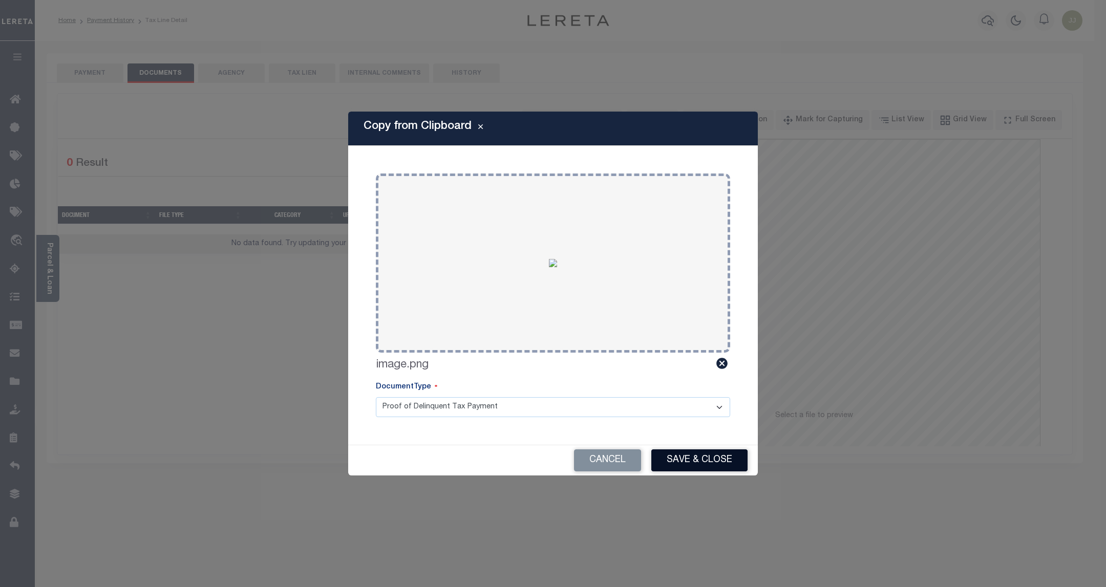
click at [699, 461] on button "Save & Close" at bounding box center [699, 461] width 96 height 22
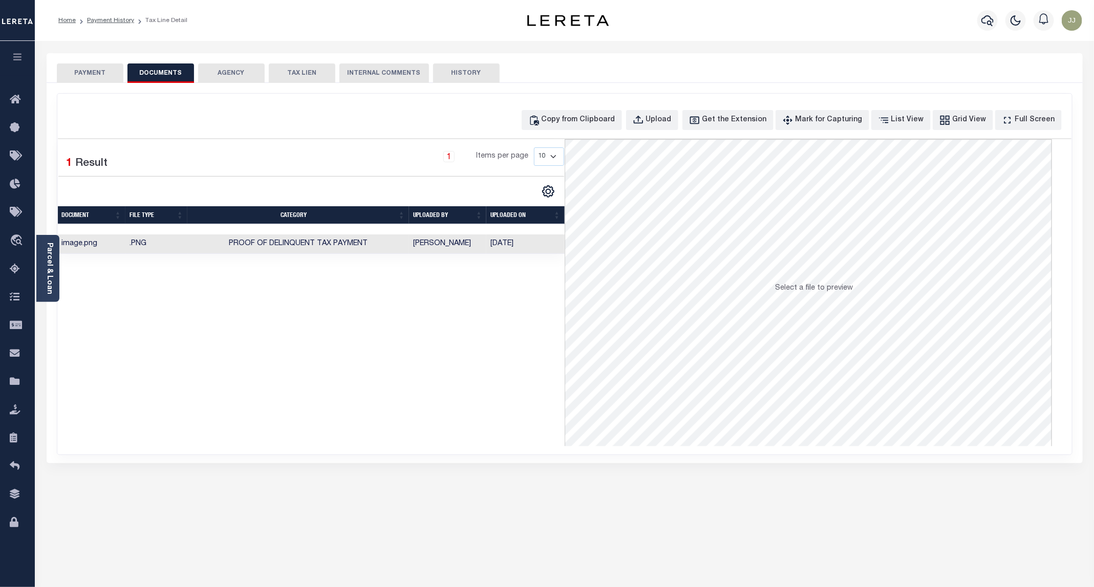
click at [89, 78] on button "PAYMENT" at bounding box center [90, 72] width 67 height 19
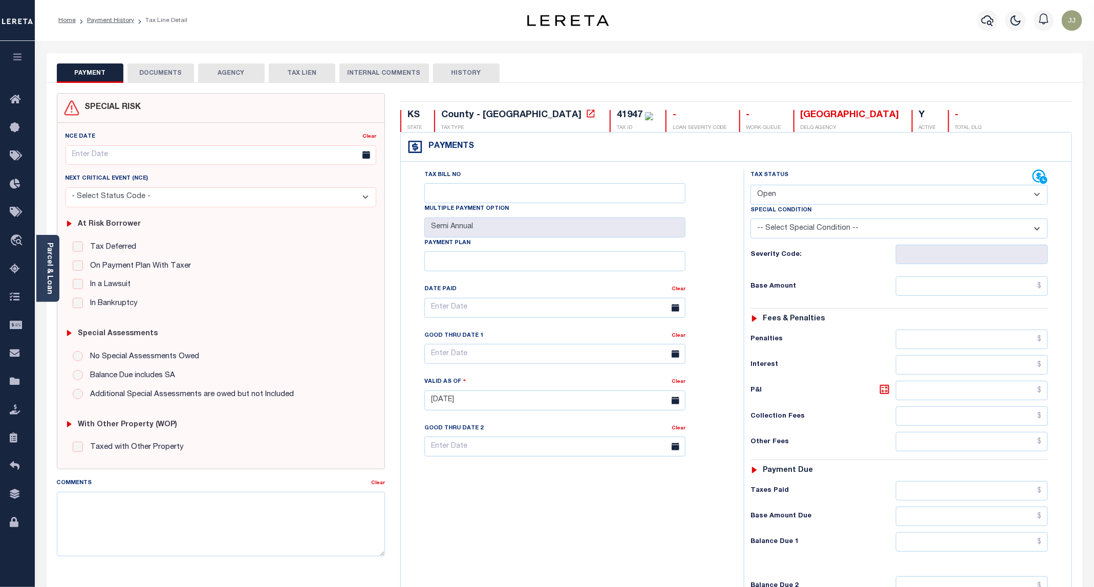
click at [799, 189] on select "- Select Status Code - Open Due/Unpaid Paid Incomplete No Tax Due Internal Refu…" at bounding box center [899, 195] width 297 height 20
select select "PYD"
click at [751, 186] on select "- Select Status Code - Open Due/Unpaid Paid Incomplete No Tax Due Internal Refu…" at bounding box center [899, 195] width 297 height 20
type input "[DATE]"
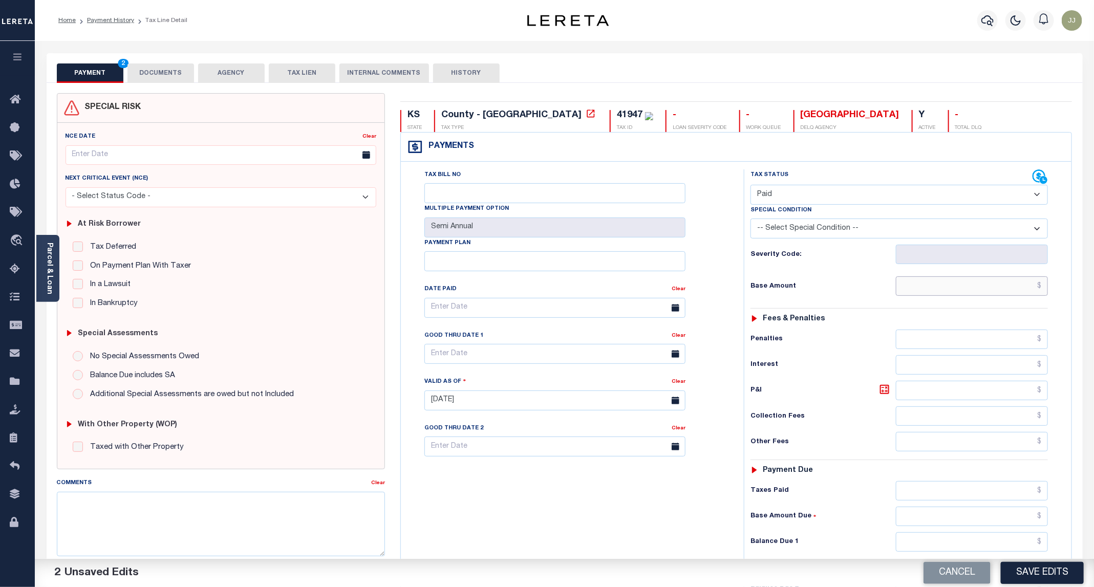
click at [927, 289] on input "text" at bounding box center [972, 285] width 152 height 19
type input "$0.00"
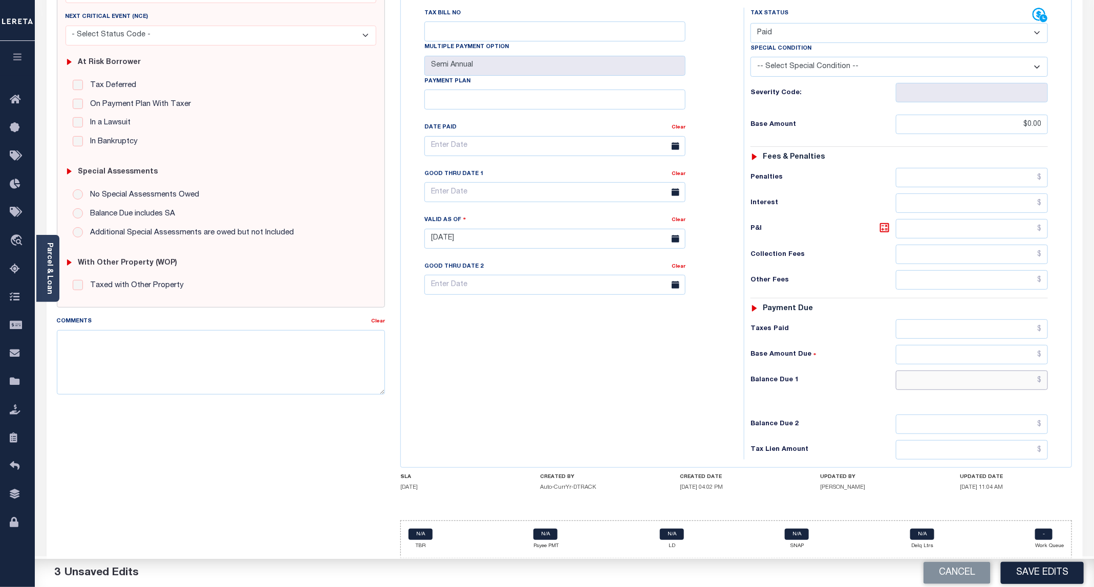
click at [935, 371] on input "text" at bounding box center [972, 380] width 152 height 19
type input "$0.00"
click at [1026, 579] on button "Save Edits" at bounding box center [1042, 573] width 83 height 22
checkbox input "false"
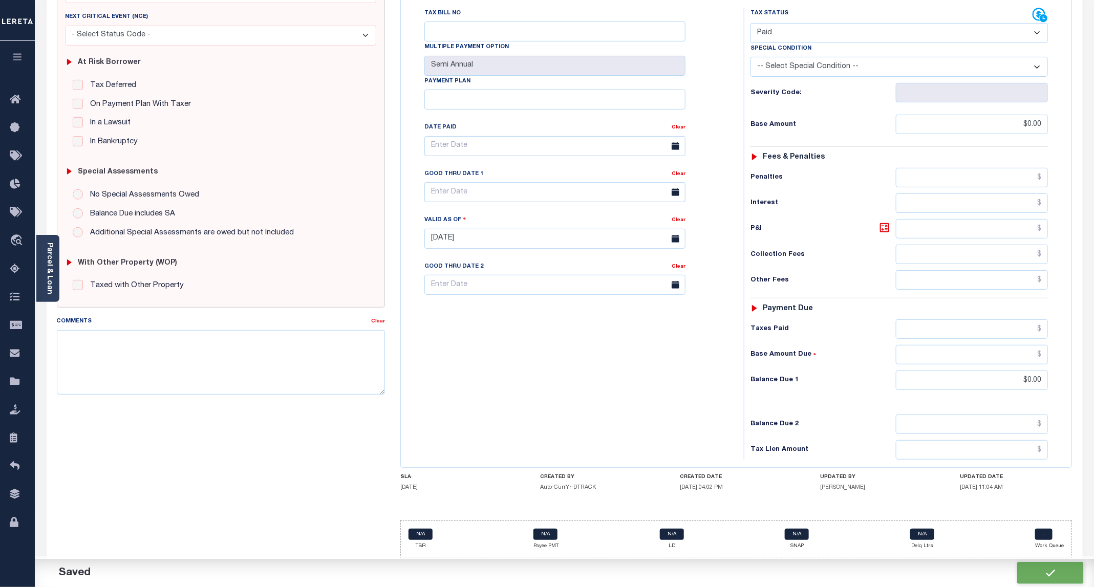
checkbox input "false"
type input "$0"
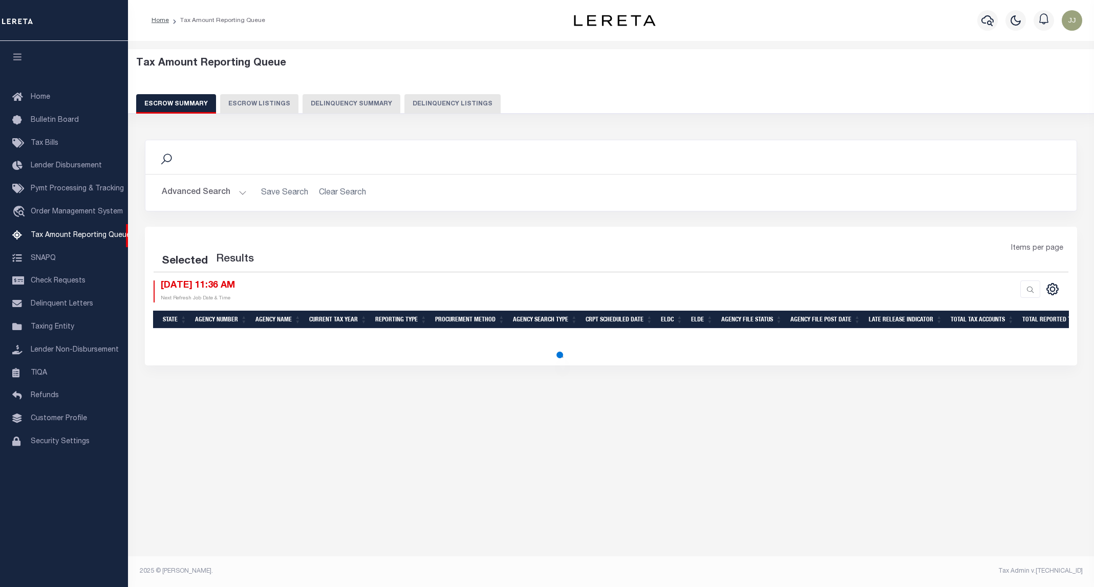
select select "100"
click at [409, 114] on div "Escrow Summary Escrow Listings Delinquency Summary Delinquency Listings" at bounding box center [612, 103] width 966 height 19
select select "100"
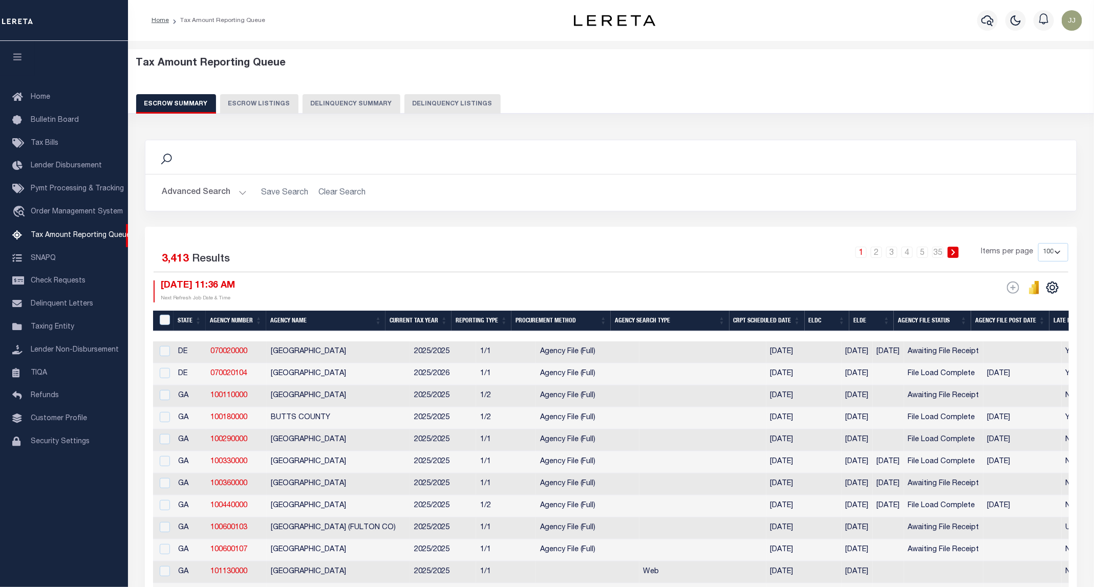
click at [410, 103] on button "Delinquency Listings" at bounding box center [452, 103] width 96 height 19
select select "100"
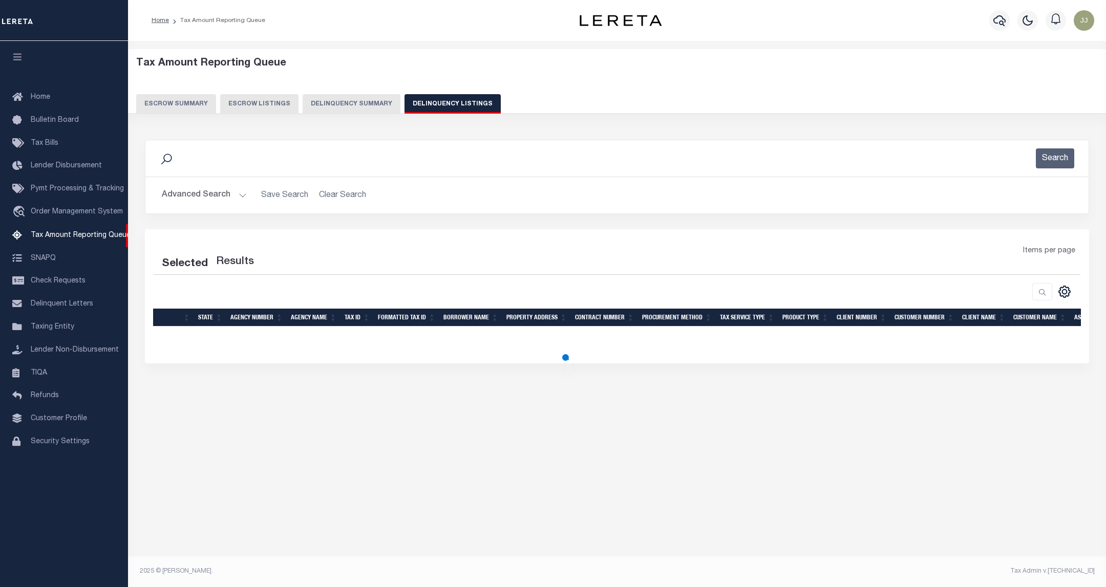
select select "100"
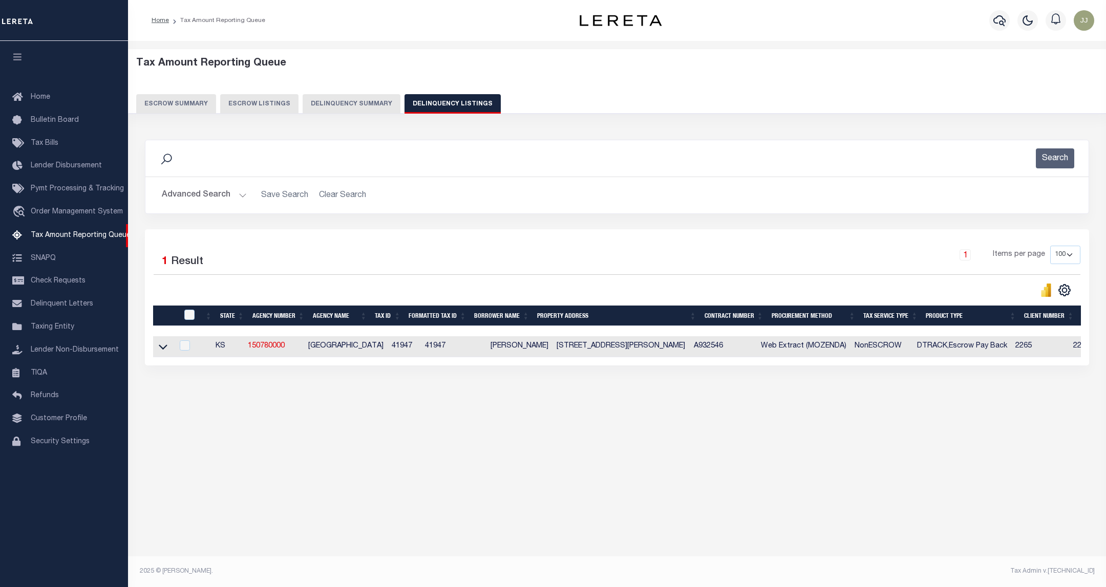
click at [223, 196] on button "Advanced Search" at bounding box center [204, 195] width 85 height 20
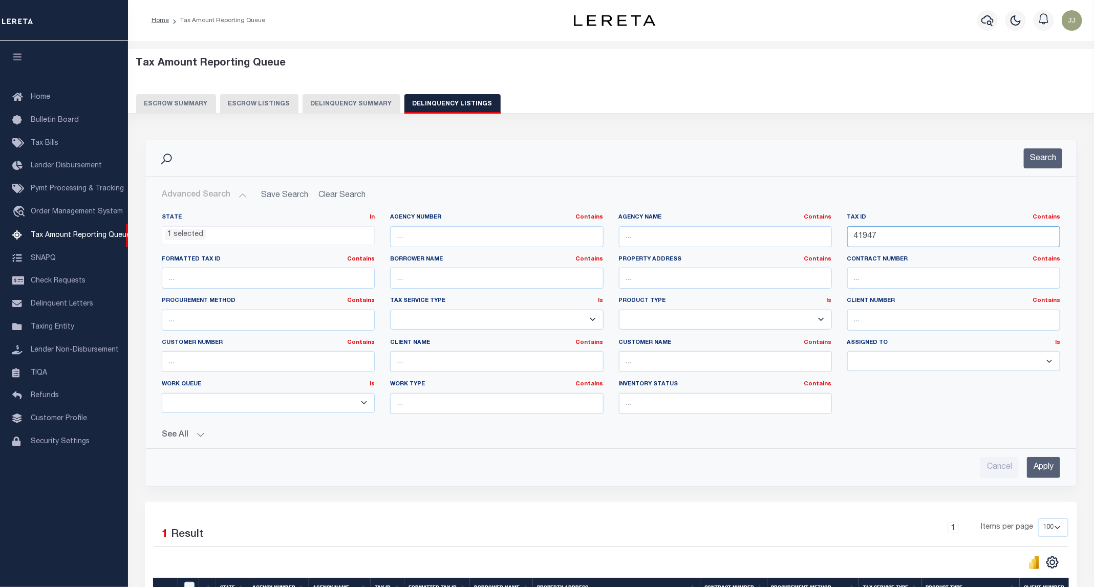
drag, startPoint x: 928, startPoint y: 240, endPoint x: 786, endPoint y: 242, distance: 141.3
click at [786, 242] on div "State In In AK AL AR AZ CA CO CT DC DE FL GA GU HI IA ID IL IN KS KY LA MA MD M…" at bounding box center [611, 318] width 914 height 209
paste input "00100473"
type input "00100473"
click at [1040, 153] on button "Search" at bounding box center [1043, 158] width 38 height 20
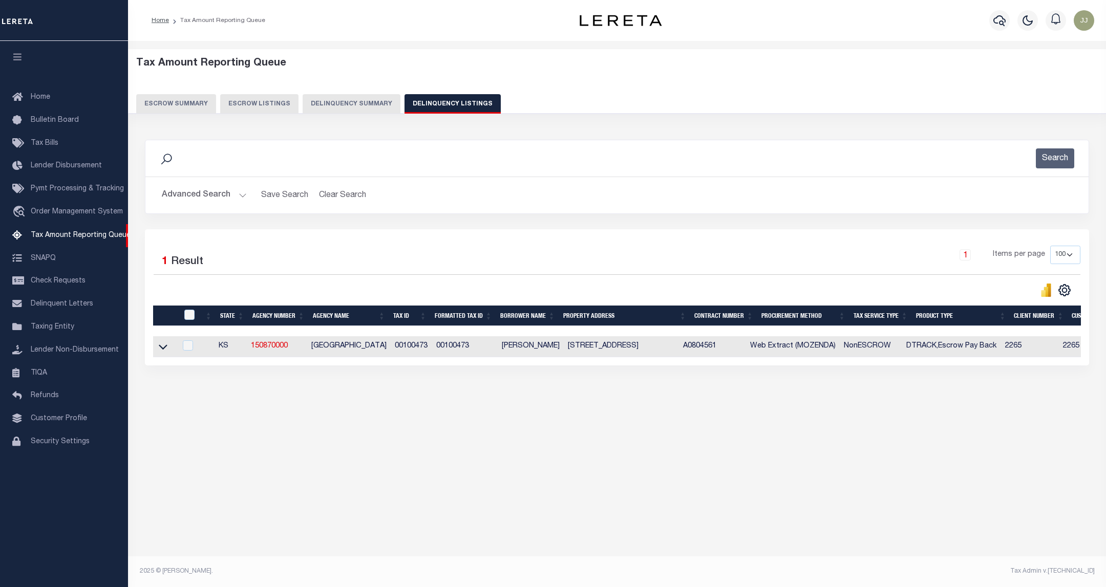
click at [167, 350] on link at bounding box center [163, 346] width 12 height 7
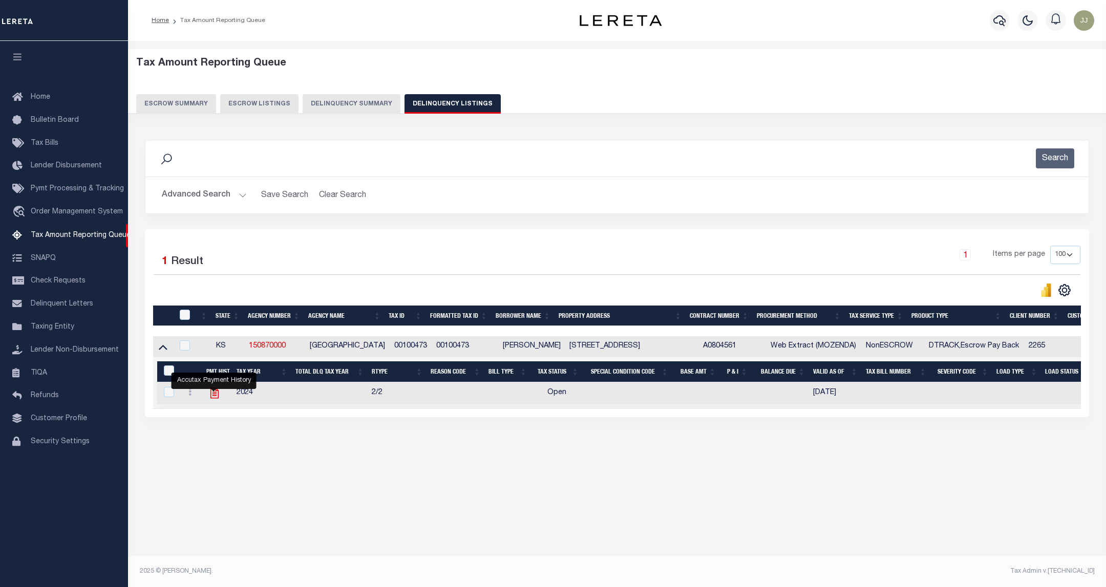
click at [212, 399] on icon "" at bounding box center [214, 393] width 8 height 11
checkbox input "true"
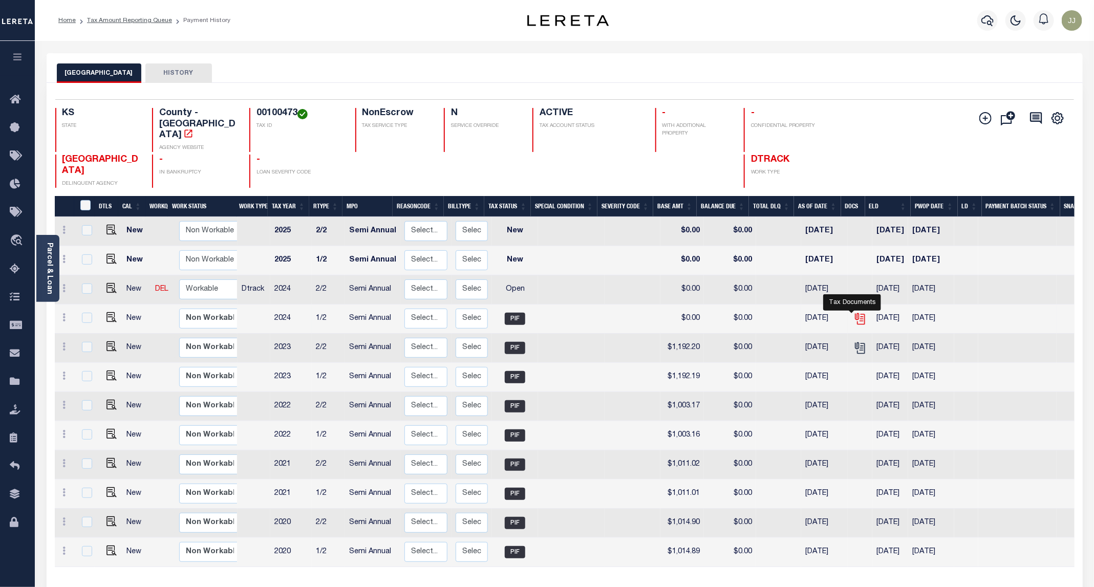
click at [854, 312] on icon "" at bounding box center [860, 318] width 13 height 13
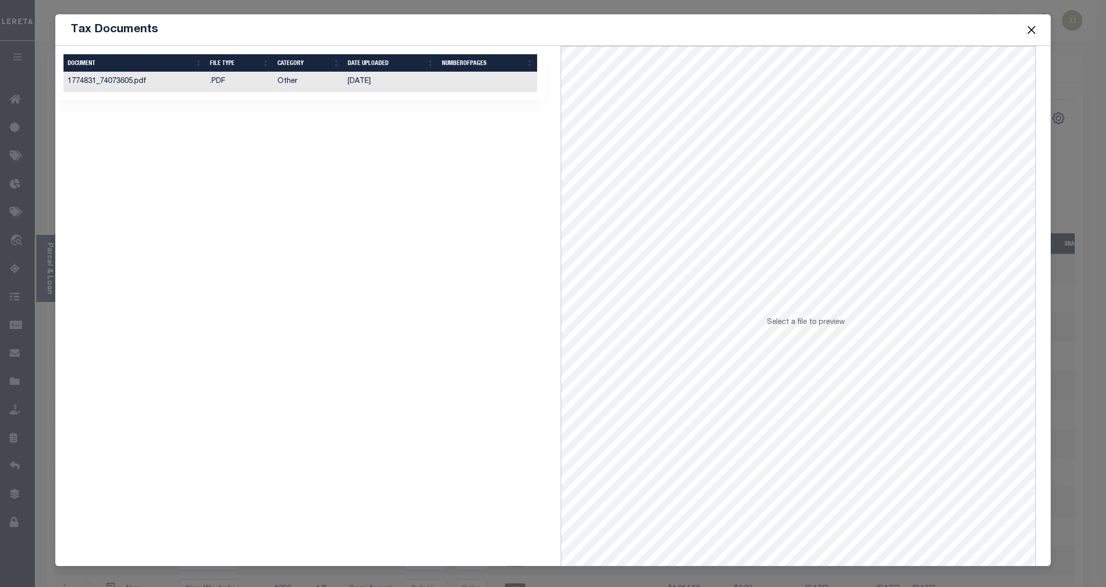
click td ".PDF"
click span
click button "Close"
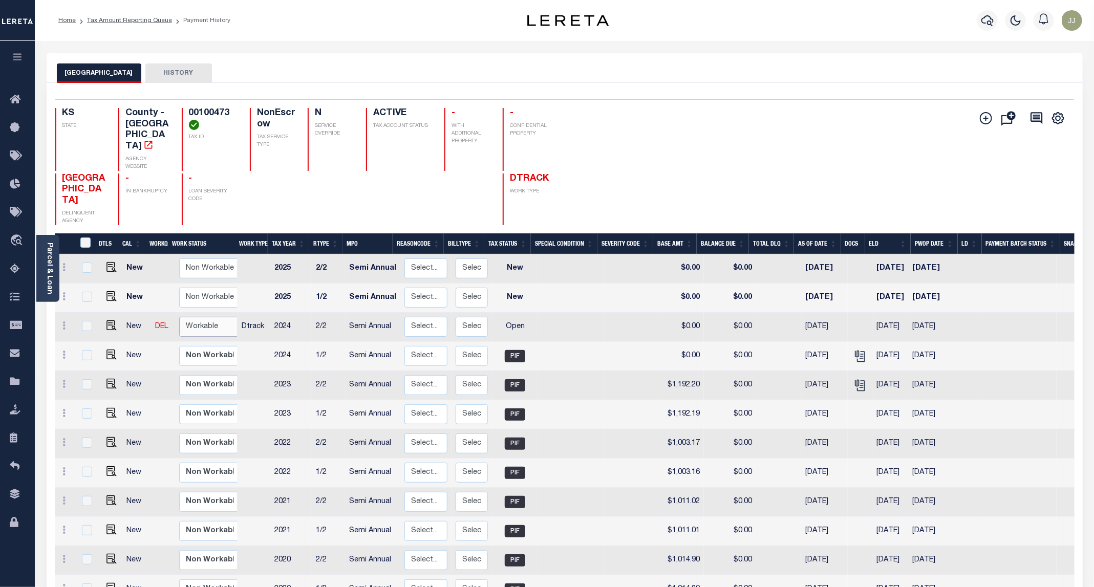
click select "Non Workable Workable"
checkbox input "true"
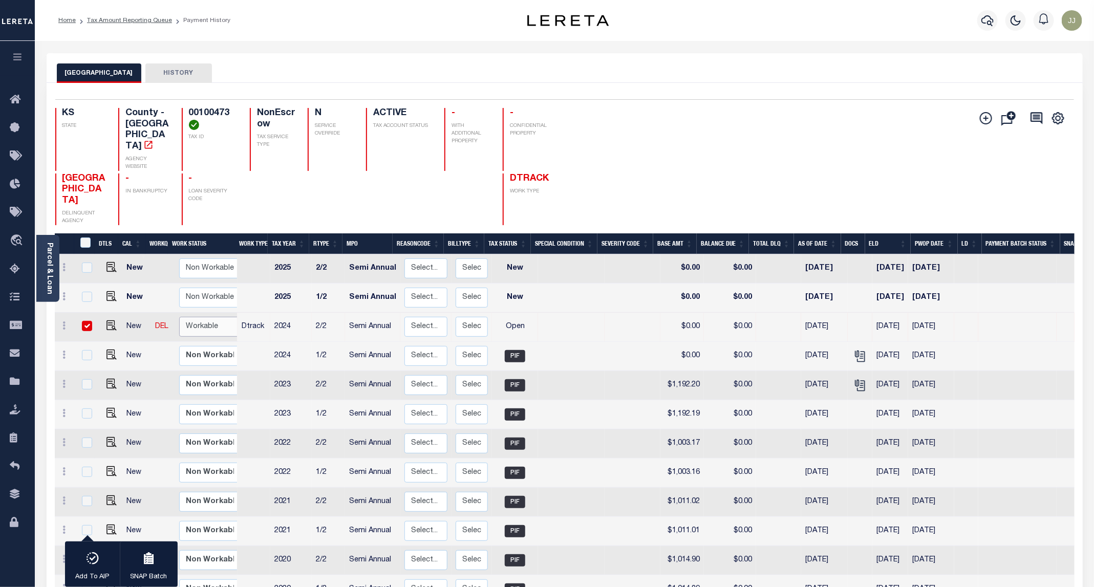
select select "true"
click select "Non Workable Workable"
checkbox input "false"
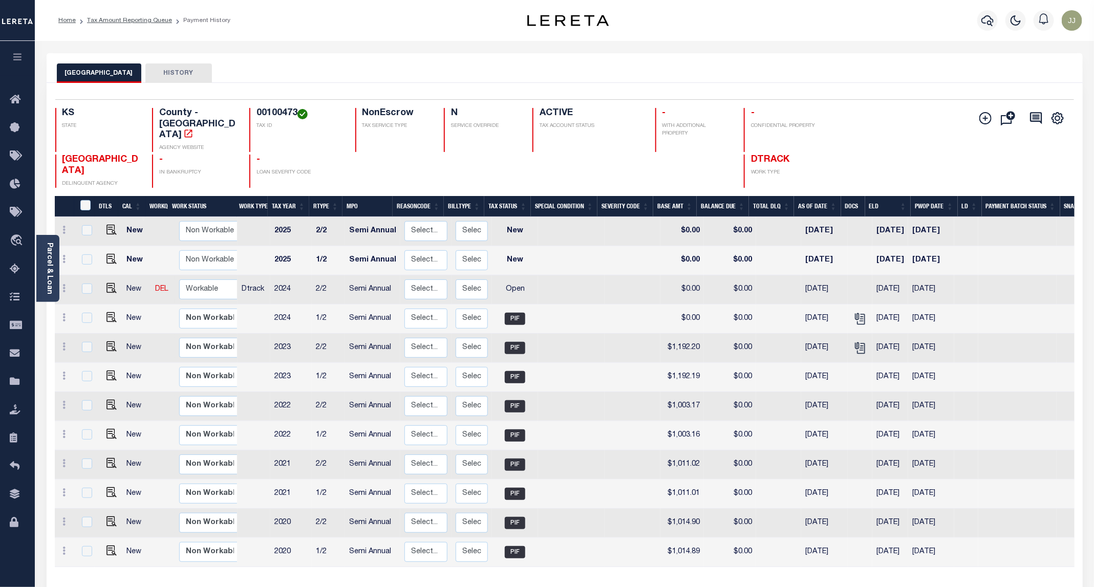
click at [103, 286] on link at bounding box center [108, 289] width 15 height 7
checkbox input "true"
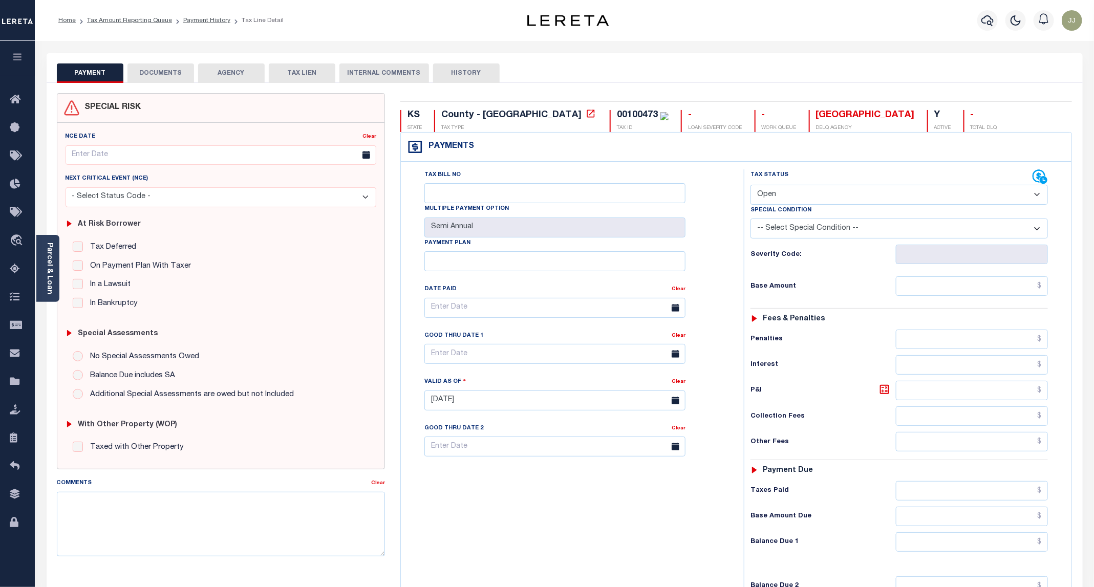
click at [61, 286] on div "At Risk Borrower Tax Deferred Deferral Start Date Clear Date Filed Clear Case N…" at bounding box center [220, 262] width 319 height 110
click at [36, 291] on div "Parcel & Loan" at bounding box center [47, 268] width 23 height 67
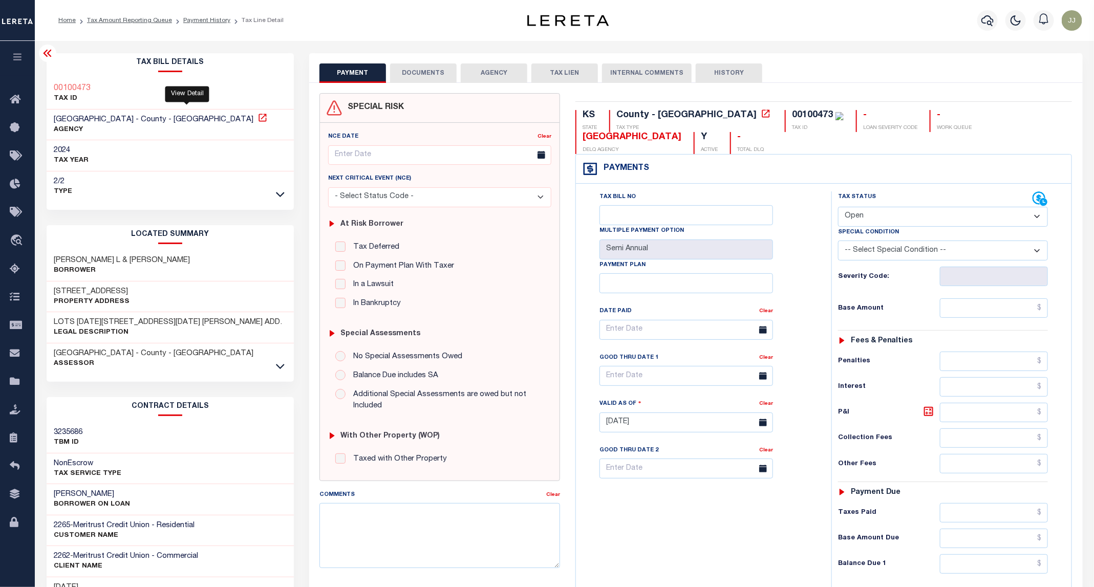
click at [259, 119] on icon at bounding box center [263, 118] width 8 height 8
click at [282, 369] on icon at bounding box center [280, 366] width 9 height 5
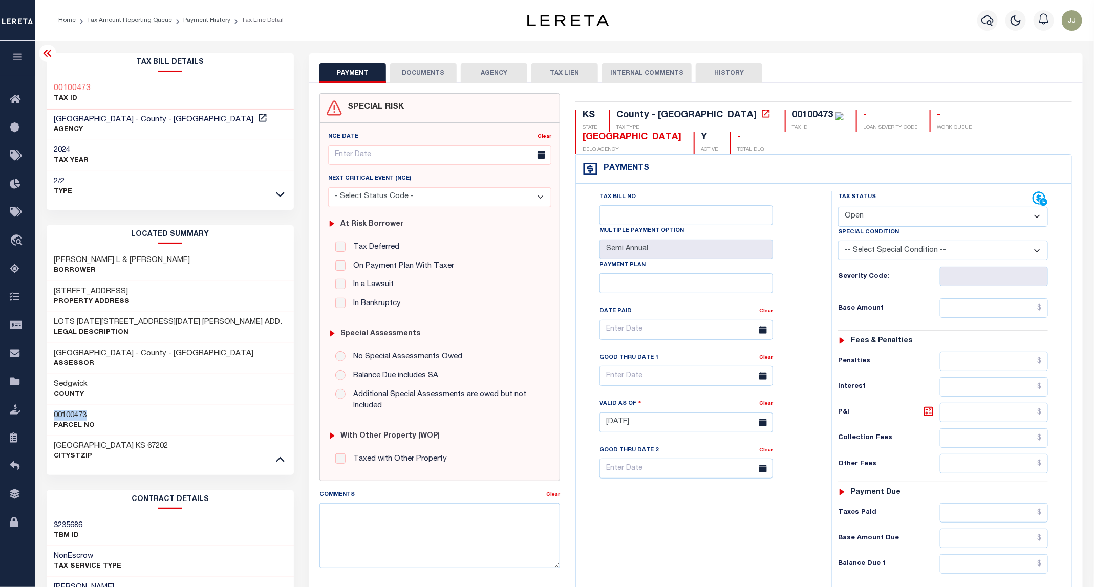
drag, startPoint x: 97, startPoint y: 417, endPoint x: 53, endPoint y: 418, distance: 44.6
click at [53, 418] on div "00100473 Parcel No" at bounding box center [171, 420] width 248 height 31
copy h3 "00100473"
drag, startPoint x: 131, startPoint y: 289, endPoint x: 49, endPoint y: 291, distance: 81.9
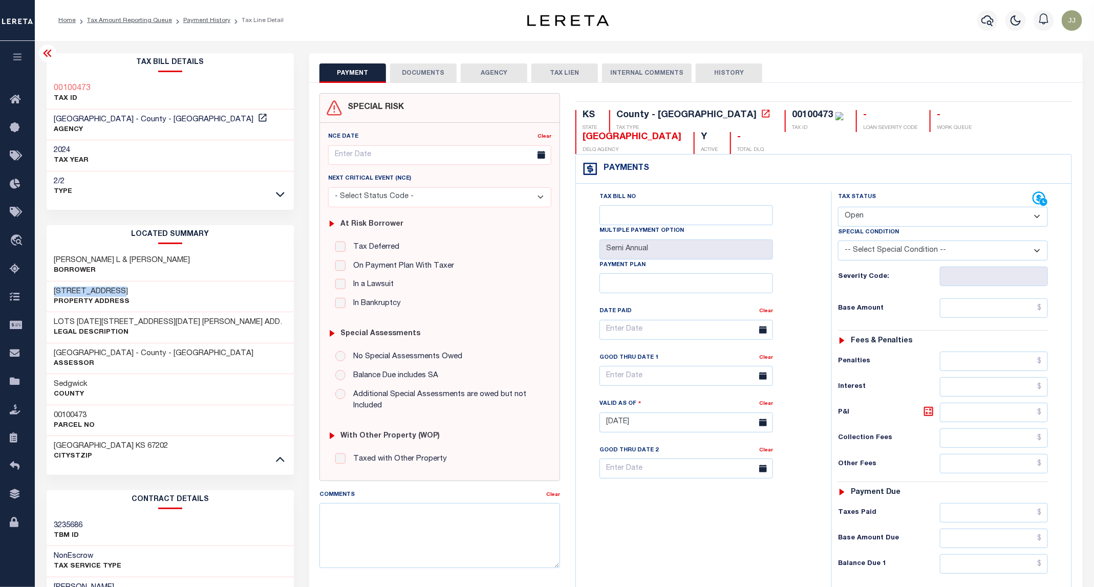
click at [49, 291] on div "1158 N WACO AVE Property Address" at bounding box center [171, 297] width 248 height 31
copy h3 "1158 N WACO AVE"
click at [875, 224] on select "- Select Status Code - Open Due/Unpaid Paid Incomplete No Tax Due Internal Refu…" at bounding box center [943, 217] width 210 height 20
select select "PYD"
click at [839, 208] on select "- Select Status Code - Open Due/Unpaid Paid Incomplete No Tax Due Internal Refu…" at bounding box center [943, 217] width 210 height 20
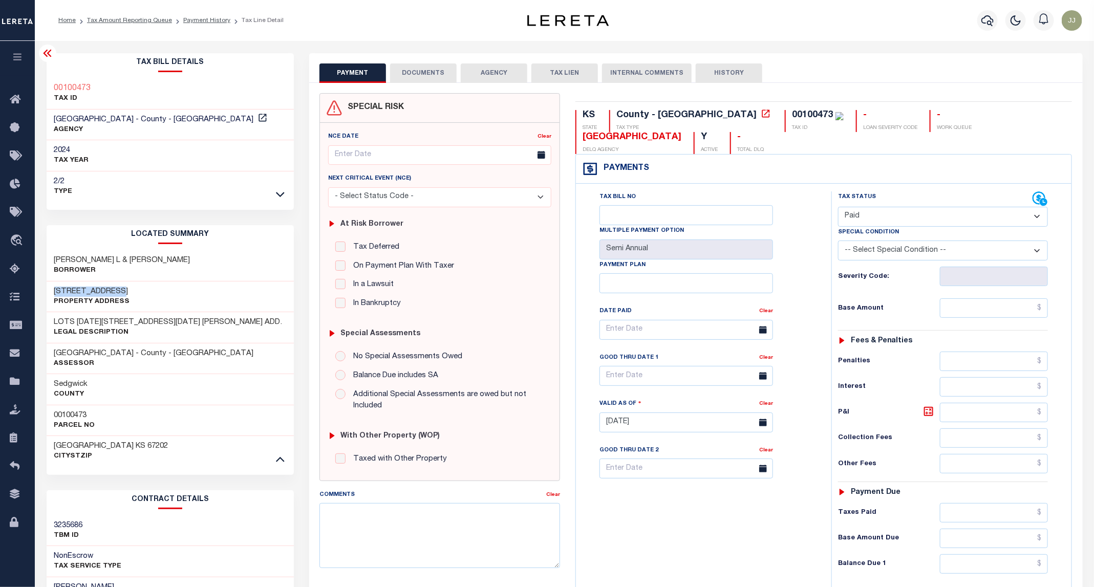
type input "[DATE]"
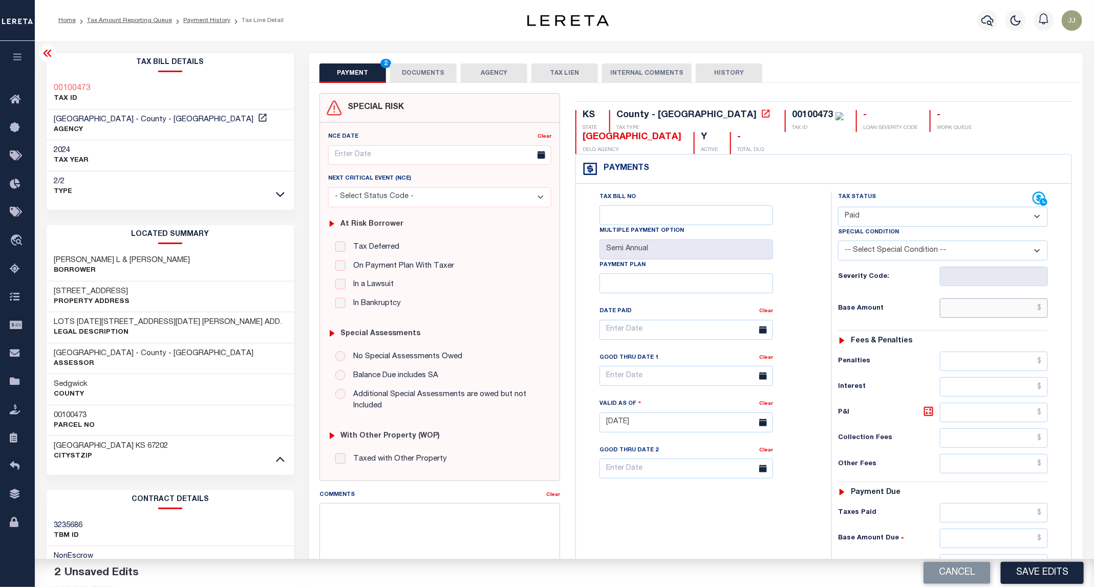
click at [1002, 309] on input "text" at bounding box center [994, 308] width 109 height 19
click at [998, 303] on input "text" at bounding box center [994, 308] width 109 height 19
paste input "2"
type input "$2,322.53"
click at [756, 513] on div "Tax Bill No Multiple Payment Option Semi Annual Payment Plan Clear" at bounding box center [701, 417] width 245 height 452
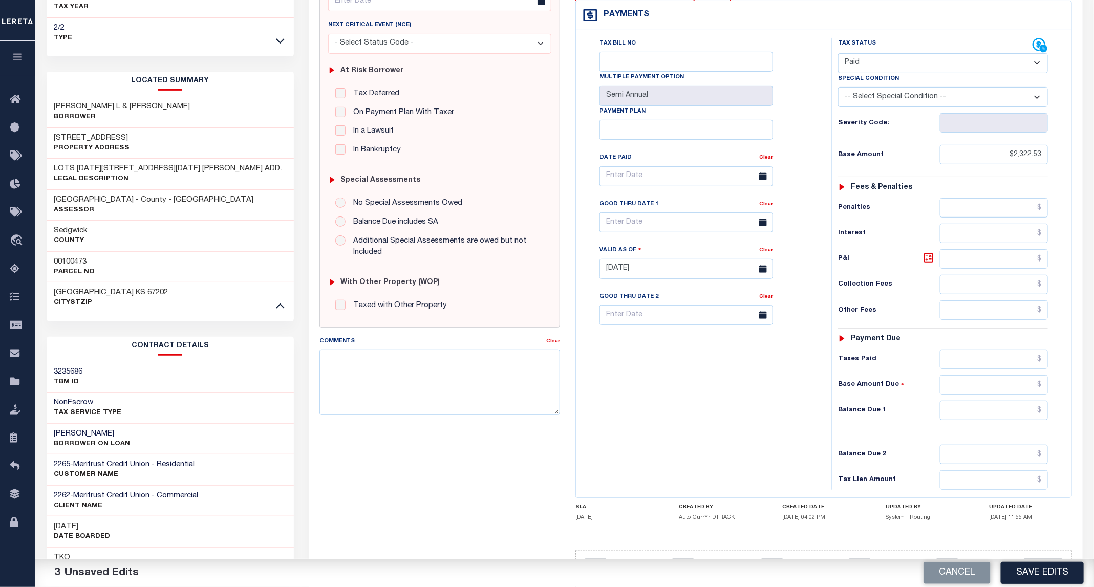
scroll to position [202, 0]
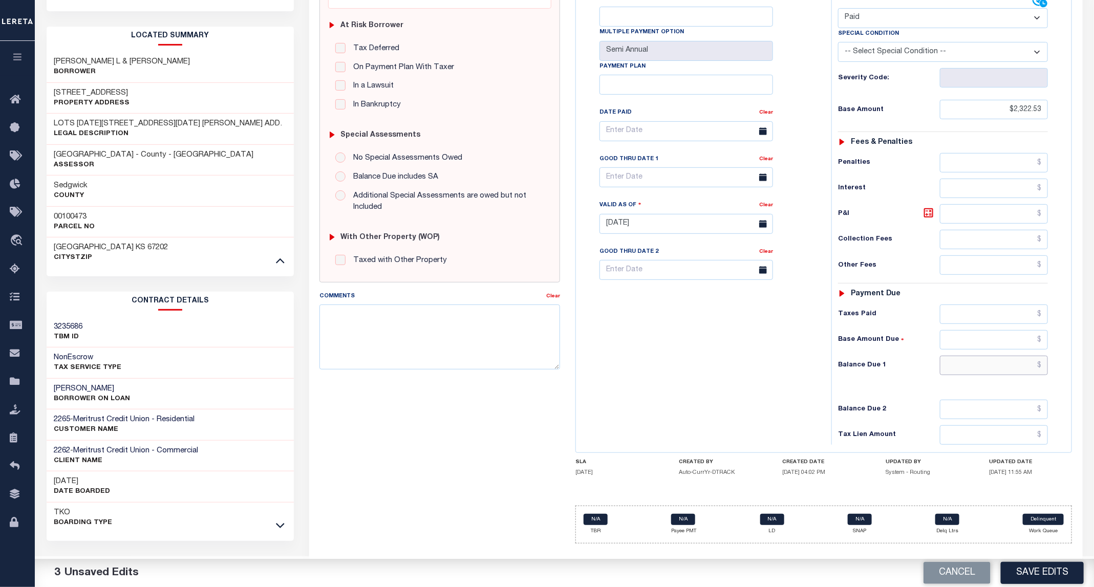
click at [964, 373] on input "text" at bounding box center [994, 365] width 109 height 19
type input "$0.00"
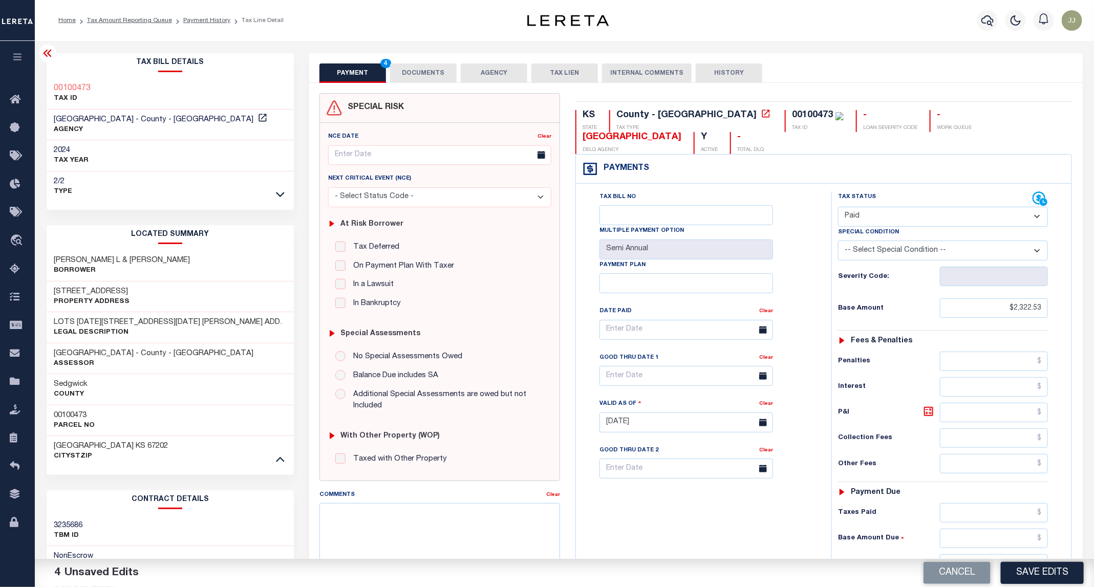
click at [431, 78] on button "DOCUMENTS" at bounding box center [423, 72] width 67 height 19
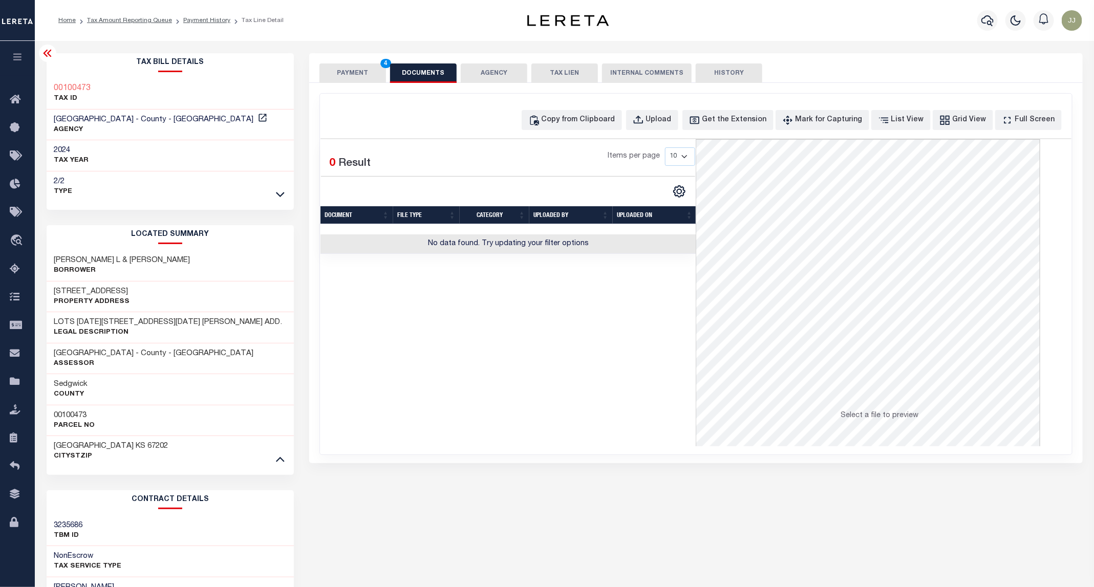
click at [346, 60] on div "PAYMENT 4 DOCUMENTS AGENCY DELINQUENT PAYEE TAX LIEN" at bounding box center [696, 68] width 774 height 30
click at [572, 118] on div "Copy from Clipboard" at bounding box center [579, 120] width 74 height 11
select select "POP"
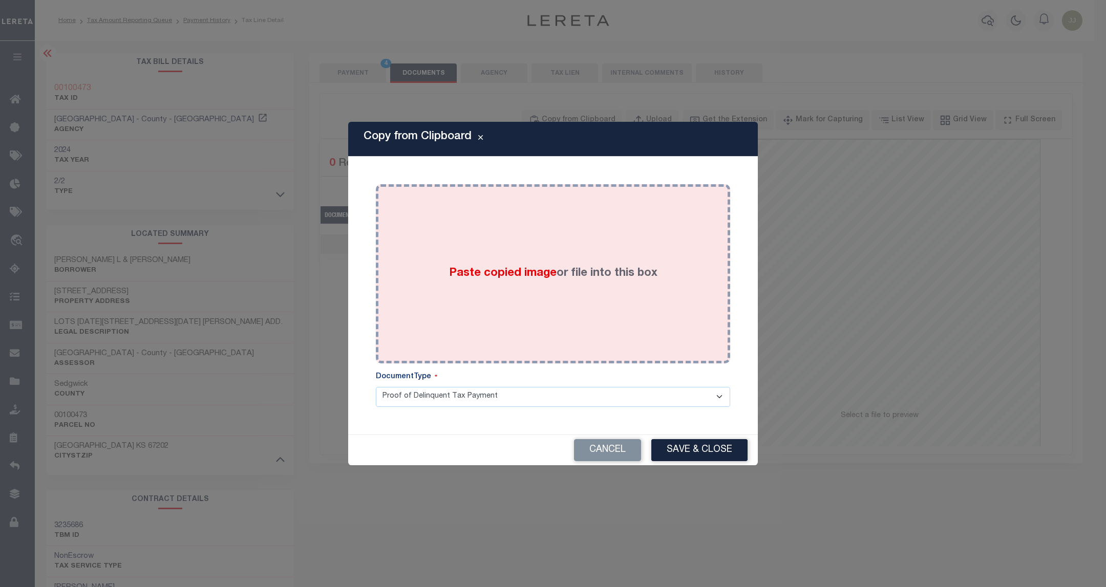
click at [572, 274] on label "Paste copied image or file into this box" at bounding box center [553, 273] width 208 height 17
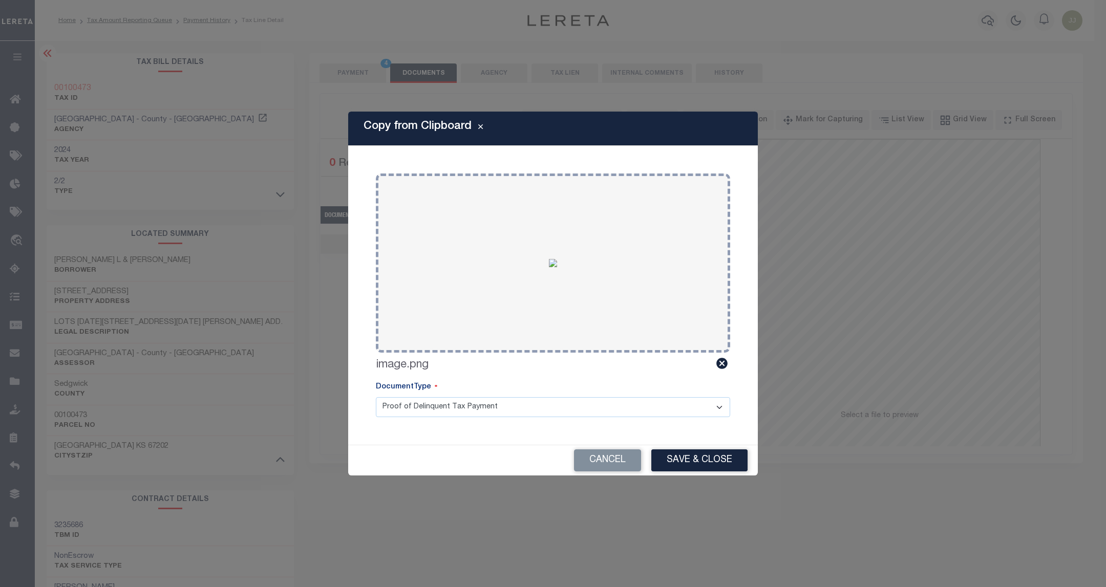
click at [696, 447] on div "Cancel Save & Close" at bounding box center [553, 460] width 410 height 30
click at [699, 466] on button "Save & Close" at bounding box center [699, 461] width 96 height 22
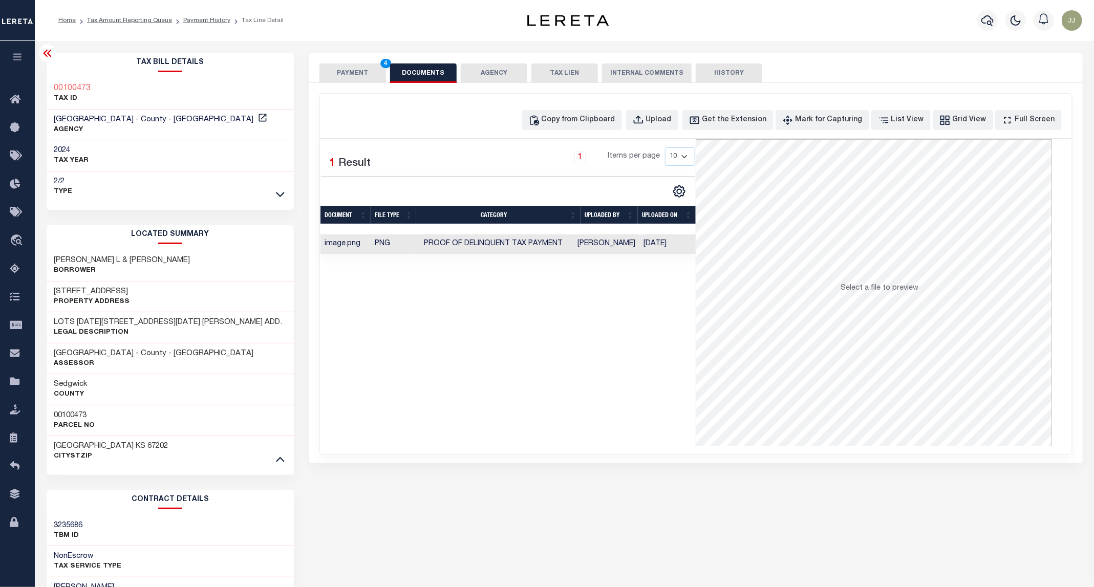
click at [361, 82] on button "PAYMENT 4" at bounding box center [353, 72] width 67 height 19
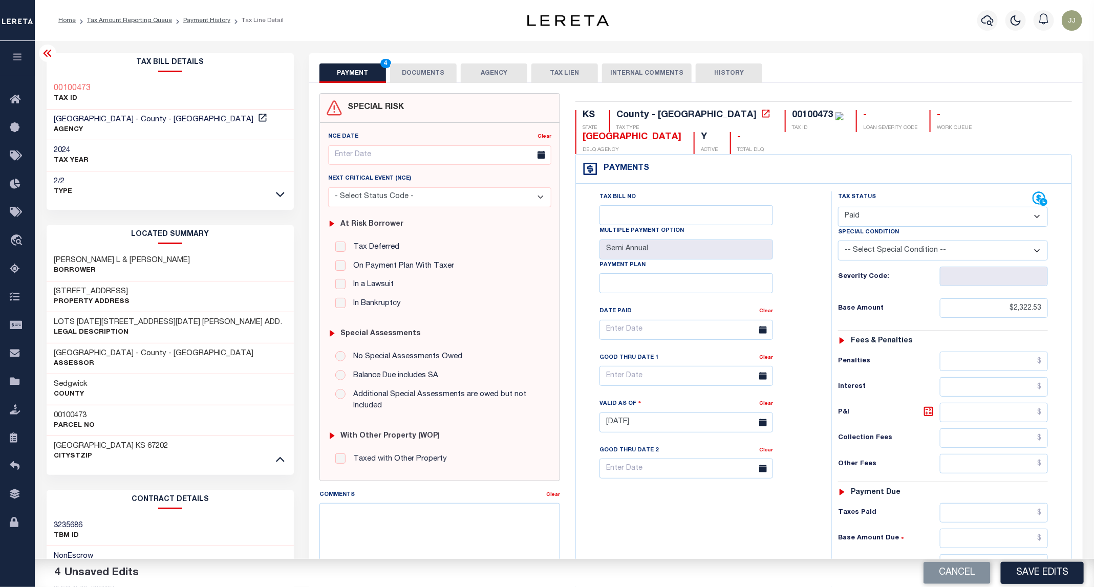
scroll to position [202, 0]
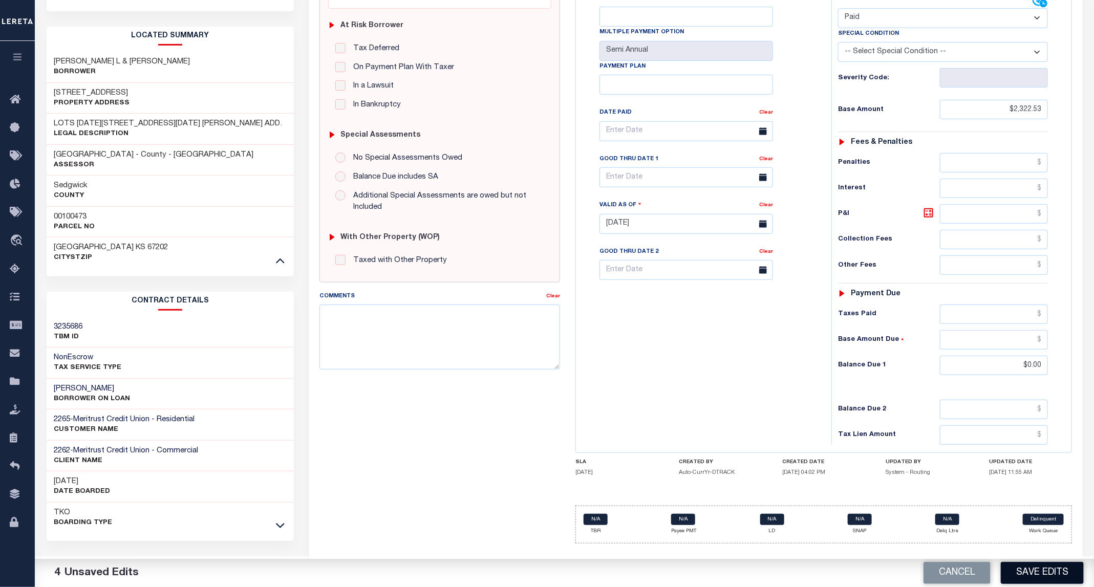
click at [1040, 569] on button "Save Edits" at bounding box center [1042, 573] width 83 height 22
checkbox input "false"
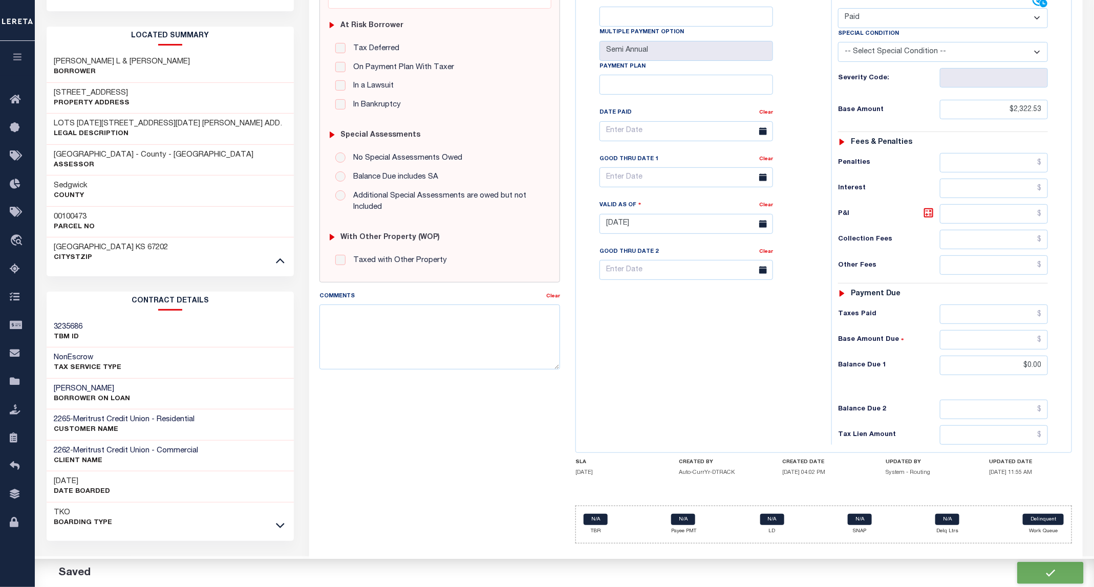
type input "$2,322.53"
type input "$0"
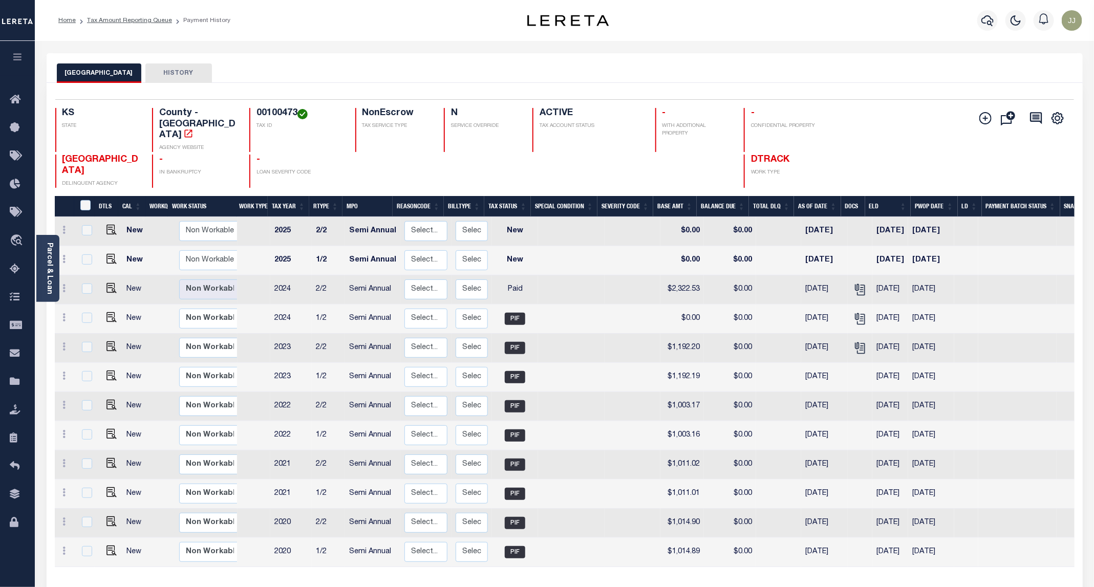
click at [537, 77] on div "SEDGWICK COUNTY HISTORY" at bounding box center [565, 72] width 1016 height 19
click at [355, 58] on div "SEDGWICK COUNTY HISTORY" at bounding box center [565, 68] width 1036 height 30
